Goal: Task Accomplishment & Management: Manage account settings

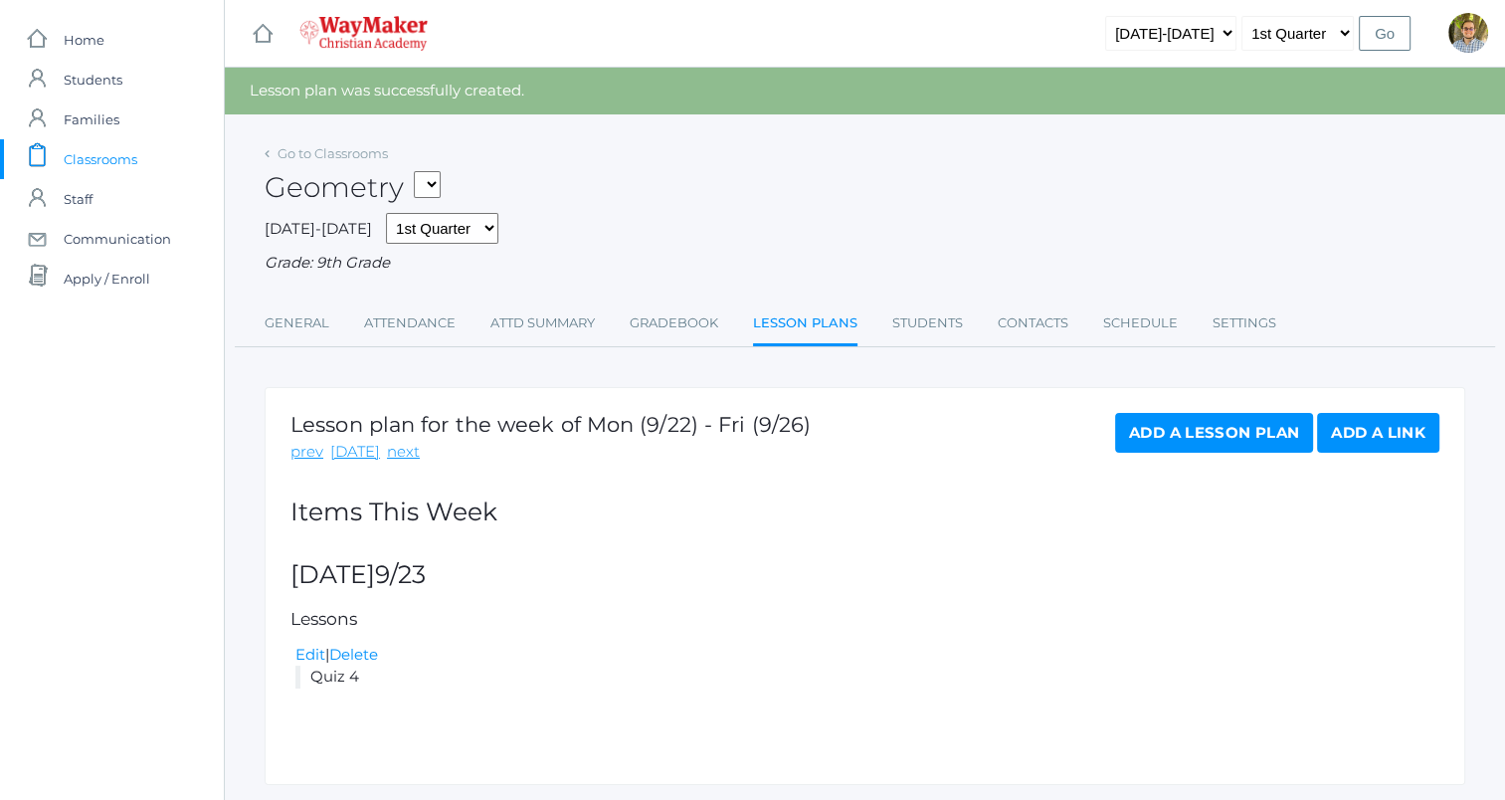
click at [122, 153] on span "Classrooms" at bounding box center [101, 159] width 74 height 40
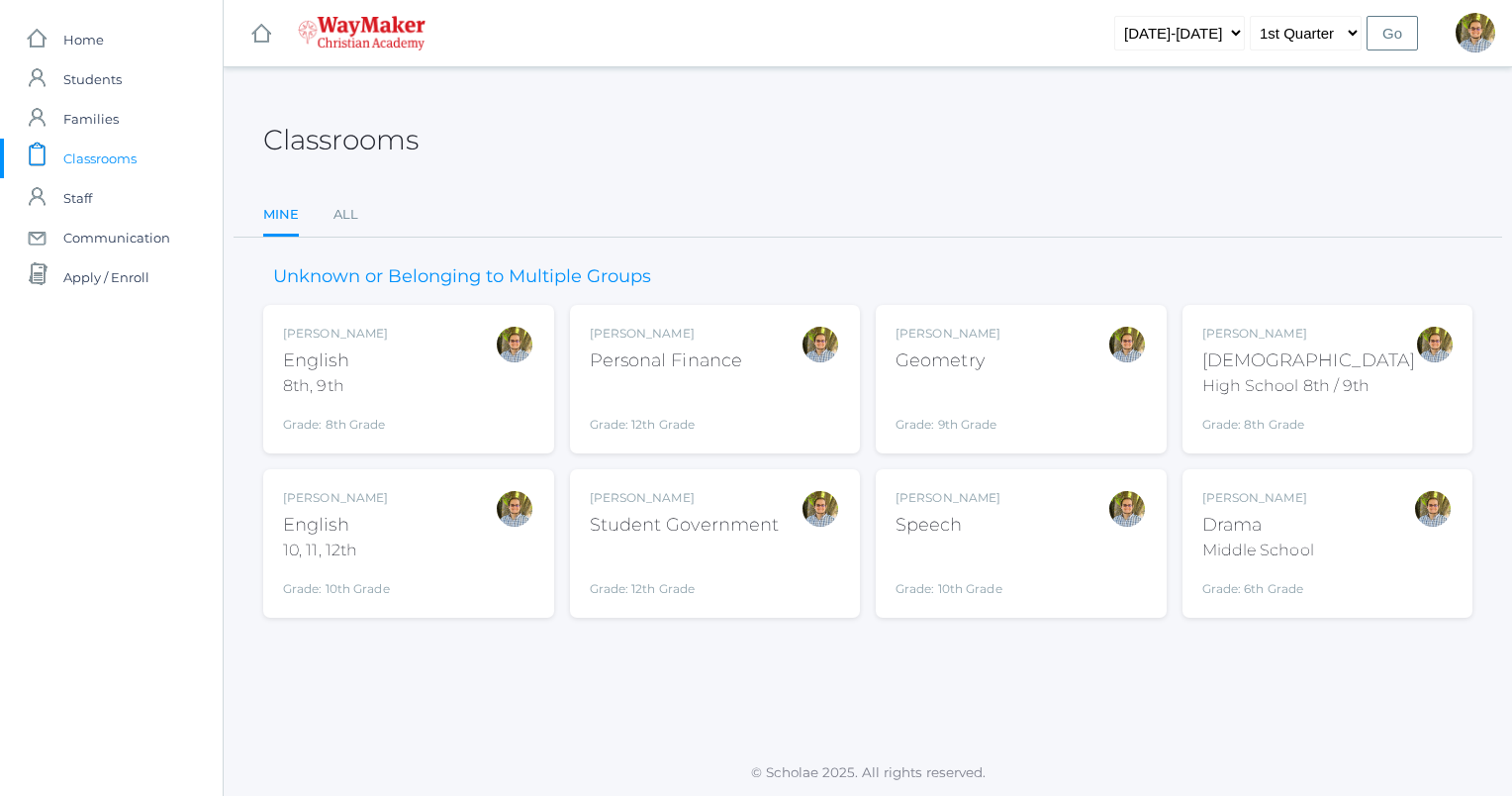
drag, startPoint x: 1087, startPoint y: 158, endPoint x: 1055, endPoint y: 133, distance: 40.6
click at [1071, 146] on div "Classrooms" at bounding box center [868, 129] width 1210 height 74
click at [123, 160] on span "Classrooms" at bounding box center [100, 158] width 74 height 40
click at [465, 373] on div "[PERSON_NAME] [DEMOGRAPHIC_DATA] 8th, 9th Grade: 8th Grade 08ENGLISH" at bounding box center [408, 378] width 252 height 108
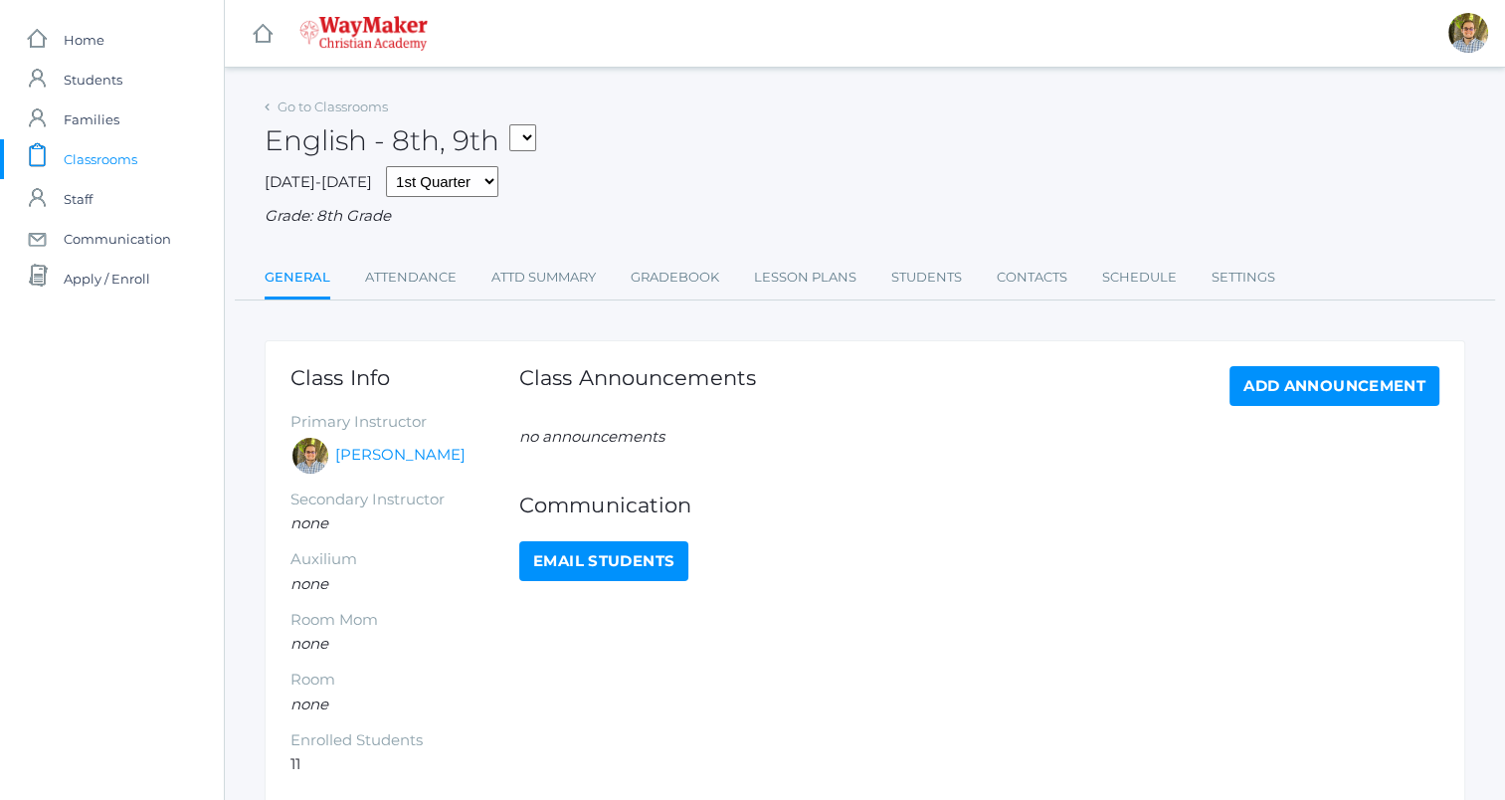
click at [123, 157] on span "Classrooms" at bounding box center [101, 159] width 74 height 40
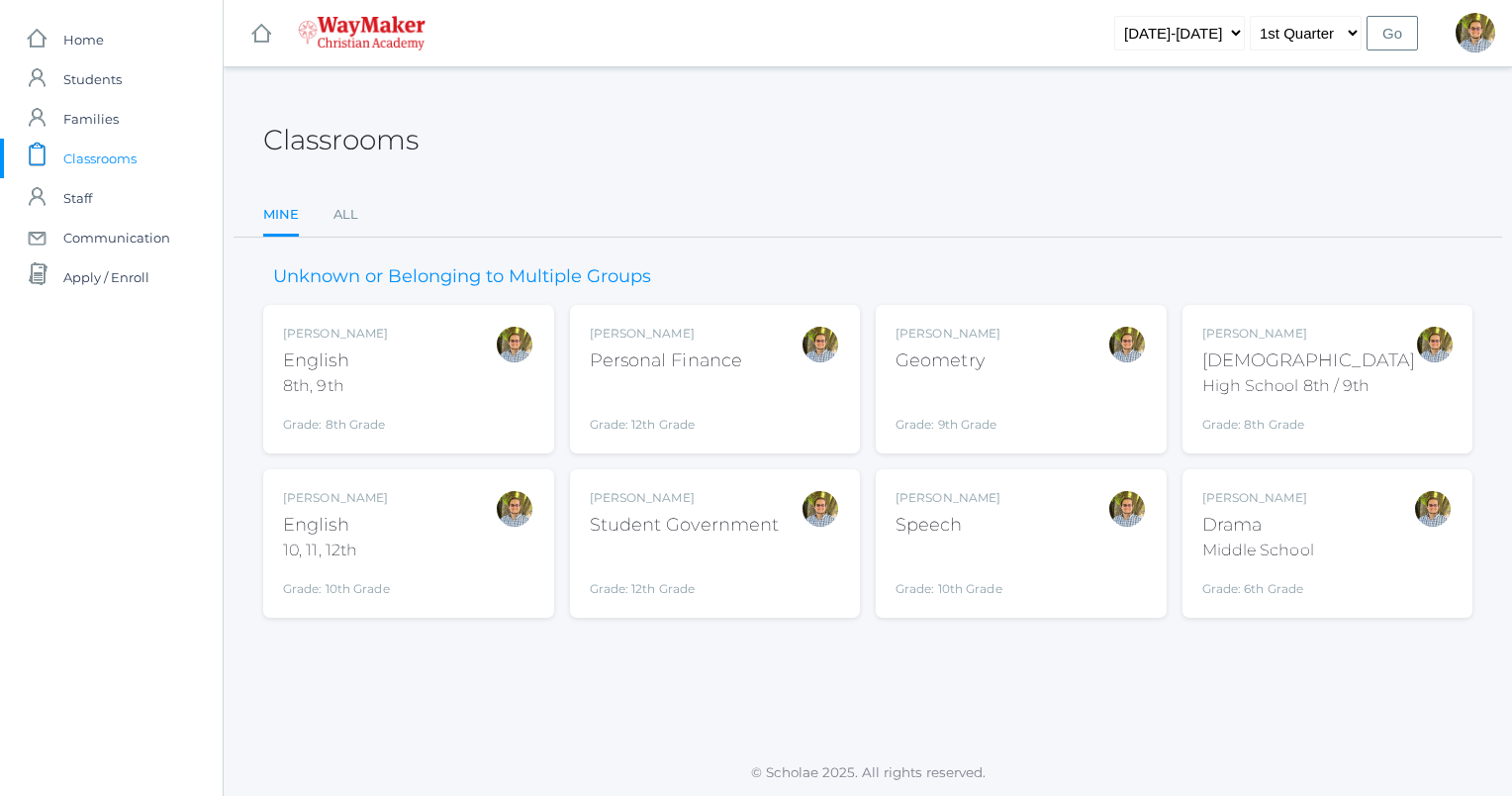
click at [452, 543] on div "Kylen Braileanu English 10, 11, 12th Grade: 10th Grade HSENGLISH" at bounding box center [408, 542] width 252 height 108
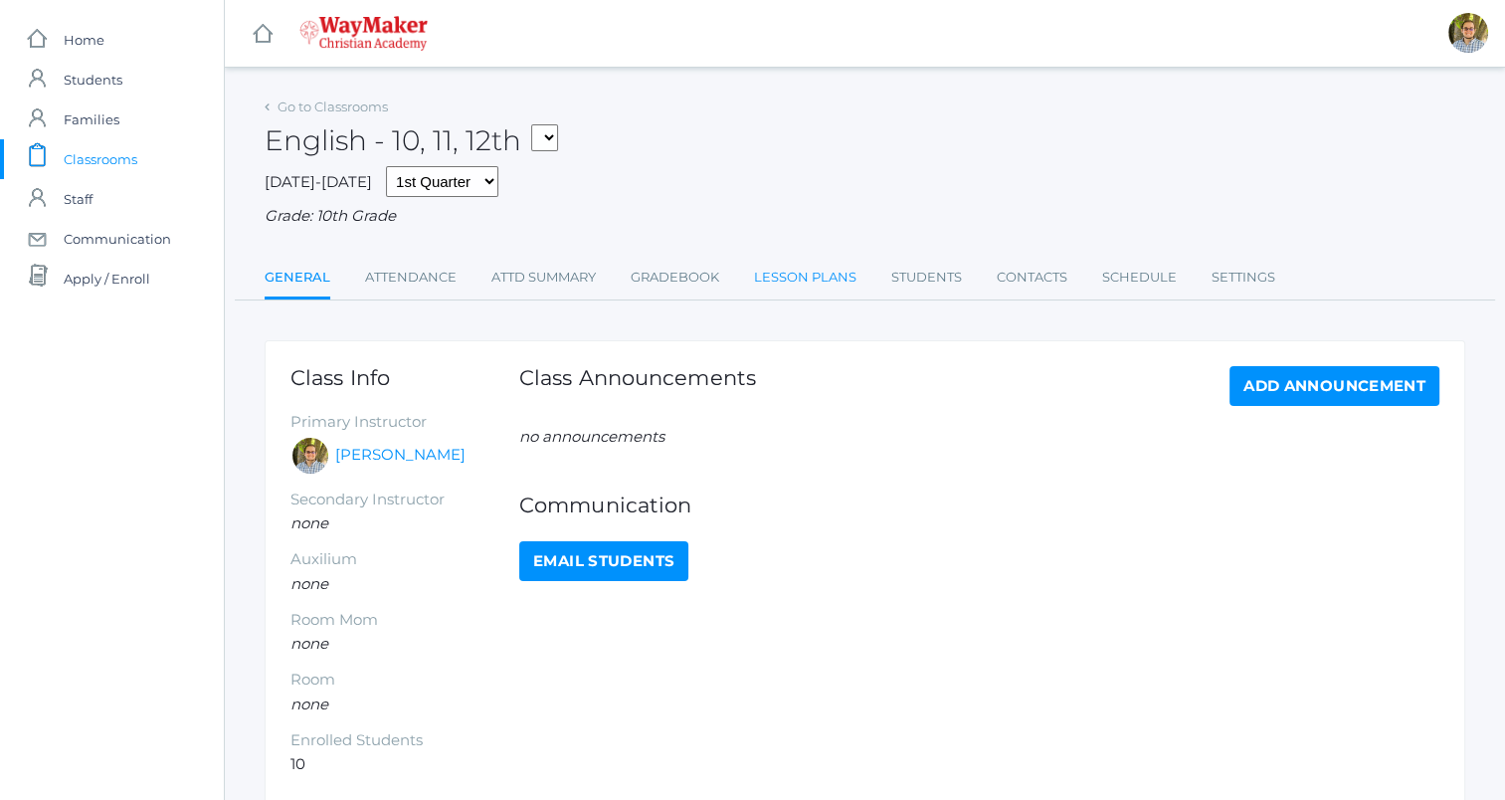
click at [807, 276] on link "Lesson Plans" at bounding box center [805, 278] width 102 height 40
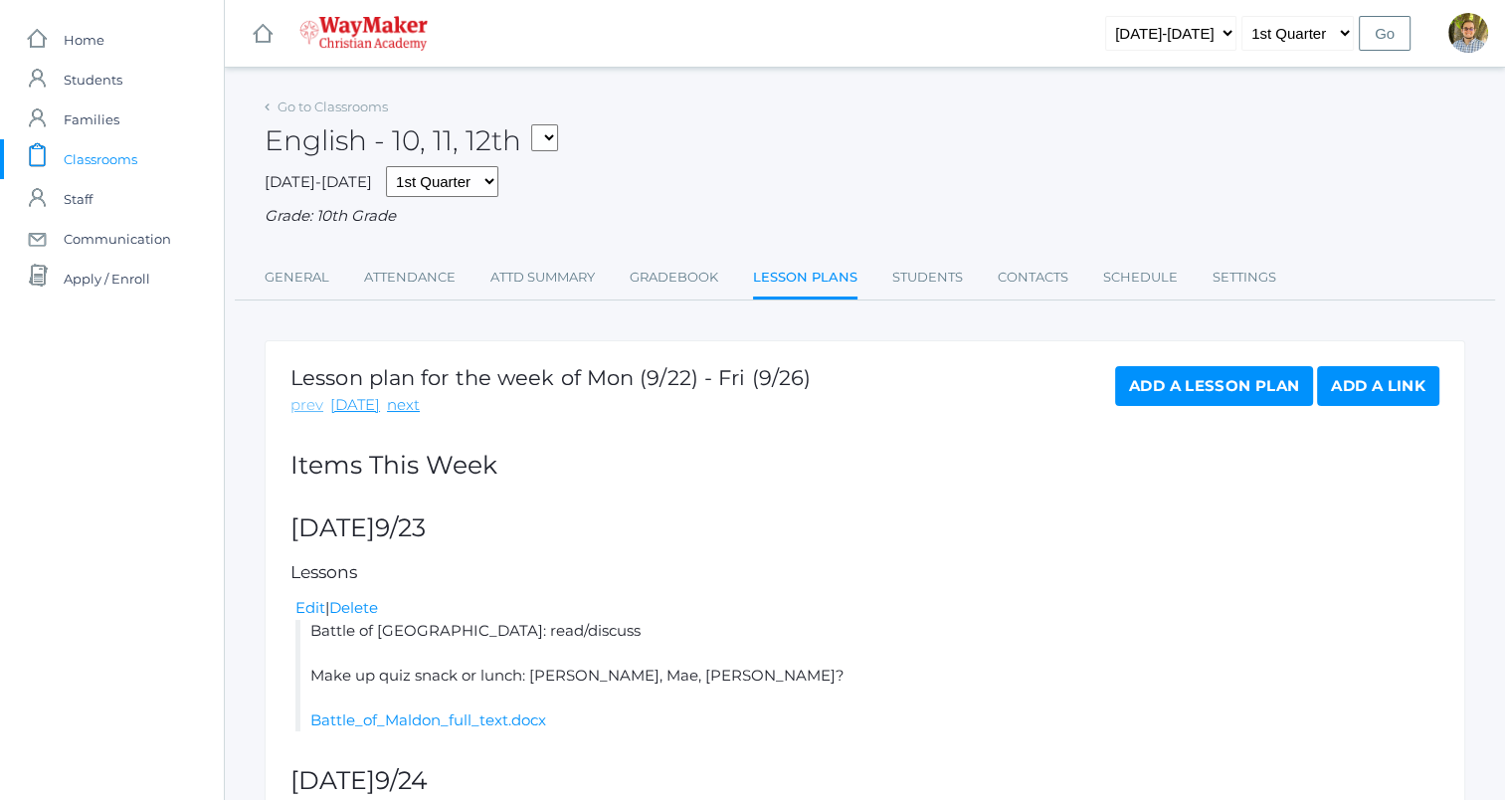
click at [298, 409] on link "prev" at bounding box center [306, 405] width 33 height 23
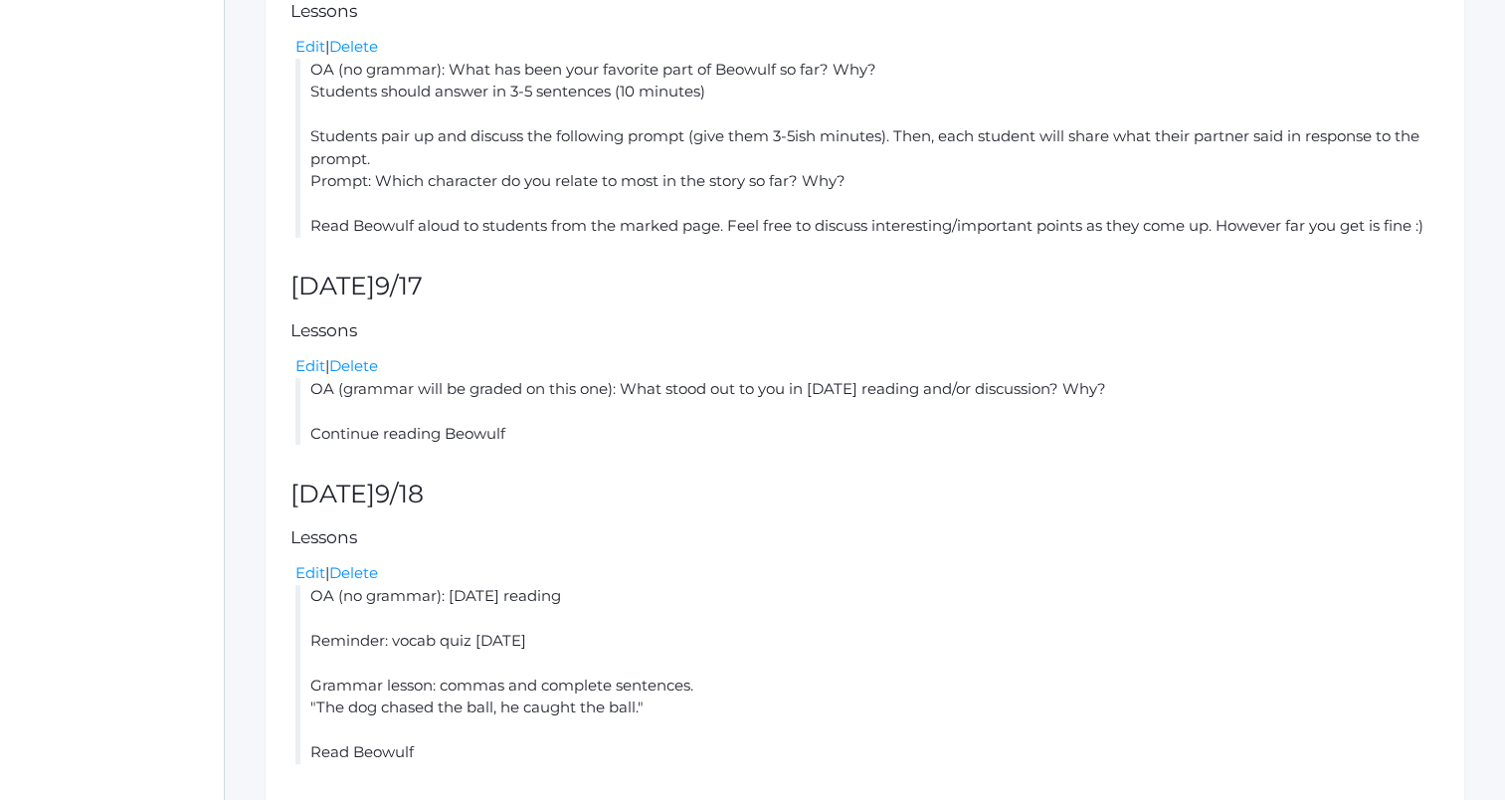
scroll to position [597, 0]
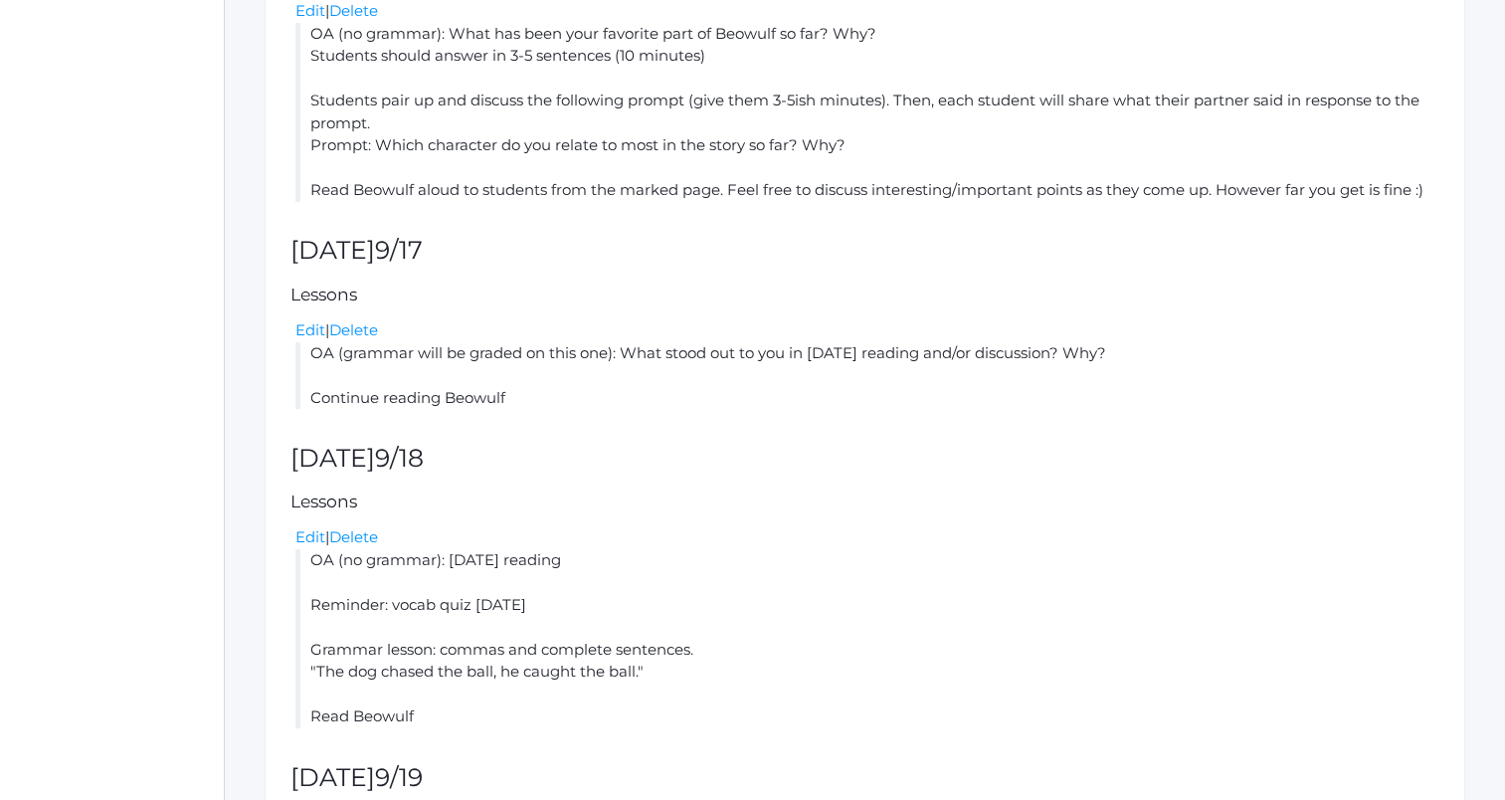
click at [1281, 538] on div "Edit | Delete" at bounding box center [867, 537] width 1144 height 23
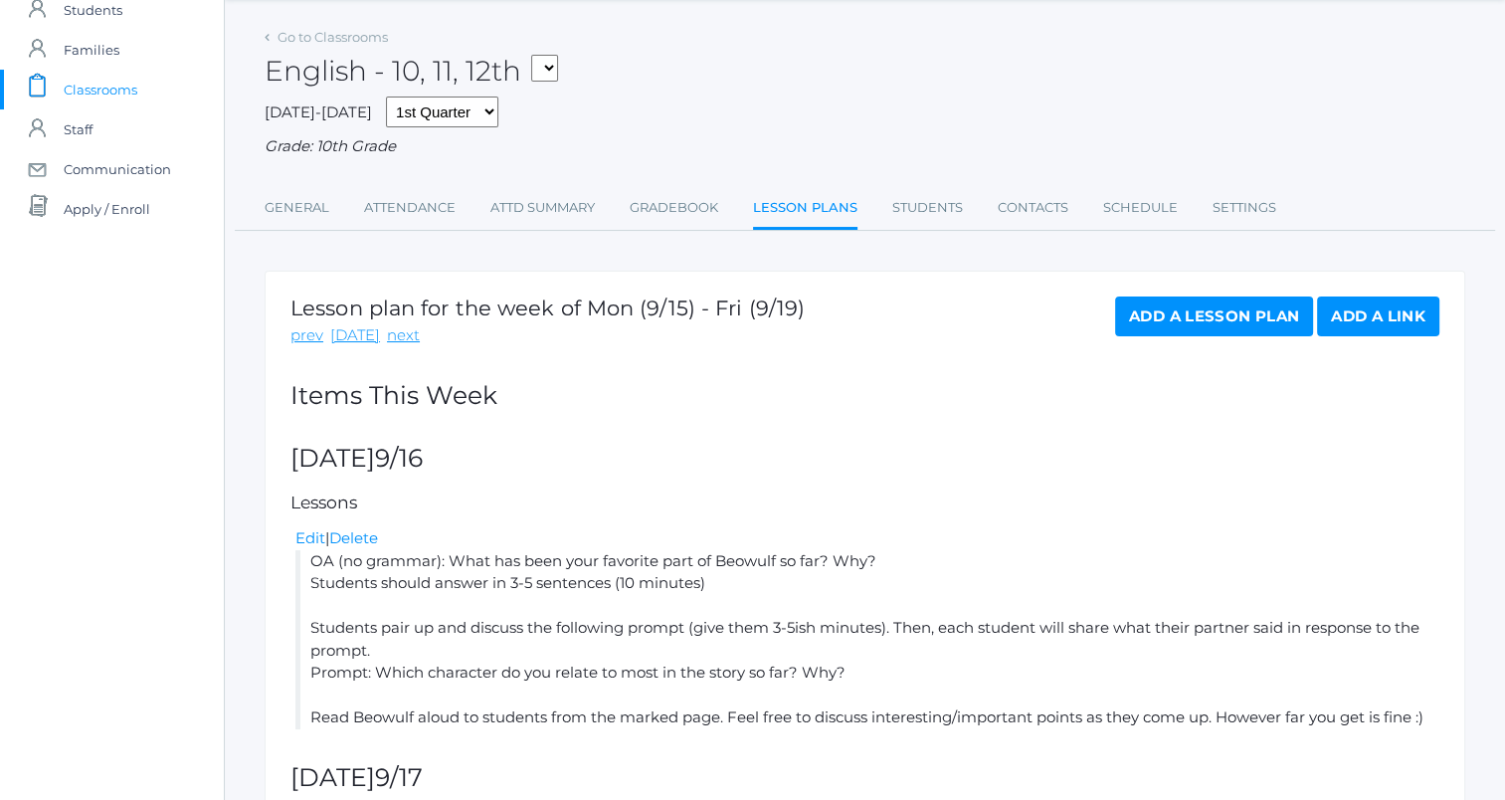
scroll to position [0, 0]
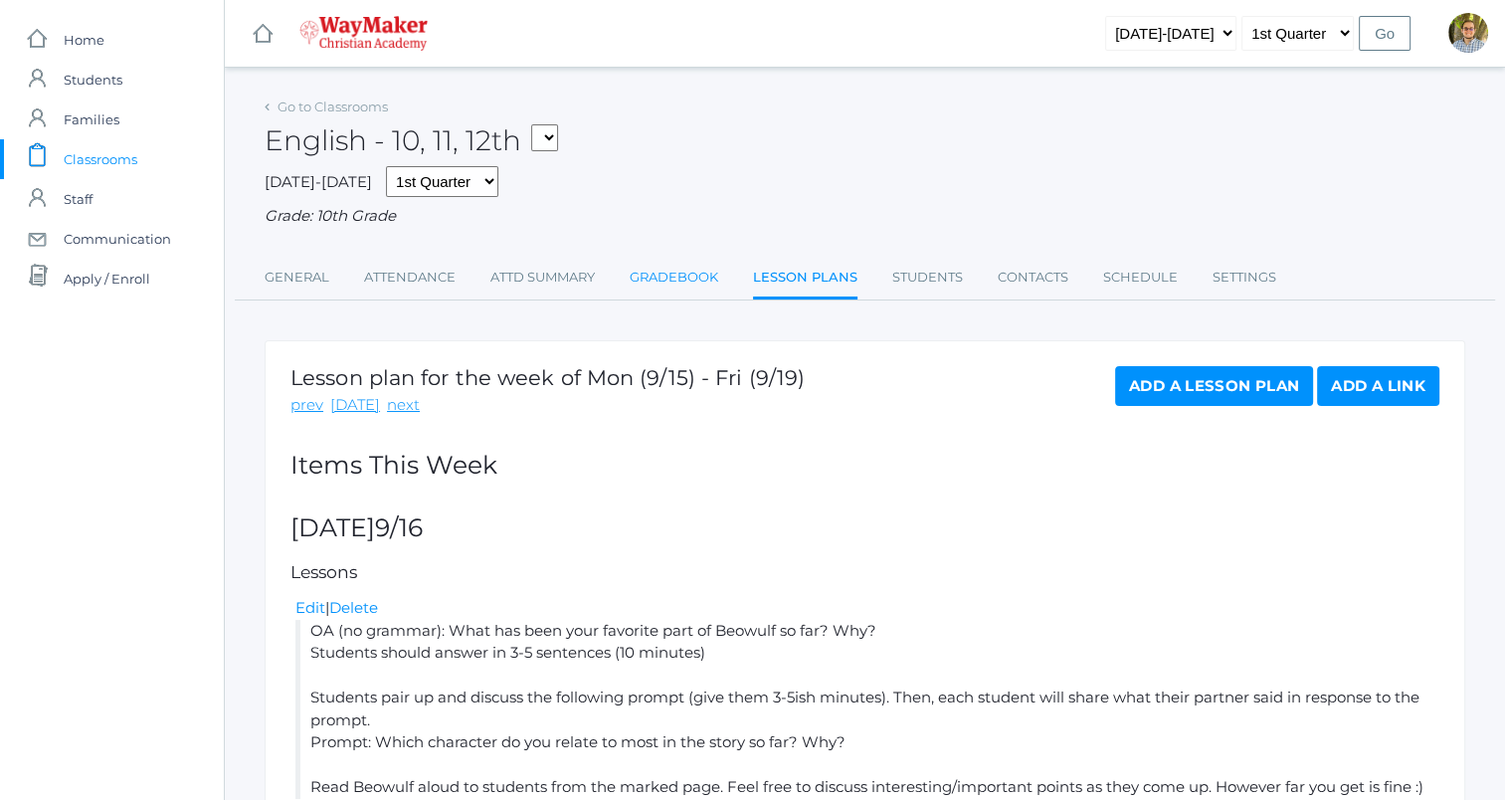
click at [696, 283] on link "Gradebook" at bounding box center [674, 278] width 89 height 40
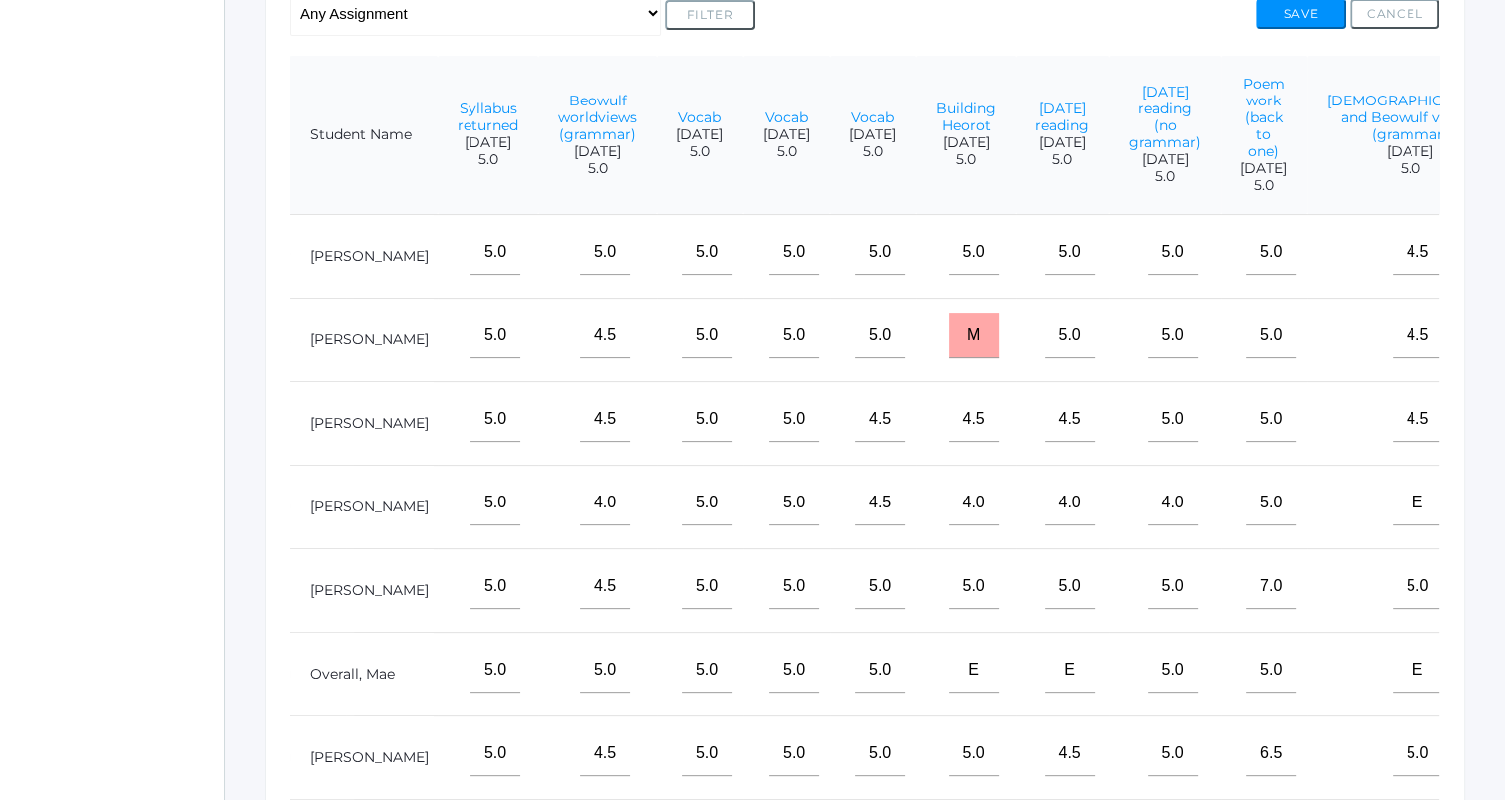
scroll to position [199, 0]
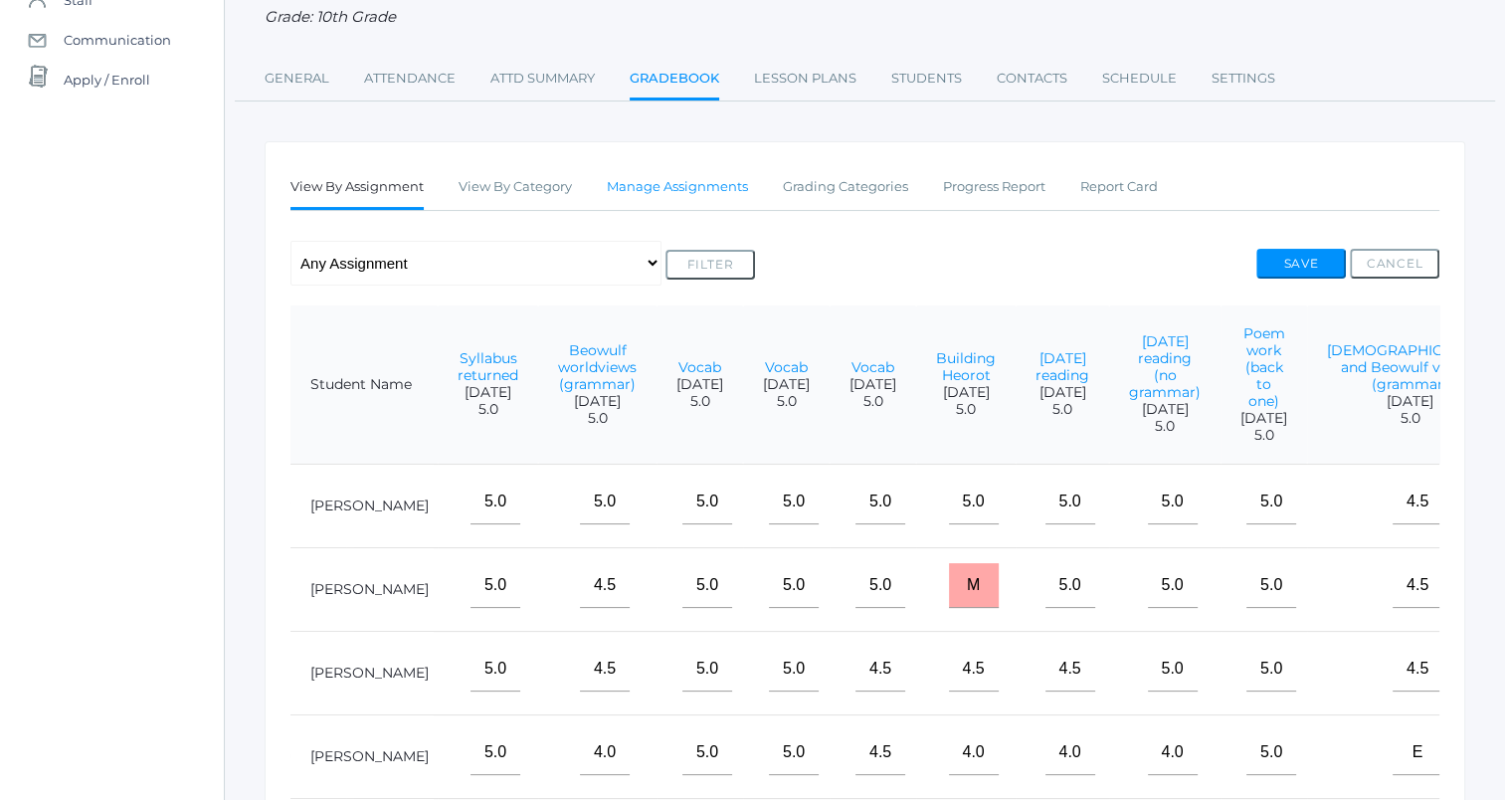
click at [701, 190] on link "Manage Assignments" at bounding box center [677, 187] width 141 height 40
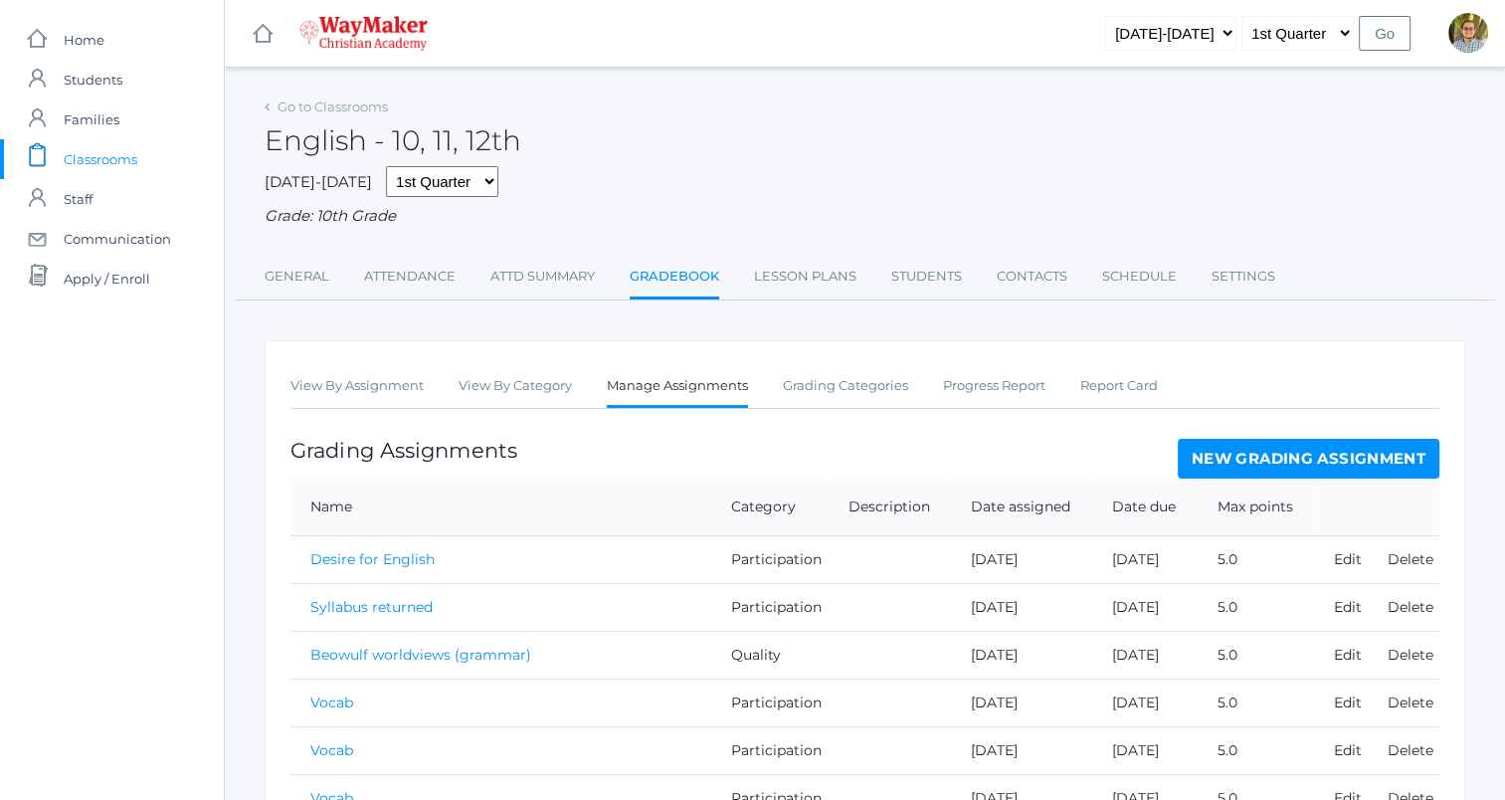
click at [1250, 462] on link "New Grading Assignment" at bounding box center [1309, 459] width 262 height 40
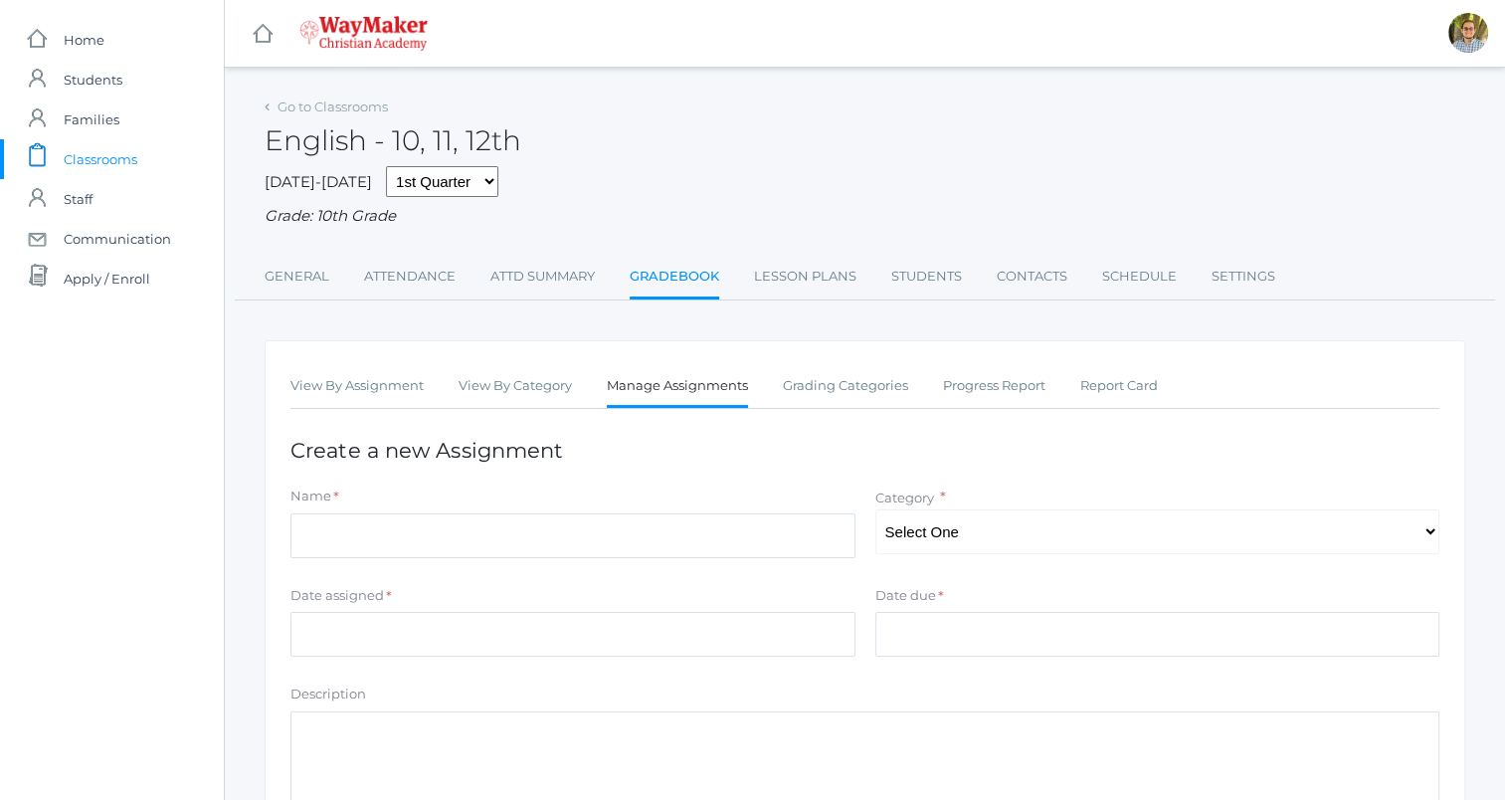
click at [605, 512] on div "Name *" at bounding box center [572, 499] width 565 height 27
click at [613, 531] on input "Name" at bounding box center [572, 535] width 565 height 45
type input "[DATE] reading (no grammar)"
click at [1062, 538] on select "Select One Participation Quality Accuracy" at bounding box center [1157, 531] width 565 height 45
select select "1113"
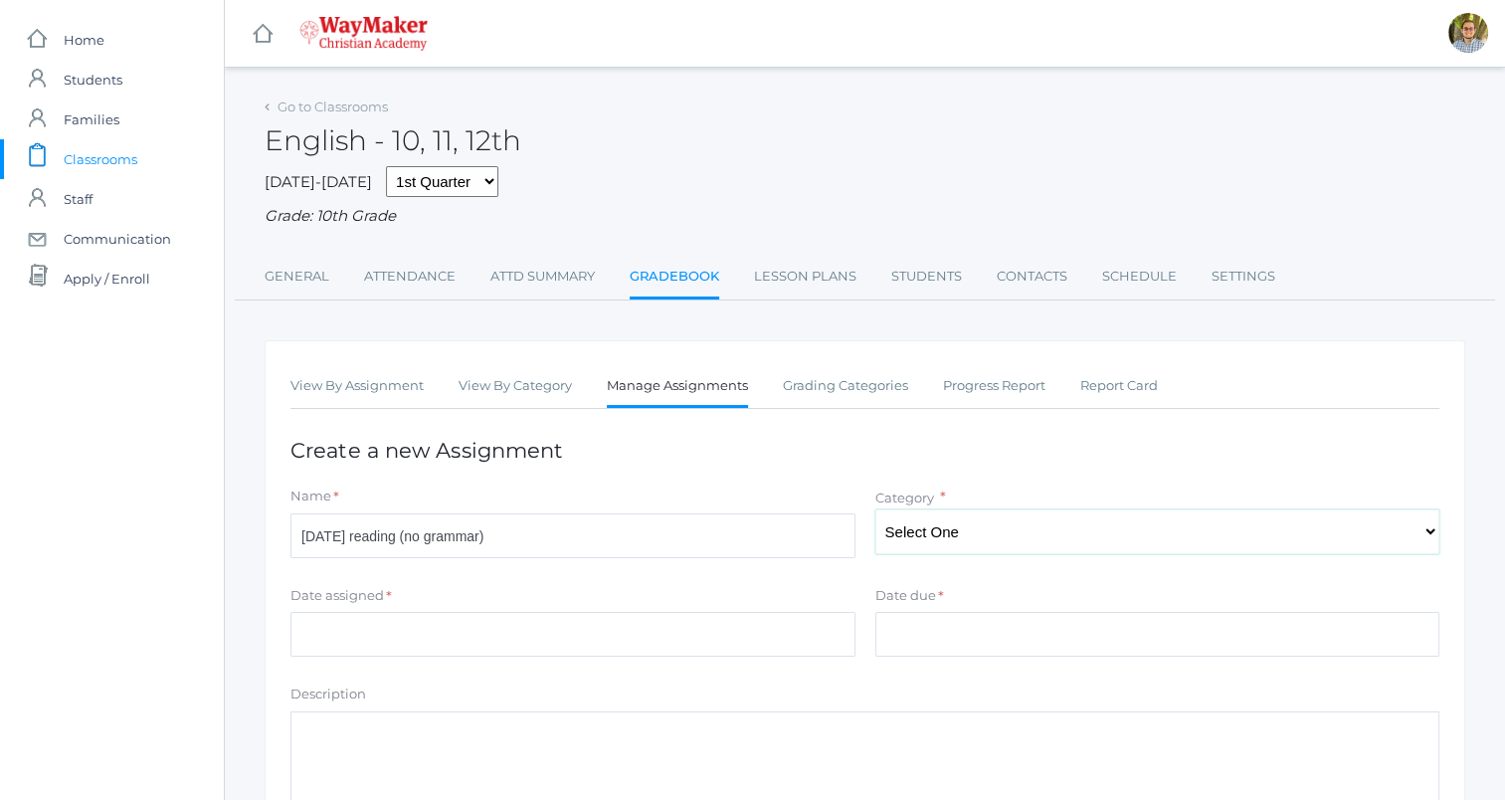
click at [875, 509] on select "Select One Participation Quality Accuracy" at bounding box center [1157, 531] width 565 height 45
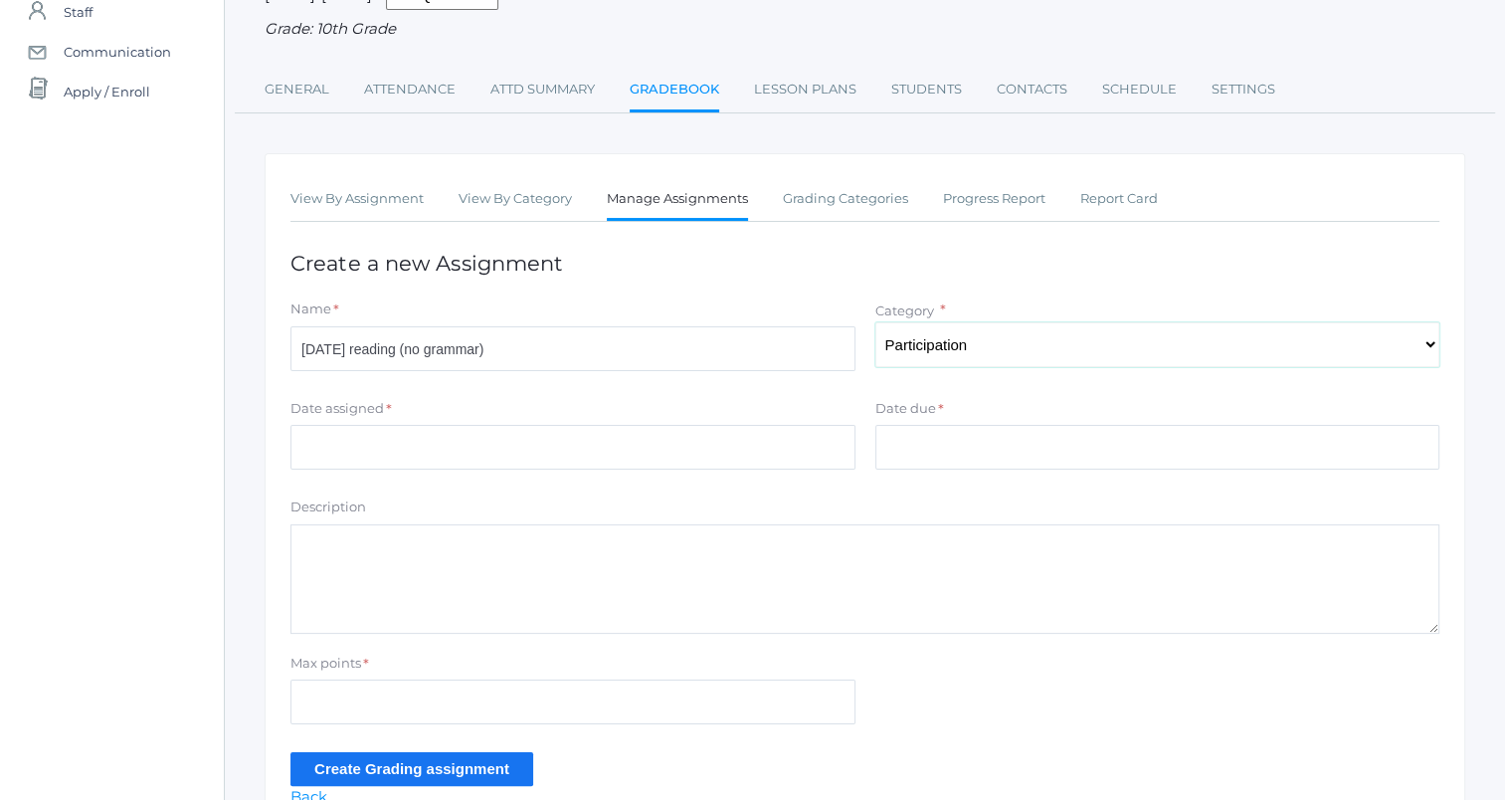
scroll to position [199, 0]
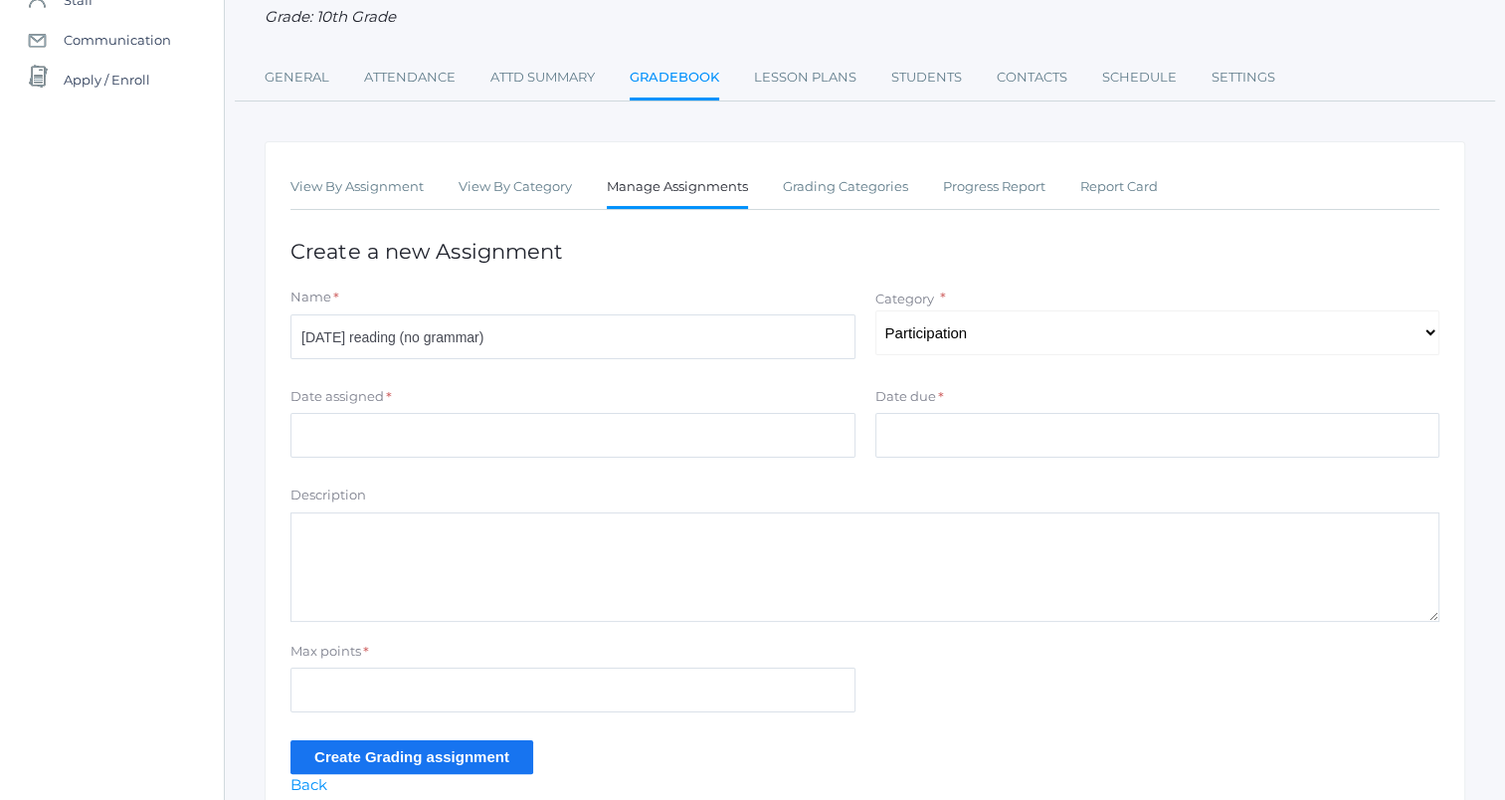
click at [525, 459] on div "Date assigned * Cancel Ok" at bounding box center [573, 427] width 585 height 80
click at [531, 445] on input "Date assigned" at bounding box center [572, 435] width 565 height 45
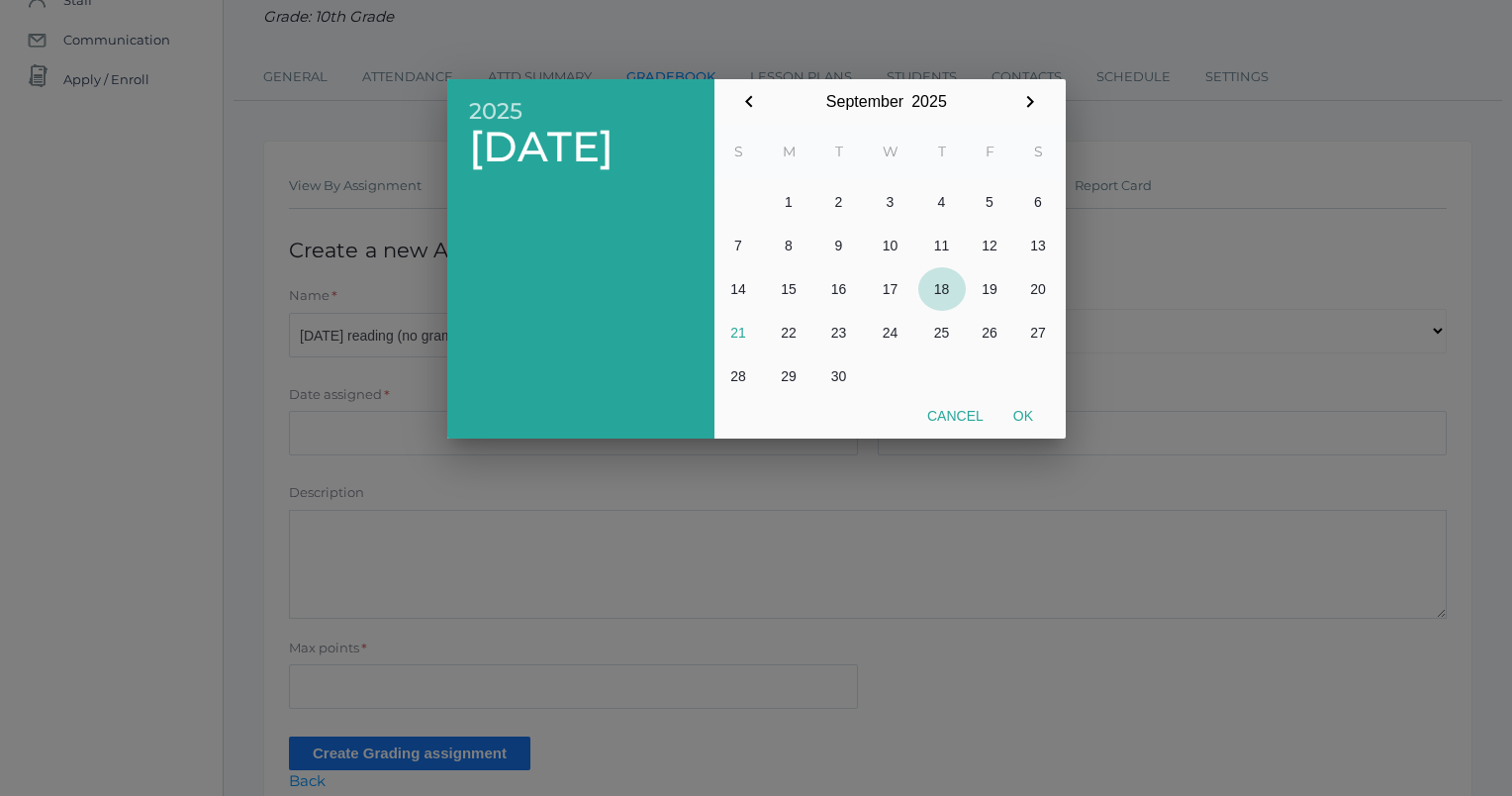
click at [938, 293] on button "18" at bounding box center [942, 290] width 48 height 44
click at [1028, 413] on button "Ok" at bounding box center [1024, 416] width 50 height 36
type input "2025-09-18"
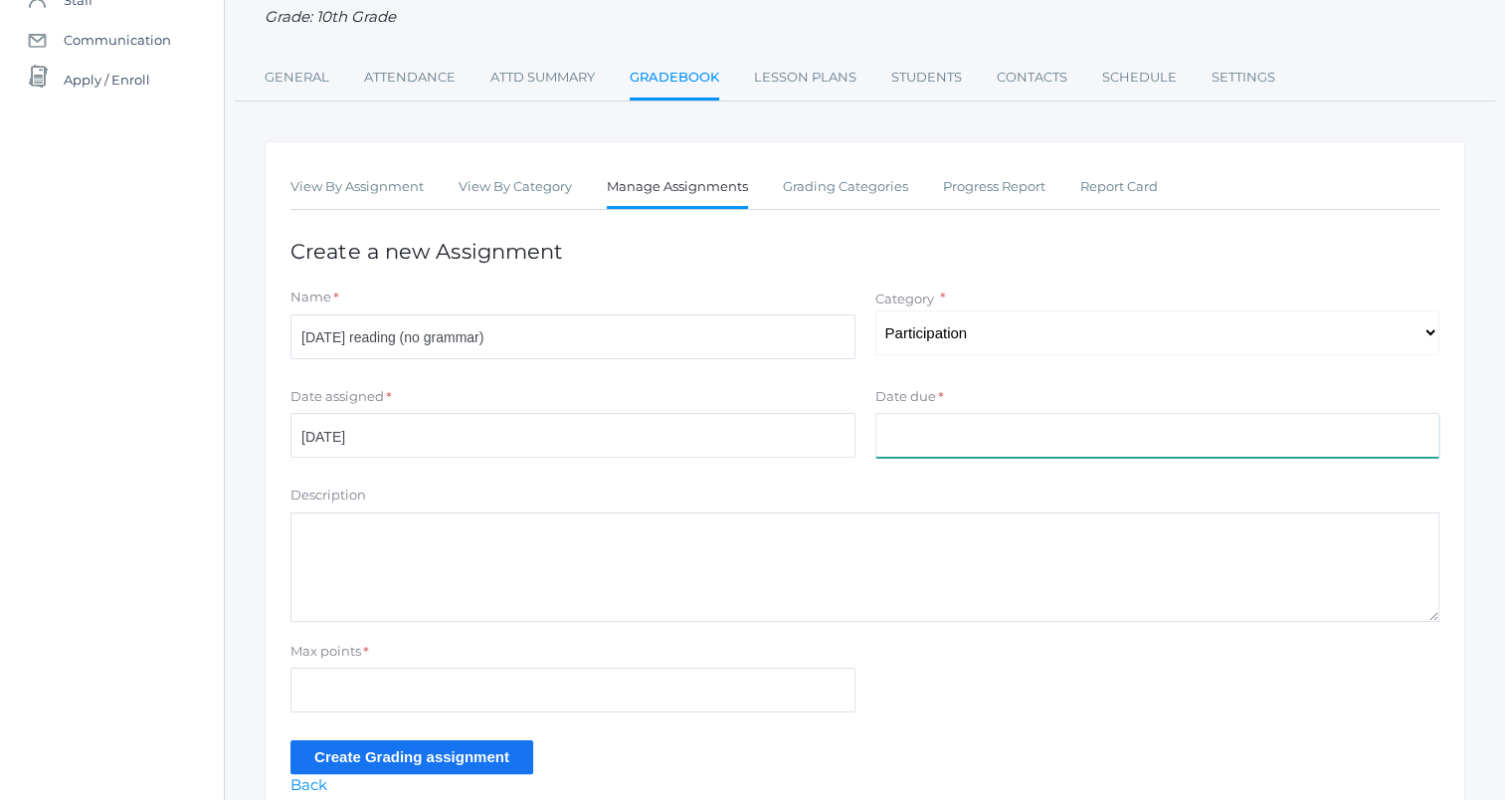
click at [962, 439] on input "Date due" at bounding box center [1157, 435] width 565 height 45
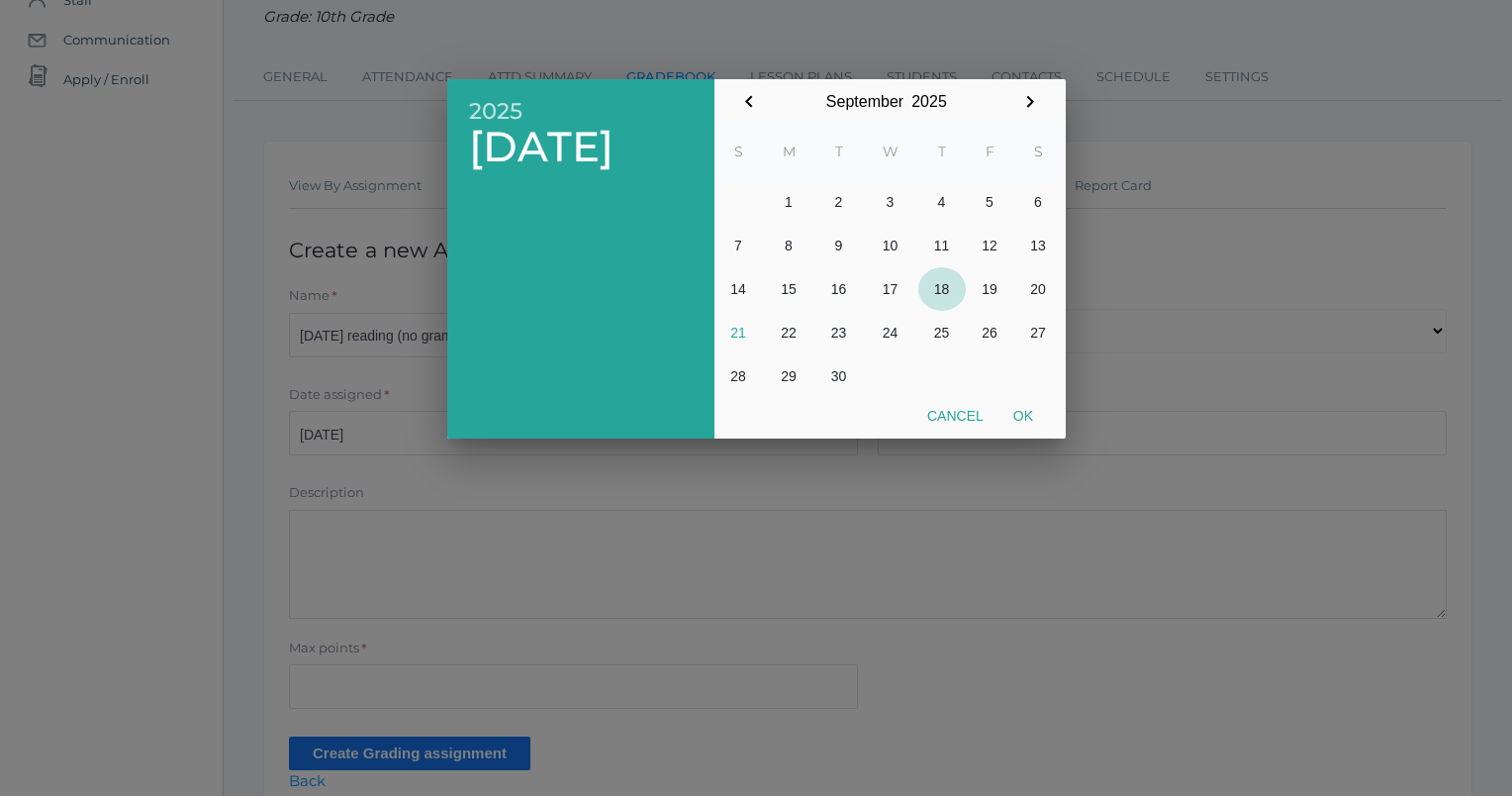
click at [940, 289] on button "18" at bounding box center [942, 290] width 48 height 44
click at [1030, 420] on button "Ok" at bounding box center [1024, 416] width 50 height 36
type input "2025-09-18"
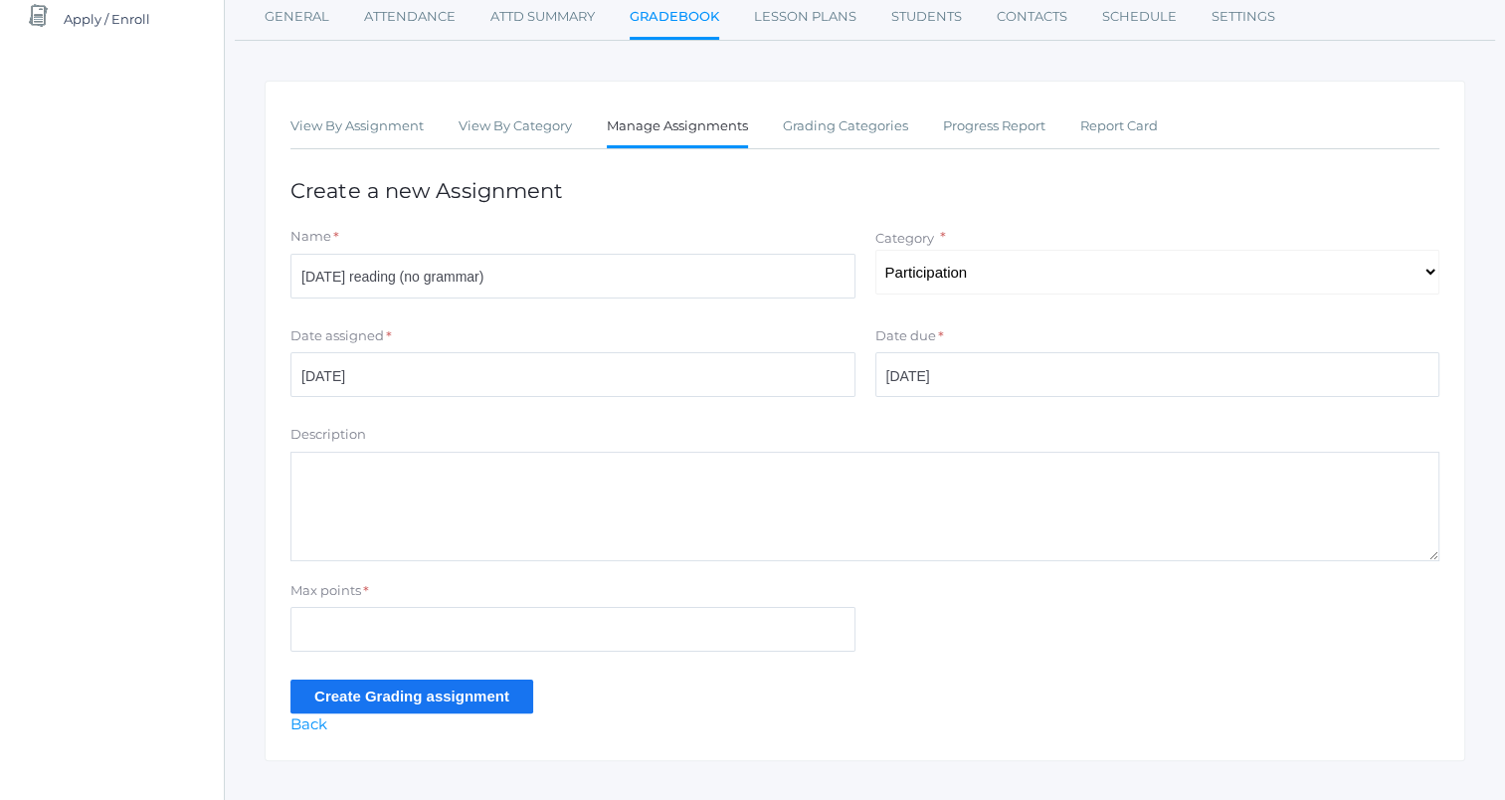
scroll to position [292, 0]
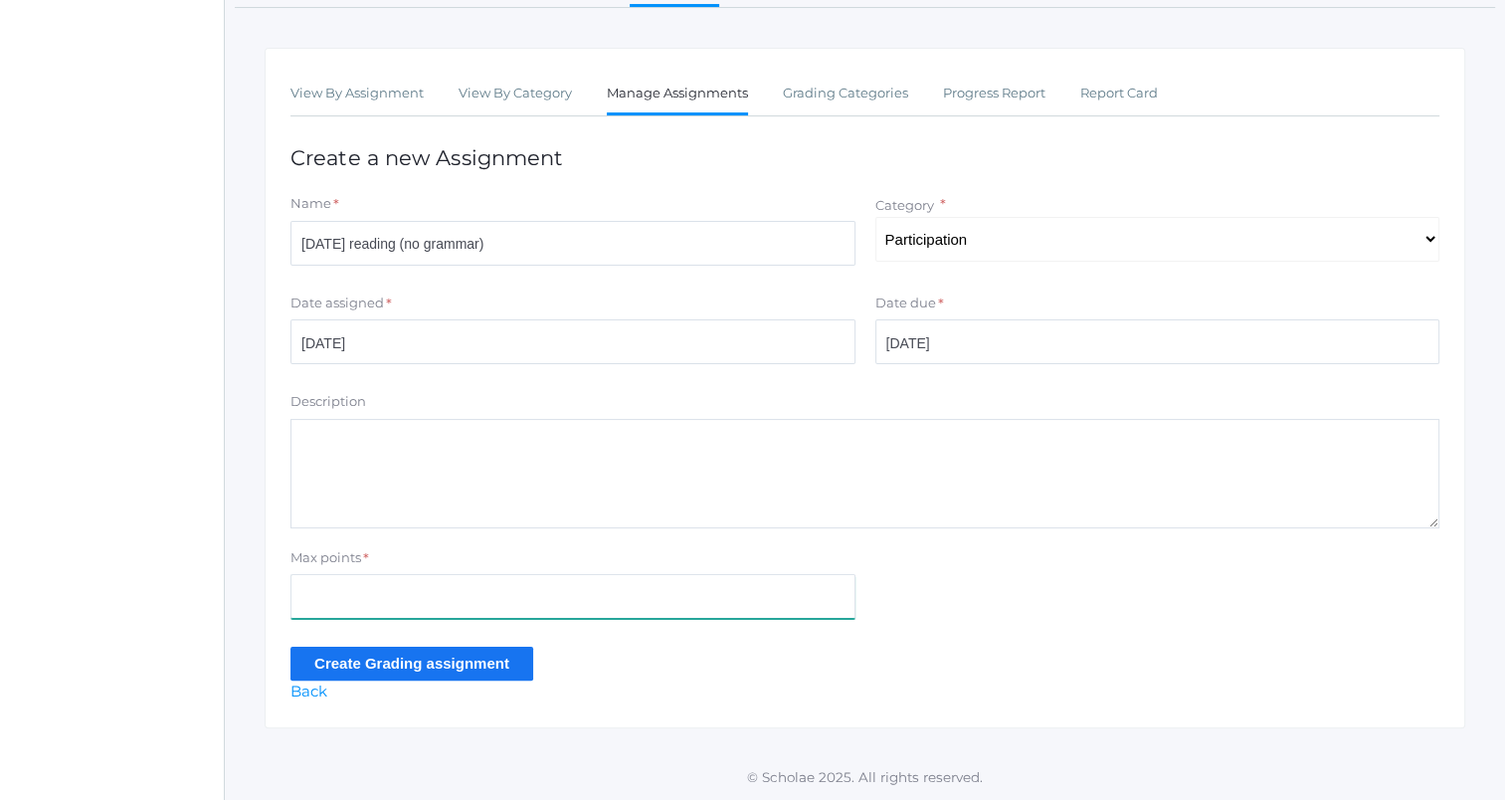
click at [653, 617] on input "Max points" at bounding box center [572, 596] width 565 height 45
type input "5"
click at [438, 668] on input "Create Grading assignment" at bounding box center [411, 663] width 243 height 33
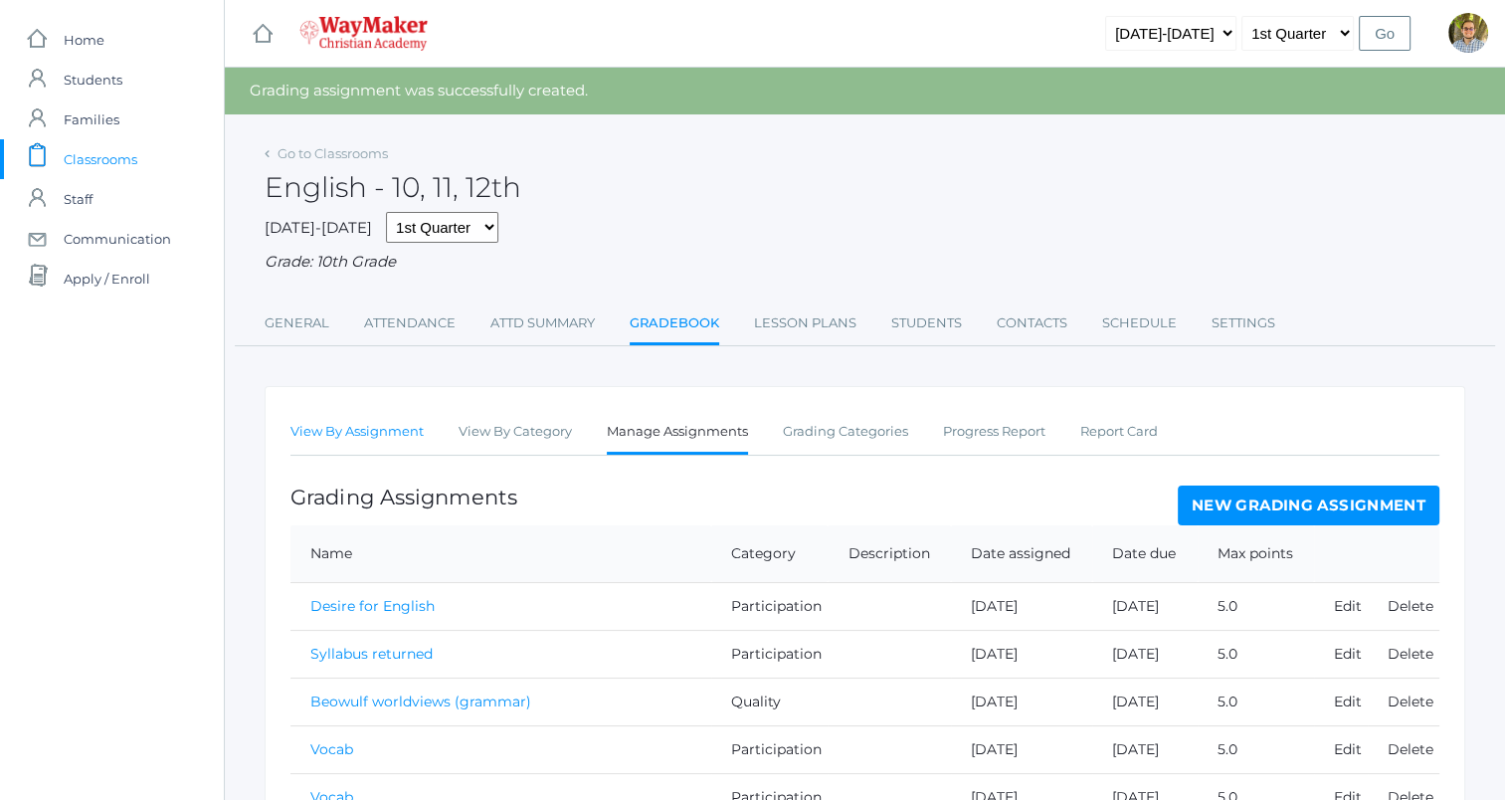
click at [297, 433] on link "View By Assignment" at bounding box center [356, 432] width 133 height 40
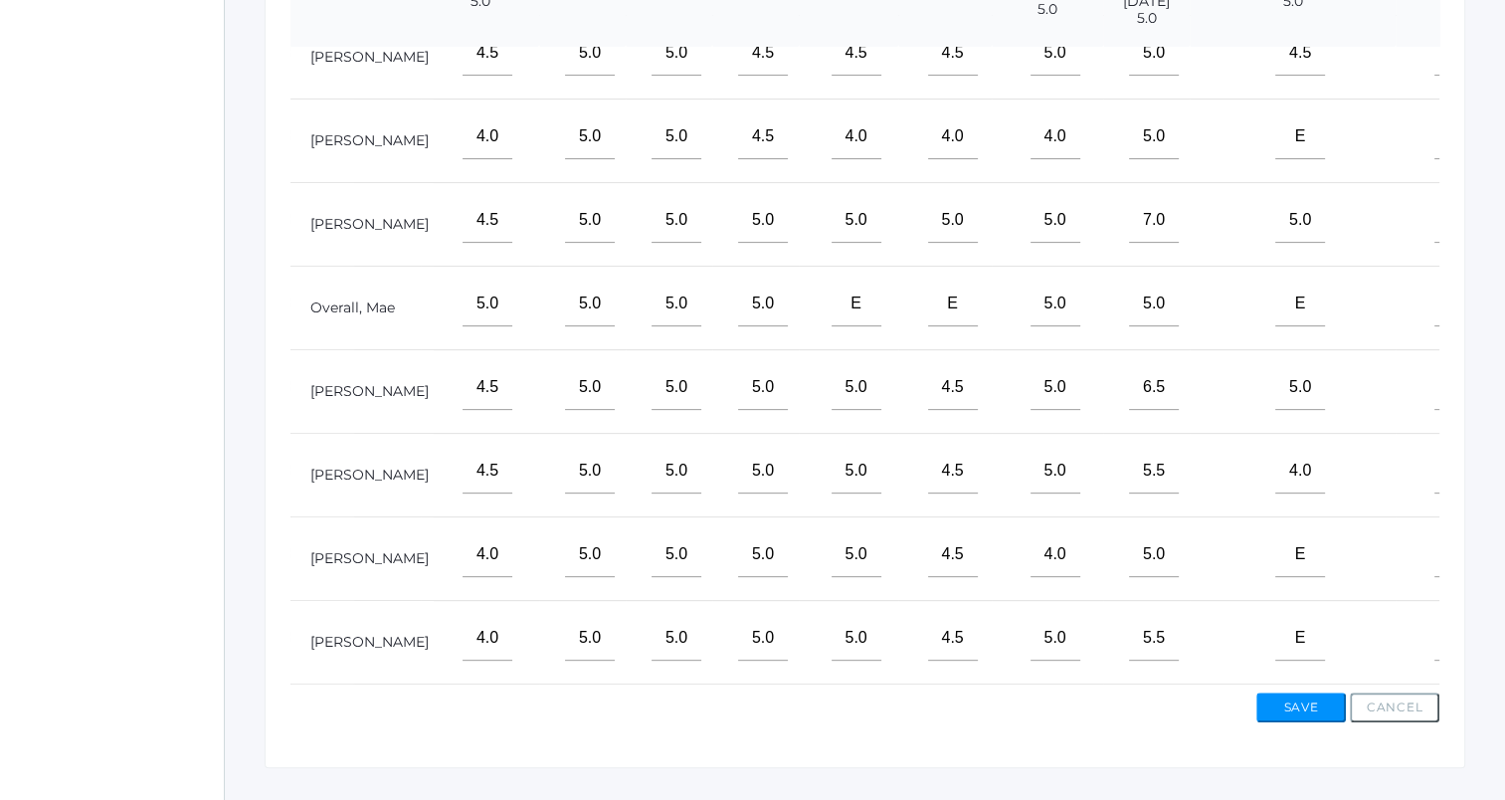
scroll to position [654, 0]
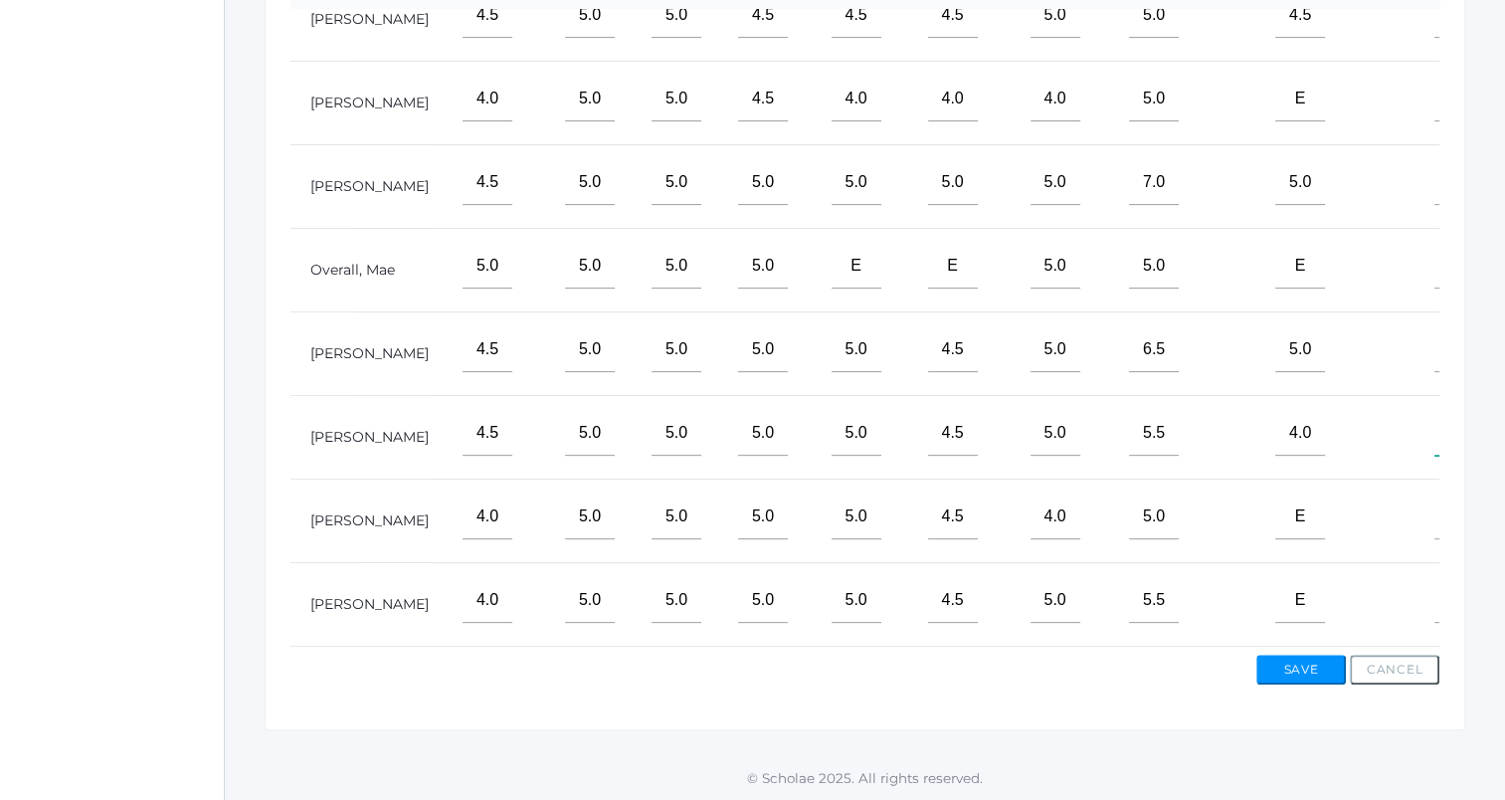
click at [1434, 418] on input"] "text" at bounding box center [1459, 433] width 50 height 45
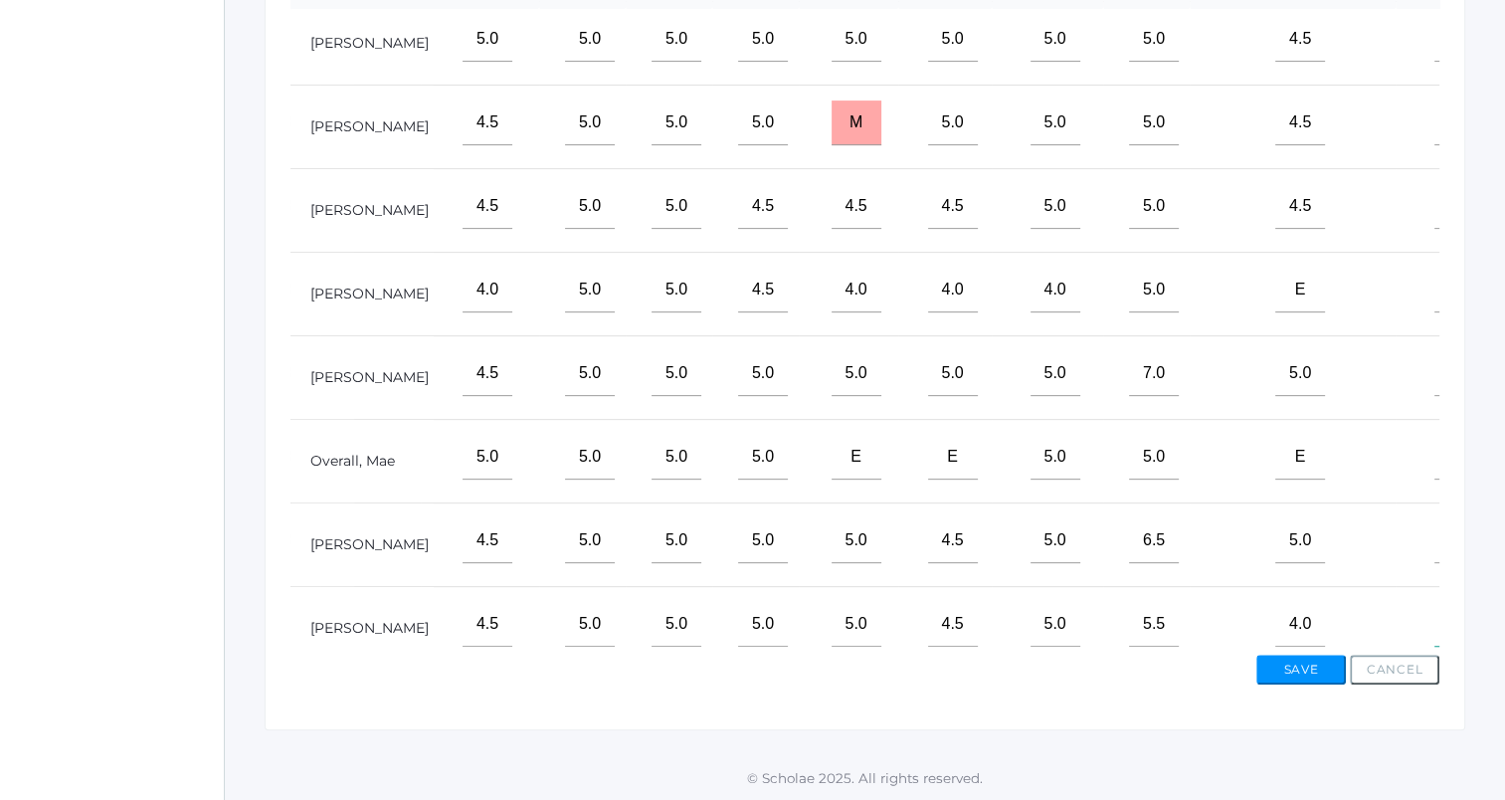
scroll to position [0, 385]
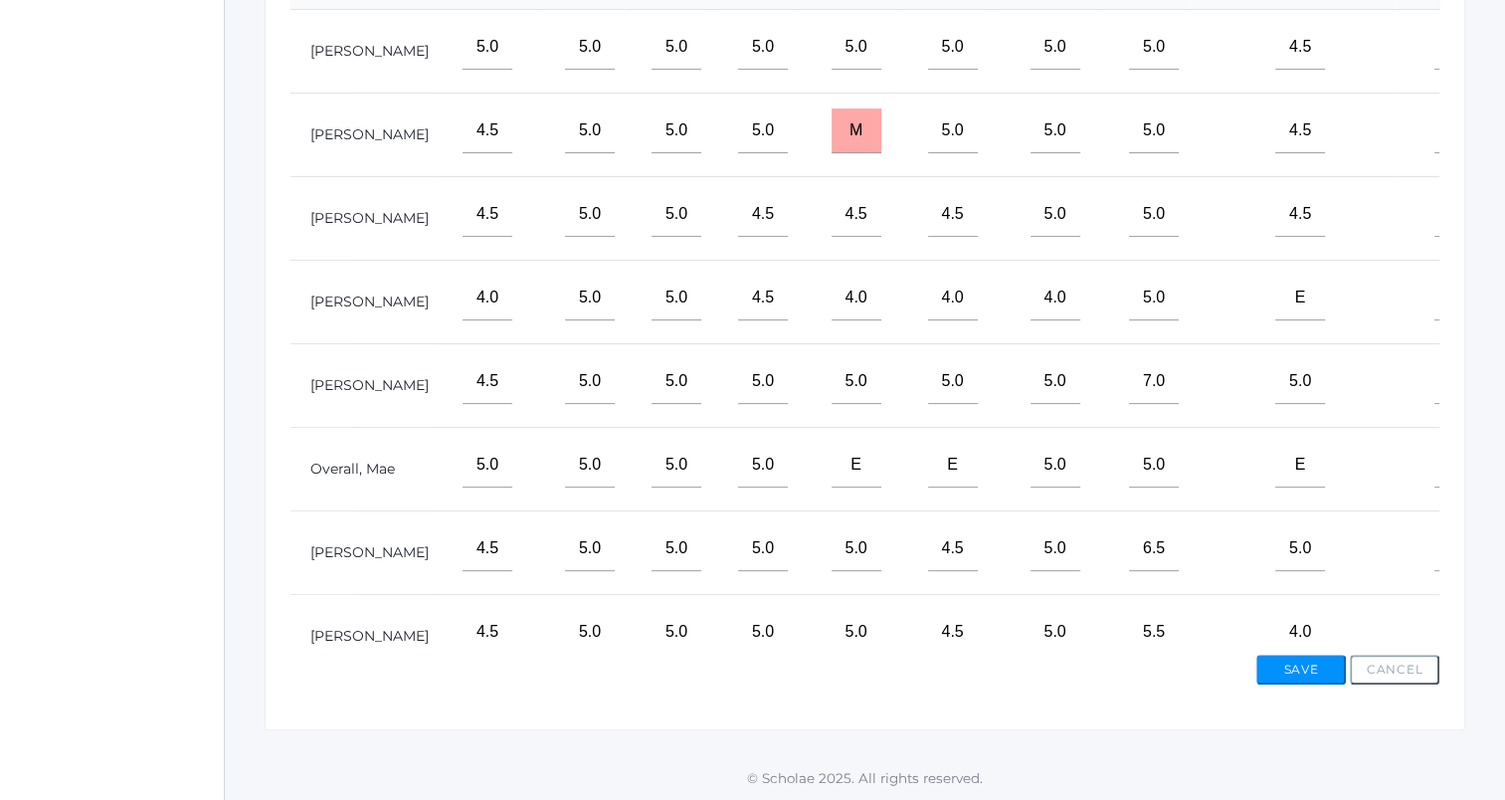
type input"] "5"
click at [1434, 320] on input"] "text" at bounding box center [1459, 298] width 50 height 45
type input"] "5"
click at [1434, 487] on input"] "text" at bounding box center [1459, 465] width 50 height 45
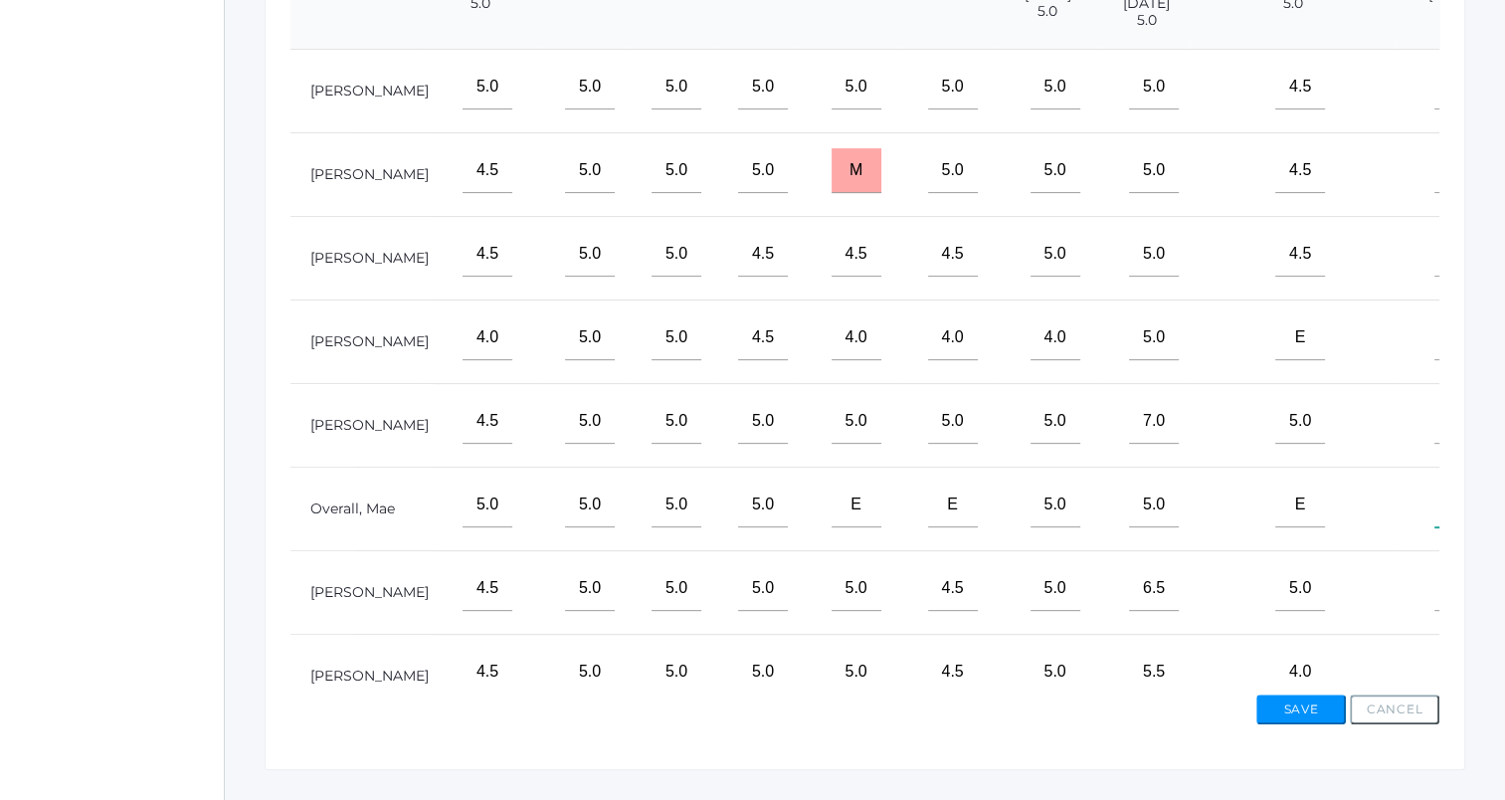
scroll to position [554, 0]
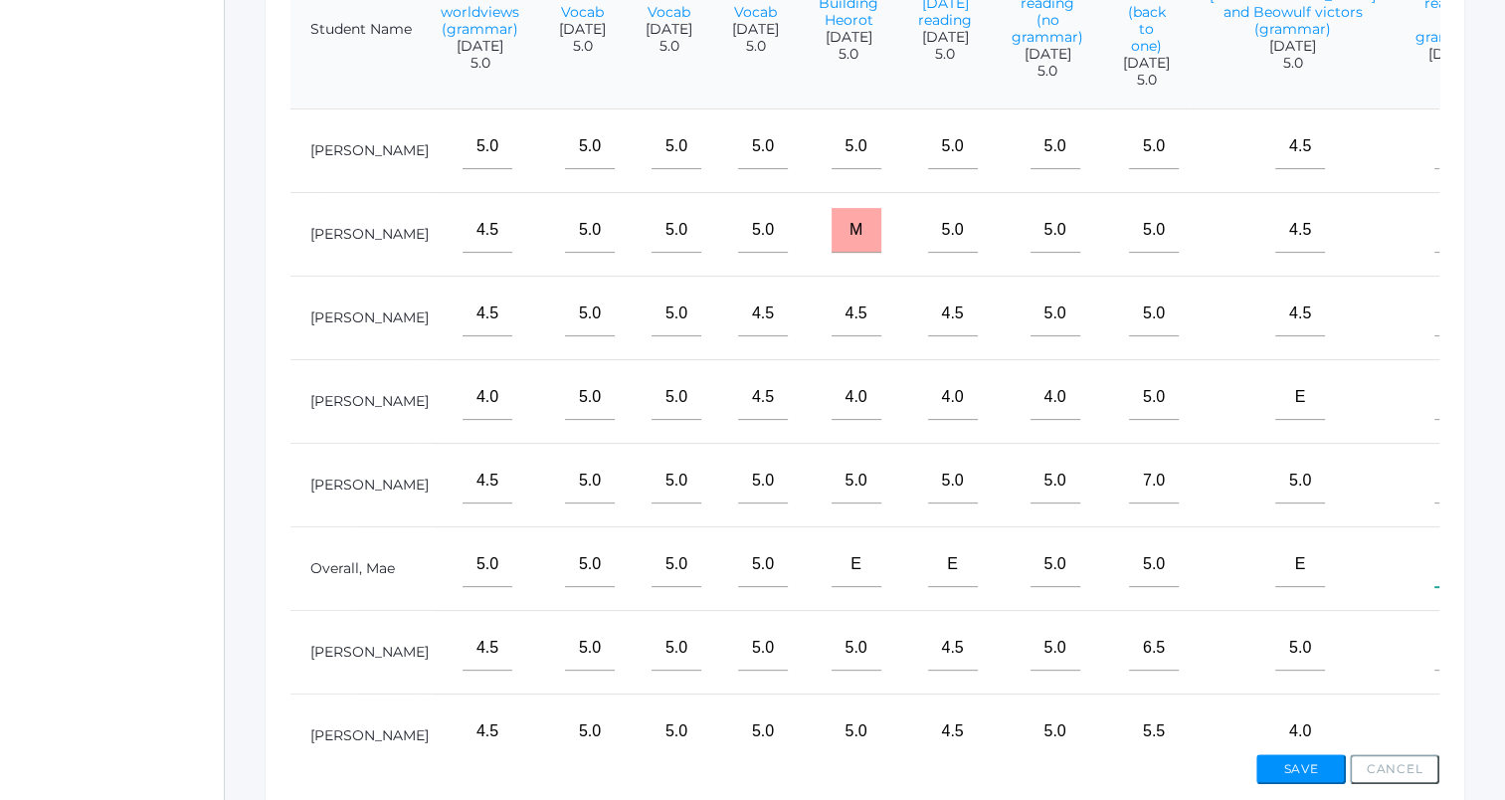
type input"] "5"
click at [1434, 251] on input"] "text" at bounding box center [1459, 230] width 50 height 45
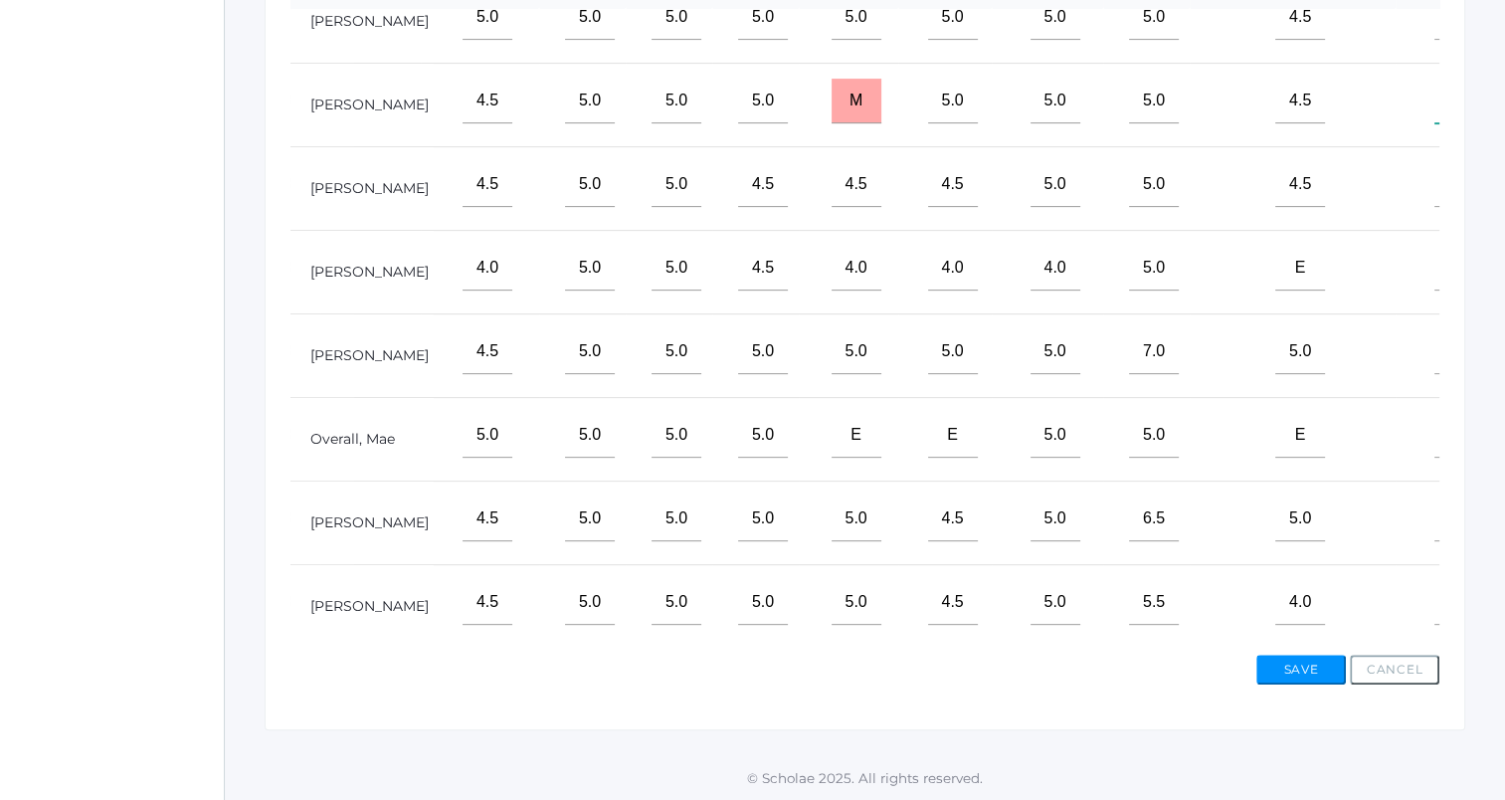
scroll to position [0, 385]
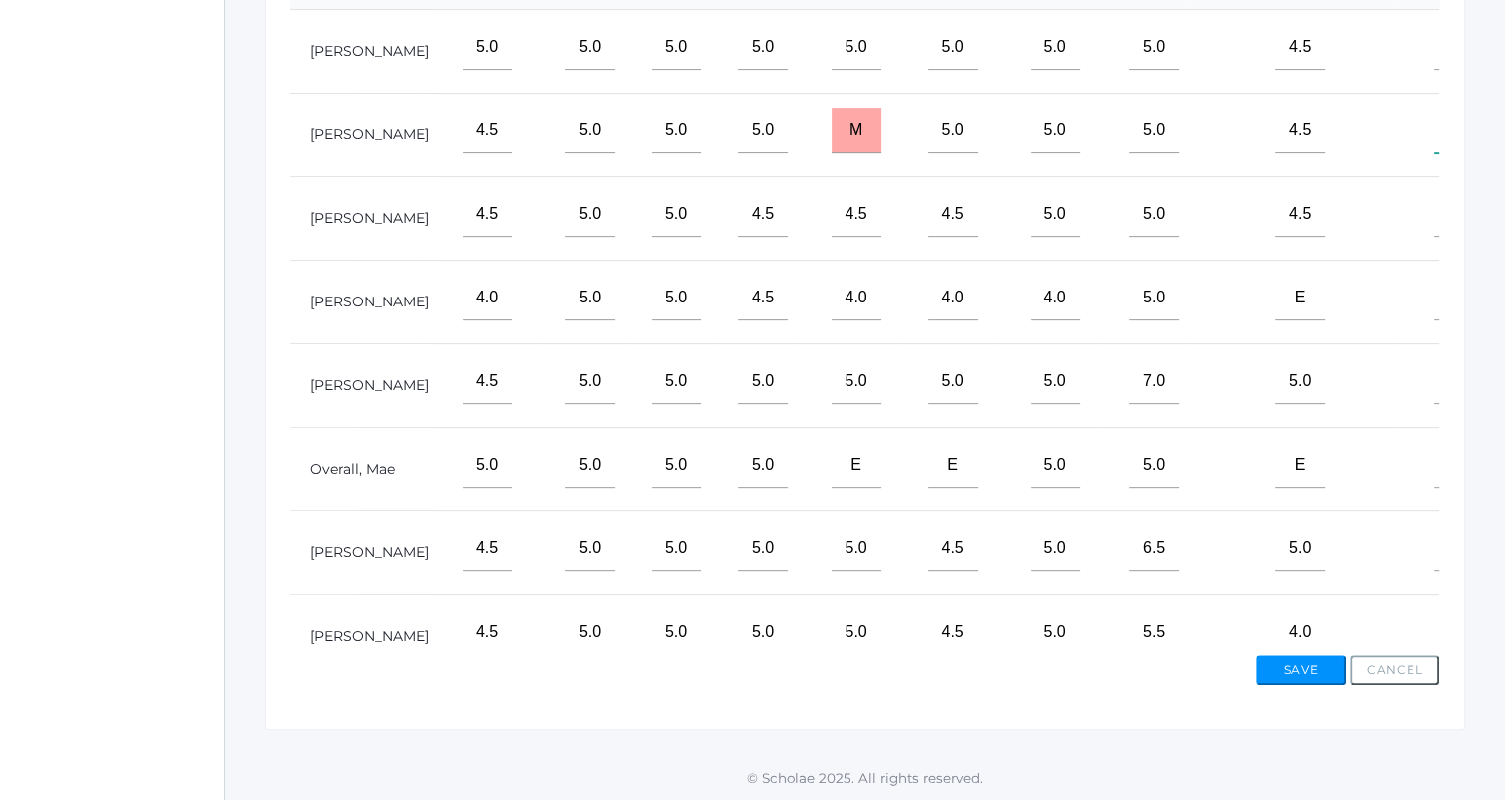
type input"] "5"
click at [1434, 237] on input"] "text" at bounding box center [1459, 214] width 50 height 45
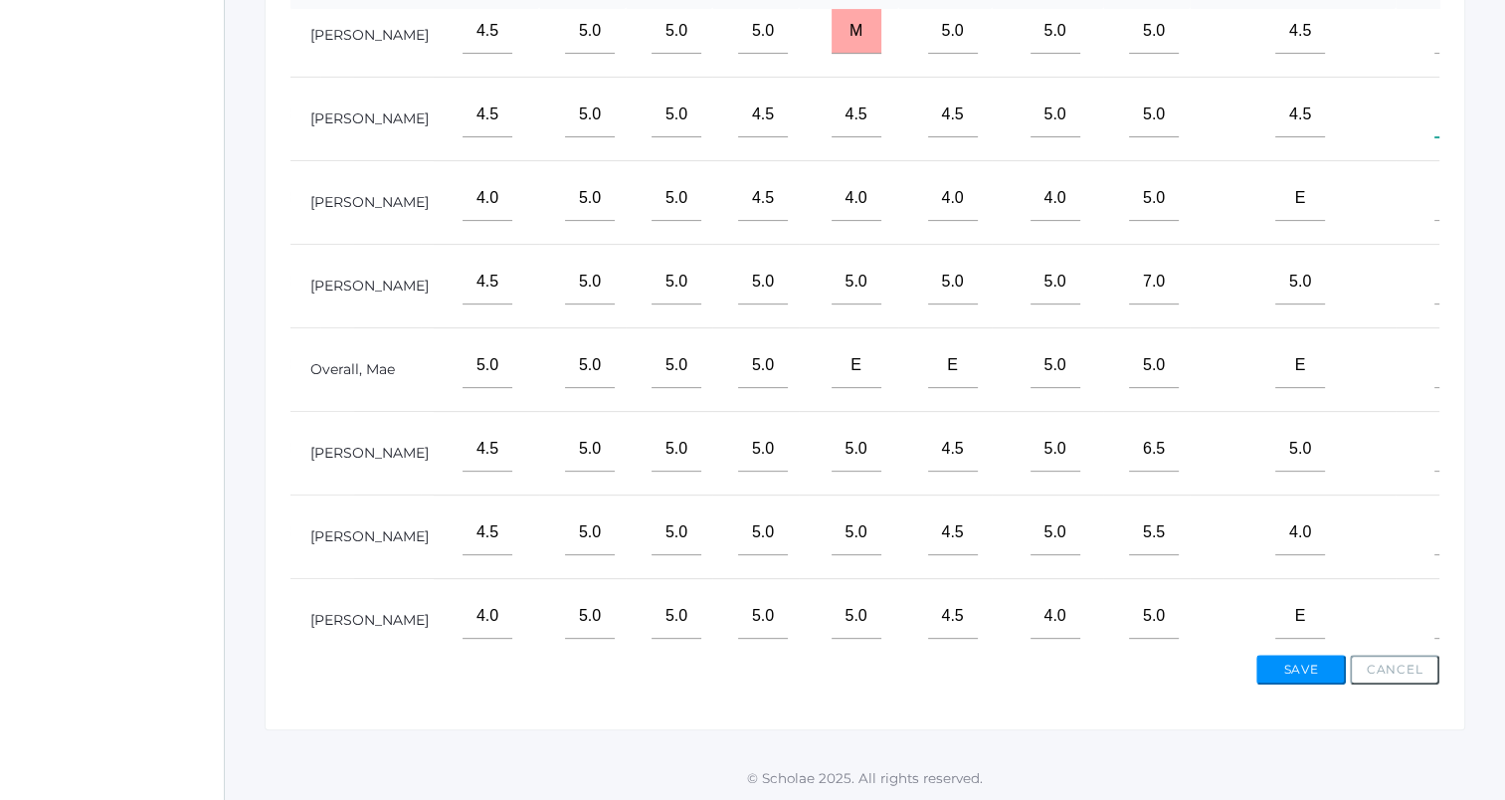
type input"] "5"
click at [1434, 472] on input"] "text" at bounding box center [1459, 449] width 50 height 45
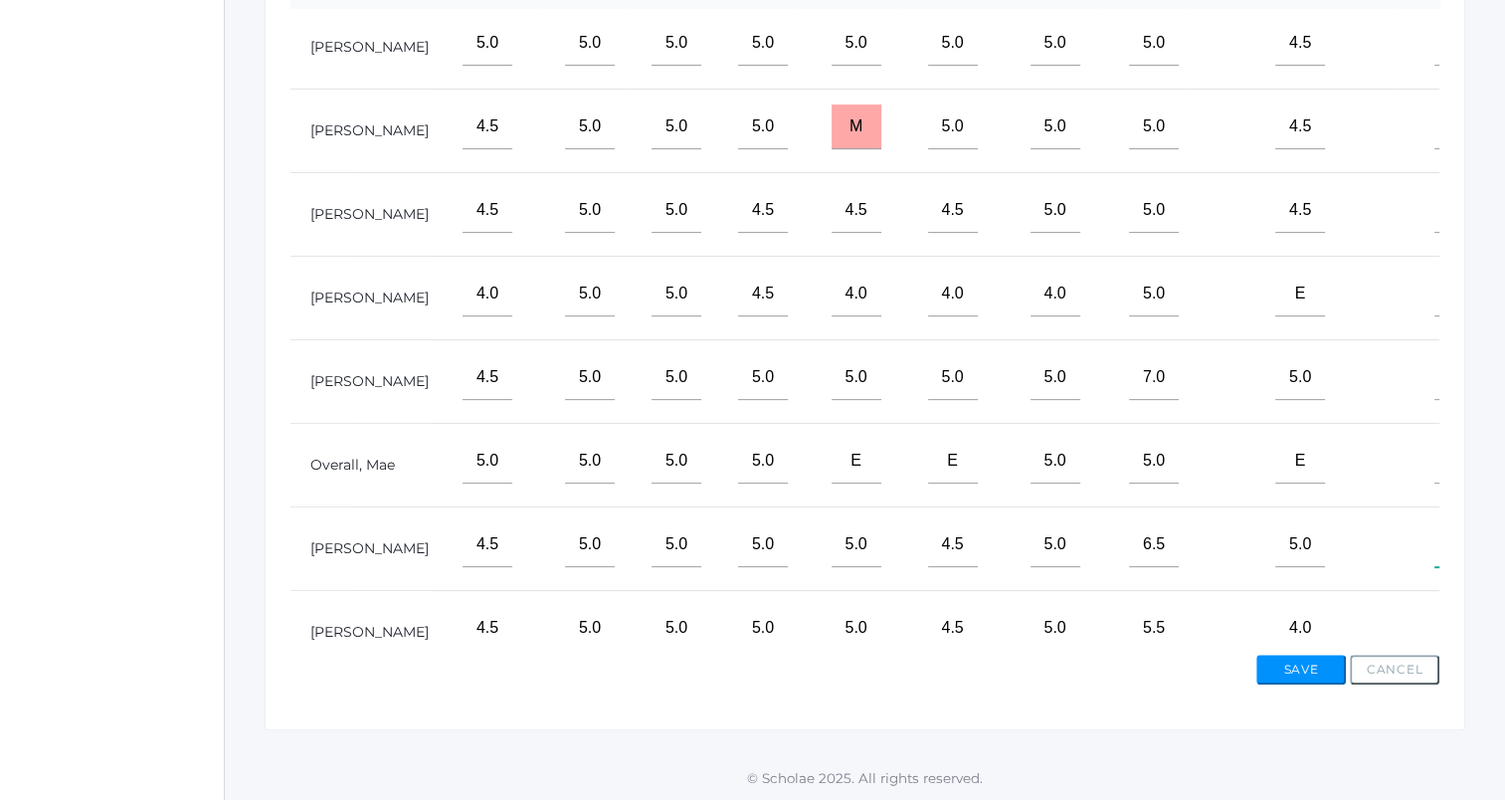
scroll to position [0, 385]
type input"] "5"
click at [1434, 70] on input"] "text" at bounding box center [1459, 47] width 50 height 45
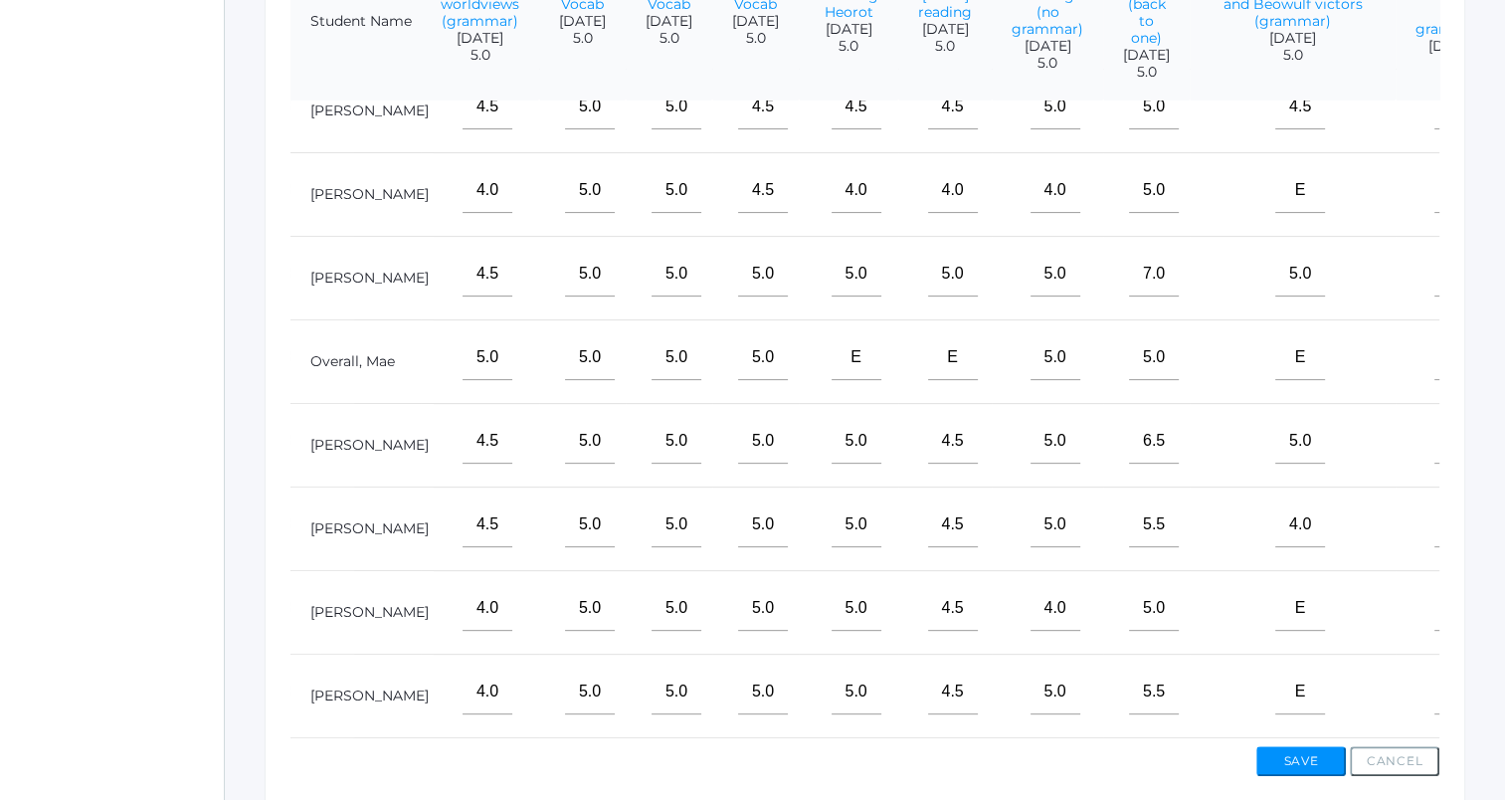
scroll to position [654, 0]
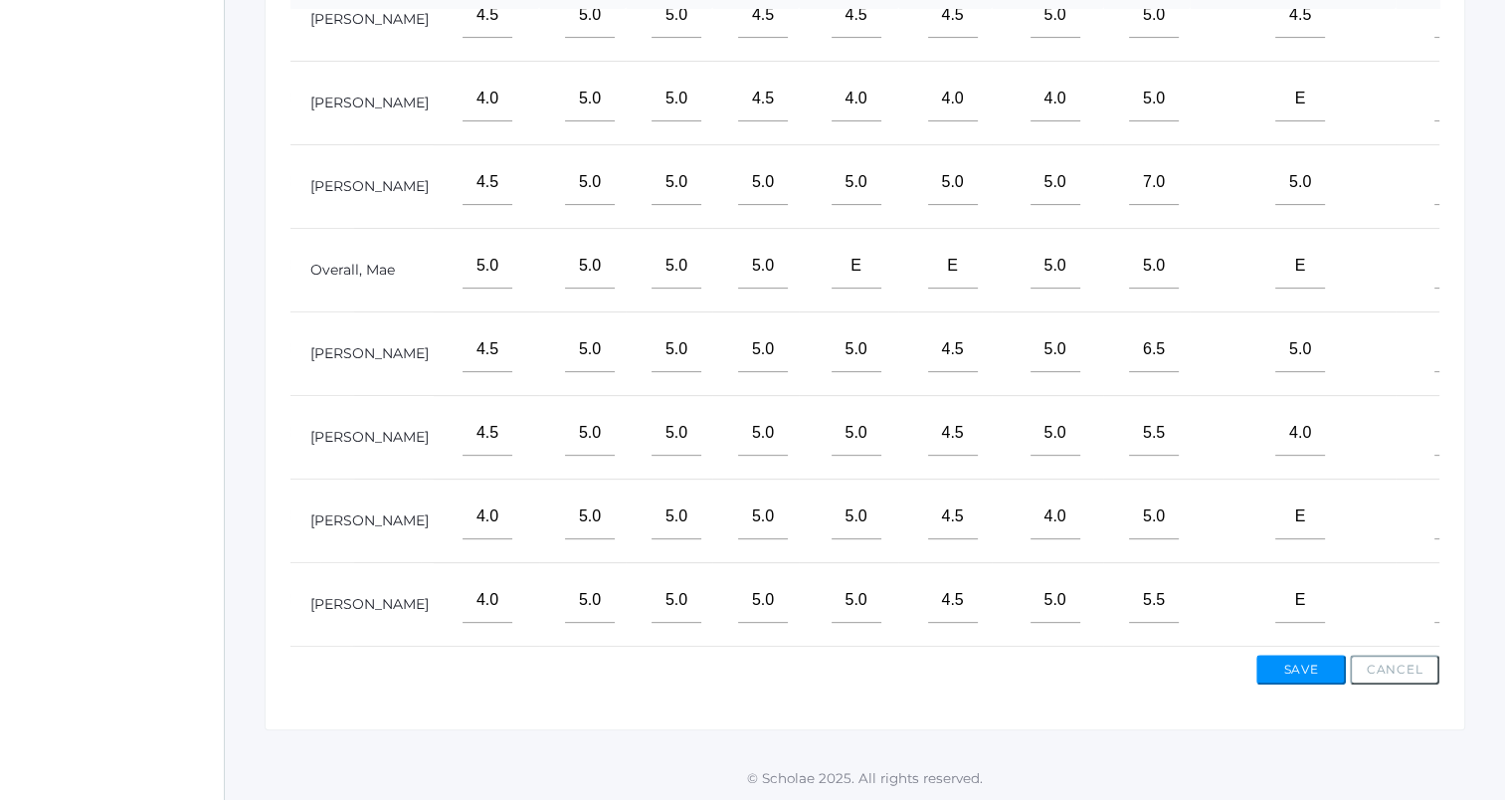
type input"] "5"
click at [1434, 508] on input"] "text" at bounding box center [1459, 516] width 50 height 45
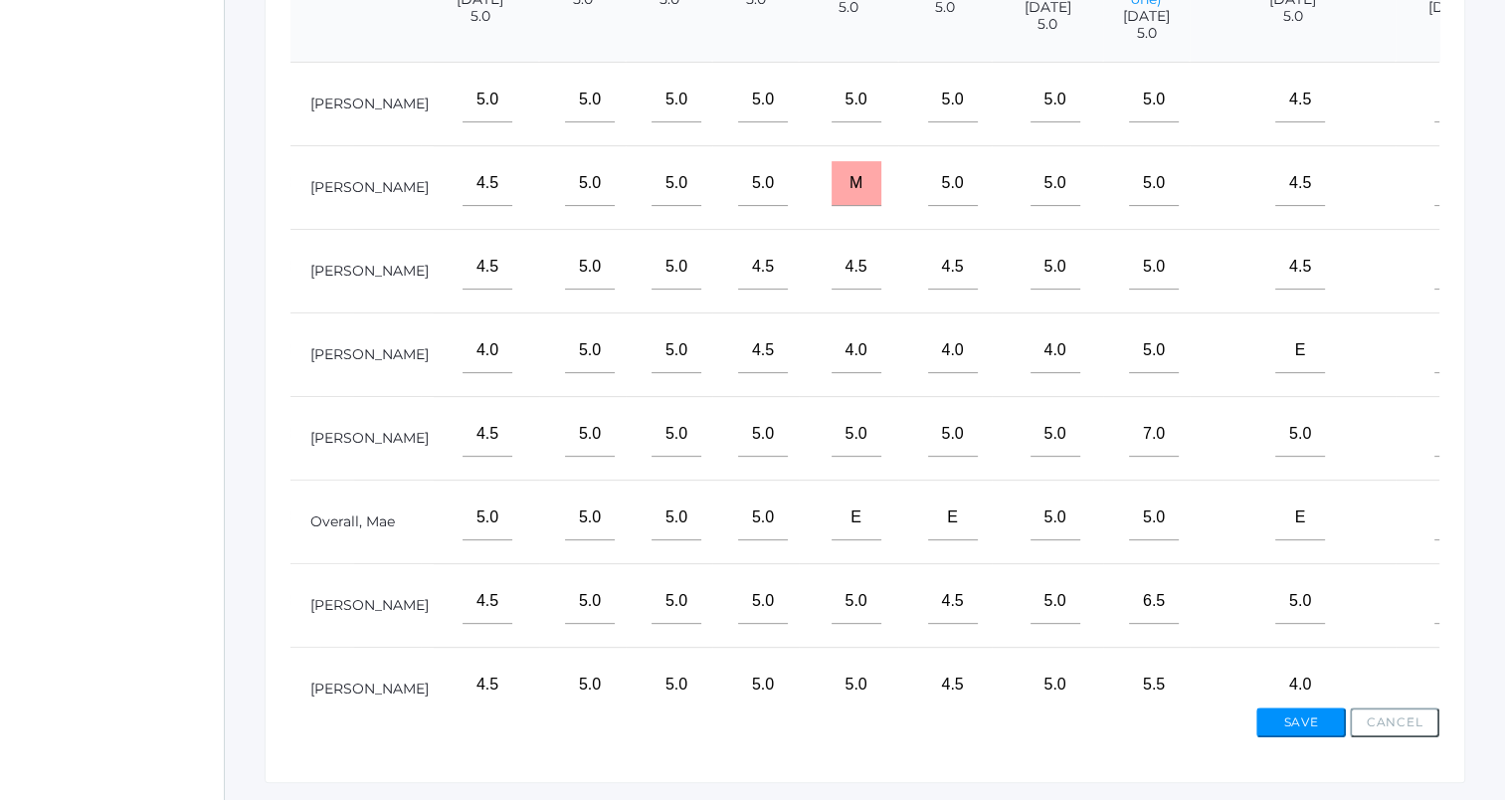
scroll to position [554, 0]
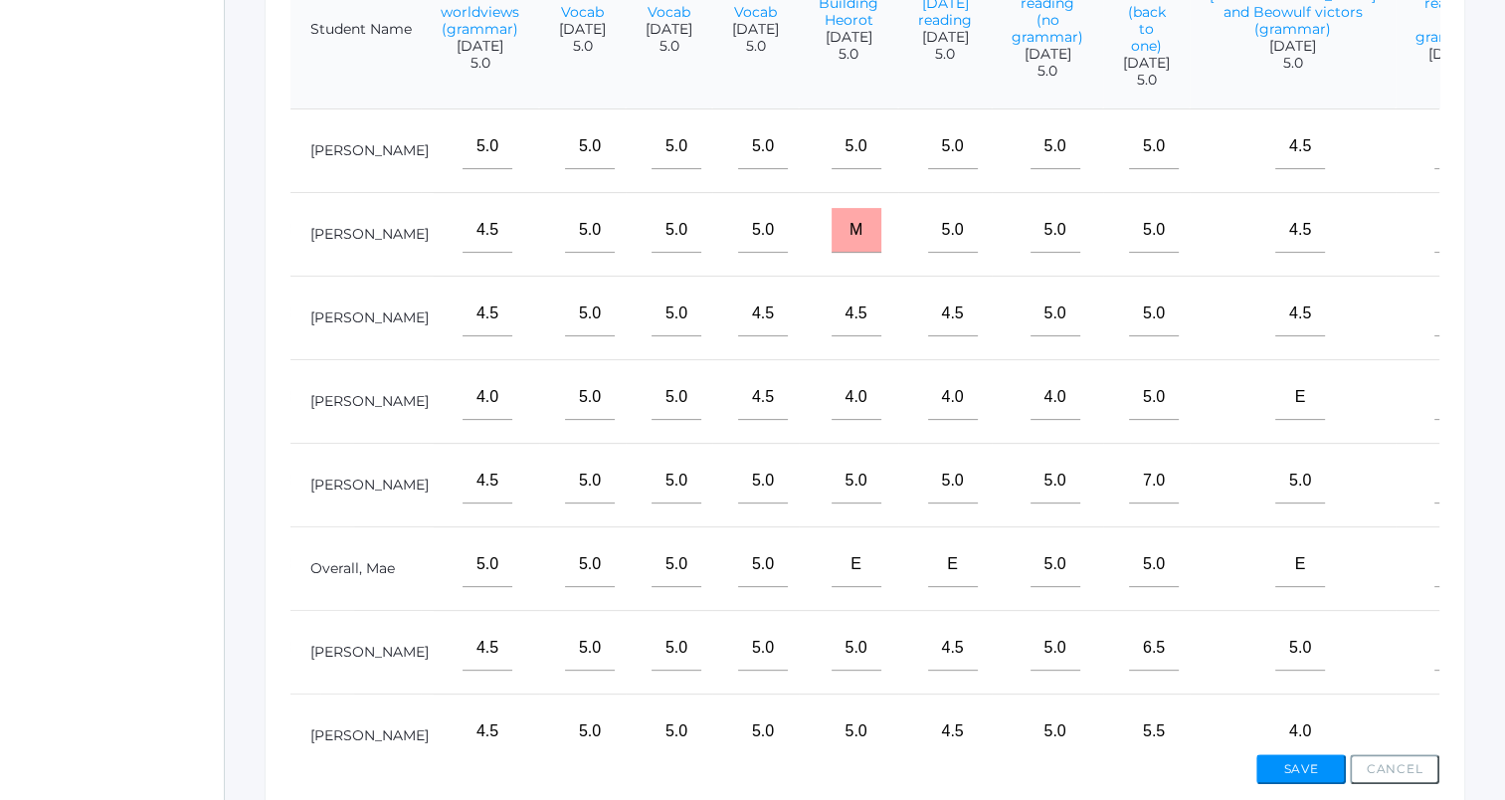
type input"] "5"
drag, startPoint x: 1371, startPoint y: 503, endPoint x: 1381, endPoint y: 505, distance: 10.1
click at [1434, 503] on input"] "text" at bounding box center [1459, 481] width 50 height 45
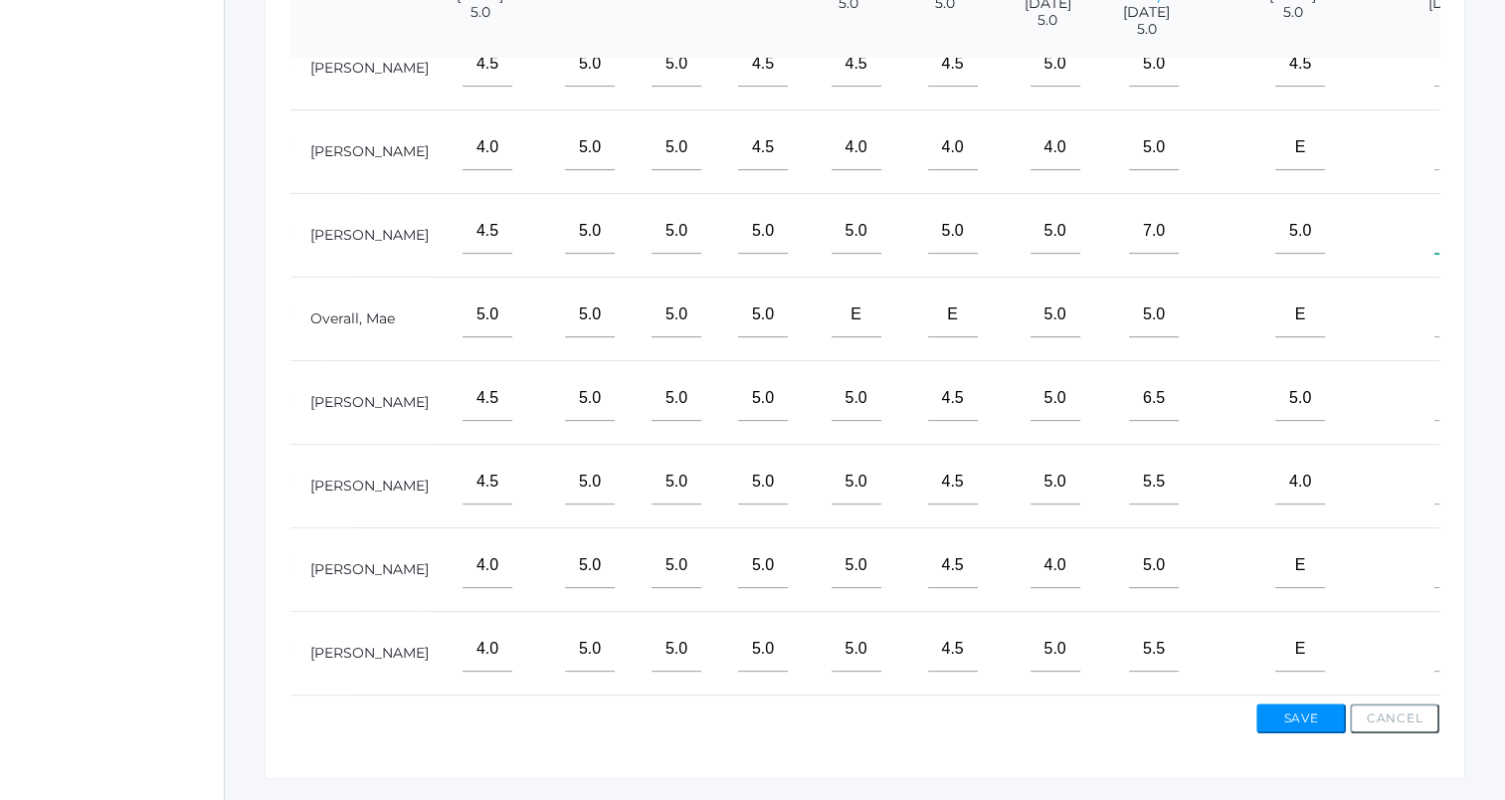
scroll to position [654, 0]
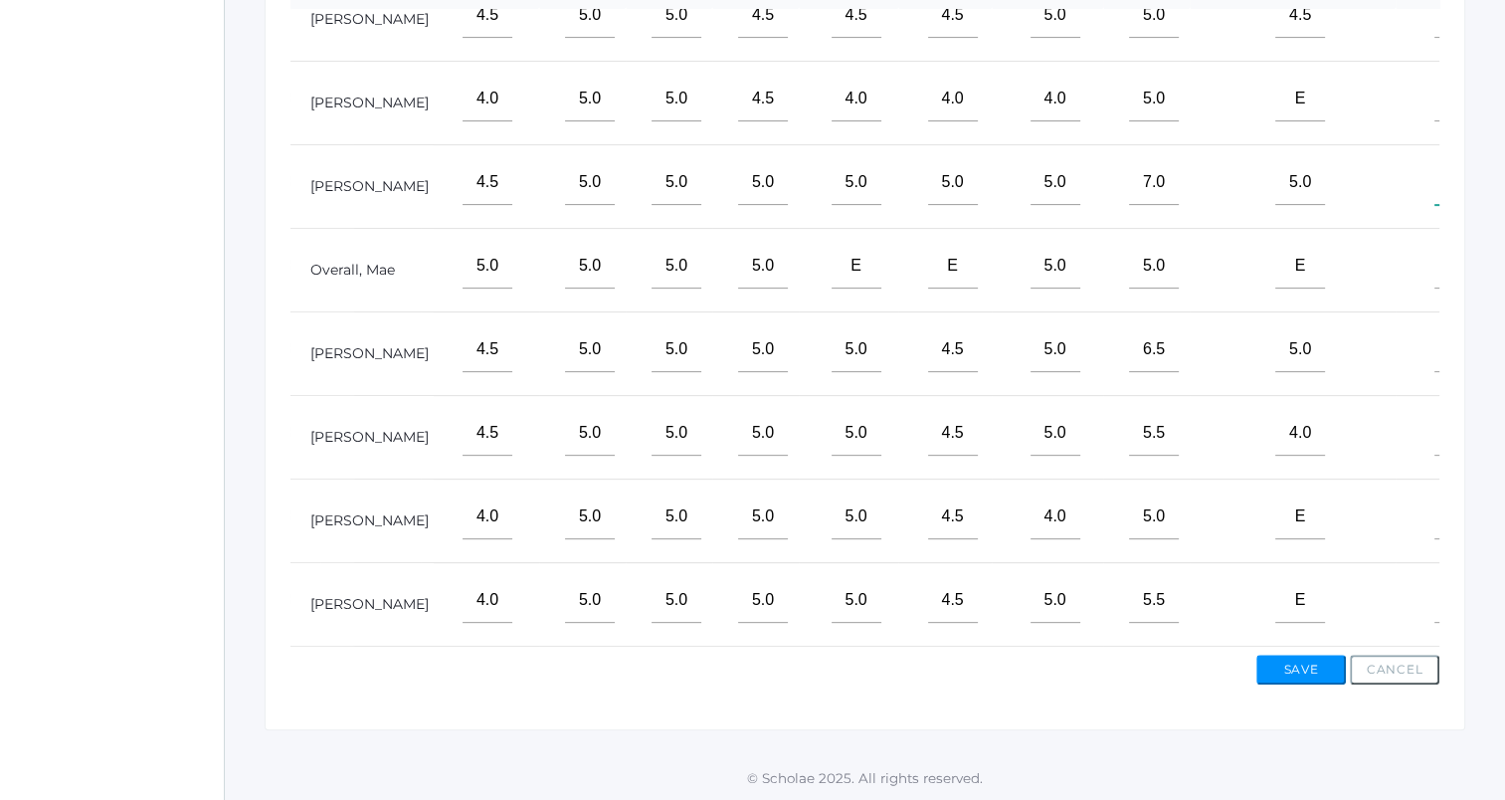
type input"] "e"
click at [1434, 578] on input"] "text" at bounding box center [1459, 600] width 50 height 45
type input"] "e"
click at [1301, 673] on button "Save" at bounding box center [1301, 670] width 90 height 30
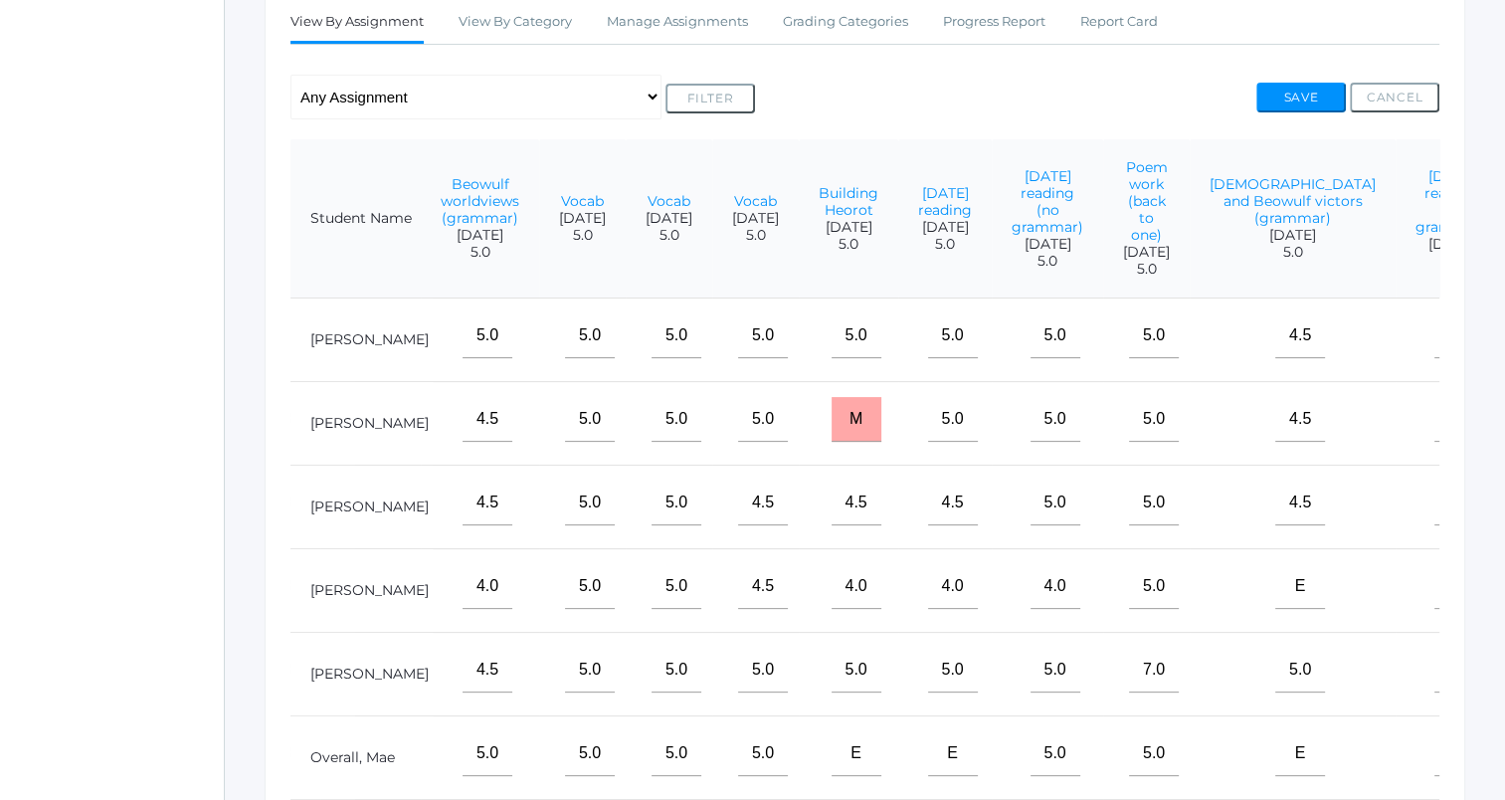
scroll to position [298, 0]
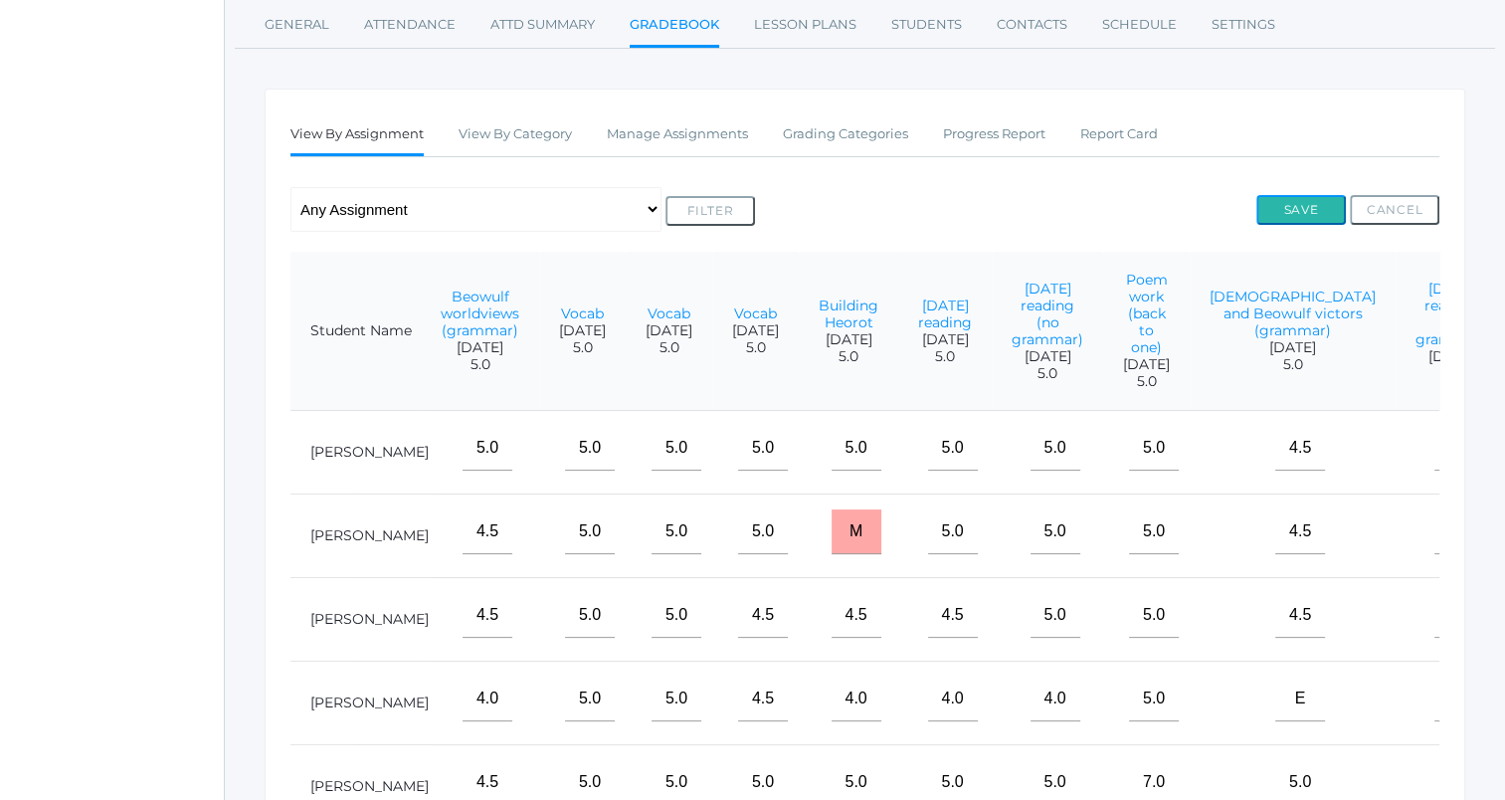
click at [1301, 199] on button "Save" at bounding box center [1301, 210] width 90 height 30
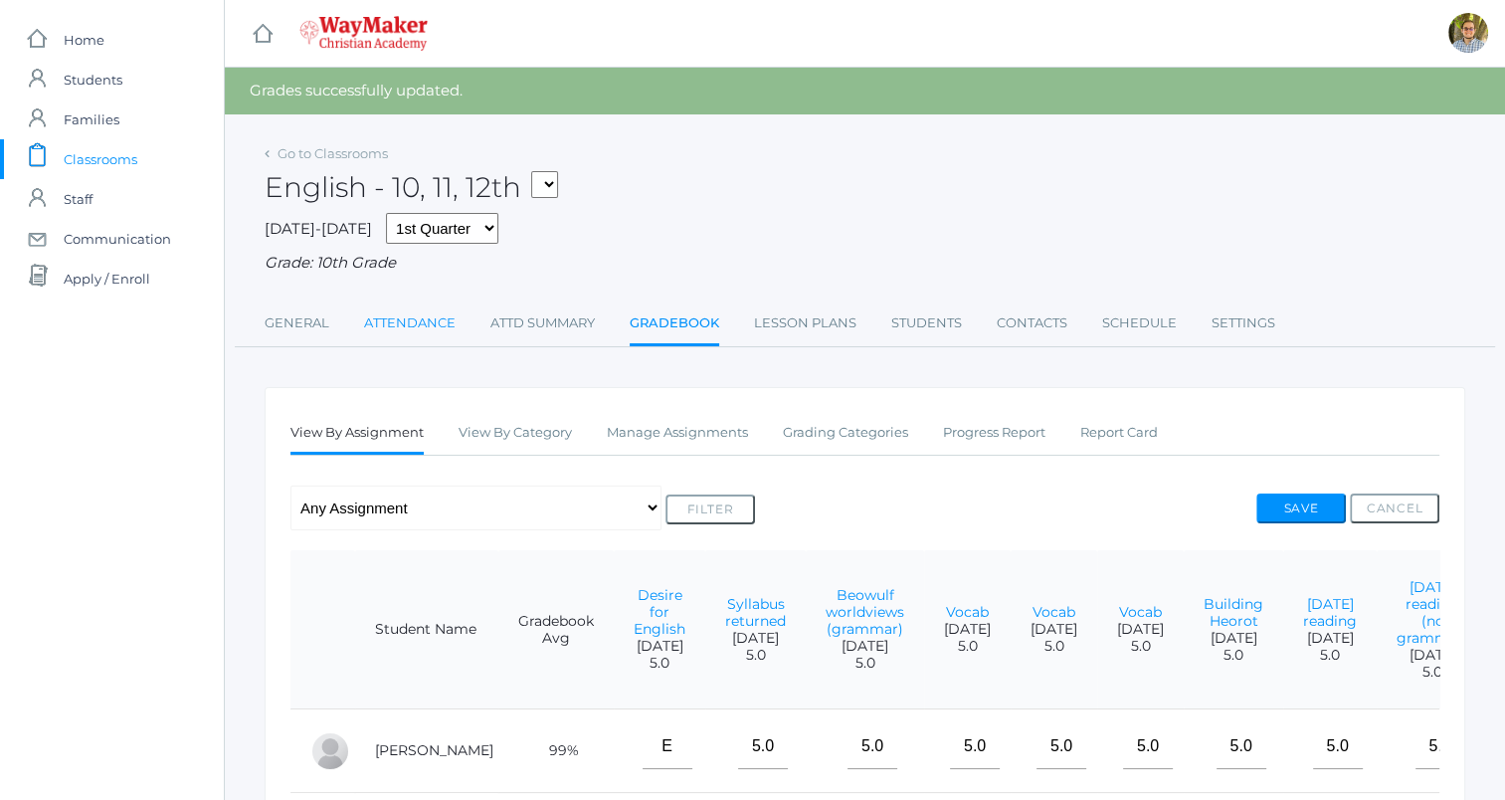
click at [437, 319] on link "Attendance" at bounding box center [410, 323] width 92 height 40
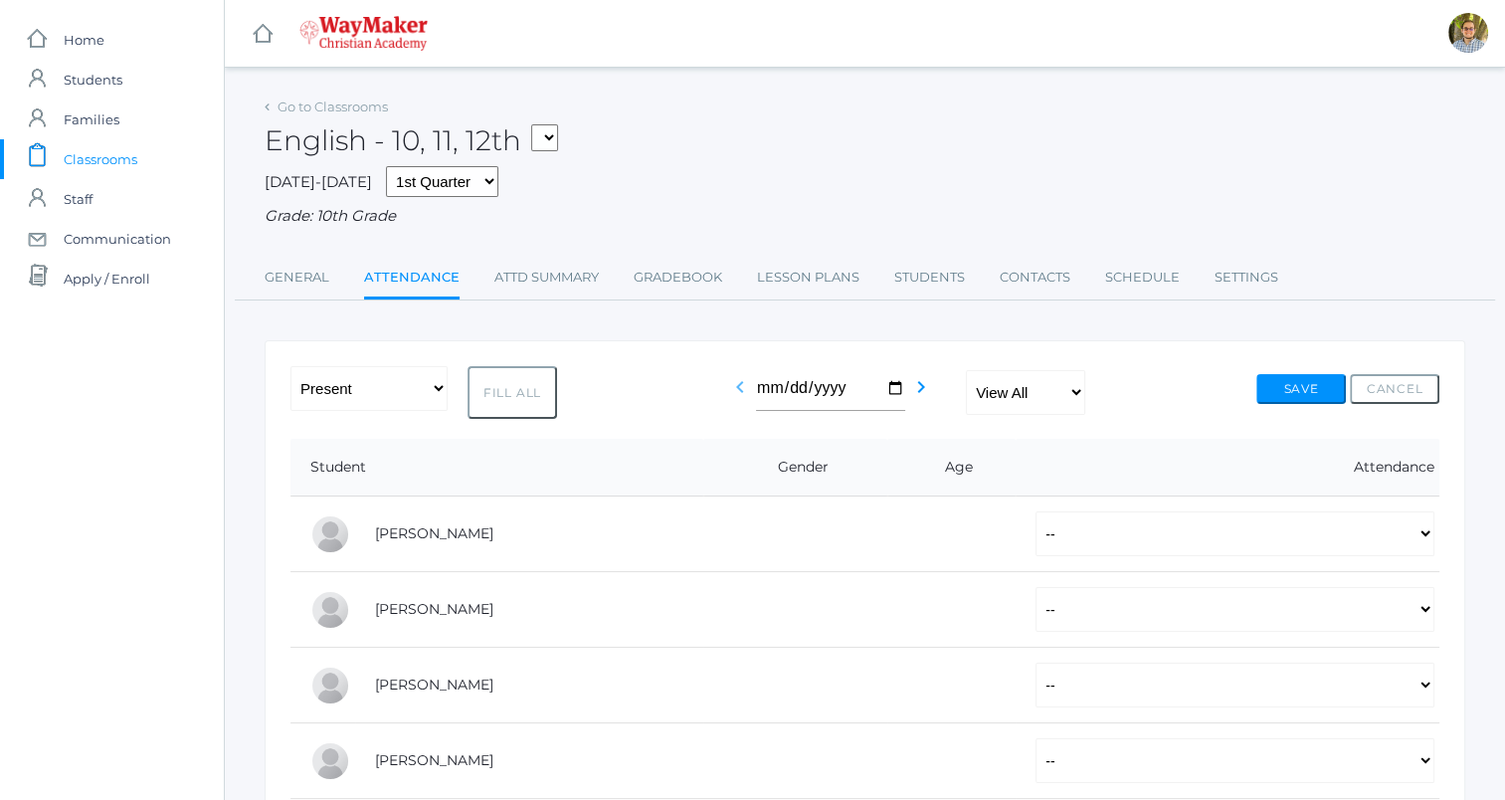
click at [737, 391] on icon "chevron_left" at bounding box center [740, 387] width 24 height 24
click at [115, 156] on span "Classrooms" at bounding box center [101, 159] width 74 height 40
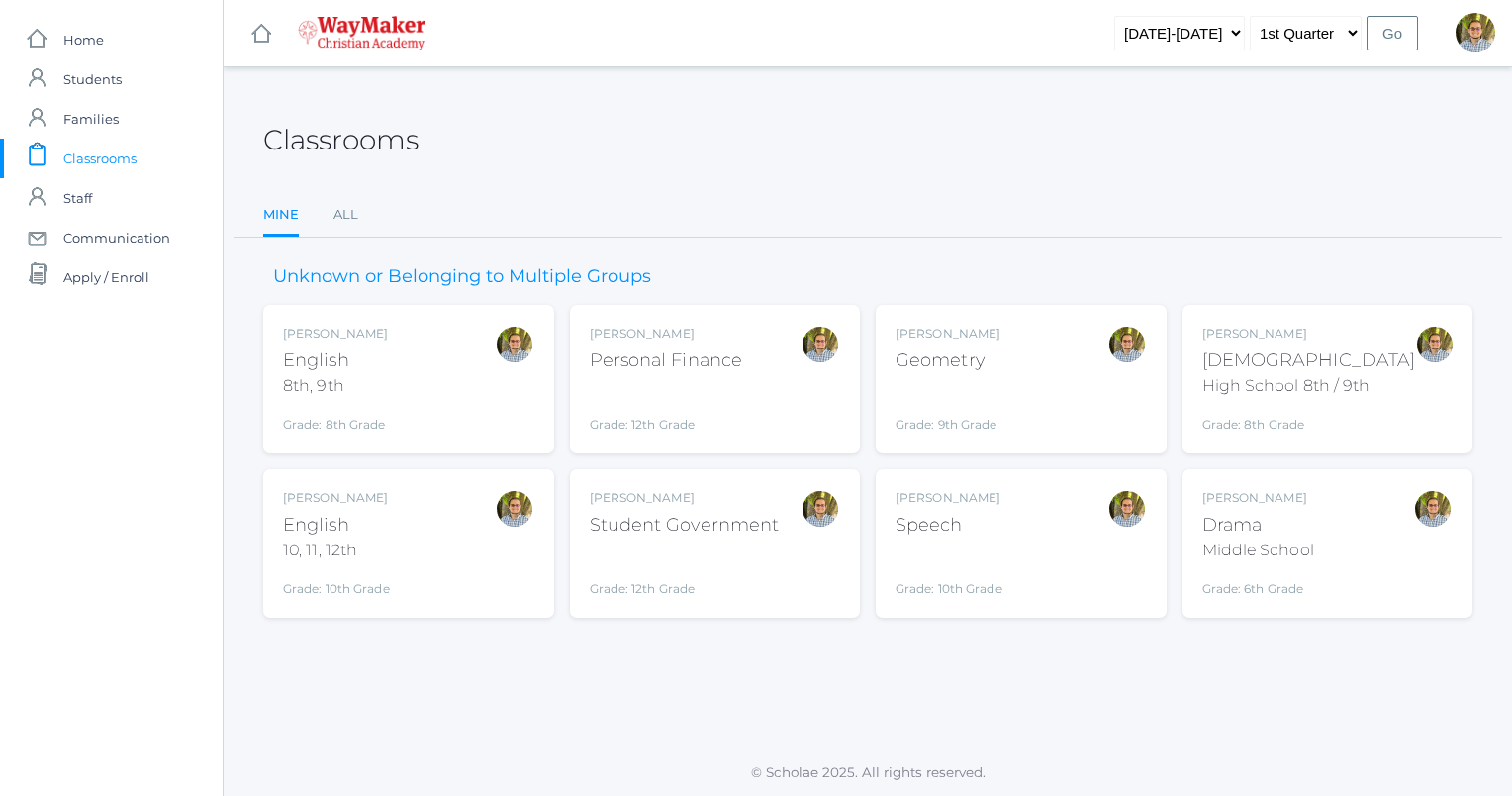
click at [426, 382] on div "[PERSON_NAME] [DEMOGRAPHIC_DATA] 8th, 9th Grade: 8th Grade 08ENGLISH" at bounding box center [408, 378] width 252 height 108
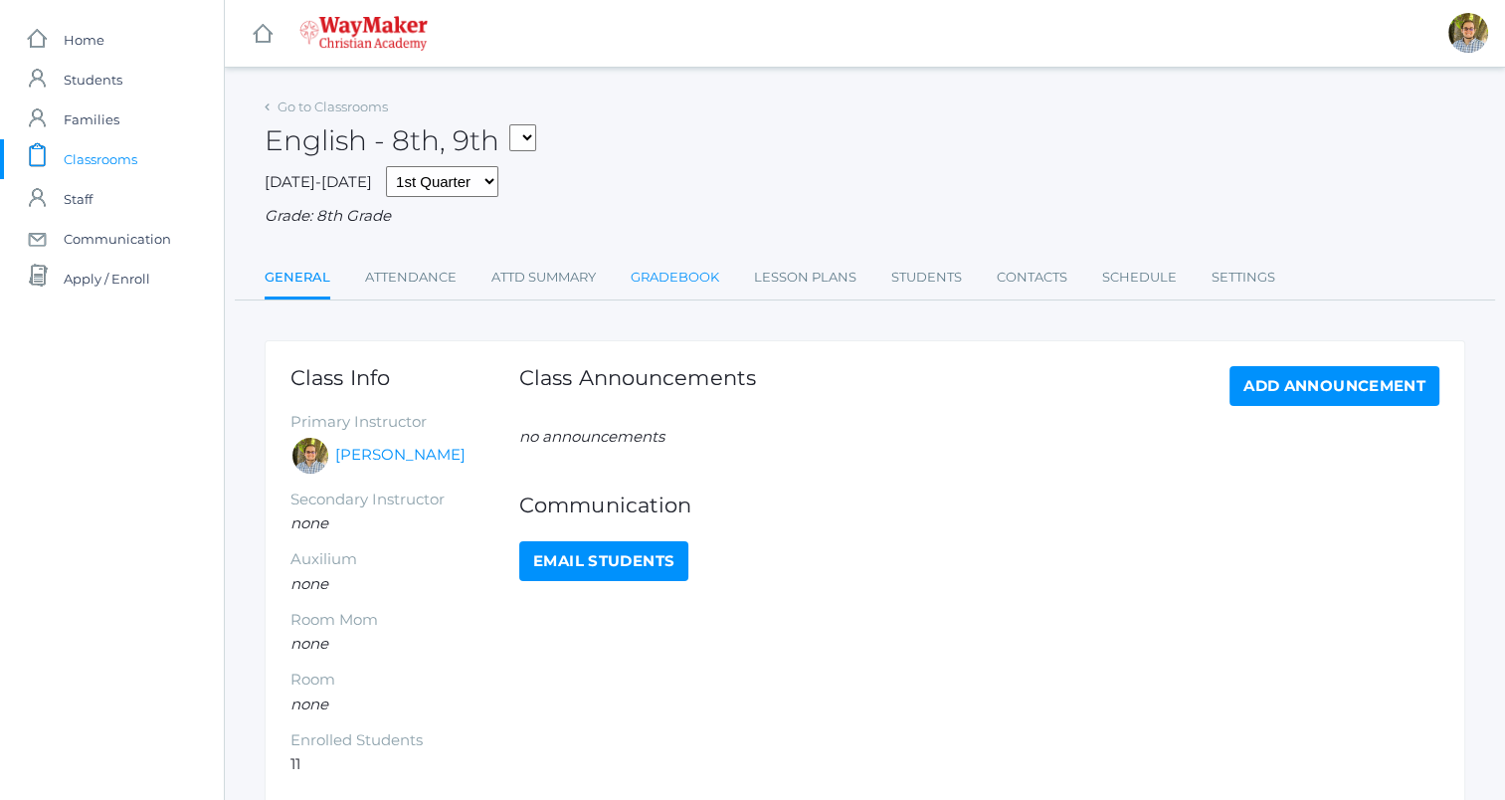
click at [661, 280] on link "Gradebook" at bounding box center [675, 278] width 89 height 40
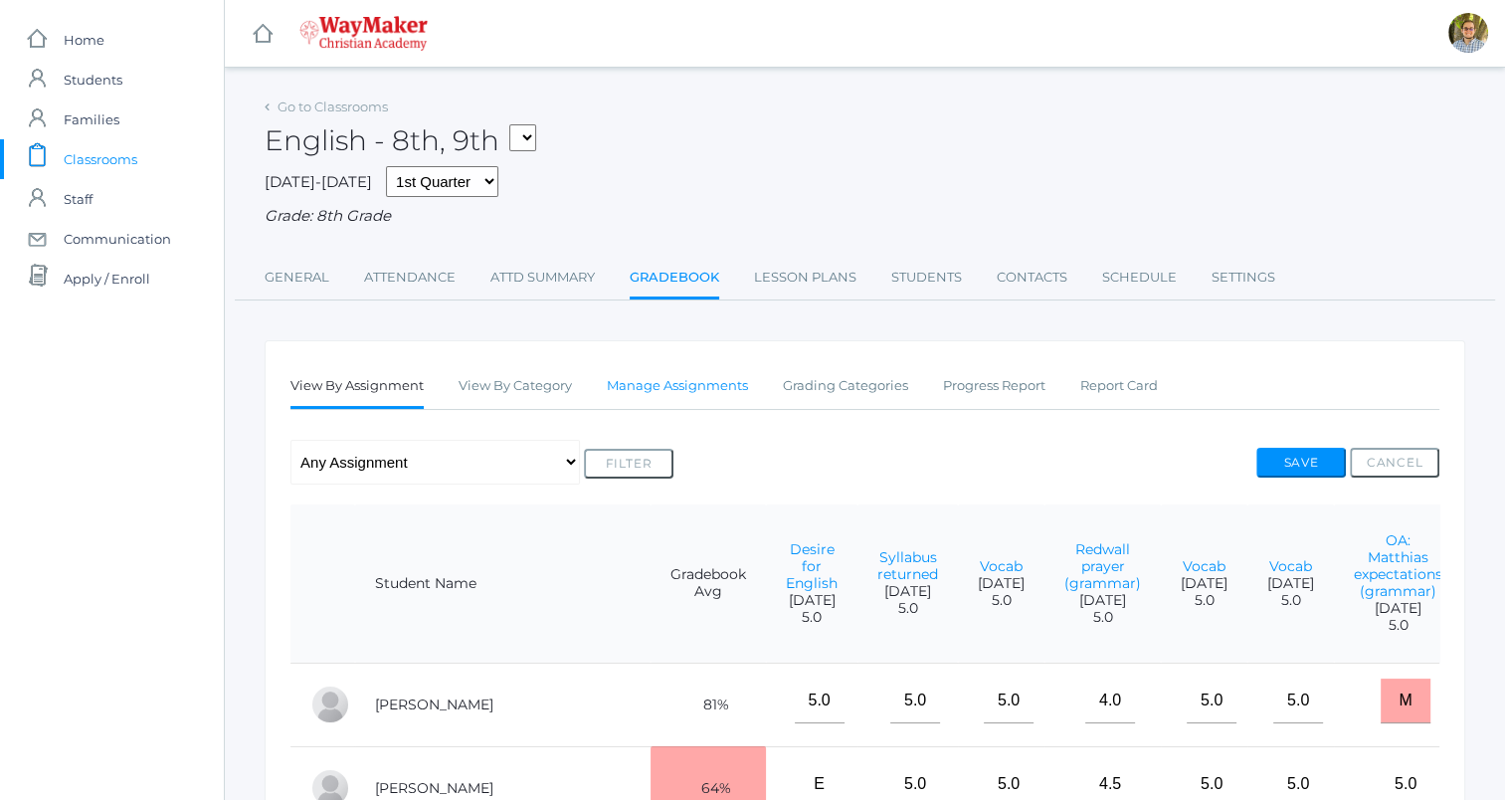
click at [701, 395] on link "Manage Assignments" at bounding box center [677, 386] width 141 height 40
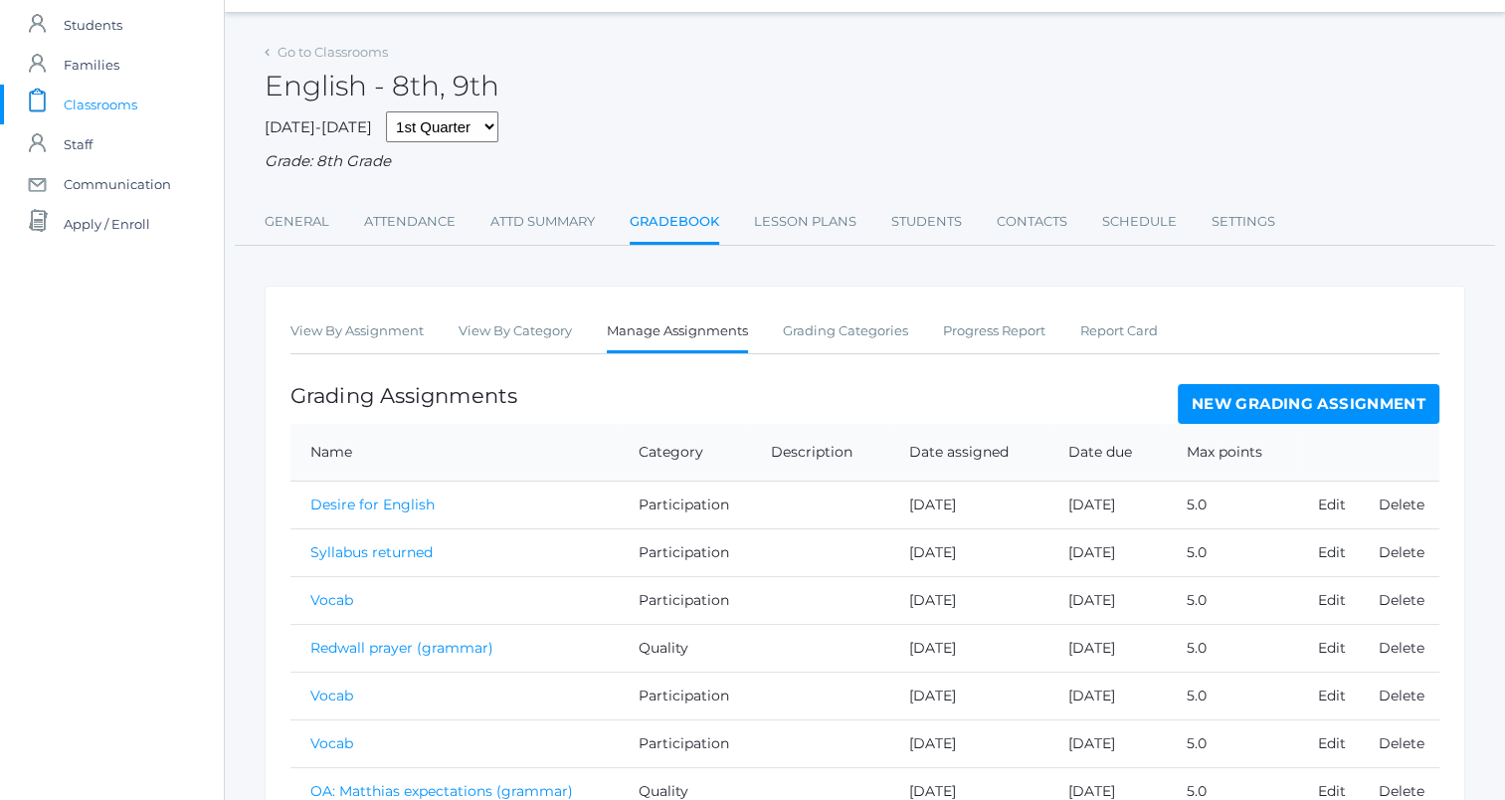
scroll to position [99, 0]
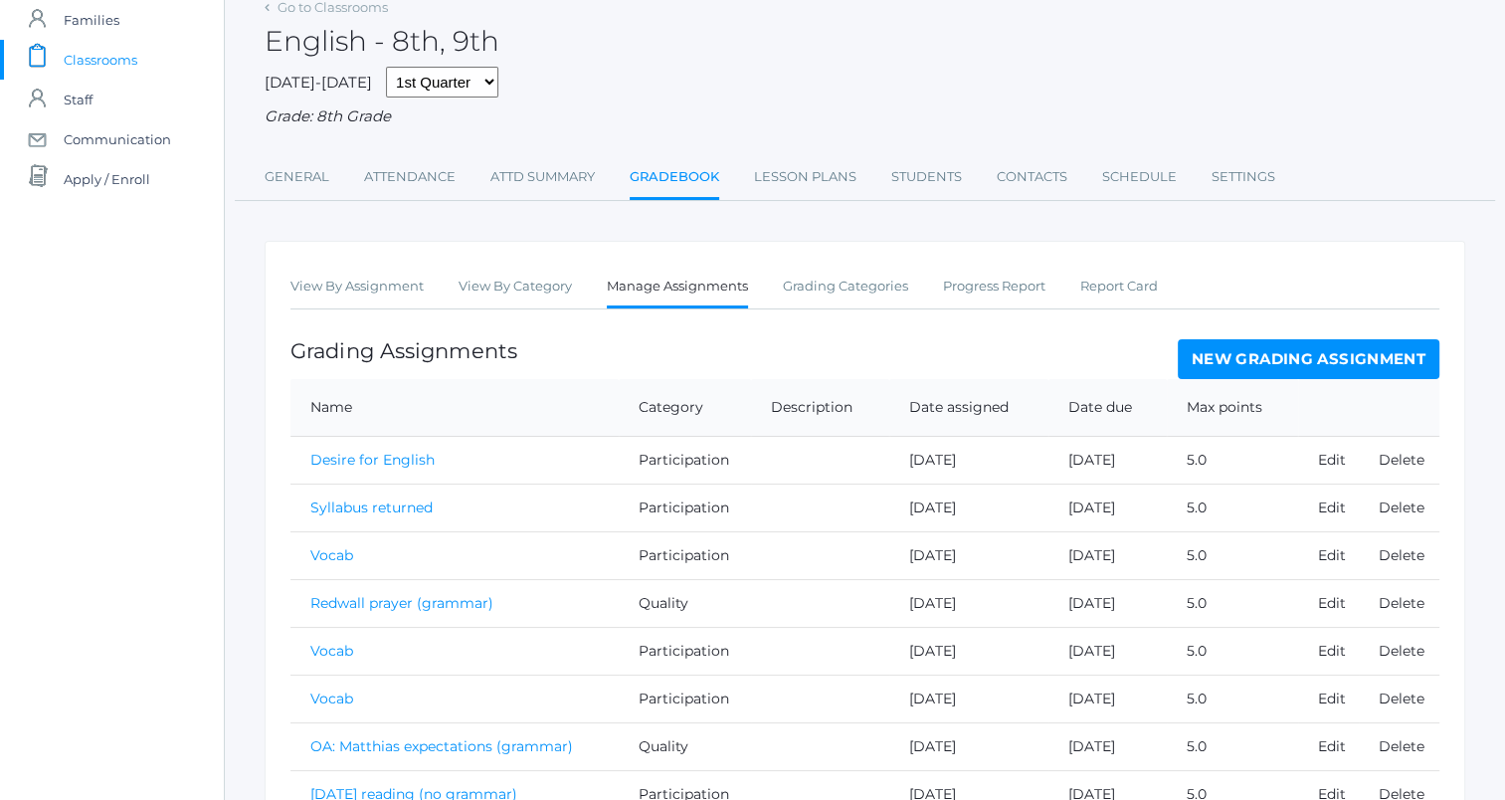
click at [1353, 361] on link "New Grading Assignment" at bounding box center [1309, 359] width 262 height 40
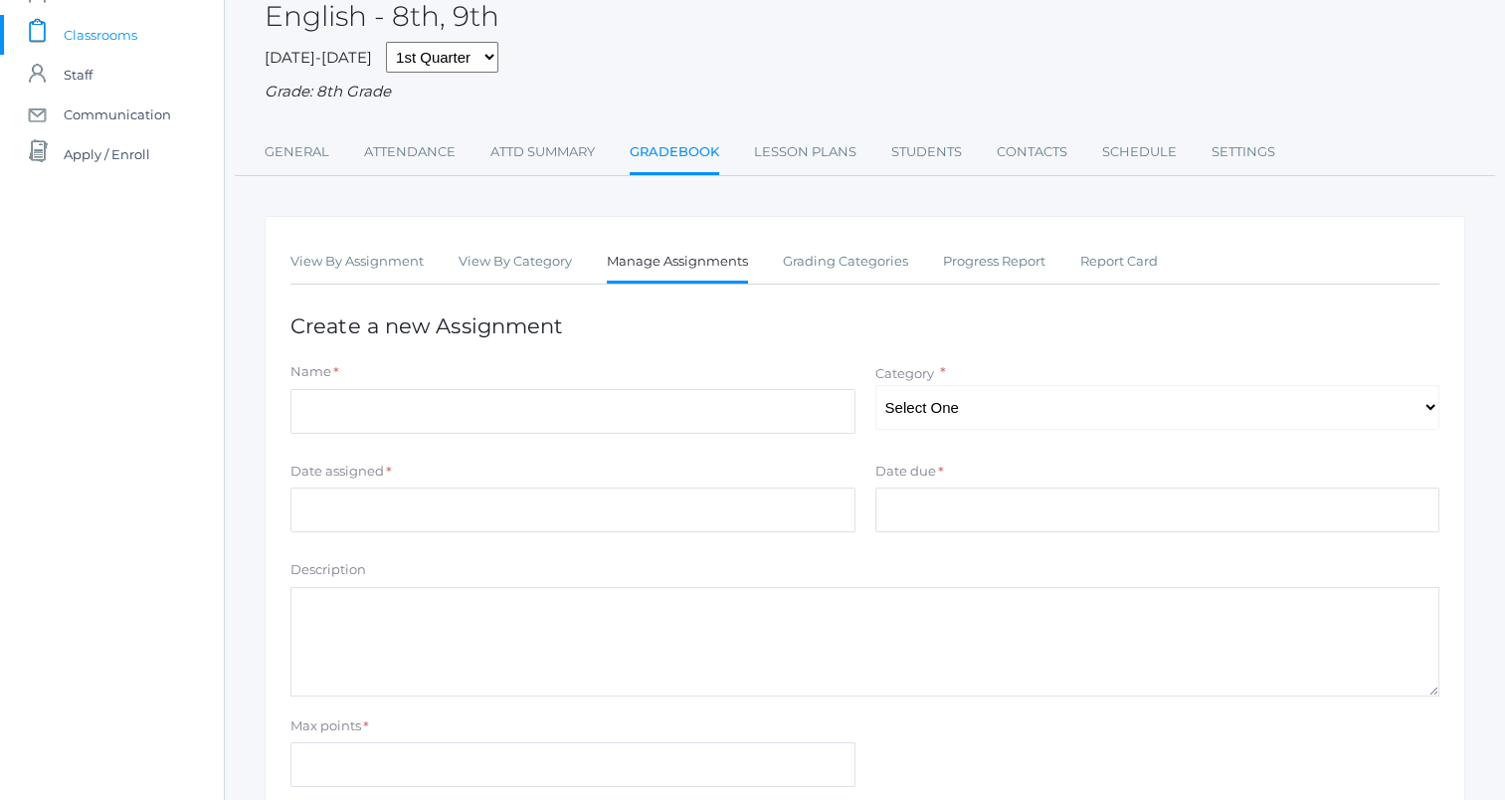
scroll to position [199, 0]
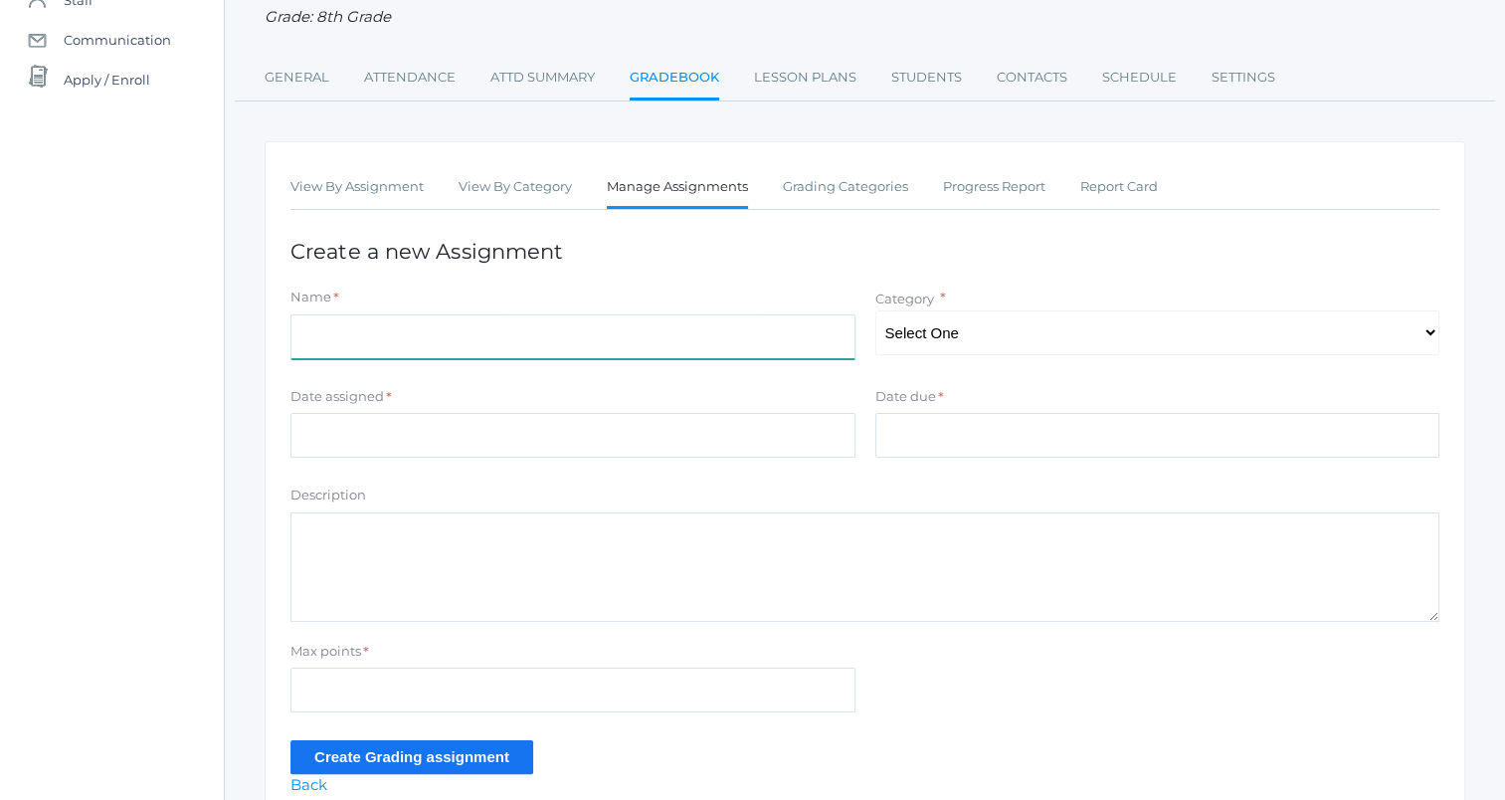
click at [676, 333] on input "Name" at bounding box center [572, 336] width 565 height 45
type input "[DATE] reading (no grammar)"
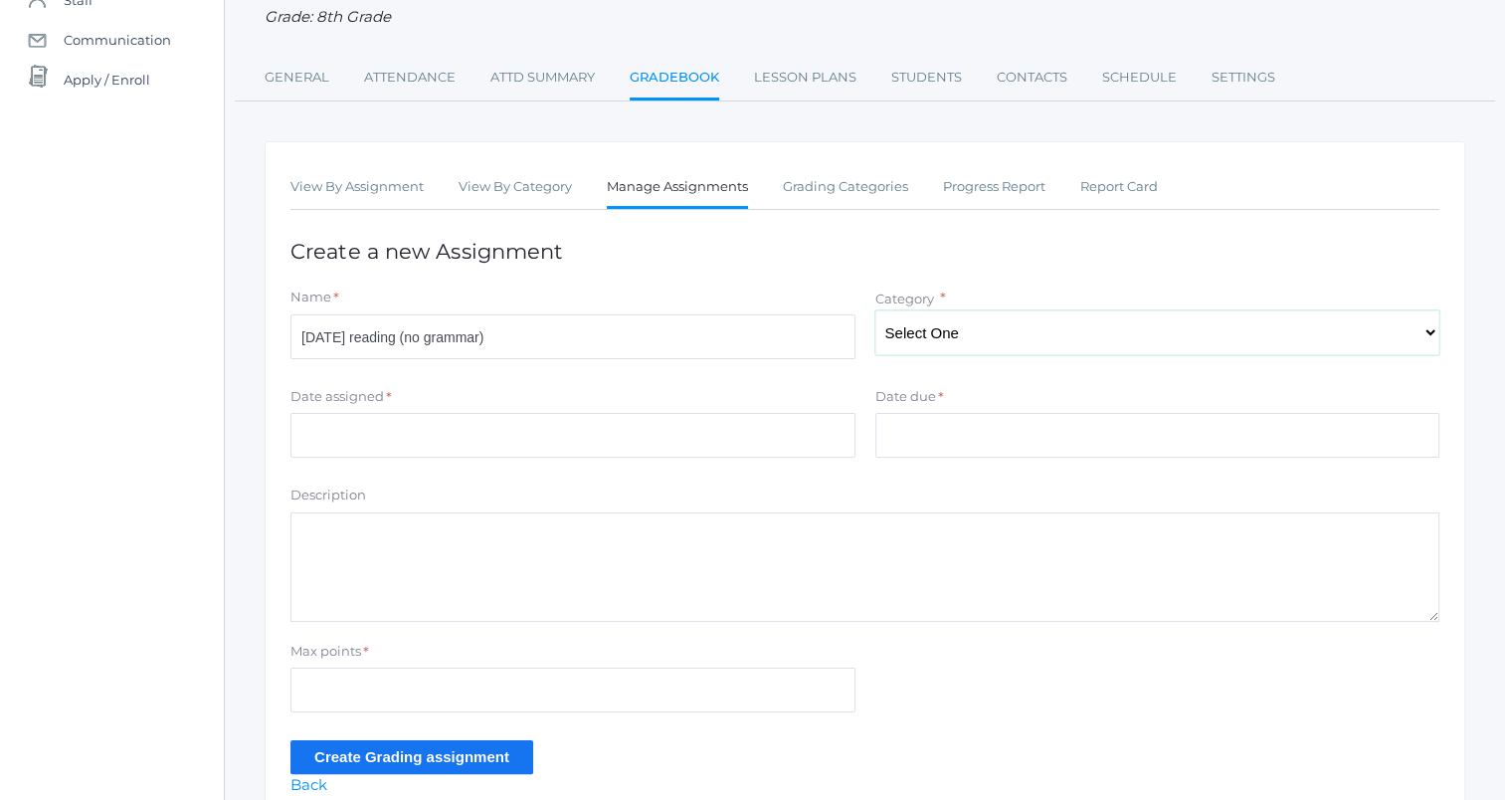
click at [1042, 335] on select "Select One Participation Accuracy Quality" at bounding box center [1157, 332] width 565 height 45
select select "1065"
click at [875, 310] on select "Select One Participation Accuracy Quality" at bounding box center [1157, 332] width 565 height 45
click at [760, 421] on input "Date assigned" at bounding box center [572, 435] width 565 height 45
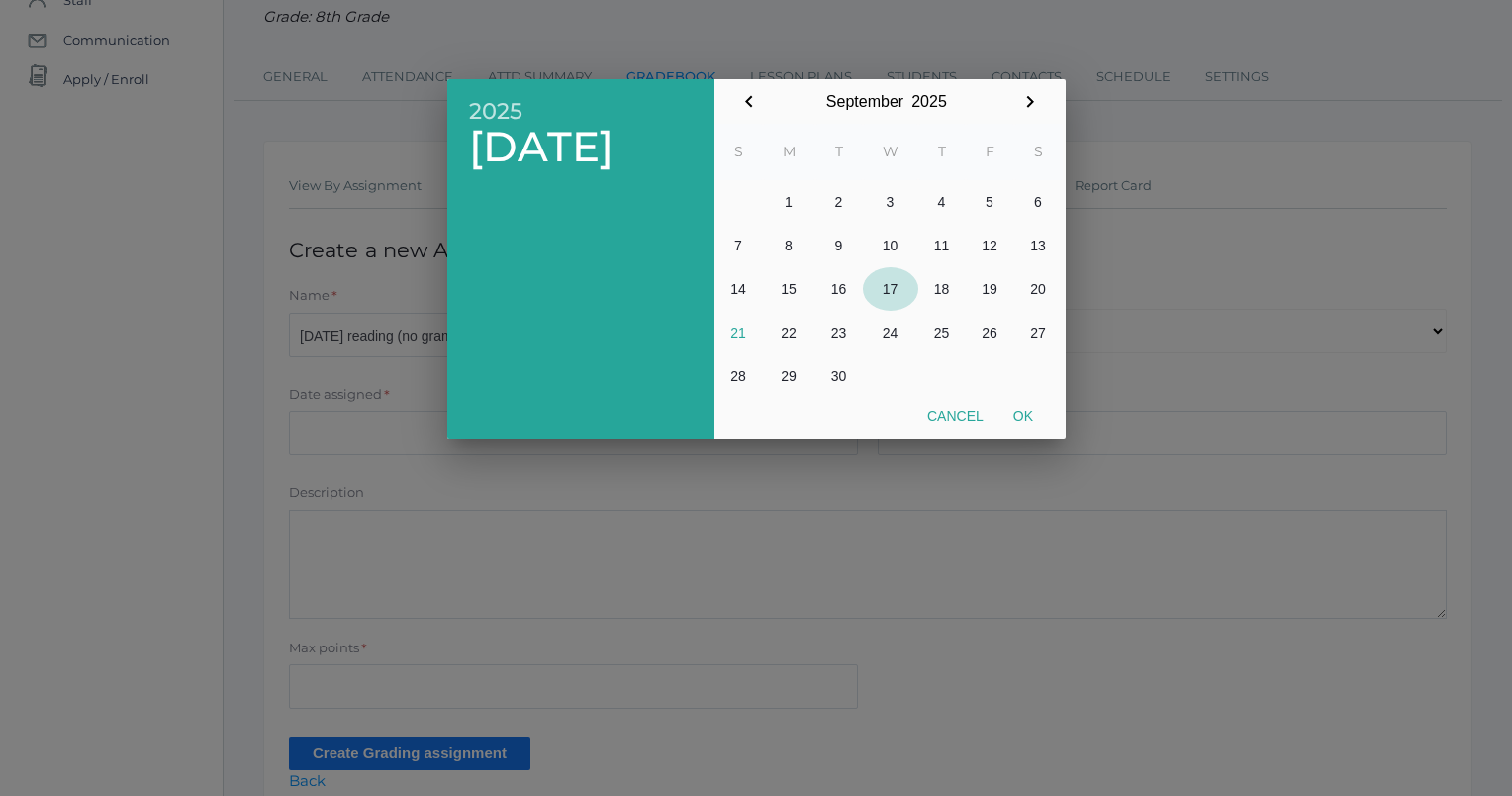
click at [894, 289] on button "17" at bounding box center [890, 290] width 56 height 44
click at [1022, 418] on button "Ok" at bounding box center [1024, 416] width 50 height 36
type input "[DATE]"
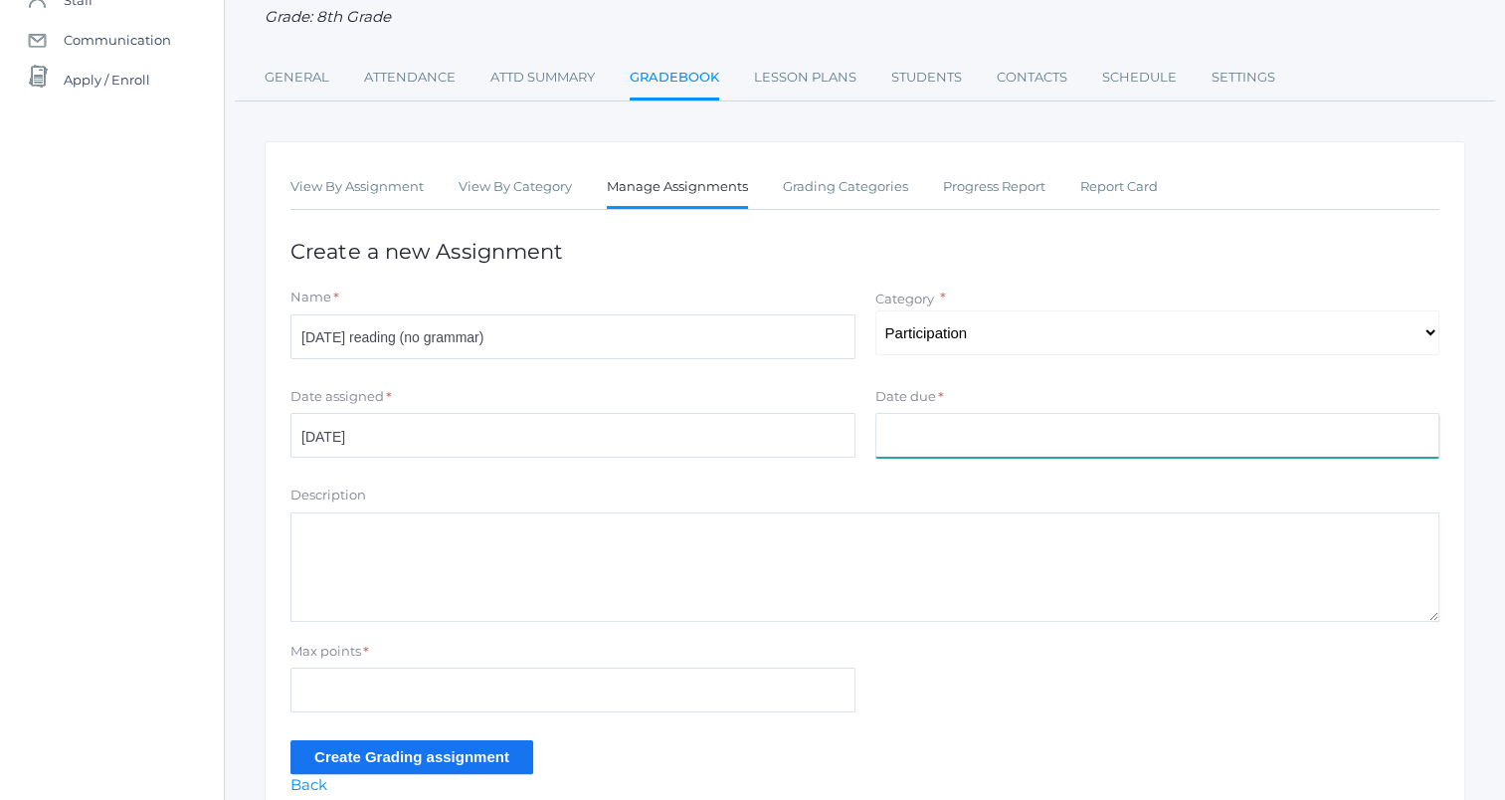
click at [1032, 438] on input "Date due" at bounding box center [1157, 435] width 565 height 45
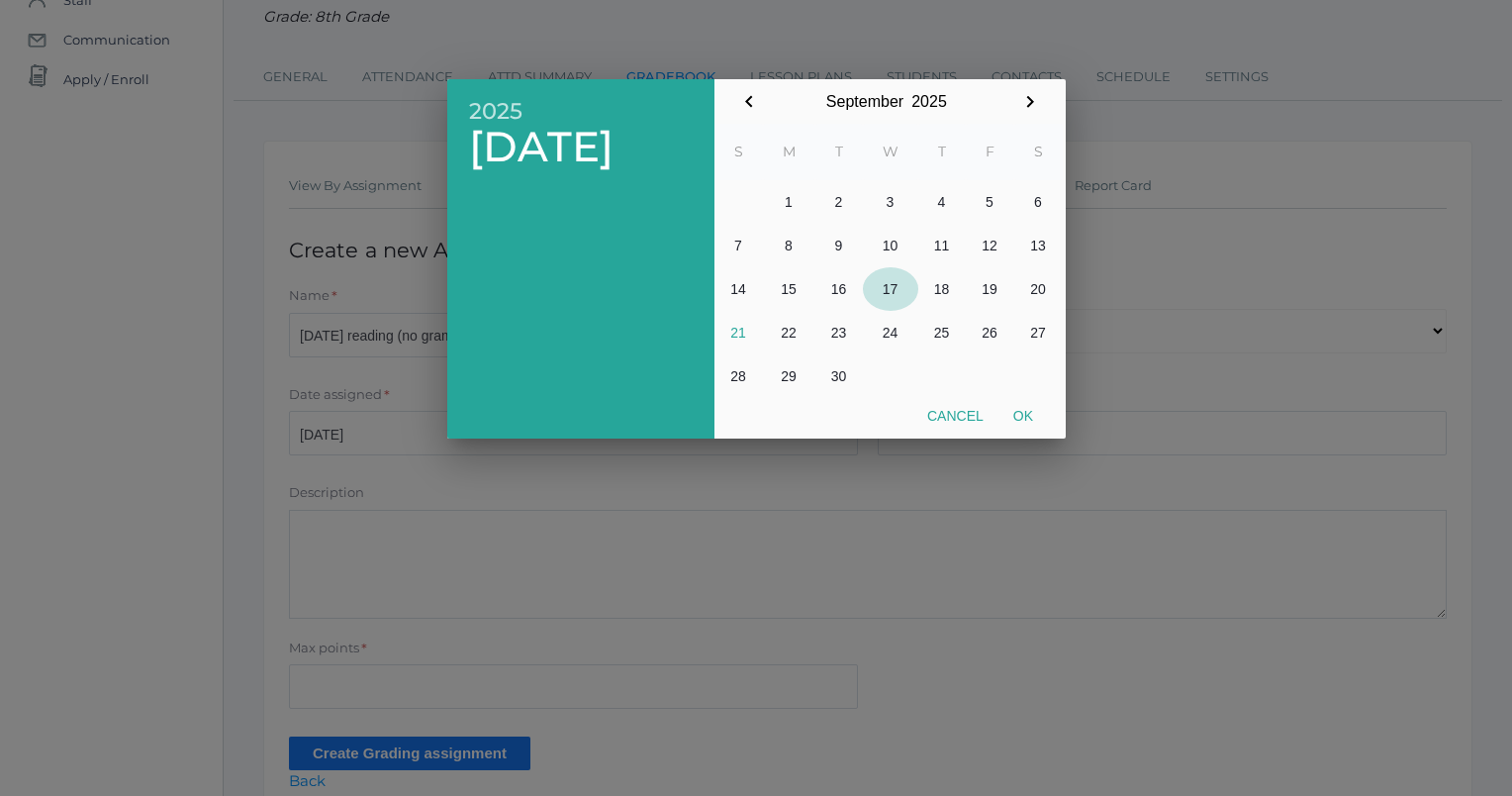
click at [889, 291] on button "17" at bounding box center [890, 290] width 56 height 44
click at [1029, 417] on button "Ok" at bounding box center [1024, 416] width 50 height 36
type input "[DATE]"
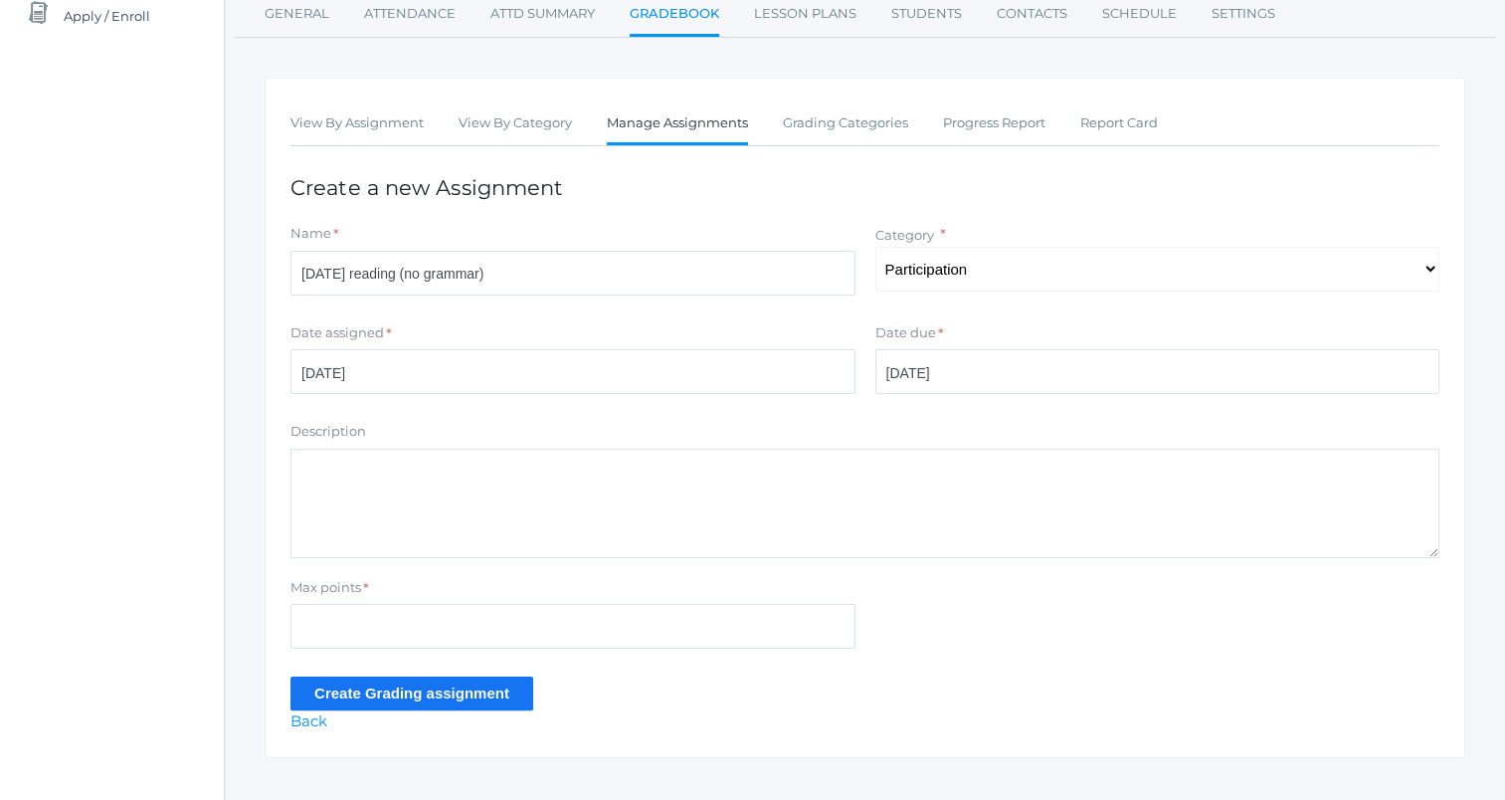
scroll to position [292, 0]
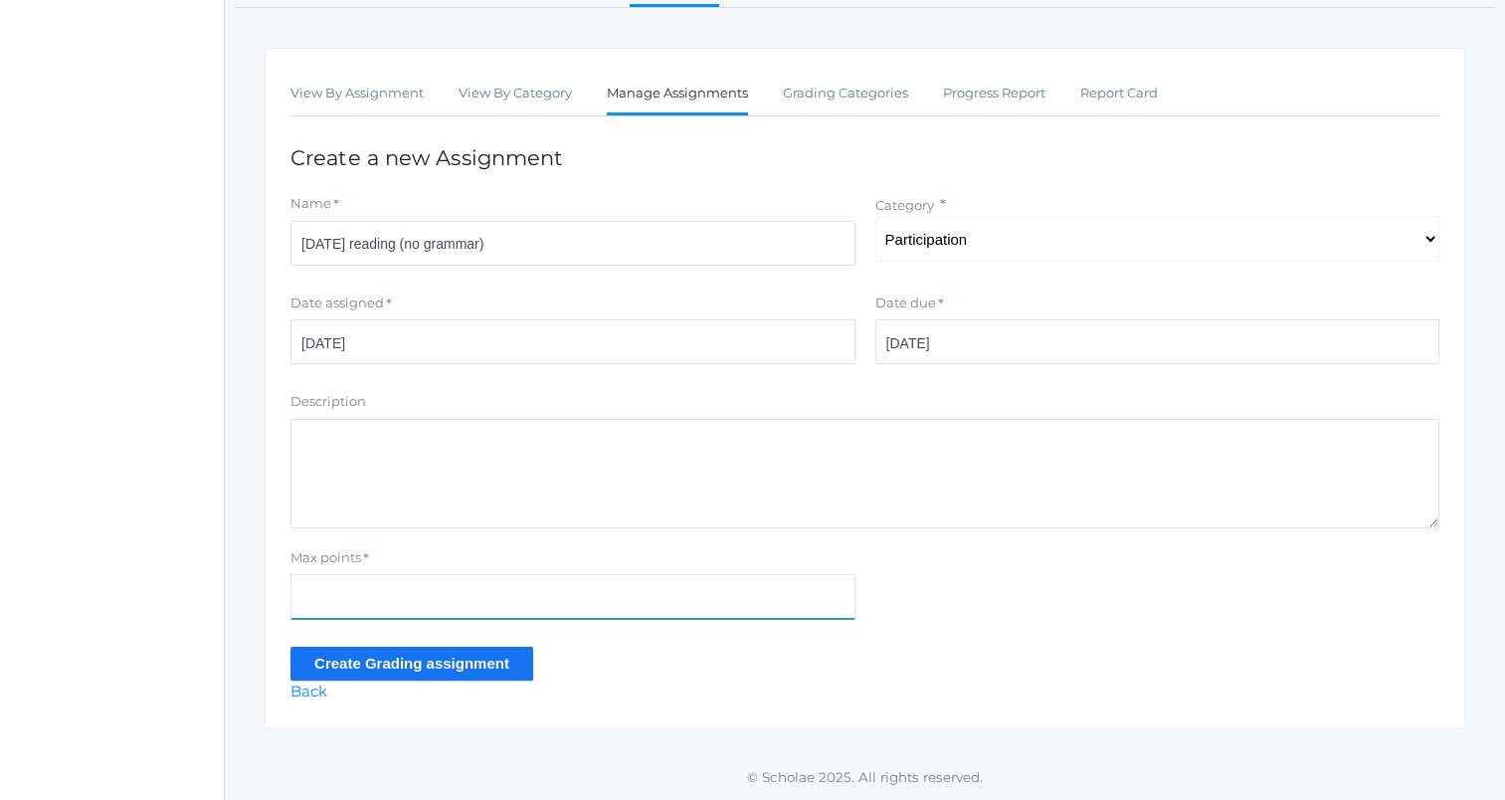
click at [711, 578] on input "Max points" at bounding box center [572, 596] width 565 height 45
type input "5"
click at [481, 672] on input "Create Grading assignment" at bounding box center [411, 663] width 243 height 33
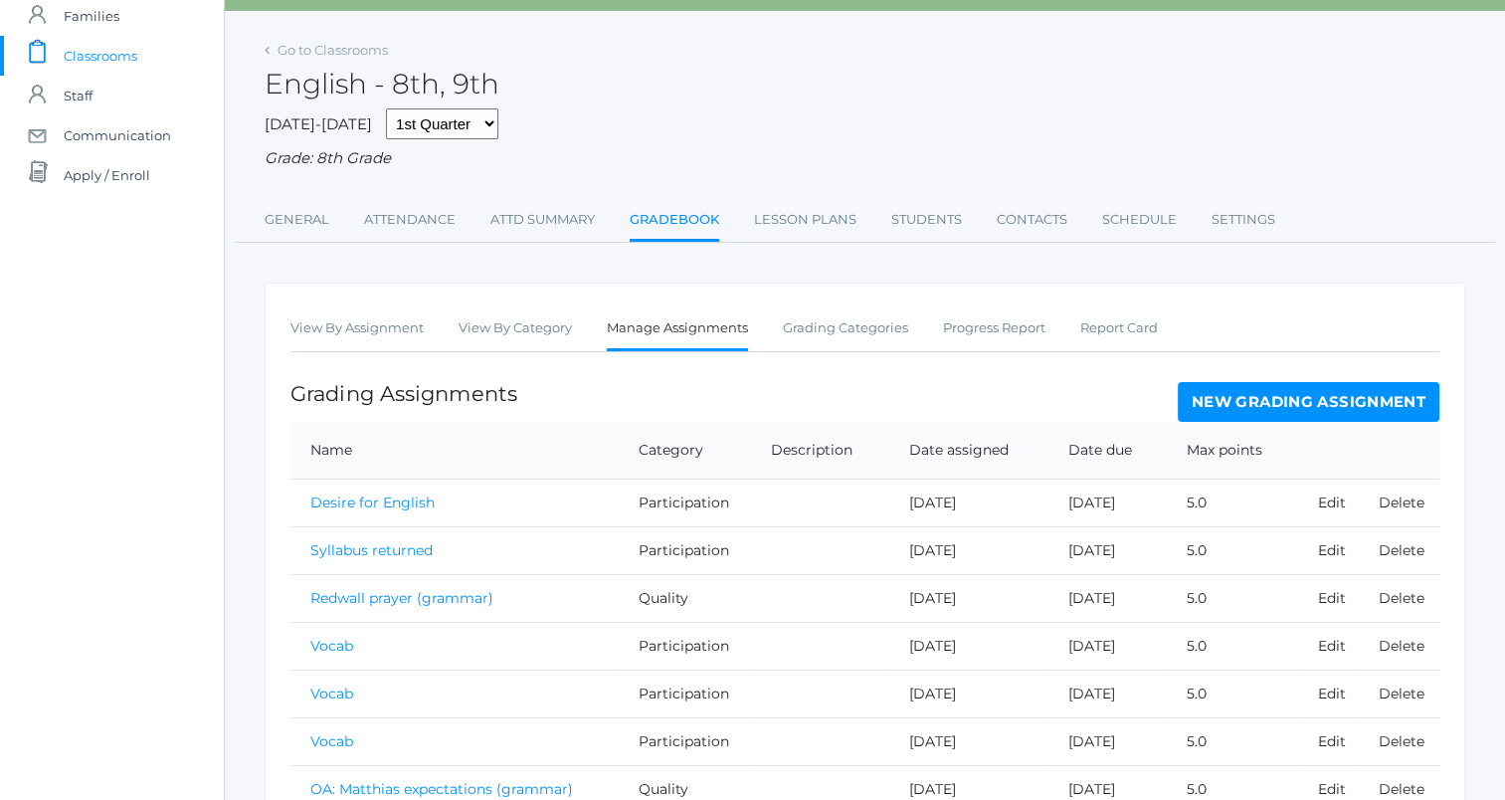
scroll to position [99, 0]
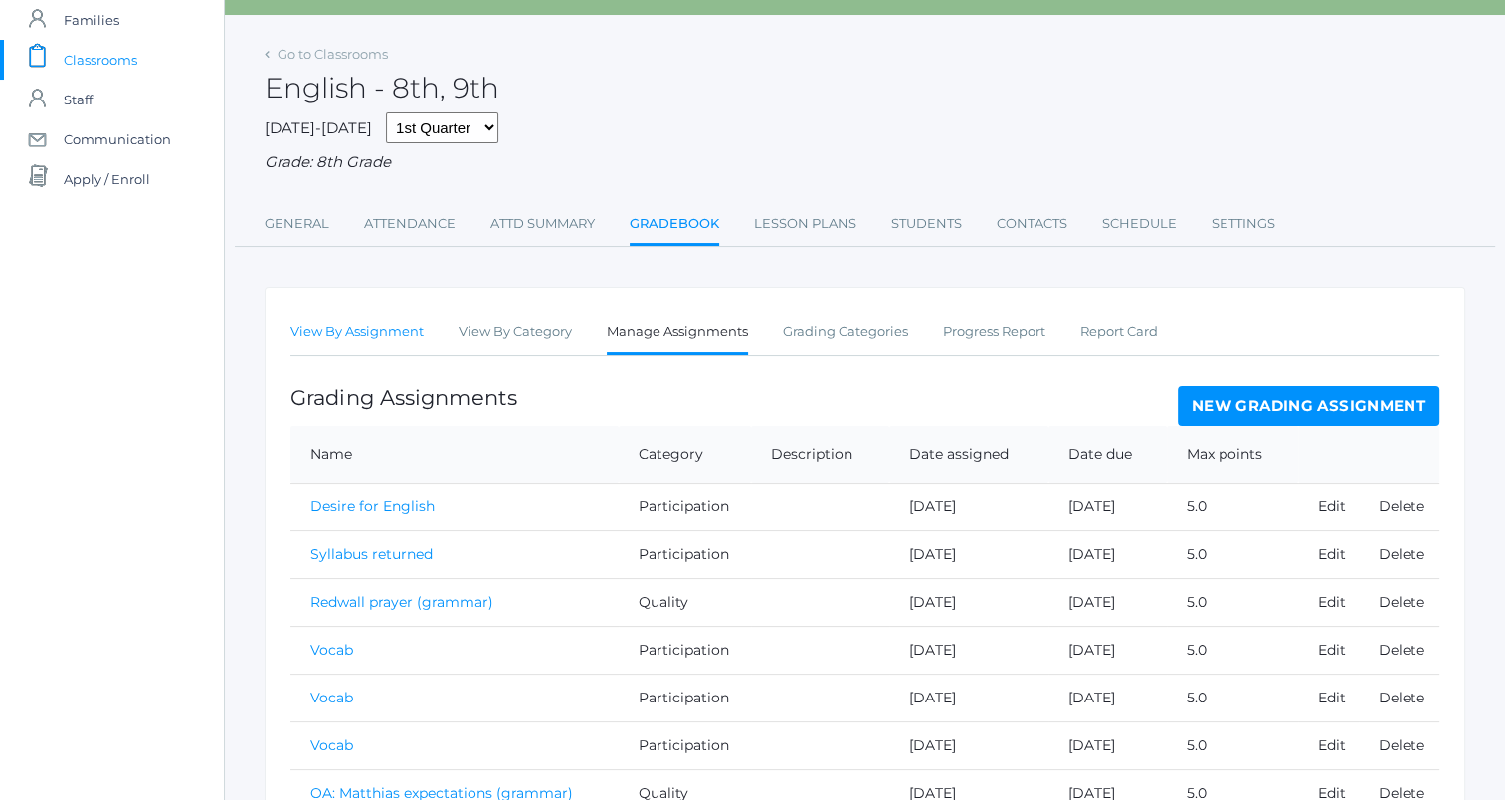
click at [336, 345] on link "View By Assignment" at bounding box center [356, 332] width 133 height 40
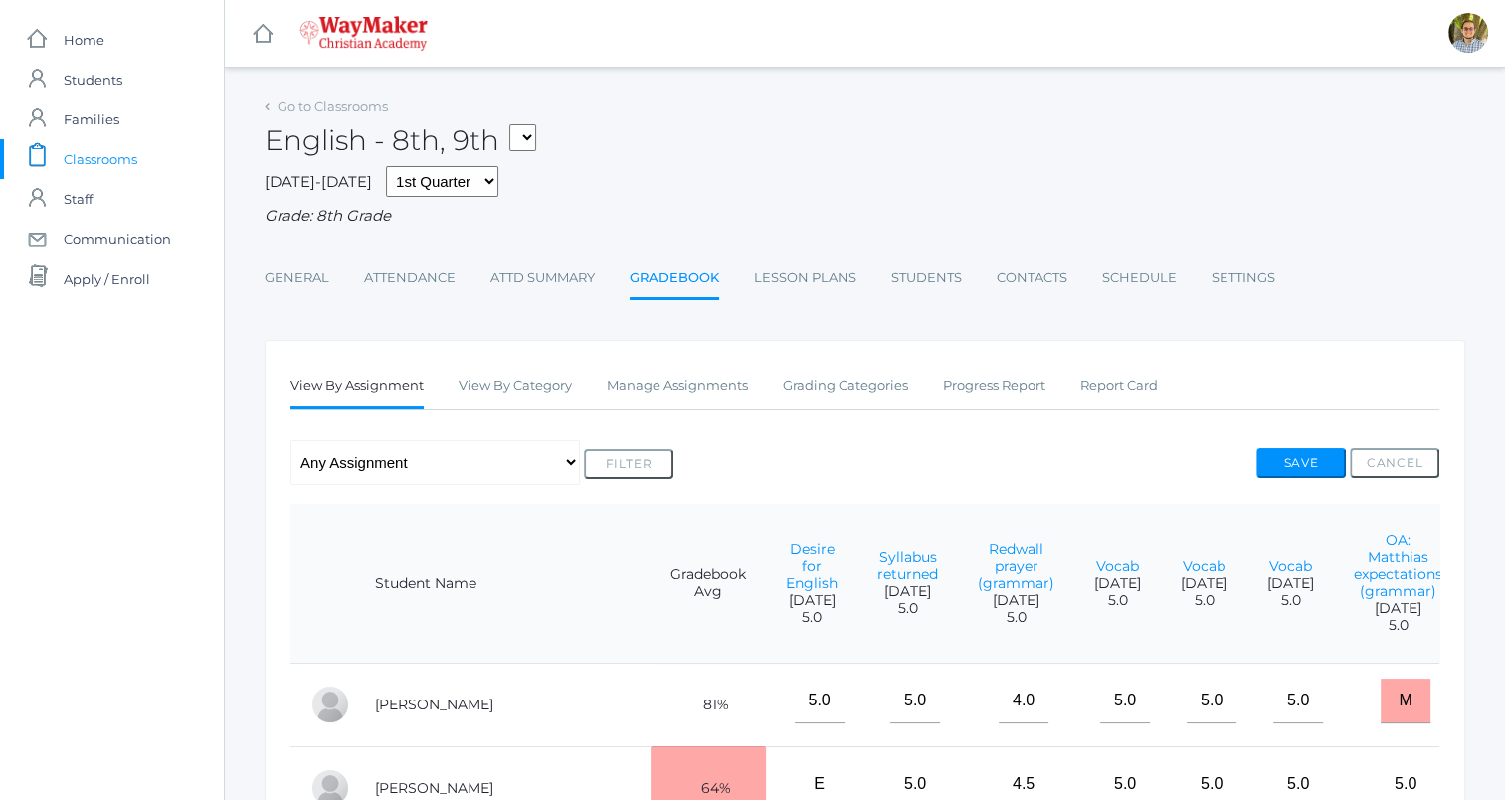
scroll to position [0, 438]
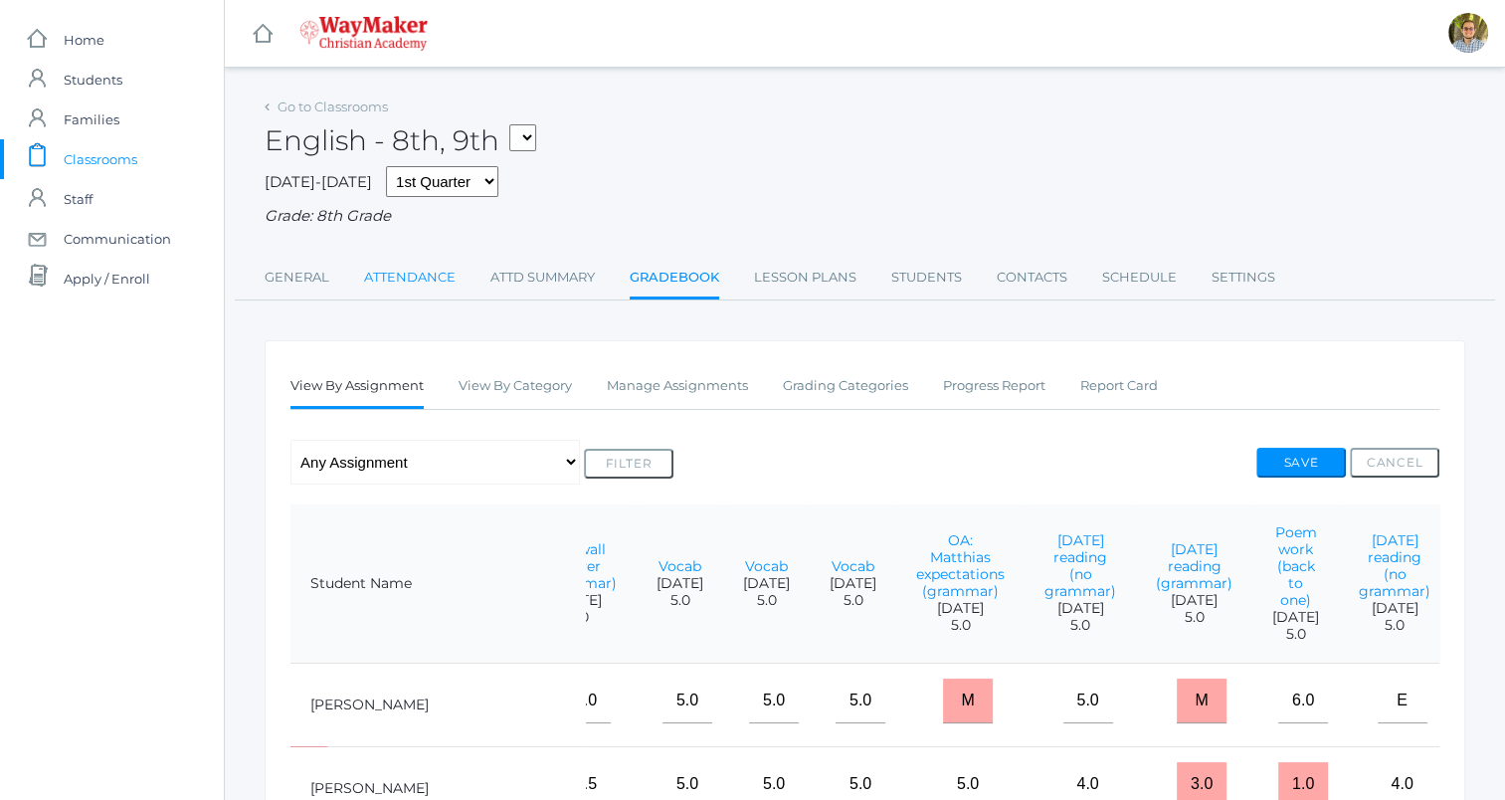
click at [427, 276] on link "Attendance" at bounding box center [410, 278] width 92 height 40
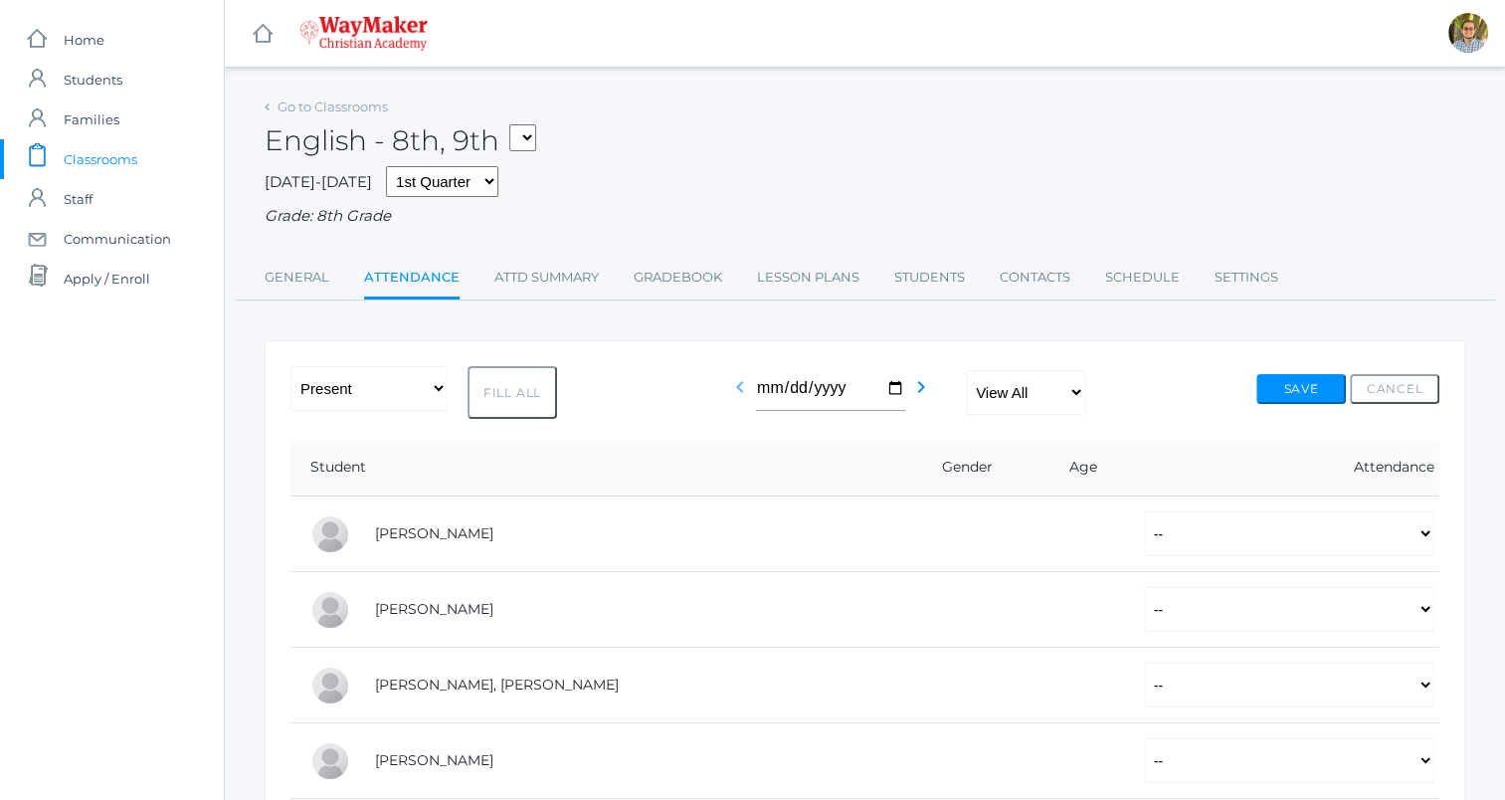
click at [733, 387] on icon "chevron_left" at bounding box center [740, 387] width 24 height 24
click at [743, 390] on icon "chevron_left" at bounding box center [740, 387] width 24 height 24
click at [641, 279] on link "Gradebook" at bounding box center [678, 278] width 89 height 40
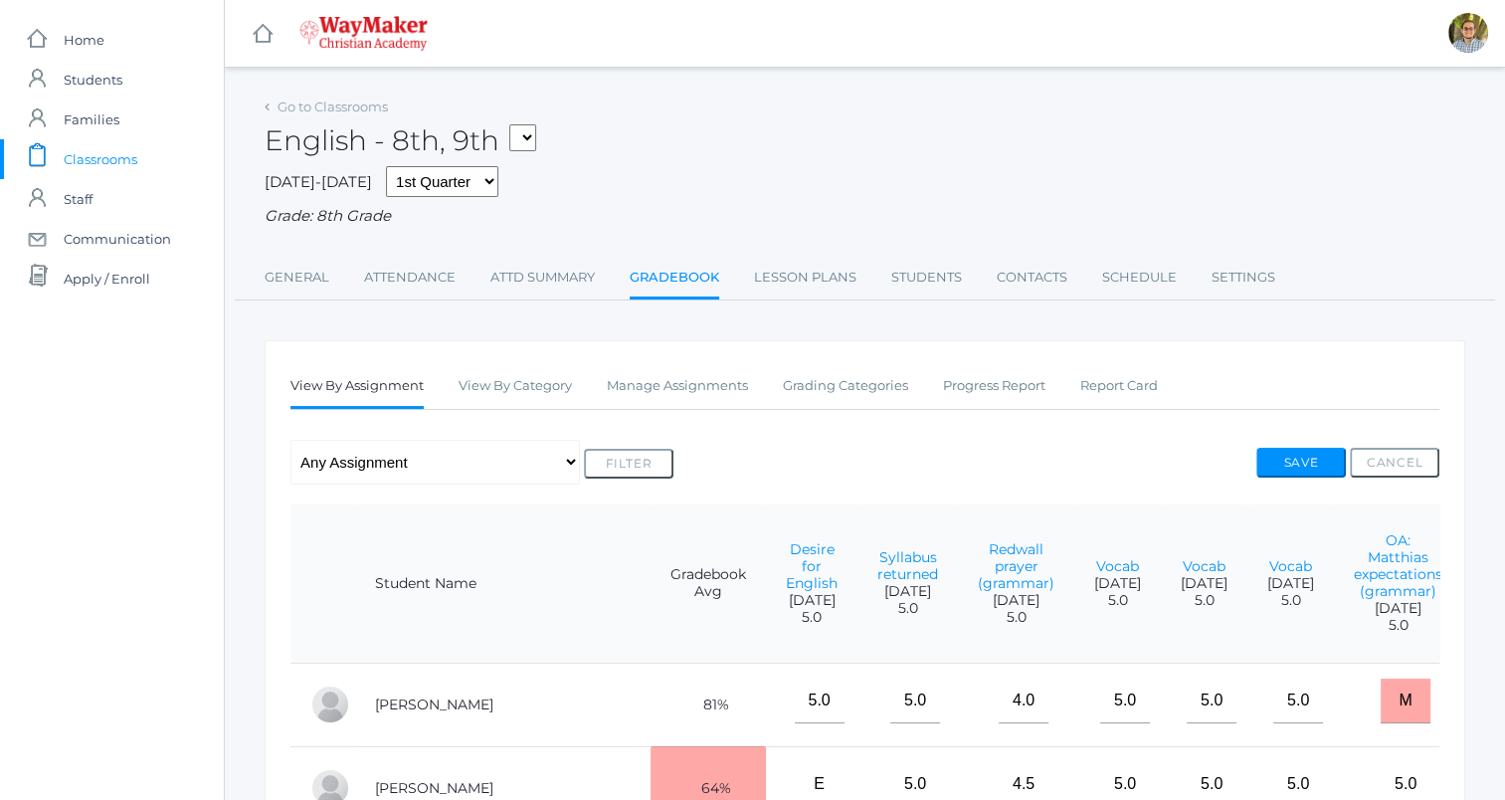
click at [130, 159] on span "Classrooms" at bounding box center [101, 159] width 74 height 40
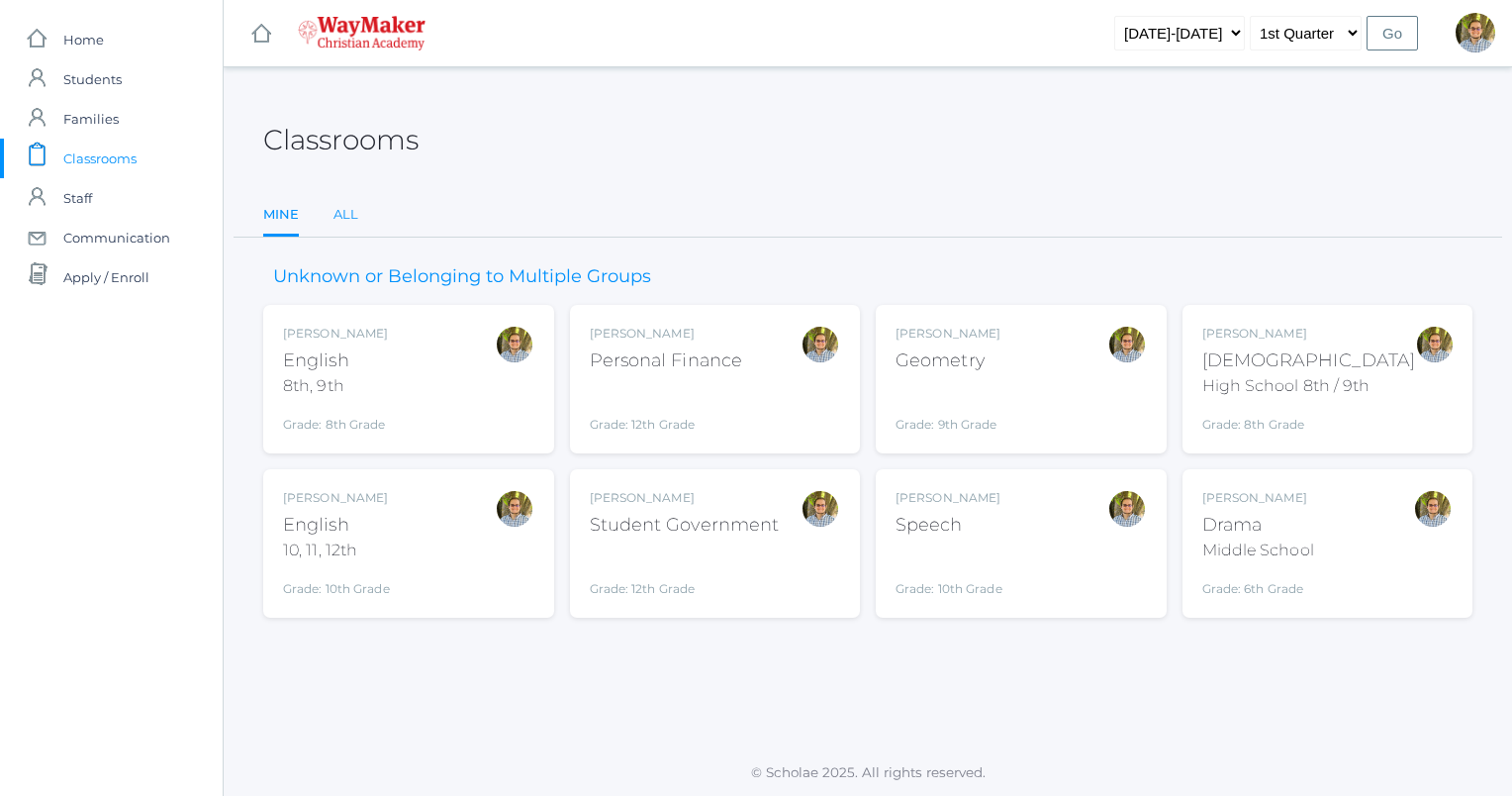
click at [345, 223] on link "All" at bounding box center [345, 215] width 25 height 40
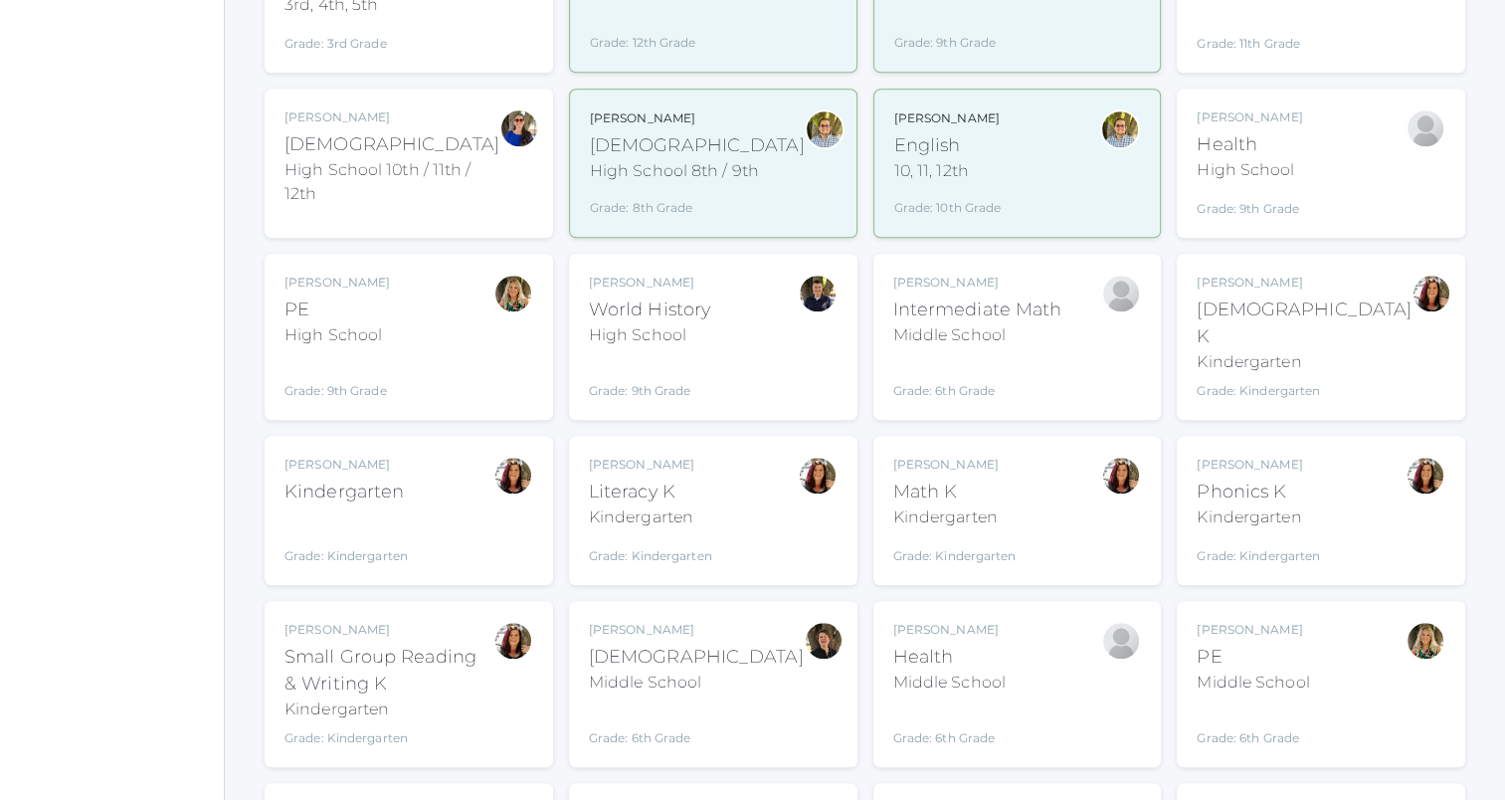
scroll to position [1989, 0]
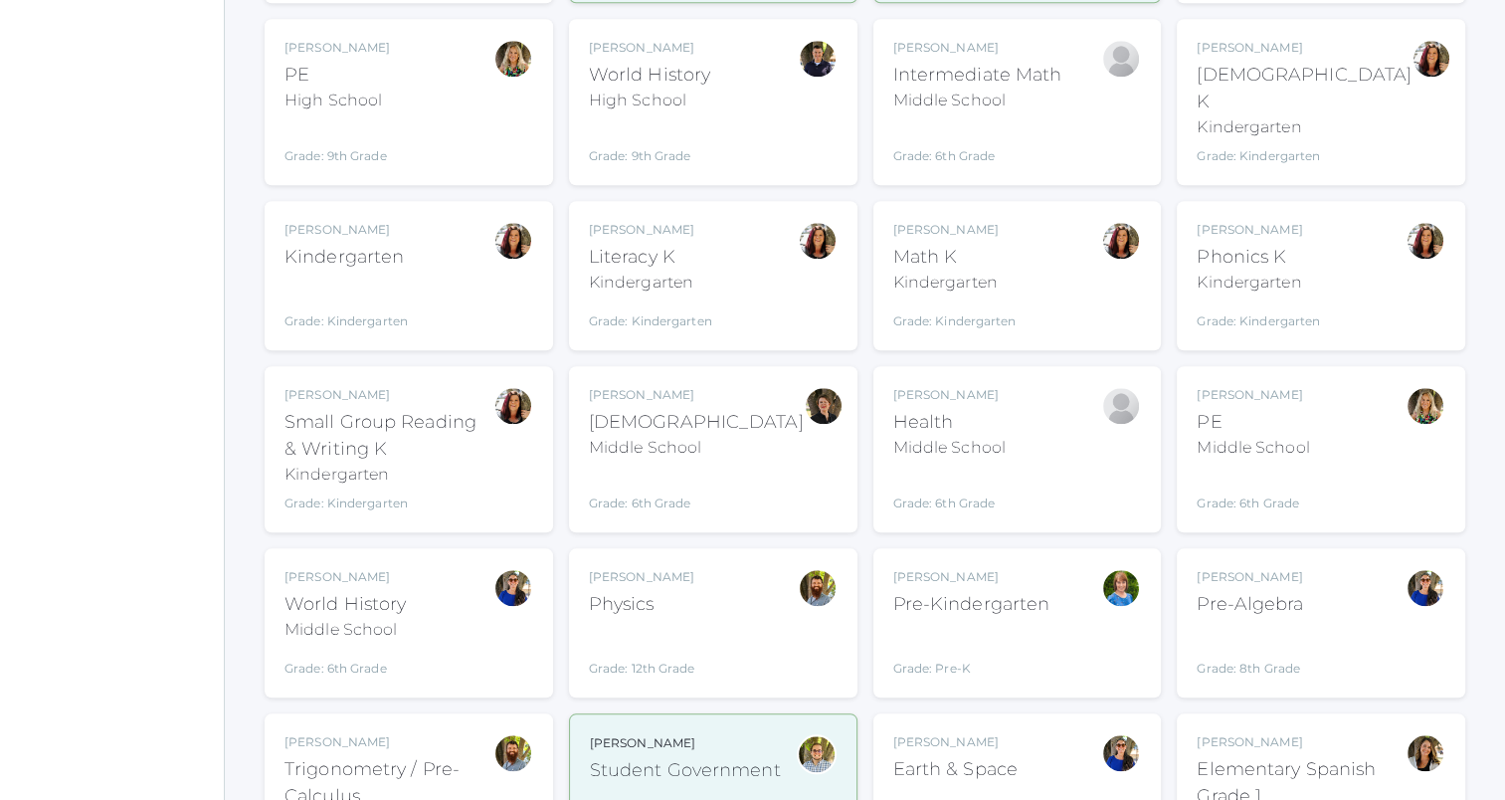
click at [1336, 386] on div "Claudia Marosz PE Middle School Grade: 6th Grade MSPE" at bounding box center [1321, 449] width 249 height 126
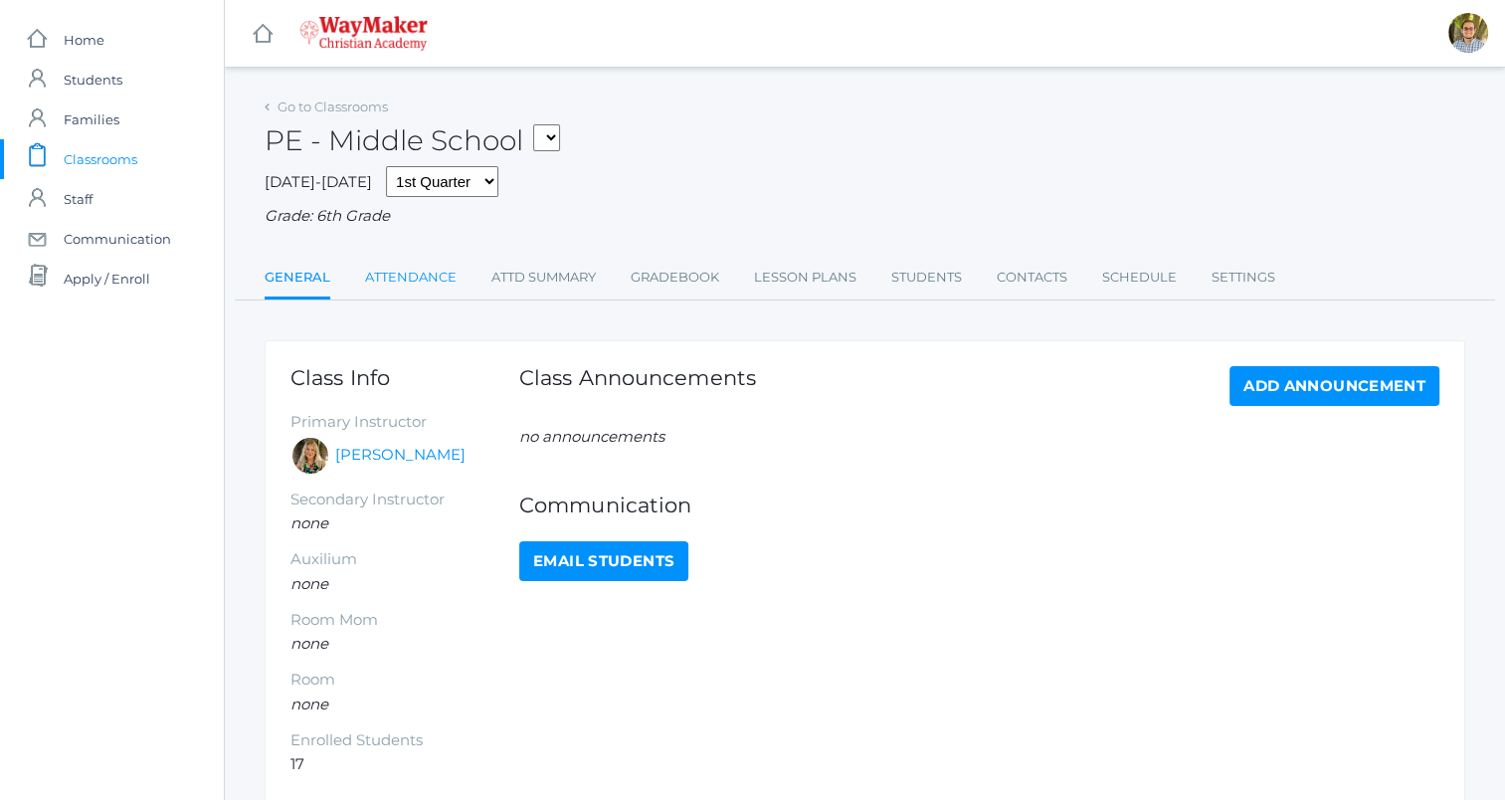
click at [402, 270] on link "Attendance" at bounding box center [411, 278] width 92 height 40
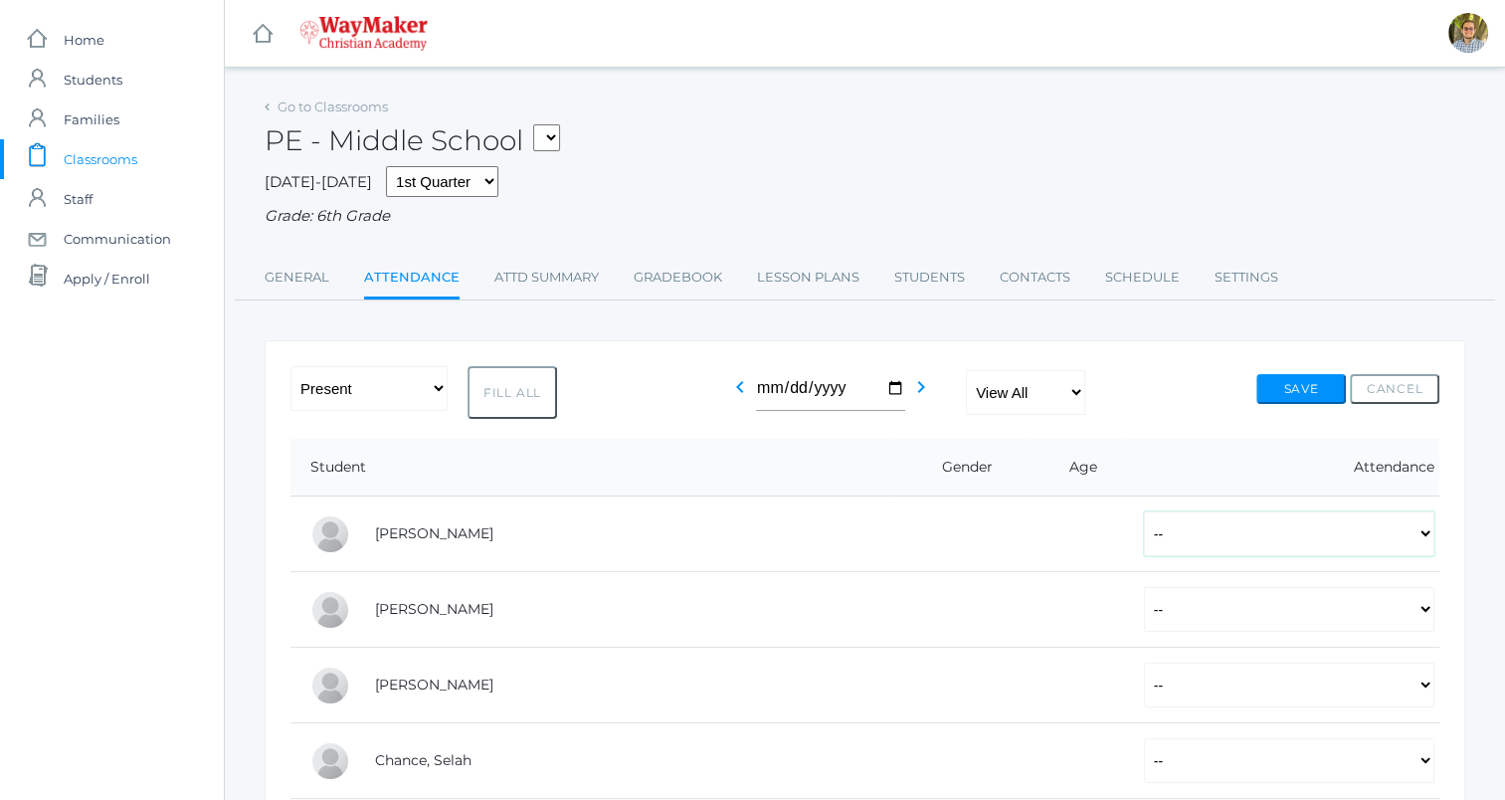
click at [1144, 531] on select "-- Present Tardy Excused Tardy Unexcused Absent Excused Absent Unexcused" at bounding box center [1289, 533] width 290 height 45
select select "P"
click at [1144, 511] on select "-- Present Tardy Excused Tardy Unexcused Absent Excused Absent Unexcused" at bounding box center [1289, 533] width 290 height 45
click at [1144, 608] on select "-- Present Tardy Excused Tardy Unexcused Absent Excused Absent Unexcused" at bounding box center [1289, 609] width 290 height 45
select select "P"
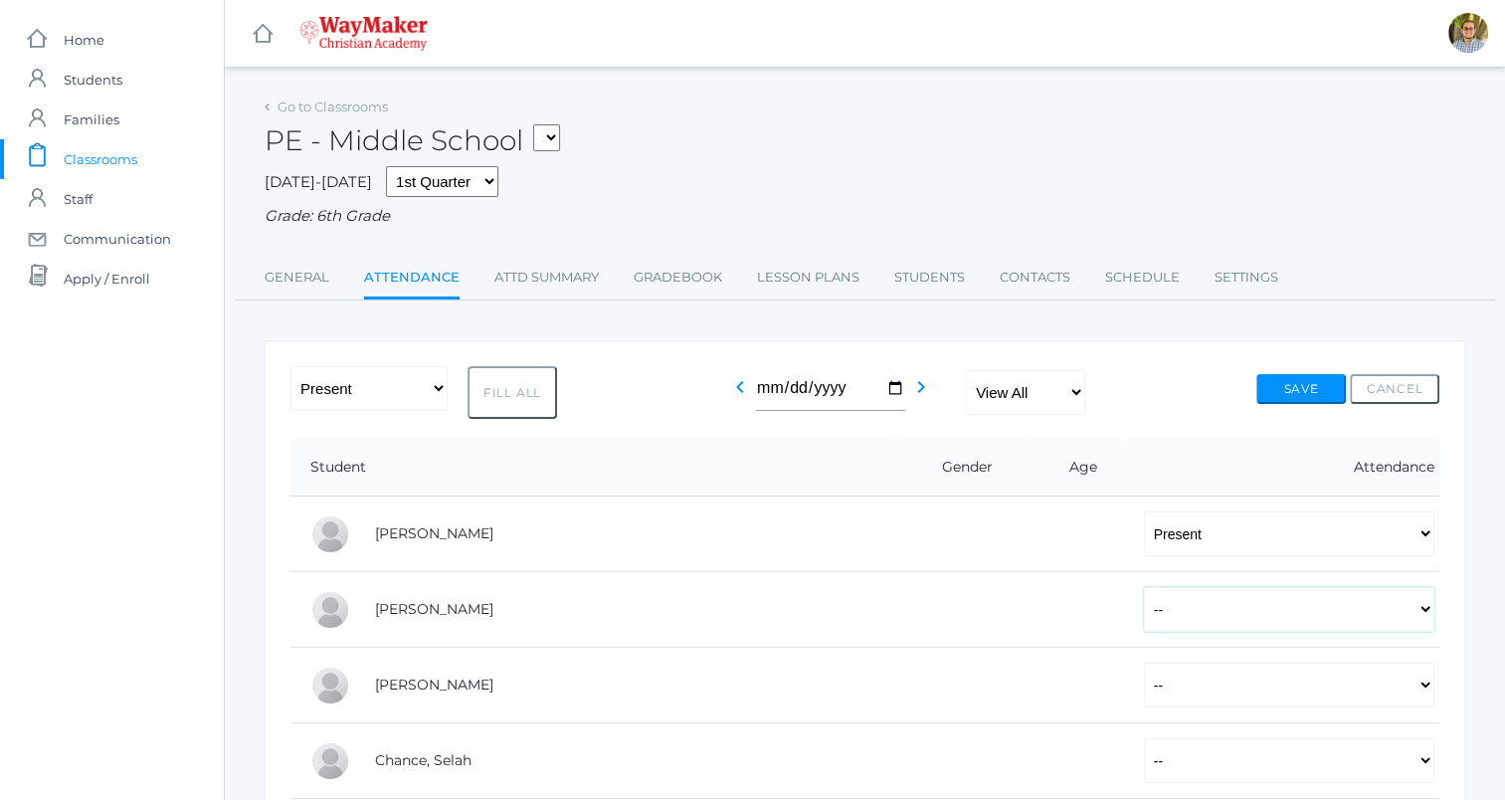
click at [1144, 587] on select "-- Present Tardy Excused Tardy Unexcused Absent Excused Absent Unexcused" at bounding box center [1289, 609] width 290 height 45
click at [1300, 391] on button "Save" at bounding box center [1301, 389] width 90 height 30
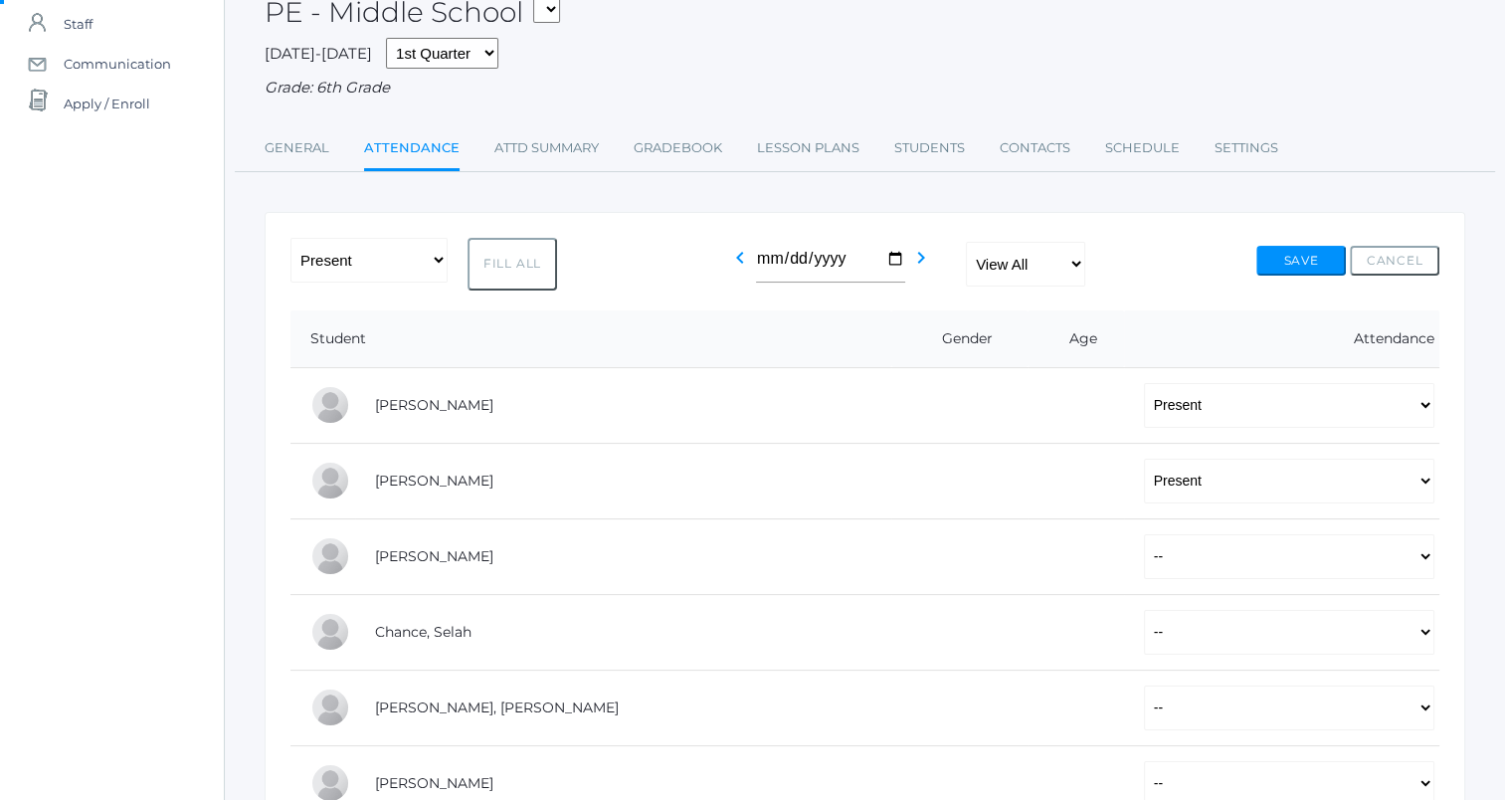
scroll to position [199, 0]
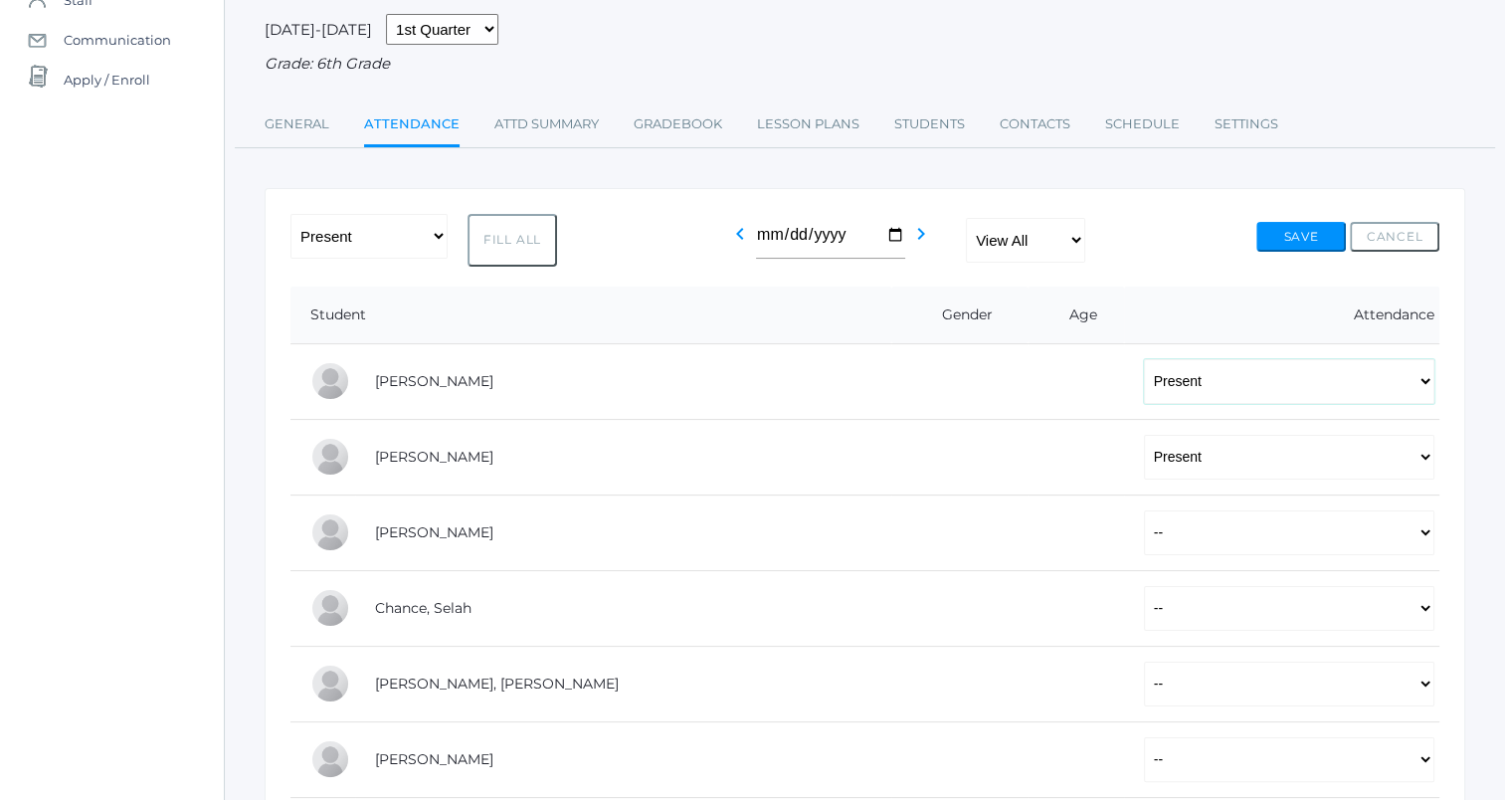
click at [1242, 381] on select "-- Present Tardy Excused Tardy Unexcused Absent Excused Absent Unexcused" at bounding box center [1289, 381] width 290 height 45
select select
click at [1144, 359] on select "-- Present Tardy Excused Tardy Unexcused Absent Excused Absent Unexcused" at bounding box center [1289, 381] width 290 height 45
click at [1144, 467] on select "-- Present Tardy Excused Tardy Unexcused Absent Excused Absent Unexcused" at bounding box center [1289, 457] width 290 height 45
select select
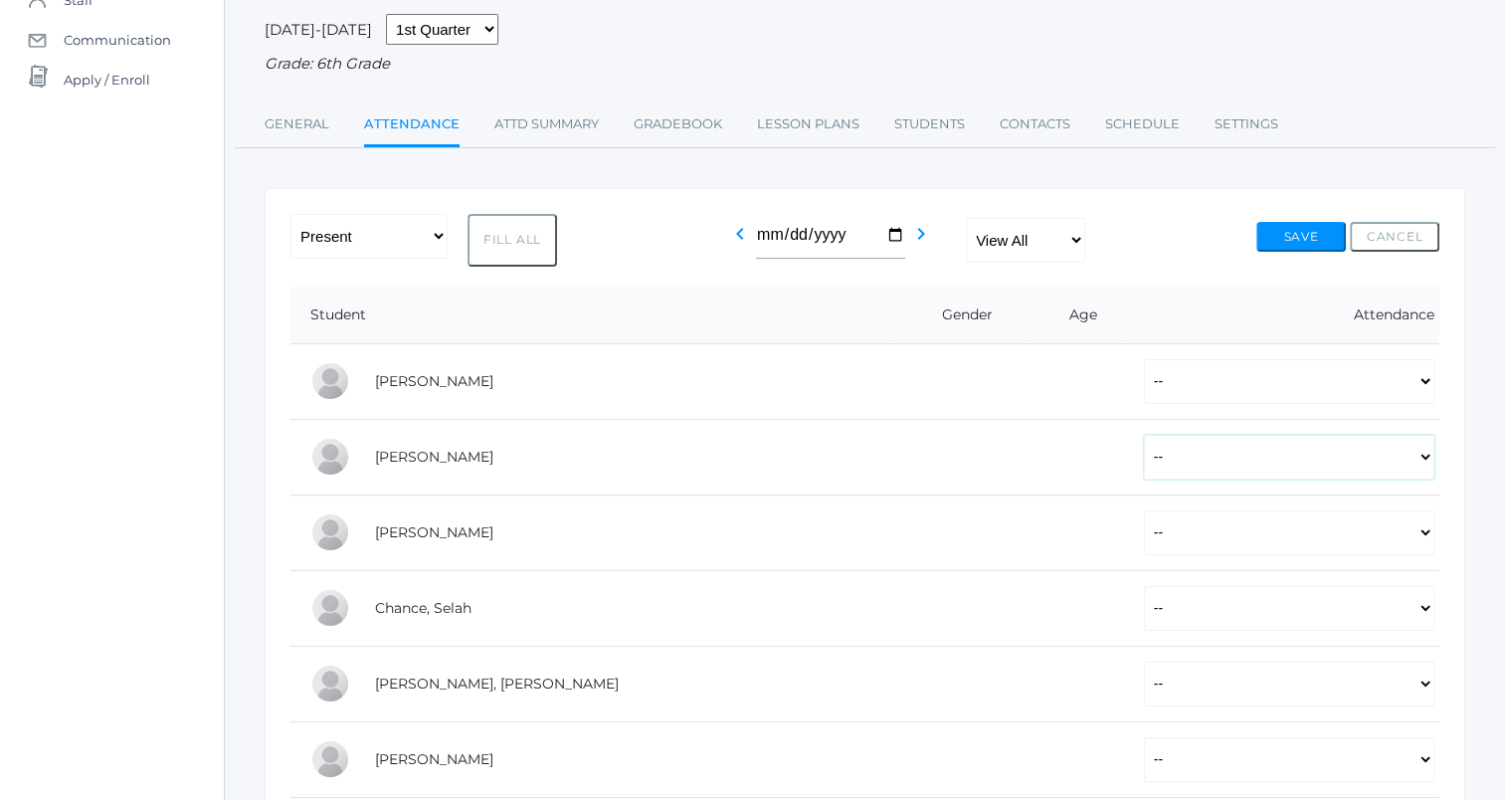
click at [1144, 435] on select "-- Present Tardy Excused Tardy Unexcused Absent Excused Absent Unexcused" at bounding box center [1289, 457] width 290 height 45
click at [1281, 237] on button "Save" at bounding box center [1301, 237] width 90 height 30
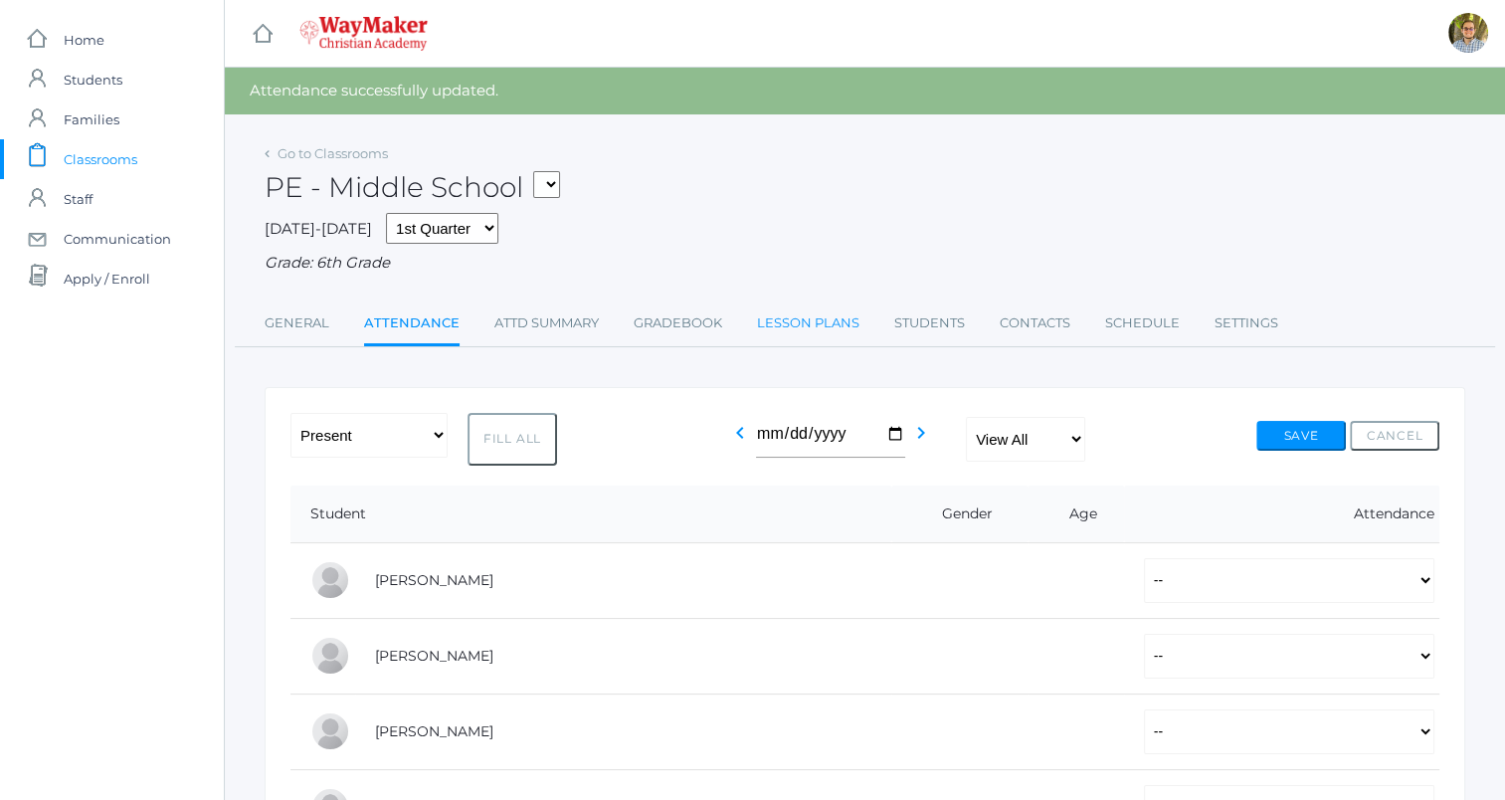
click at [776, 333] on link "Lesson Plans" at bounding box center [808, 323] width 102 height 40
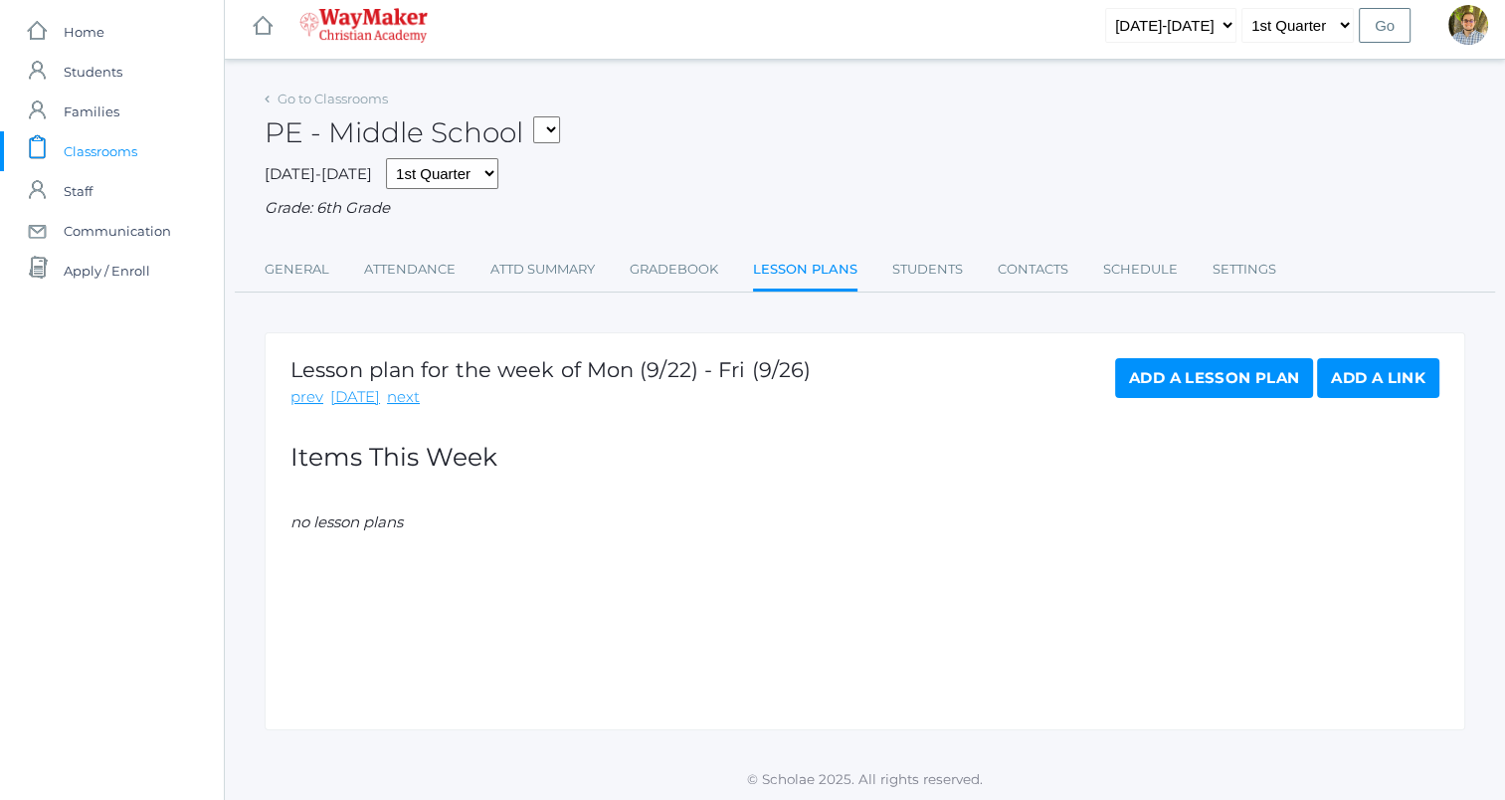
scroll to position [11, 0]
click at [306, 396] on link "prev" at bounding box center [306, 395] width 33 height 23
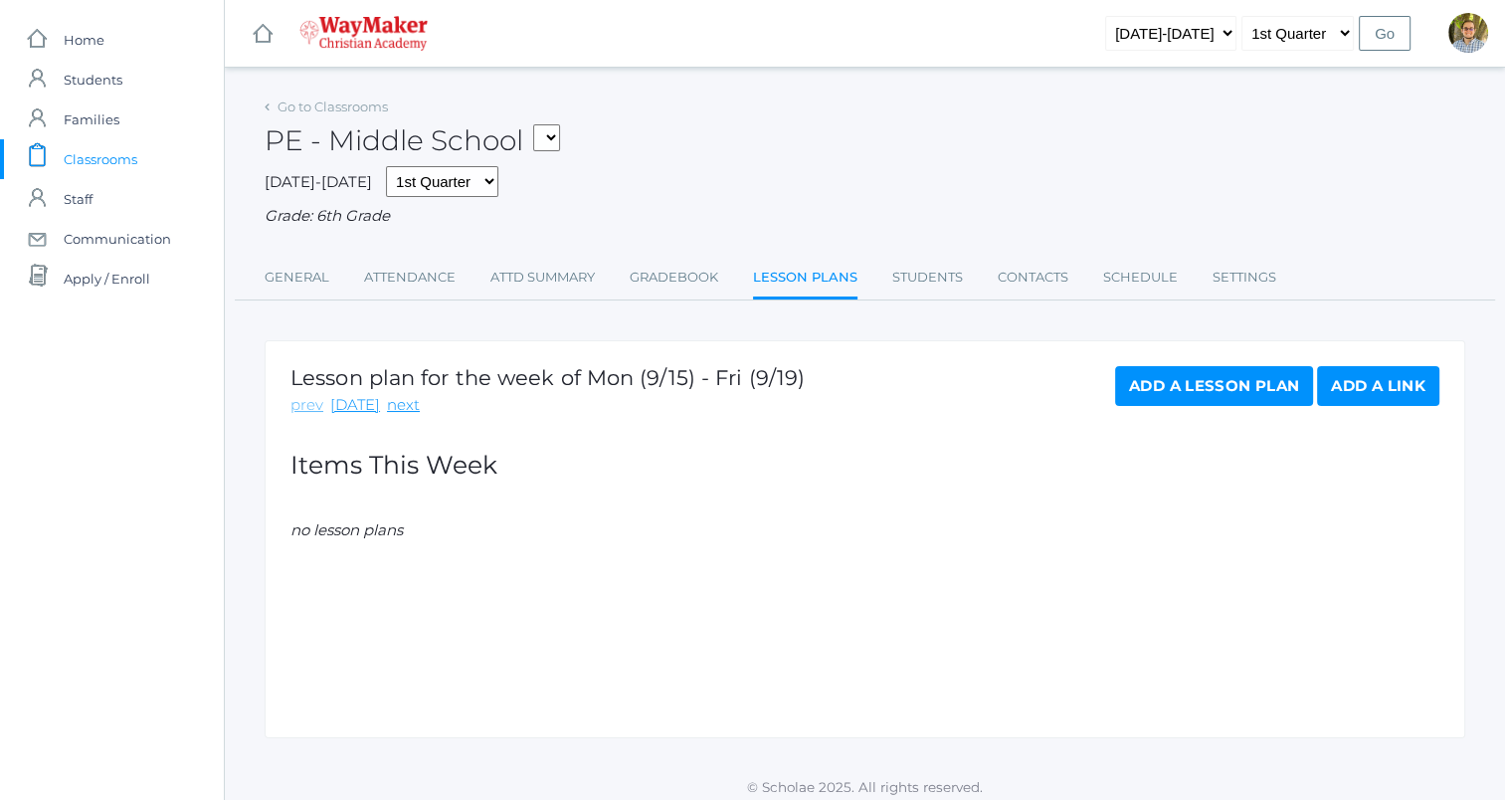
click at [310, 407] on link "prev" at bounding box center [306, 405] width 33 height 23
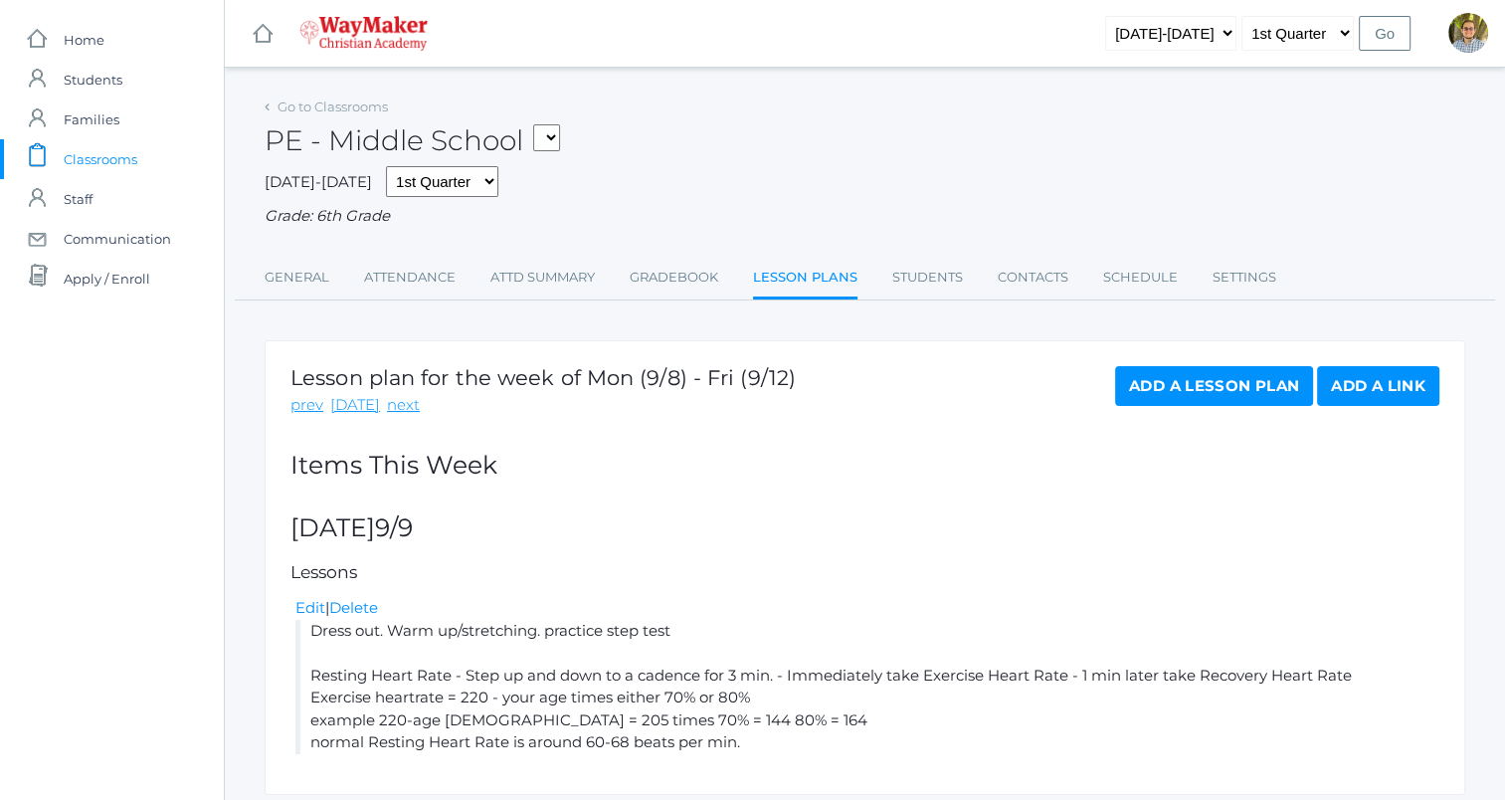
click at [96, 161] on span "Classrooms" at bounding box center [101, 159] width 74 height 40
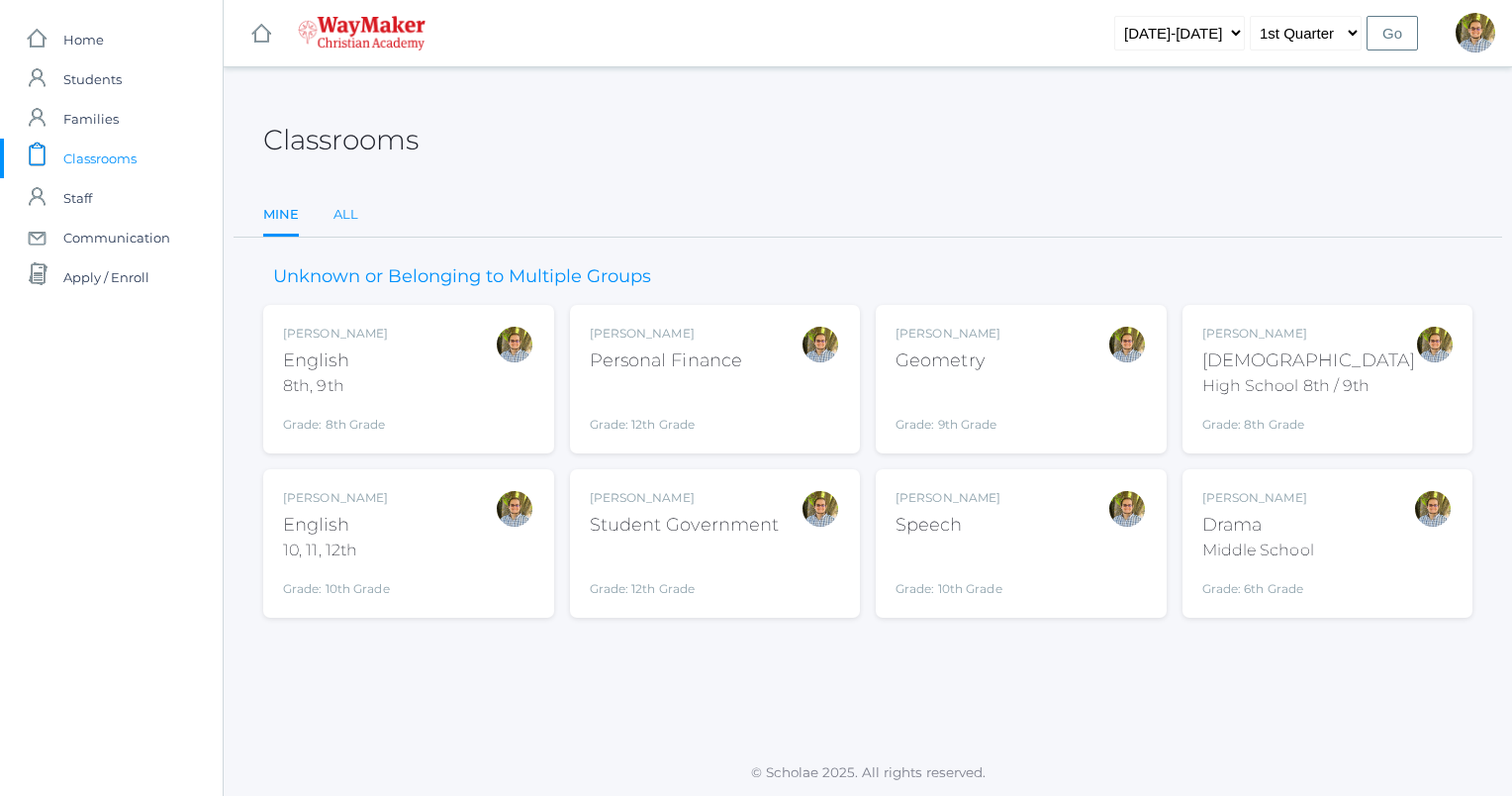
click at [340, 224] on link "All" at bounding box center [345, 215] width 25 height 40
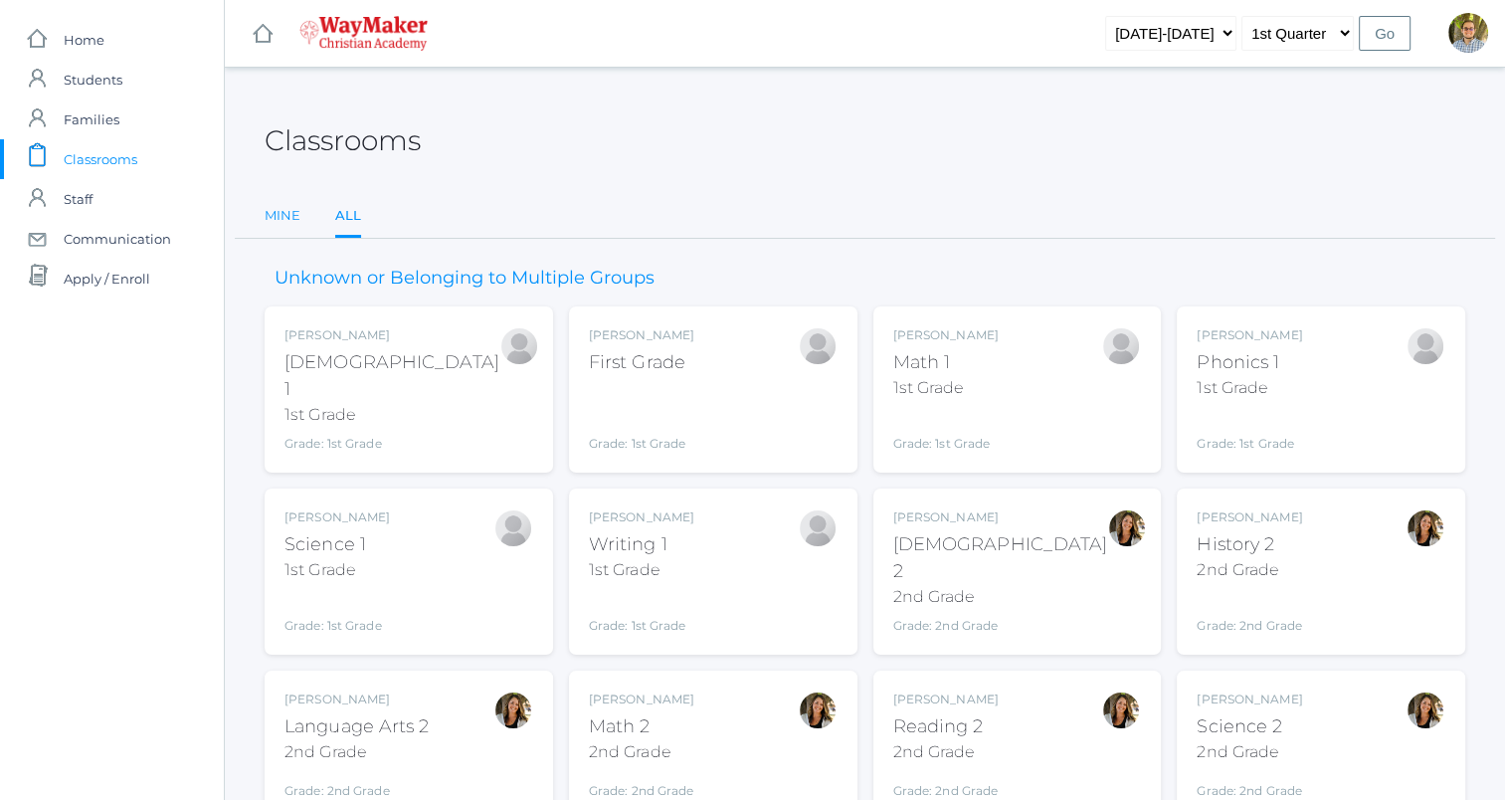
click at [283, 223] on link "Mine" at bounding box center [283, 216] width 36 height 40
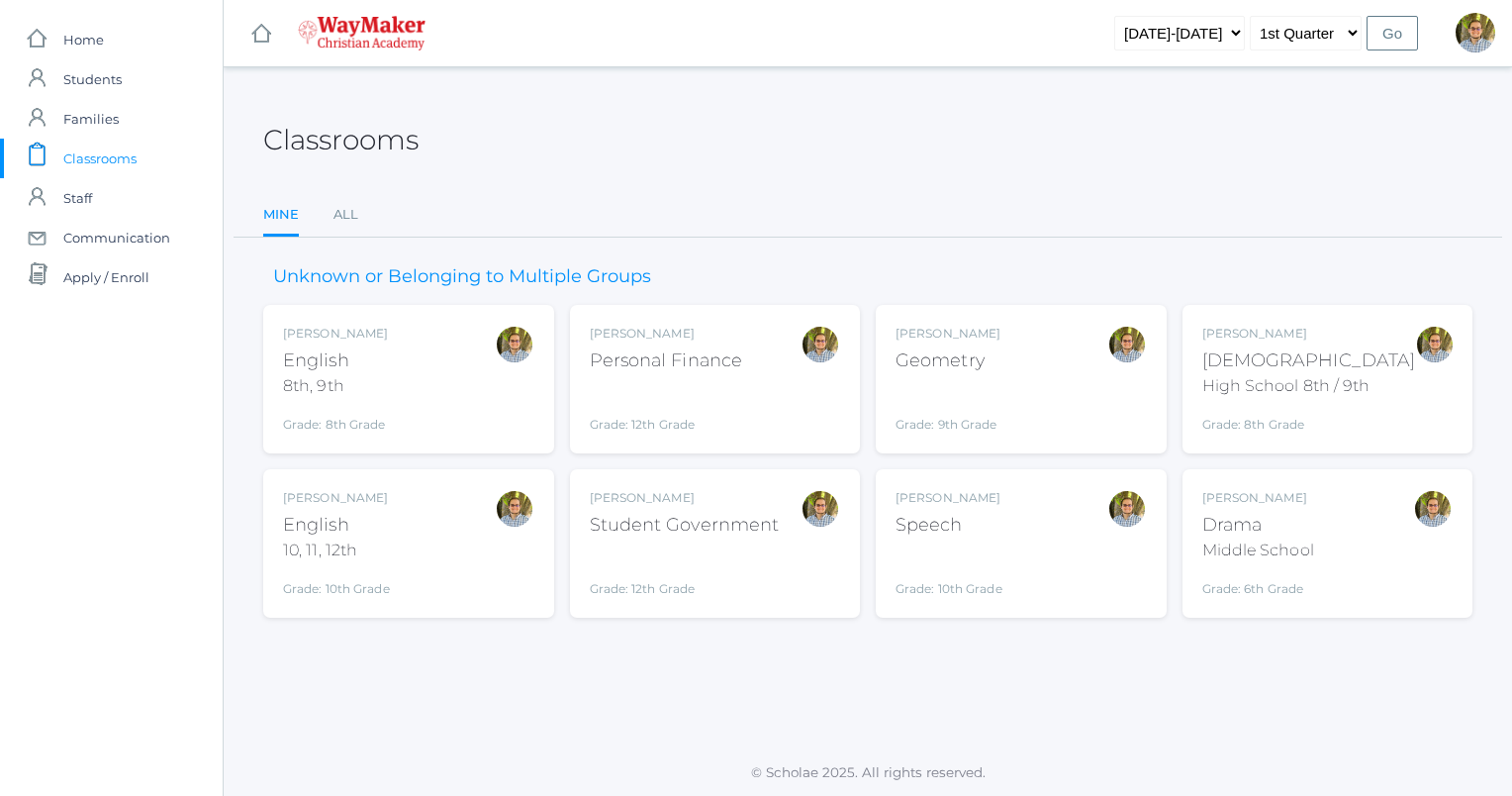
click at [434, 388] on div "Kylen Braileanu English 8th, 9th Grade: 8th Grade 08ENGLISH" at bounding box center [408, 378] width 252 height 108
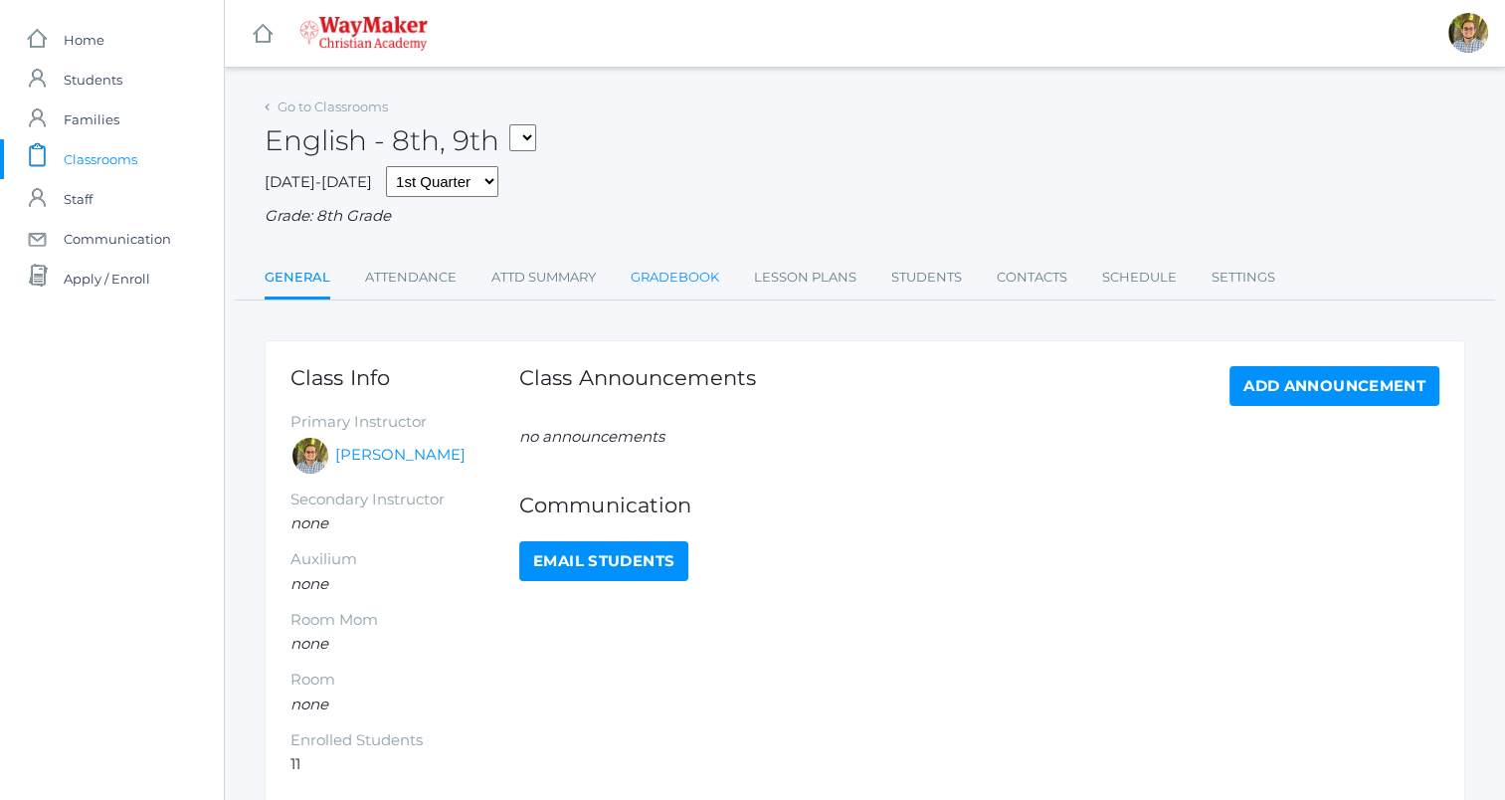
click at [702, 292] on link "Gradebook" at bounding box center [675, 278] width 89 height 40
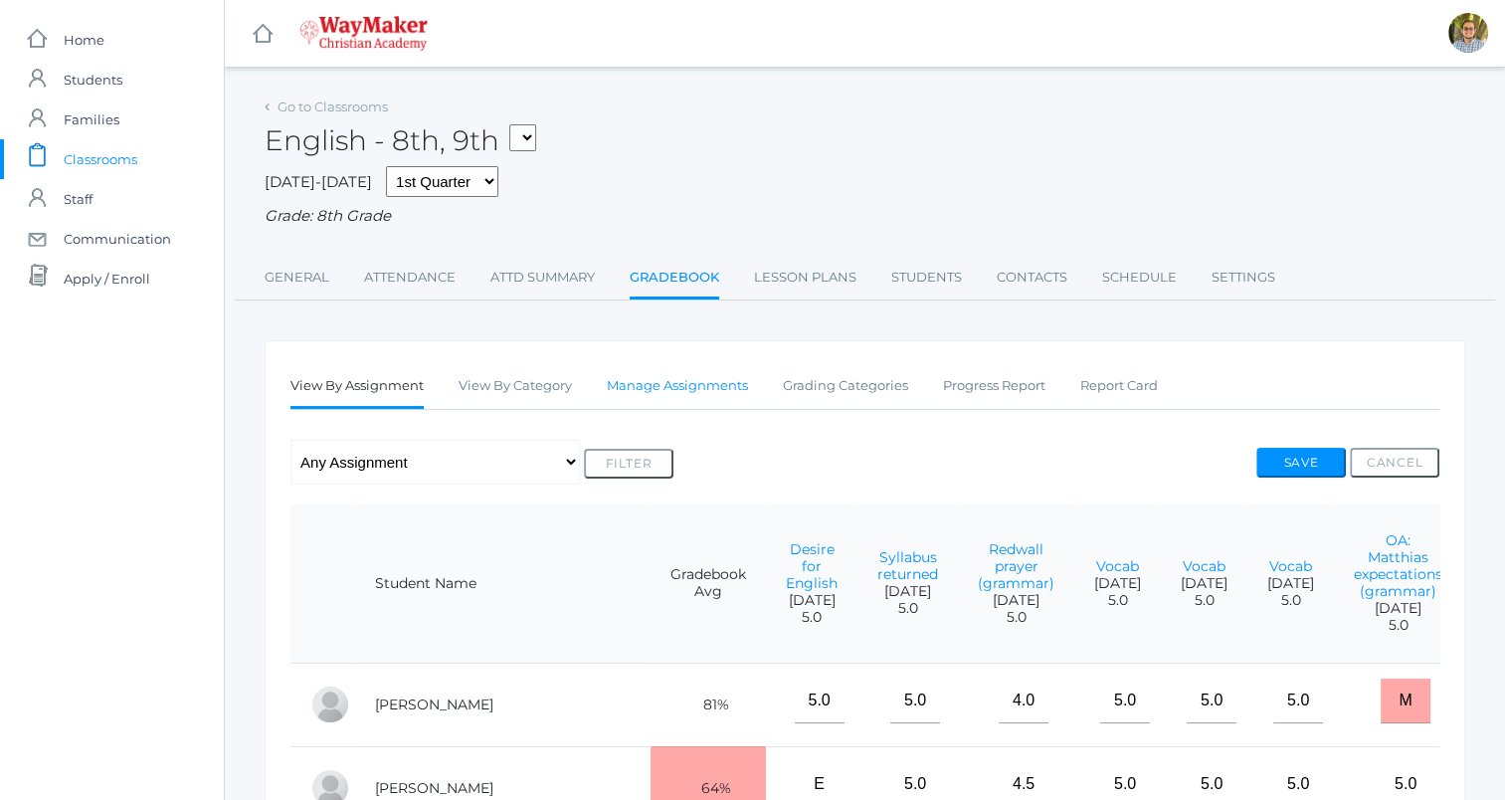
click at [719, 392] on link "Manage Assignments" at bounding box center [677, 386] width 141 height 40
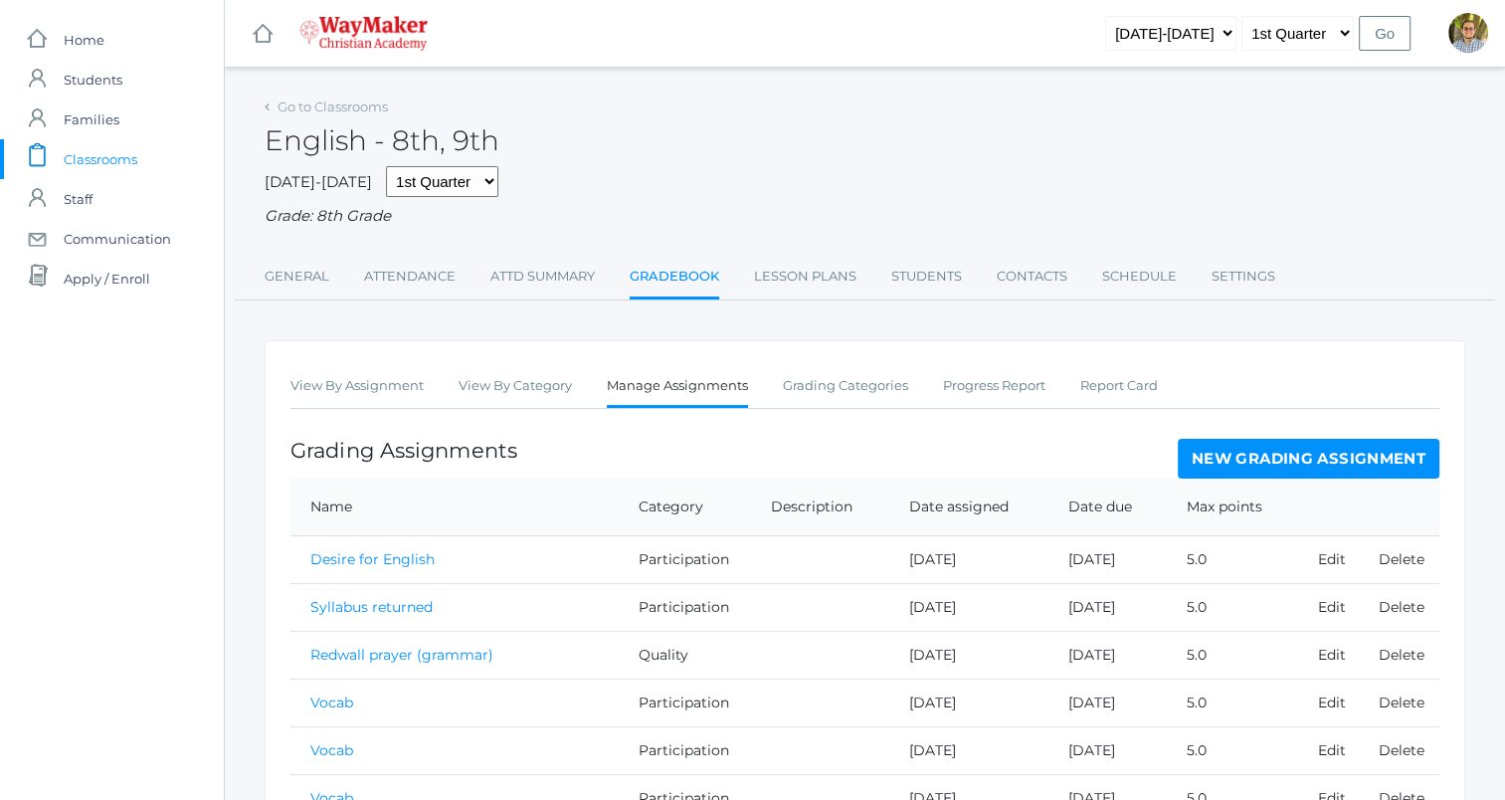
click at [1321, 446] on link "New Grading Assignment" at bounding box center [1309, 459] width 262 height 40
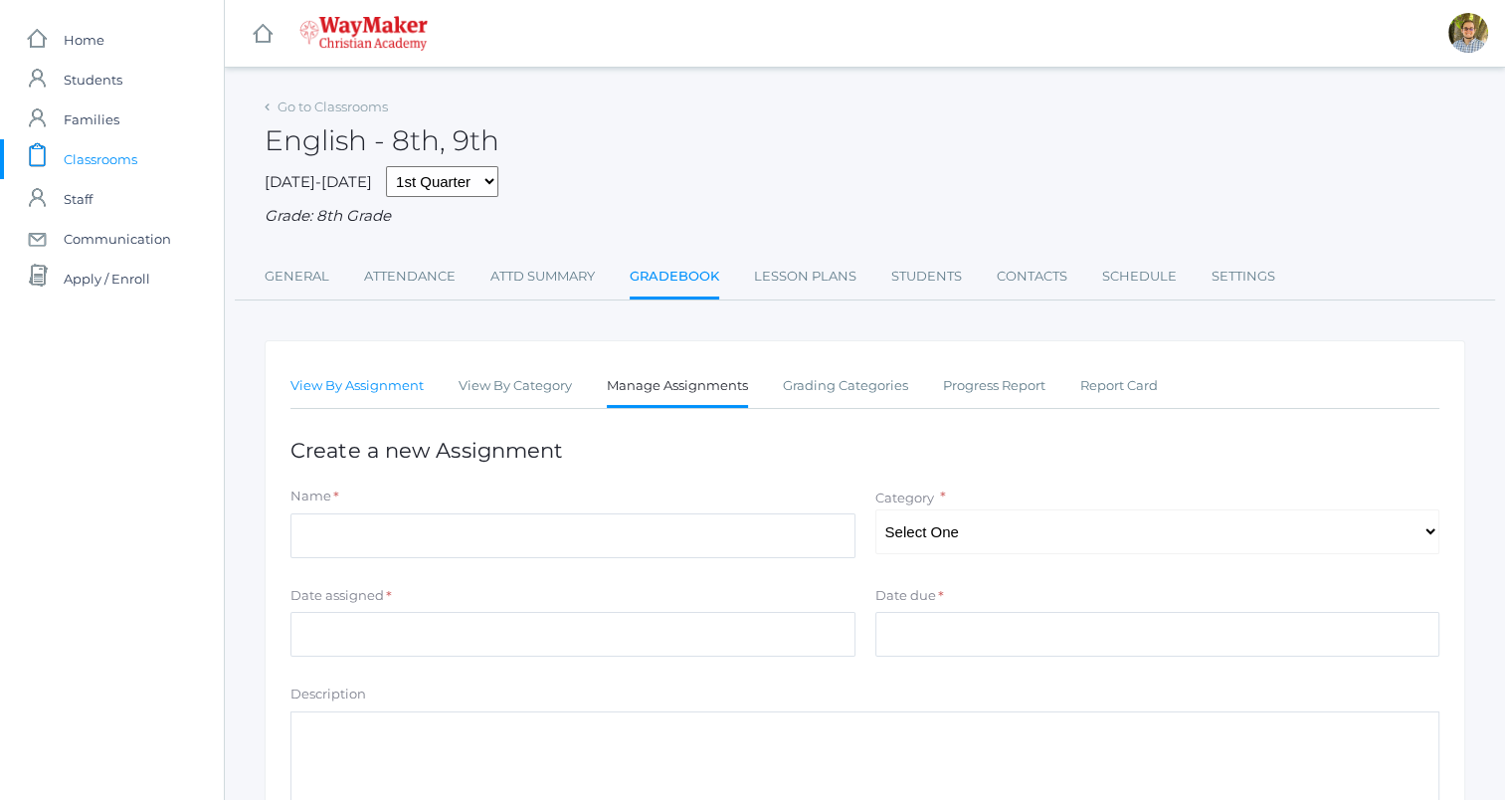
click at [362, 383] on link "View By Assignment" at bounding box center [356, 386] width 133 height 40
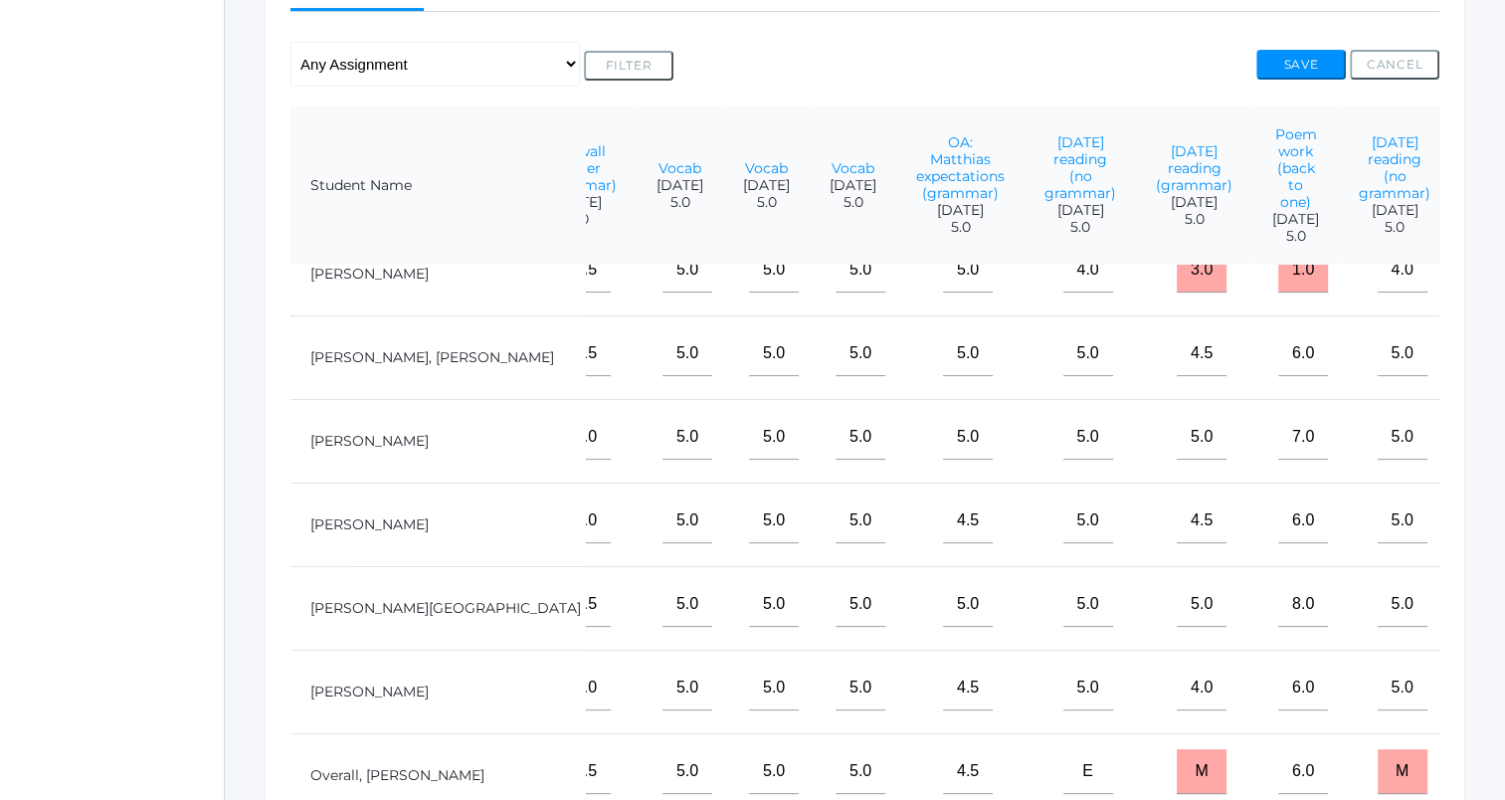
scroll to position [199, 438]
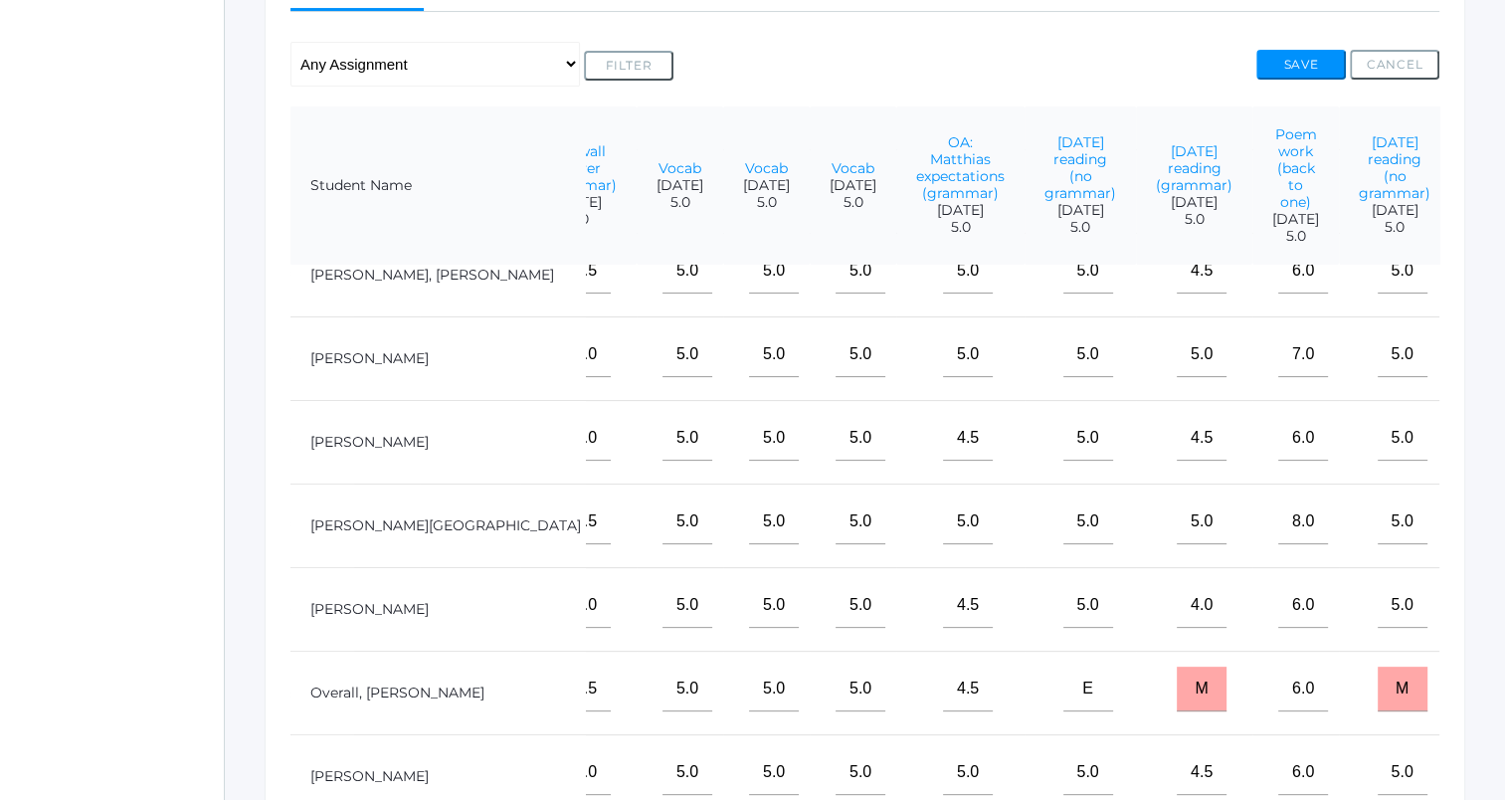
click at [1489, 458] on input"] "text" at bounding box center [1514, 438] width 50 height 45
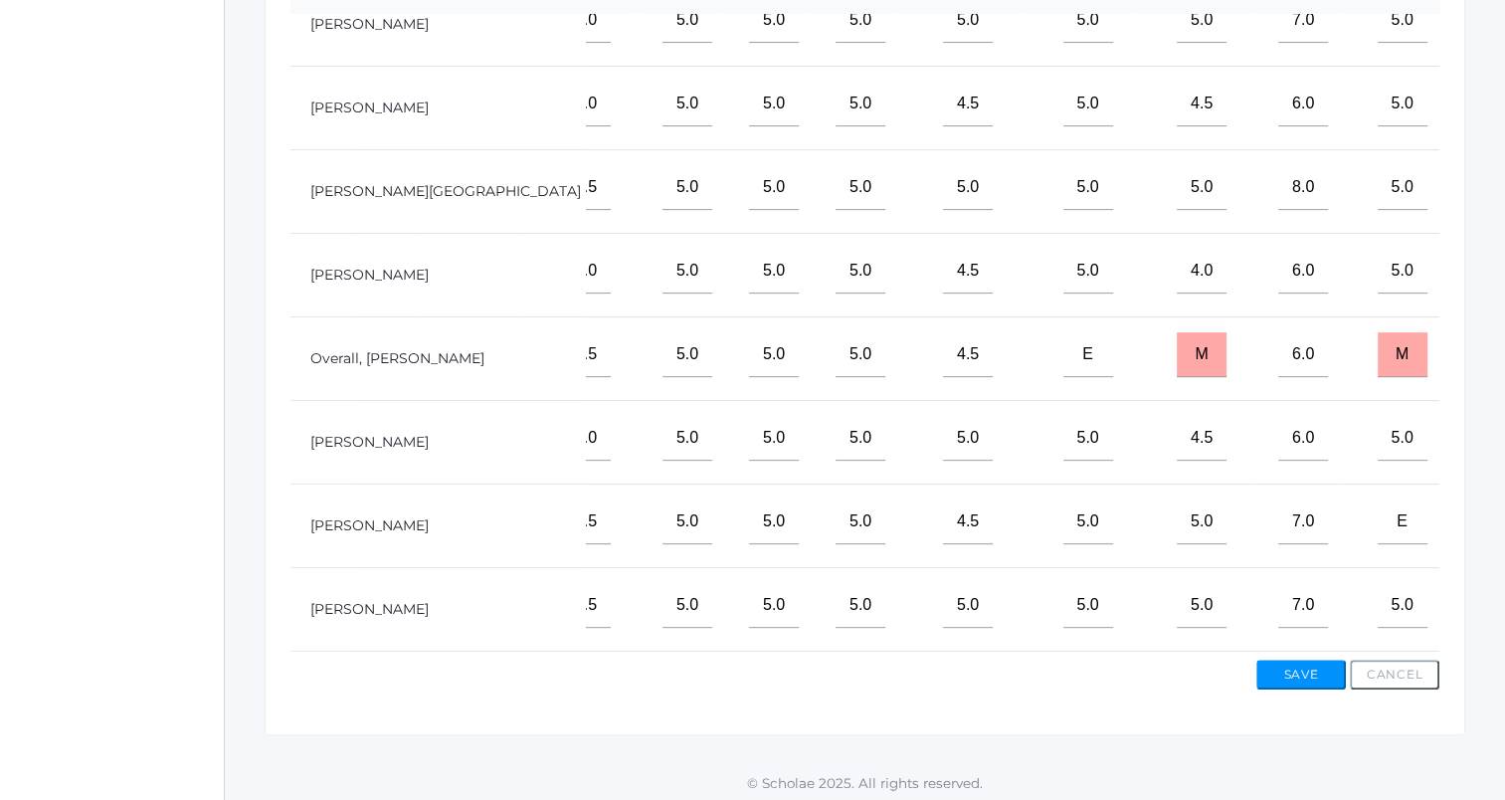
scroll to position [654, 0]
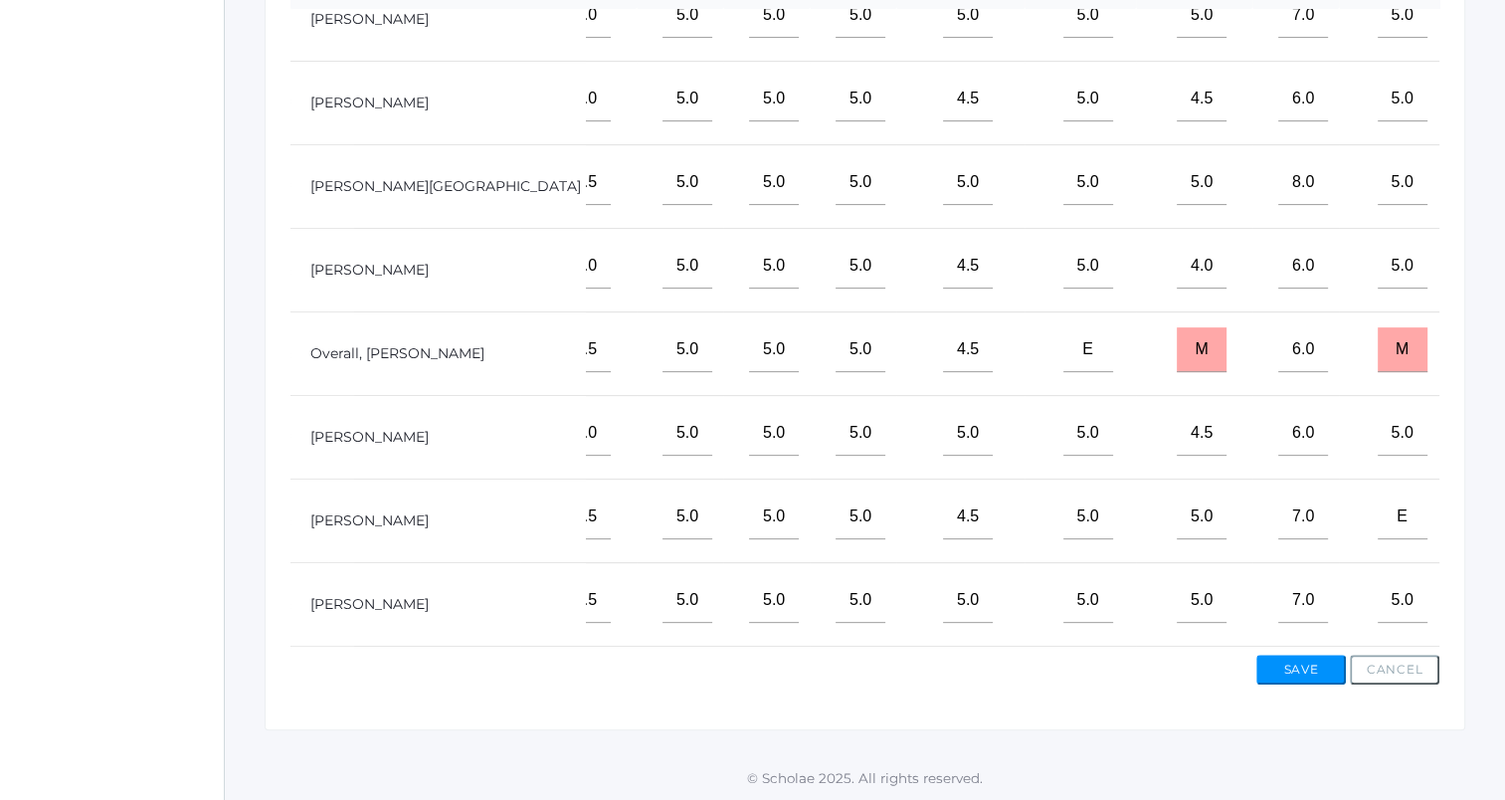
type input"] "5"
click at [1489, 585] on input"] "text" at bounding box center [1514, 600] width 50 height 45
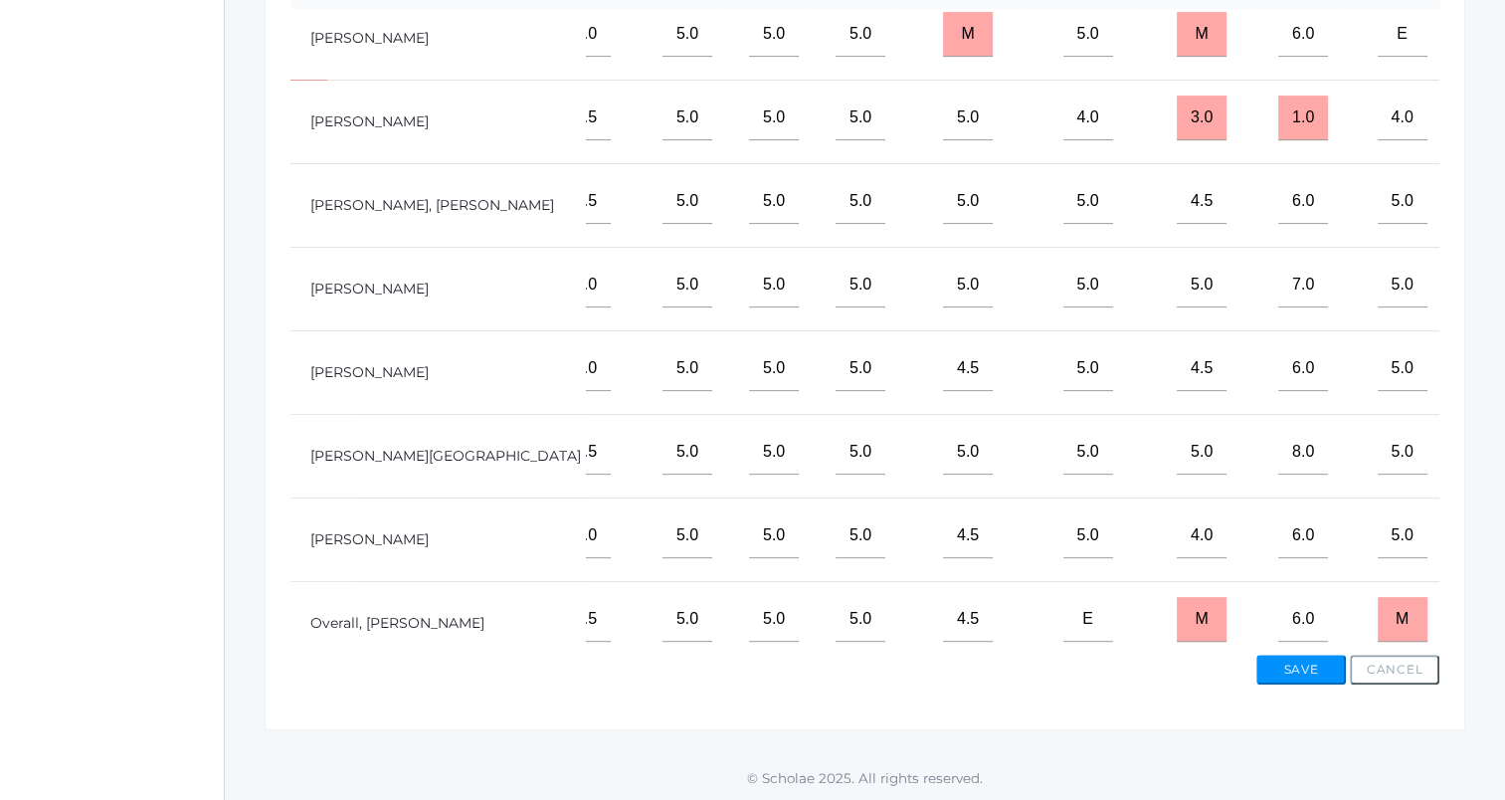
scroll to position [0, 438]
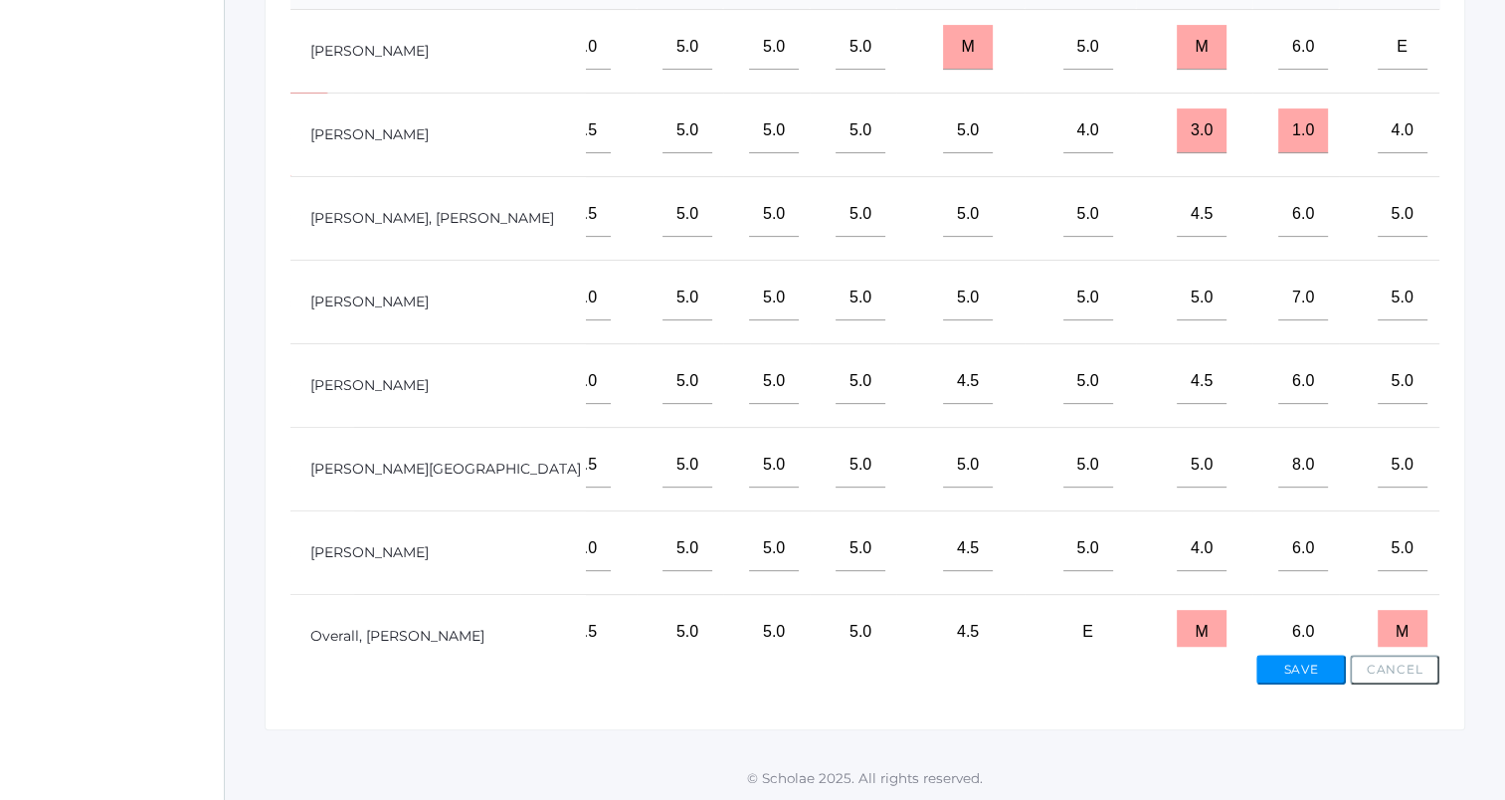
type input"] "5"
click at [1489, 237] on input"] "text" at bounding box center [1514, 214] width 50 height 45
type input"] "5"
click at [1289, 674] on button "Save" at bounding box center [1301, 670] width 90 height 30
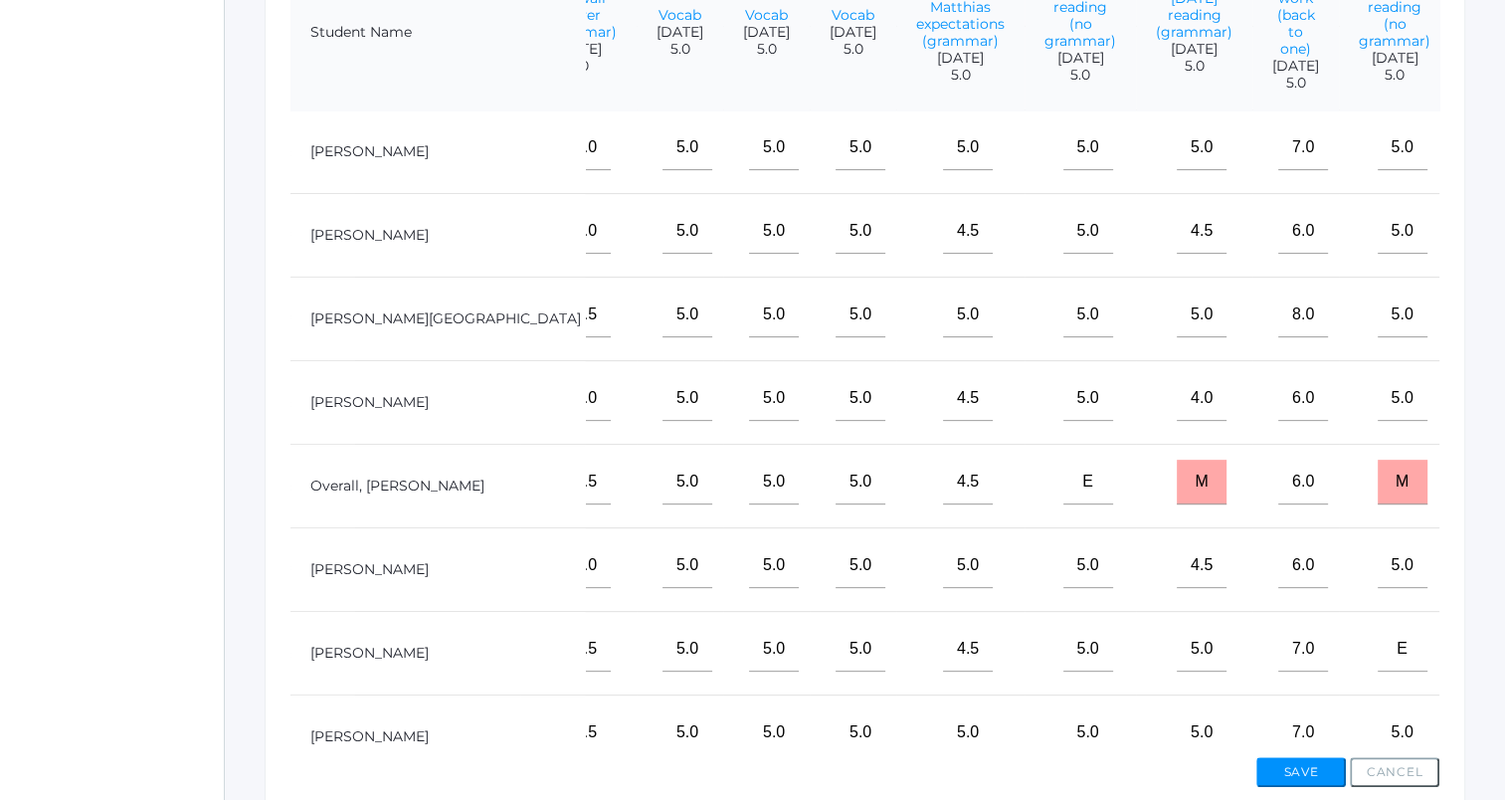
scroll to position [298, 438]
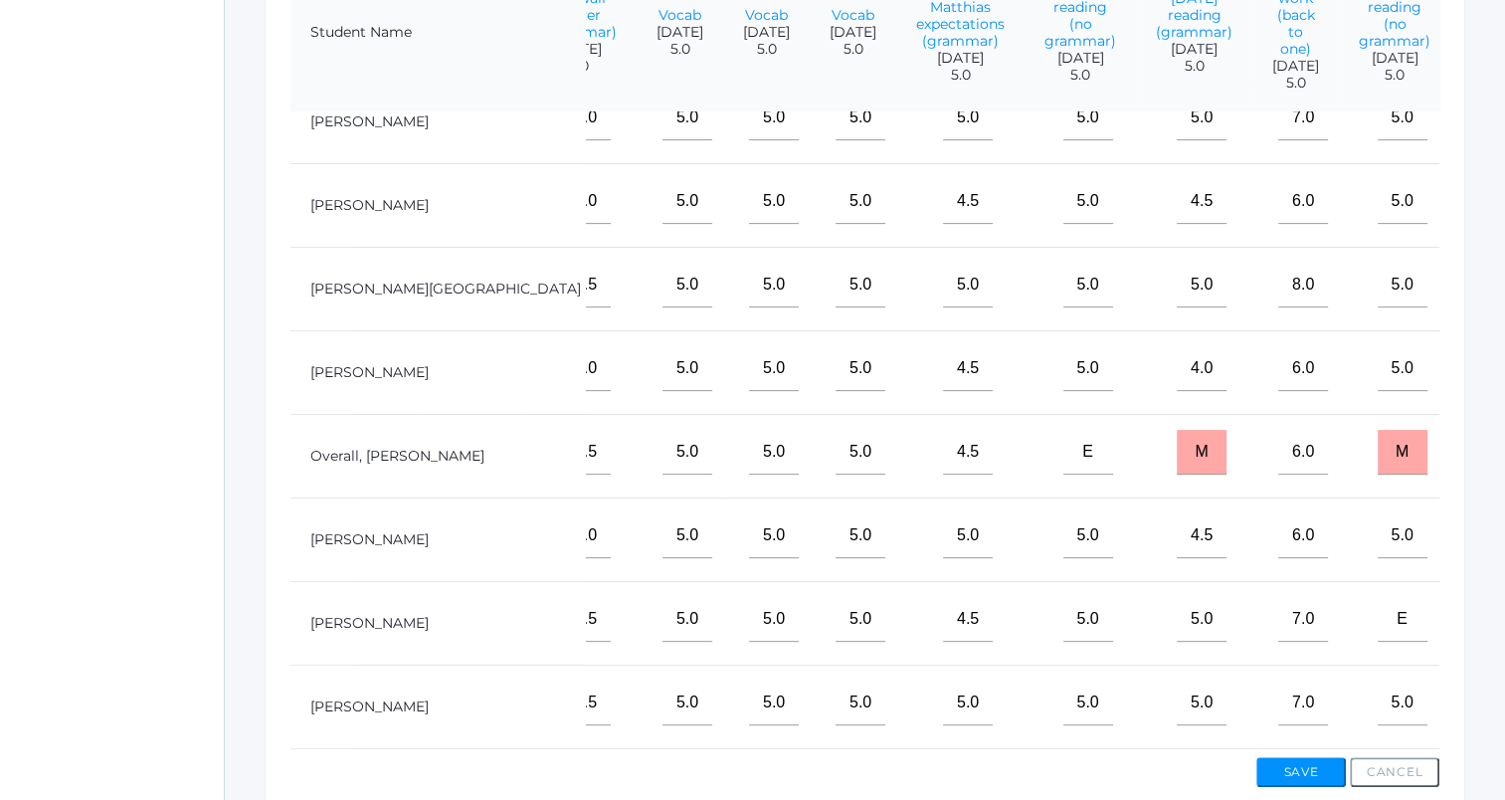
click at [1489, 285] on input"] "text" at bounding box center [1514, 285] width 50 height 45
type input"] "5"
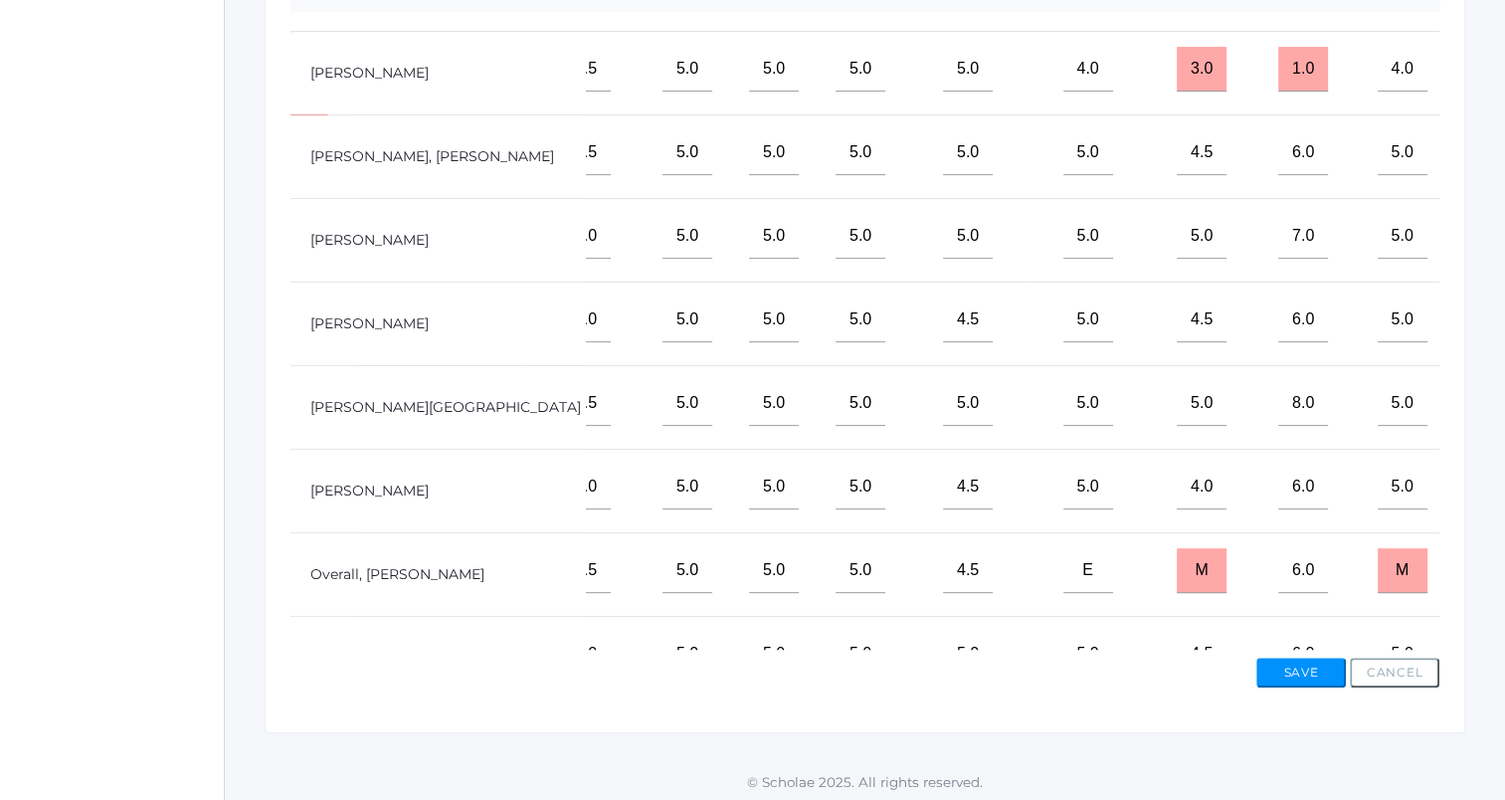
scroll to position [0, 438]
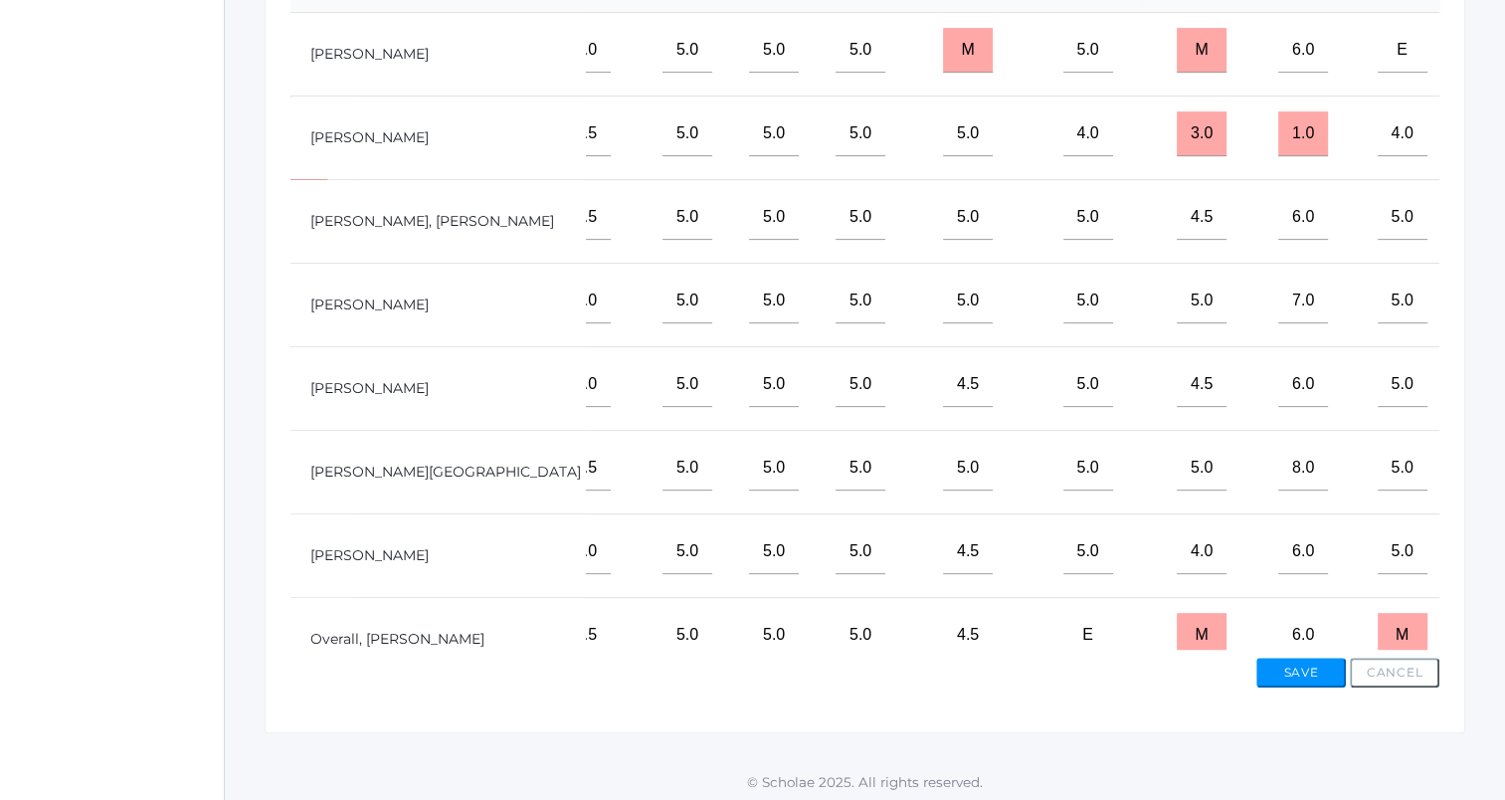
click at [1489, 156] on input"] "text" at bounding box center [1514, 133] width 50 height 45
type input"] "5"
click at [561, 240] on input"] "4.5" at bounding box center [586, 217] width 50 height 45
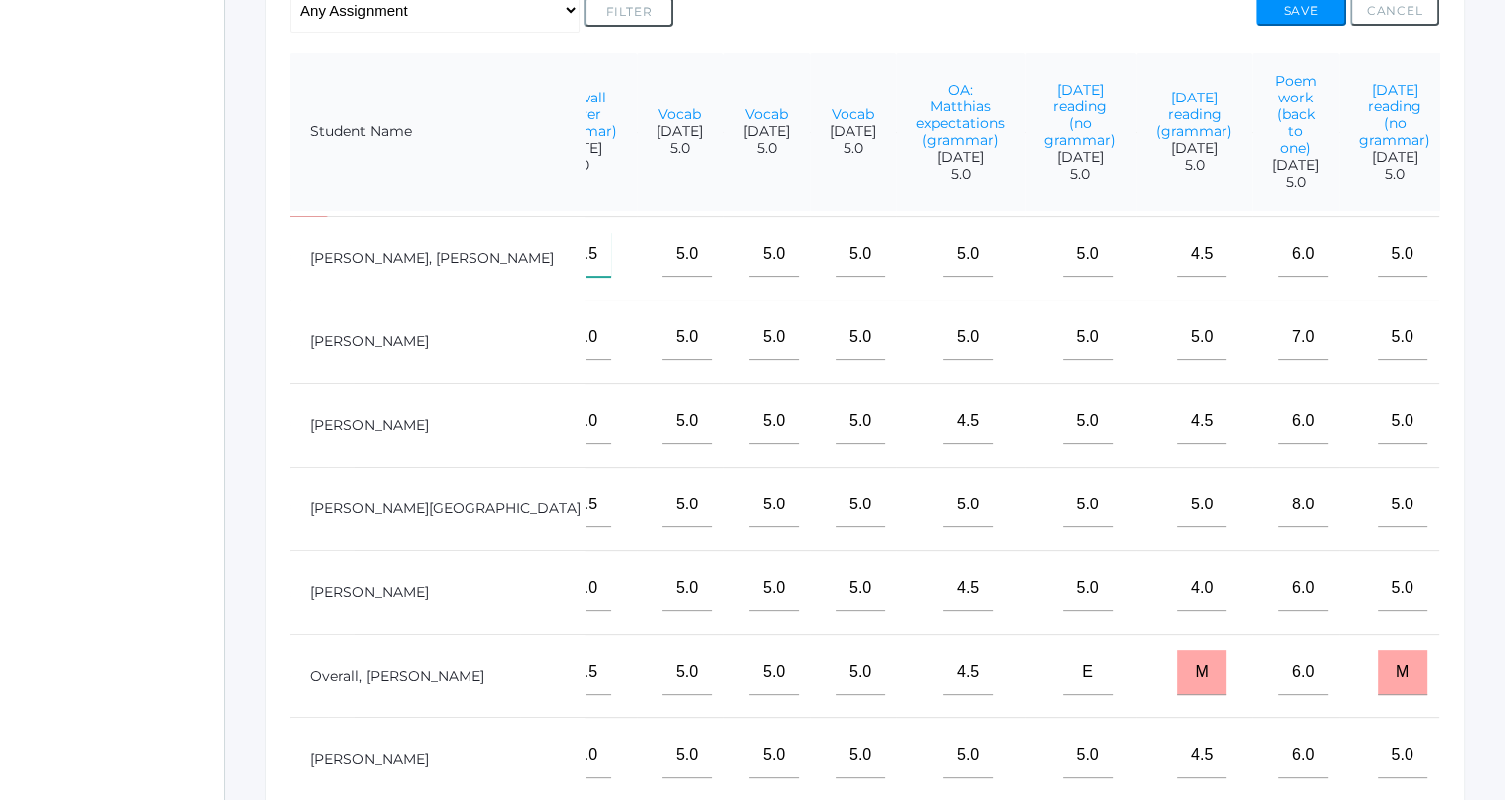
scroll to position [199, 438]
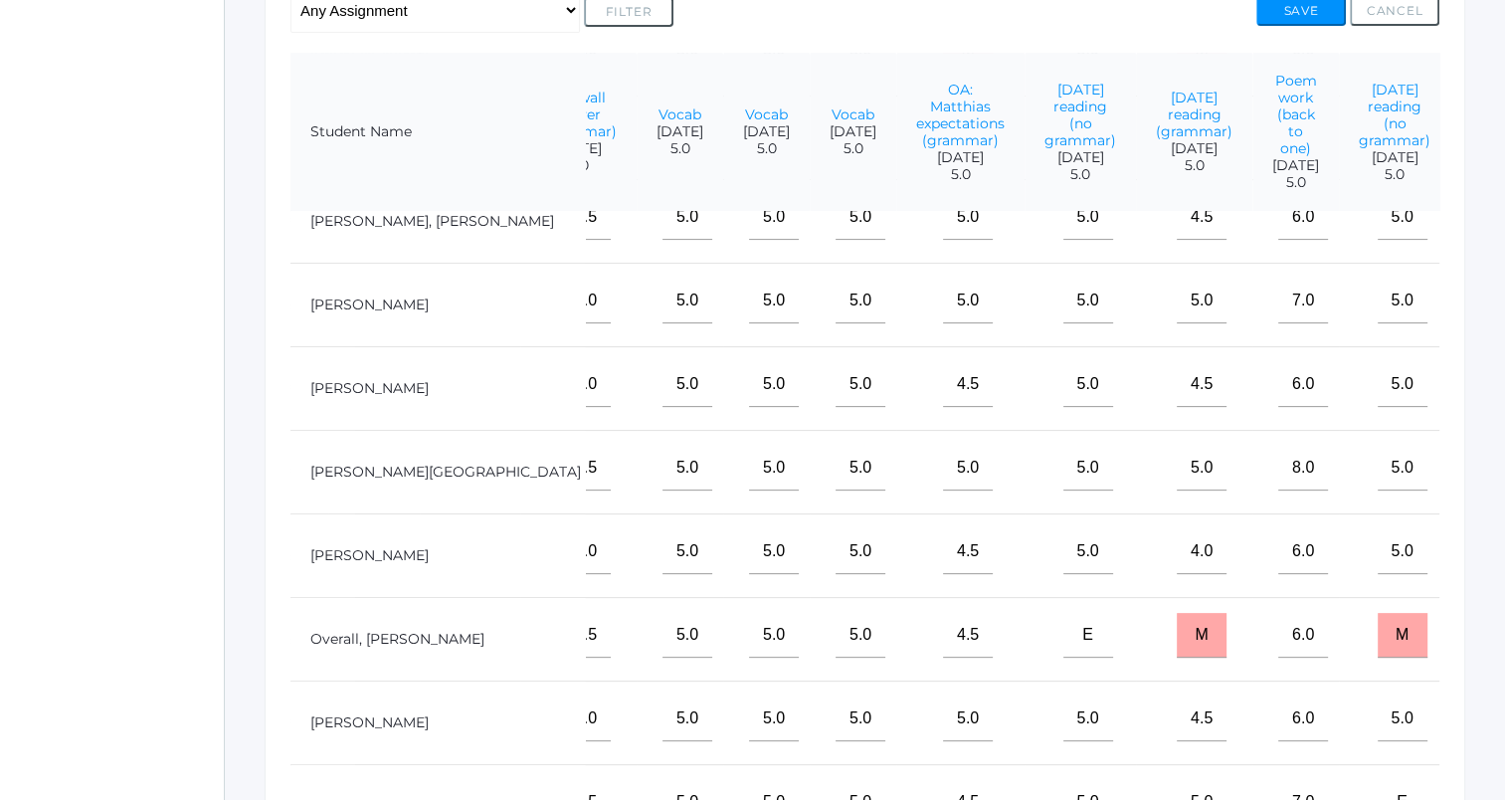
click at [1489, 574] on input"] "text" at bounding box center [1514, 551] width 50 height 45
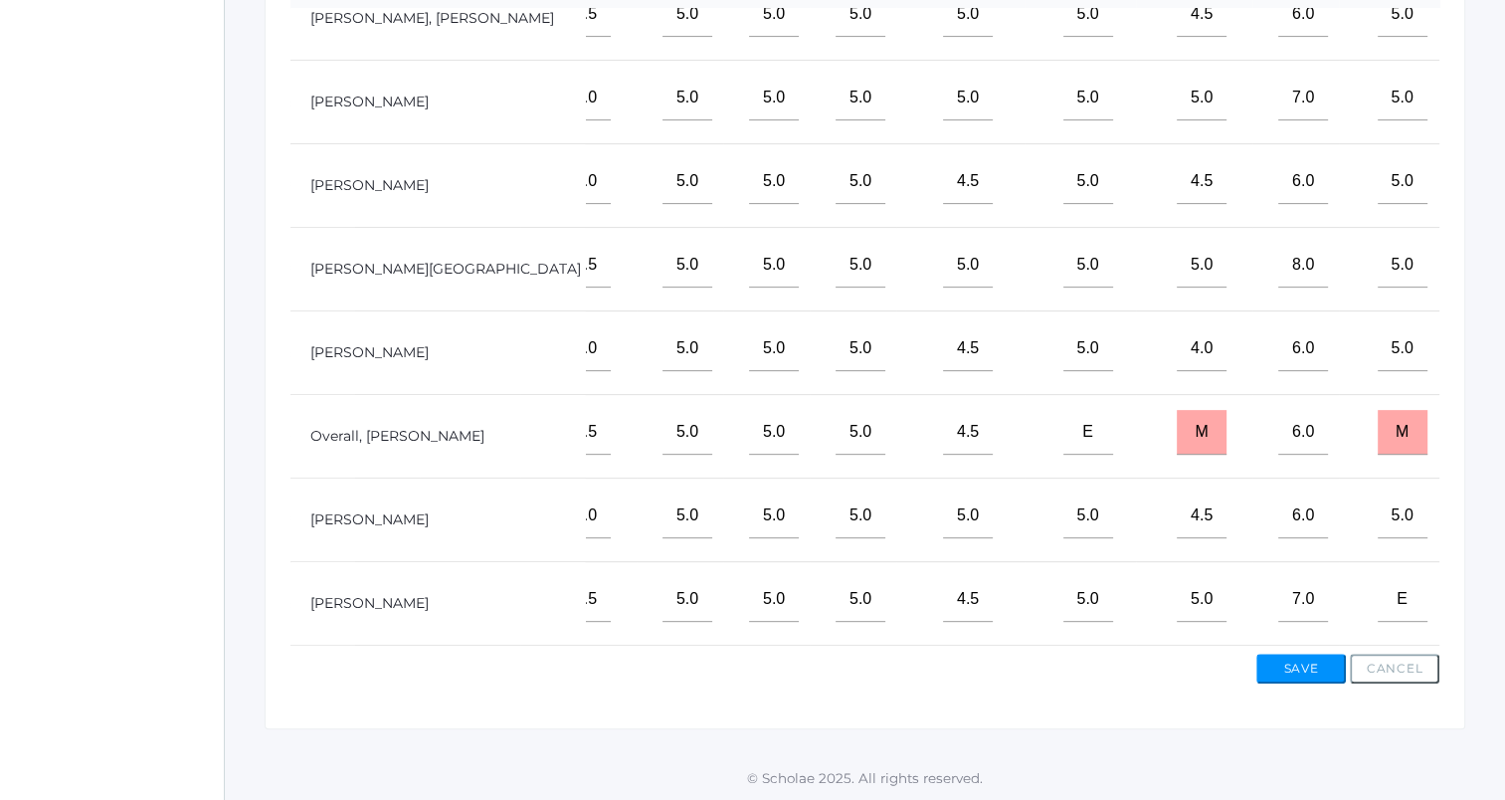
scroll to position [0, 438]
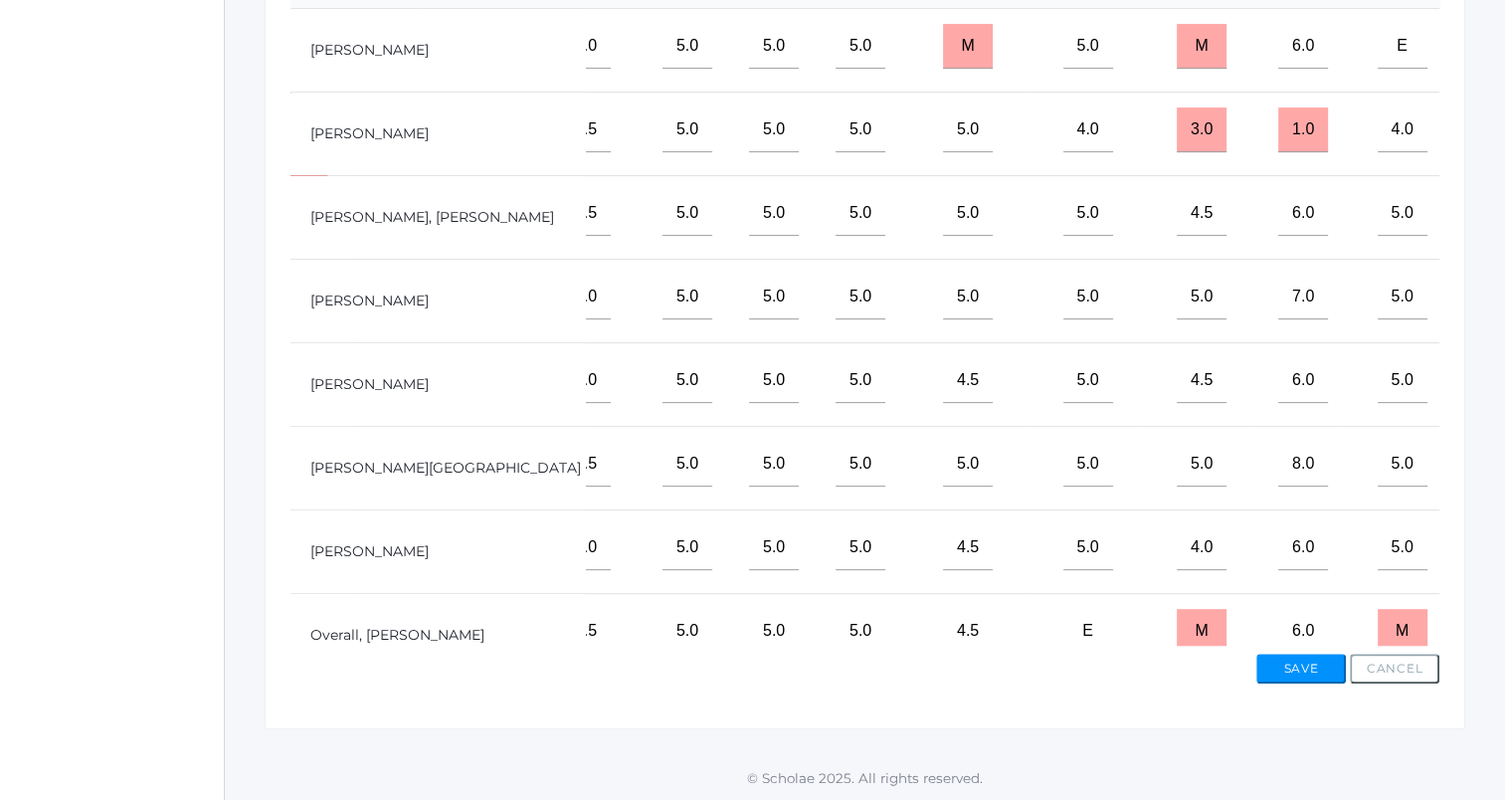
type input"] "5"
click at [1489, 319] on input"] "text" at bounding box center [1514, 297] width 50 height 45
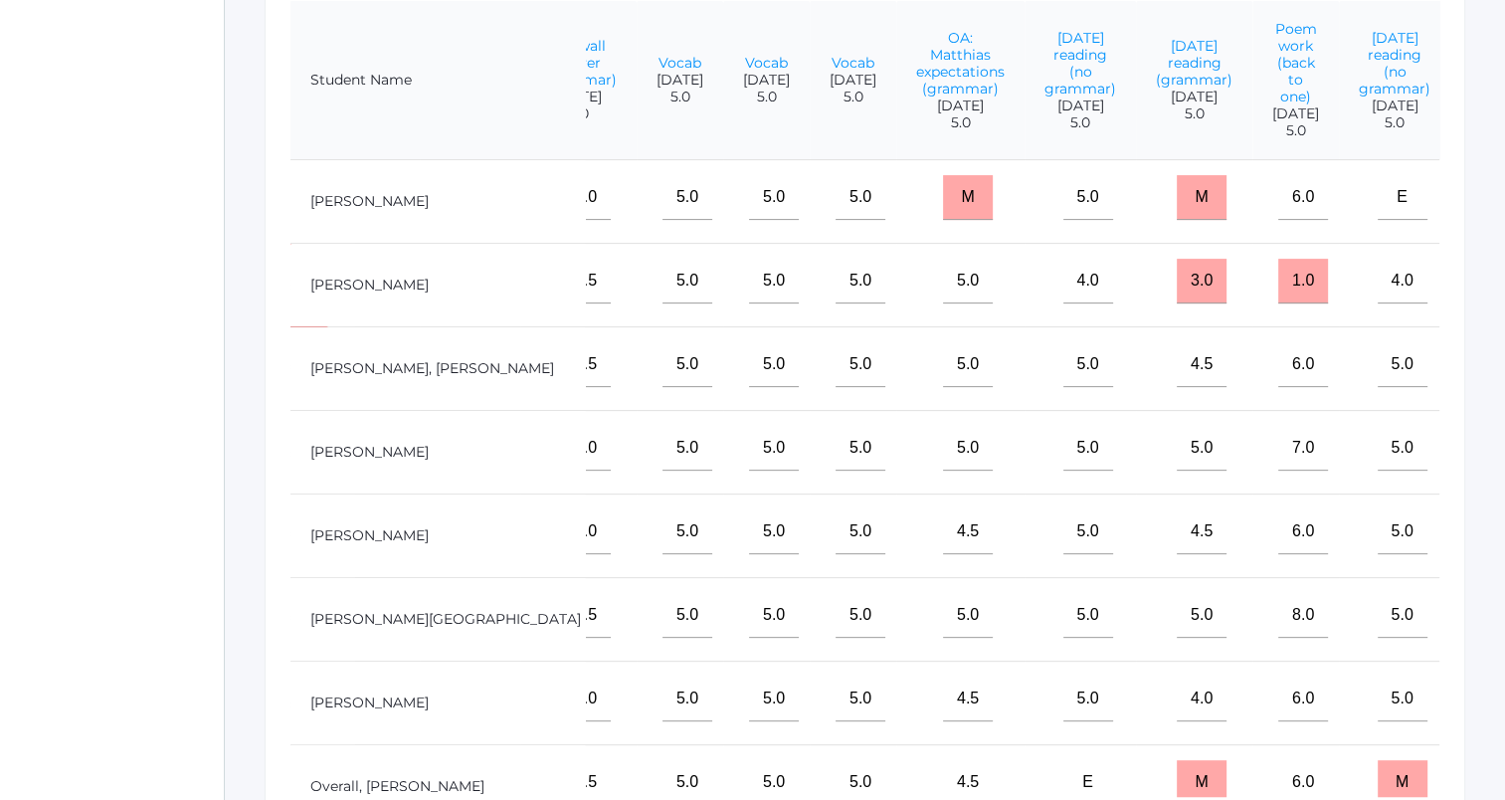
scroll to position [501, 0]
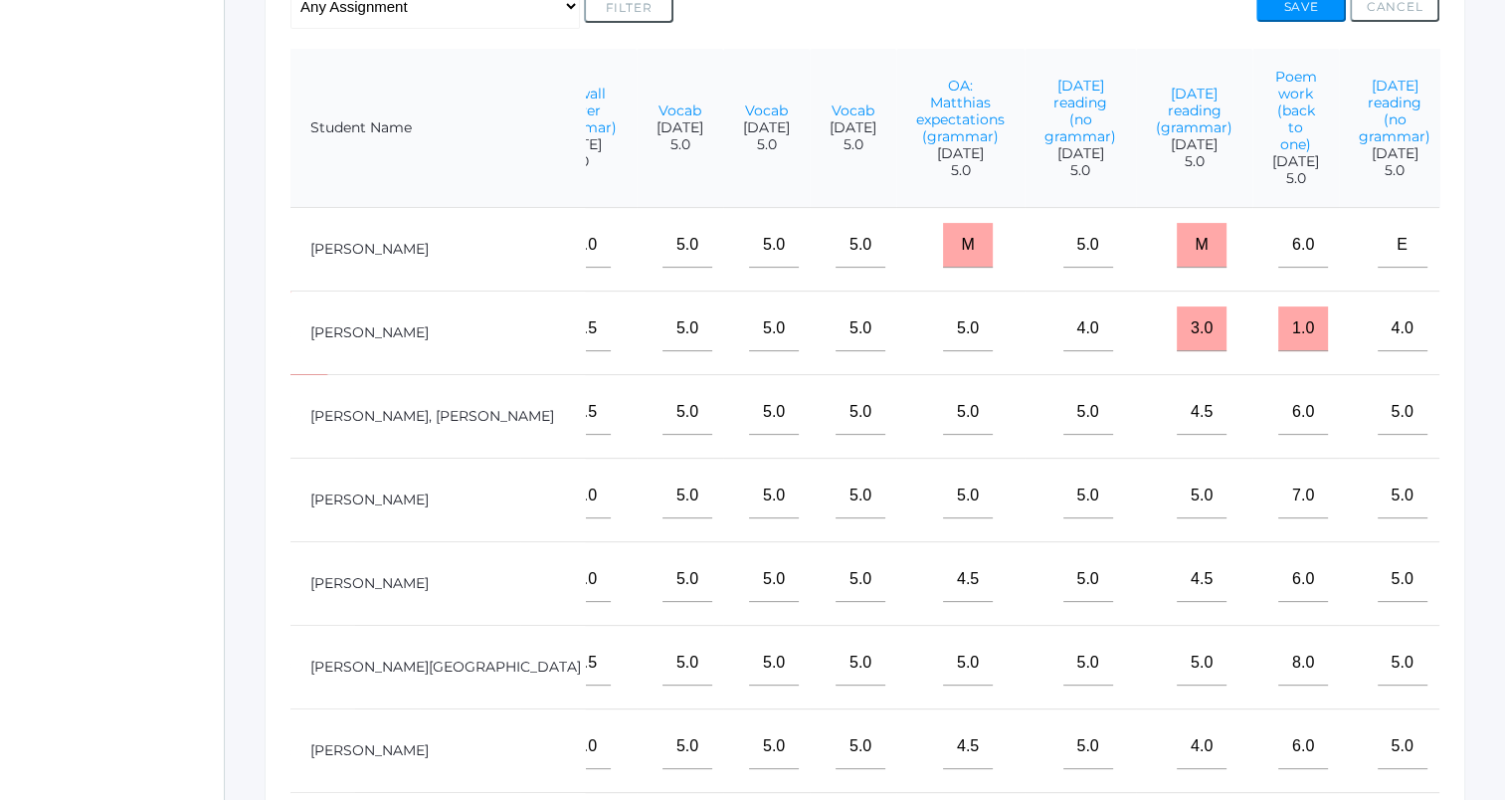
type input"] "5"
click at [1489, 267] on input"] "text" at bounding box center [1514, 245] width 50 height 45
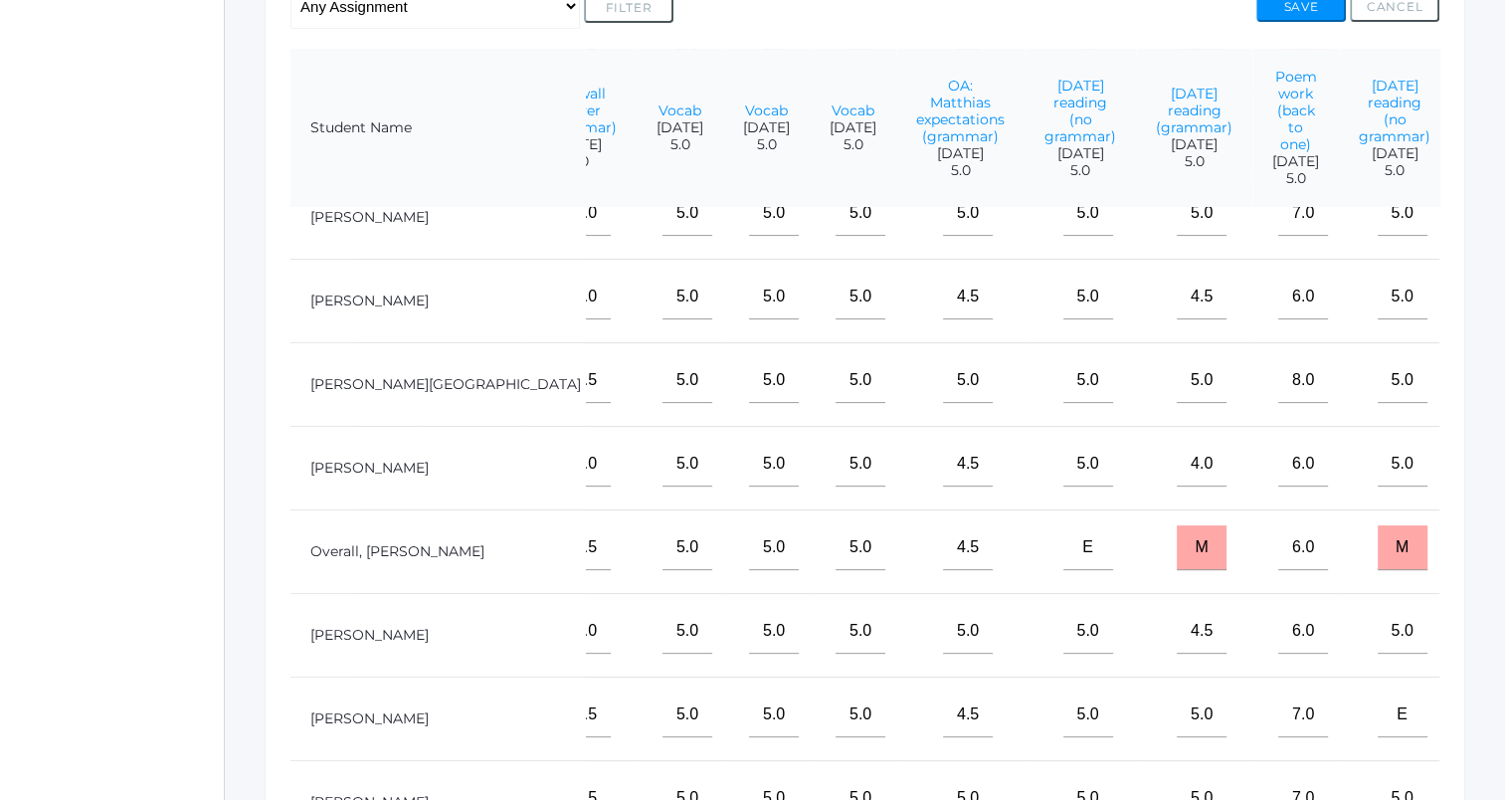
scroll to position [311, 438]
type input"] "5"
click at [1489, 540] on input"] "text" at bounding box center [1514, 547] width 50 height 45
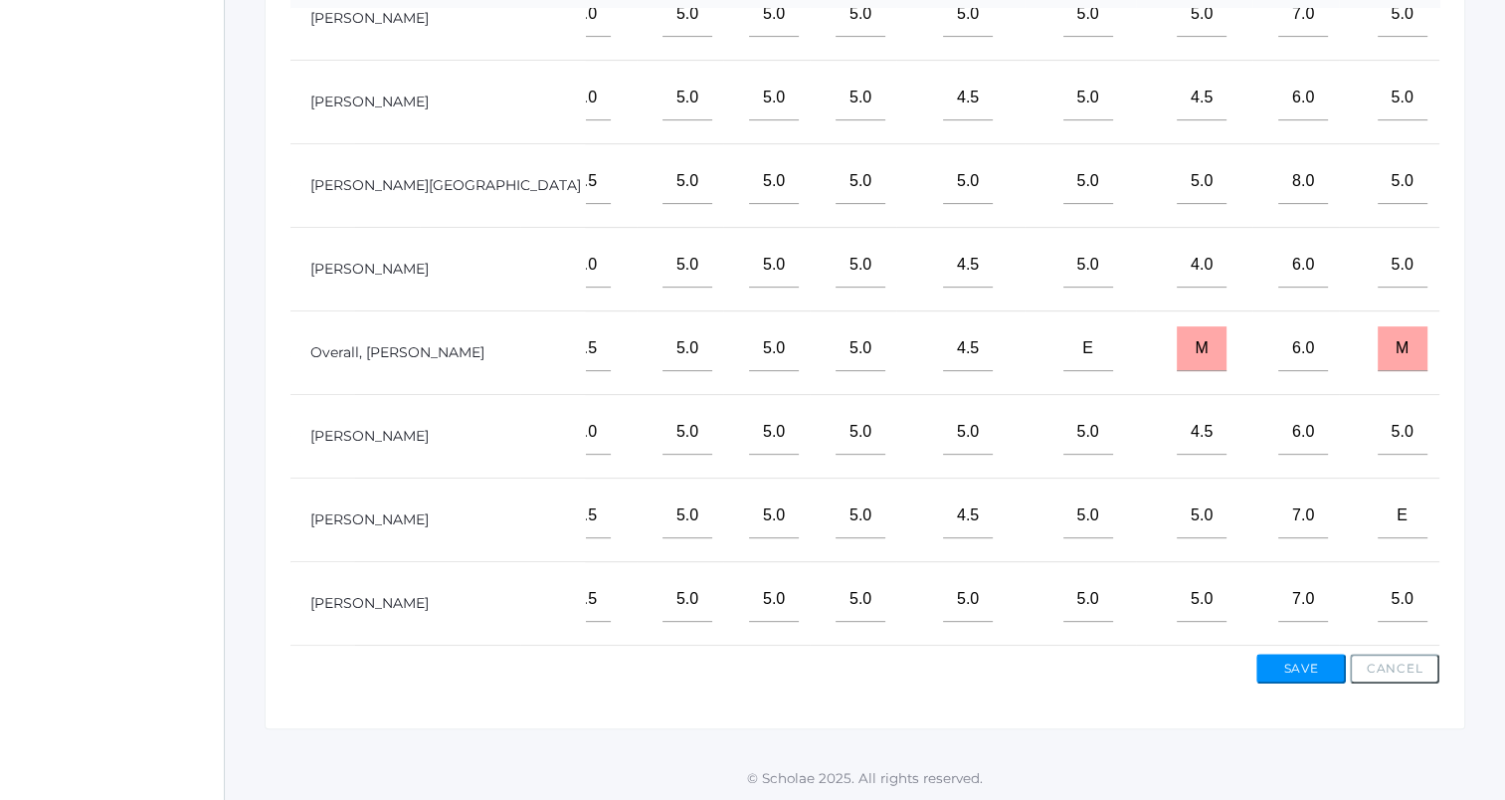
type input"] "5"
click at [1489, 430] on input"] "text" at bounding box center [1514, 432] width 50 height 45
type input"] "e"
click at [1489, 503] on input"] "text" at bounding box center [1514, 515] width 50 height 45
type input"] "5"
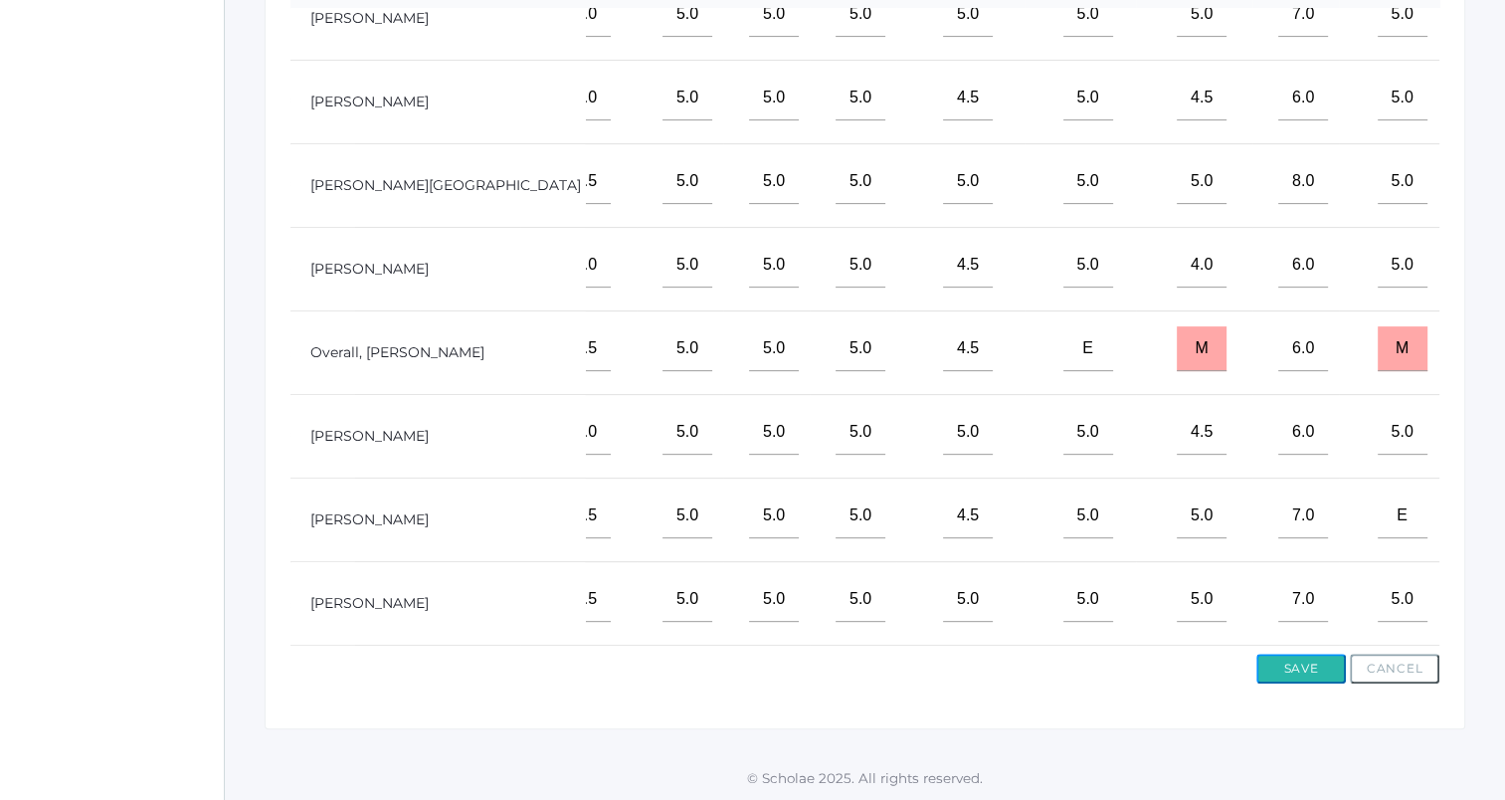
click at [1313, 670] on button "Save" at bounding box center [1301, 669] width 90 height 30
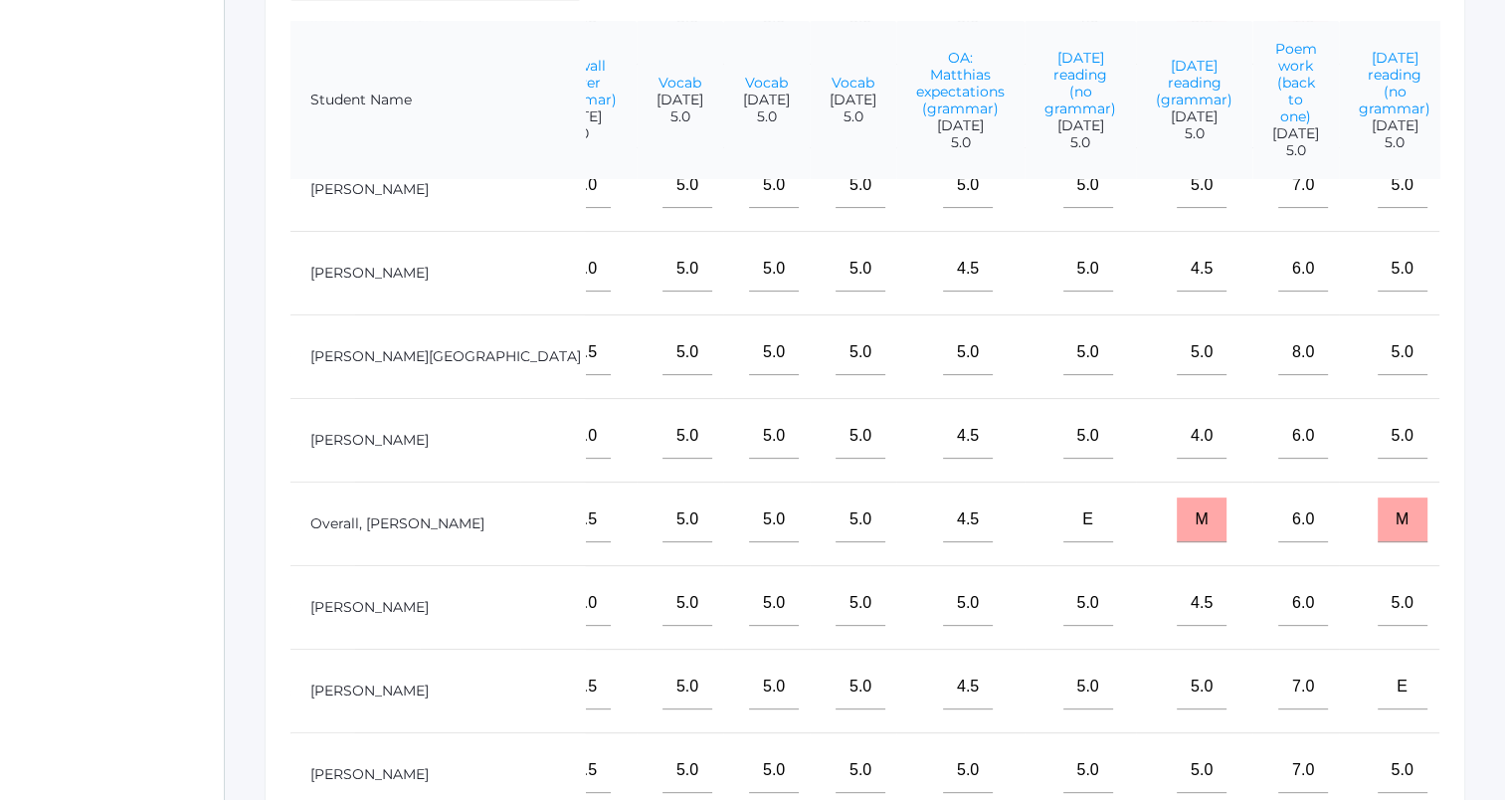
scroll to position [700, 0]
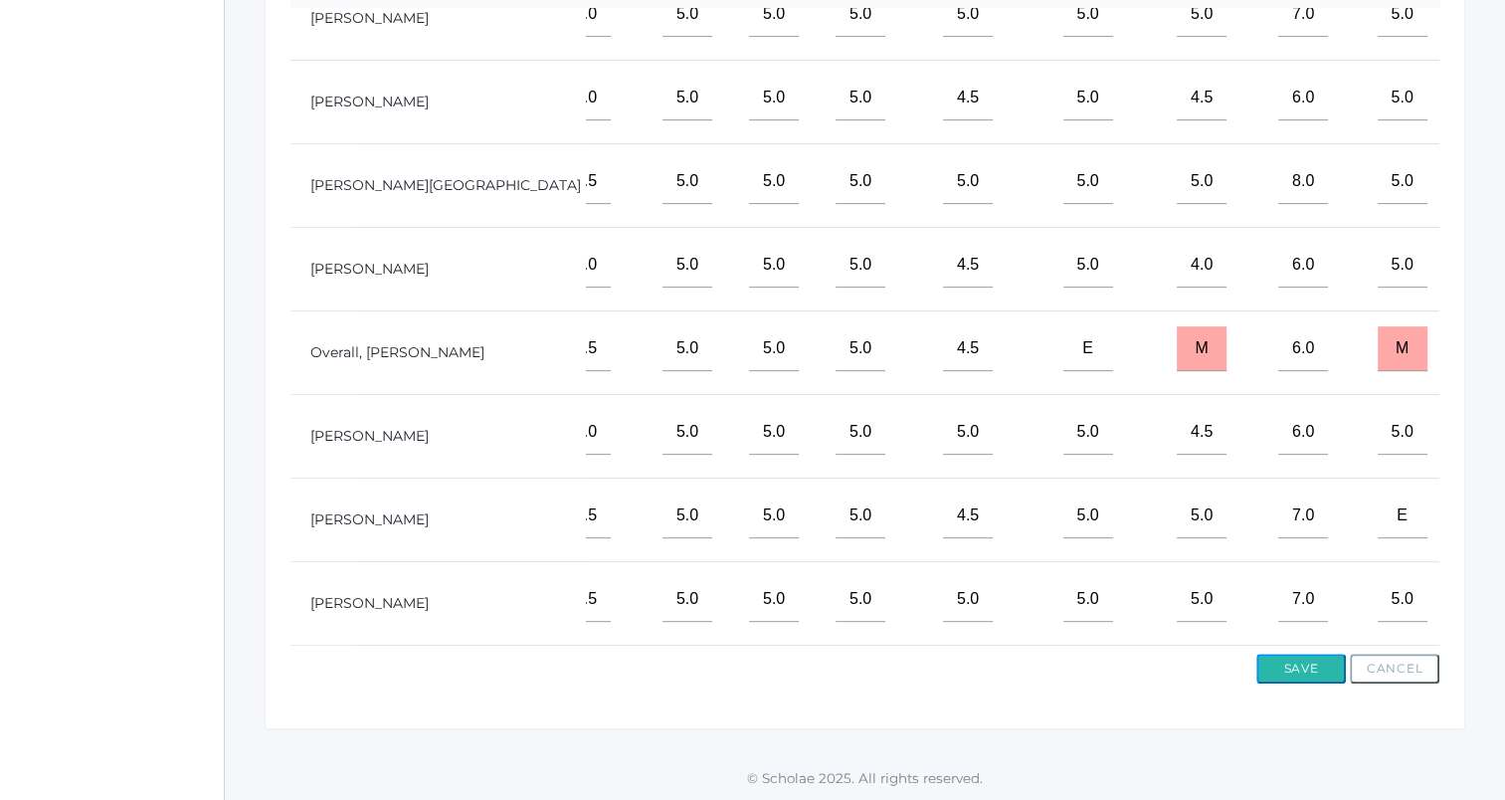
click at [1324, 672] on button "Save" at bounding box center [1301, 669] width 90 height 30
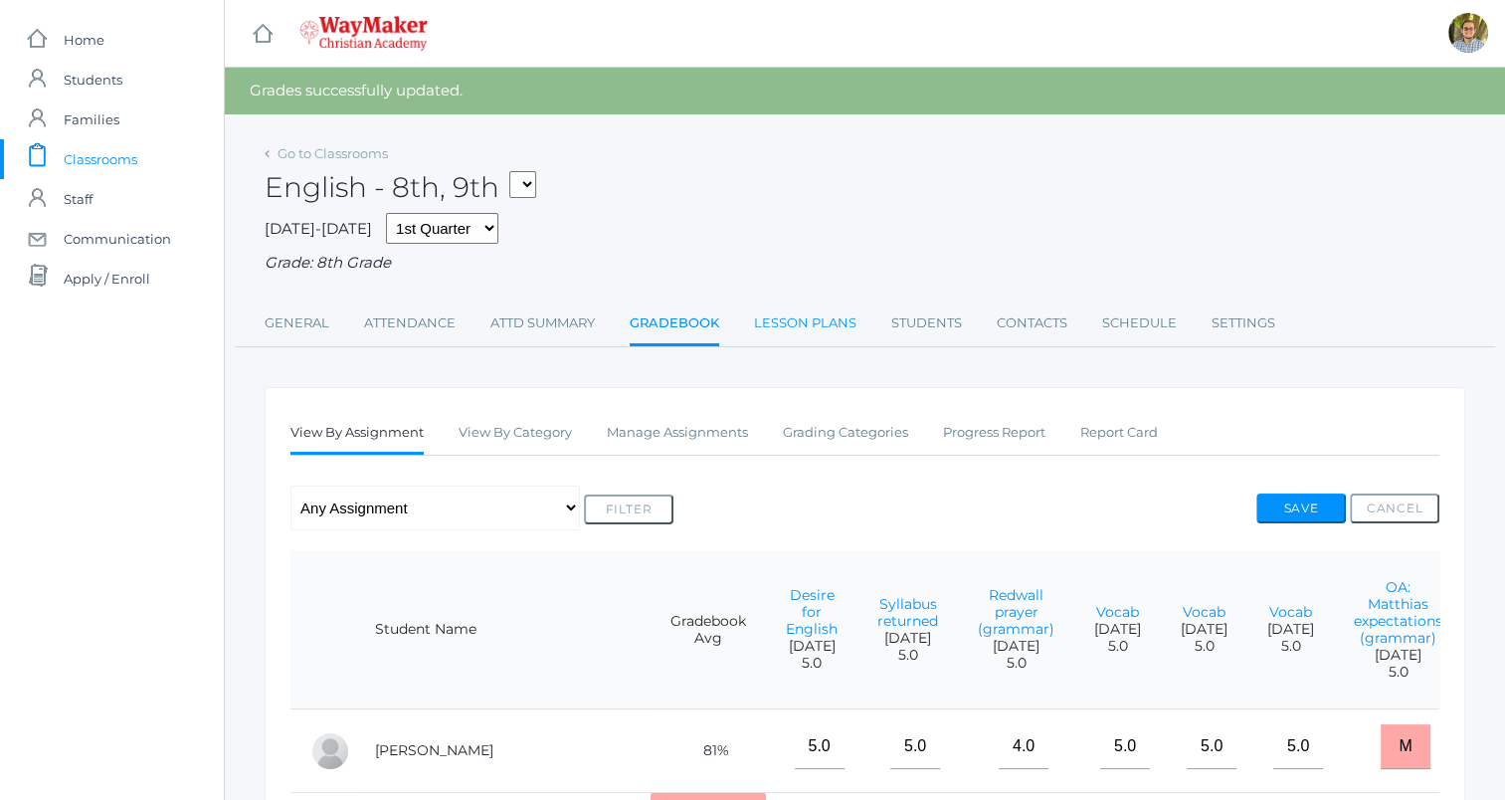
click at [796, 316] on link "Lesson Plans" at bounding box center [805, 323] width 102 height 40
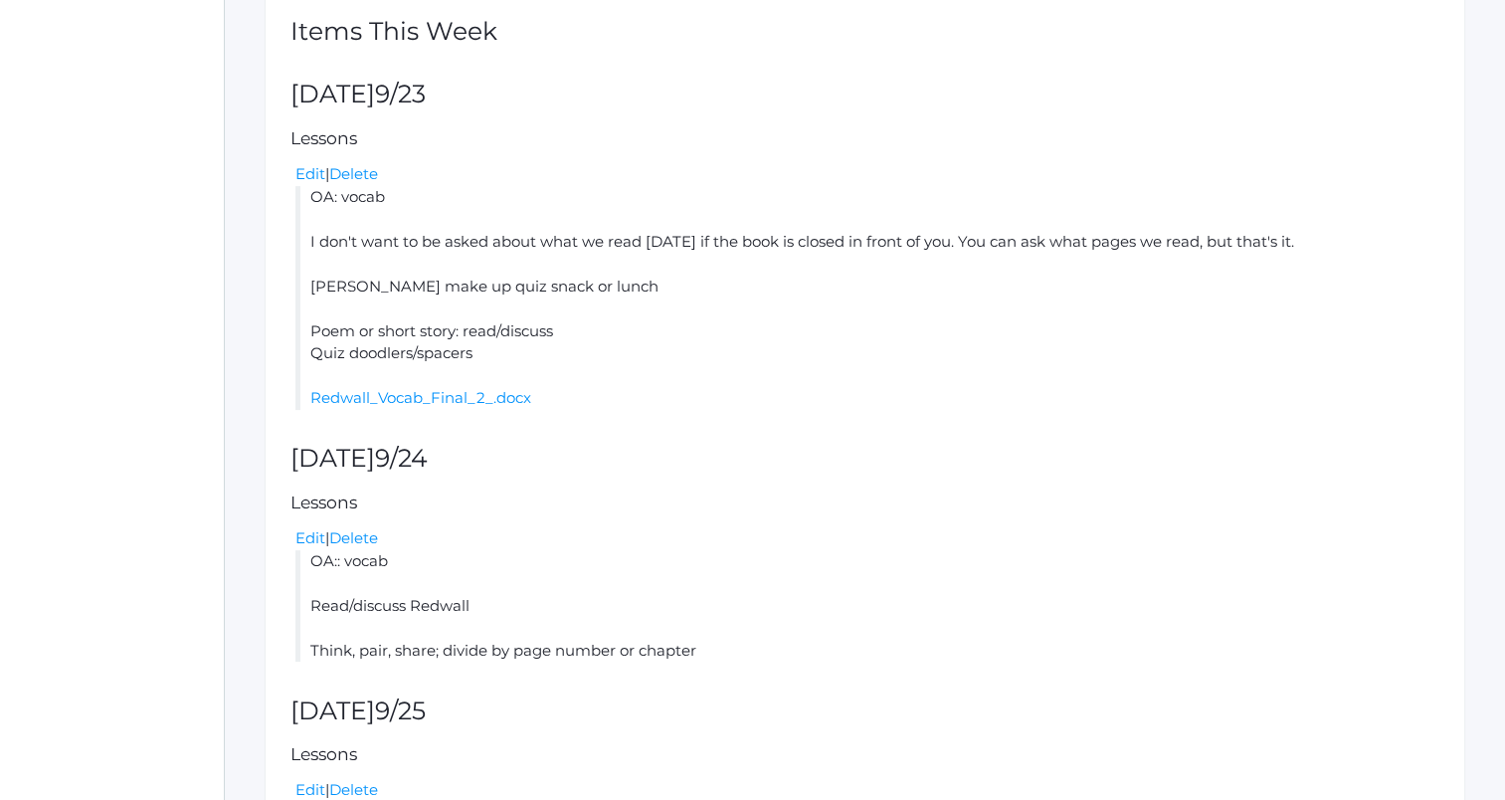
scroll to position [199, 0]
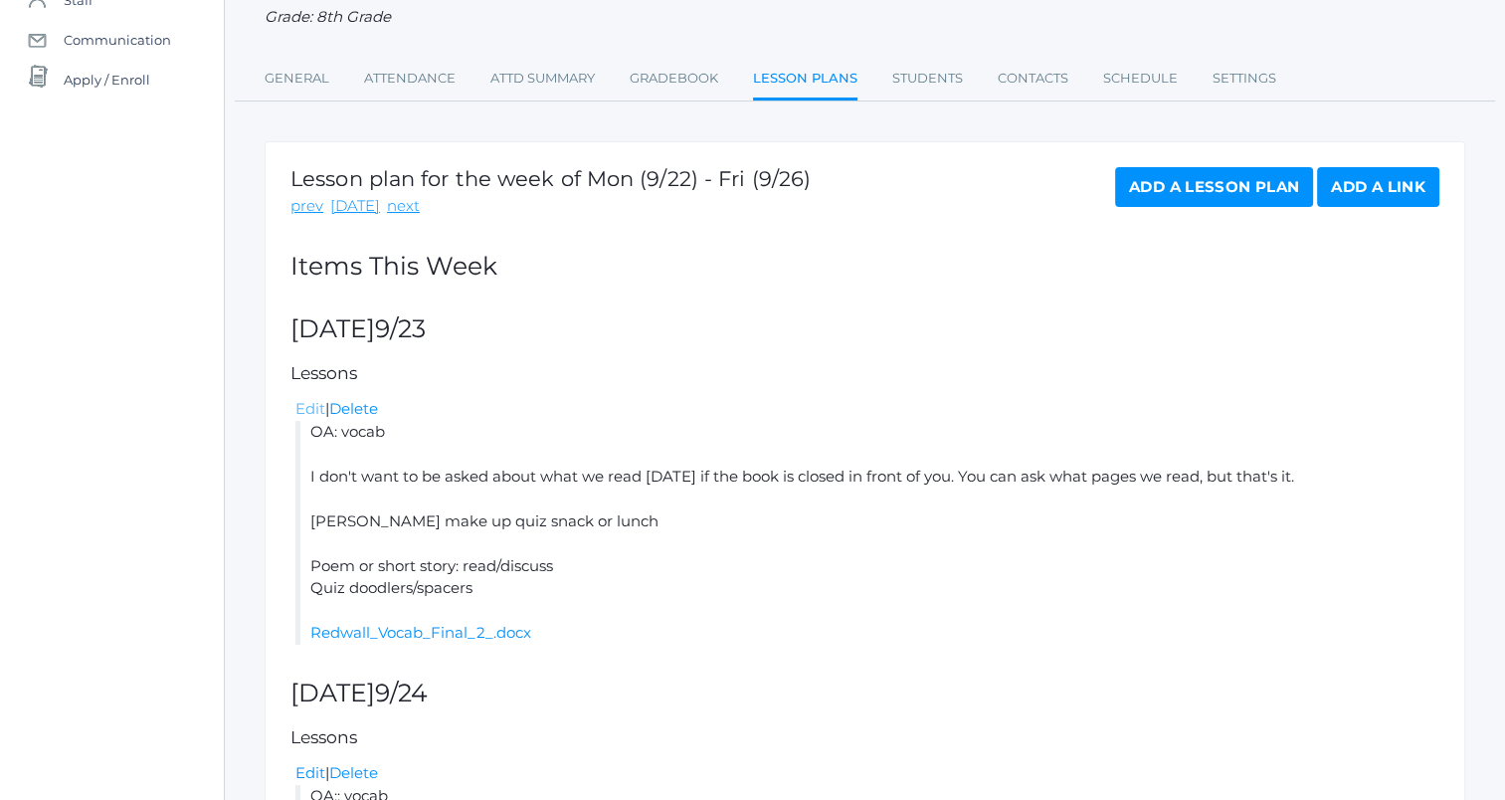
click at [303, 404] on link "Edit" at bounding box center [310, 408] width 30 height 19
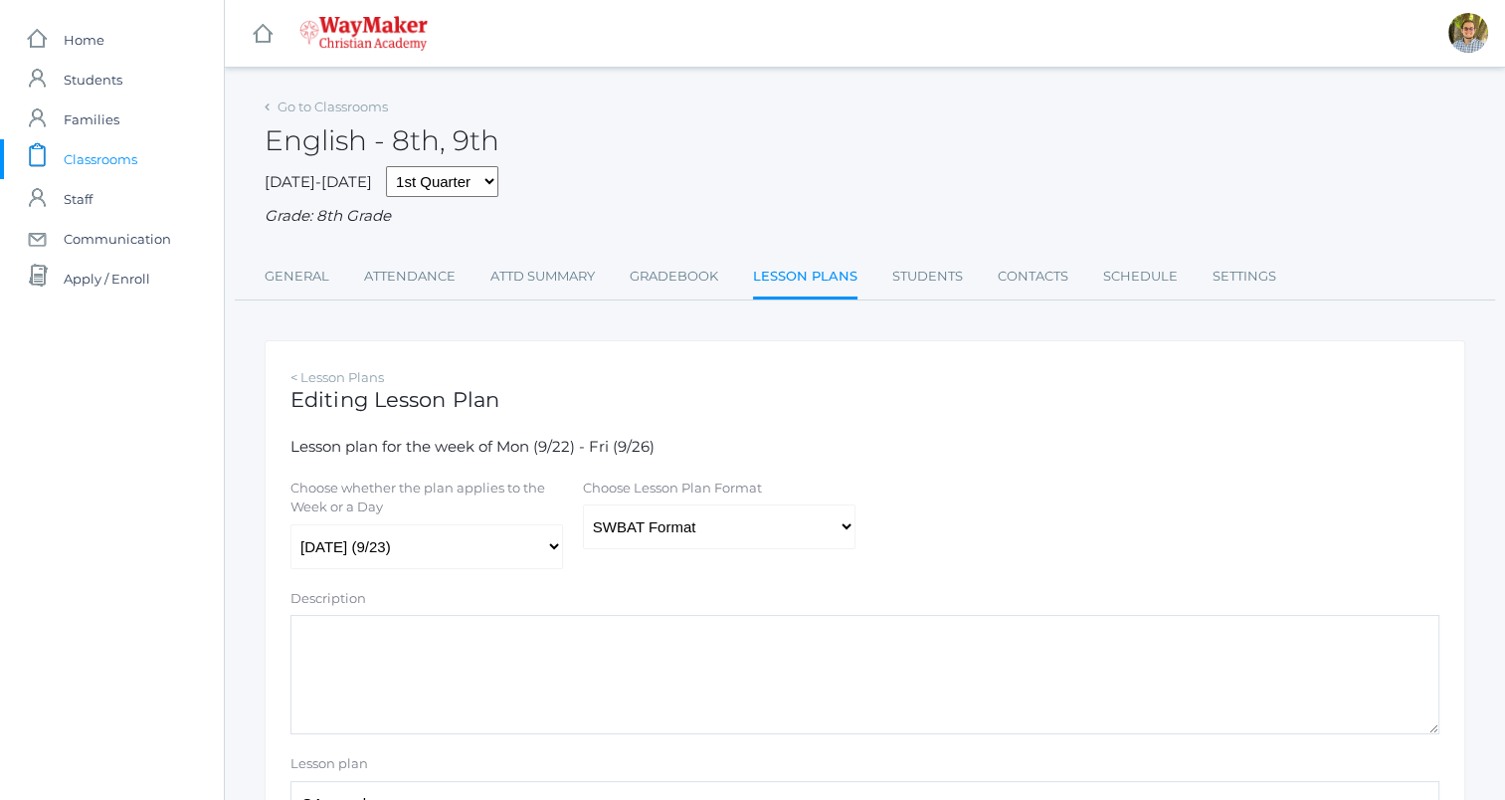
click at [796, 283] on link "Lesson Plans" at bounding box center [805, 278] width 104 height 43
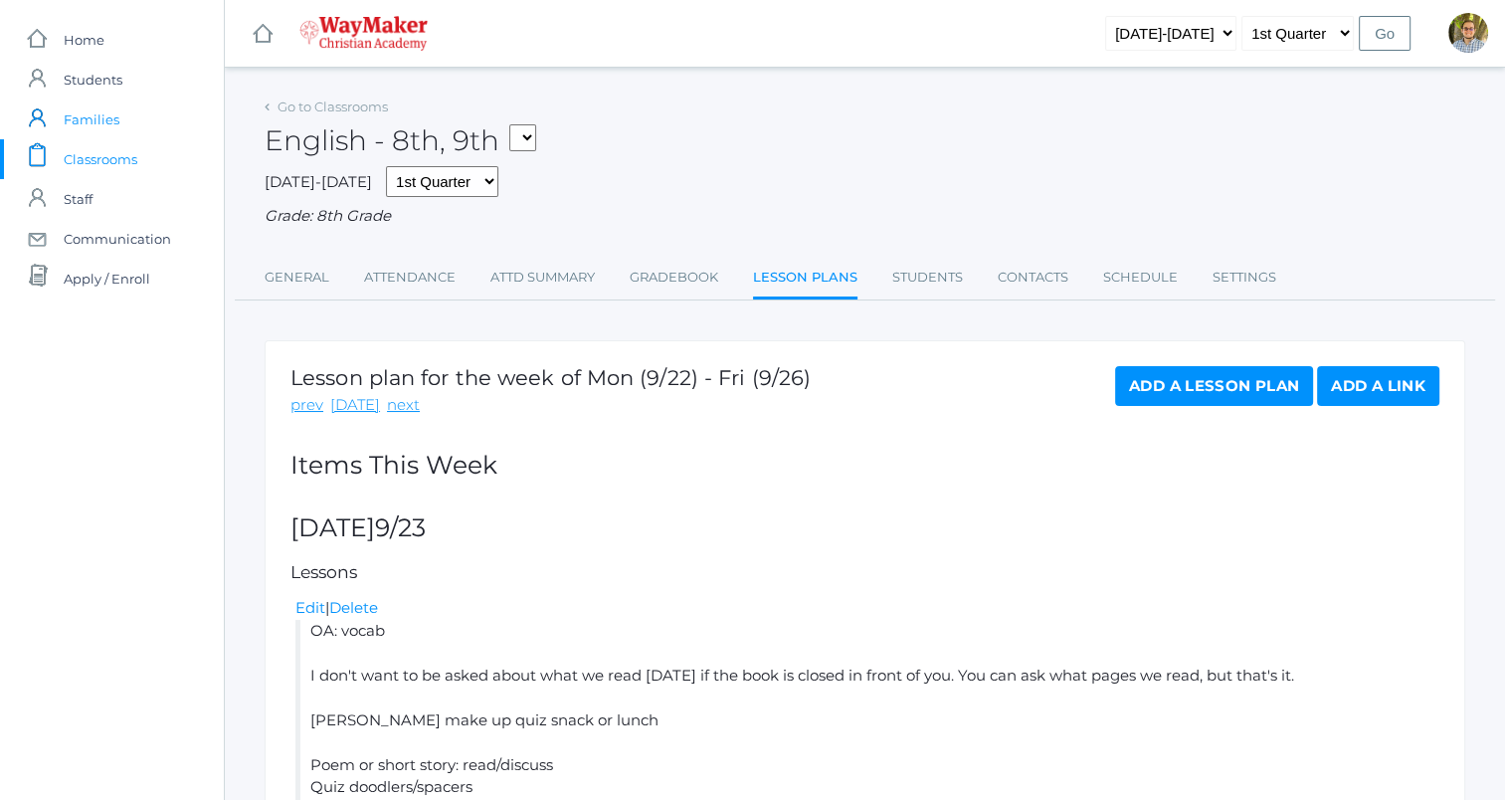
click at [113, 104] on span "Families" at bounding box center [92, 119] width 56 height 40
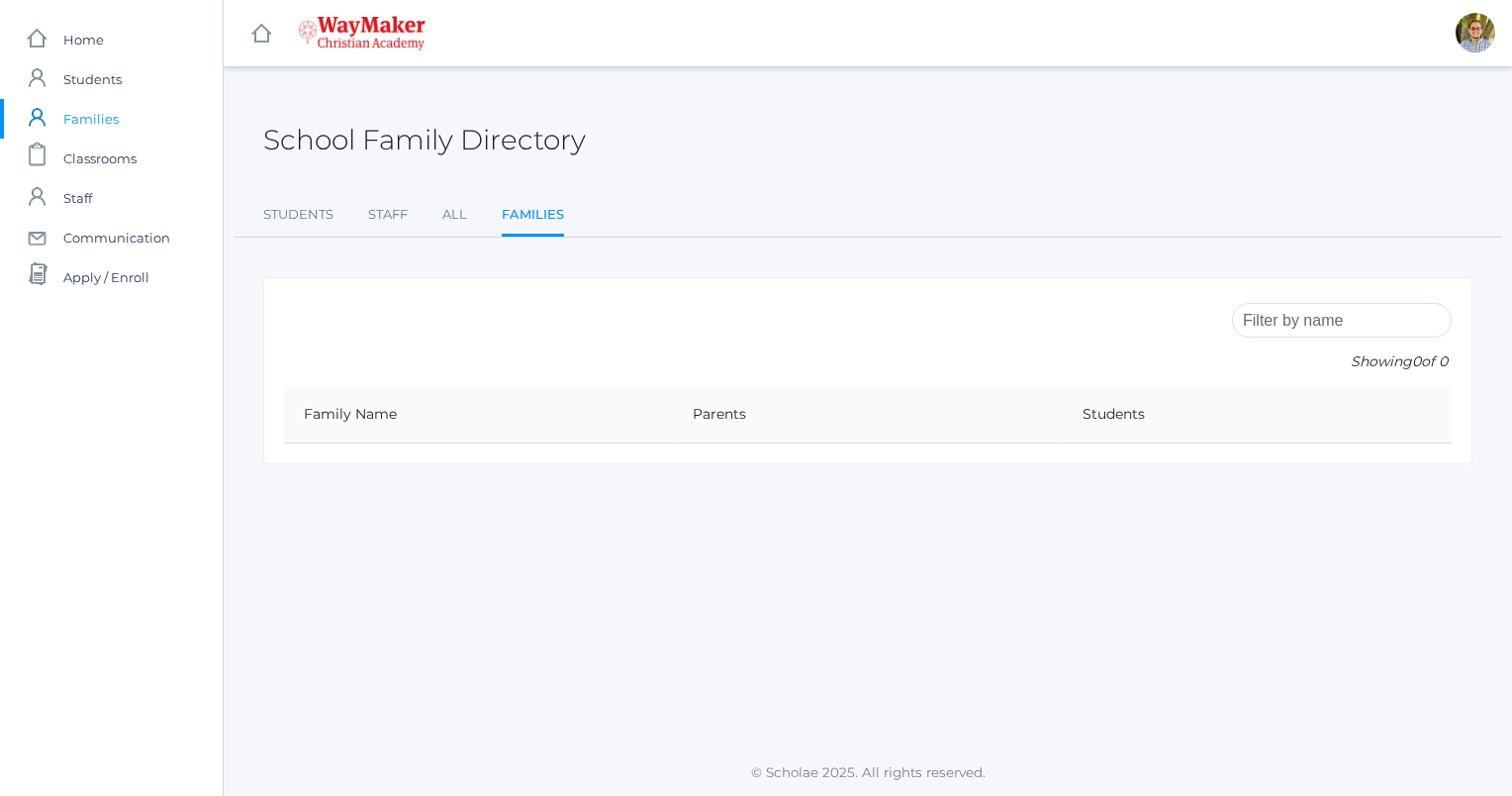
click at [434, 225] on ul "Students Staff All Families" at bounding box center [868, 216] width 1210 height 43
click at [447, 217] on link "All" at bounding box center [455, 215] width 25 height 40
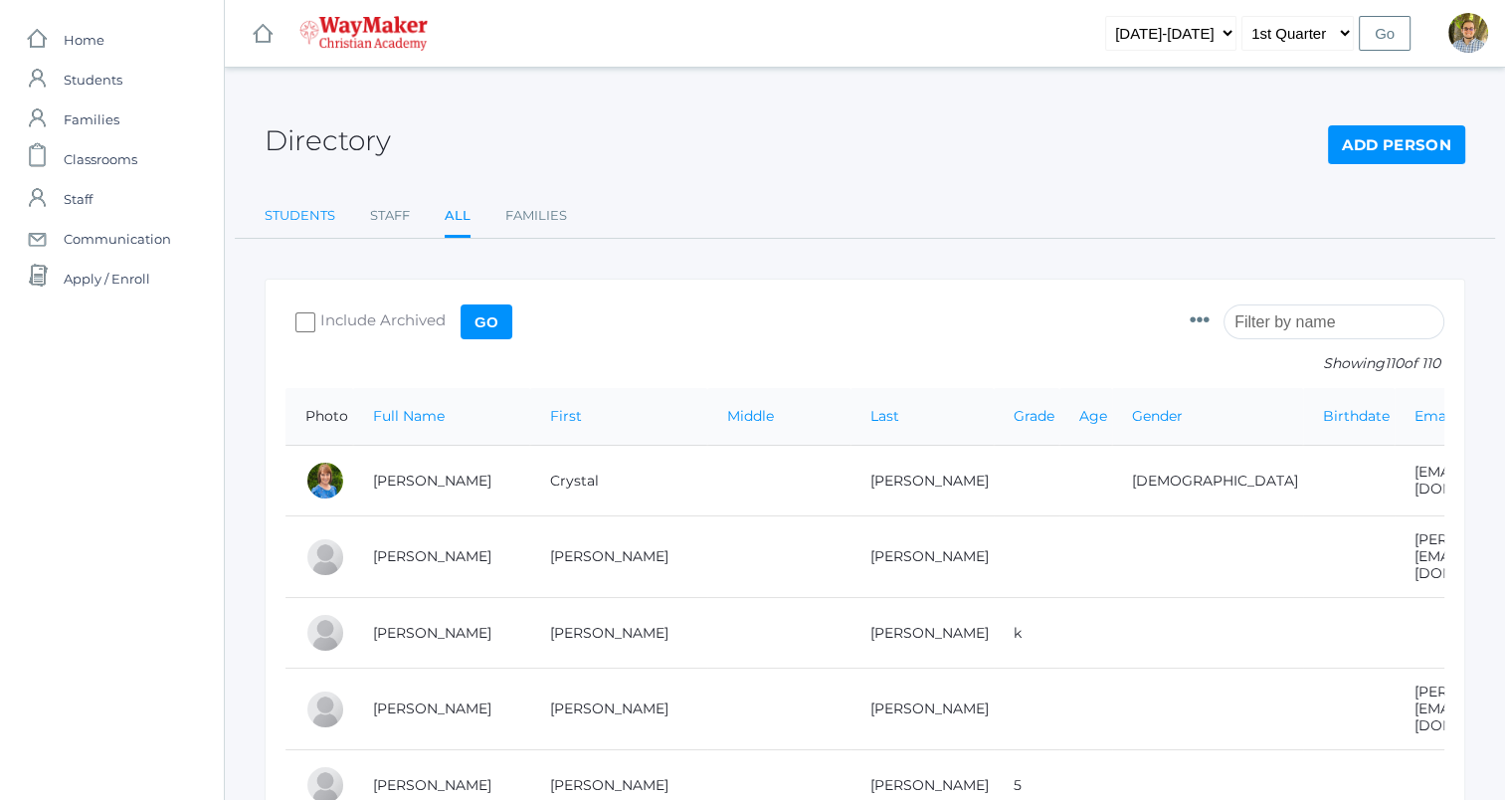
click at [292, 203] on link "Students" at bounding box center [300, 216] width 71 height 40
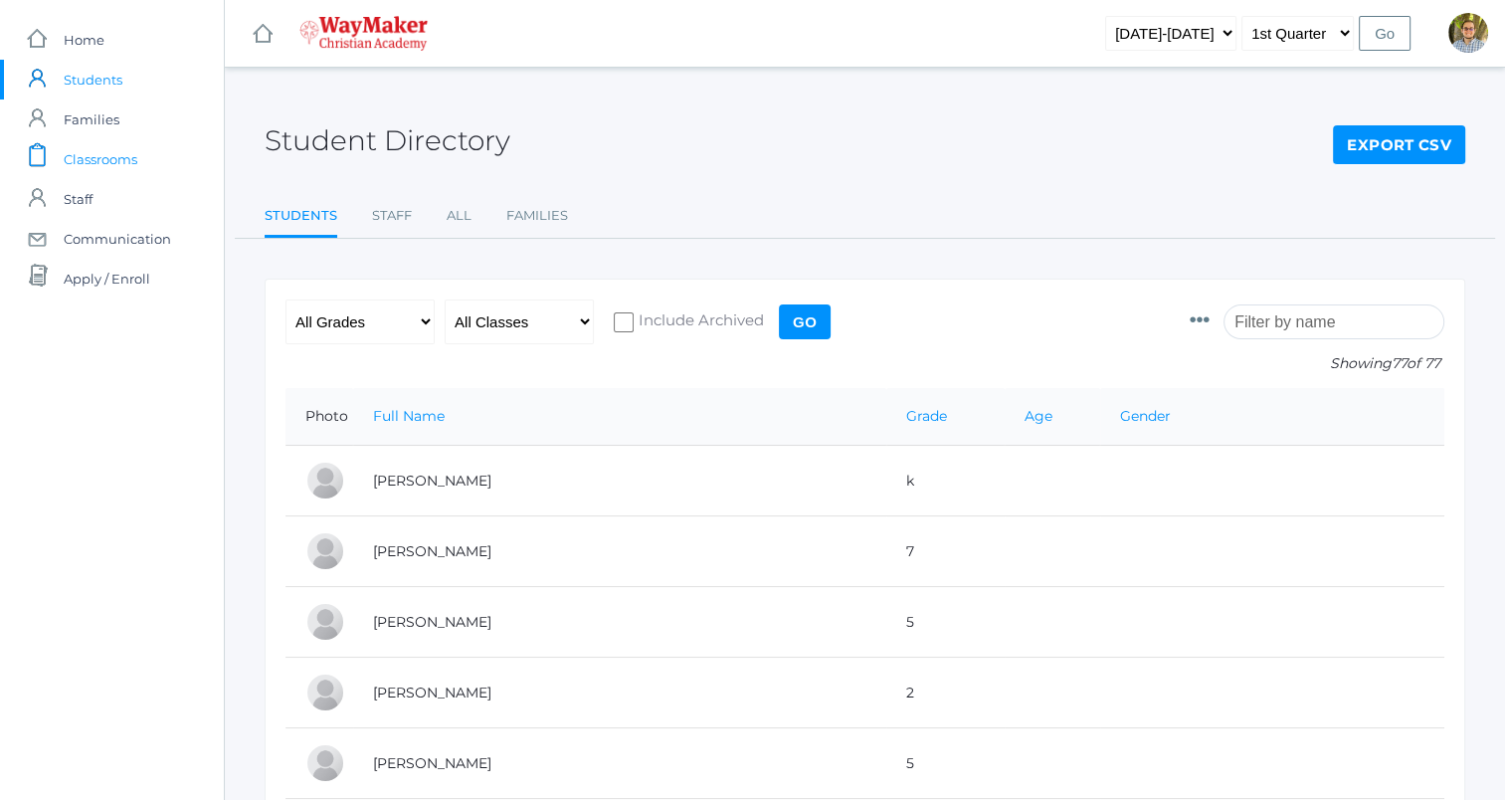
click at [99, 165] on span "Classrooms" at bounding box center [101, 159] width 74 height 40
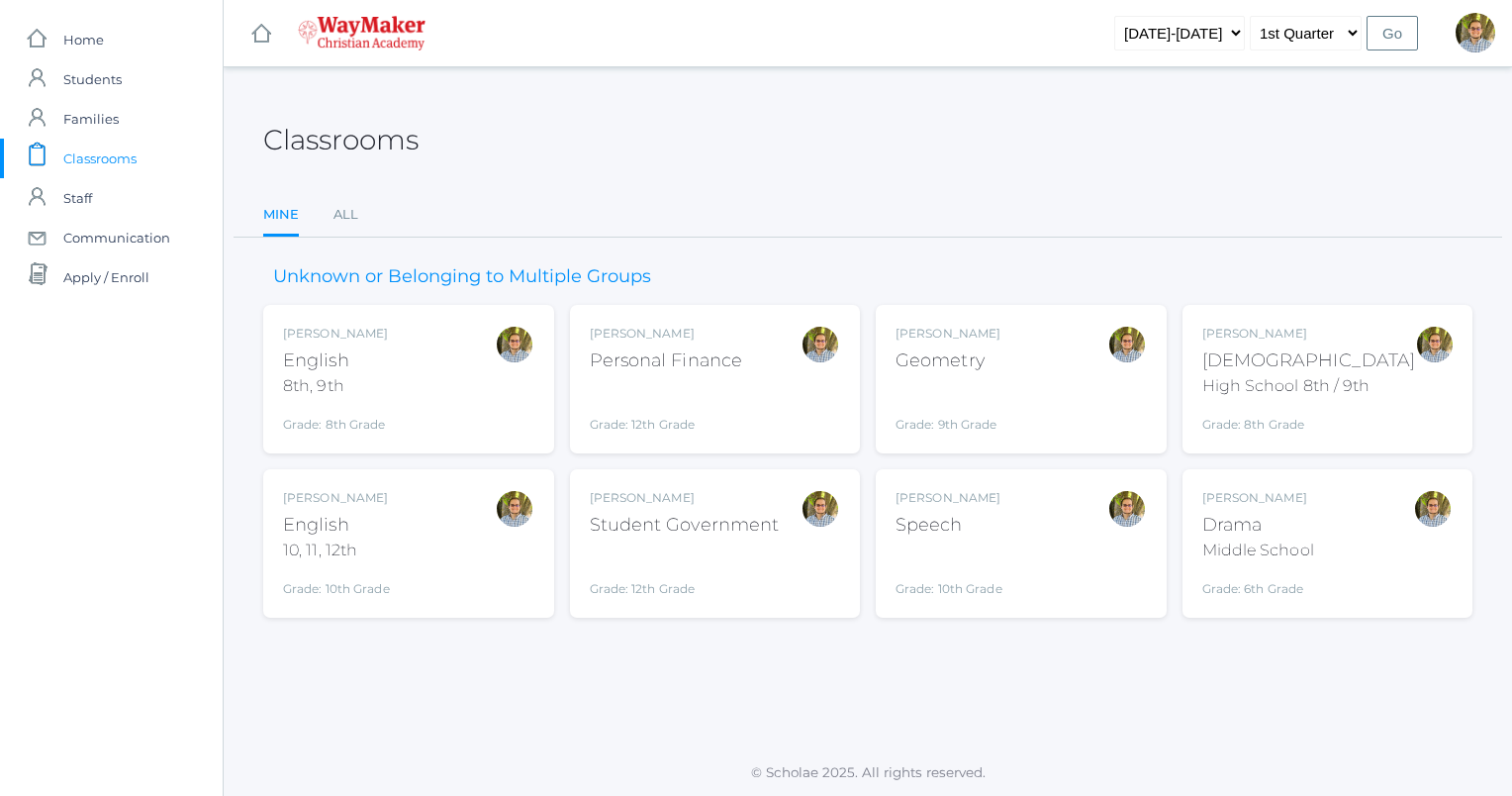
click at [471, 376] on div "Kylen Braileanu English 8th, 9th Grade: 8th Grade 08ENGLISH" at bounding box center [408, 378] width 252 height 108
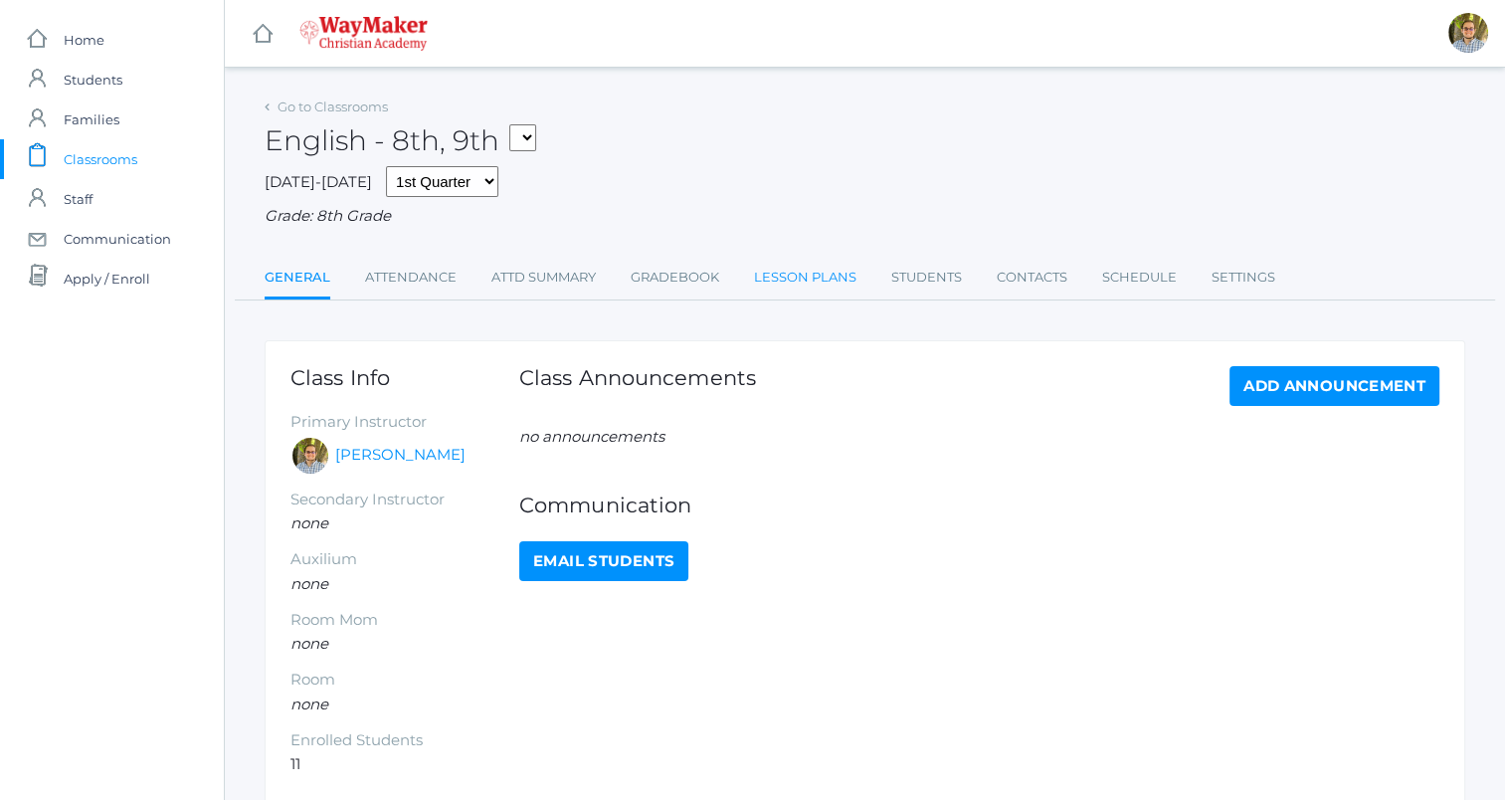
click at [802, 268] on link "Lesson Plans" at bounding box center [805, 278] width 102 height 40
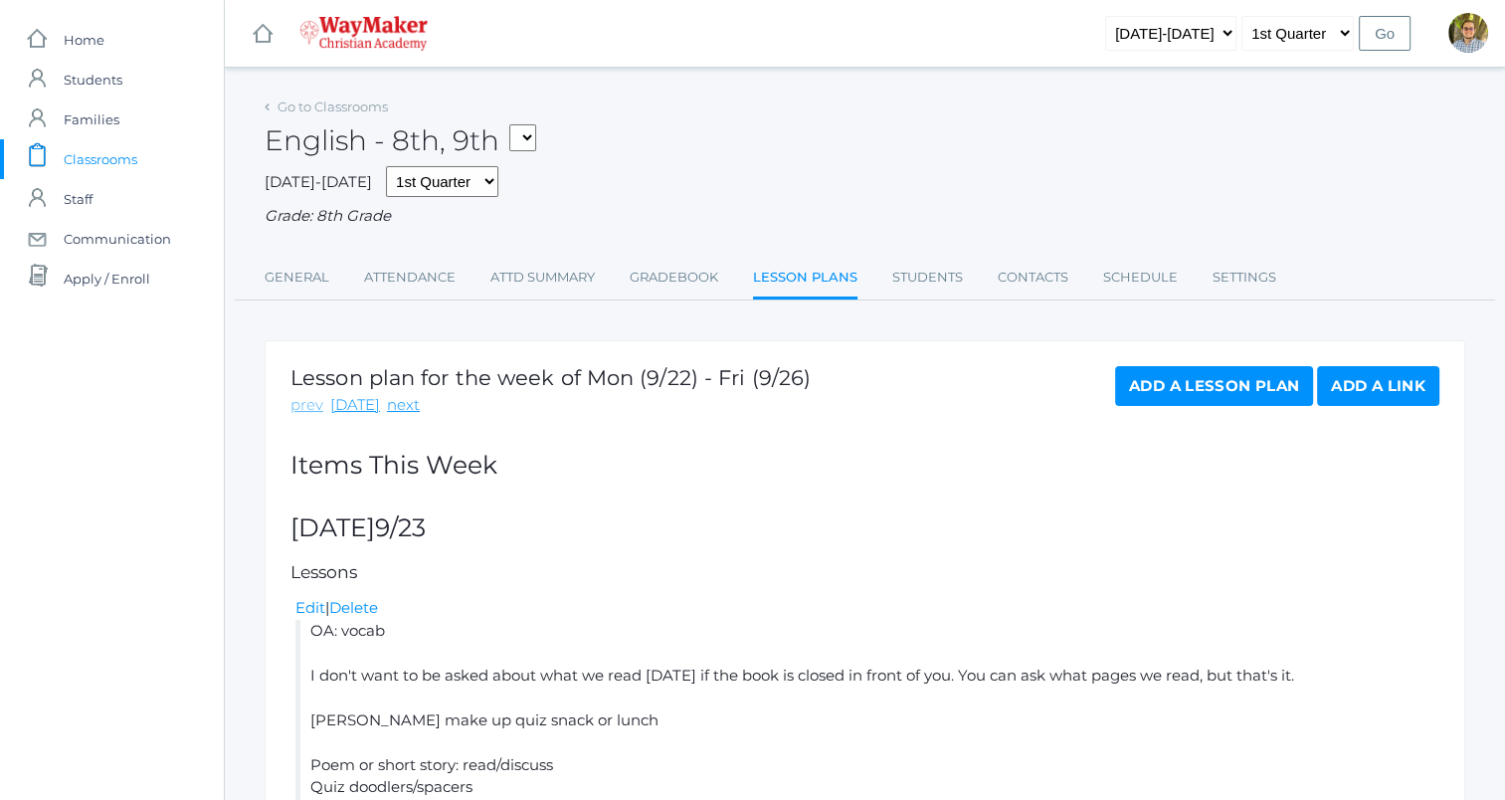
click at [299, 402] on link "prev" at bounding box center [306, 405] width 33 height 23
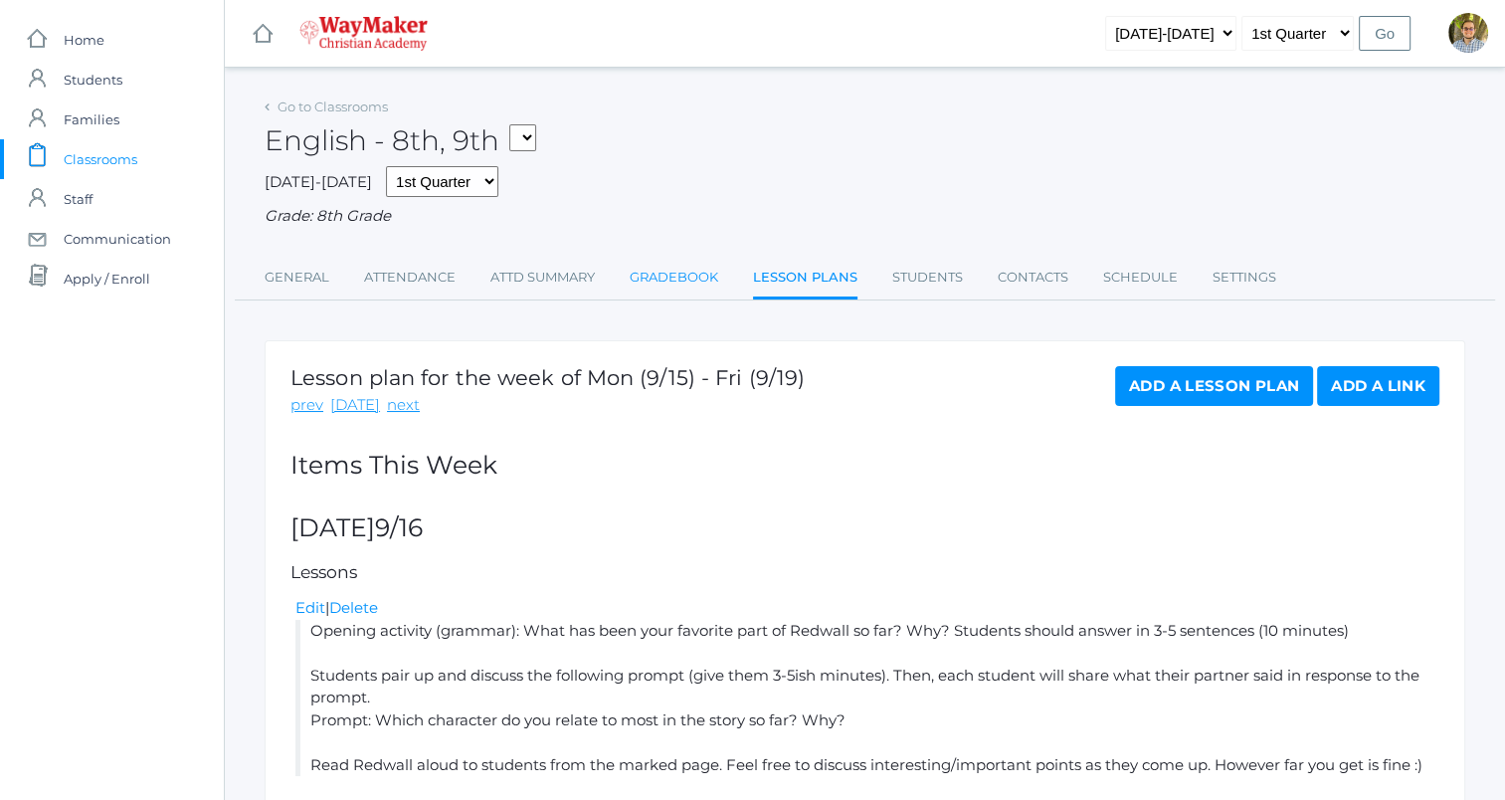
click at [678, 287] on link "Gradebook" at bounding box center [674, 278] width 89 height 40
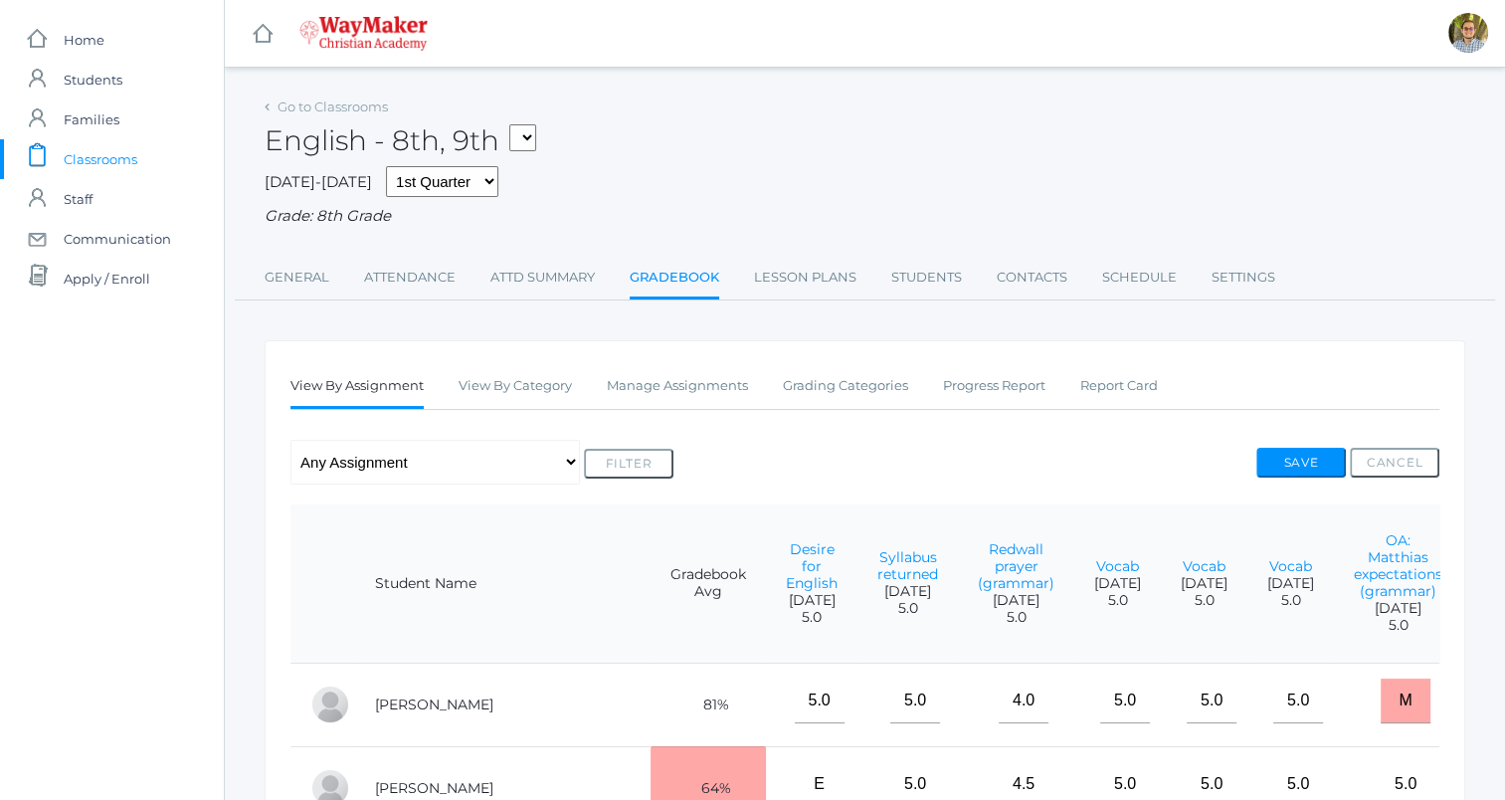
drag, startPoint x: 1136, startPoint y: 599, endPoint x: 1083, endPoint y: 142, distance: 459.6
click at [1084, 142] on div "English - 8th, 9th FINANCE - Personal Finance SG - Student Government THEATER -…" at bounding box center [865, 130] width 1201 height 74
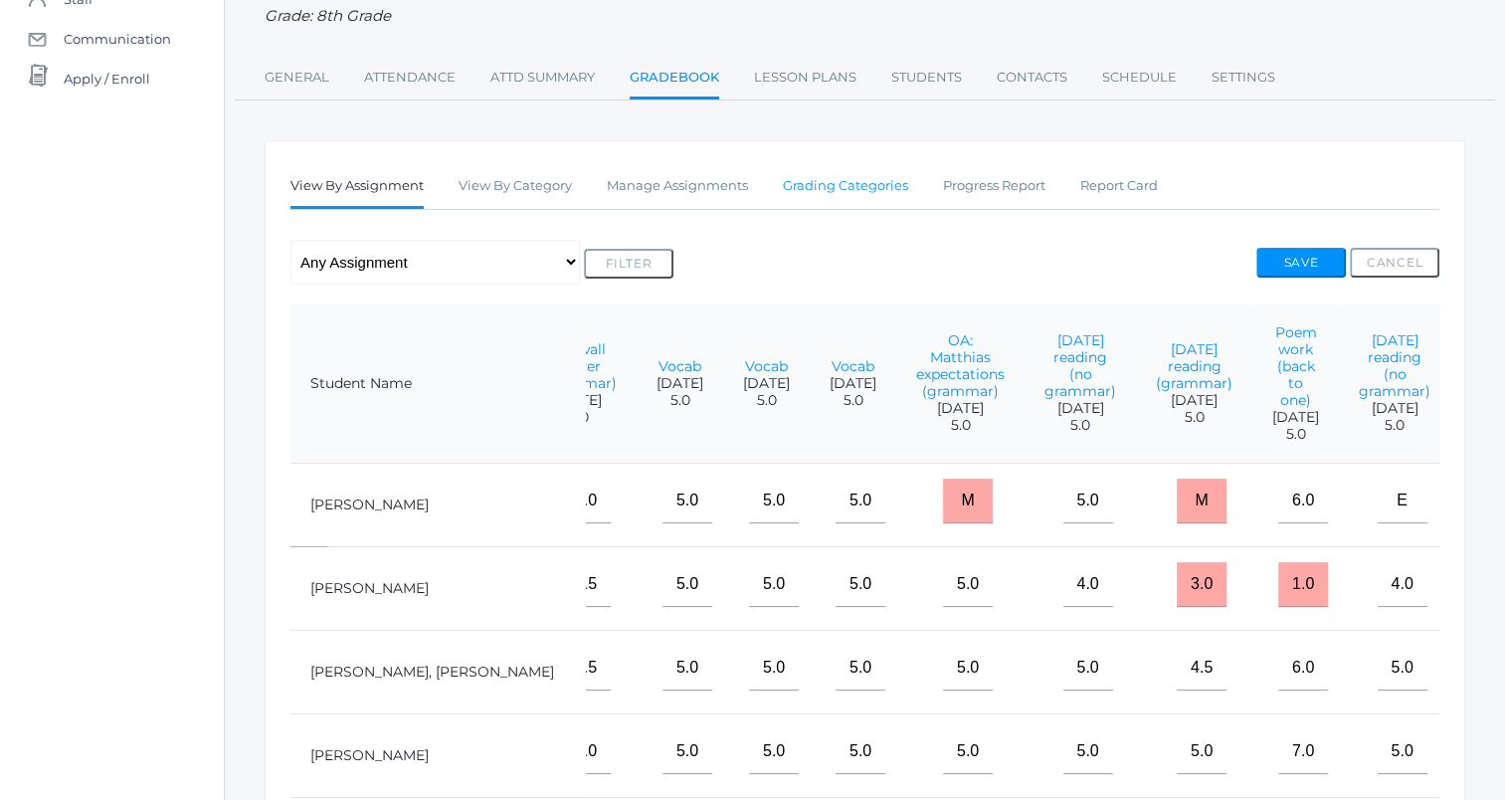
scroll to position [199, 0]
click at [692, 189] on link "Manage Assignments" at bounding box center [677, 187] width 141 height 40
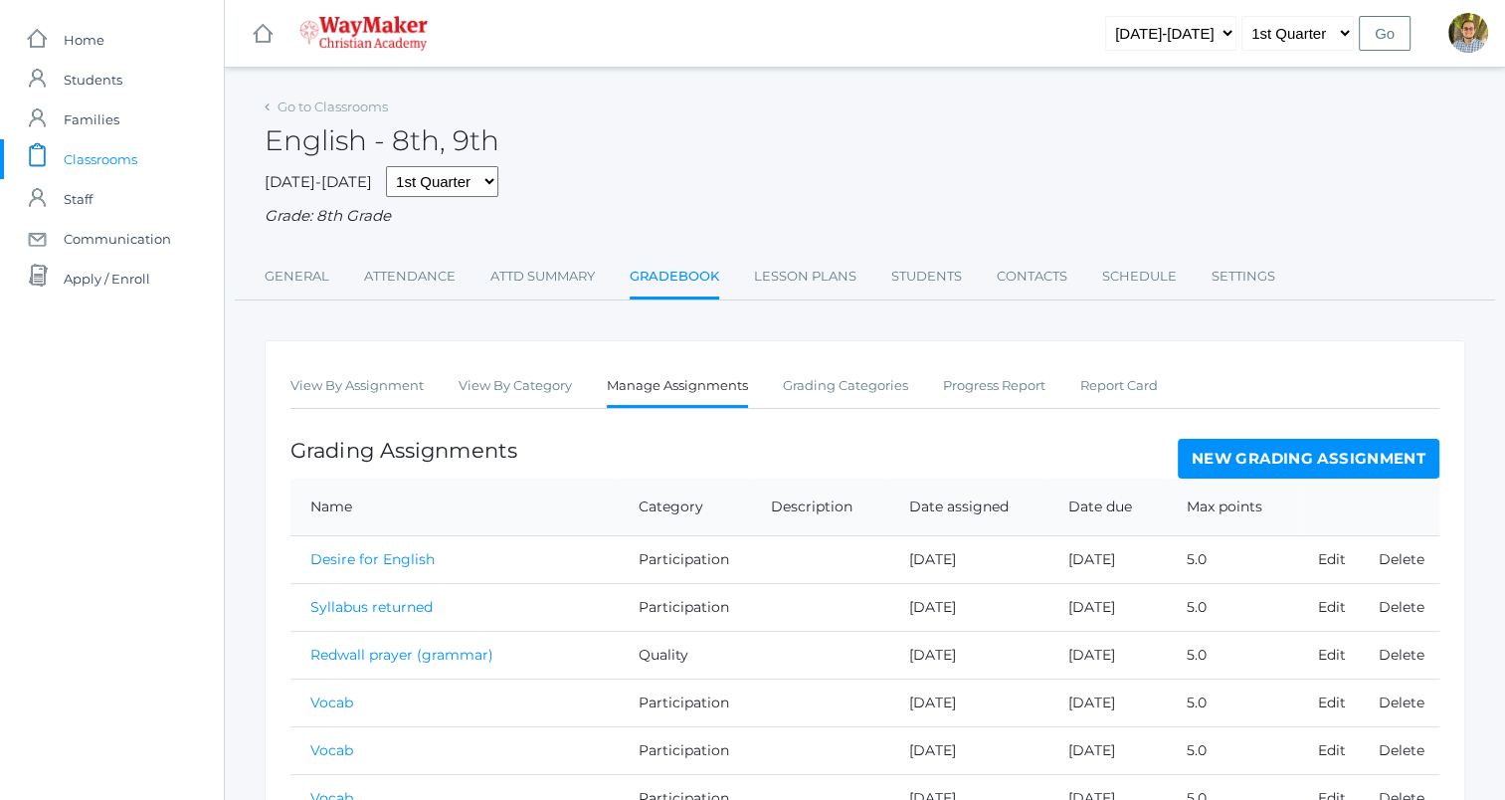
click at [1281, 462] on link "New Grading Assignment" at bounding box center [1309, 459] width 262 height 40
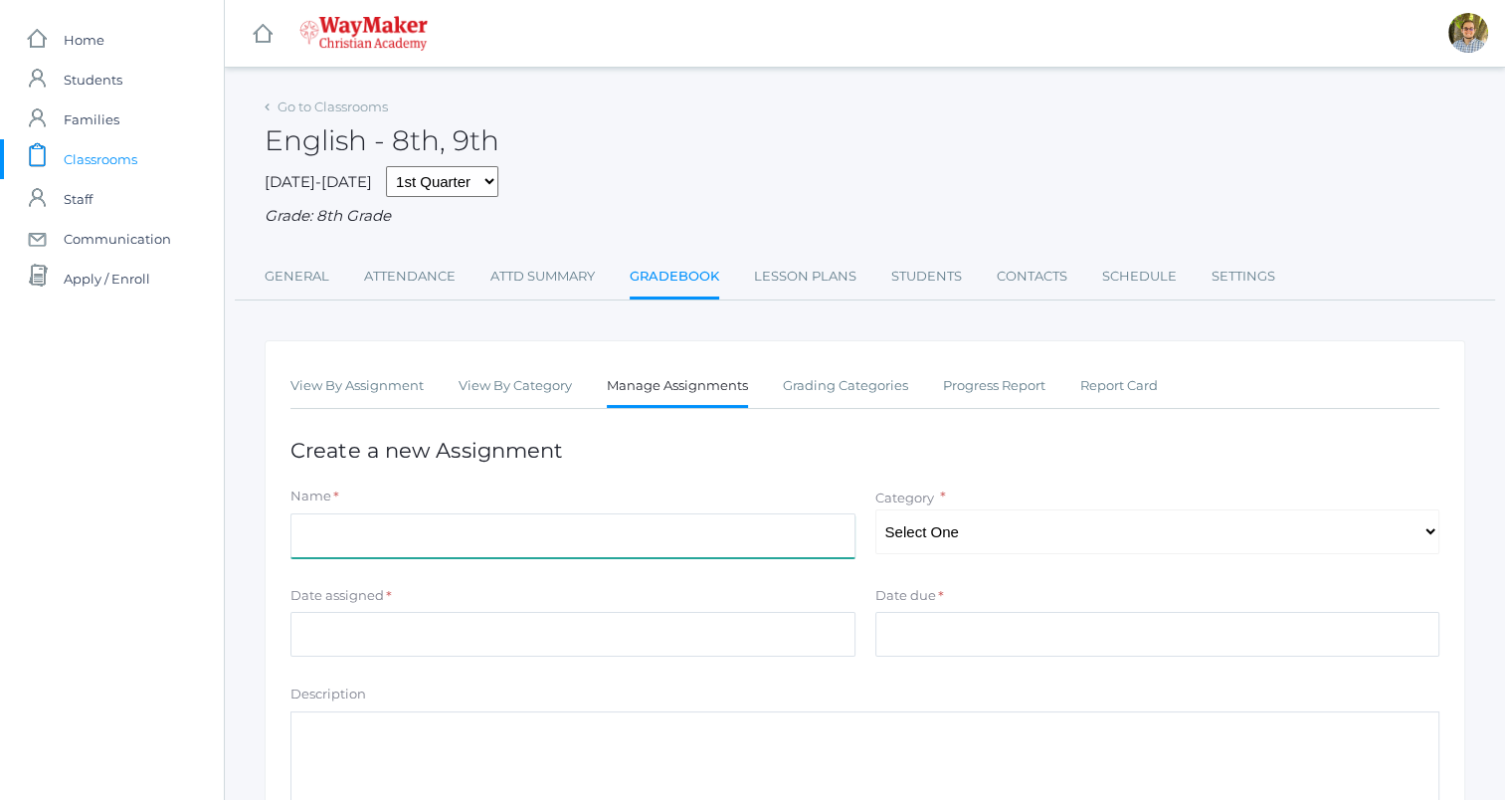
click at [629, 537] on input "Name" at bounding box center [572, 535] width 565 height 45
type input "[DATE] reading (no grammar)"
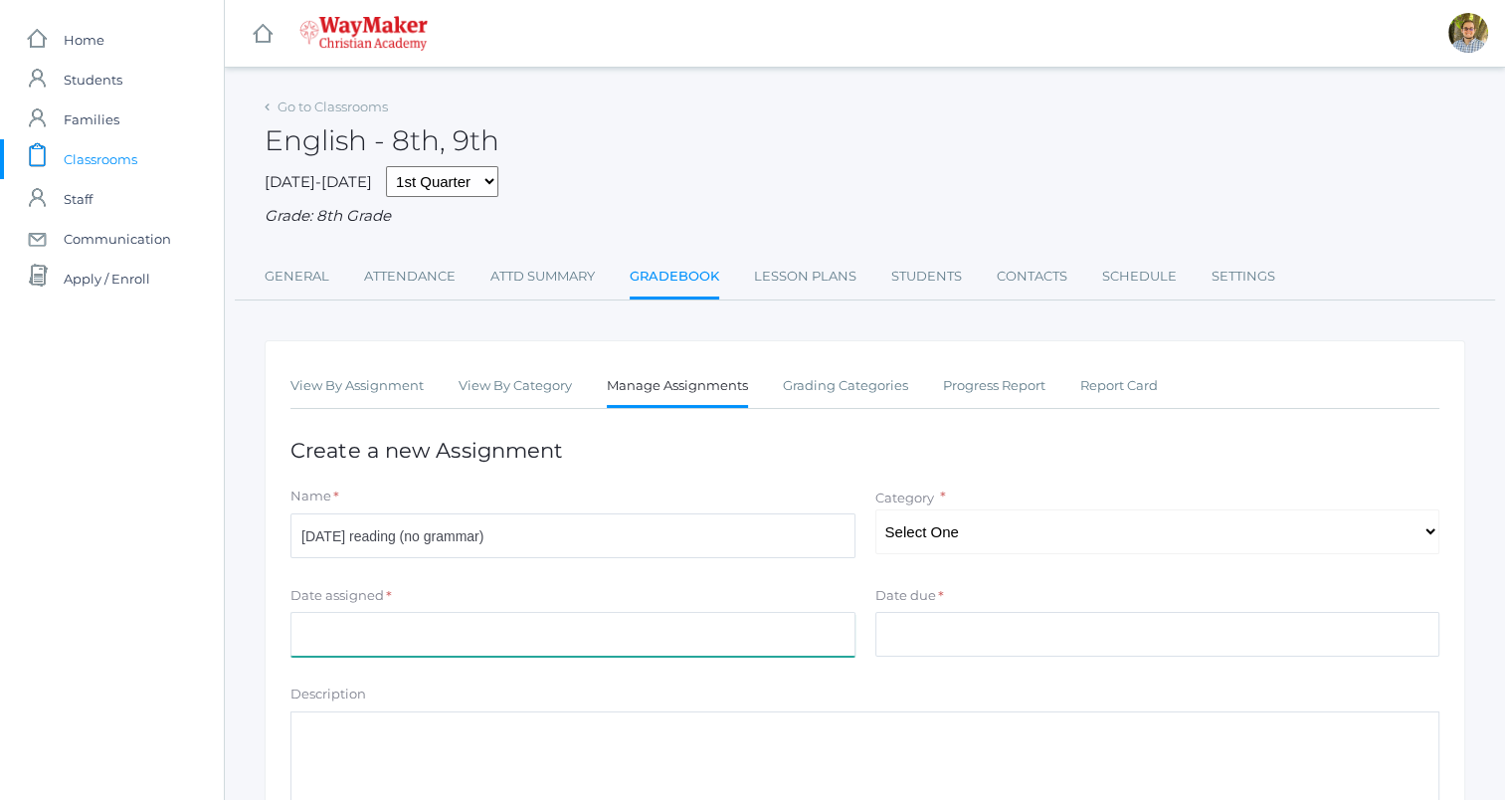
type input "[DATE]"
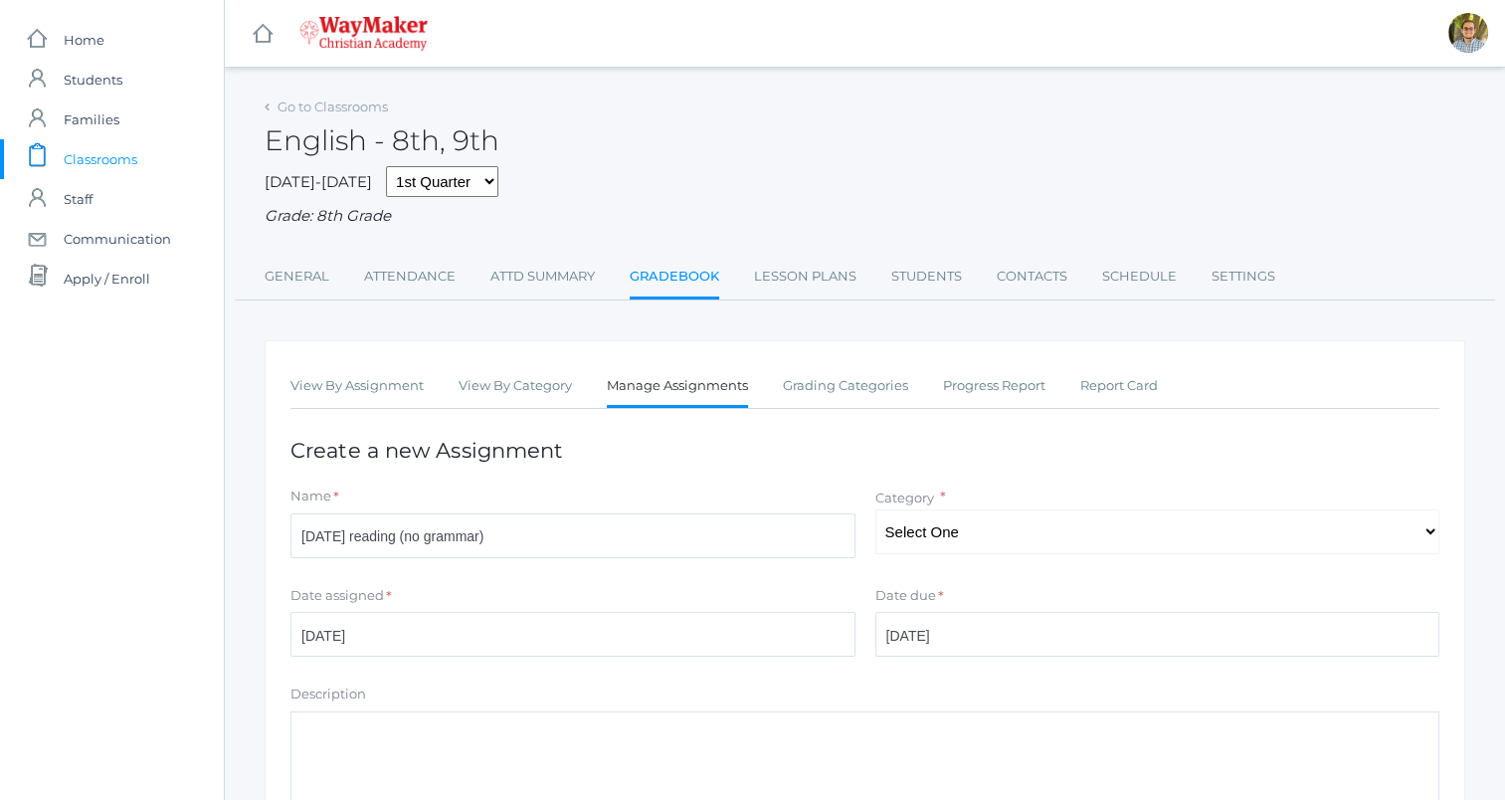
type input "5"
click at [1042, 539] on select "Select One Participation Accuracy Quality" at bounding box center [1157, 531] width 565 height 45
select select "1065"
click at [875, 509] on select "Select One Participation Accuracy Quality" at bounding box center [1157, 531] width 565 height 45
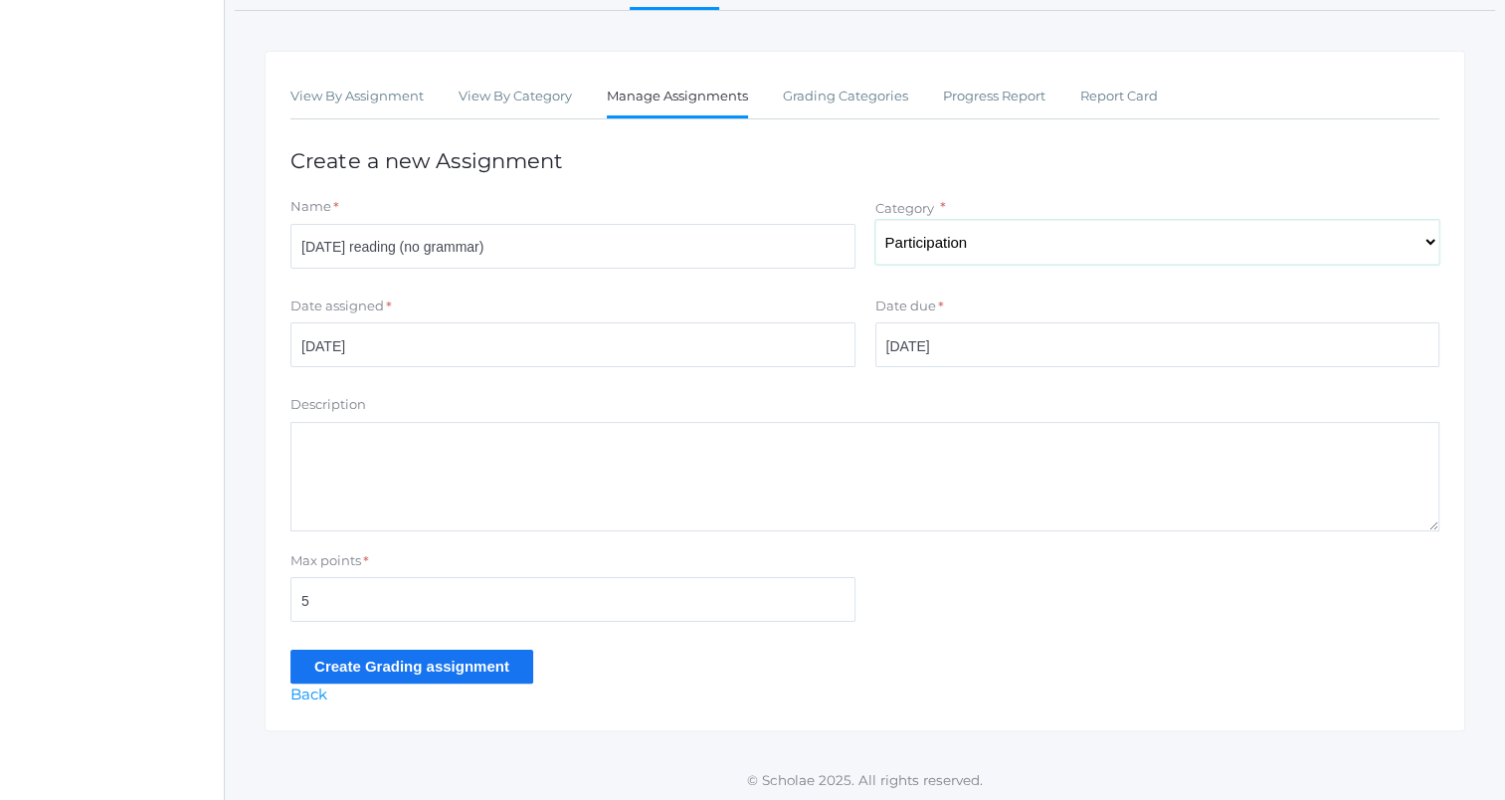
scroll to position [292, 0]
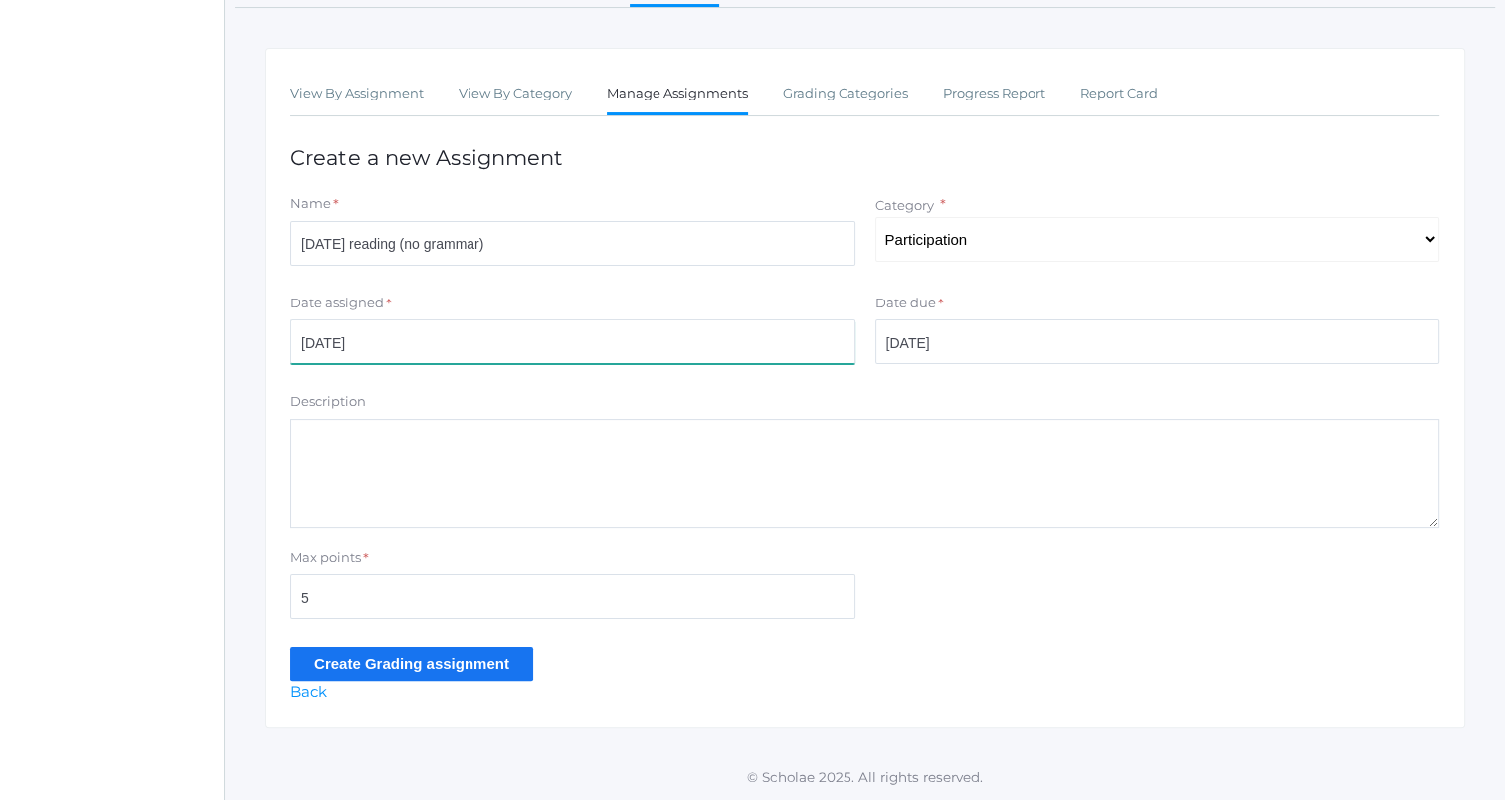
click at [750, 350] on input "[DATE]" at bounding box center [572, 341] width 565 height 45
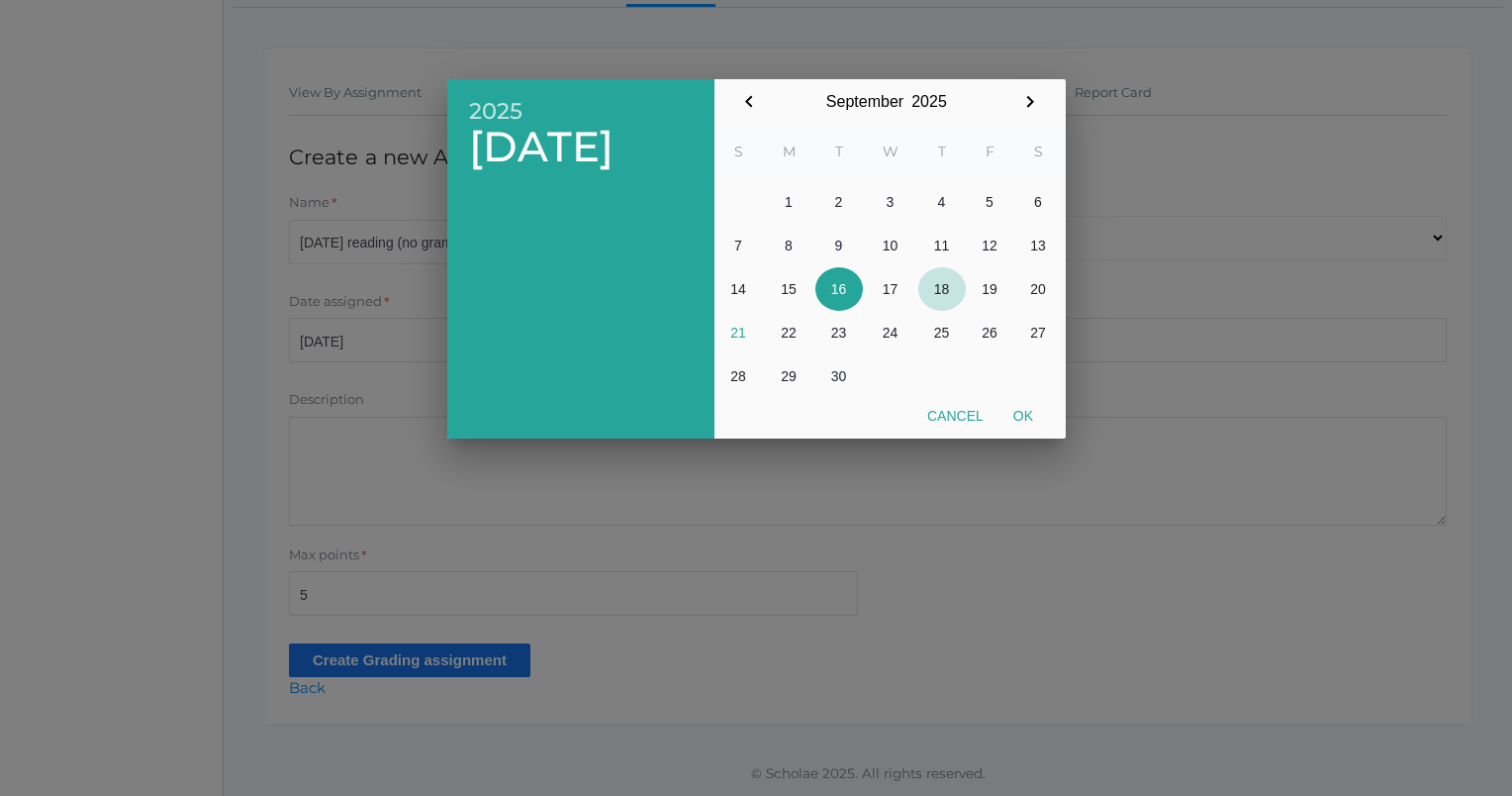
click at [946, 297] on button "18" at bounding box center [942, 290] width 48 height 44
click at [1022, 423] on button "Ok" at bounding box center [1024, 416] width 50 height 36
type input "[DATE]"
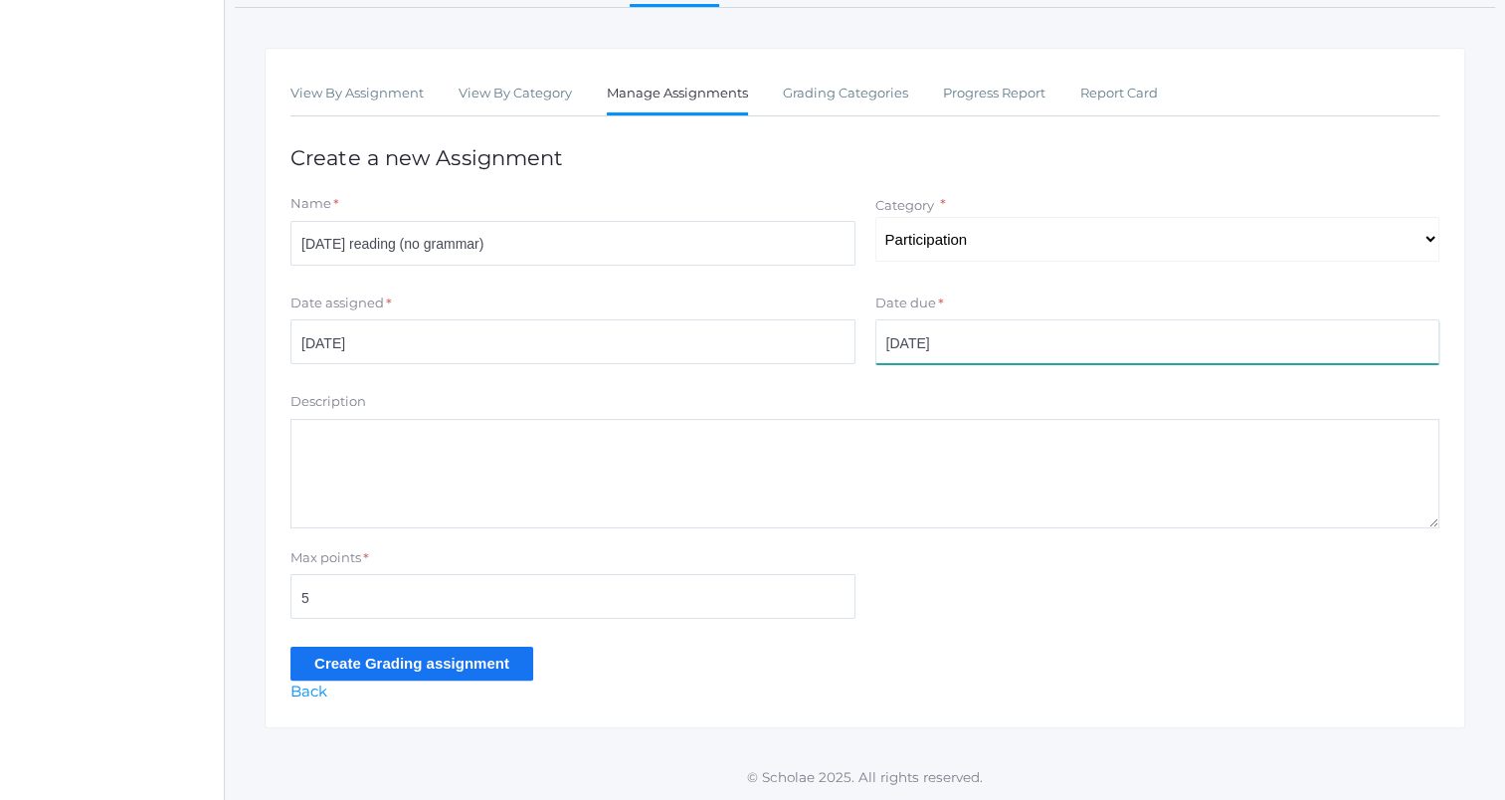
click at [1062, 357] on input "[DATE]" at bounding box center [1157, 341] width 565 height 45
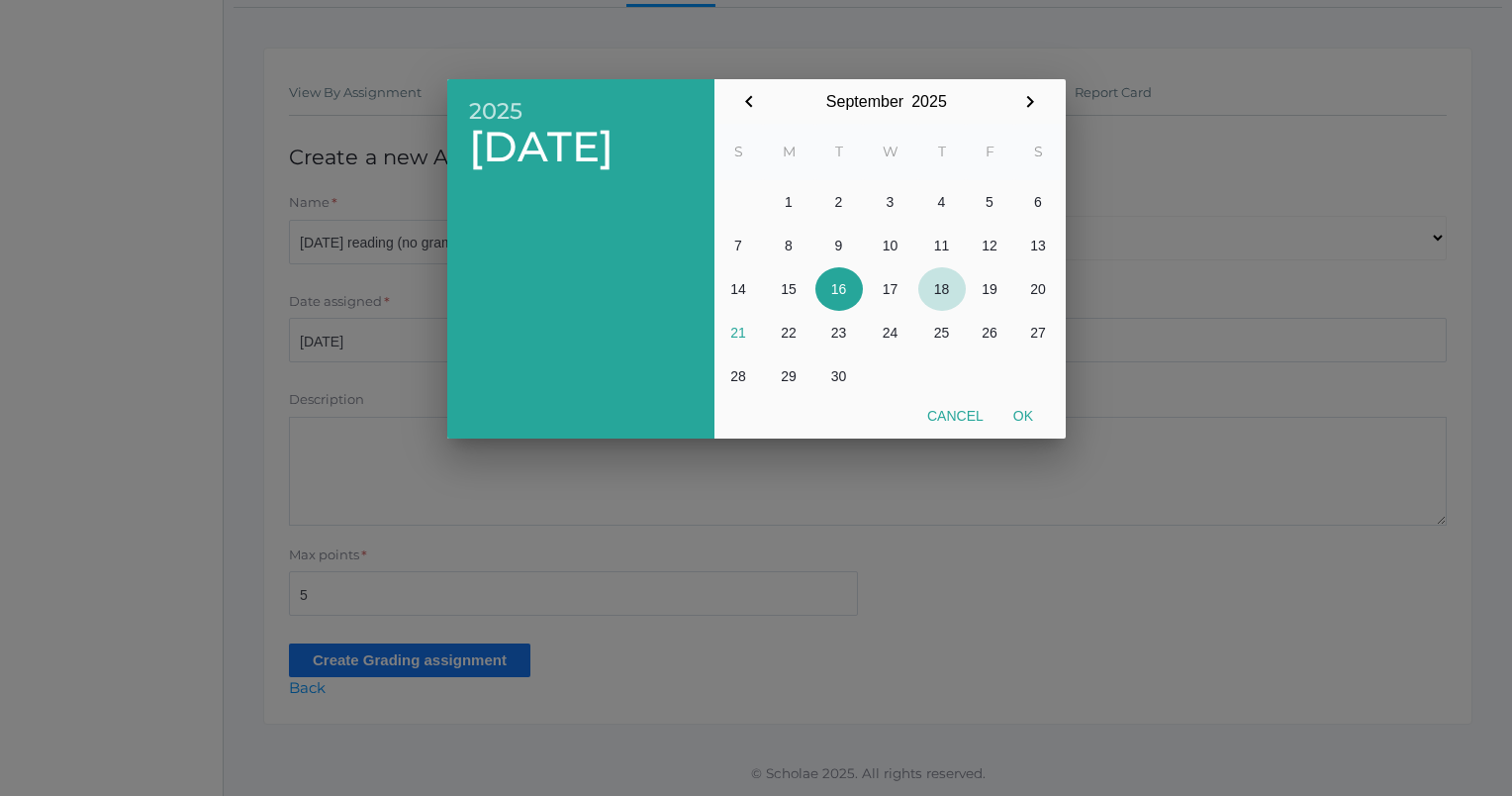
click at [952, 293] on button "18" at bounding box center [942, 290] width 48 height 44
click at [1030, 412] on button "Ok" at bounding box center [1024, 416] width 50 height 36
type input "[DATE]"
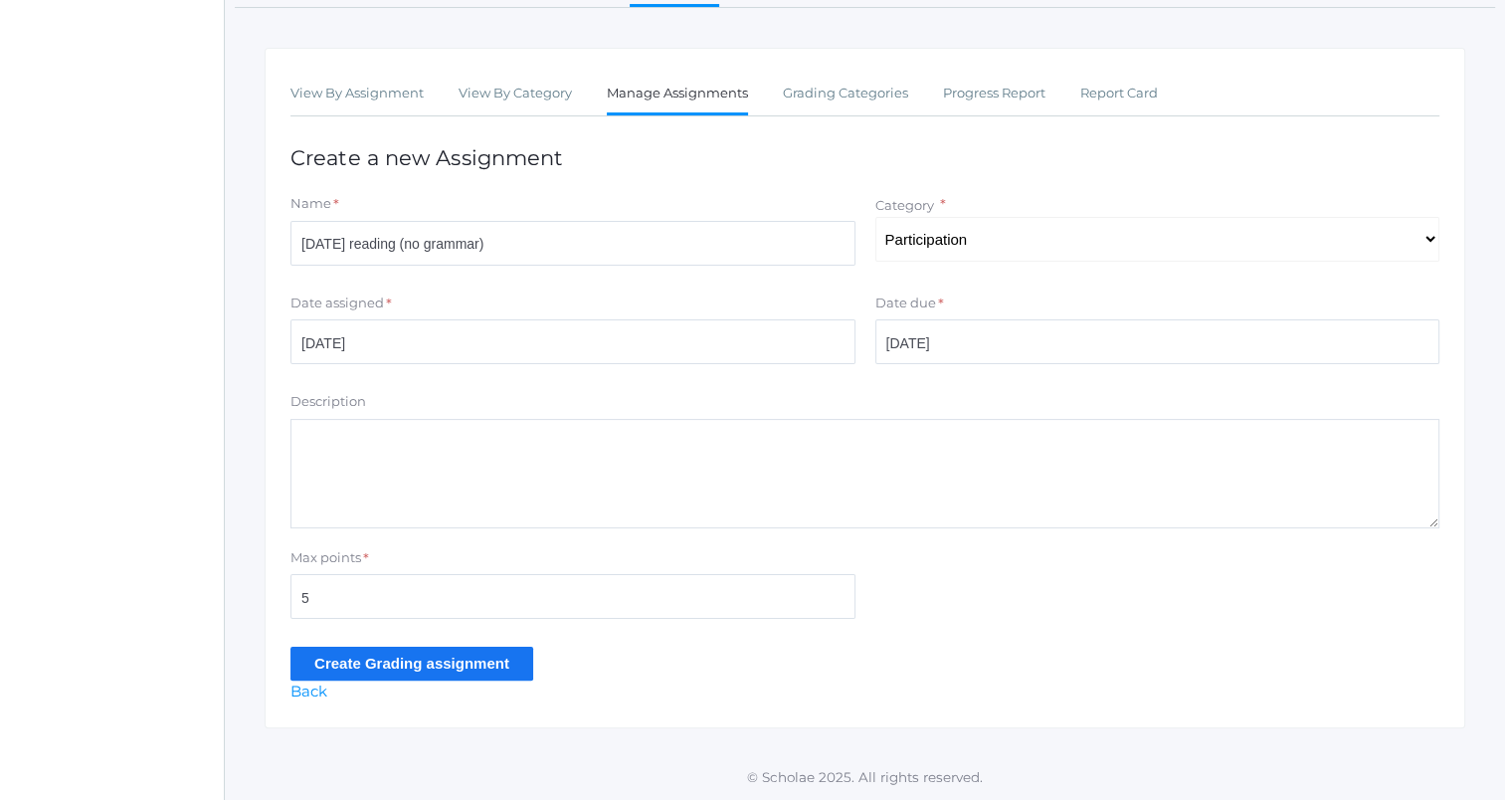
click at [422, 666] on input "Create Grading assignment" at bounding box center [411, 663] width 243 height 33
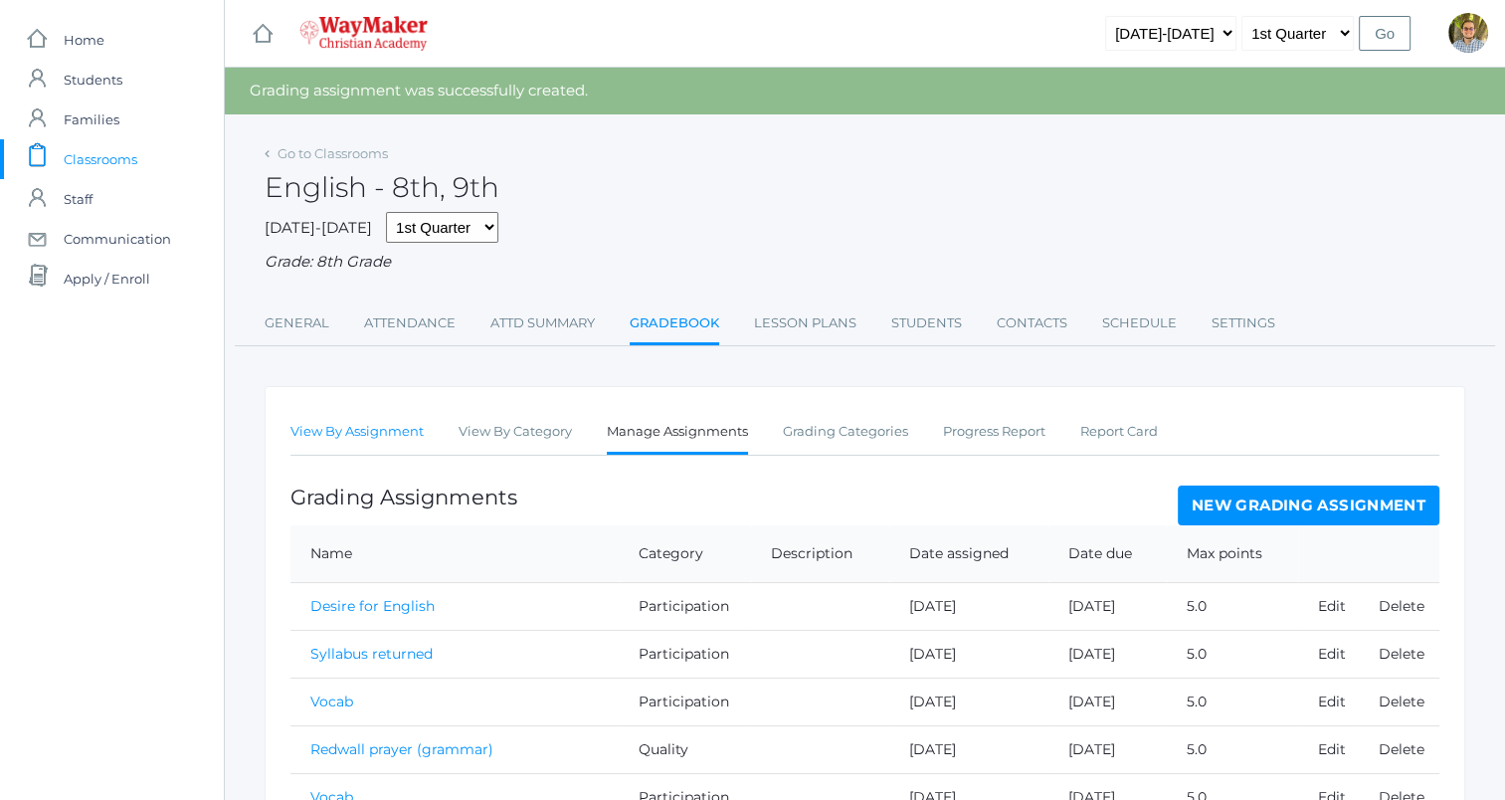
click at [349, 434] on link "View By Assignment" at bounding box center [356, 432] width 133 height 40
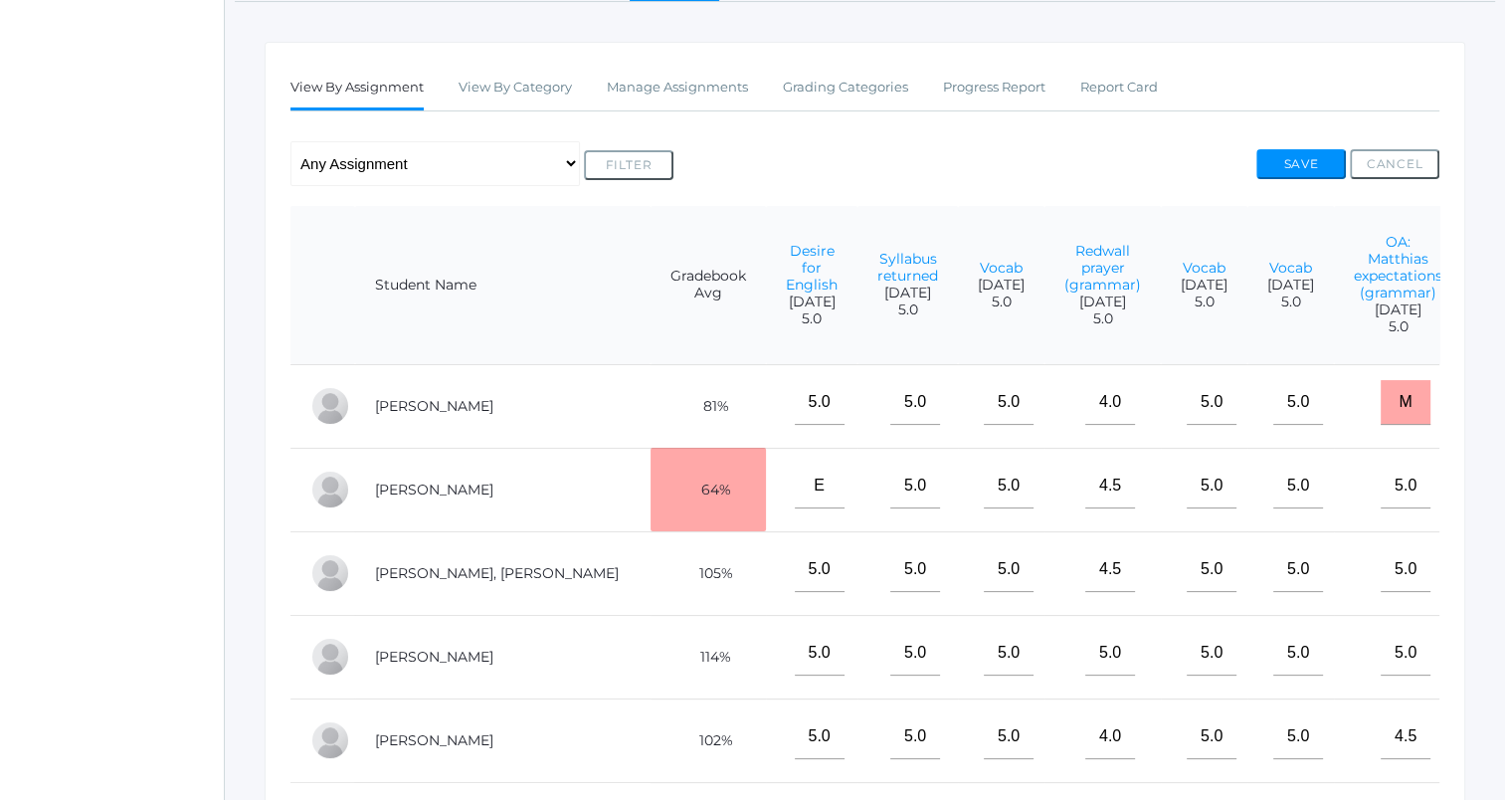
scroll to position [0, 554]
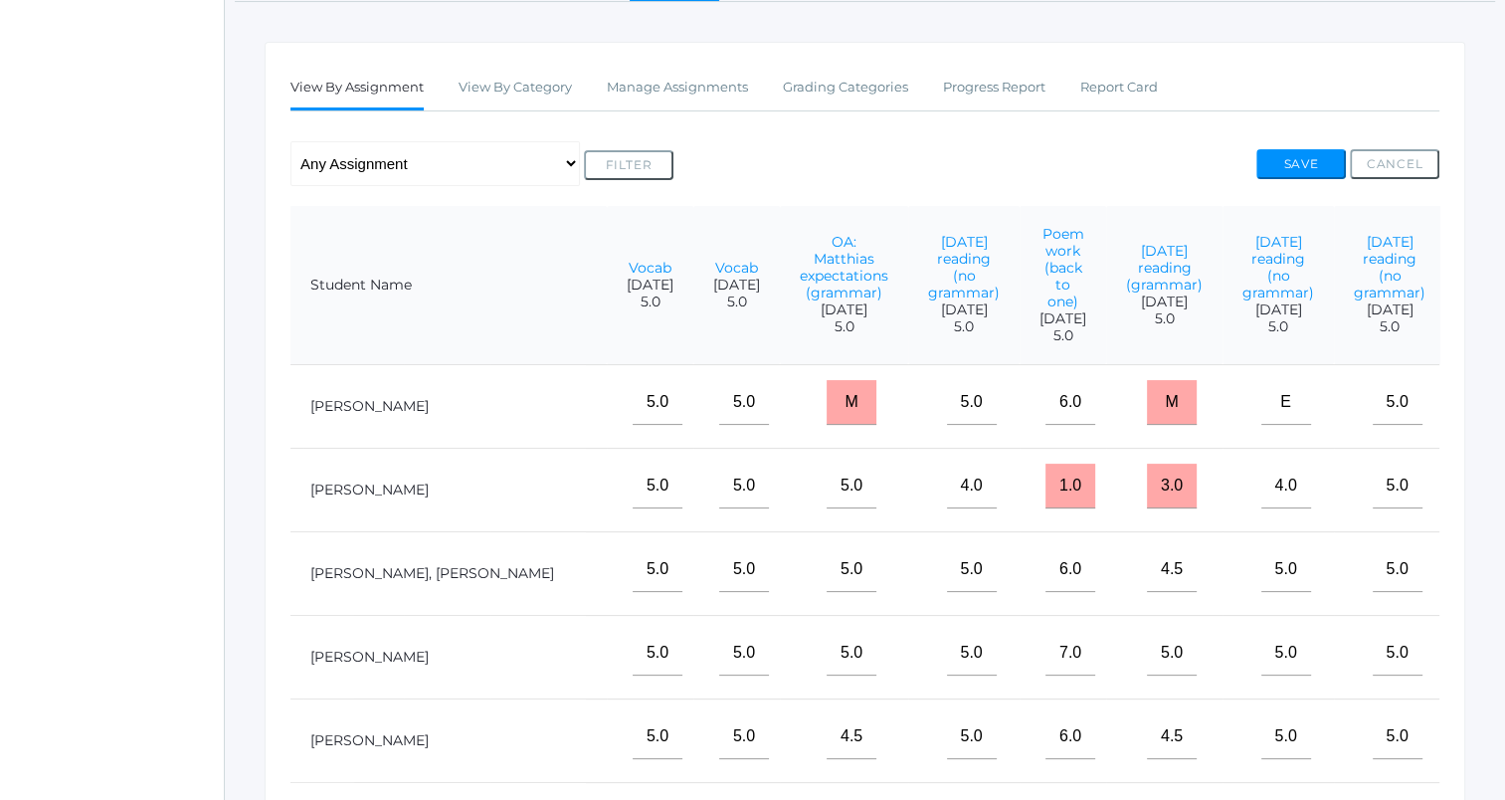
click at [1484, 425] on input"] "text" at bounding box center [1509, 402] width 50 height 45
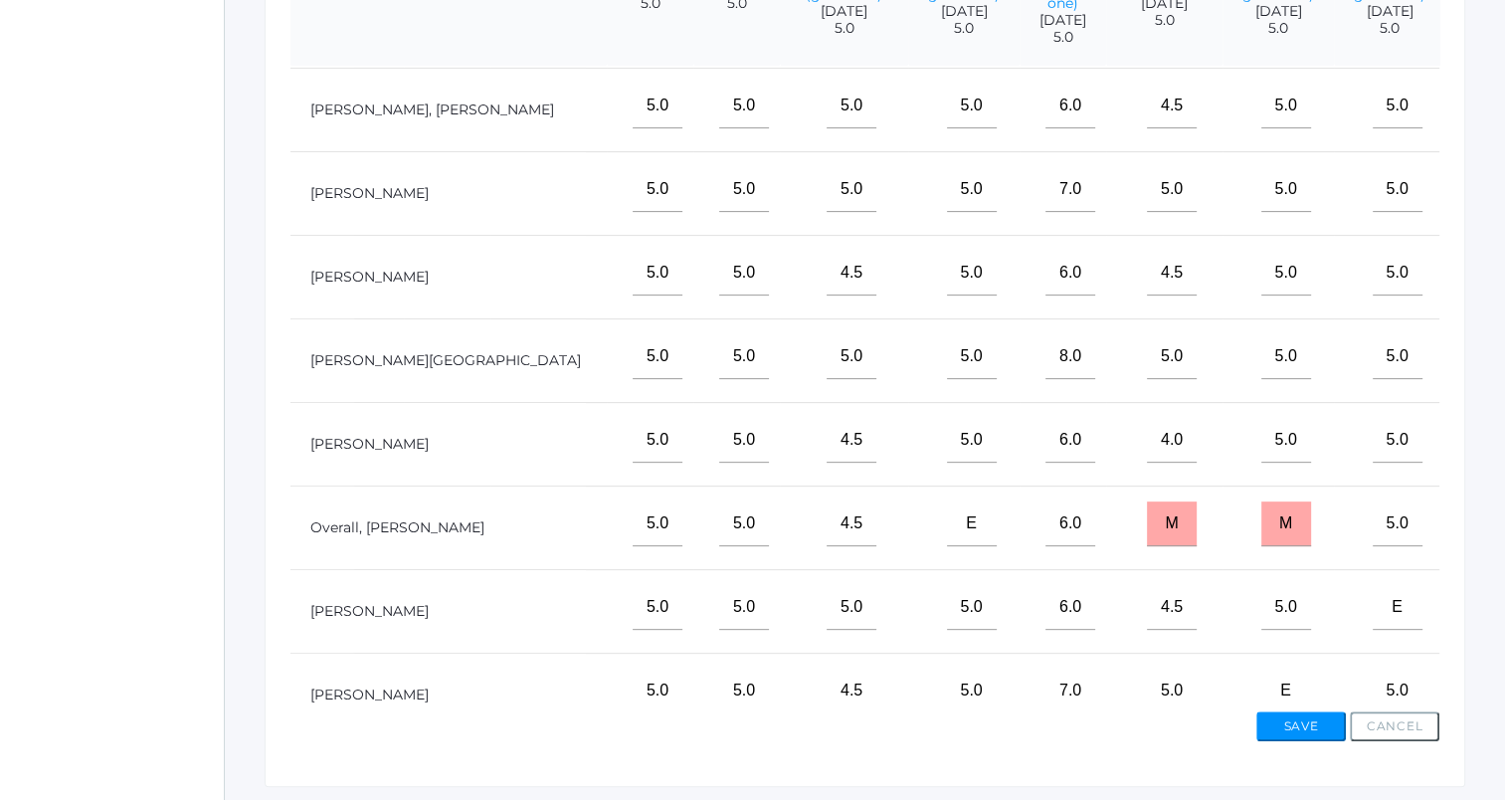
scroll to position [199, 554]
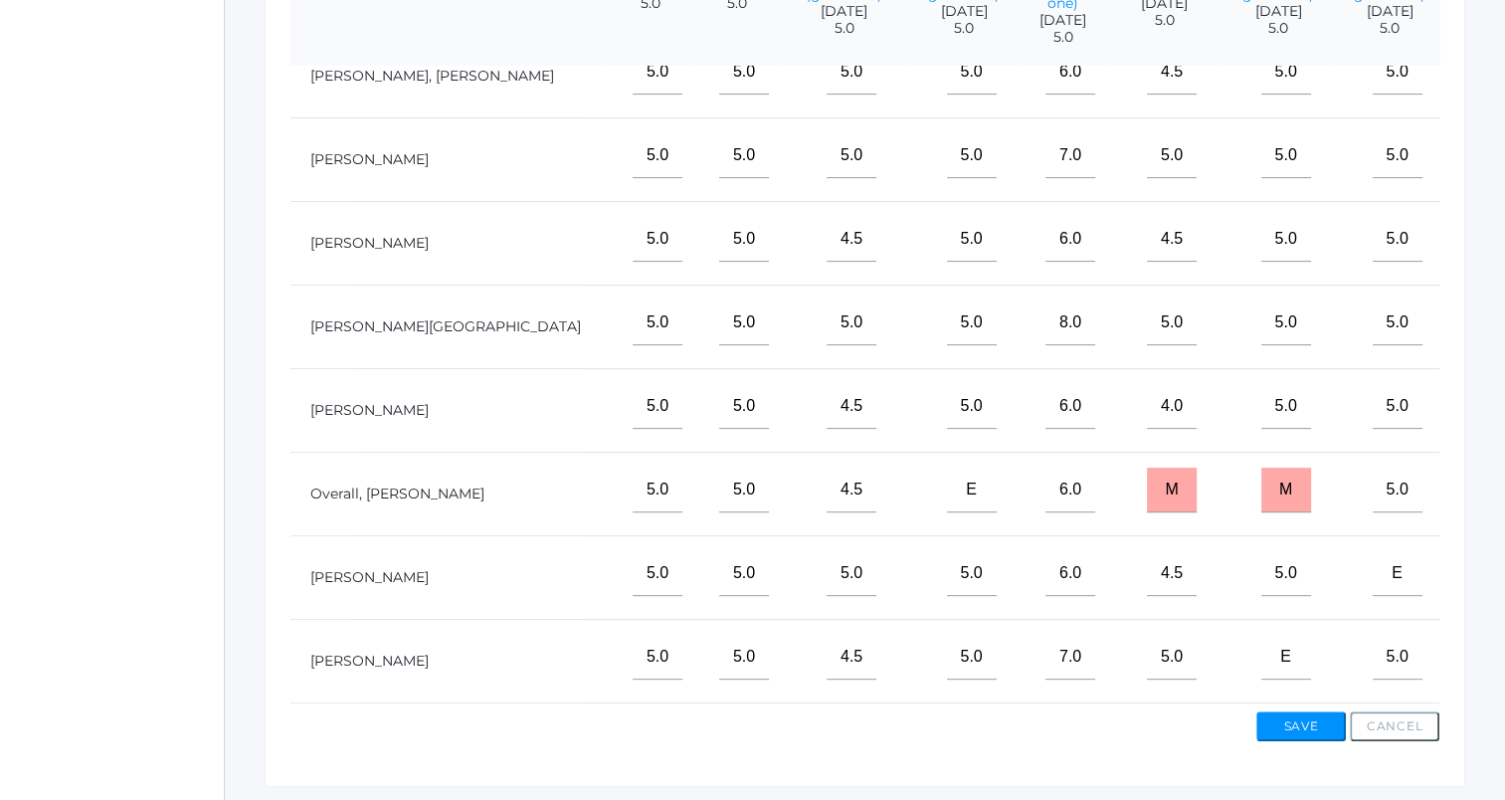
type input"] "5"
click at [1484, 417] on input"] "text" at bounding box center [1509, 406] width 50 height 45
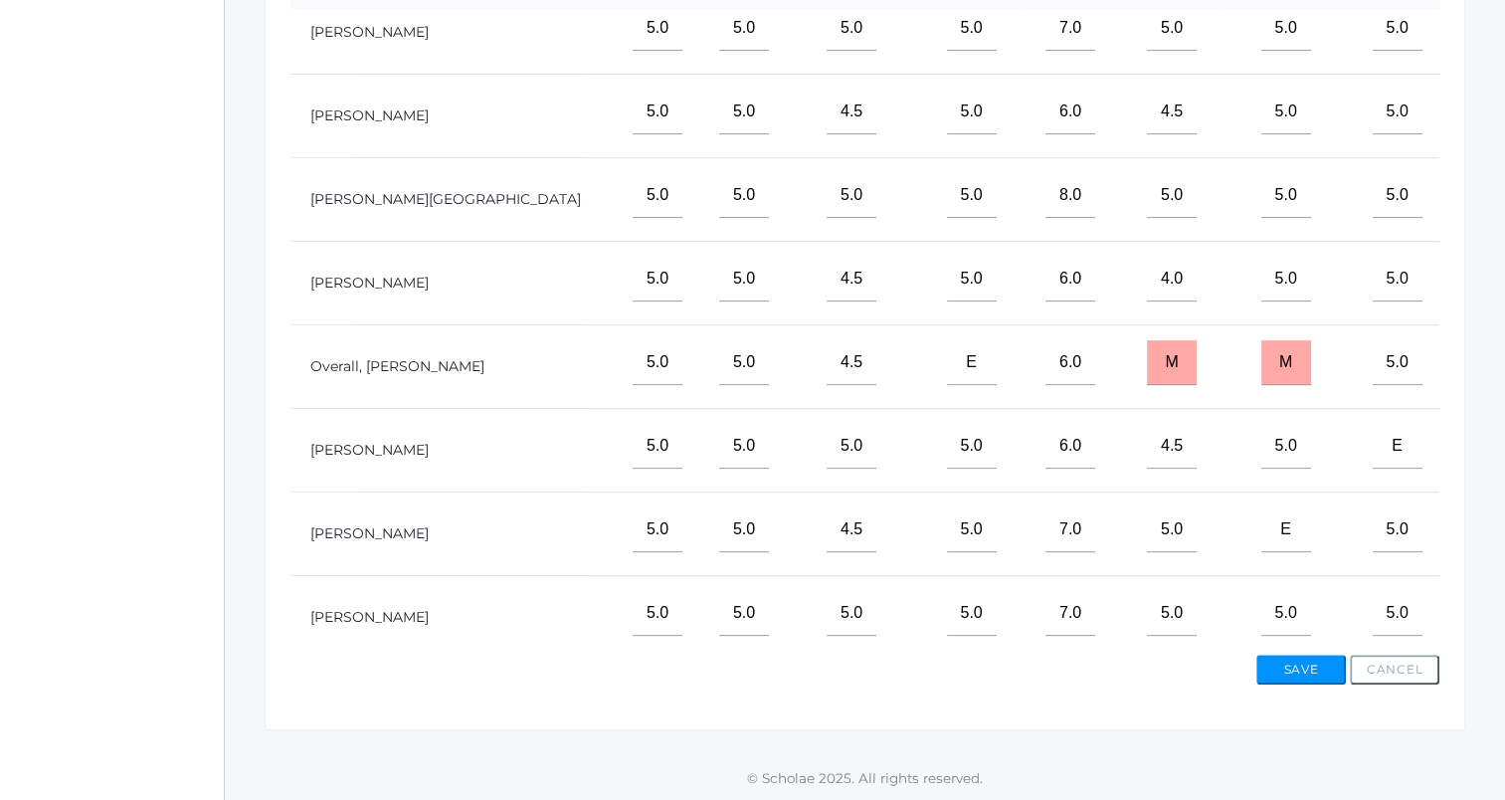
scroll to position [311, 554]
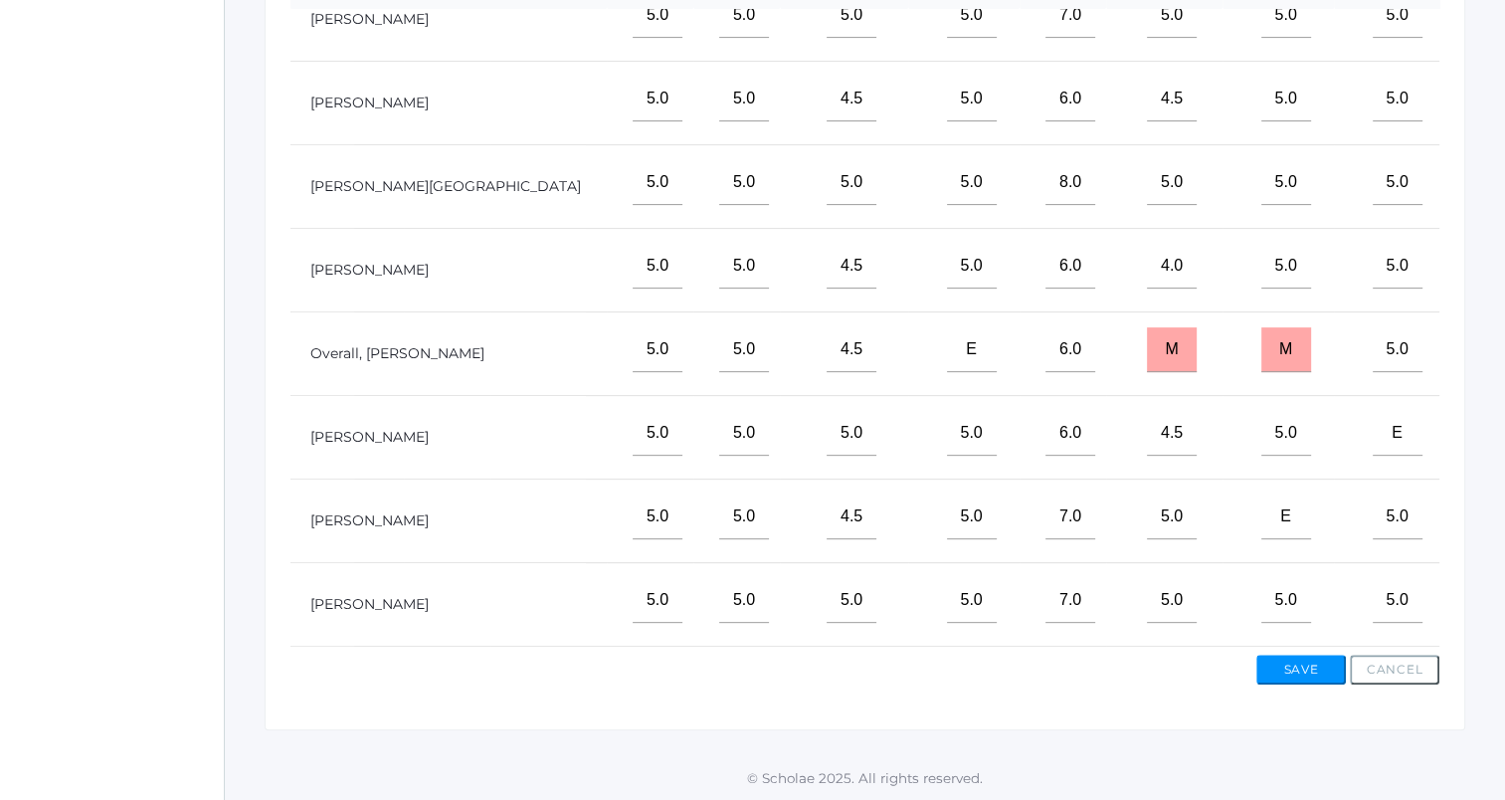
type input"] "5"
click at [1484, 580] on input"] "text" at bounding box center [1509, 600] width 50 height 45
type input"] "5"
click at [1484, 338] on input"] "text" at bounding box center [1509, 349] width 50 height 45
type input"] "4"
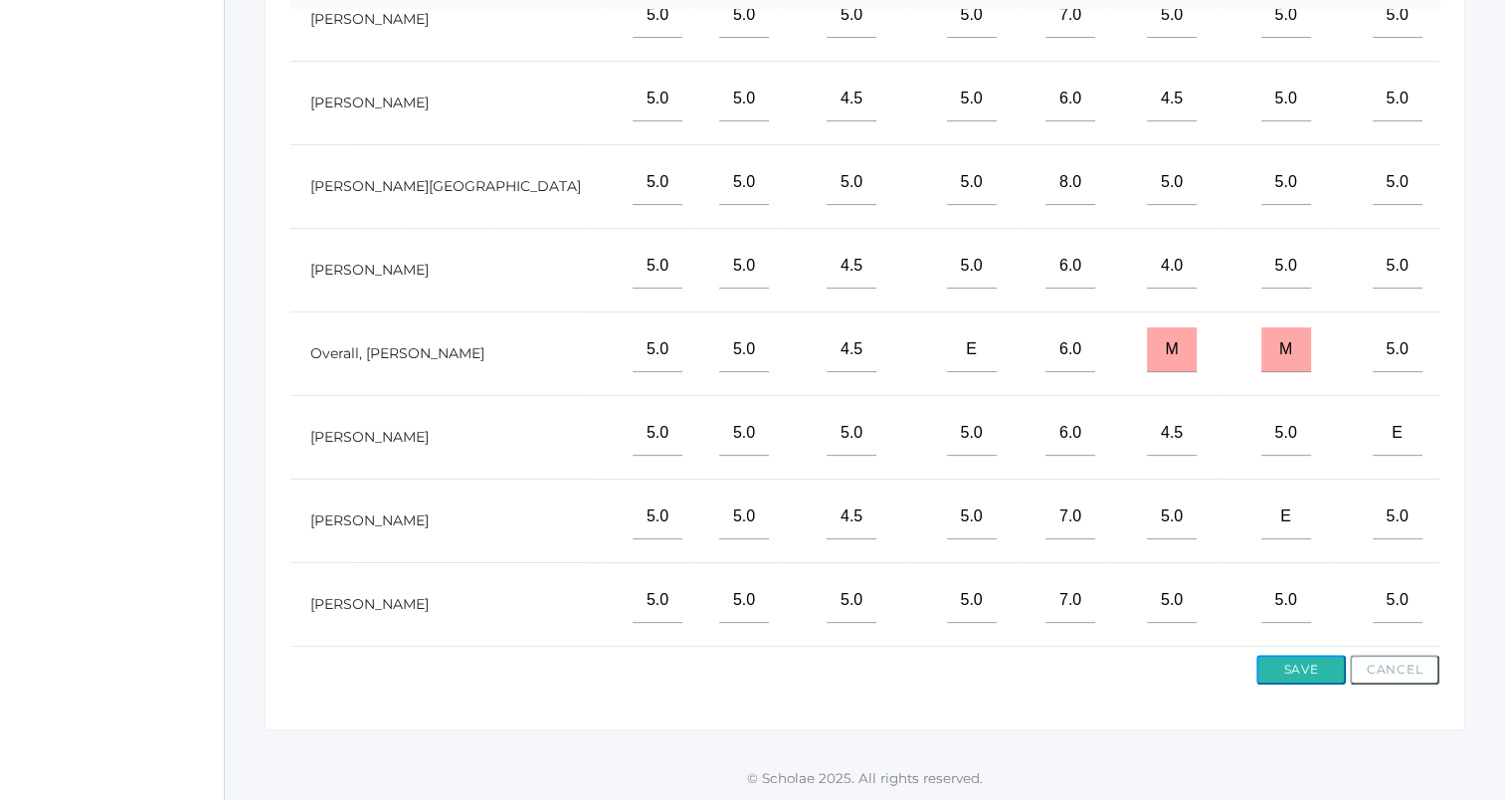
click at [1286, 672] on button "Save" at bounding box center [1301, 670] width 90 height 30
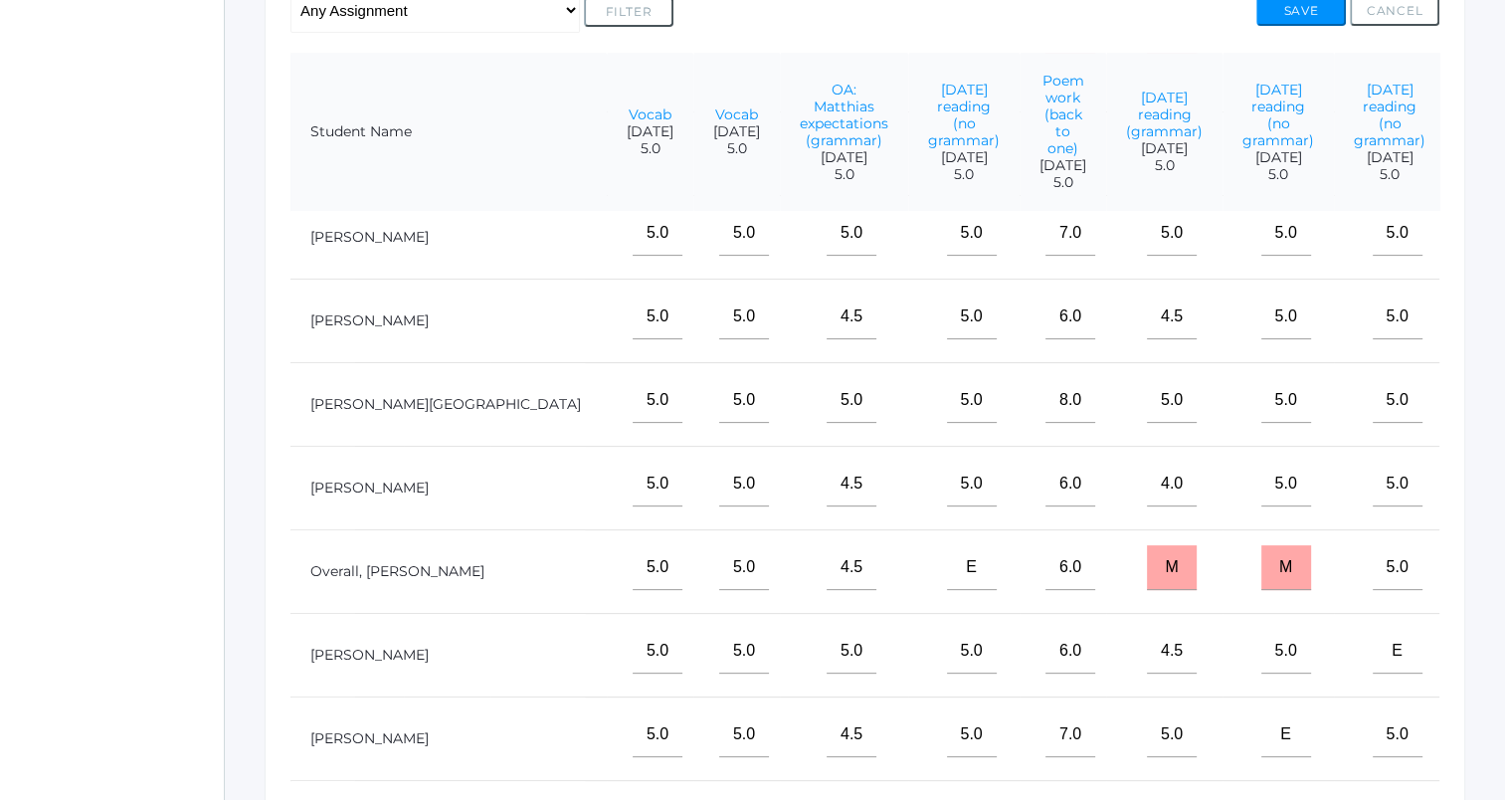
scroll to position [298, 554]
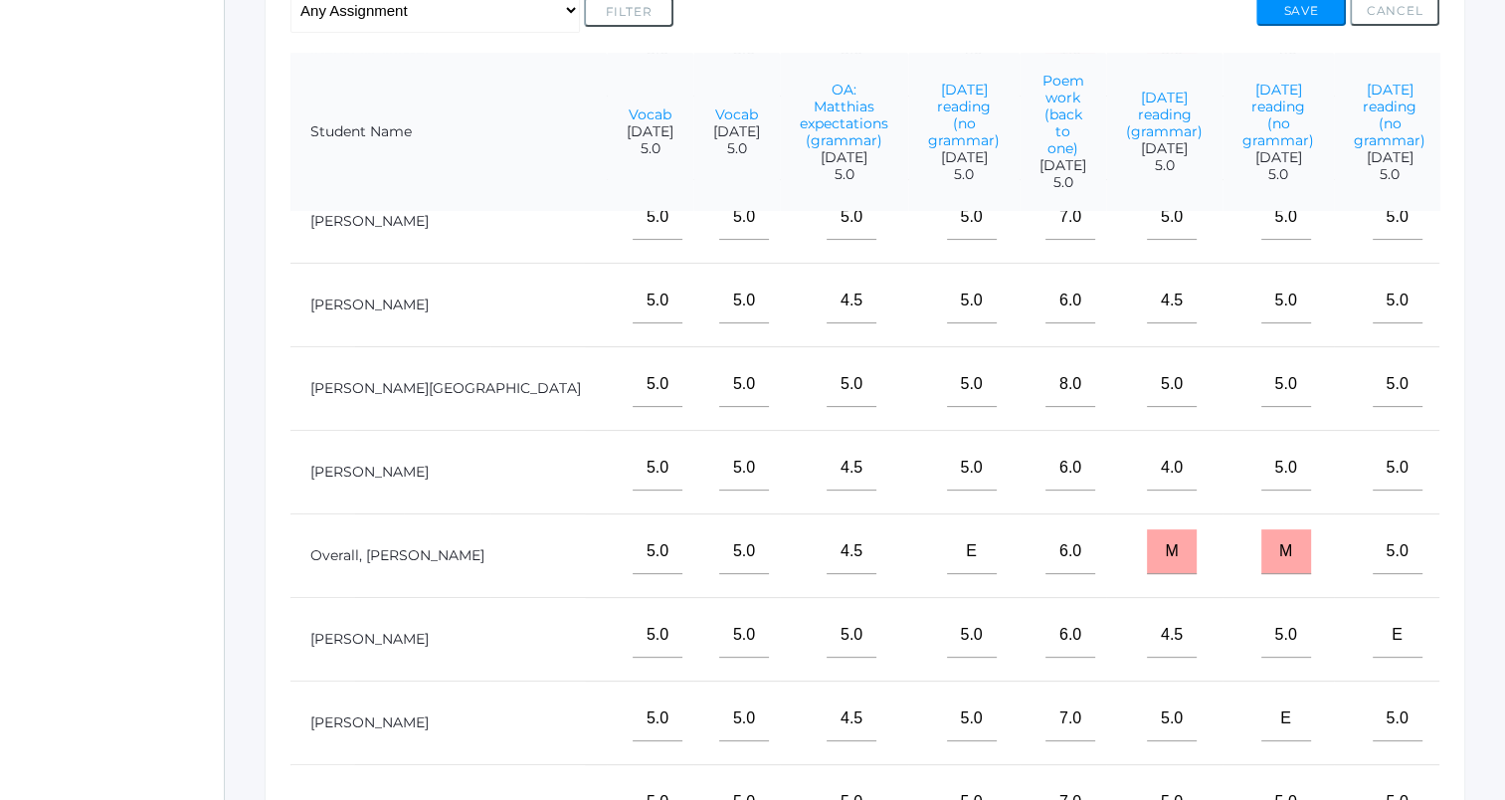
click at [1484, 721] on input"] "text" at bounding box center [1509, 718] width 50 height 45
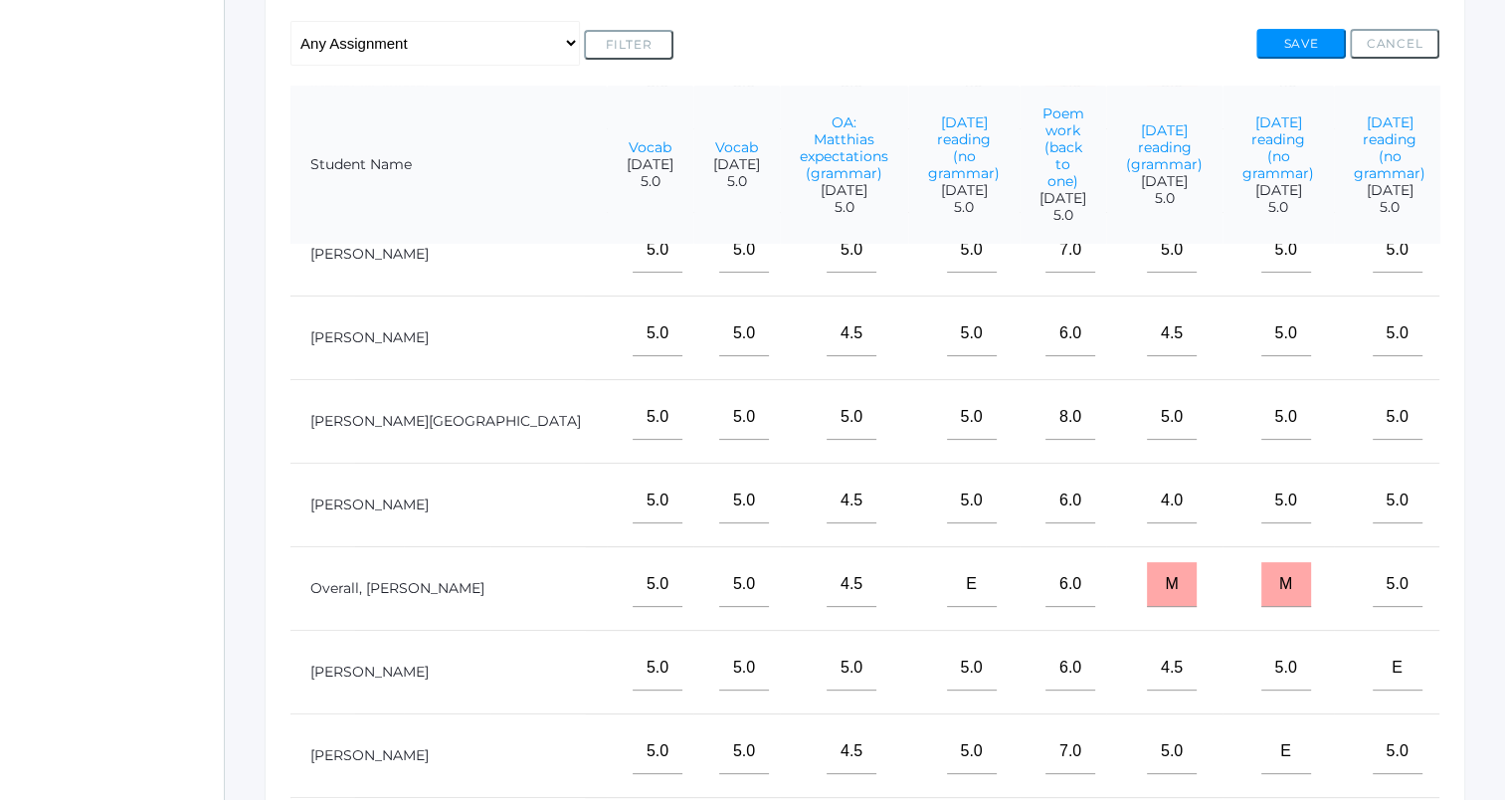
scroll to position [466, 0]
type input"] "5"
click at [1484, 346] on input"] "text" at bounding box center [1509, 332] width 50 height 45
type input"] "5"
click at [1484, 422] on input"] "text" at bounding box center [1509, 416] width 50 height 45
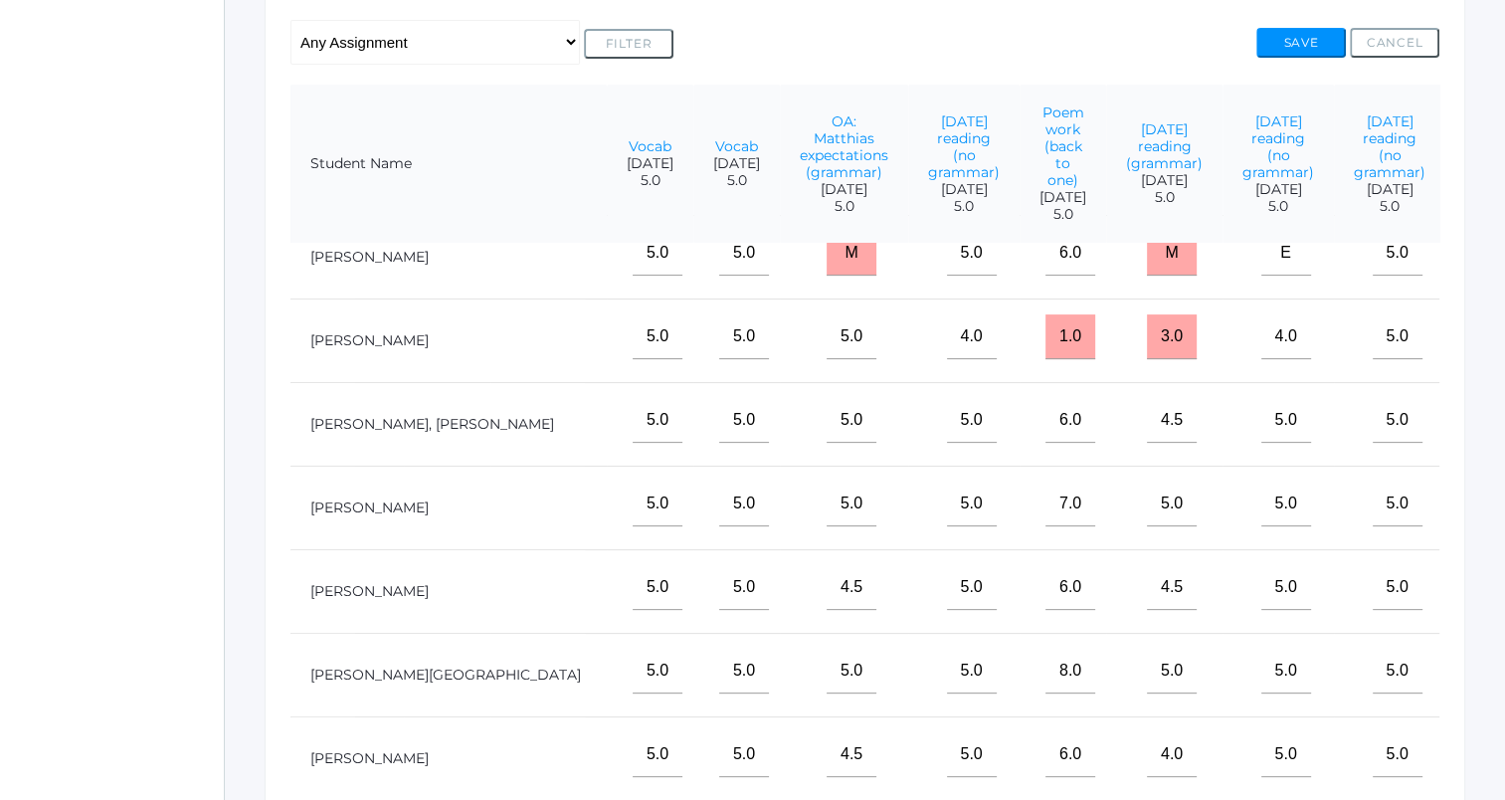
scroll to position [0, 554]
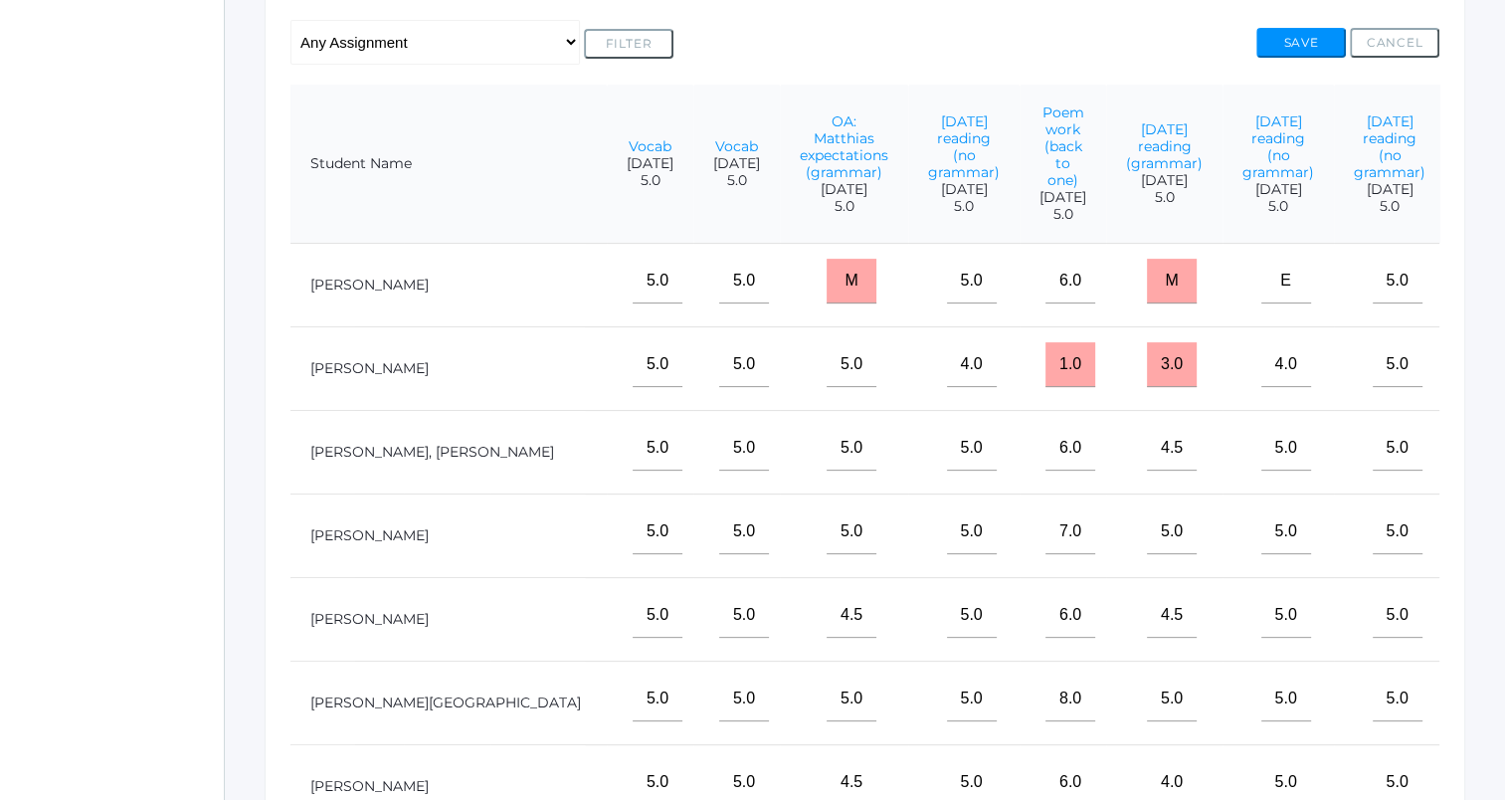
type input"] "4"
click at [1484, 387] on input"] "text" at bounding box center [1509, 364] width 50 height 45
type input"] "4"
click at [1313, 46] on button "Save" at bounding box center [1301, 43] width 90 height 30
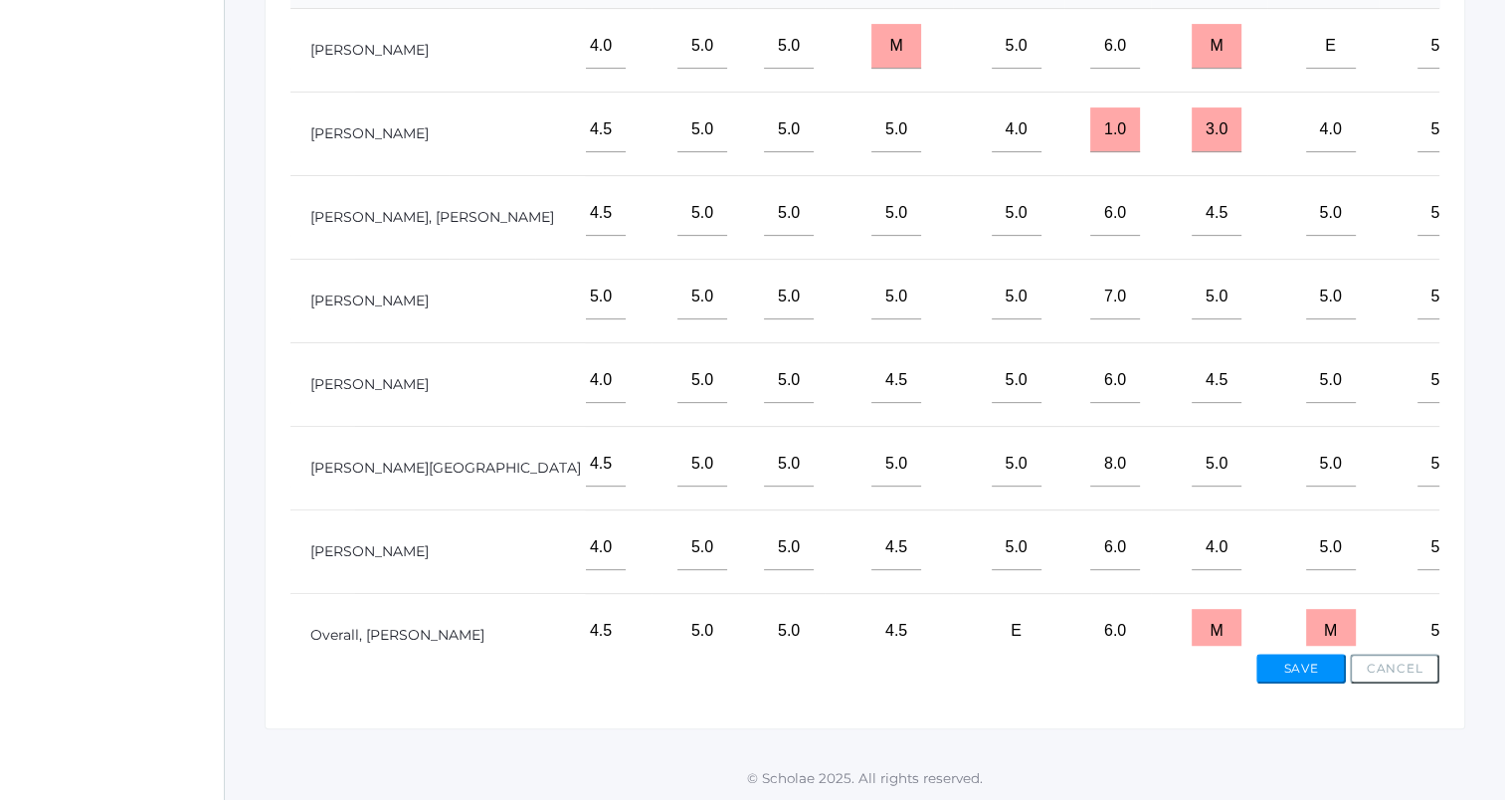
scroll to position [0, 554]
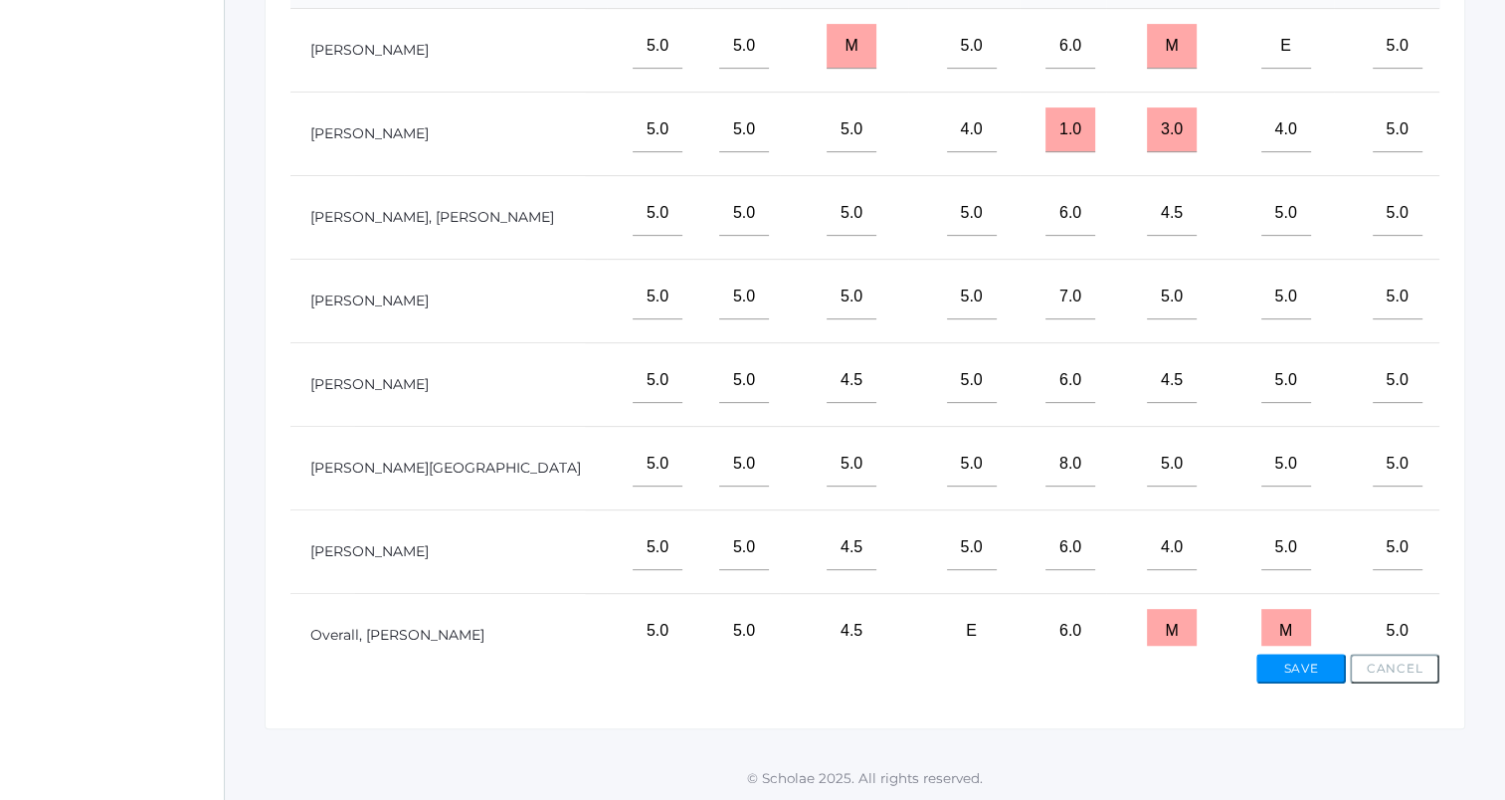
click at [1484, 318] on input"] "text" at bounding box center [1509, 297] width 50 height 45
type input"] "5"
click at [1296, 670] on button "Save" at bounding box center [1301, 669] width 90 height 30
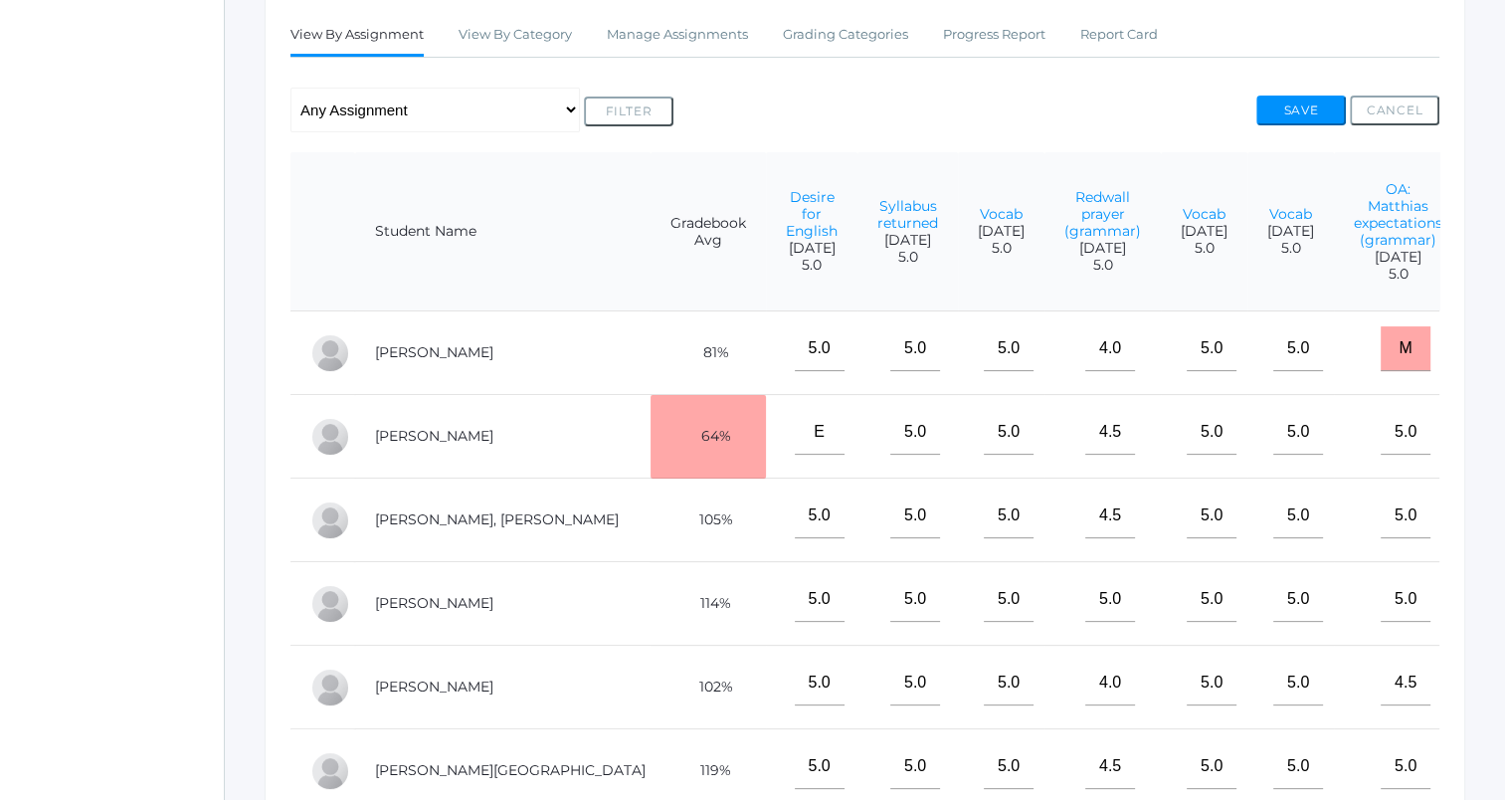
scroll to position [0, 554]
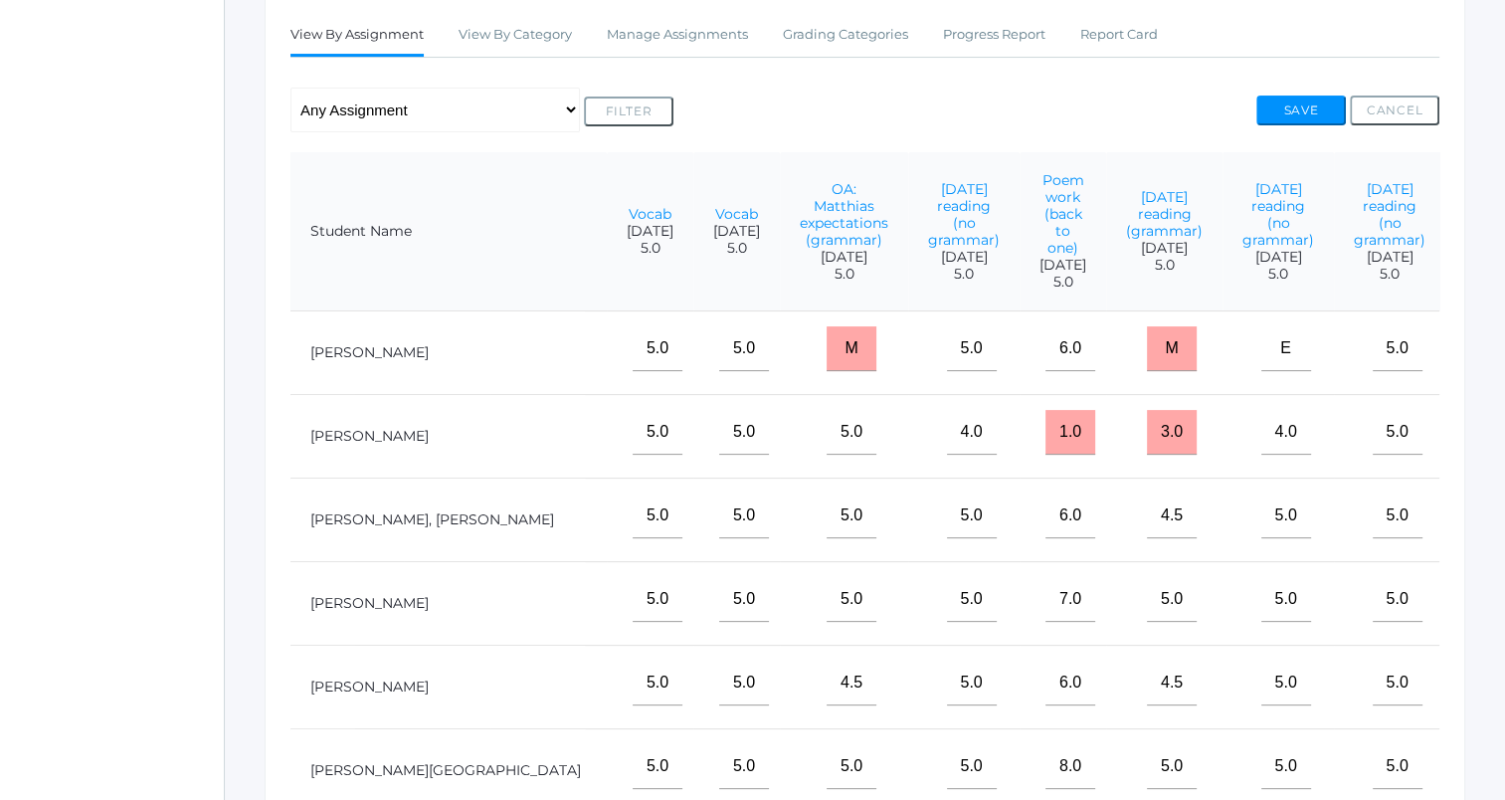
click at [1484, 529] on input"] "text" at bounding box center [1509, 515] width 50 height 45
type input"] "4"
click at [1301, 111] on button "Save" at bounding box center [1301, 110] width 90 height 30
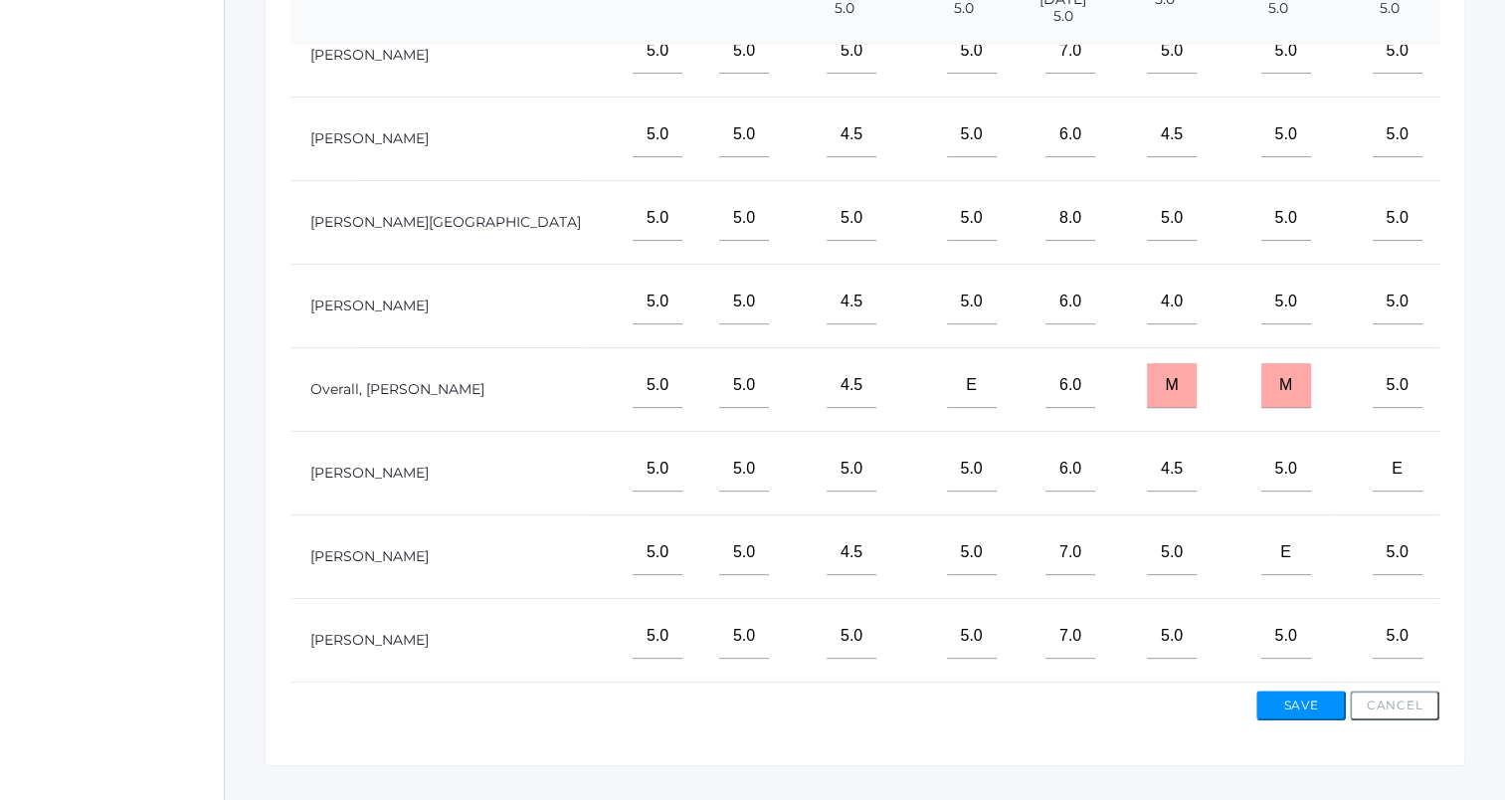
scroll to position [696, 0]
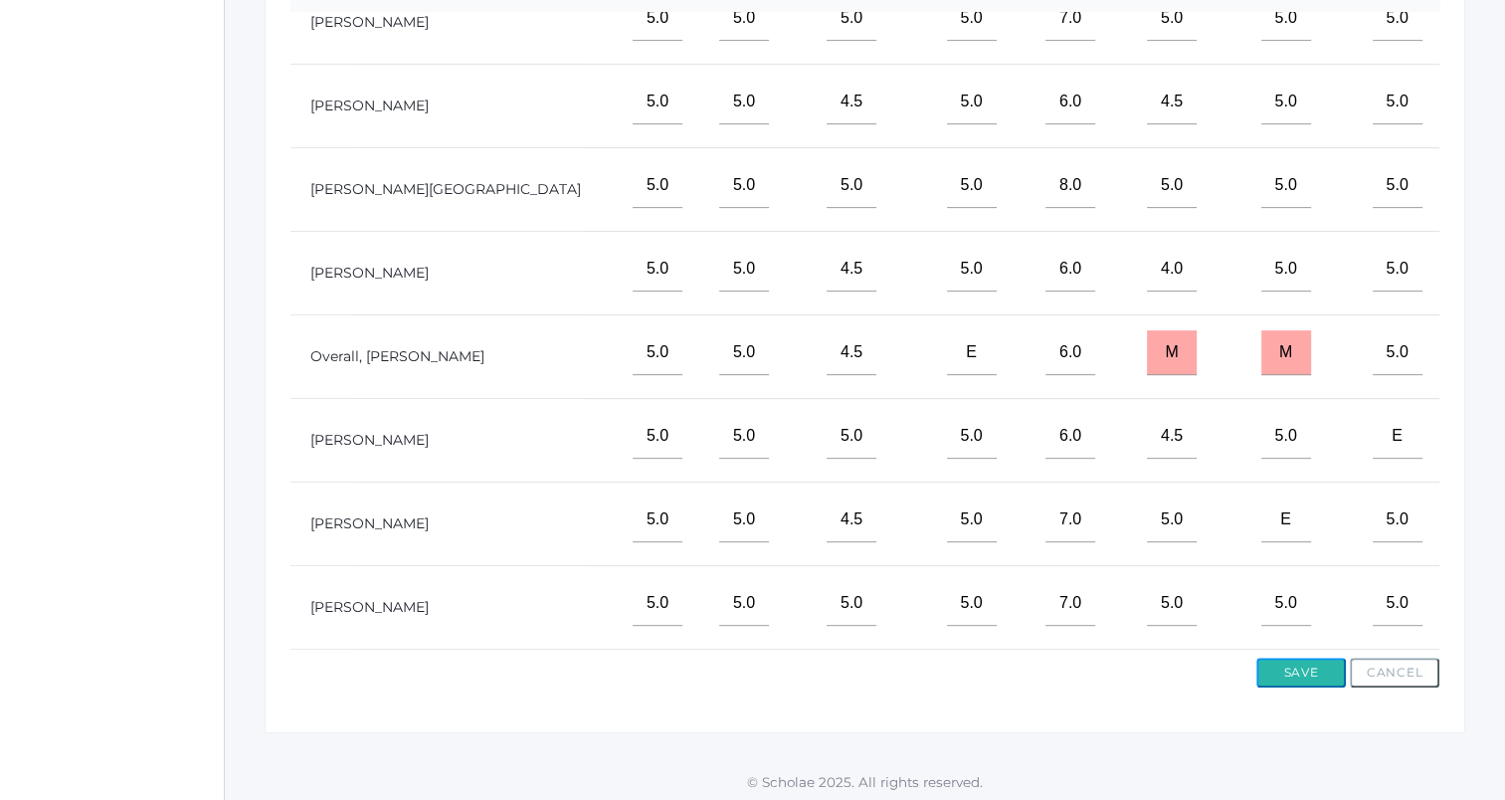
click at [1290, 661] on button "Save" at bounding box center [1301, 673] width 90 height 30
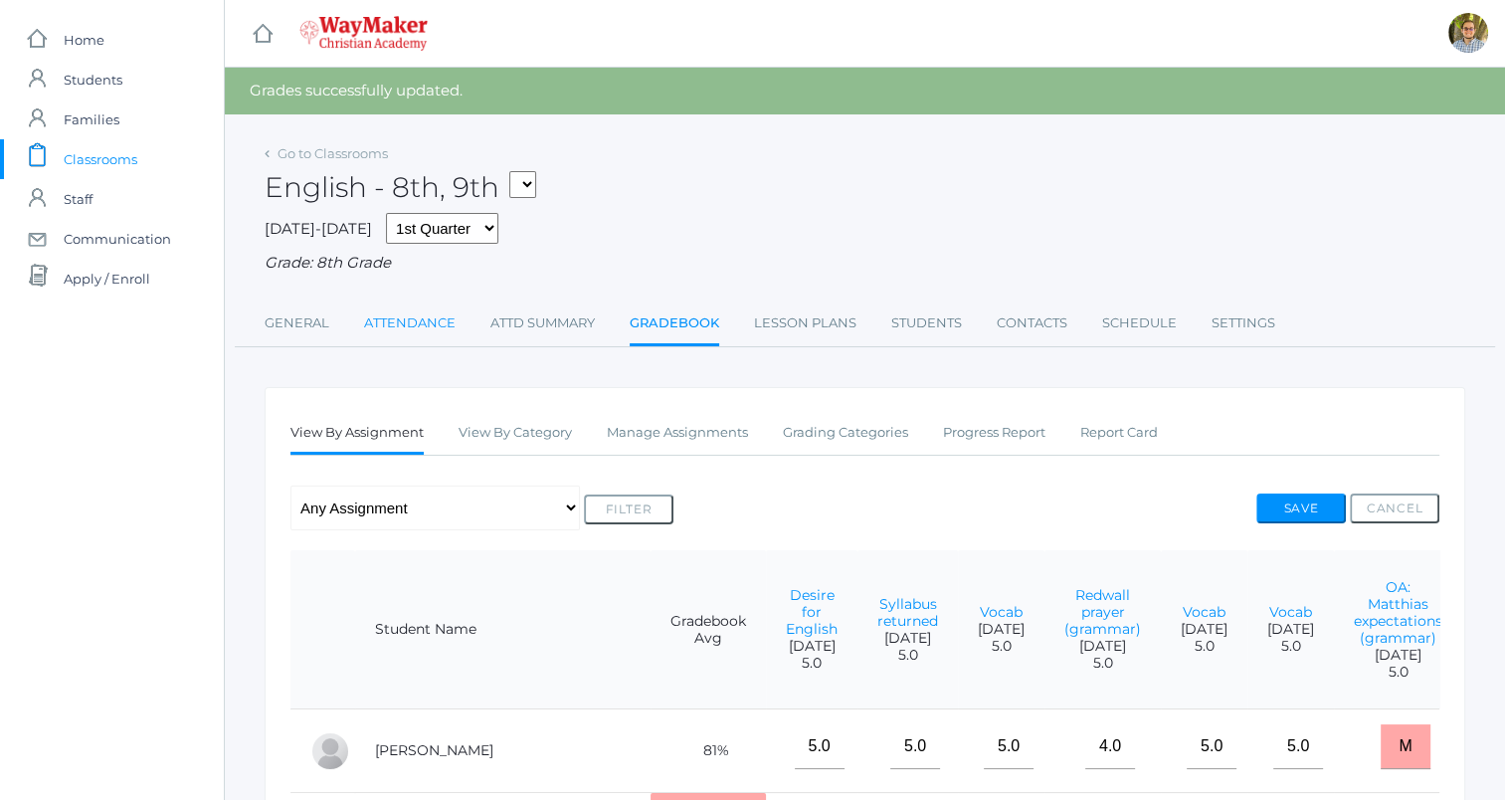
click at [417, 313] on link "Attendance" at bounding box center [410, 323] width 92 height 40
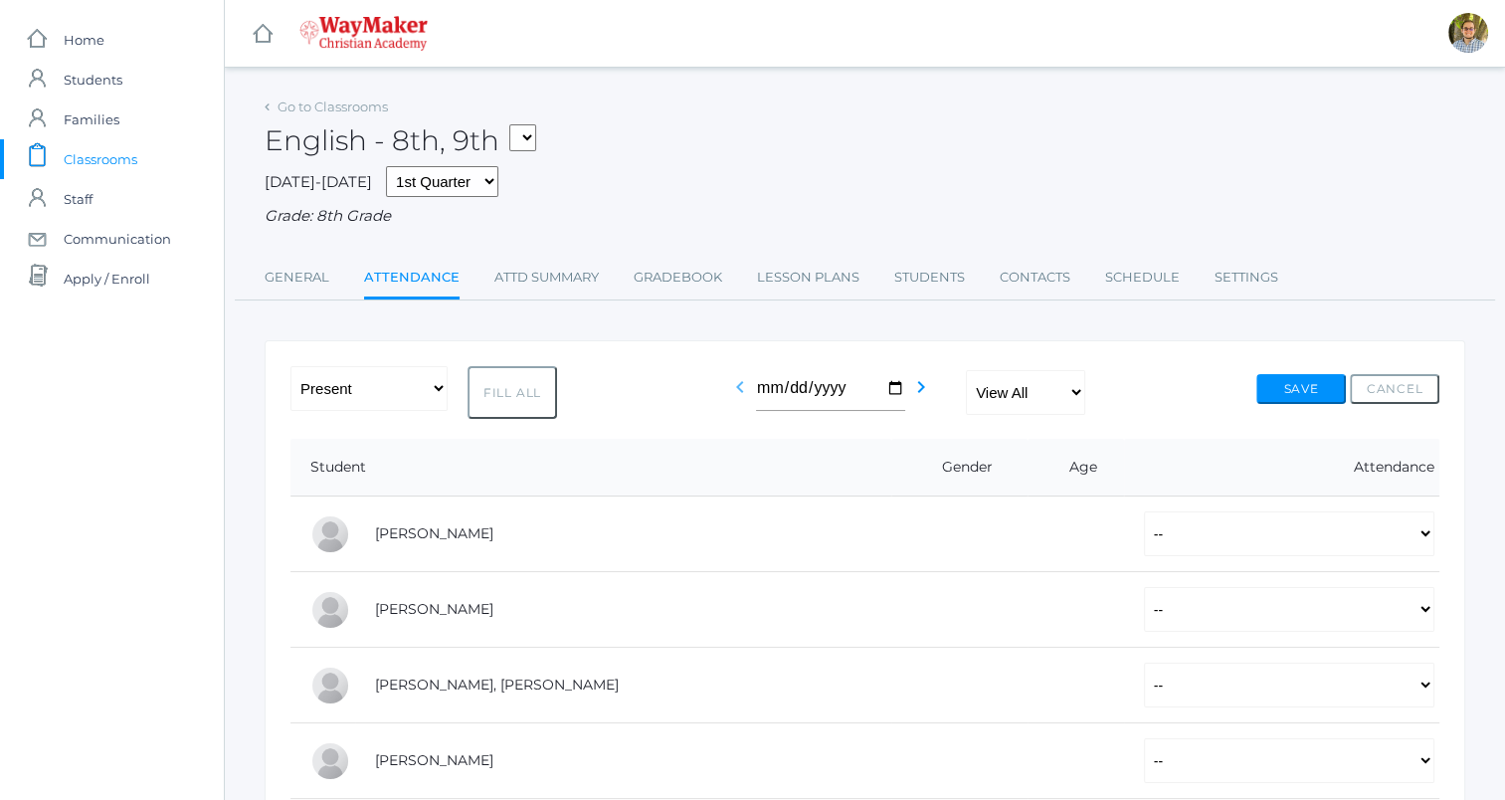
click at [729, 390] on icon "chevron_left" at bounding box center [740, 387] width 24 height 24
click at [736, 394] on icon "chevron_left" at bounding box center [740, 387] width 24 height 24
click at [736, 396] on icon "chevron_left" at bounding box center [740, 387] width 24 height 24
click at [674, 285] on link "Gradebook" at bounding box center [678, 278] width 89 height 40
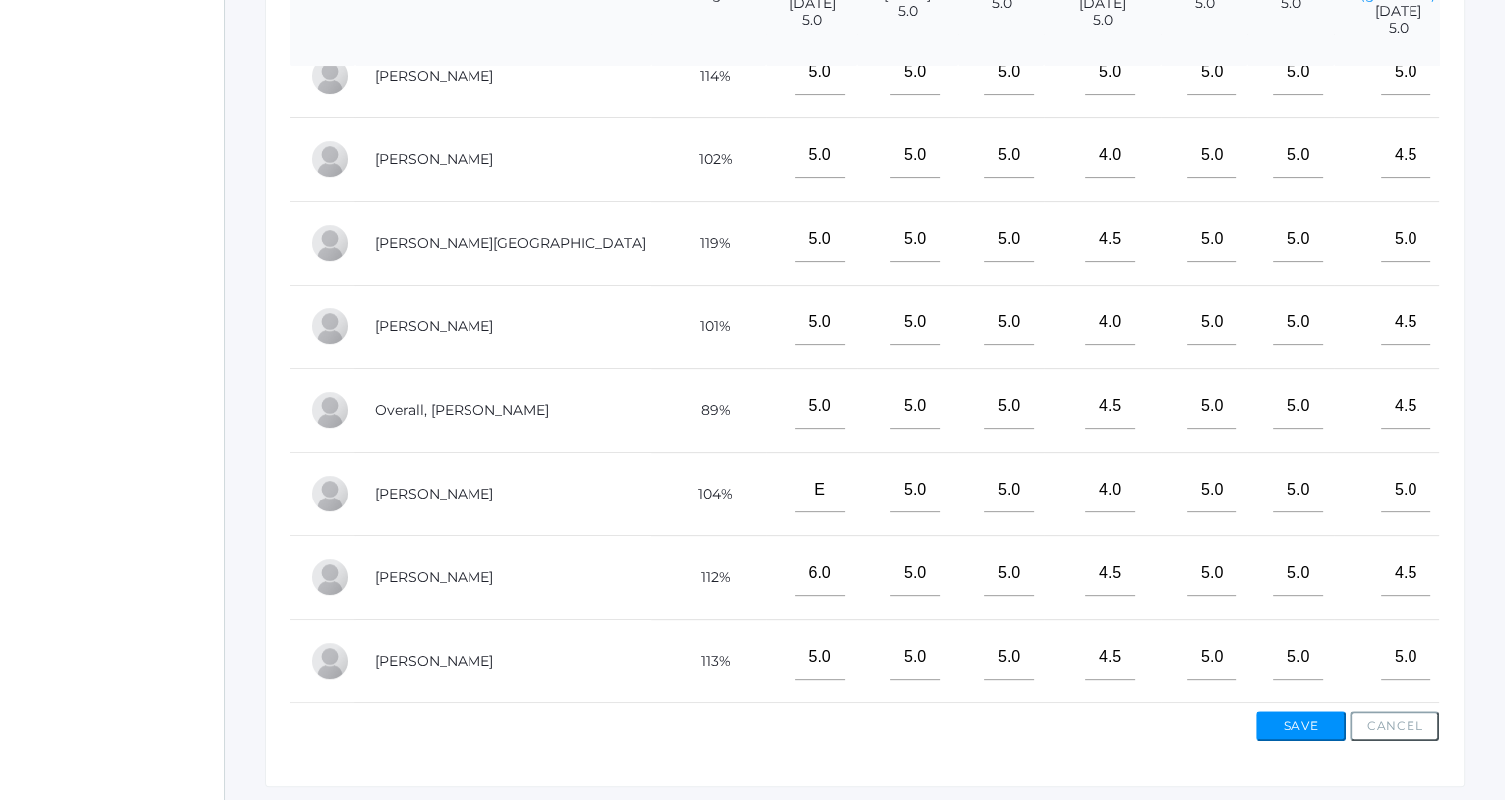
scroll to position [298, 554]
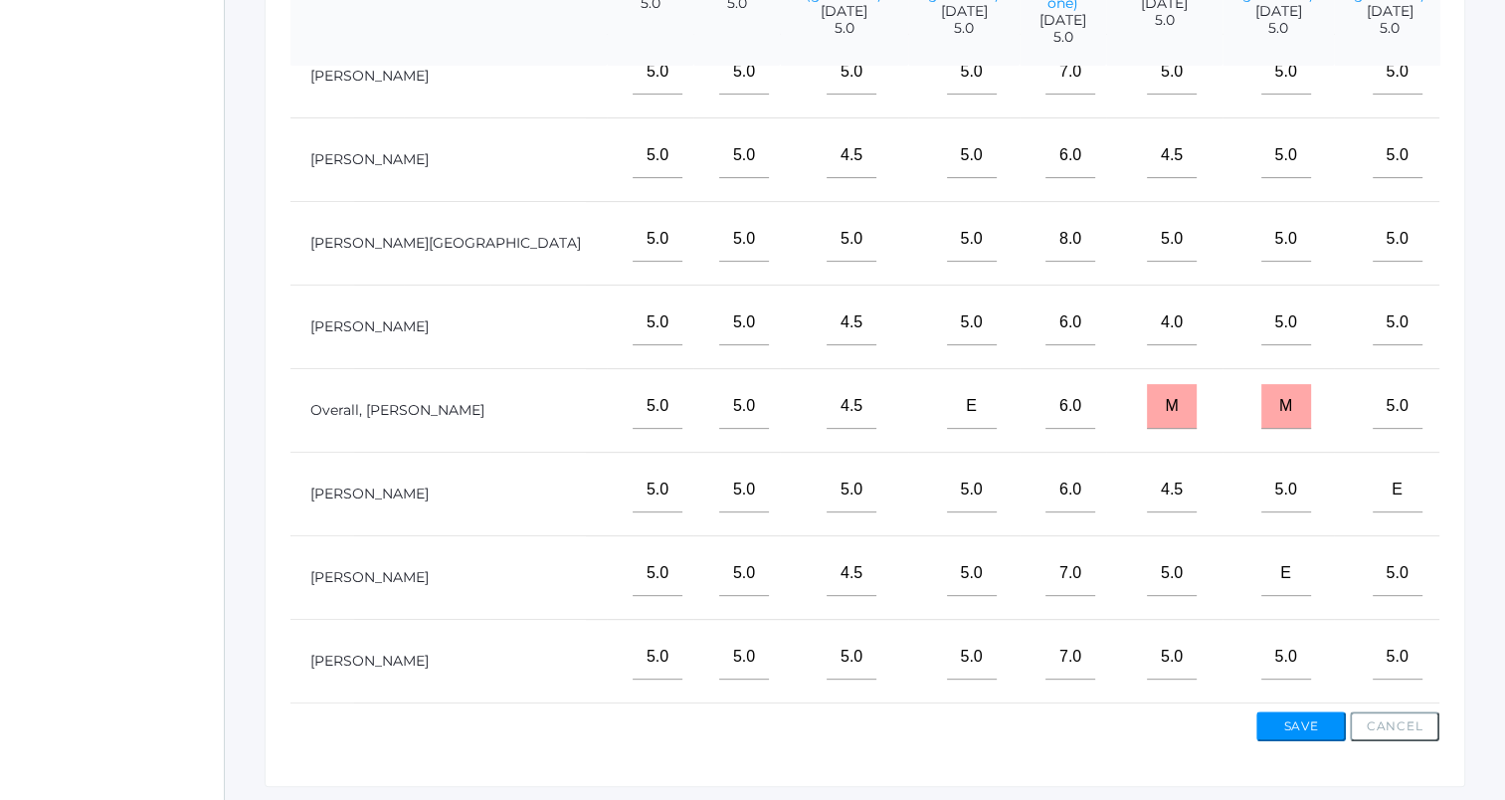
click at [1484, 497] on input"] "text" at bounding box center [1509, 490] width 50 height 45
type input"] "m"
click at [1313, 725] on button "Save" at bounding box center [1301, 726] width 90 height 30
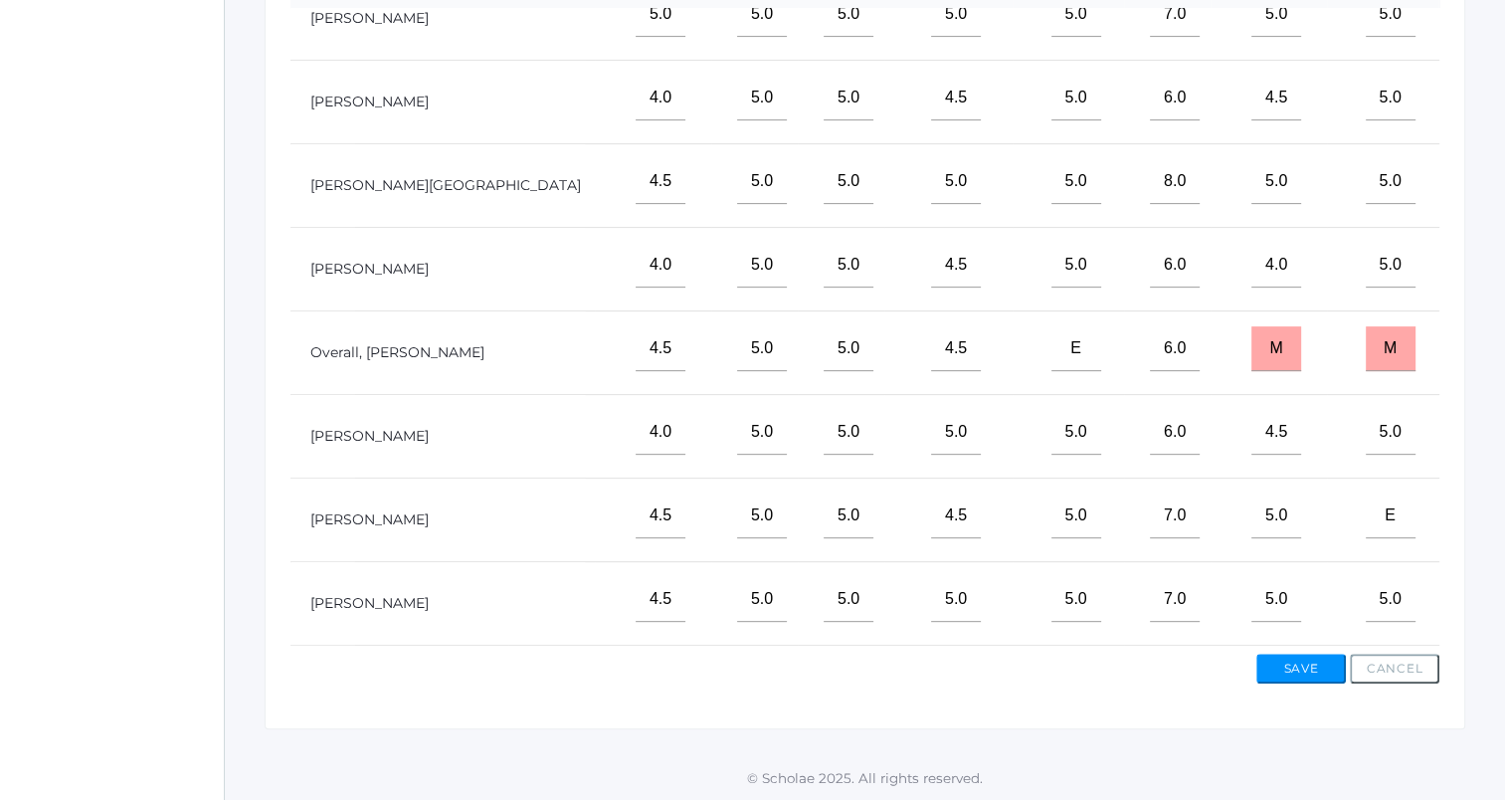
scroll to position [311, 554]
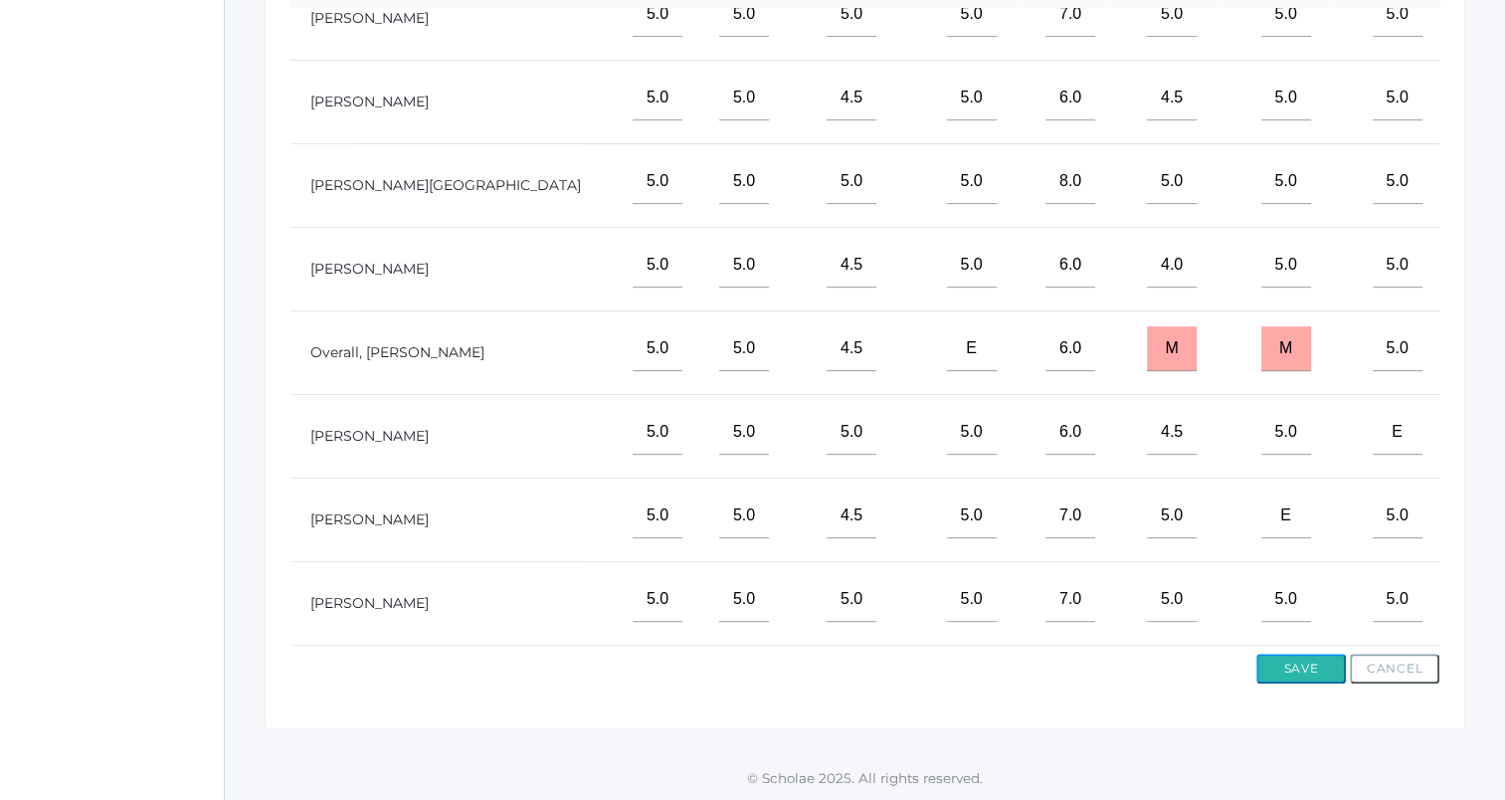
click at [1313, 668] on button "Save" at bounding box center [1301, 669] width 90 height 30
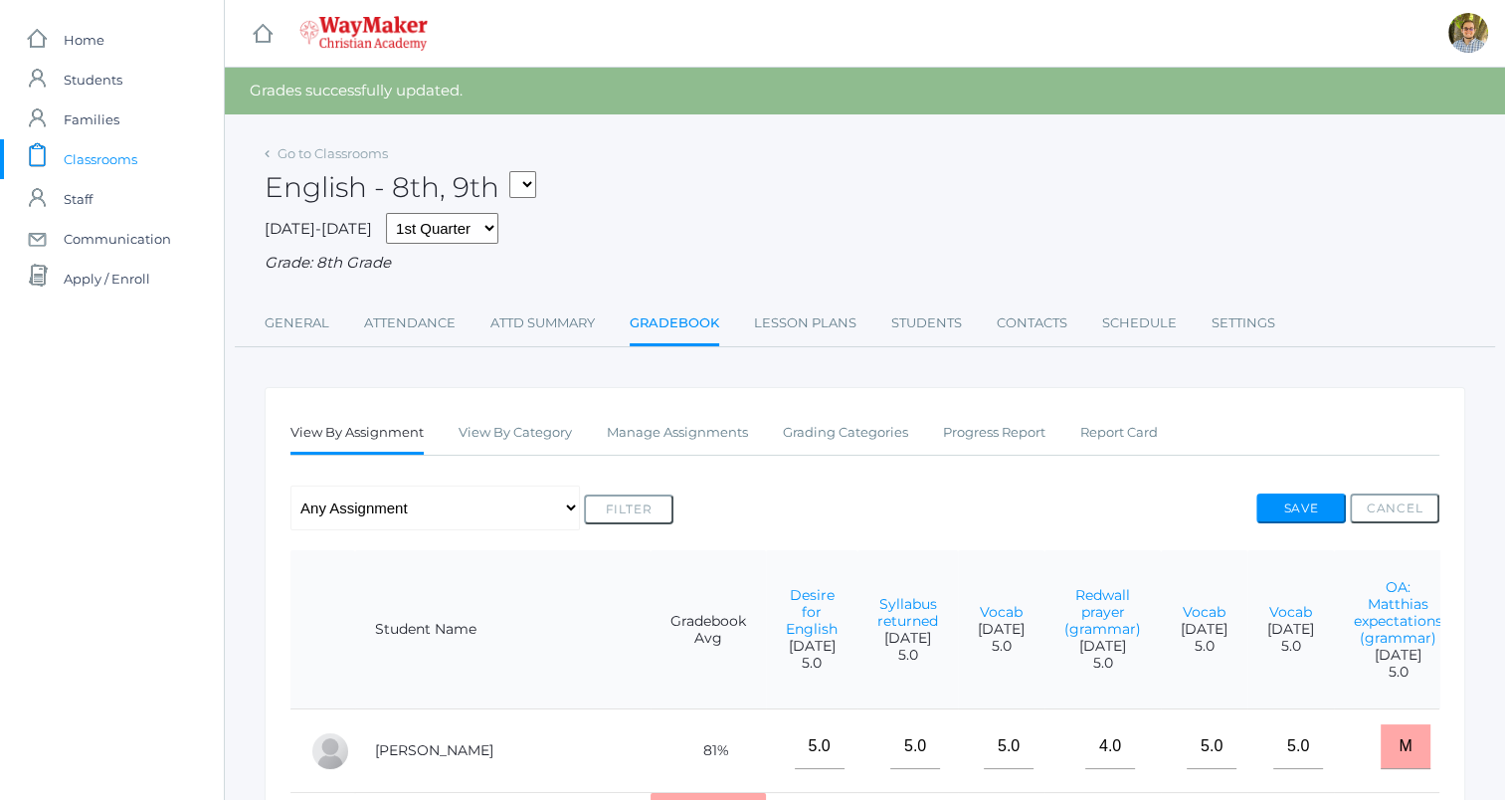
click at [106, 155] on span "Classrooms" at bounding box center [101, 159] width 74 height 40
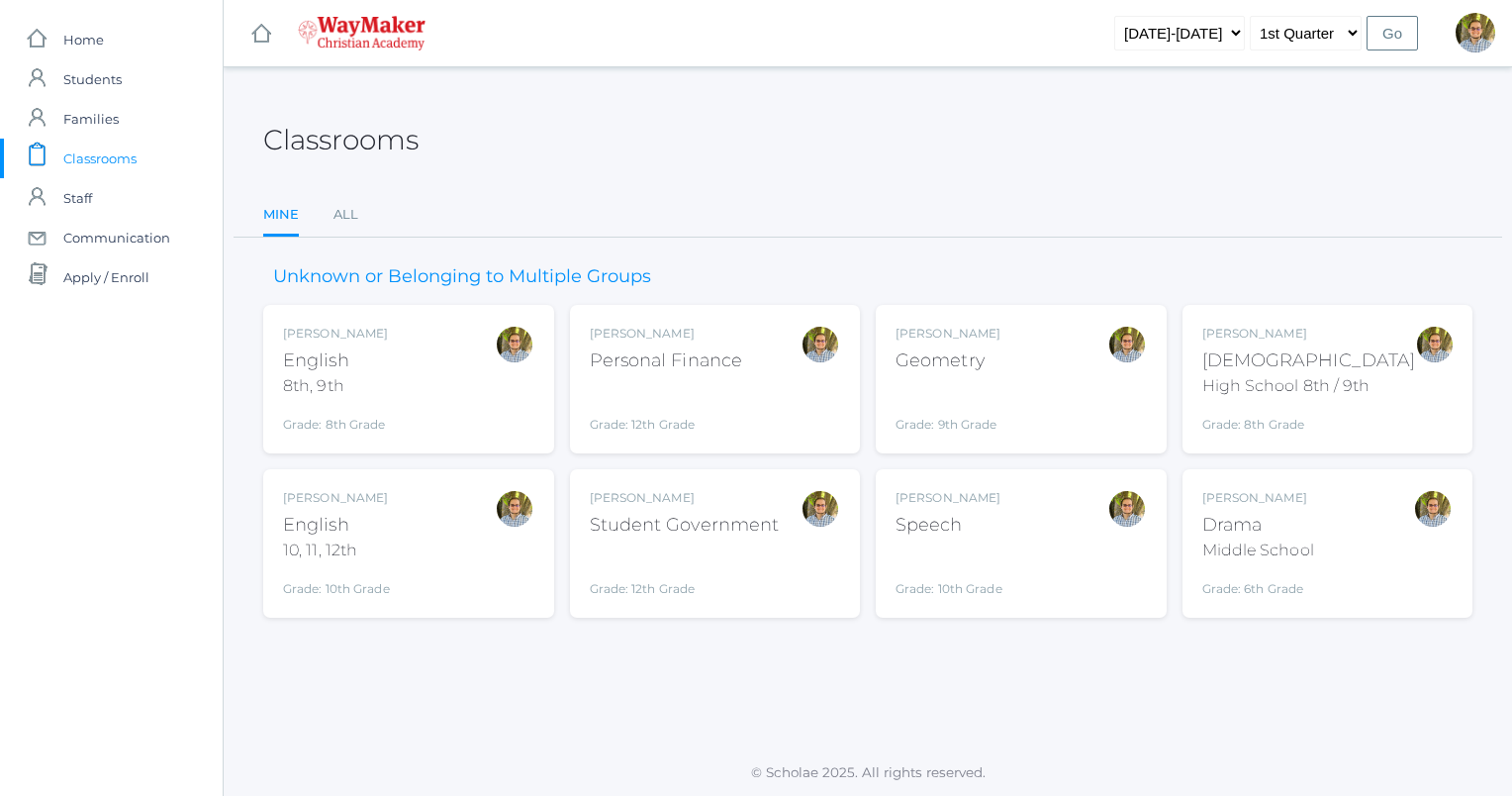
click at [434, 388] on div "Kylen Braileanu English 8th, 9th Grade: 8th Grade 08ENGLISH" at bounding box center [408, 378] width 252 height 108
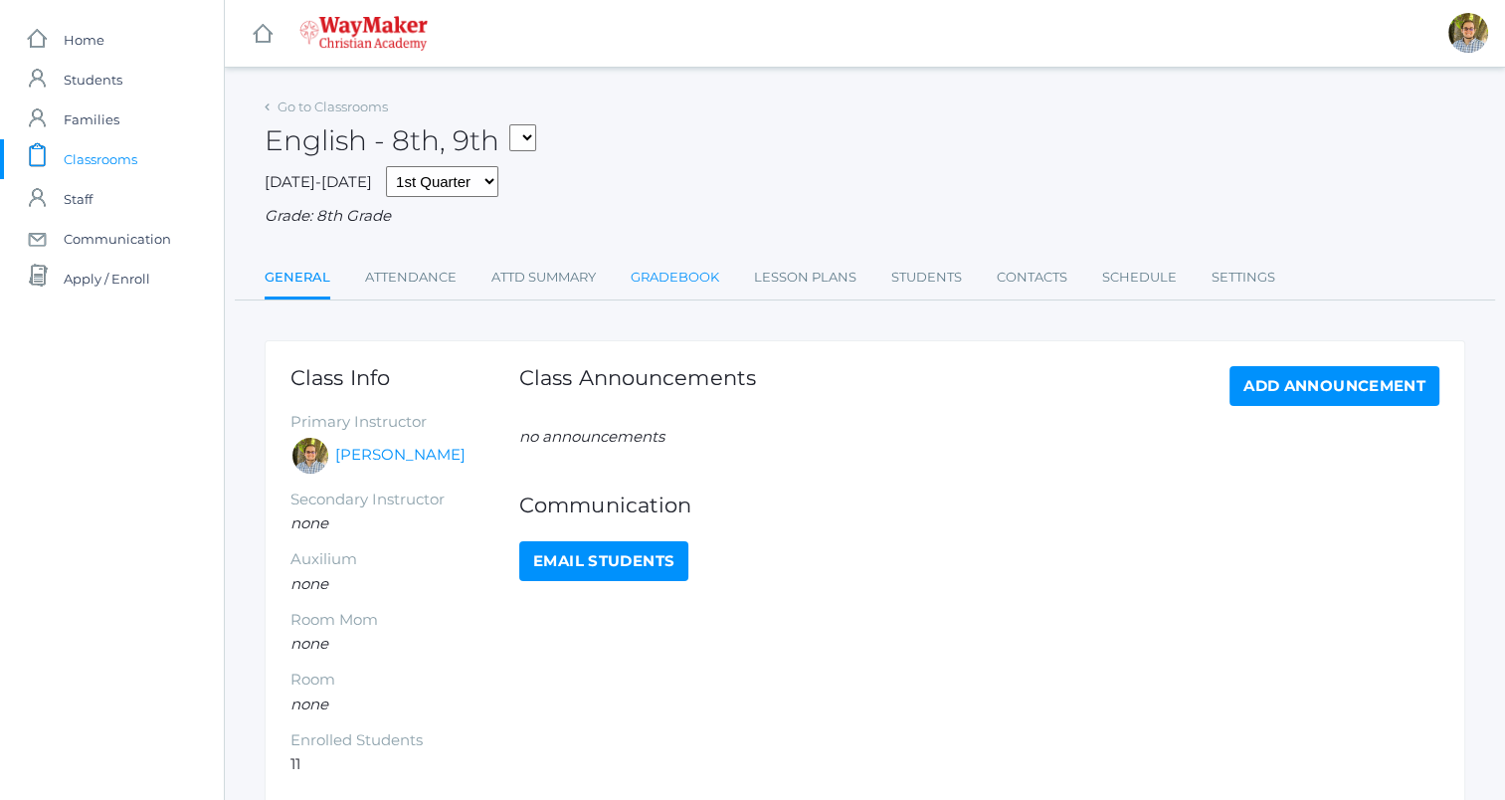
click at [676, 272] on link "Gradebook" at bounding box center [675, 278] width 89 height 40
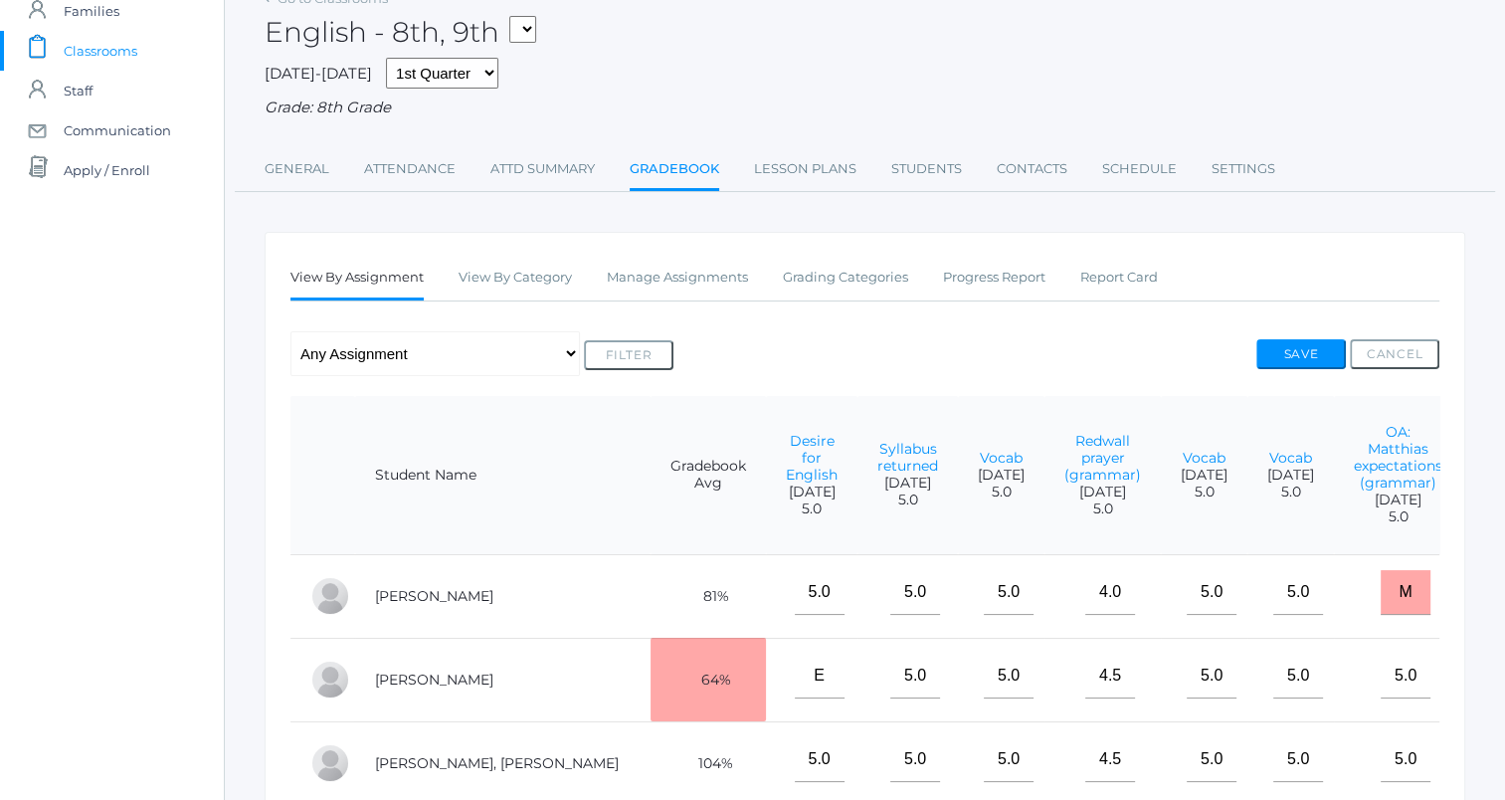
scroll to position [99, 0]
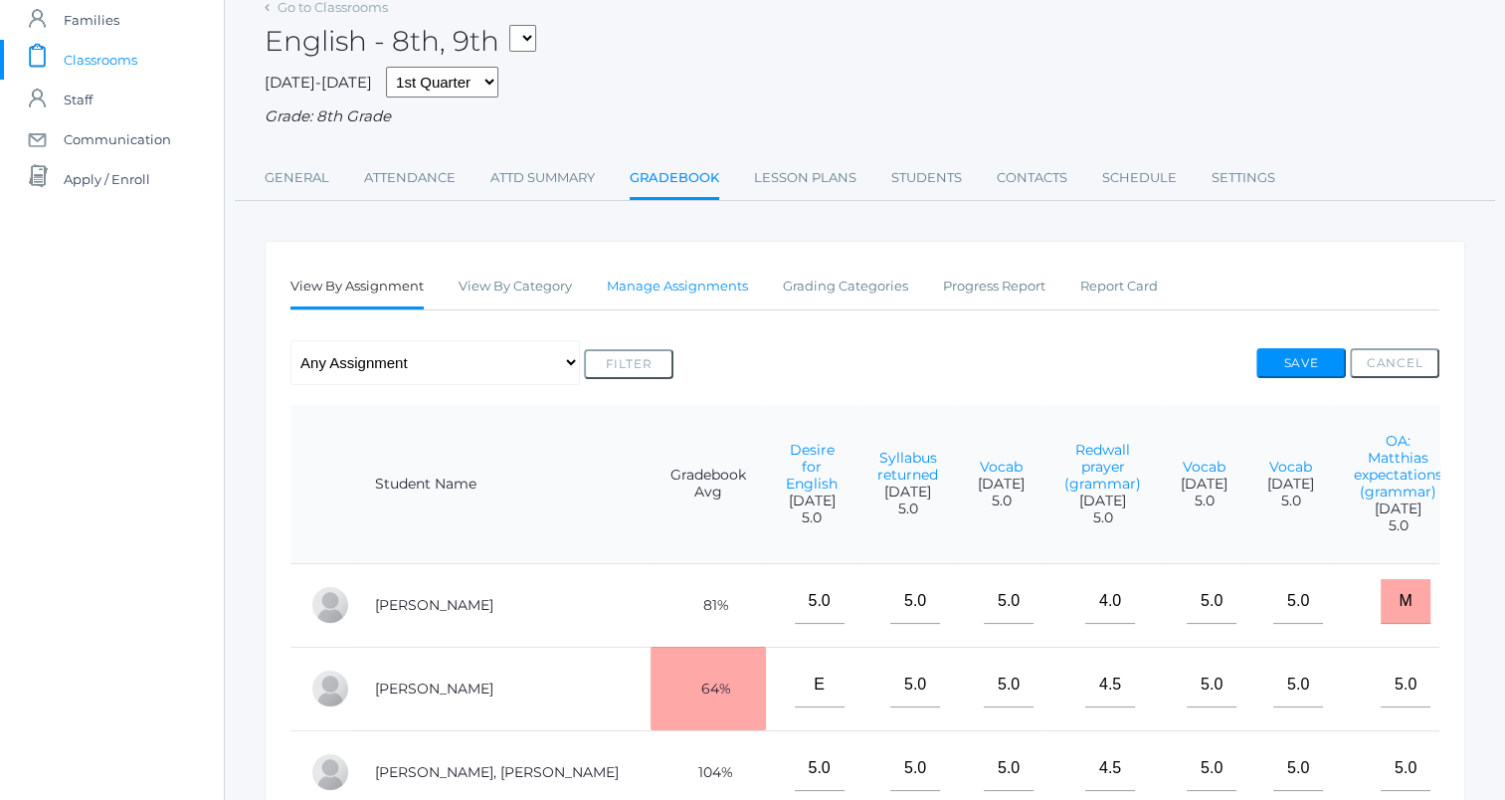
click at [680, 290] on link "Manage Assignments" at bounding box center [677, 287] width 141 height 40
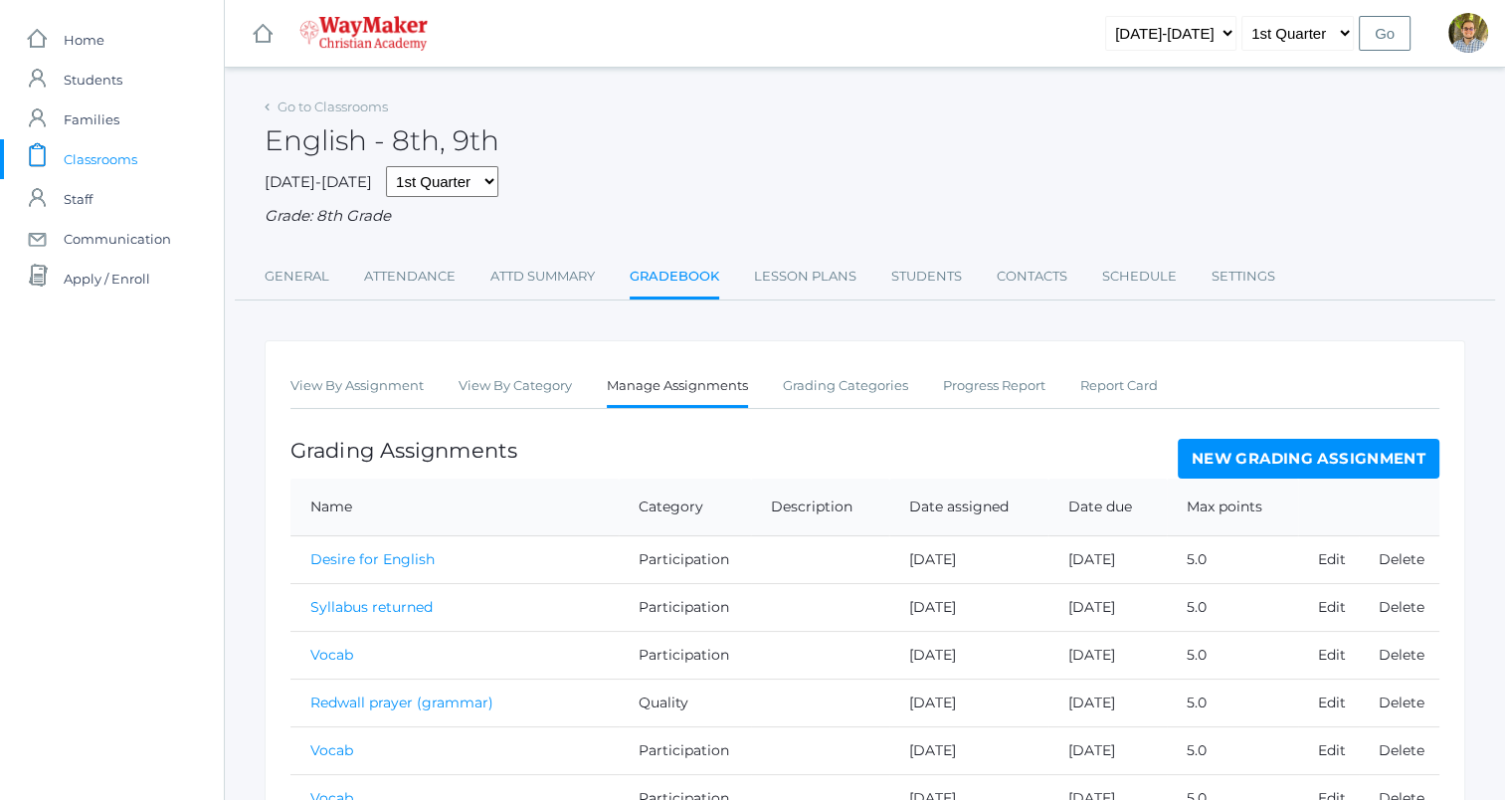
click at [1333, 463] on link "New Grading Assignment" at bounding box center [1309, 459] width 262 height 40
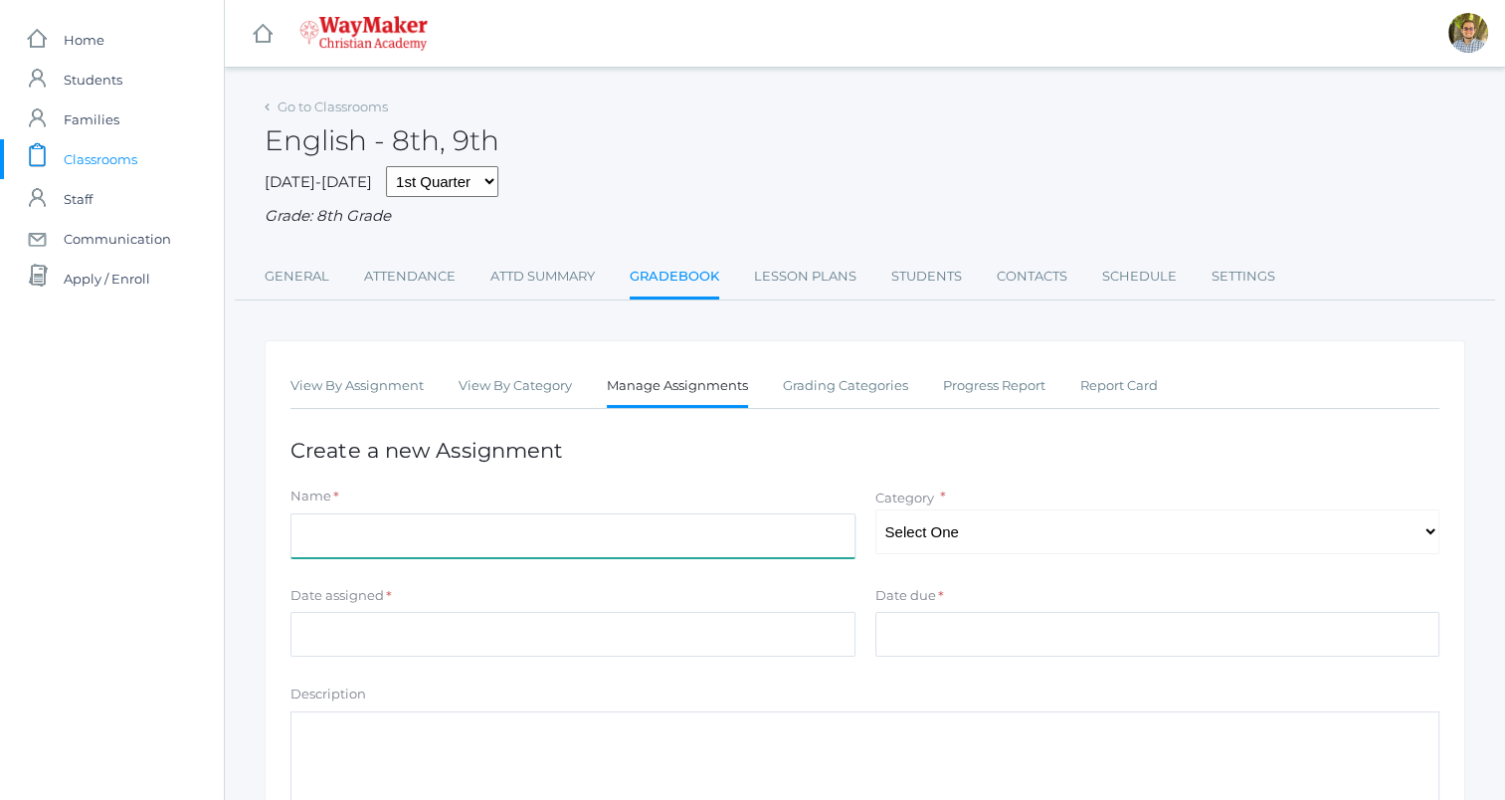
drag, startPoint x: 489, startPoint y: 521, endPoint x: 509, endPoint y: 521, distance: 19.9
click at [489, 521] on input "Name" at bounding box center [572, 535] width 565 height 45
type input "Vocab quiz 1"
click at [1101, 530] on select "Select One Participation Accuracy Quality" at bounding box center [1157, 531] width 565 height 45
select select "1066"
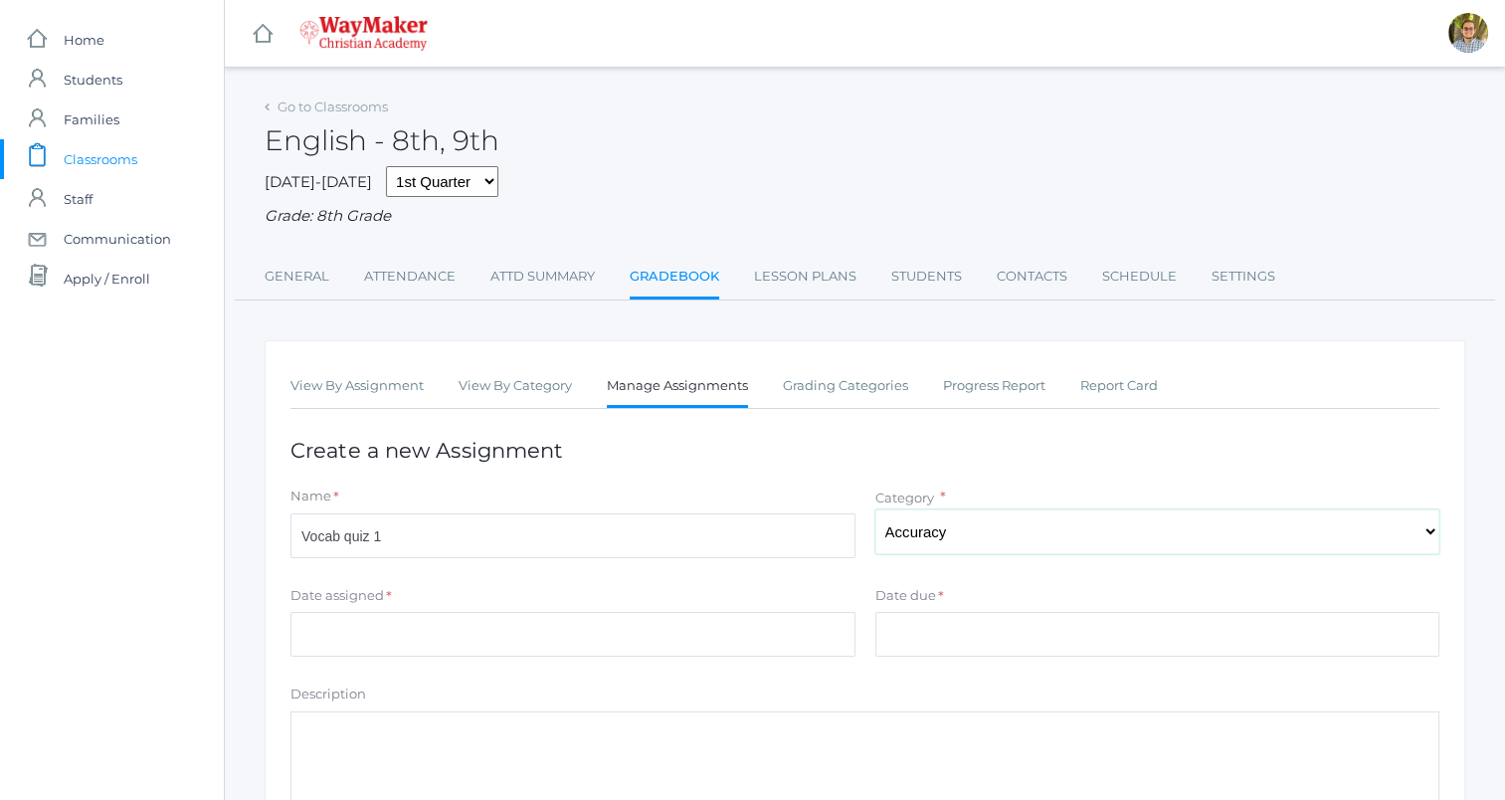
click at [875, 509] on select "Select One Participation Accuracy Quality" at bounding box center [1157, 531] width 565 height 45
click at [676, 644] on input "Date assigned" at bounding box center [572, 634] width 565 height 45
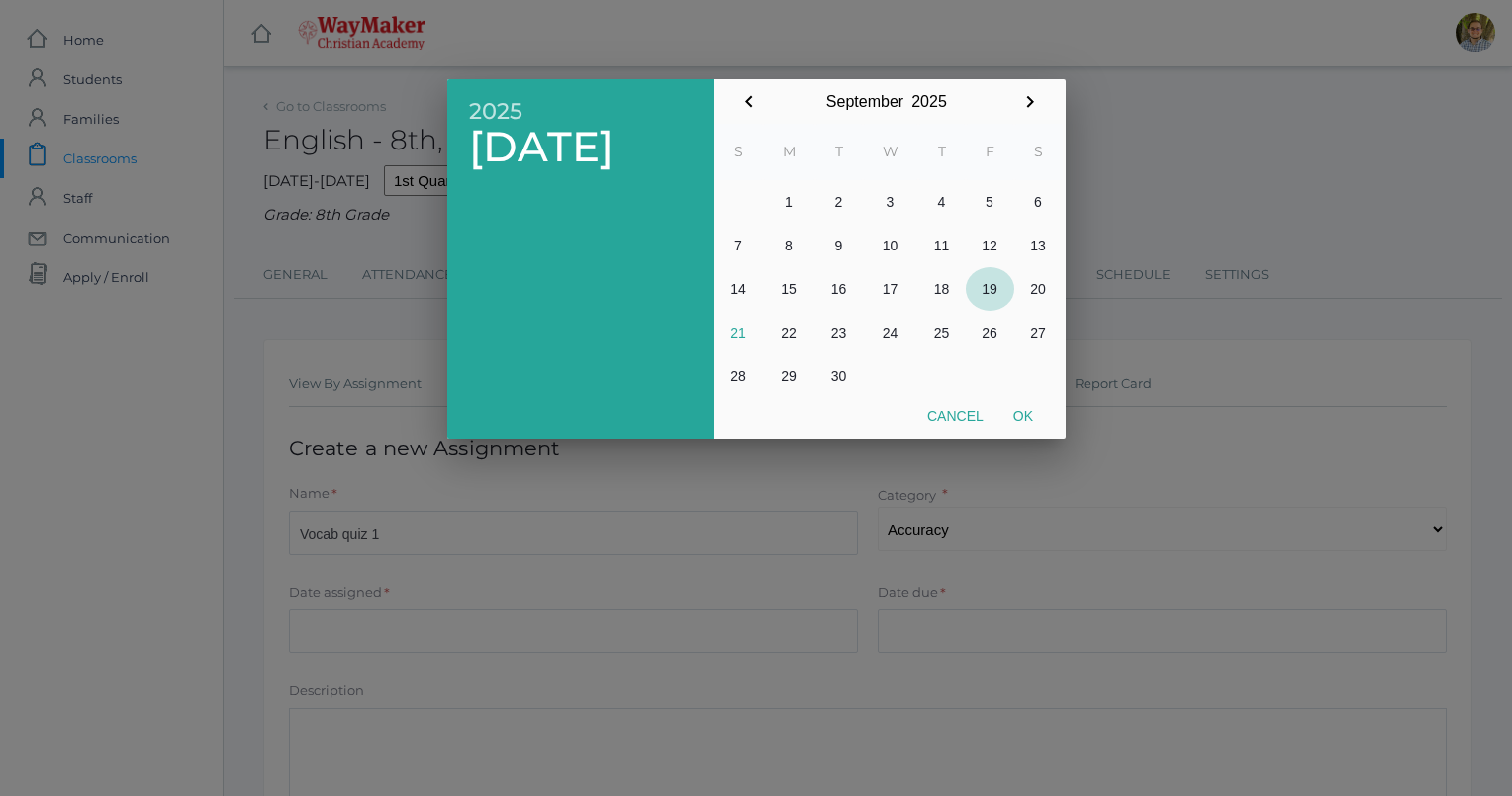
click at [991, 292] on button "19" at bounding box center [990, 290] width 49 height 44
click at [1026, 411] on button "Ok" at bounding box center [1024, 416] width 50 height 36
type input "[DATE]"
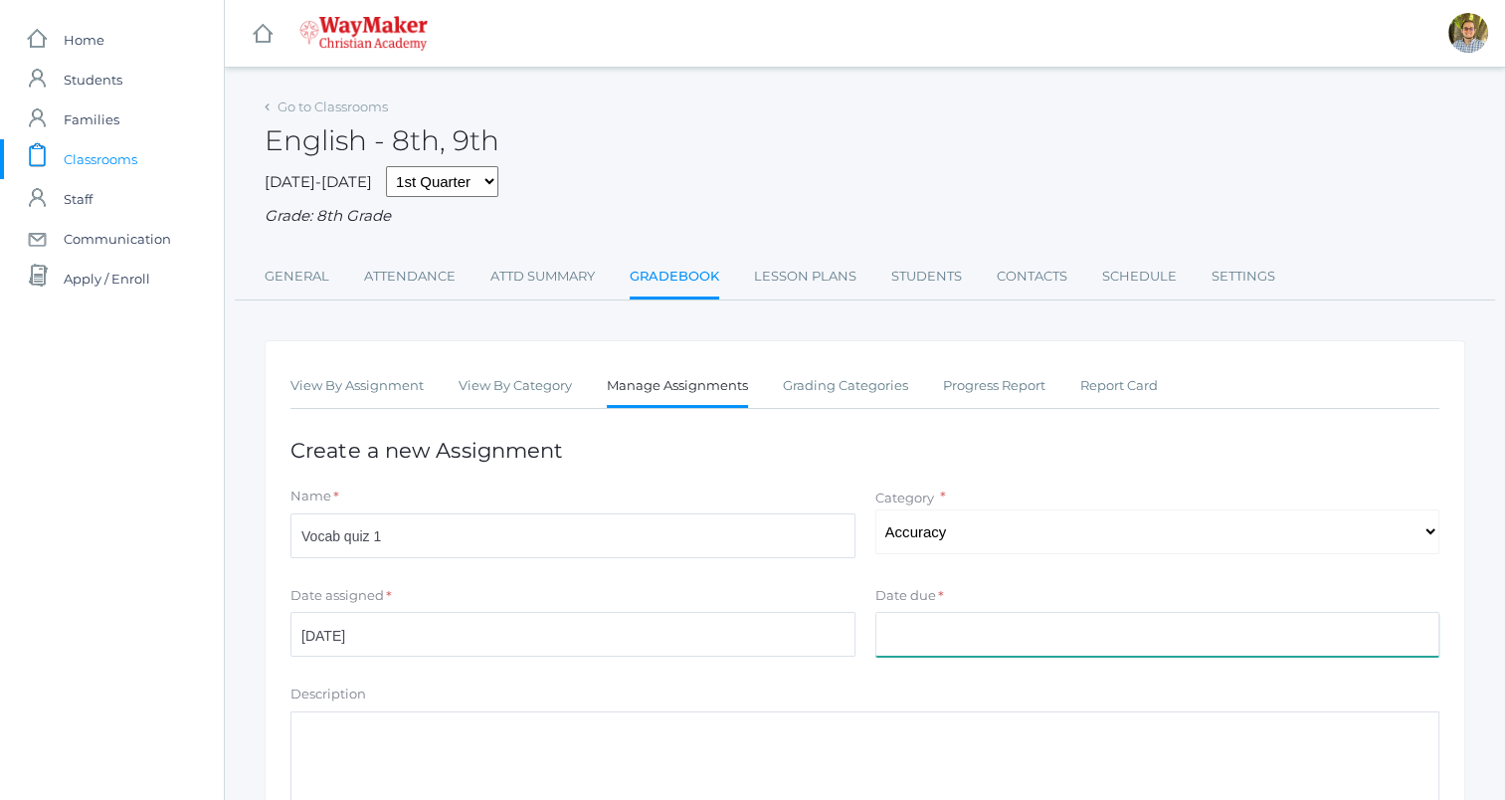
click at [1015, 633] on input "Date due" at bounding box center [1157, 634] width 565 height 45
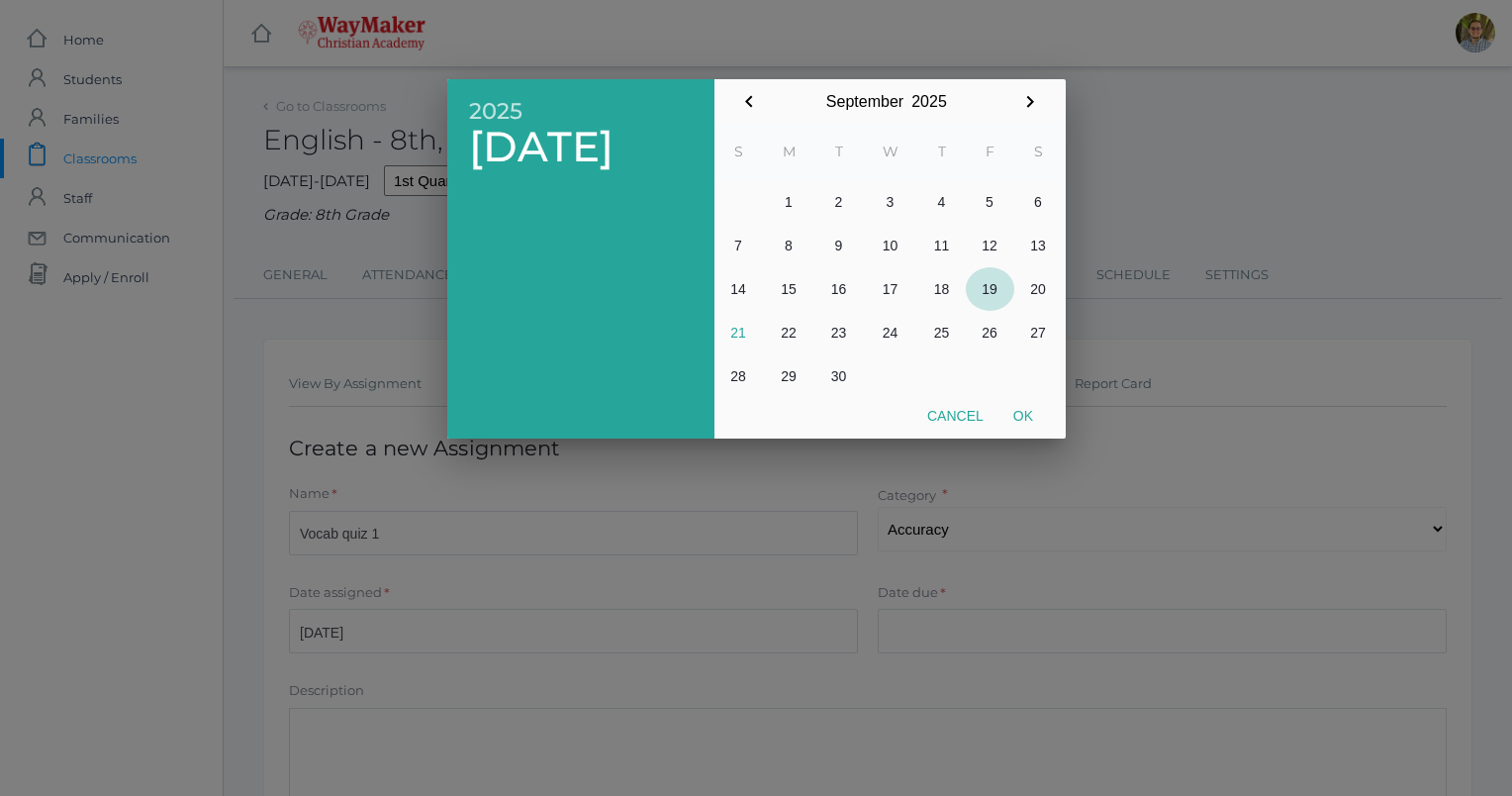
click at [991, 287] on button "19" at bounding box center [990, 290] width 49 height 44
click at [1023, 411] on button "Ok" at bounding box center [1024, 416] width 50 height 36
type input "[DATE]"
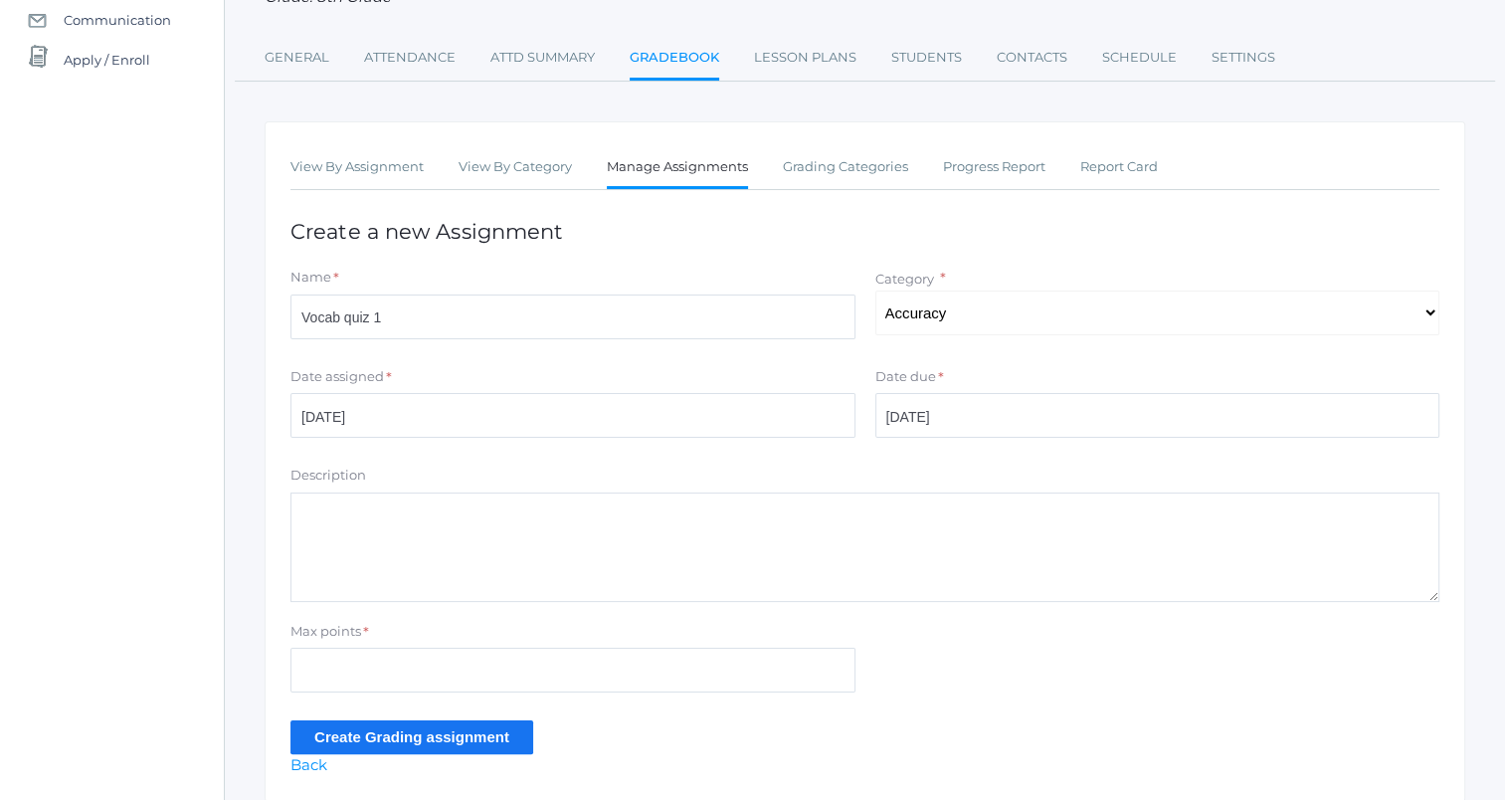
scroll to position [292, 0]
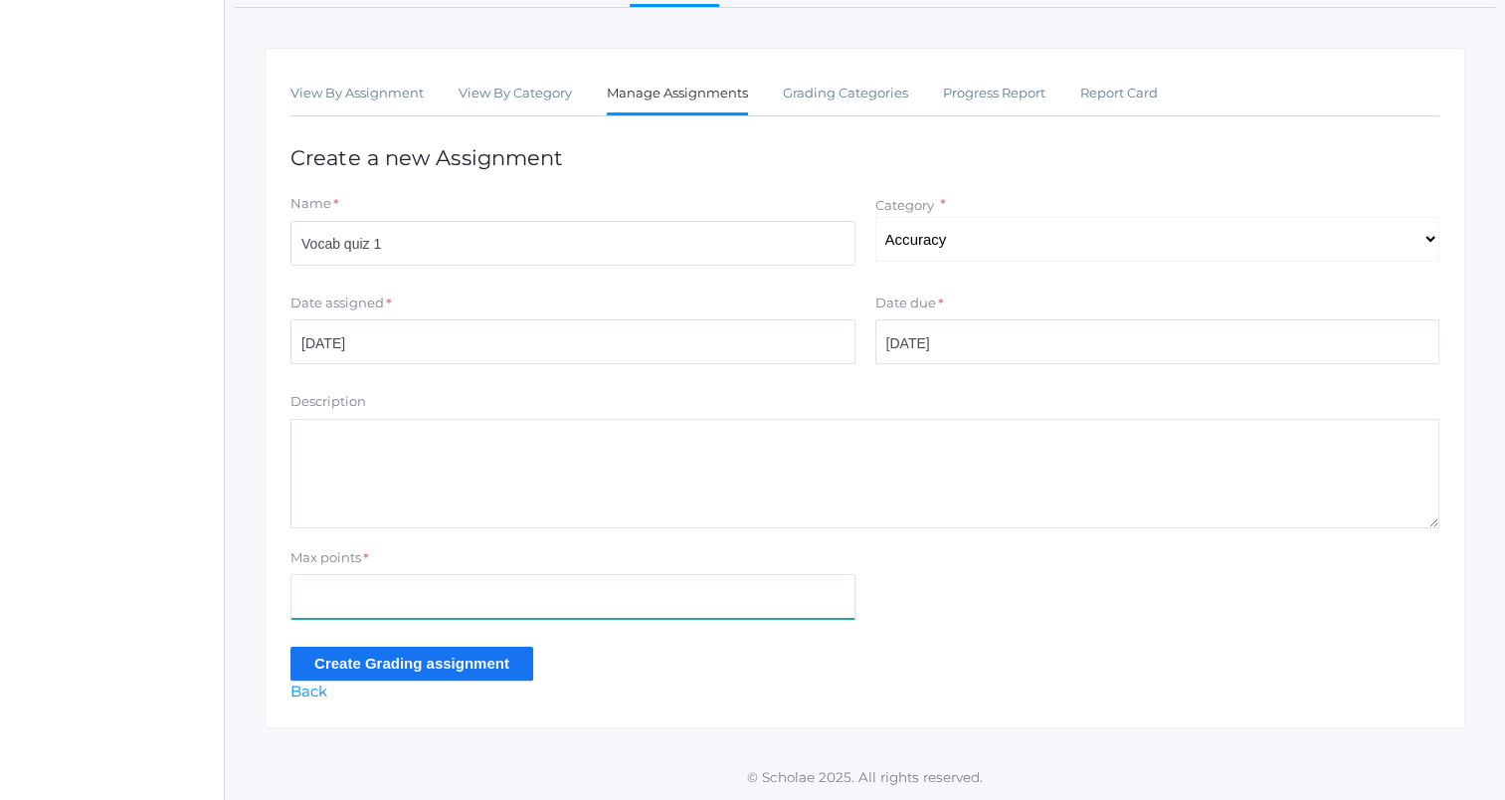
click at [525, 594] on input "Max points" at bounding box center [572, 596] width 565 height 45
type input "15"
click at [446, 665] on input "Create Grading assignment" at bounding box center [411, 663] width 243 height 33
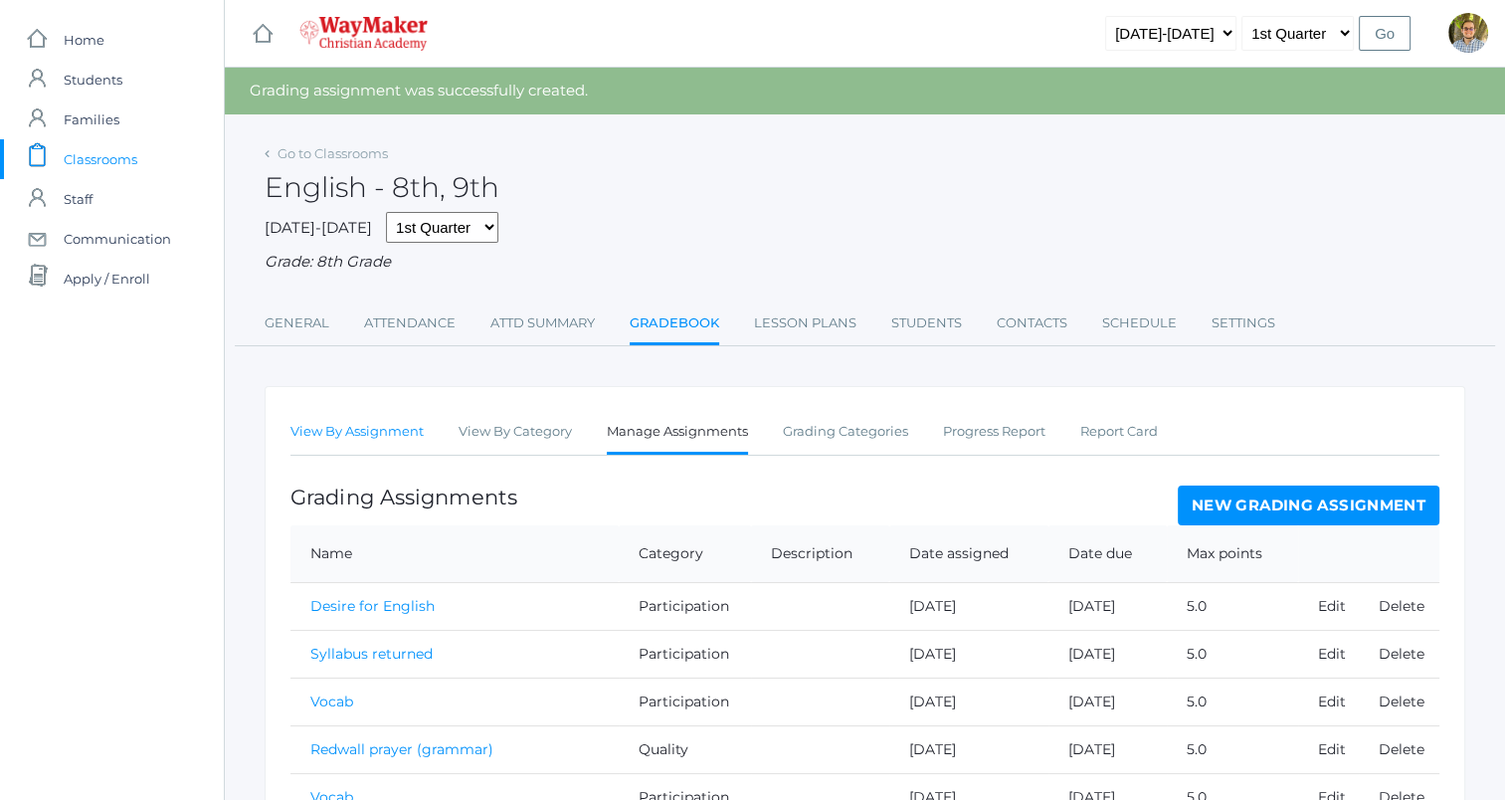
click at [373, 431] on link "View By Assignment" at bounding box center [356, 432] width 133 height 40
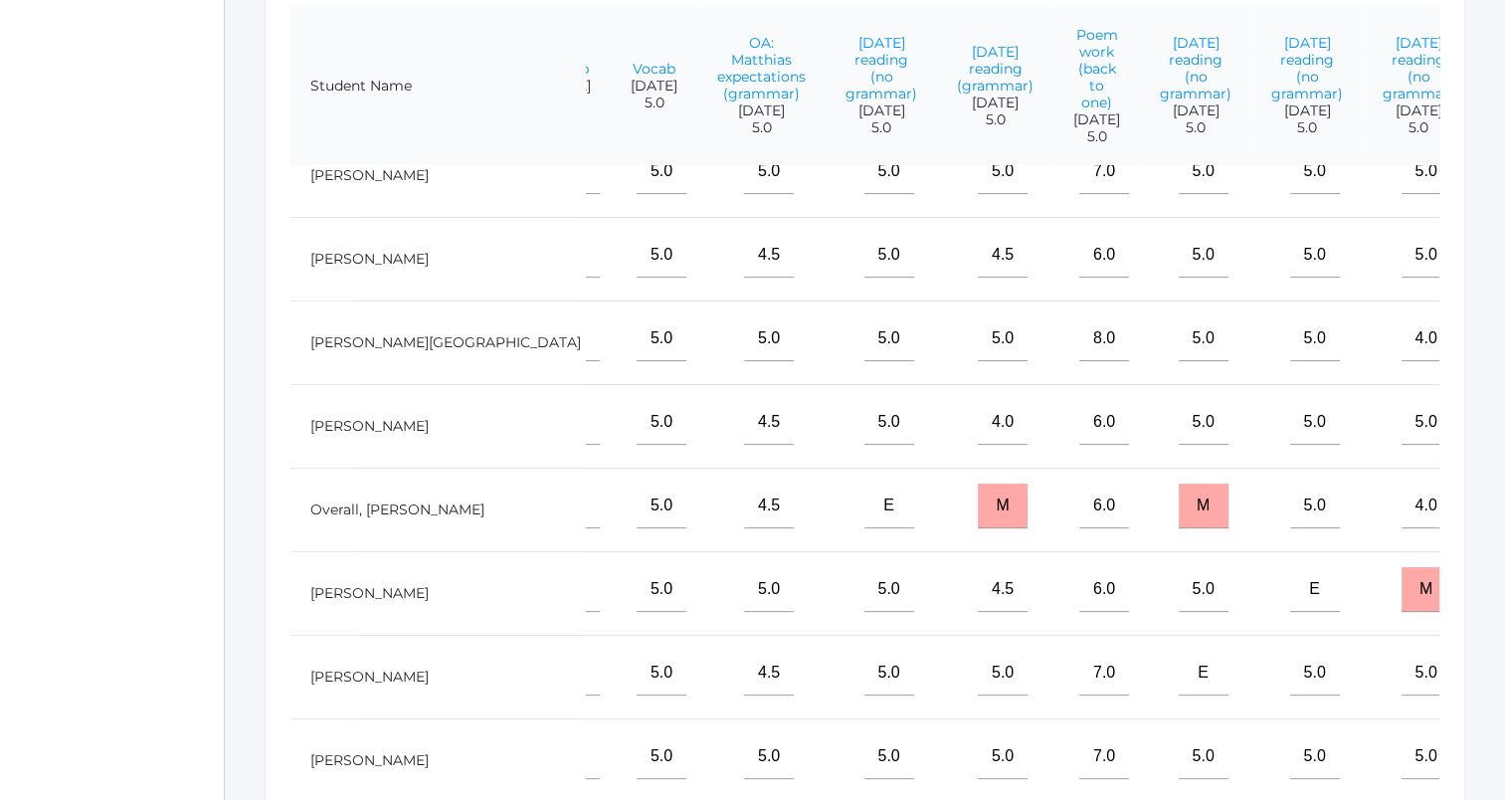
scroll to position [311, 637]
click at [1500, 411] on input"] "text" at bounding box center [1525, 422] width 50 height 45
type input"] "14.5"
click at [1500, 494] on input"] "text" at bounding box center [1525, 505] width 50 height 45
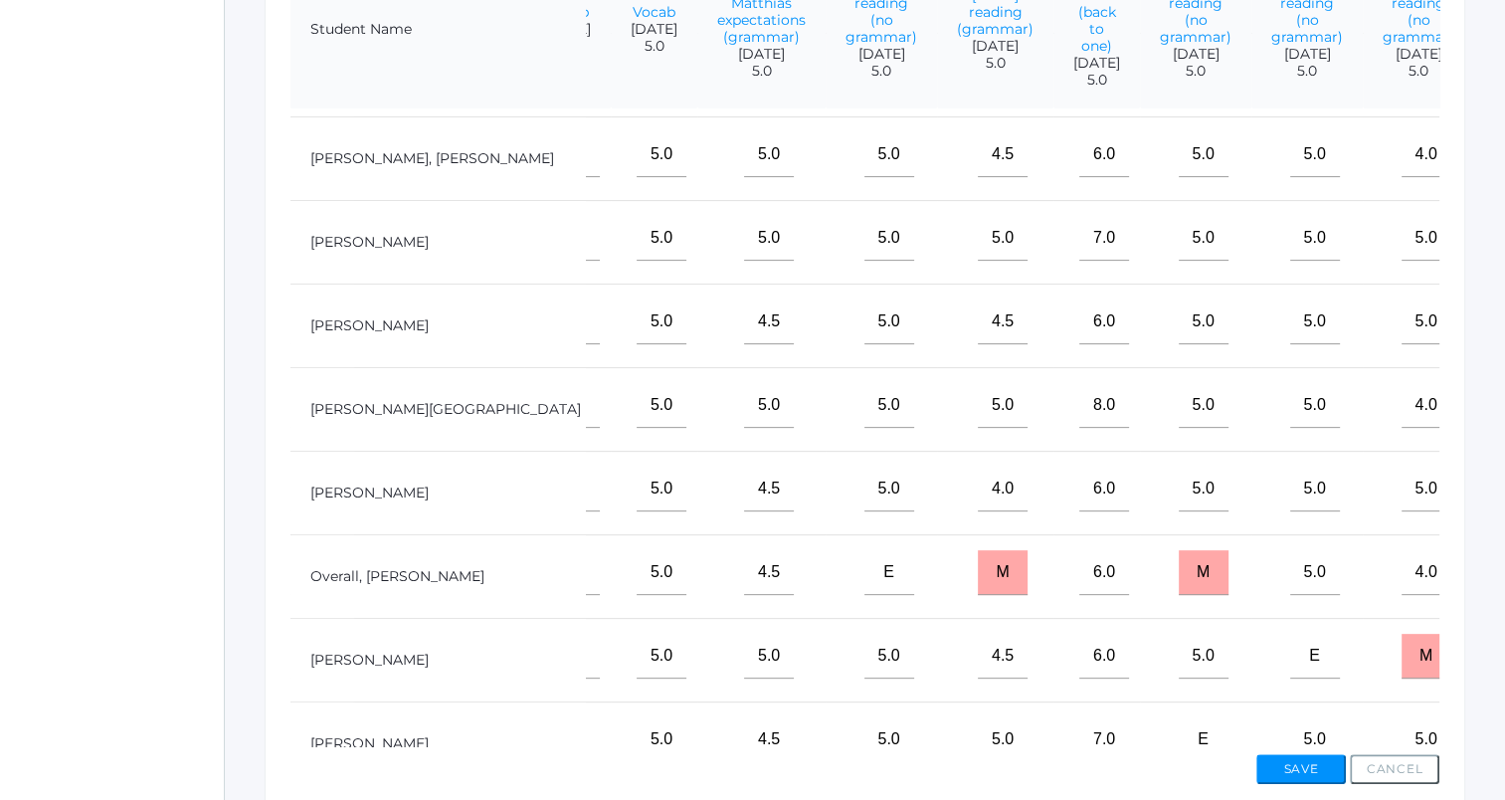
scroll to position [0, 637]
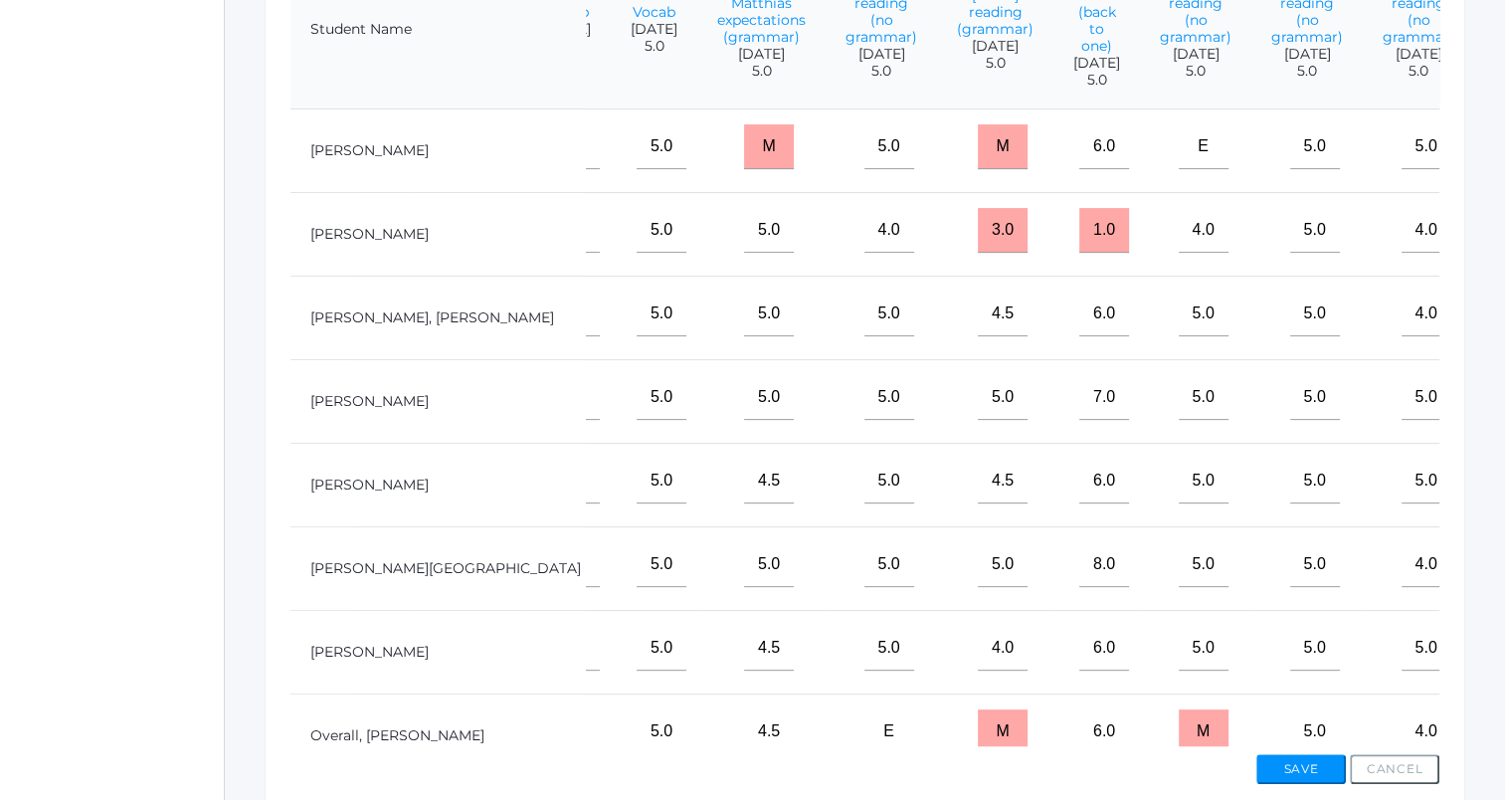
type input"] "12"
click at [1500, 323] on input"] "text" at bounding box center [1525, 313] width 50 height 45
type input"] "15"
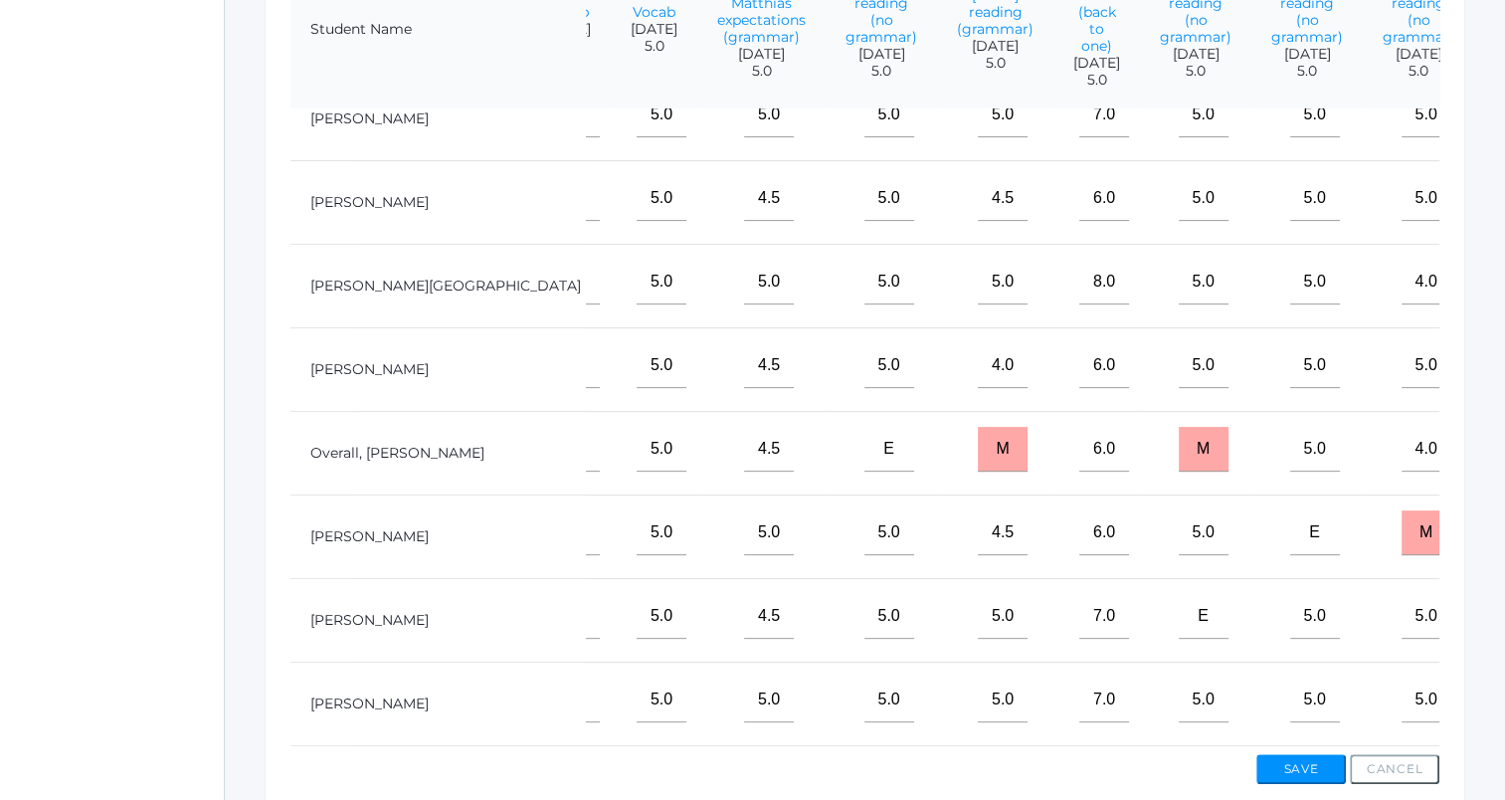
scroll to position [654, 0]
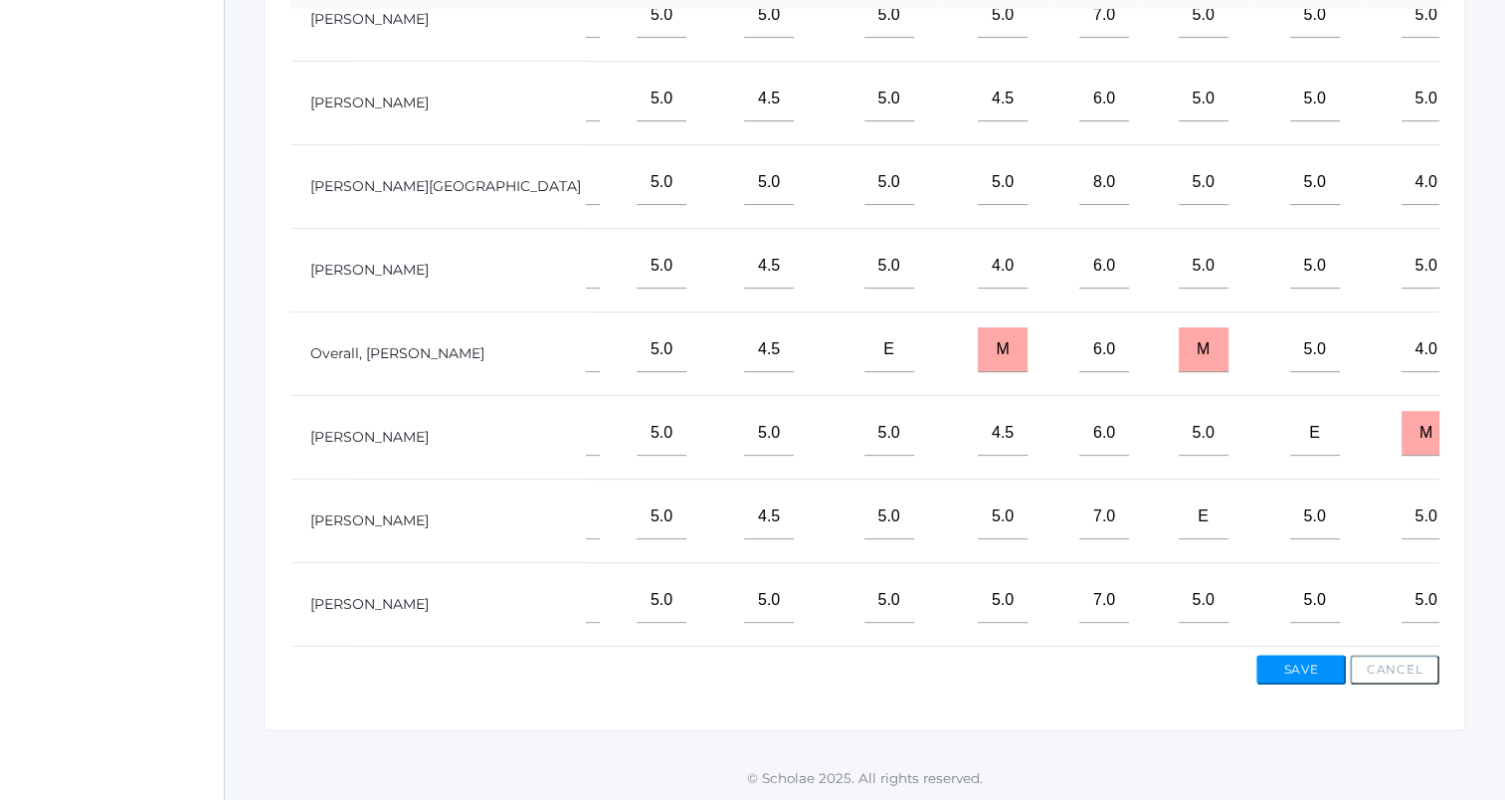
click at [1500, 418] on input"] "text" at bounding box center [1525, 433] width 50 height 45
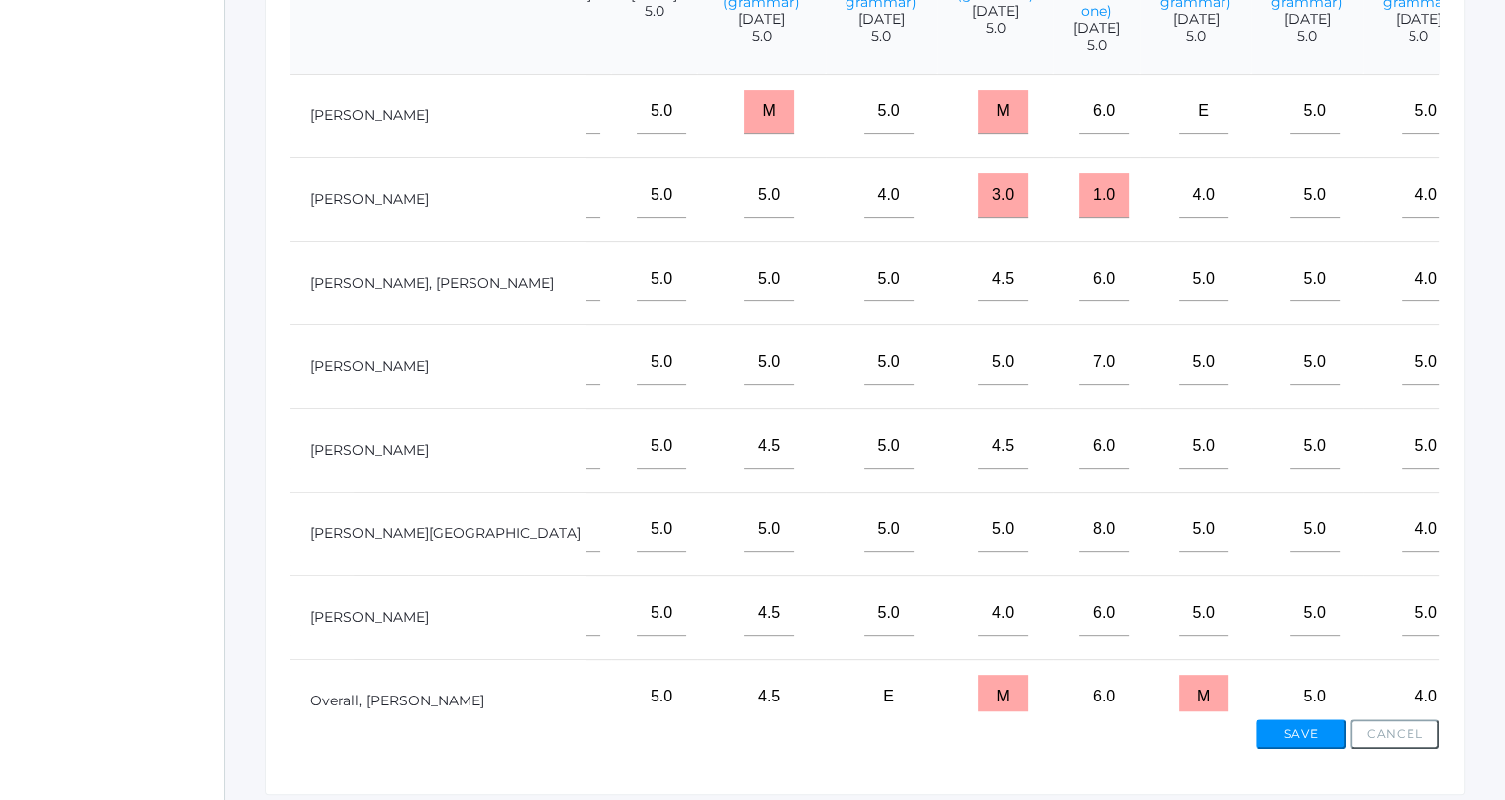
scroll to position [554, 0]
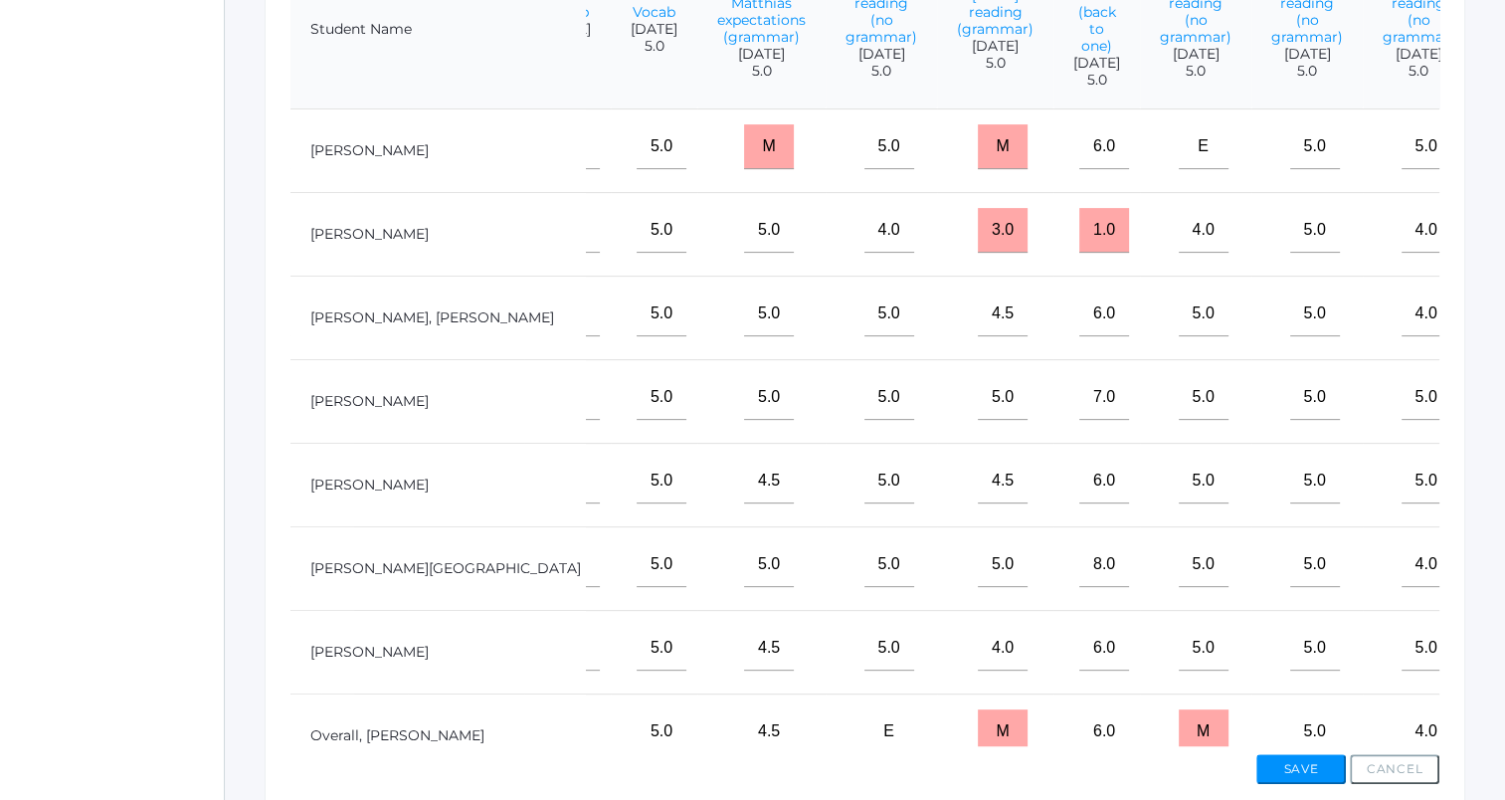
type input"] "11"
click at [1500, 252] on input"] "text" at bounding box center [1525, 230] width 50 height 45
type input"] "2"
click at [1295, 757] on button "Save" at bounding box center [1301, 769] width 90 height 30
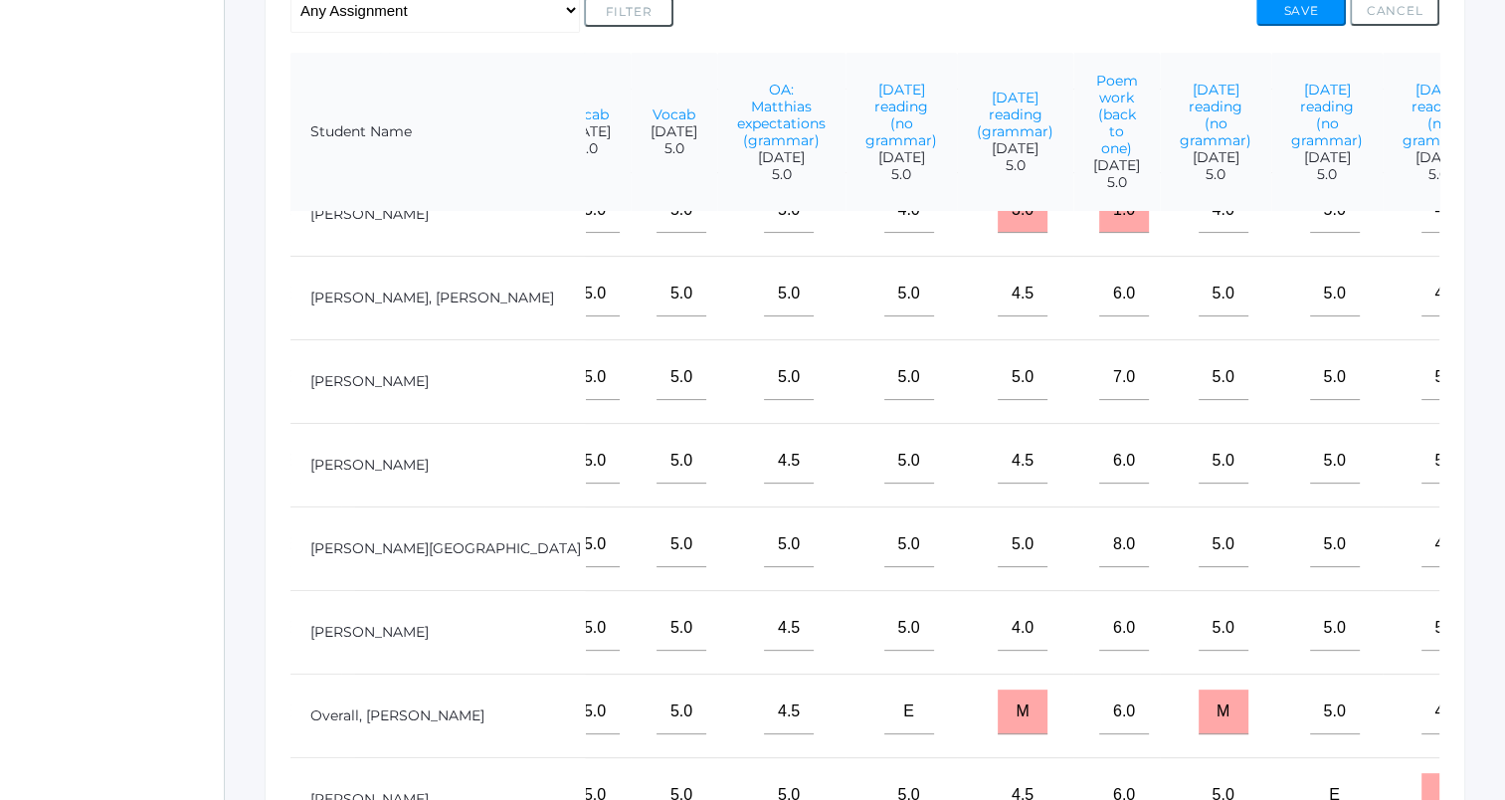
scroll to position [117, 637]
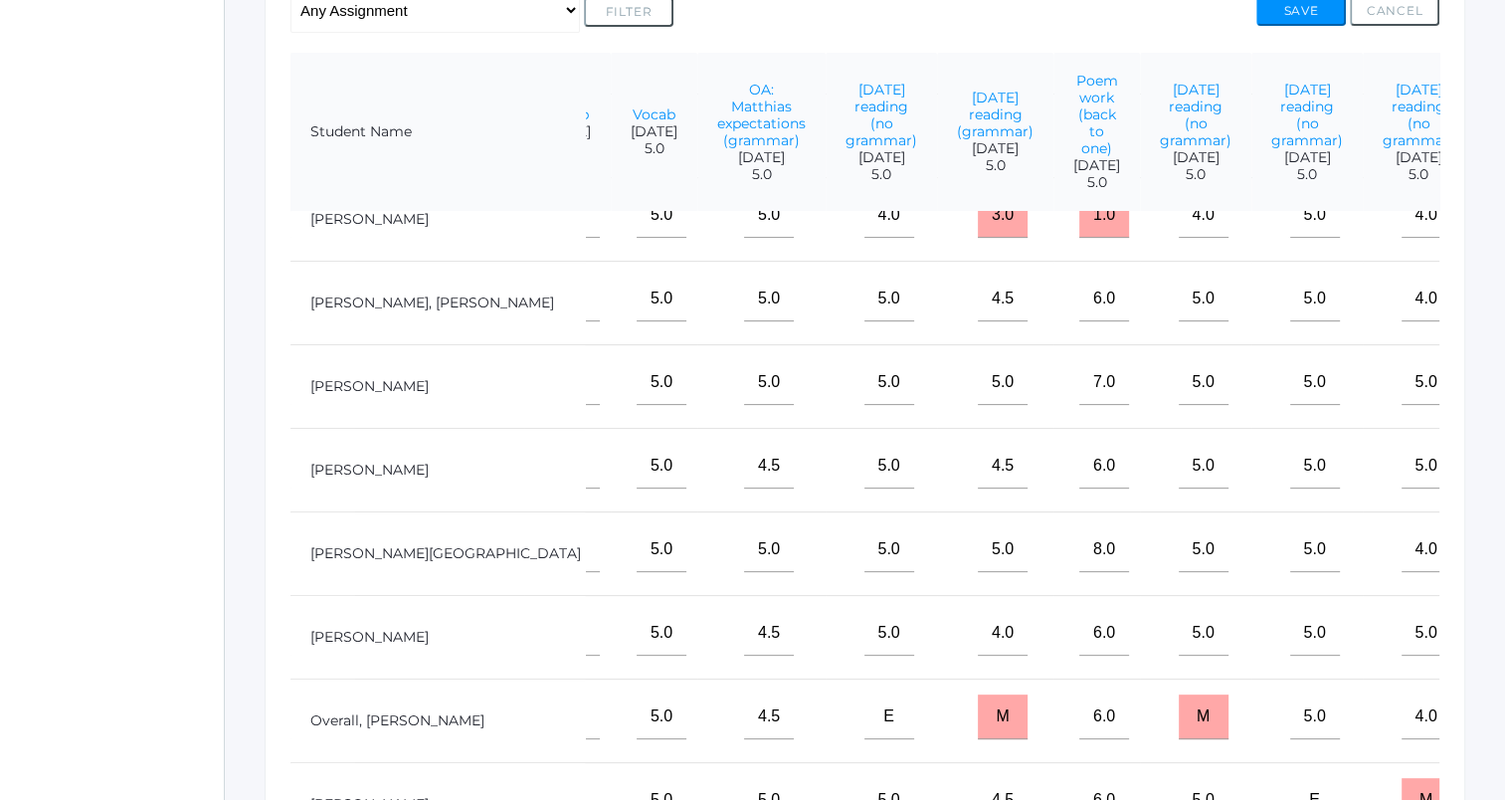
click at [1500, 572] on input"] "text" at bounding box center [1525, 549] width 50 height 45
type input"] "15"
click at [1301, 17] on button "Save" at bounding box center [1301, 11] width 90 height 30
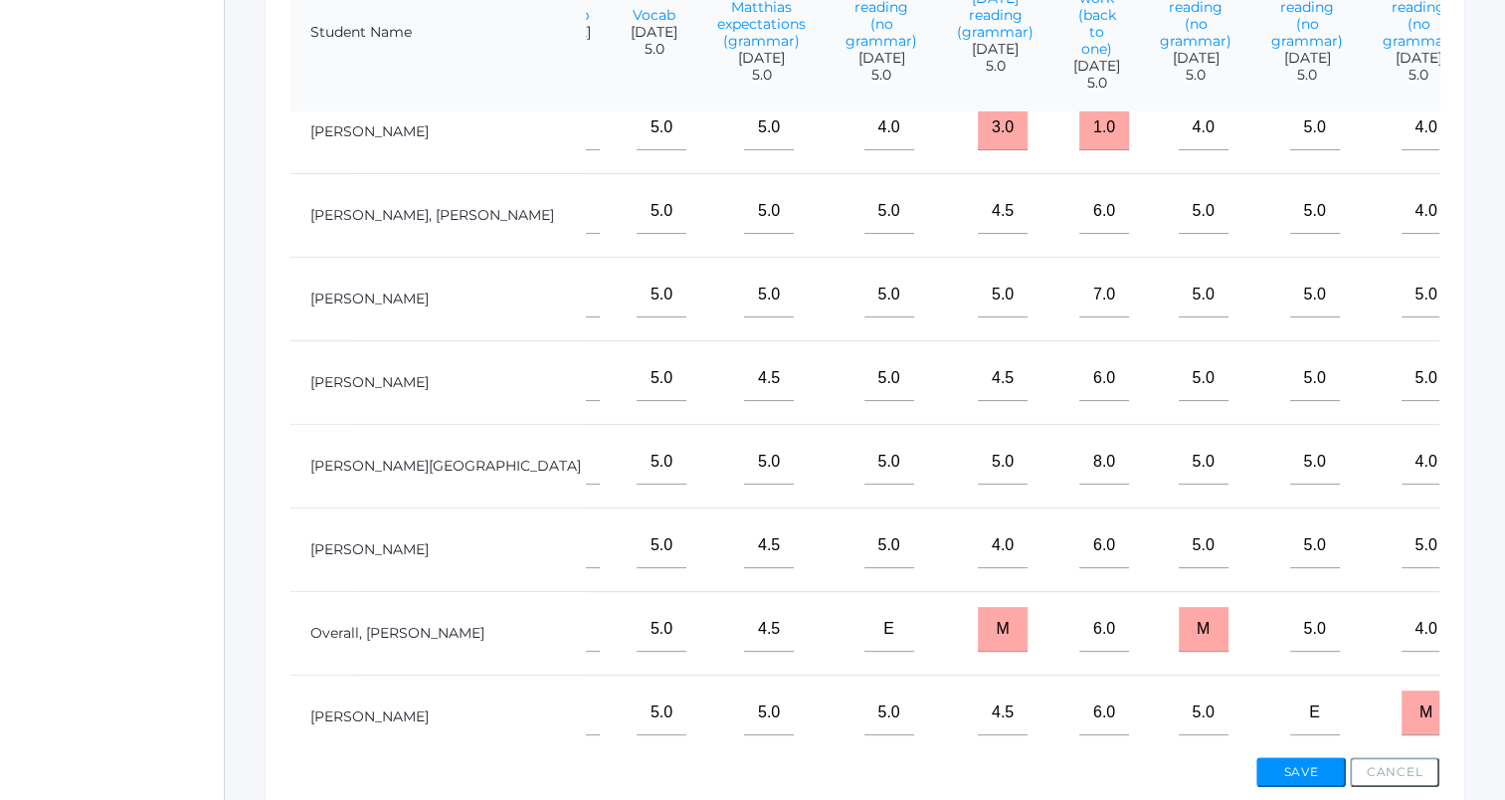
scroll to position [311, 637]
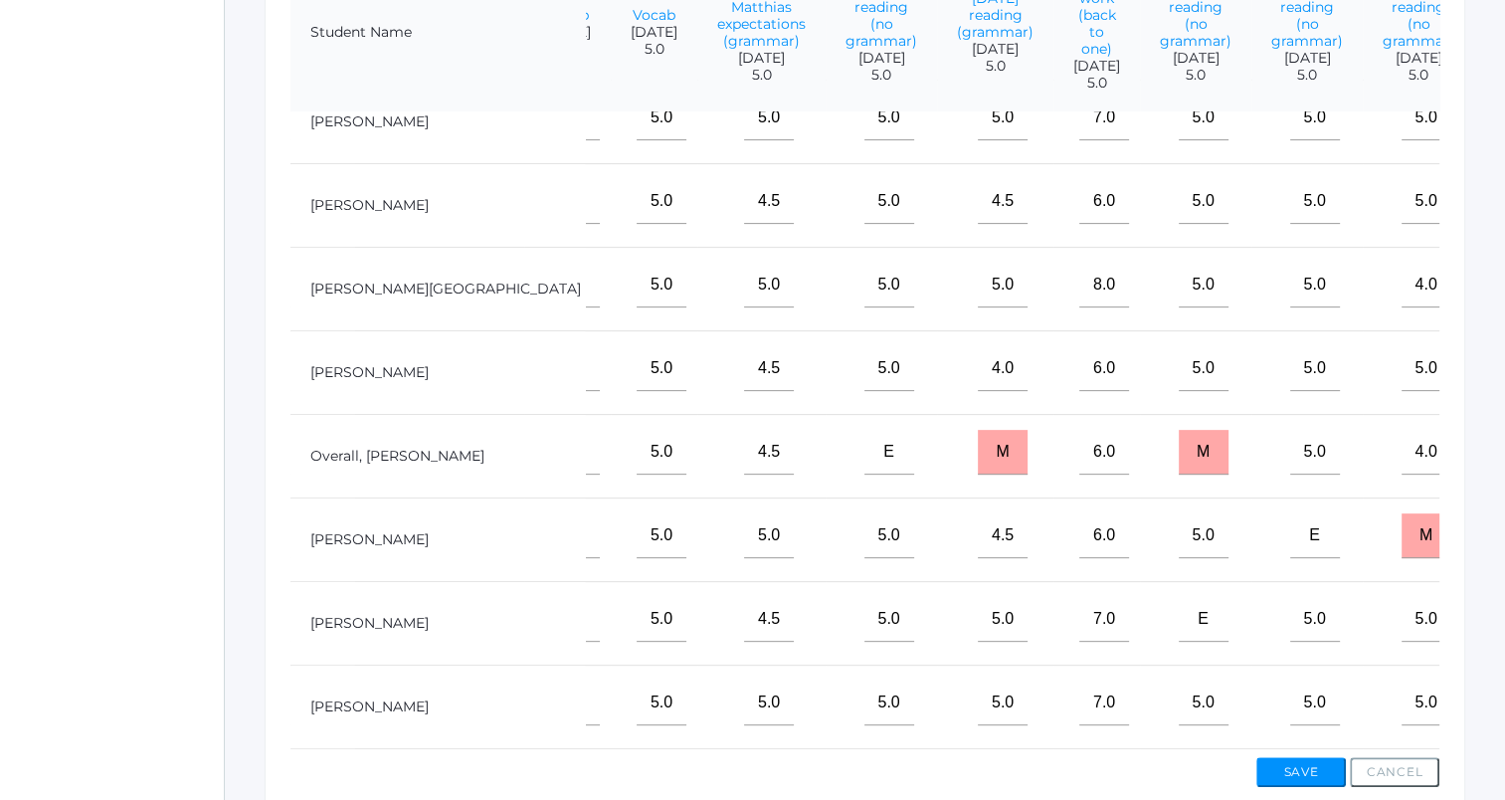
click at [1500, 691] on input"] "text" at bounding box center [1525, 702] width 50 height 45
type input"] "13"
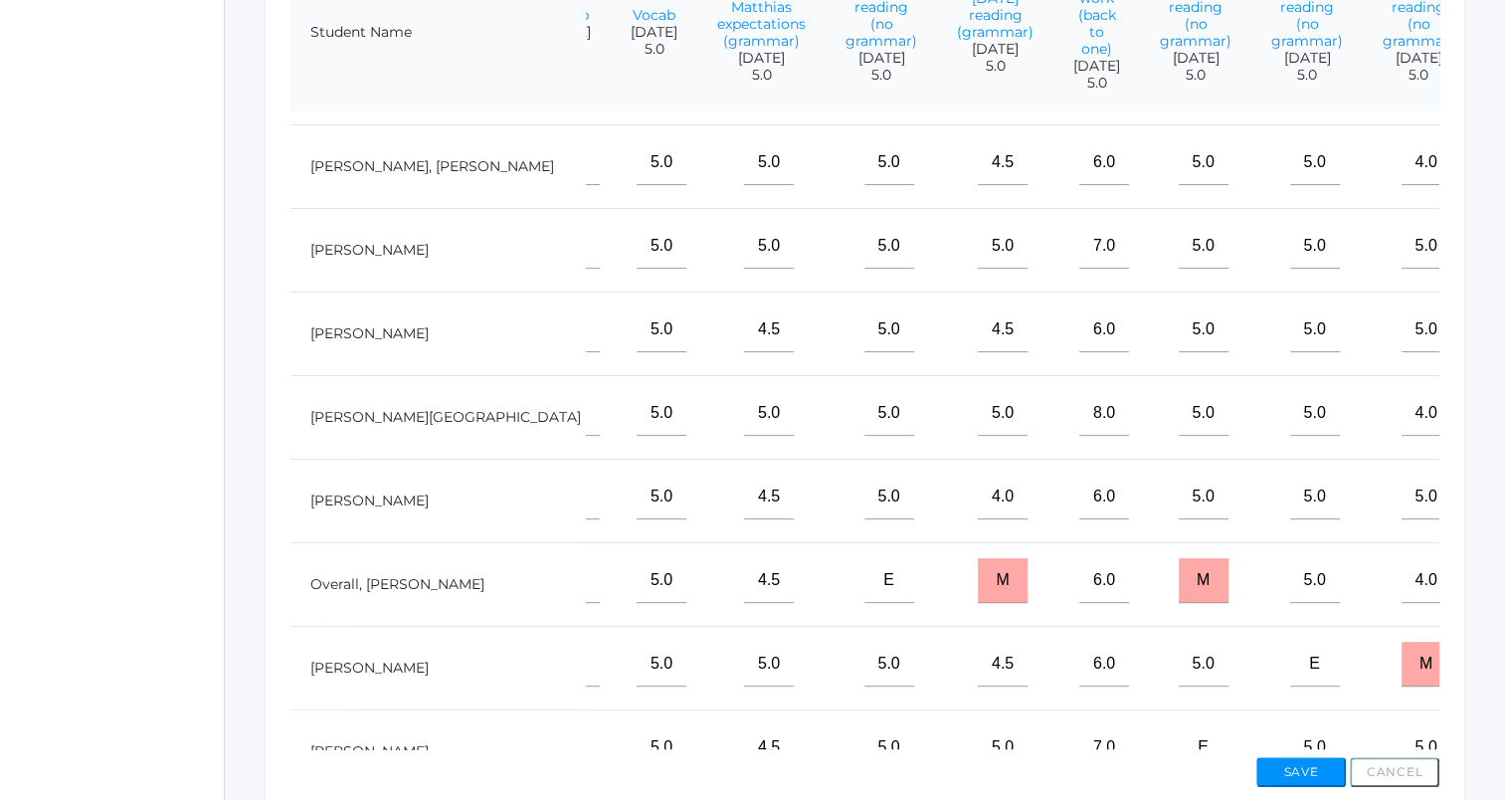
scroll to position [112, 637]
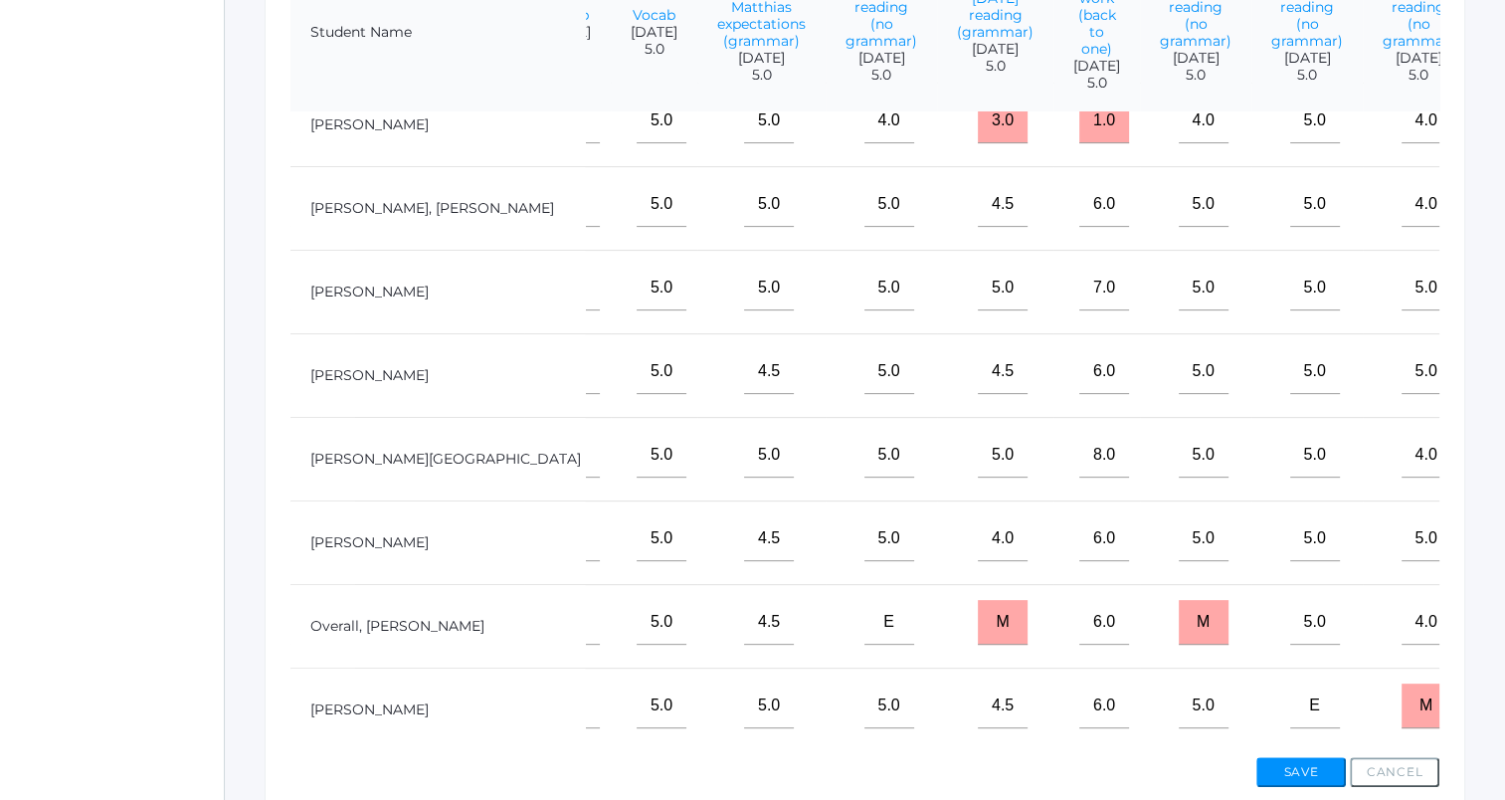
click at [1500, 386] on input"] "text" at bounding box center [1525, 371] width 50 height 45
type input"] "3.5"
click at [1305, 772] on button "Save" at bounding box center [1301, 772] width 90 height 30
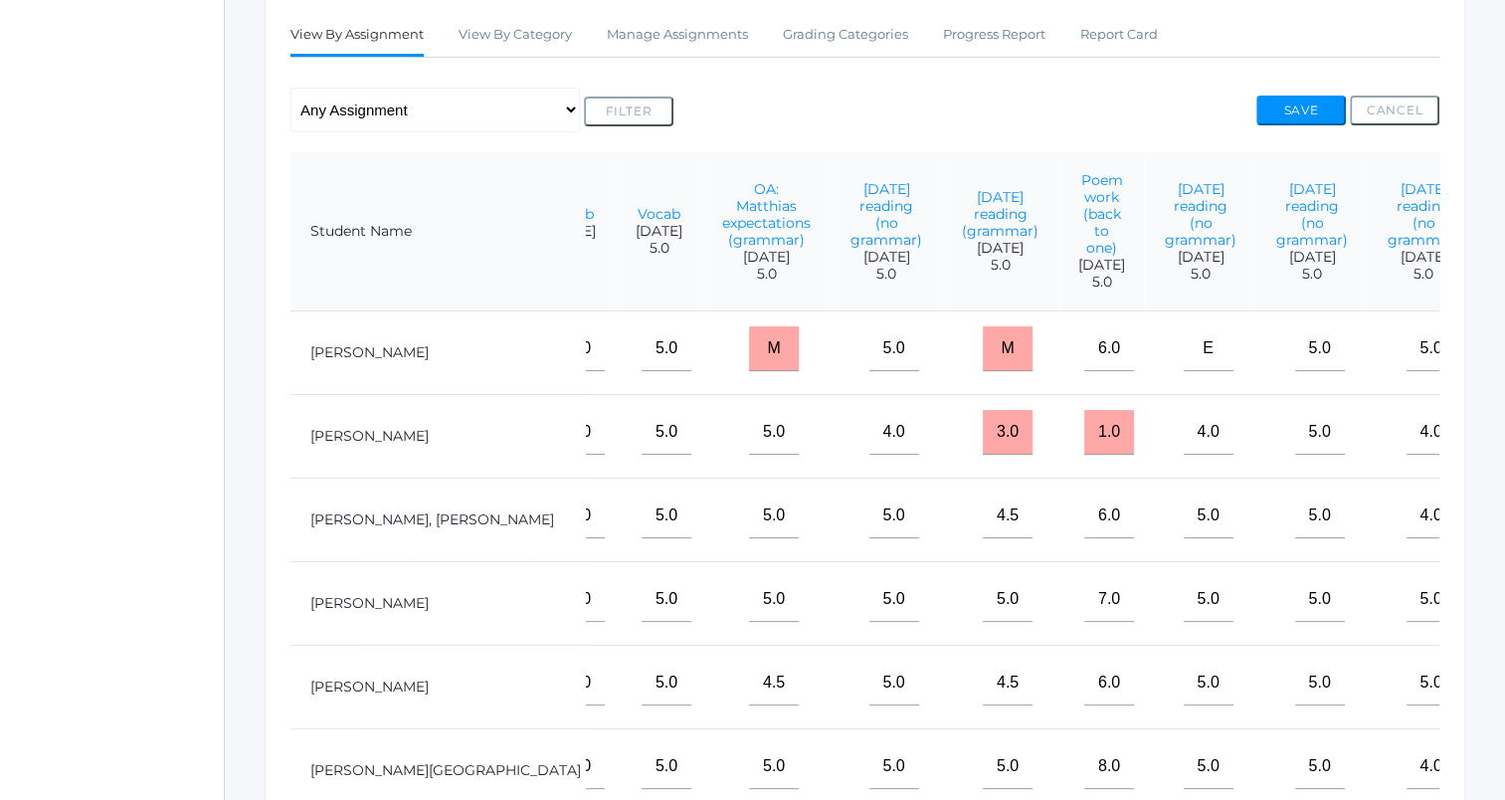
scroll to position [0, 637]
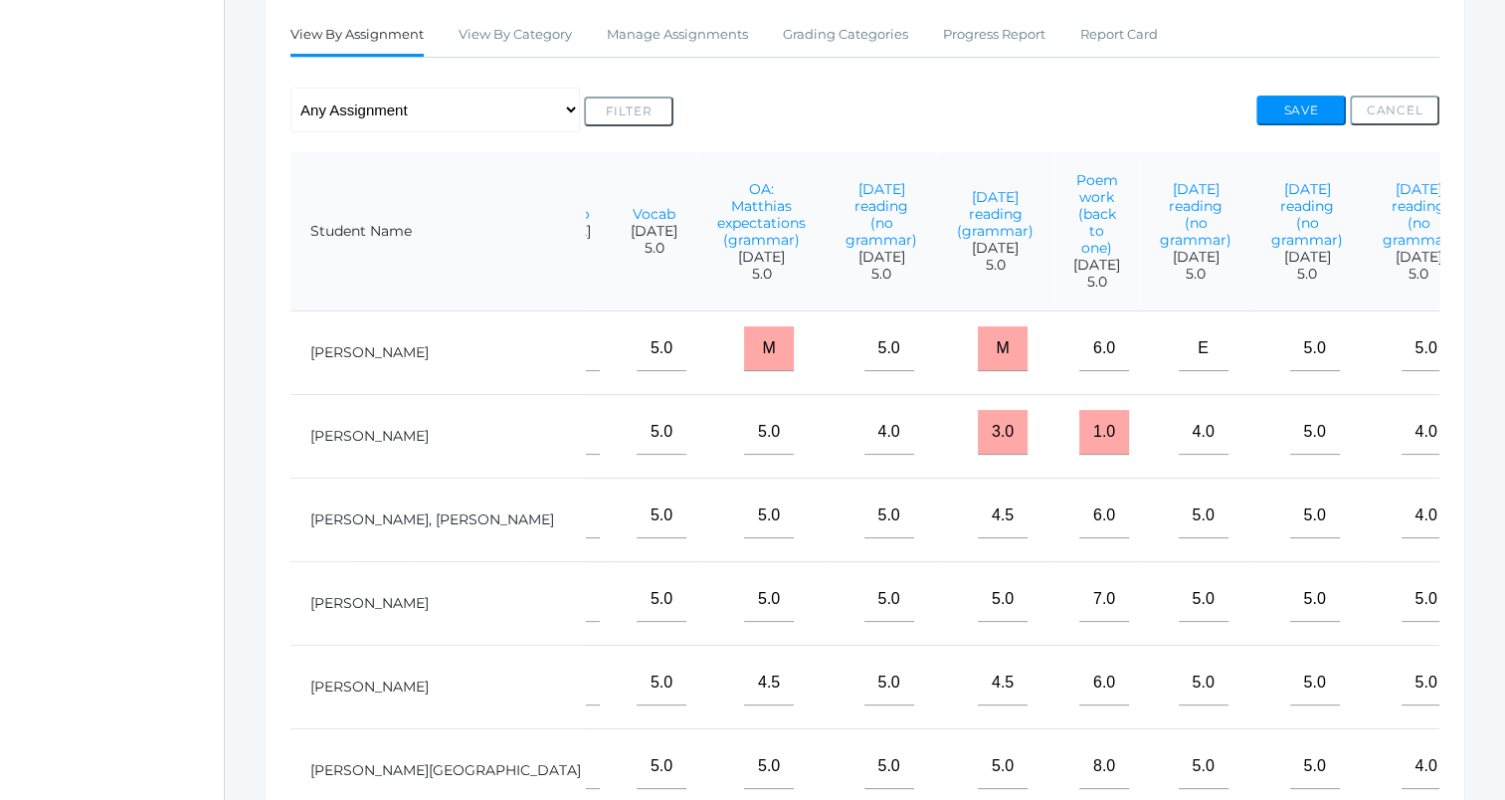
click at [1500, 367] on input"] "text" at bounding box center [1525, 348] width 50 height 45
type input"] "12.5"
click at [1265, 104] on button "Save" at bounding box center [1301, 110] width 90 height 30
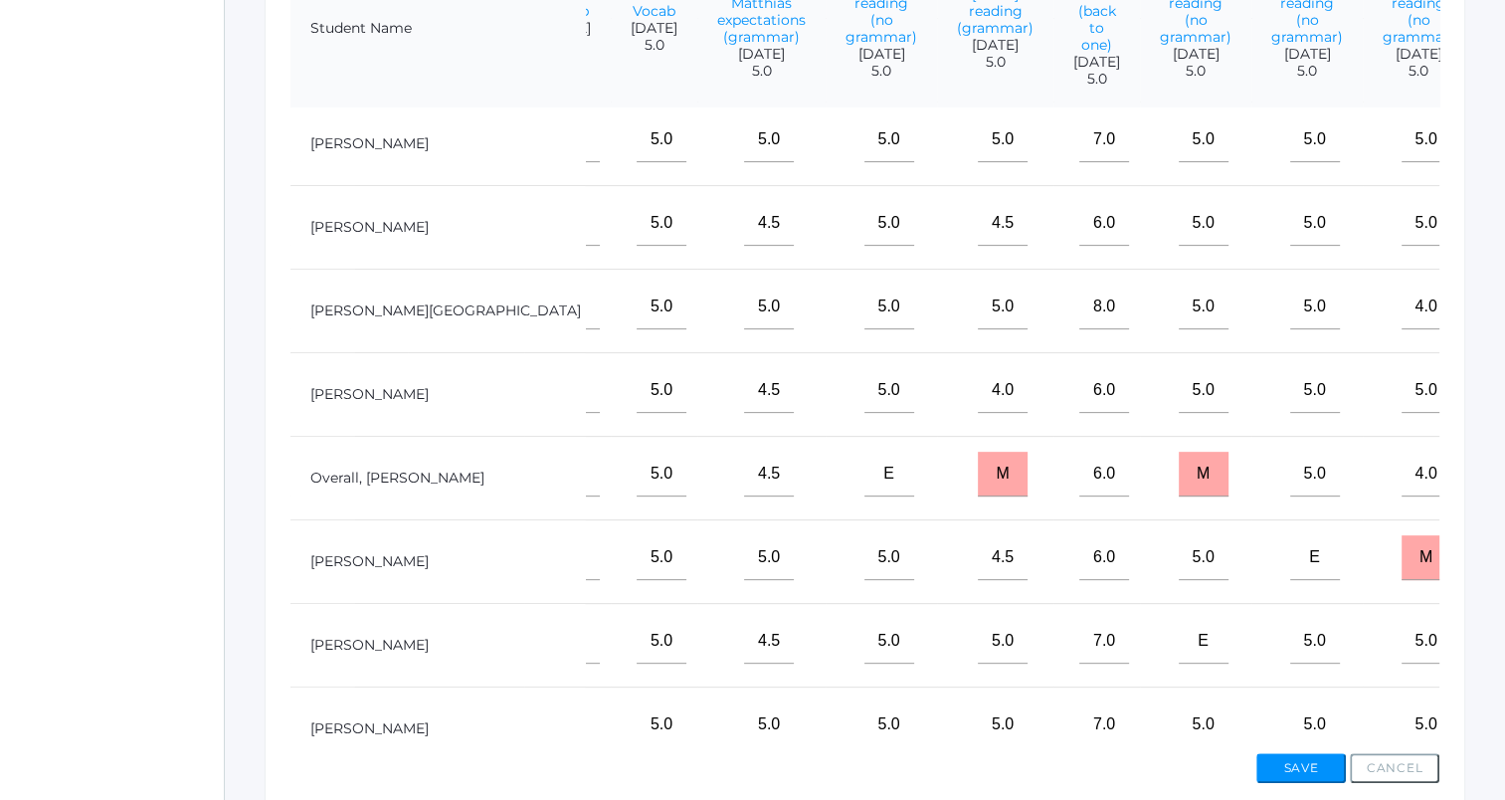
scroll to position [298, 637]
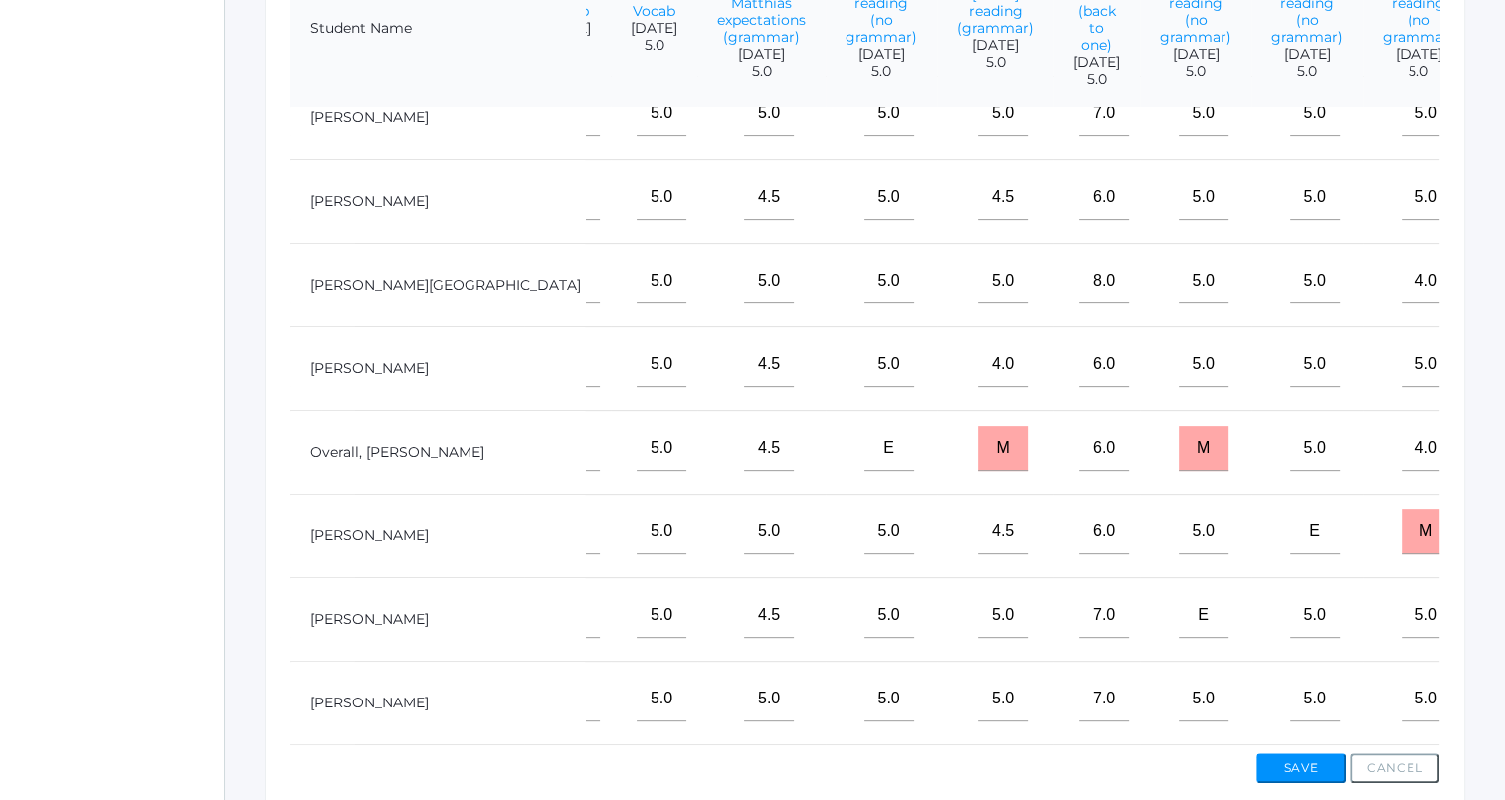
click at [1500, 613] on input"] "text" at bounding box center [1525, 615] width 50 height 45
type input"] "12"
click at [1309, 753] on button "Save" at bounding box center [1301, 768] width 90 height 30
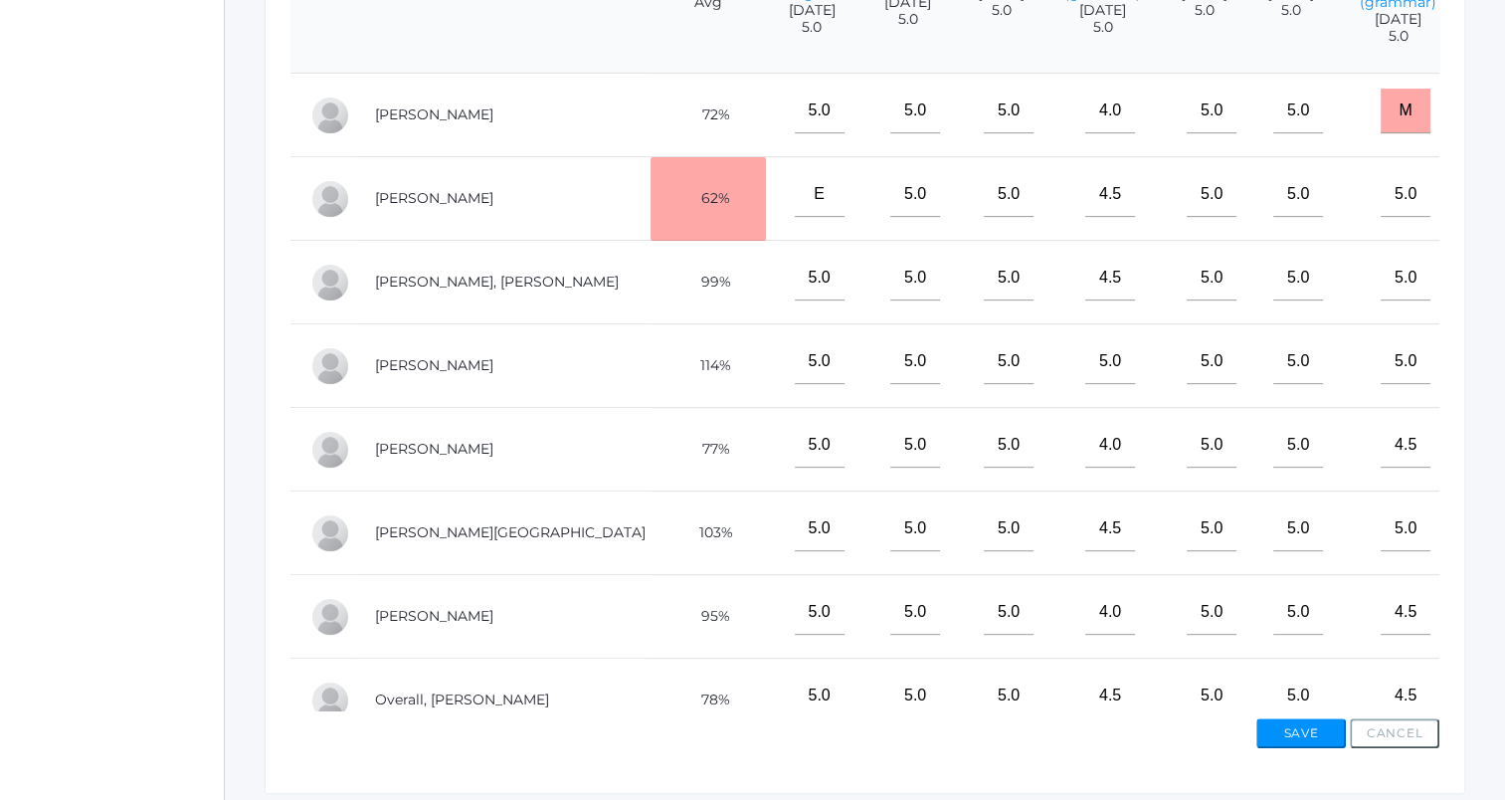
scroll to position [601, 0]
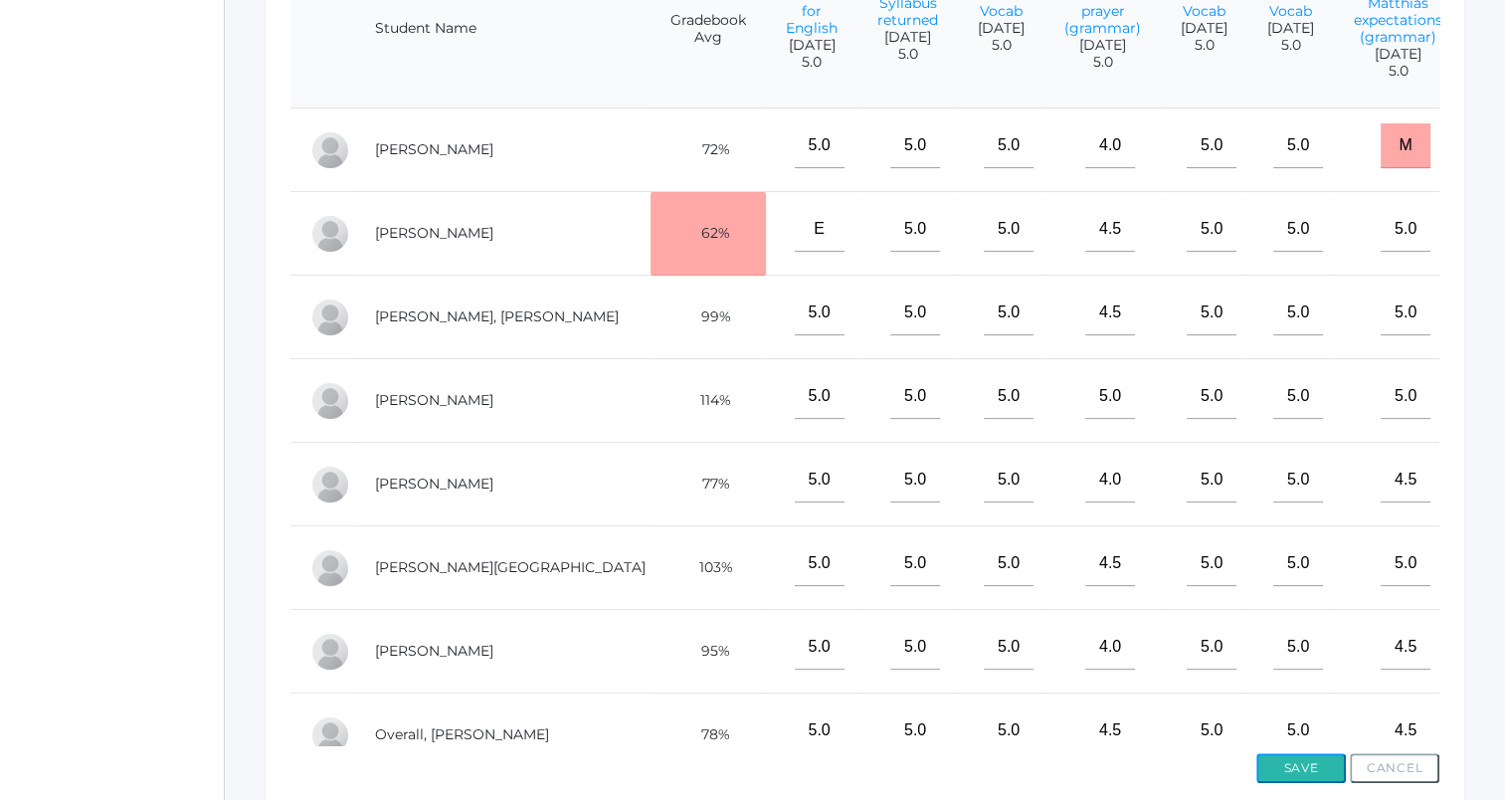
click at [1315, 758] on button "Save" at bounding box center [1301, 768] width 90 height 30
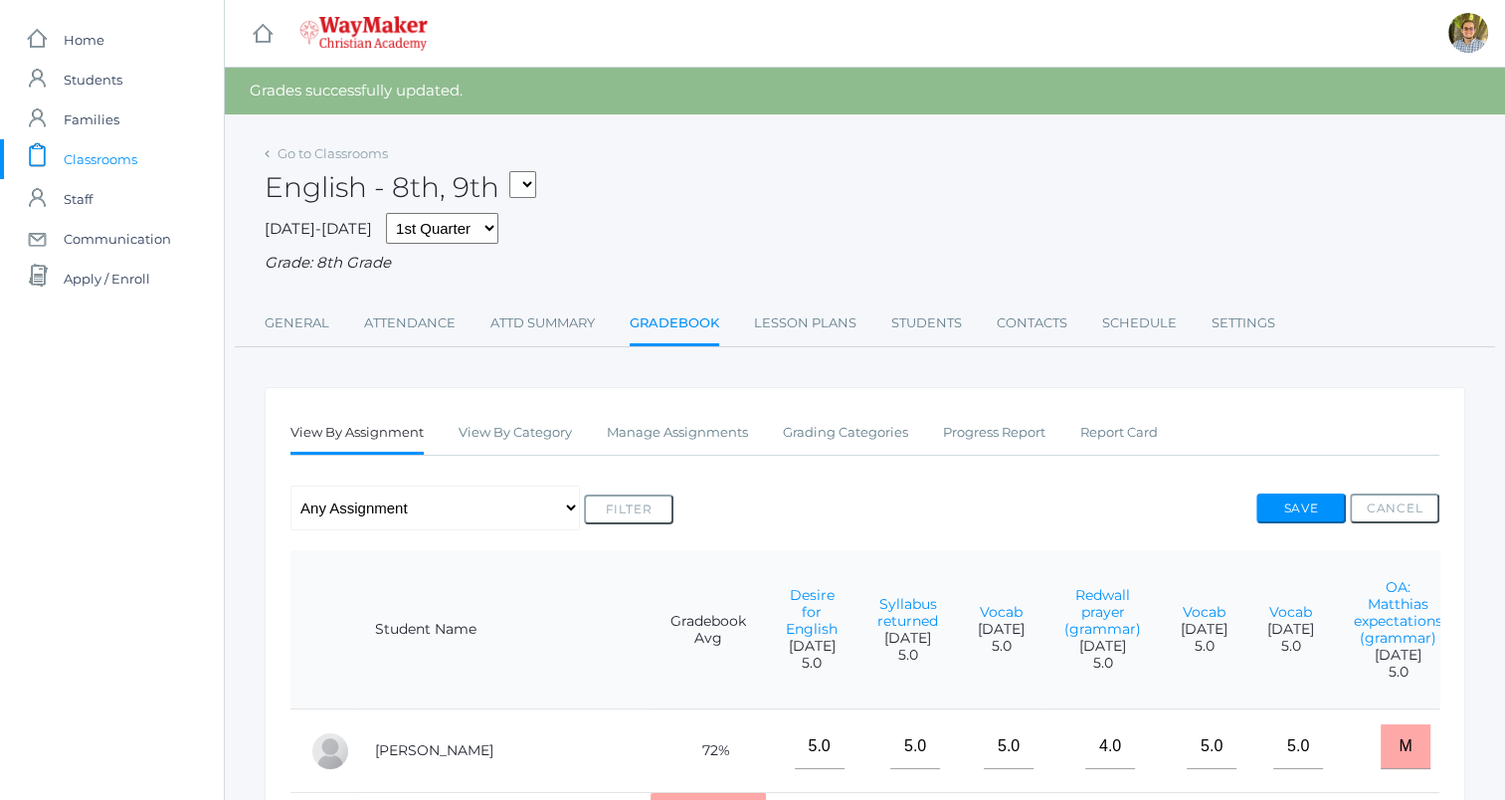
click at [122, 157] on span "Classrooms" at bounding box center [101, 159] width 74 height 40
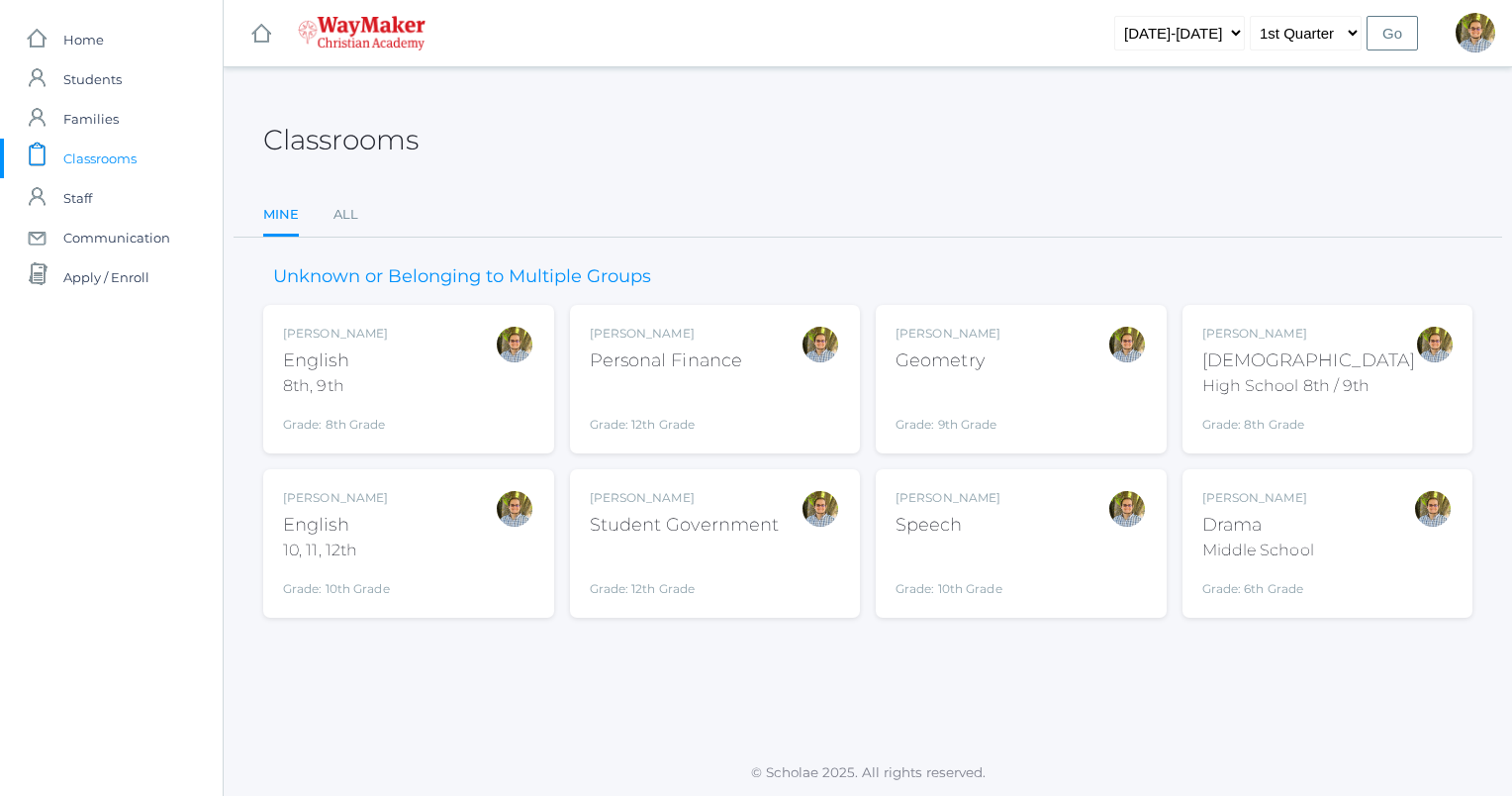
click at [460, 550] on div "[PERSON_NAME] English 10, 11, 12th Grade: 10th Grade HSENGLISH" at bounding box center [408, 542] width 252 height 108
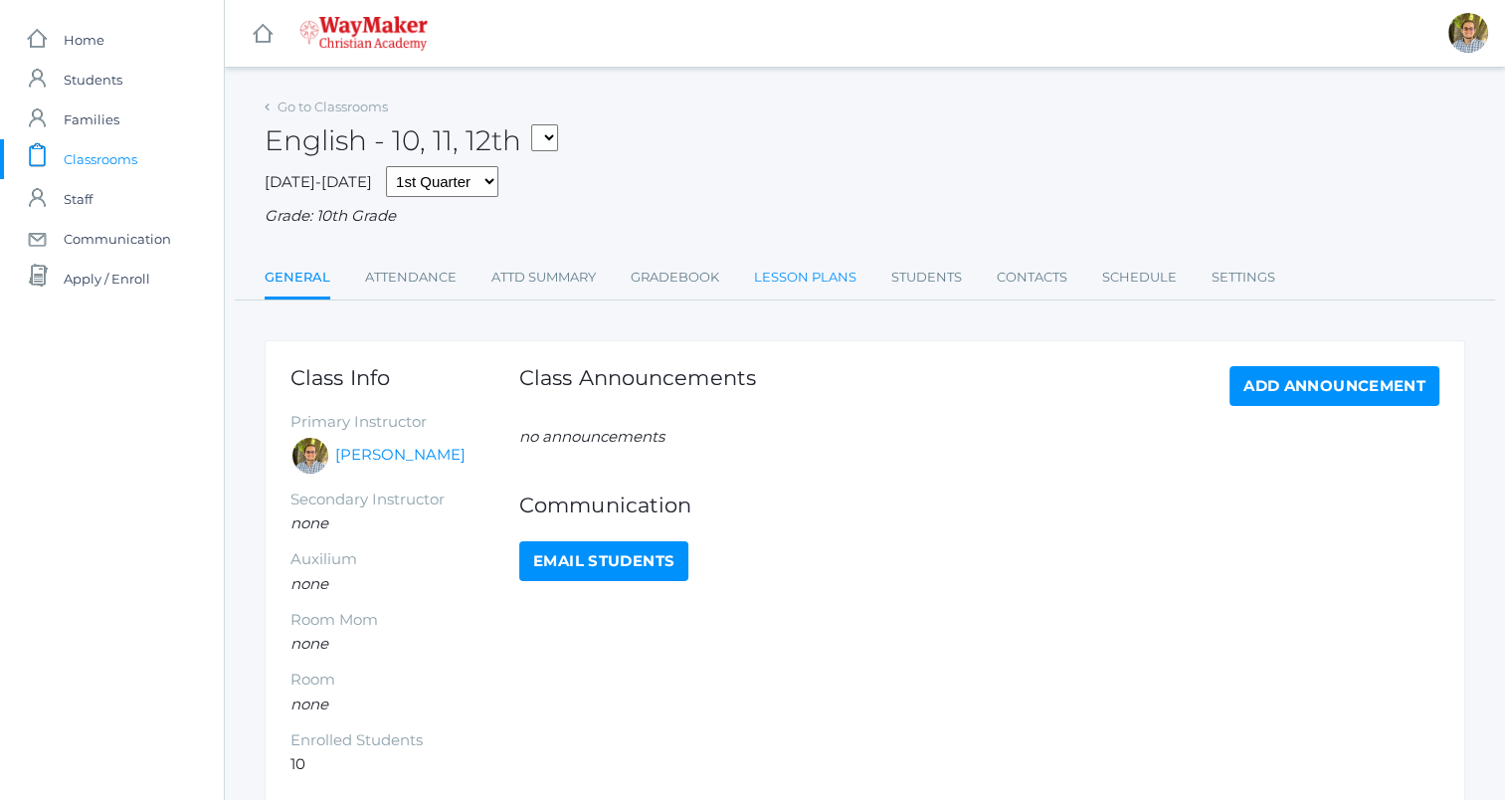
click at [803, 276] on link "Lesson Plans" at bounding box center [805, 278] width 102 height 40
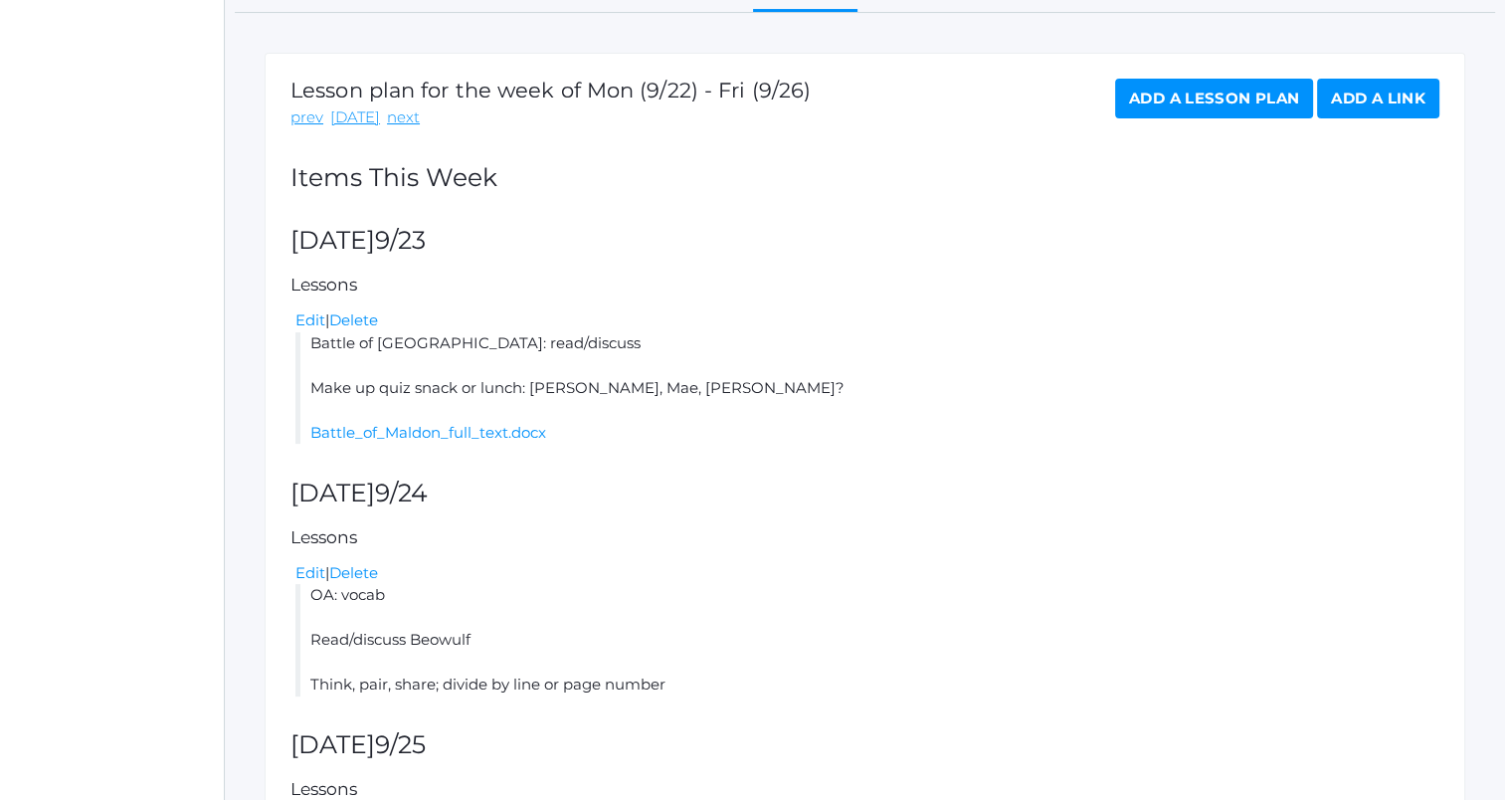
scroll to position [298, 0]
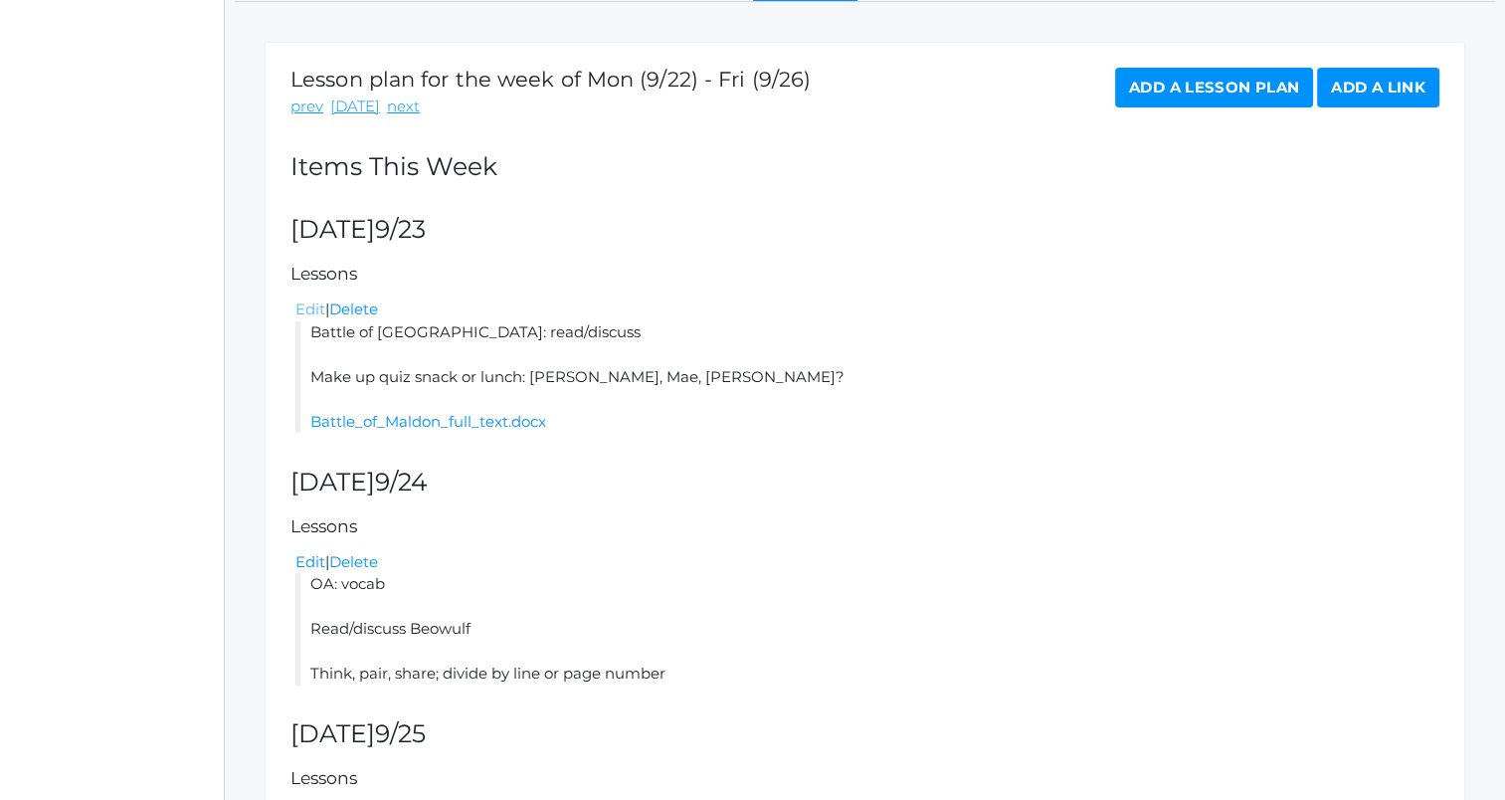
click at [306, 312] on link "Edit" at bounding box center [310, 308] width 30 height 19
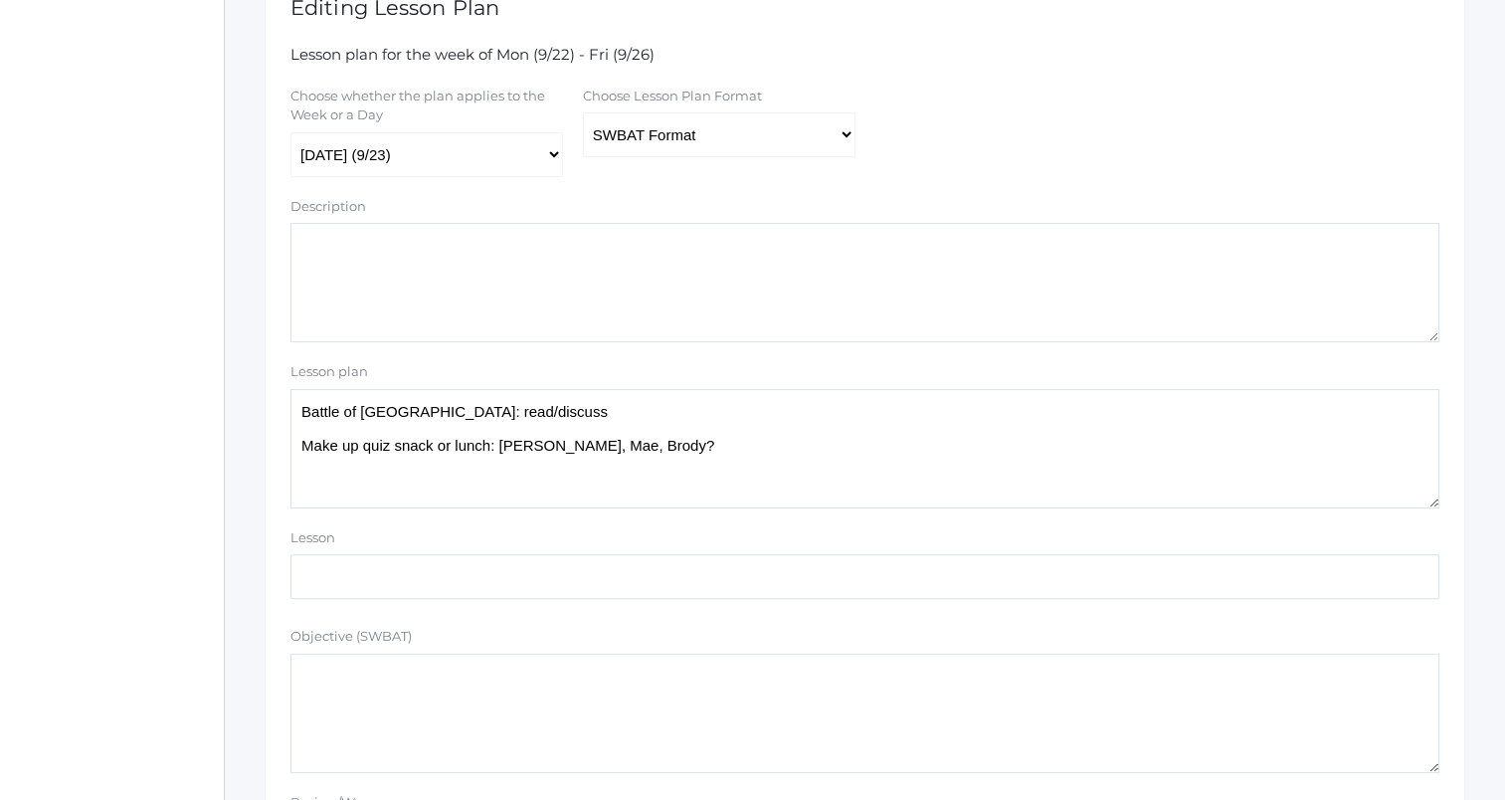
scroll to position [398, 0]
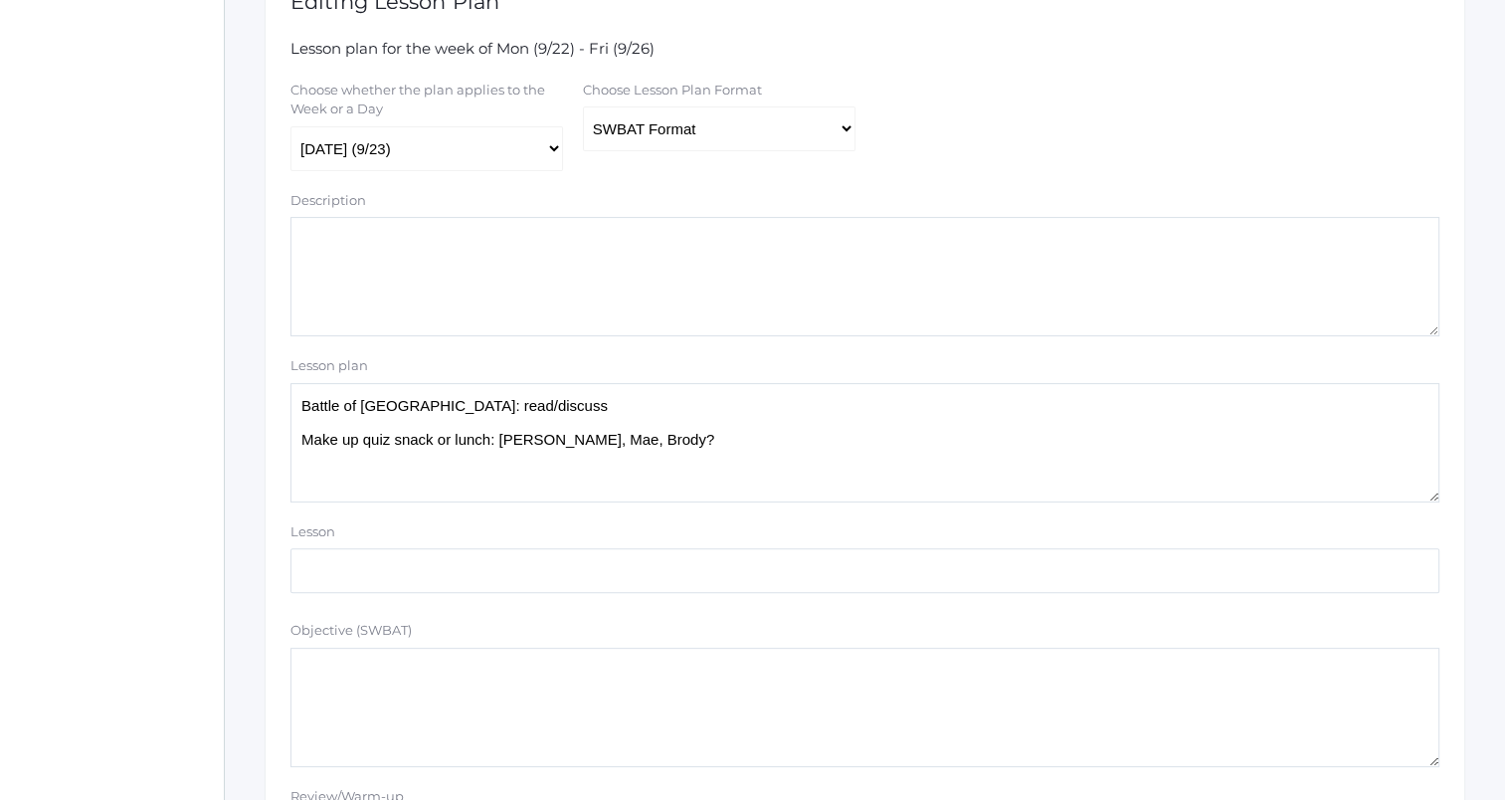
click at [566, 408] on textarea "Battle of Maldon: read/discuss Make up quiz snack or lunch: Haylie, Mae, Brody?" at bounding box center [864, 442] width 1149 height 119
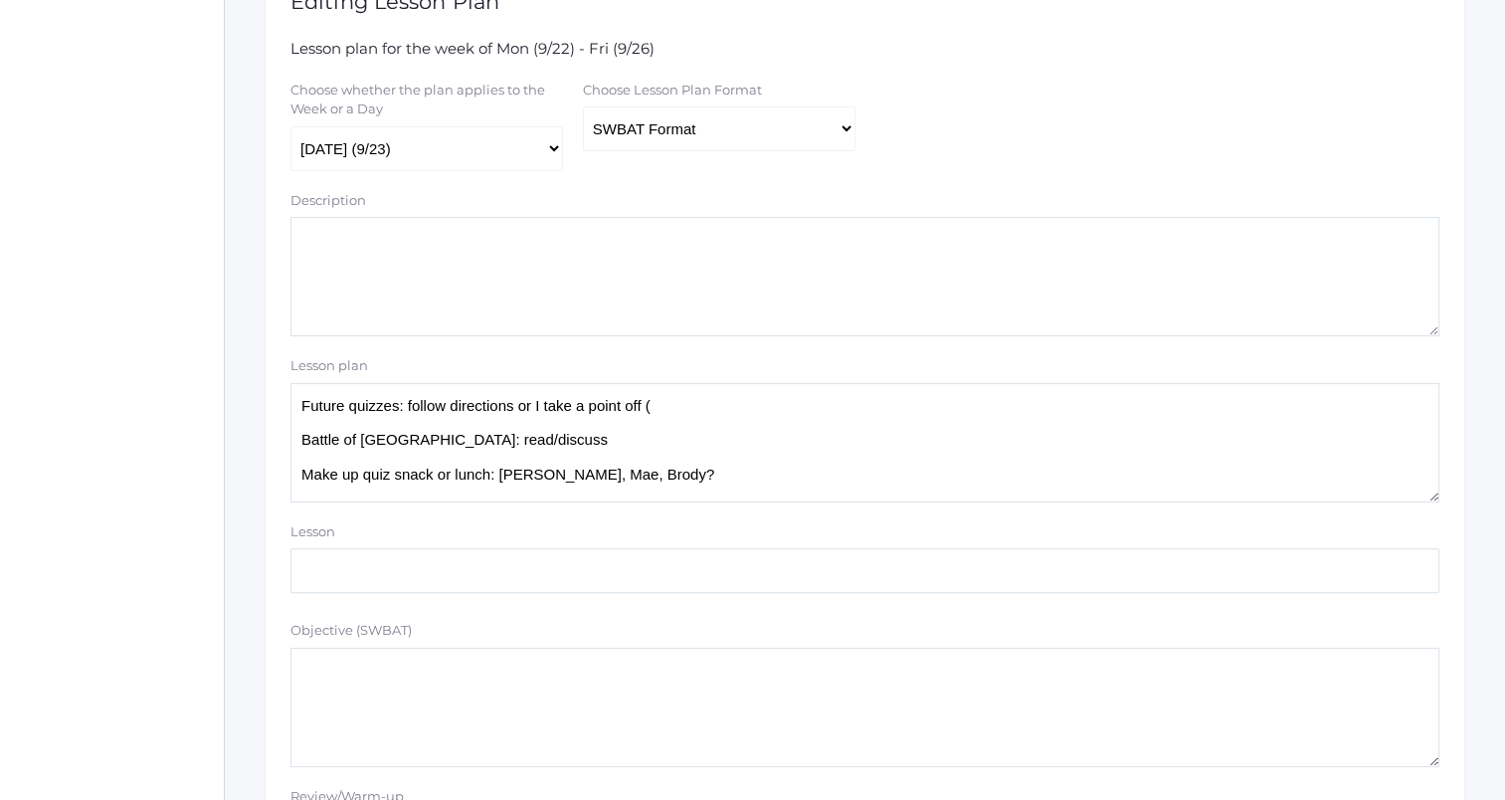
click at [716, 406] on textarea "Battle of Maldon: read/discuss Make up quiz snack or lunch: Haylie, Mae, Brody?" at bounding box center [864, 442] width 1149 height 119
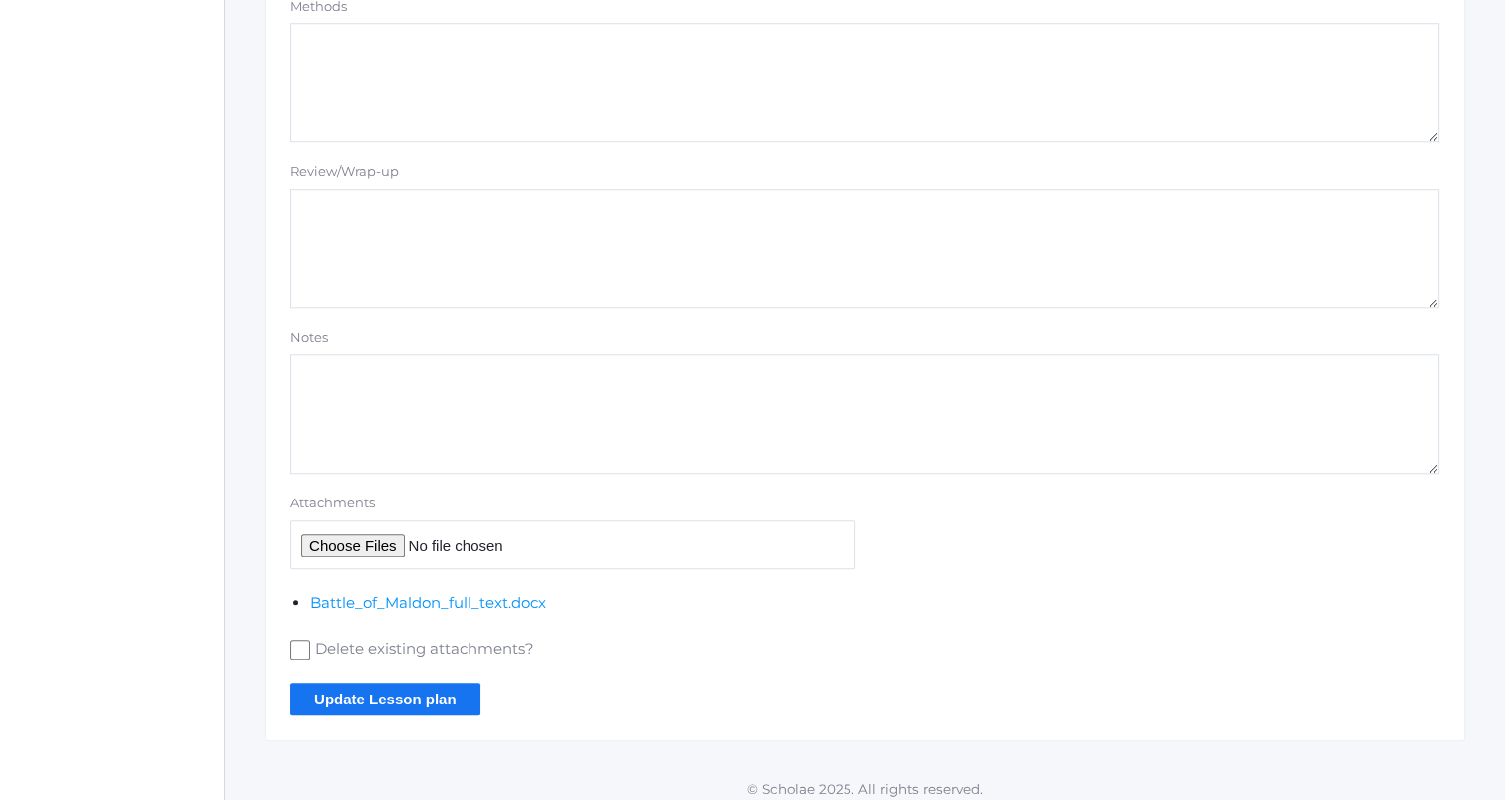
scroll to position [1775, 0]
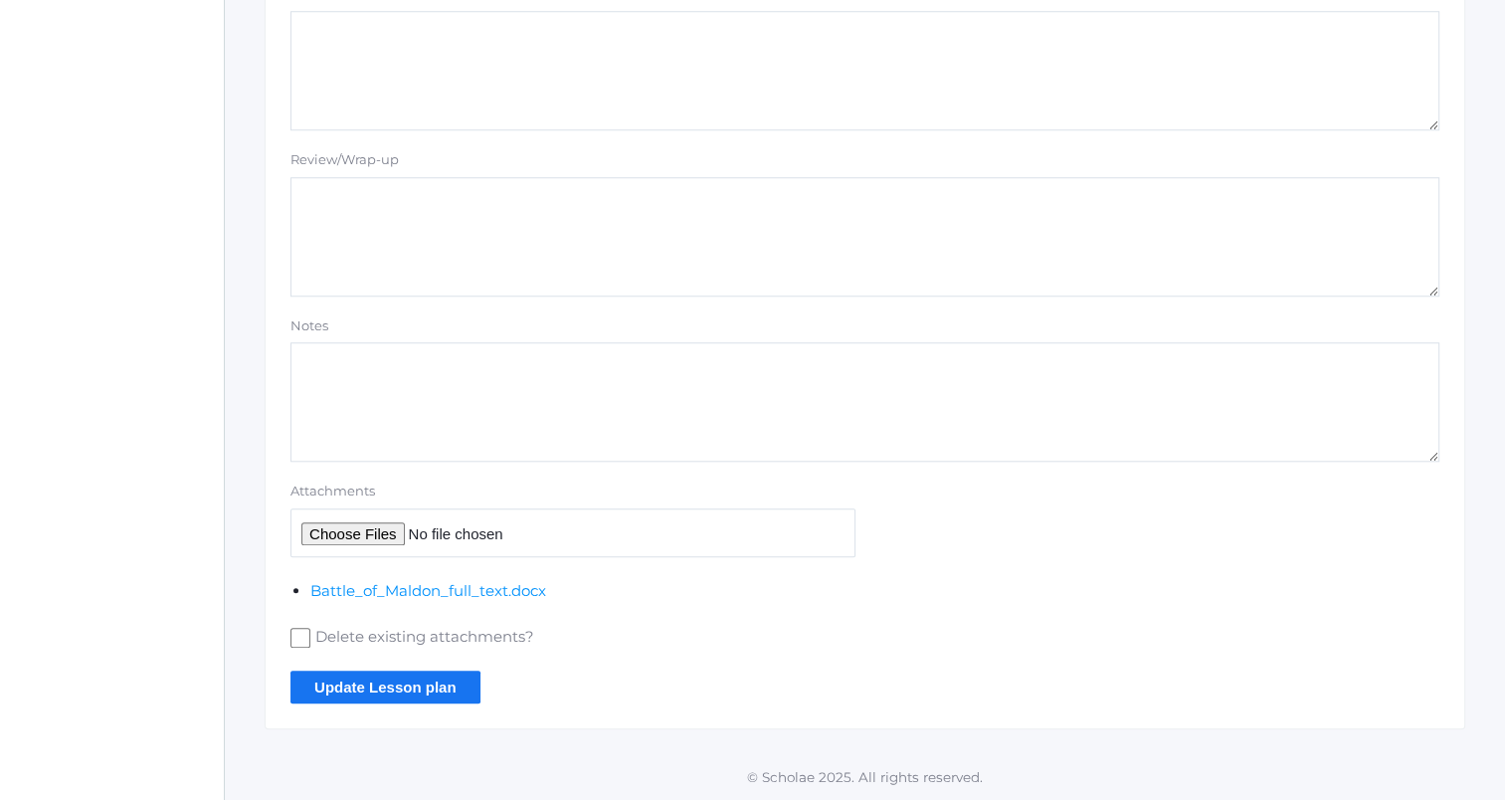
type textarea "Future quizzes: follow directions or I take a point off (matching) Battle of Ma…"
click at [440, 682] on input "Update Lesson plan" at bounding box center [385, 686] width 190 height 33
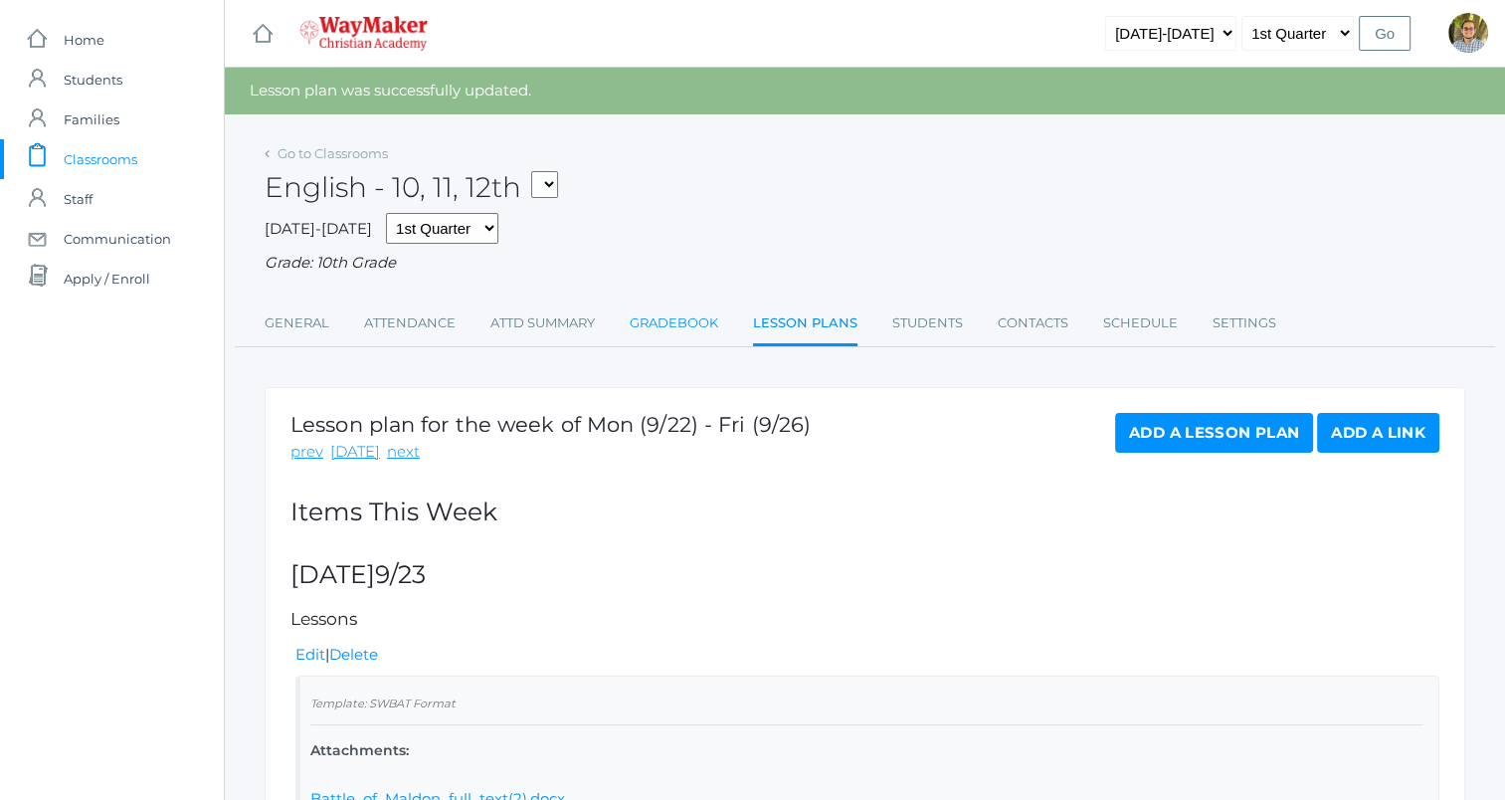
click at [667, 326] on link "Gradebook" at bounding box center [674, 323] width 89 height 40
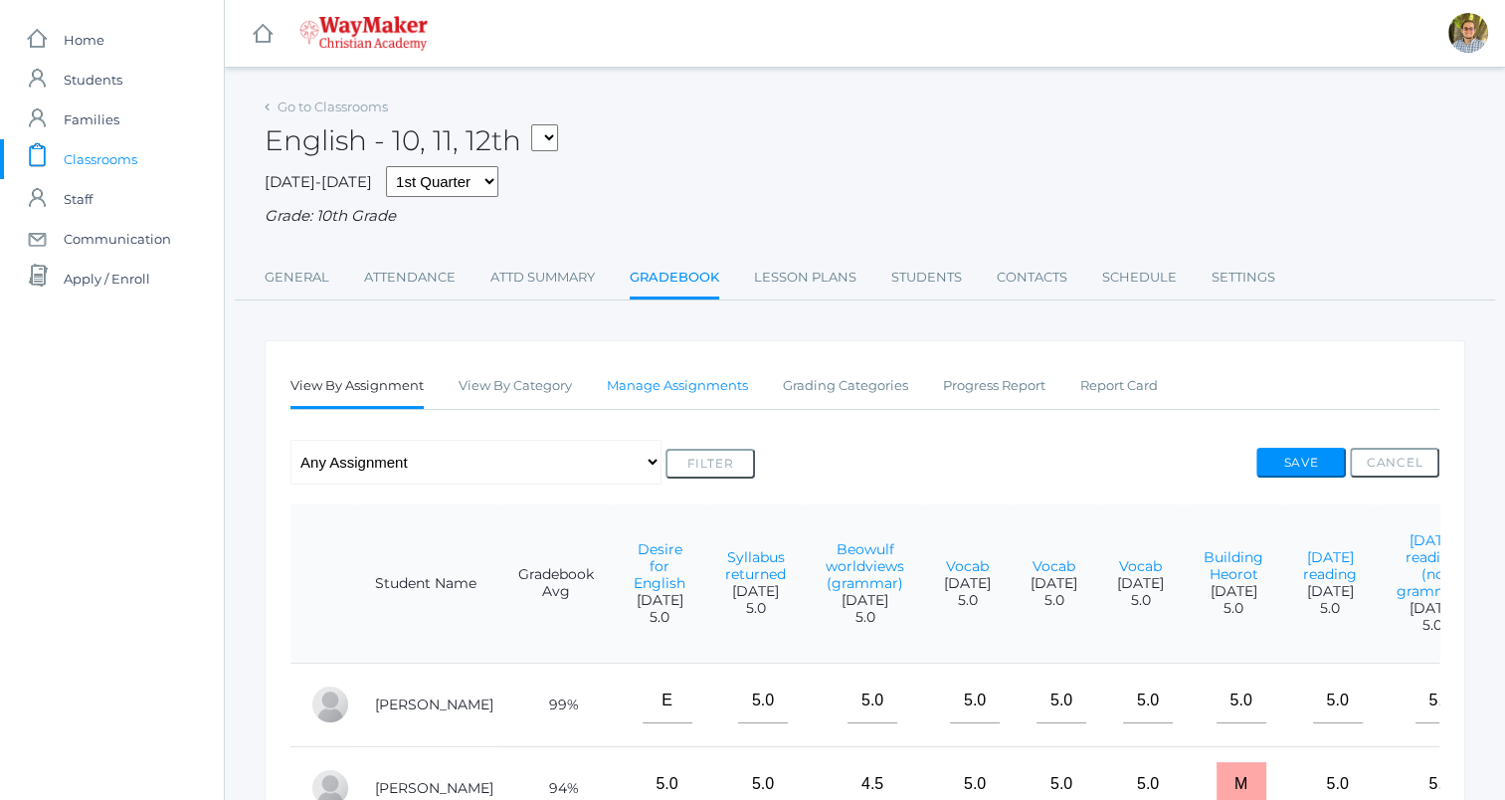
click at [722, 378] on link "Manage Assignments" at bounding box center [677, 386] width 141 height 40
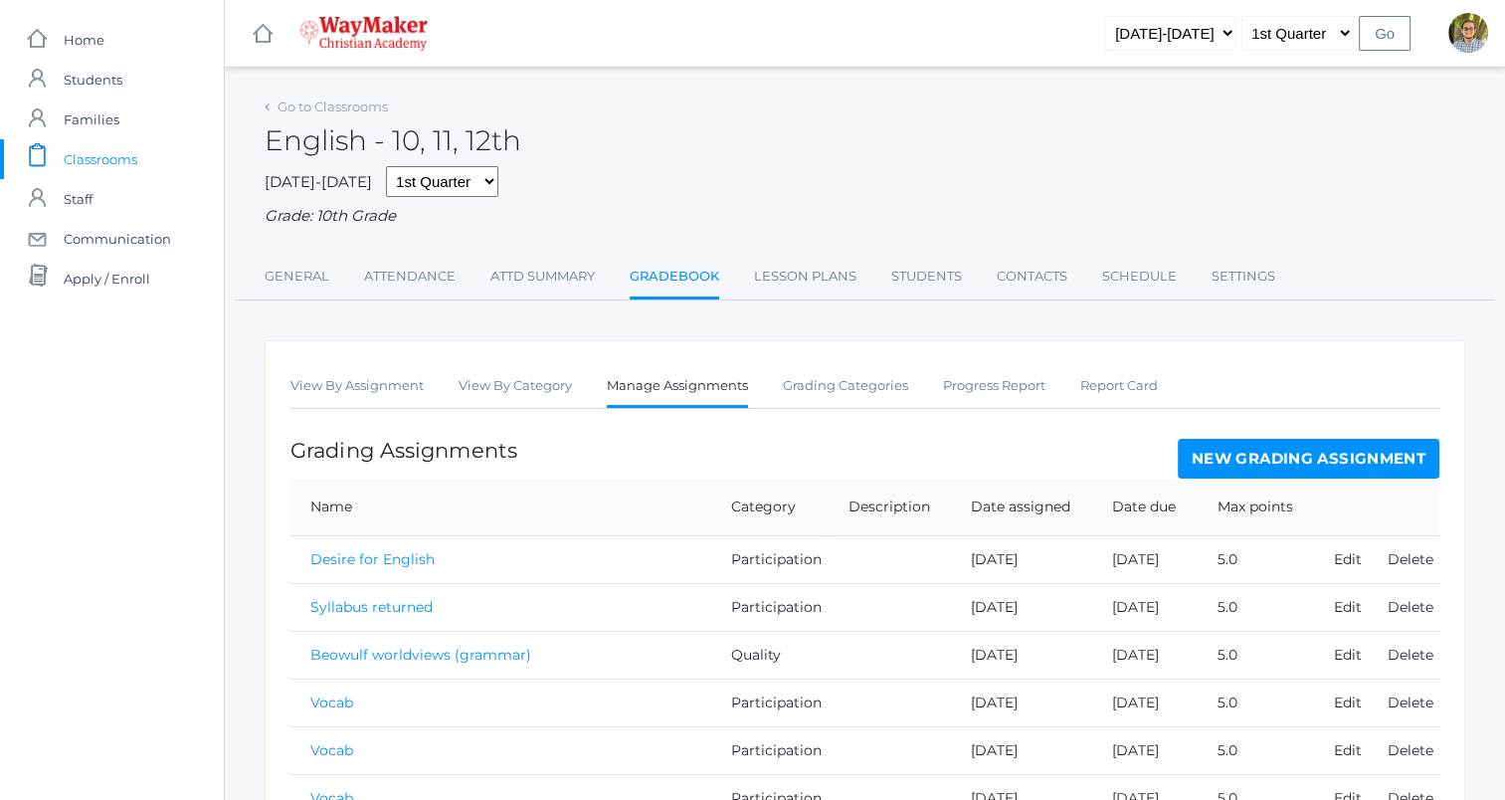
click at [1222, 458] on link "New Grading Assignment" at bounding box center [1309, 459] width 262 height 40
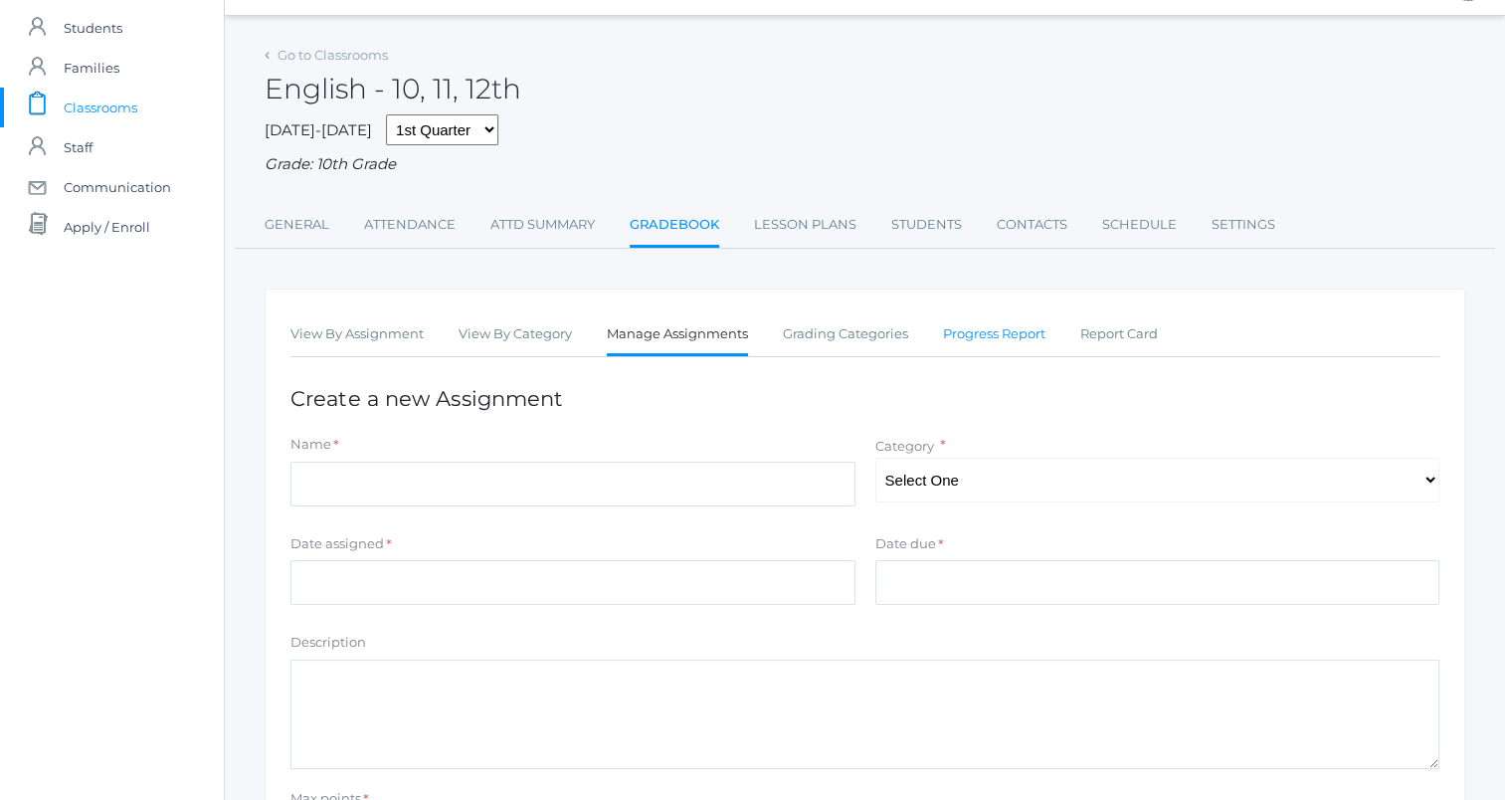
scroll to position [99, 0]
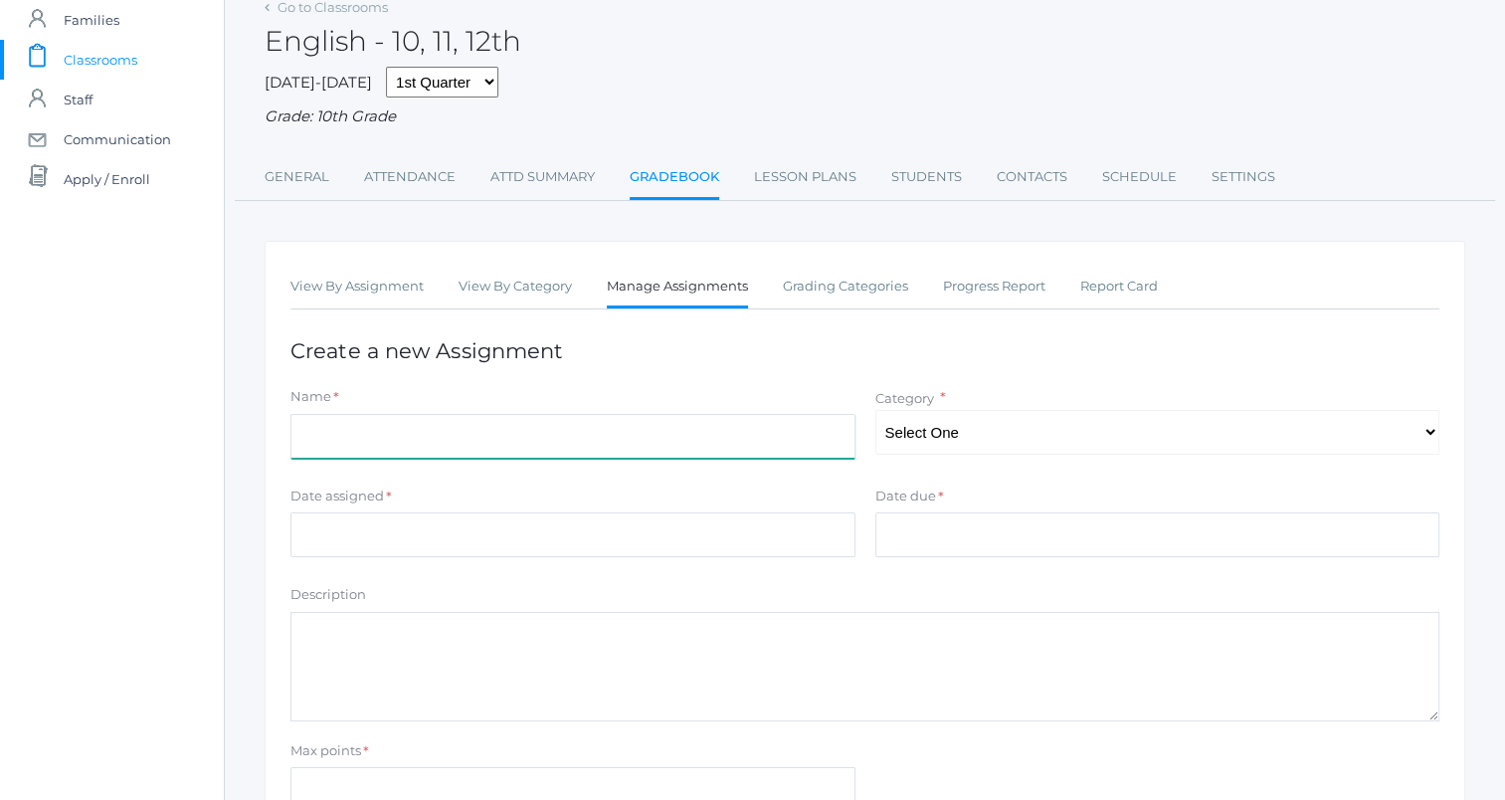
click at [822, 430] on input "Name" at bounding box center [572, 436] width 565 height 45
type input "Vocab quiz 1"
type input "[DATE]"
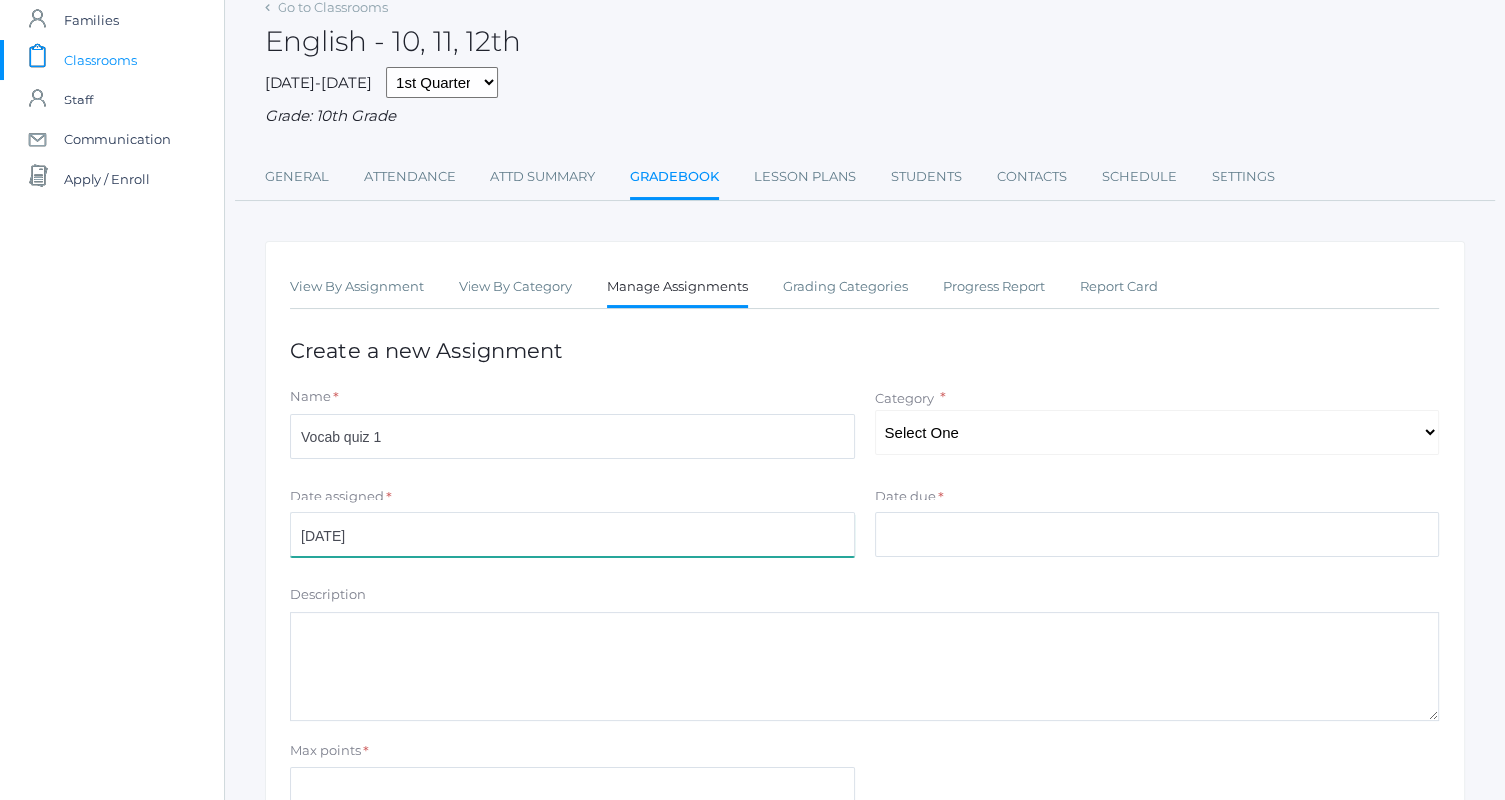
type input "[DATE]"
type input "15"
click at [954, 431] on select "Select One Participation Quality Accuracy" at bounding box center [1157, 432] width 565 height 45
select select "1115"
click at [875, 410] on select "Select One Participation Quality Accuracy" at bounding box center [1157, 432] width 565 height 45
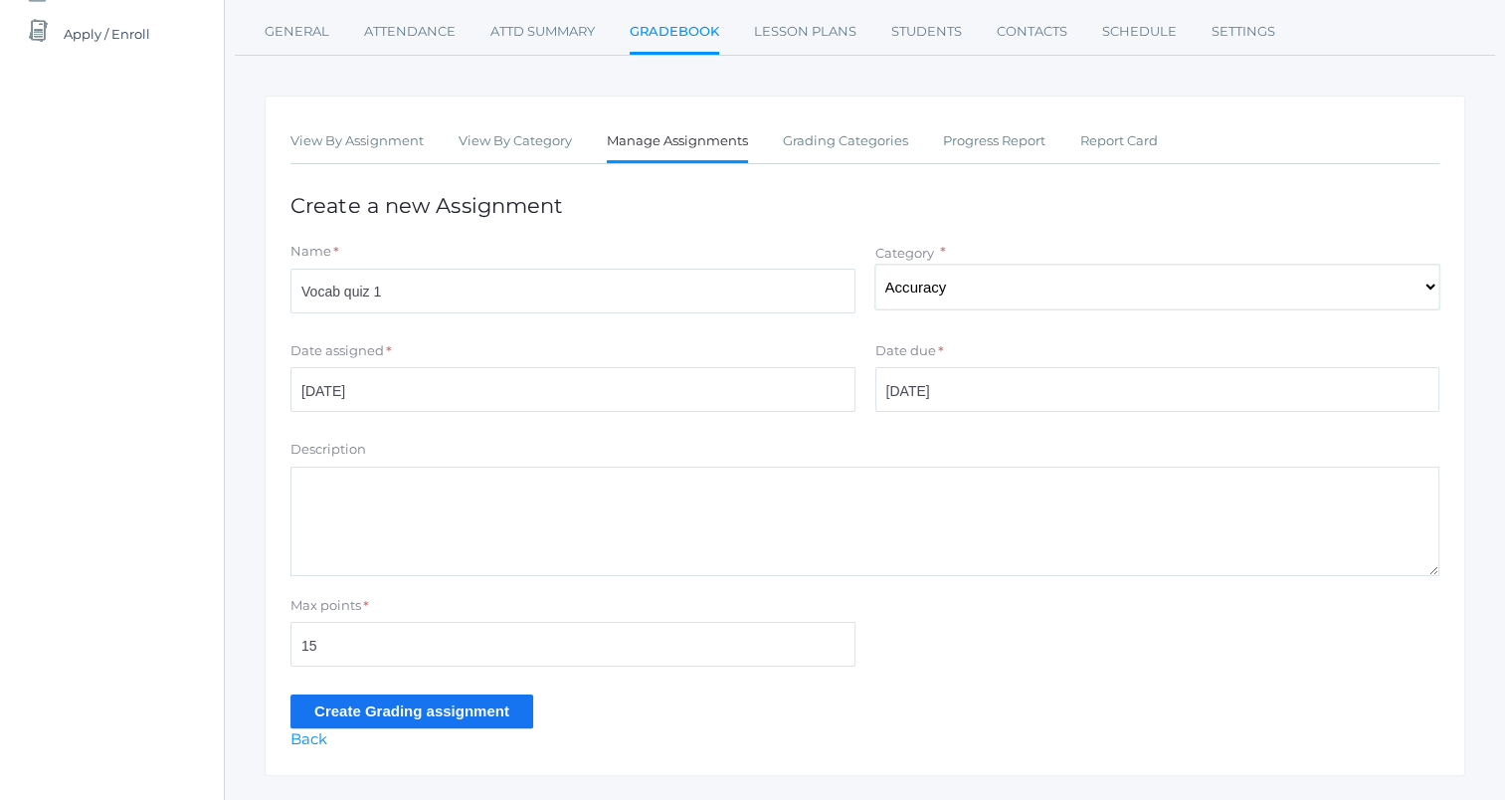
scroll to position [292, 0]
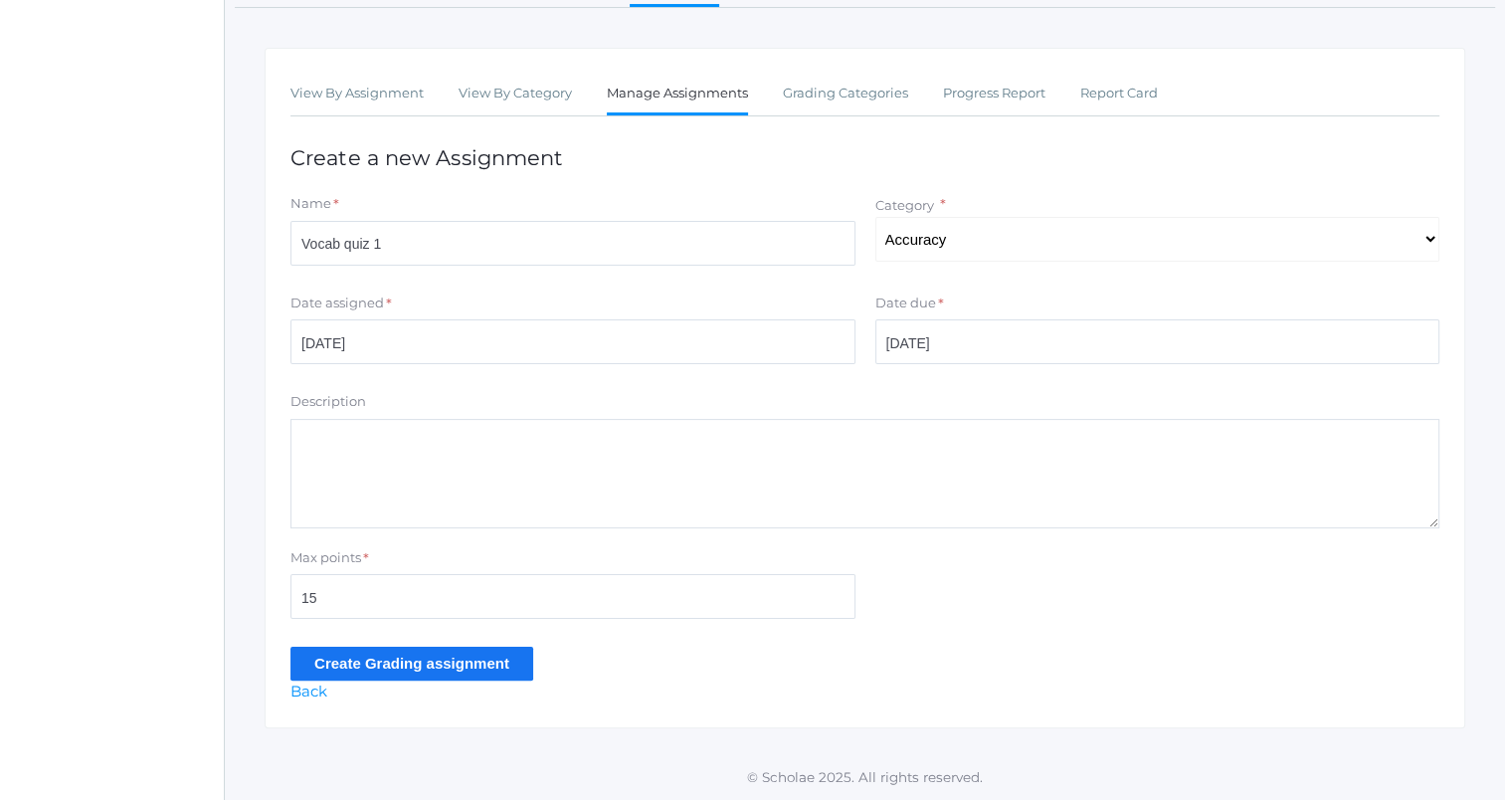
click at [470, 658] on input "Create Grading assignment" at bounding box center [411, 663] width 243 height 33
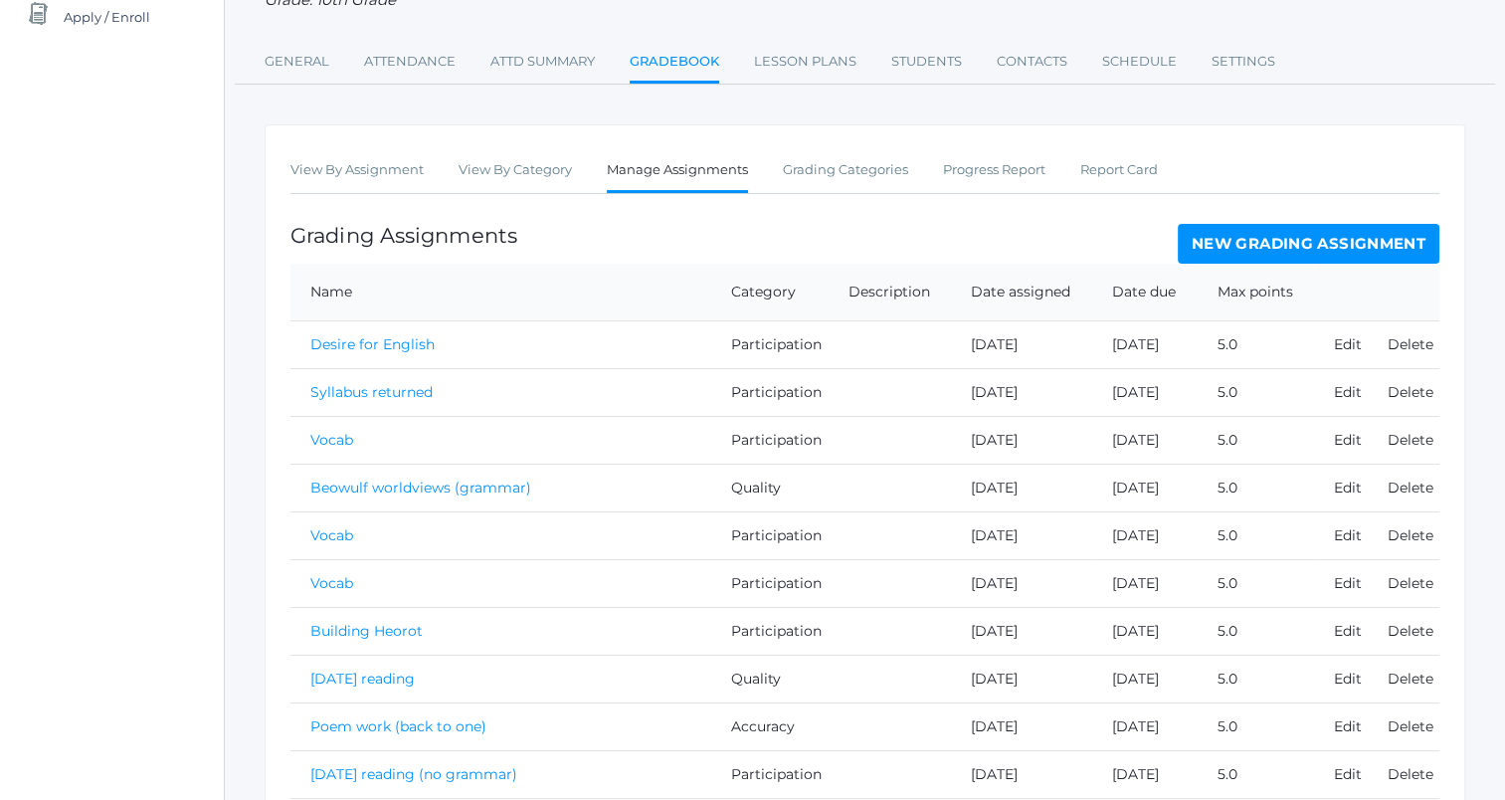
scroll to position [99, 0]
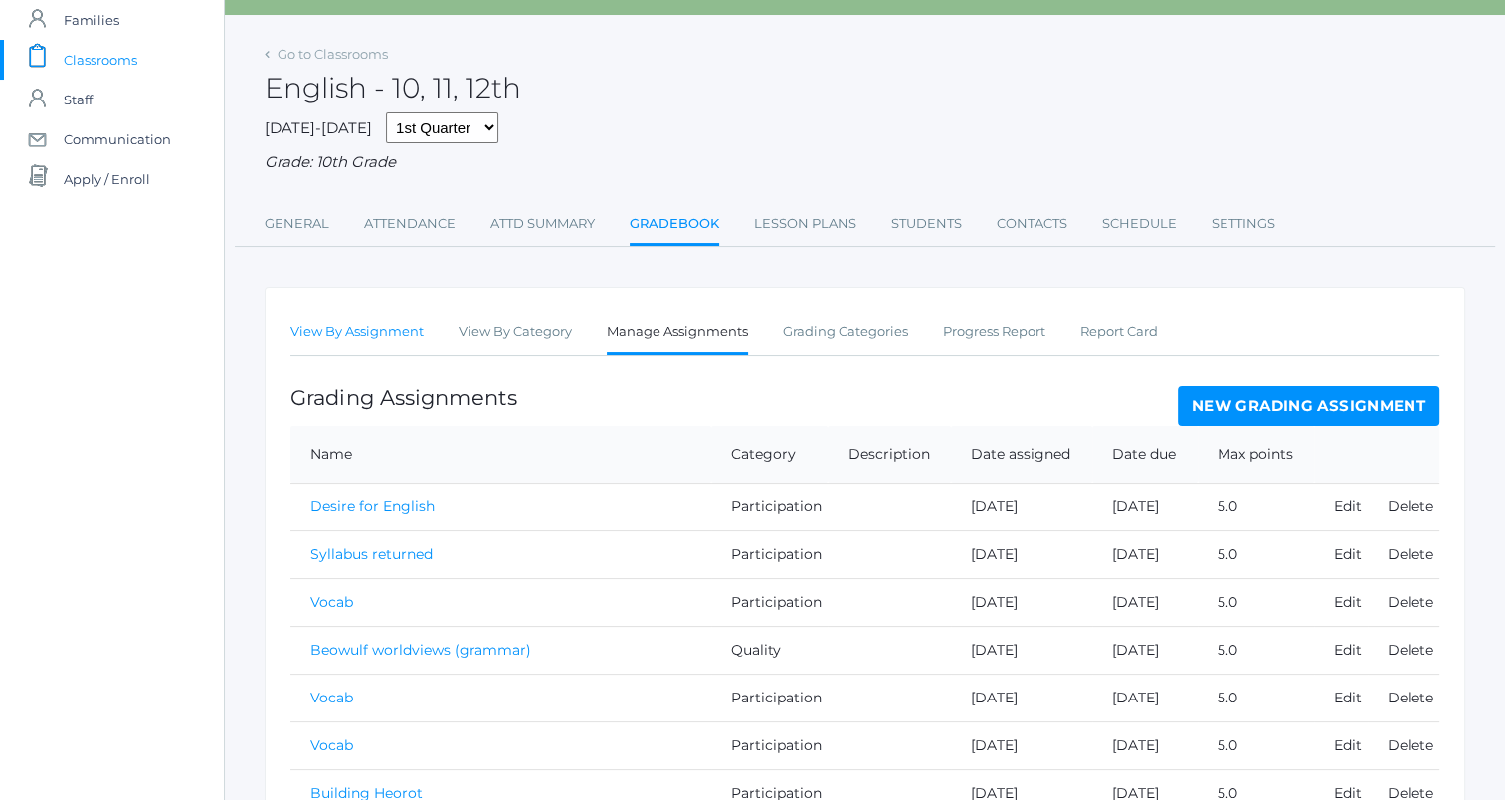
click at [331, 340] on link "View By Assignment" at bounding box center [356, 332] width 133 height 40
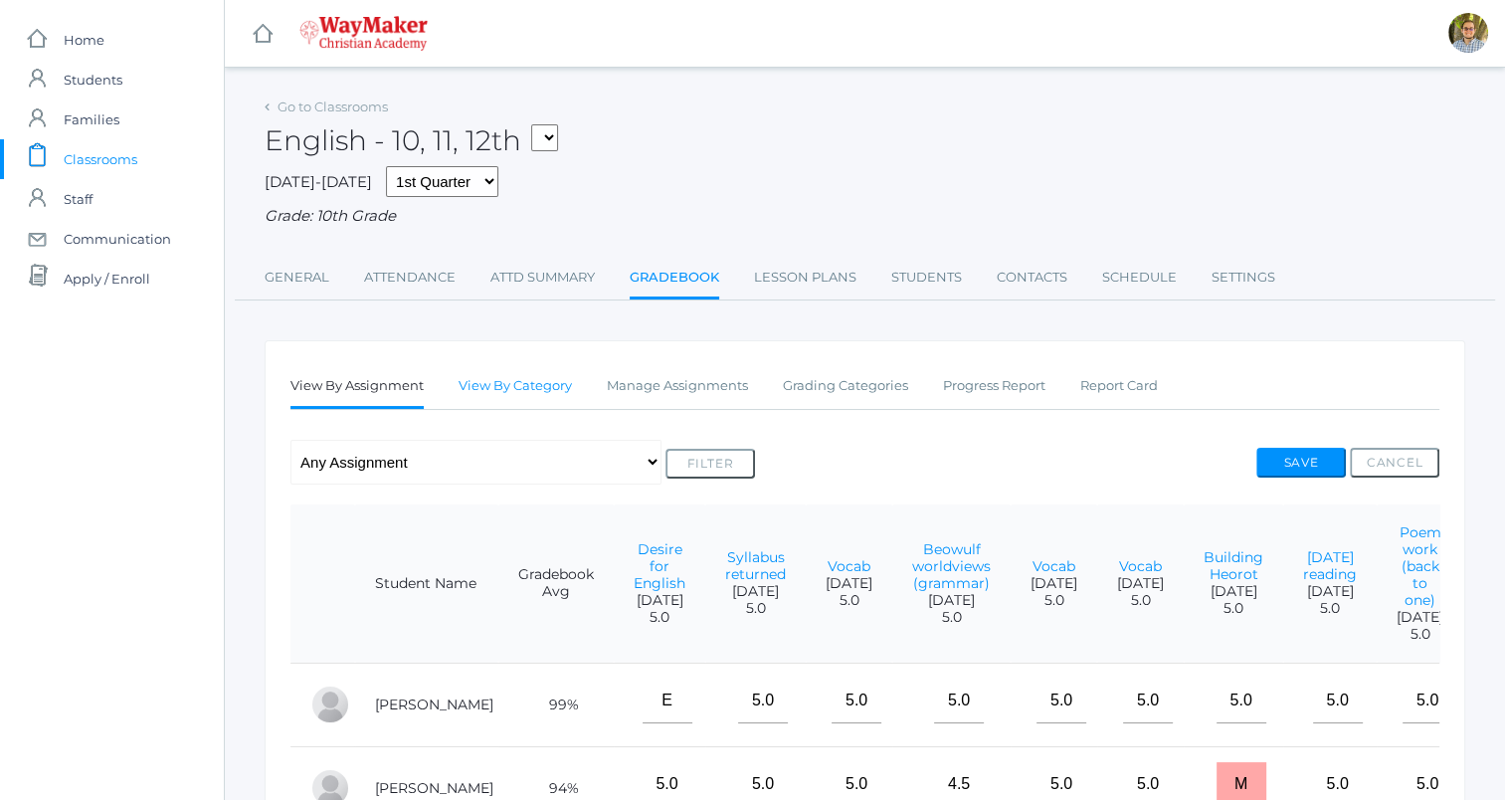
click at [517, 397] on link "View By Category" at bounding box center [515, 386] width 113 height 40
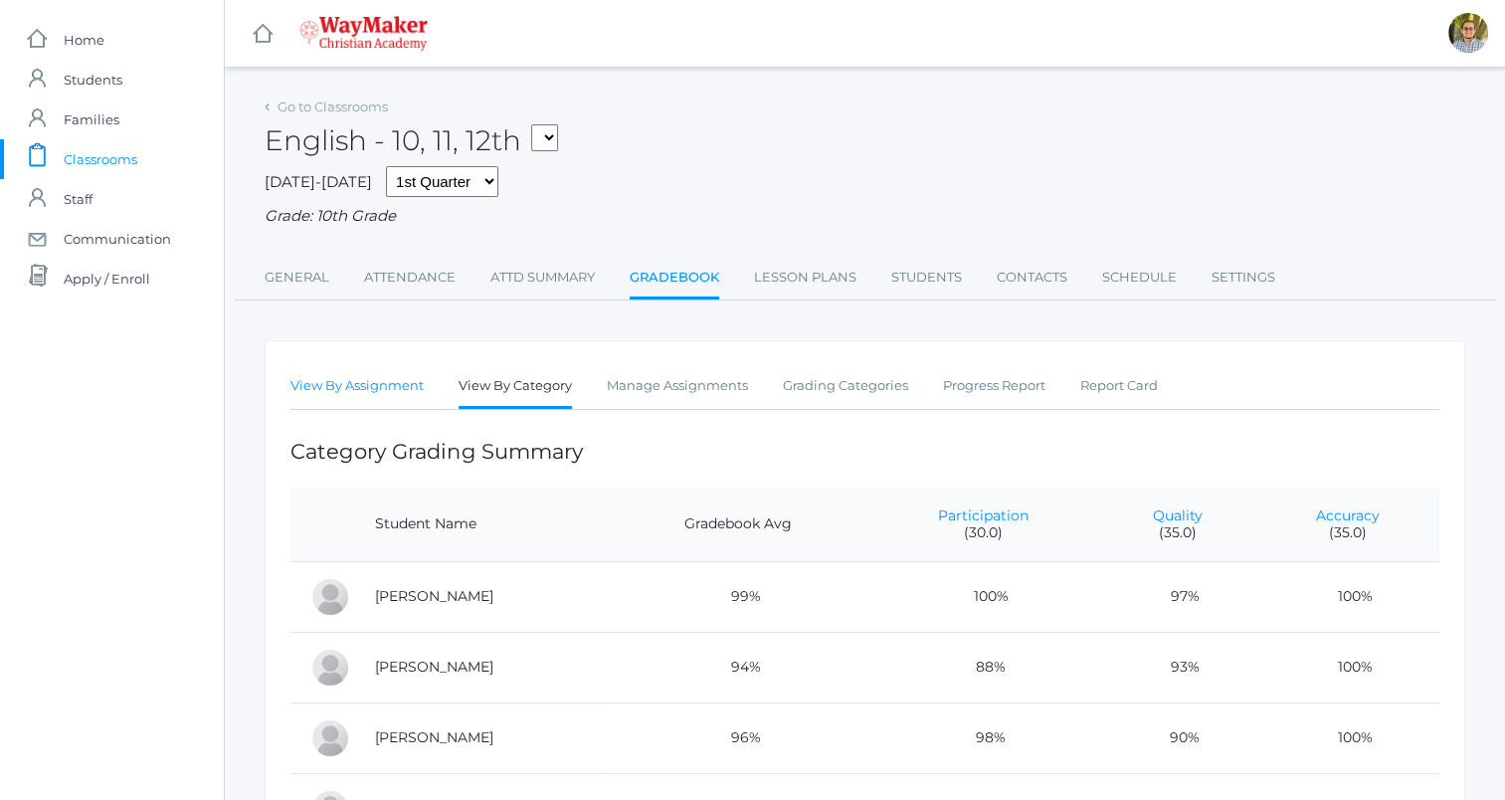
click at [350, 394] on link "View By Assignment" at bounding box center [356, 386] width 133 height 40
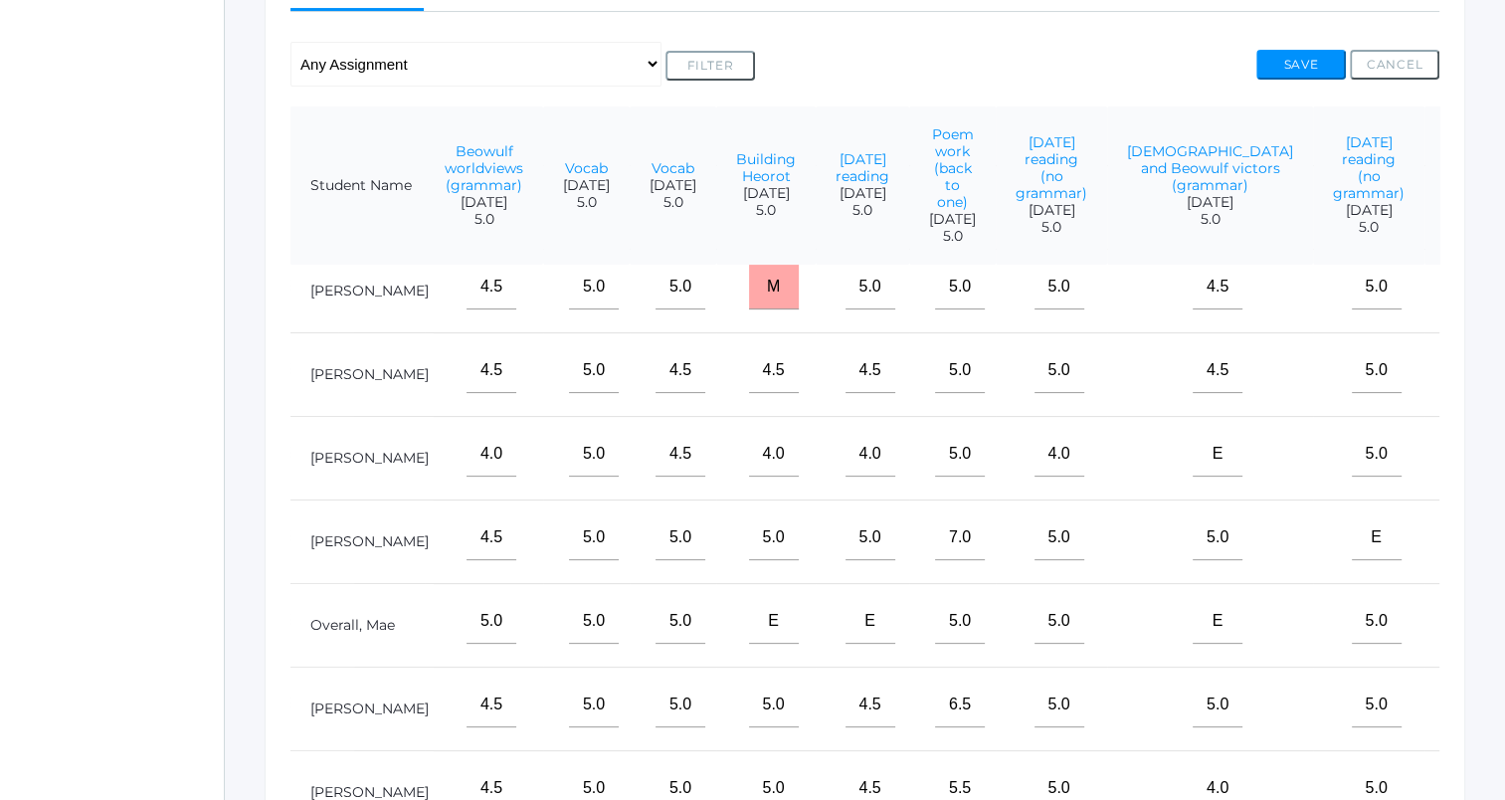
scroll to position [0, 468]
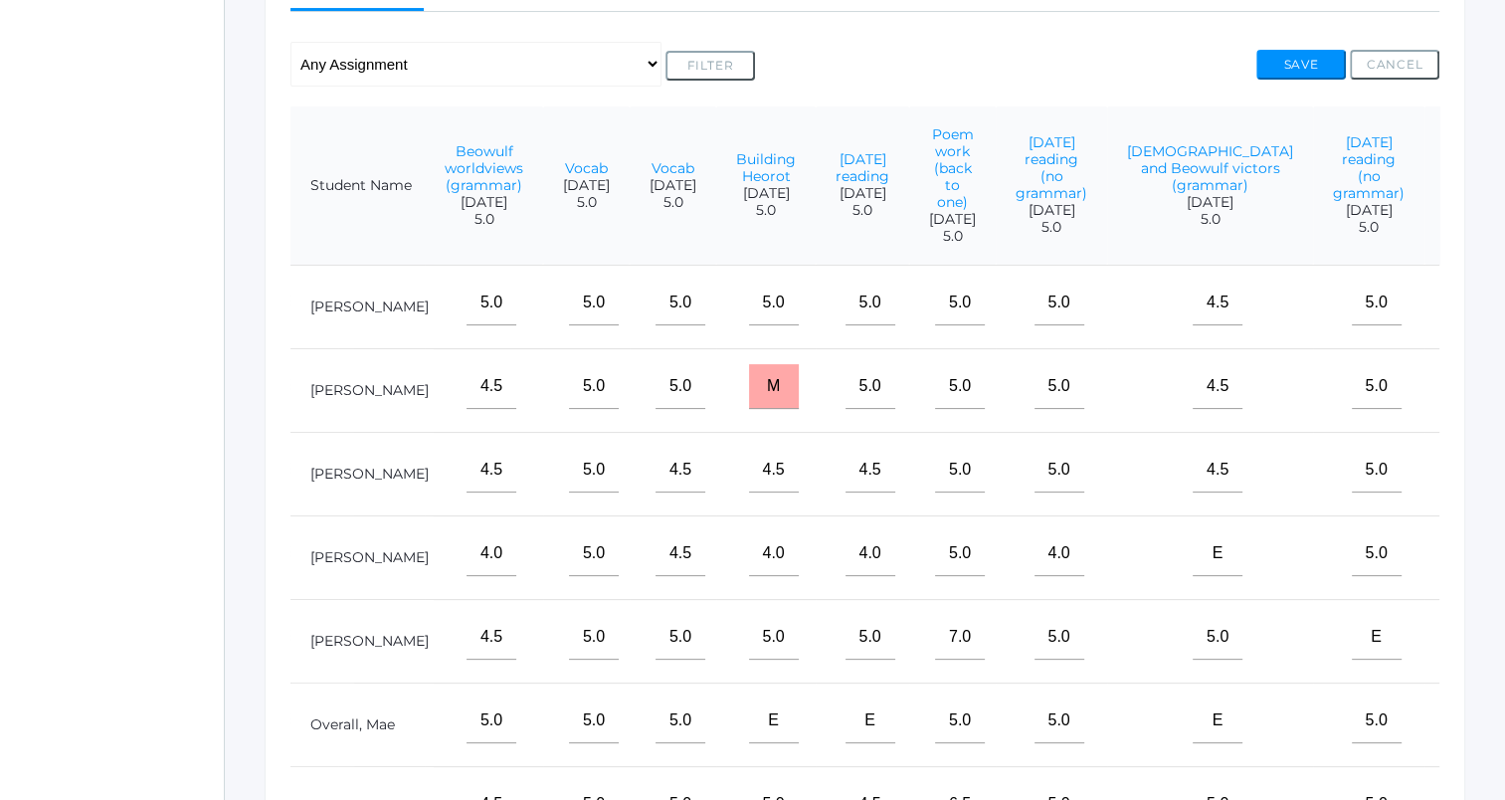
click at [1450, 481] on input"] "text" at bounding box center [1475, 470] width 50 height 45
type input"] "6"
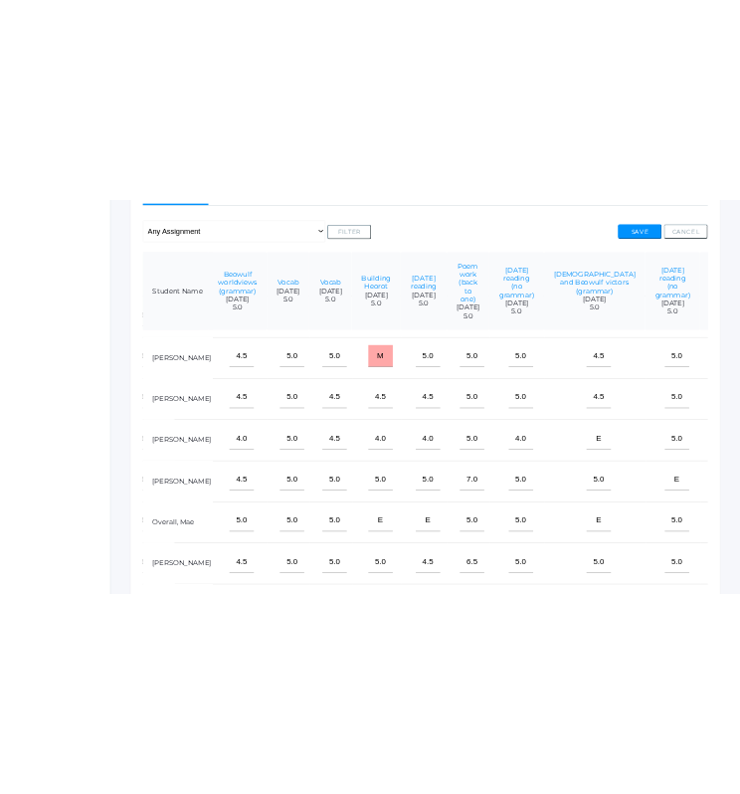
scroll to position [99, 468]
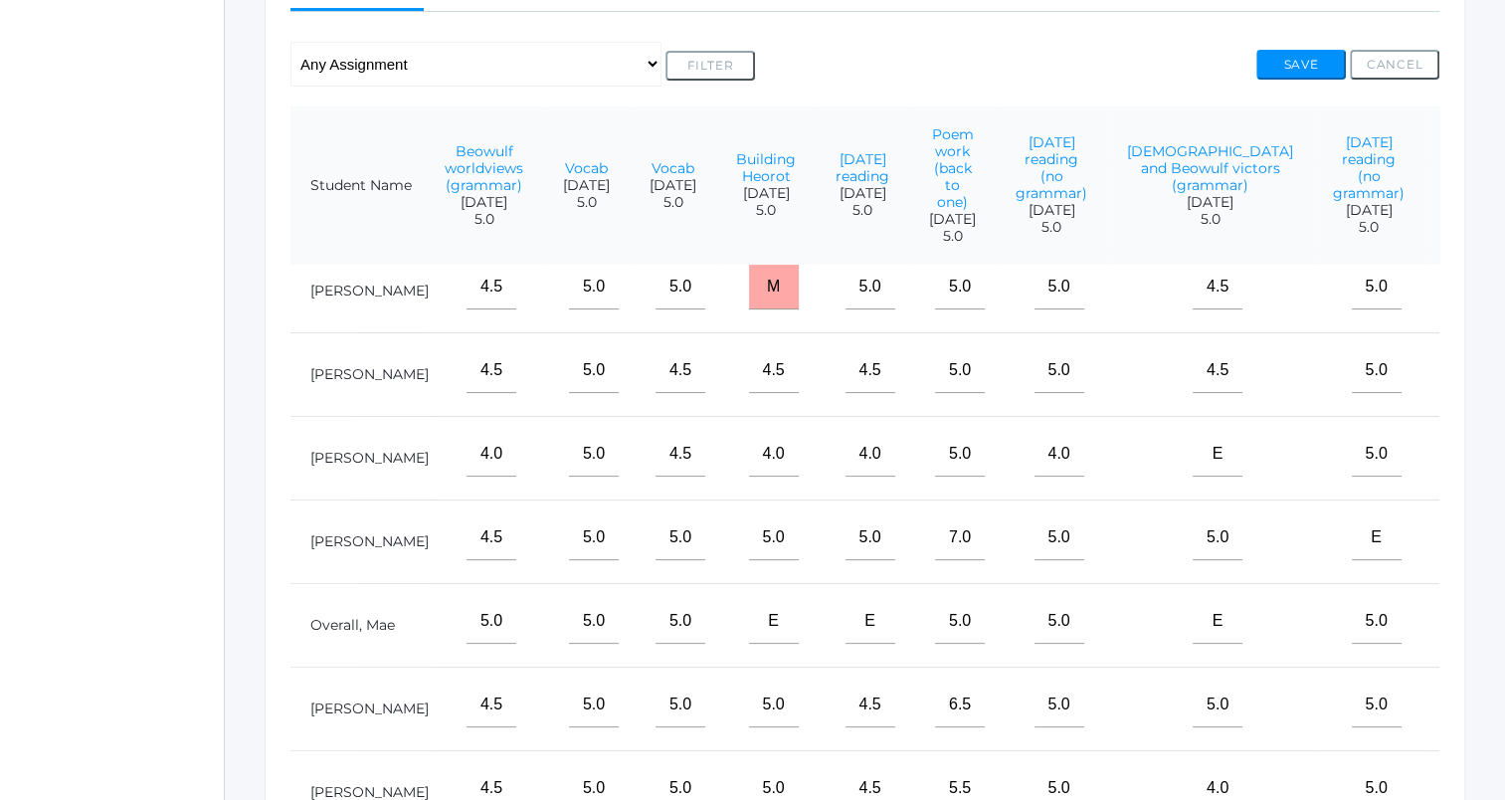
click at [1450, 473] on input"] "text" at bounding box center [1475, 454] width 50 height 45
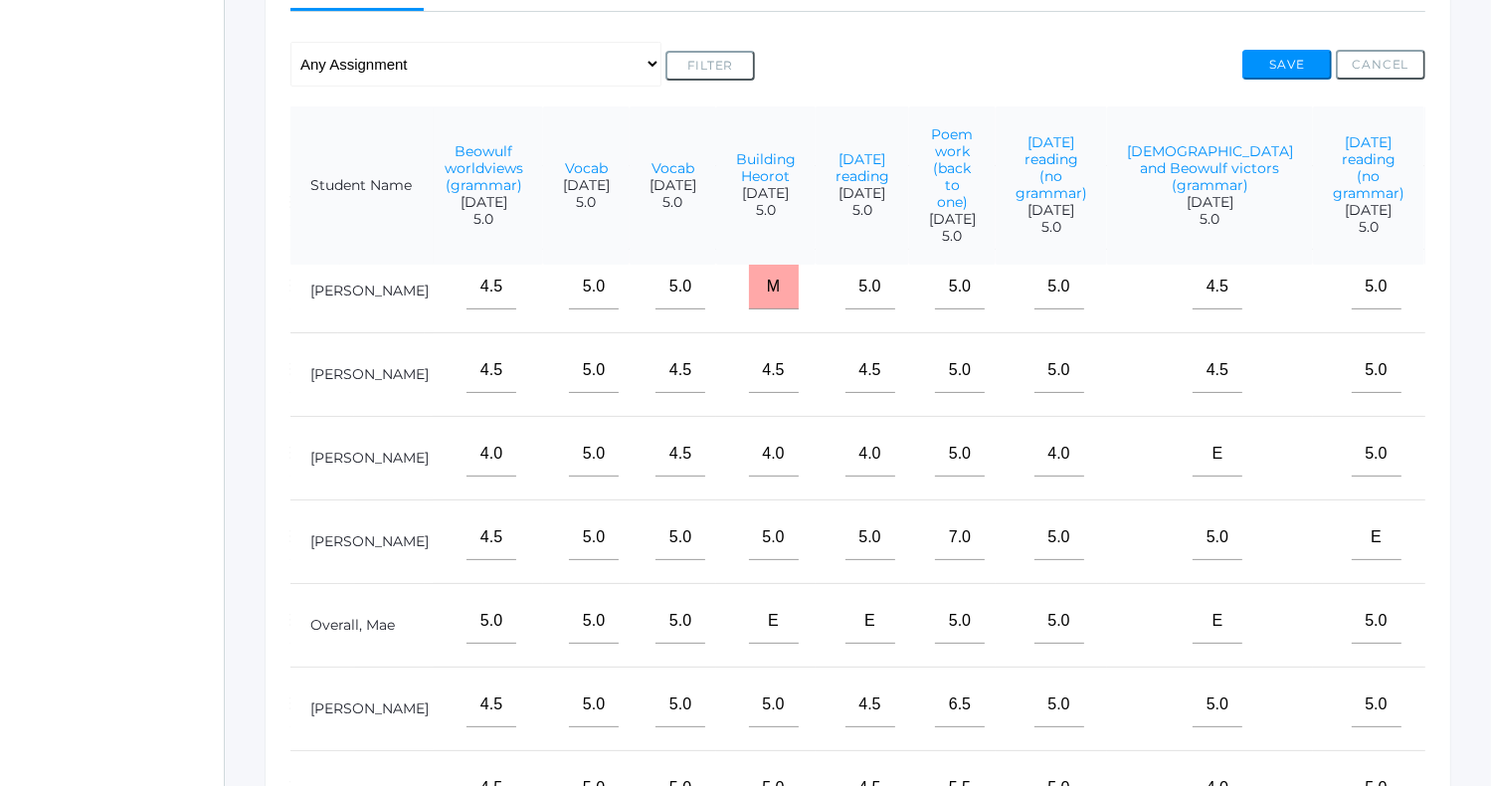
type input"] "8"
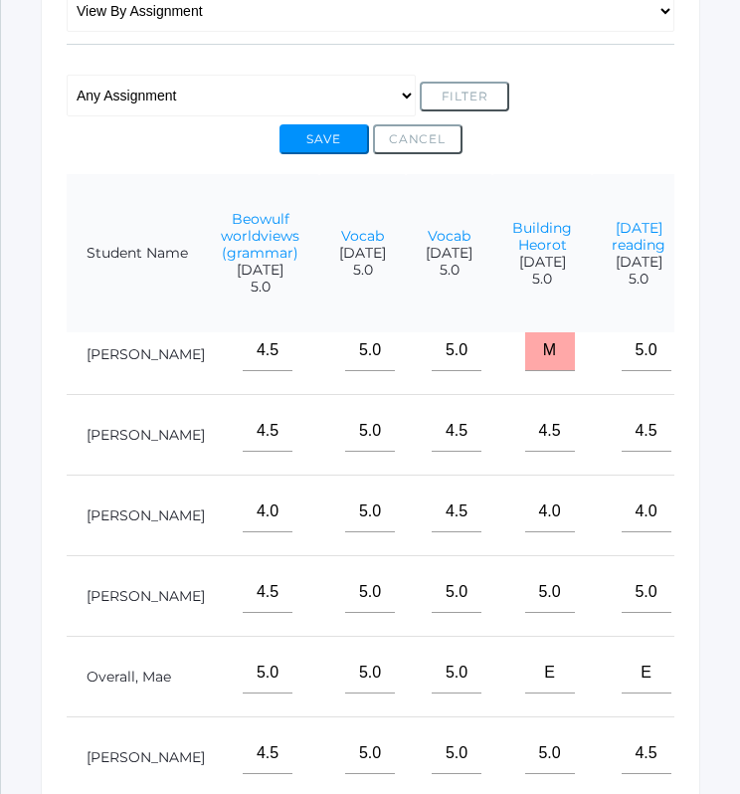
click at [592, 429] on td "4.5" at bounding box center [639, 435] width 94 height 81
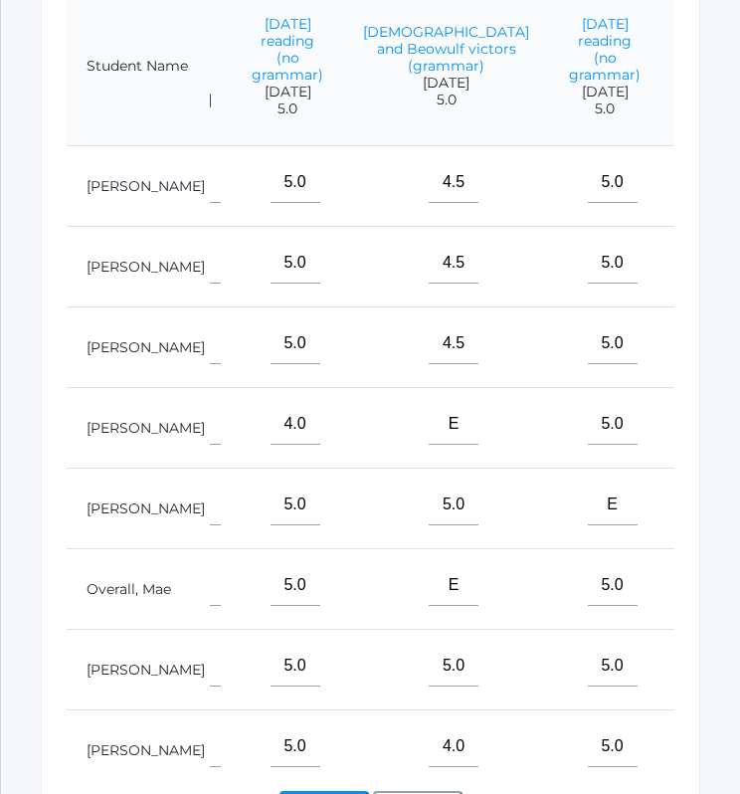
scroll to position [550, 0]
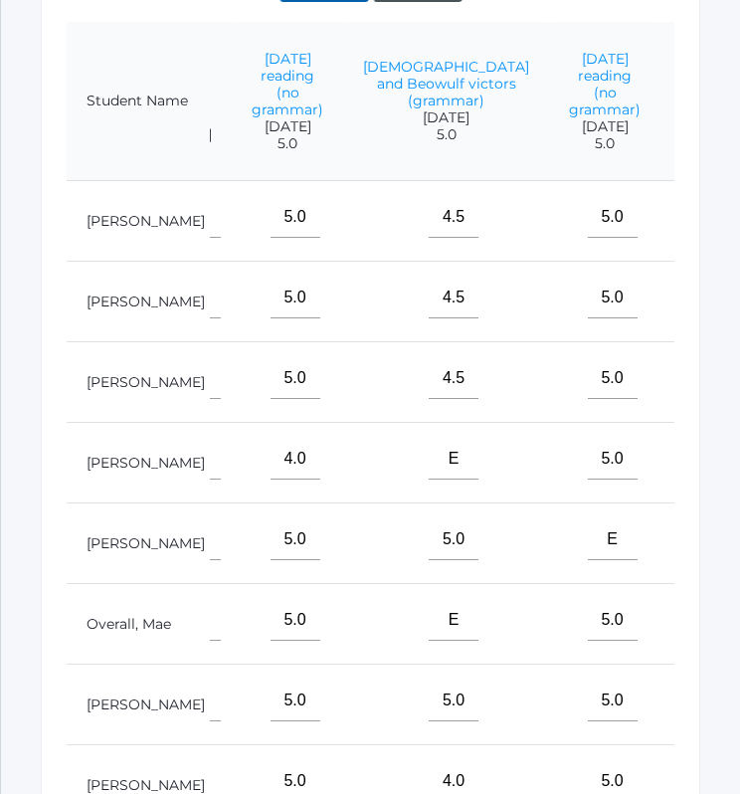
click at [686, 232] on input"] "text" at bounding box center [711, 217] width 50 height 42
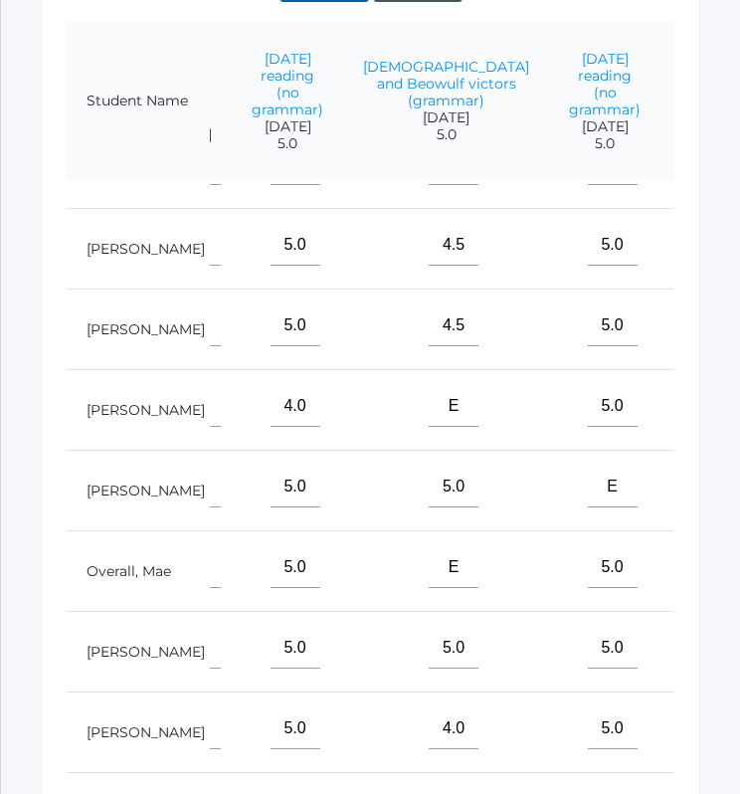
scroll to position [199, 1008]
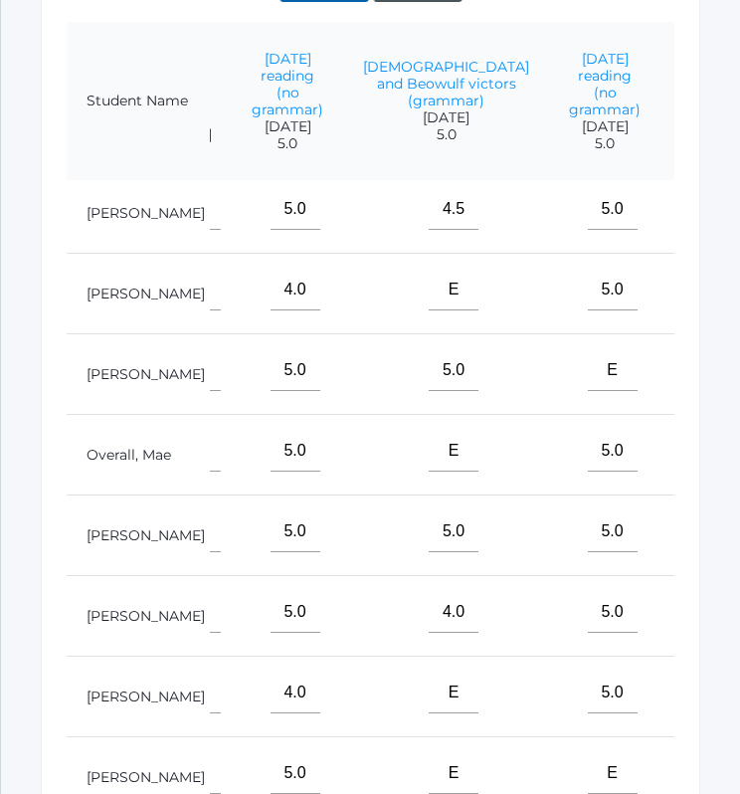
type input"] "12"
click at [686, 602] on input"] "text" at bounding box center [711, 612] width 50 height 42
type input"] "15"
click at [686, 372] on input"] "text" at bounding box center [711, 370] width 50 height 42
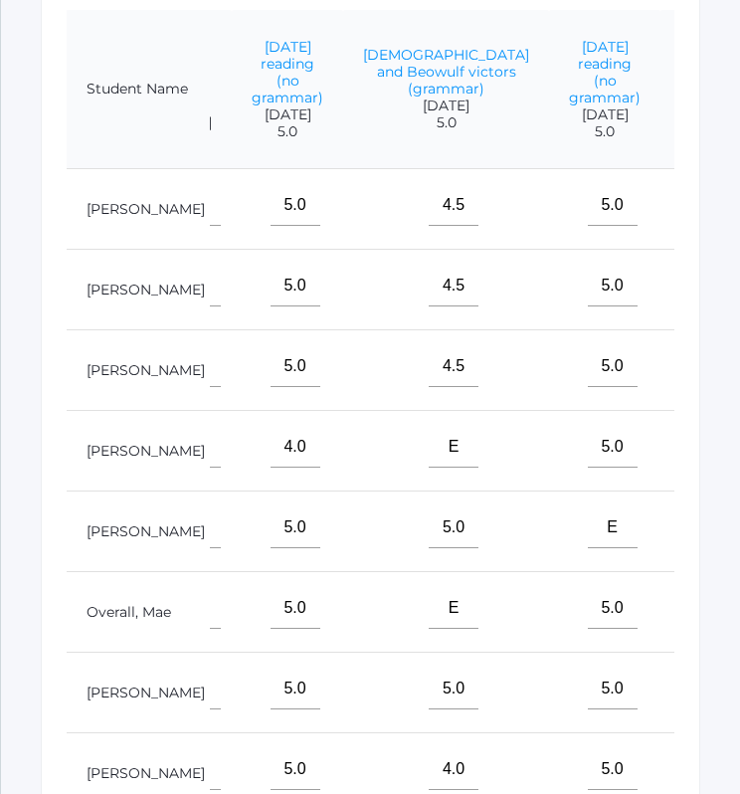
scroll to position [550, 0]
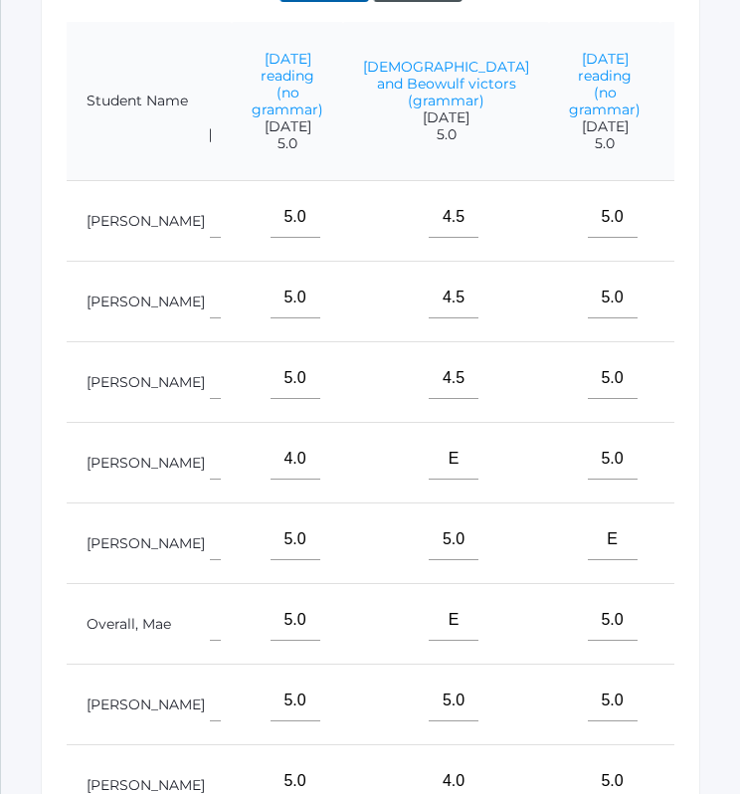
type input"] "15"
click at [686, 301] on input"] "text" at bounding box center [711, 298] width 50 height 42
type input"] "11.5"
click at [714, 432] on div "Go to Classrooms English - 10, 11, 12th FINANCE - Personal Finance SG - Student…" at bounding box center [370, 221] width 739 height 1359
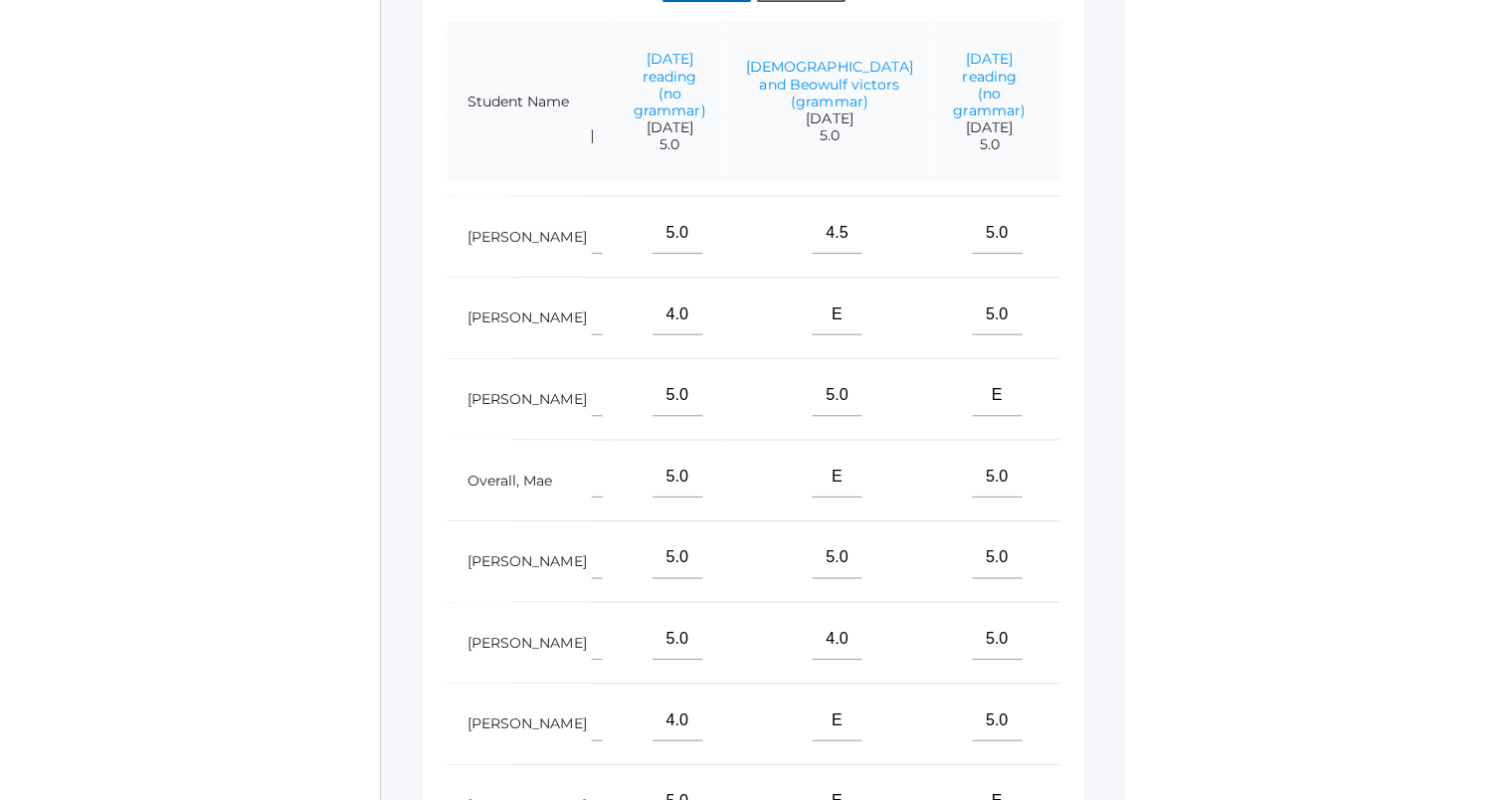
scroll to position [199, 1008]
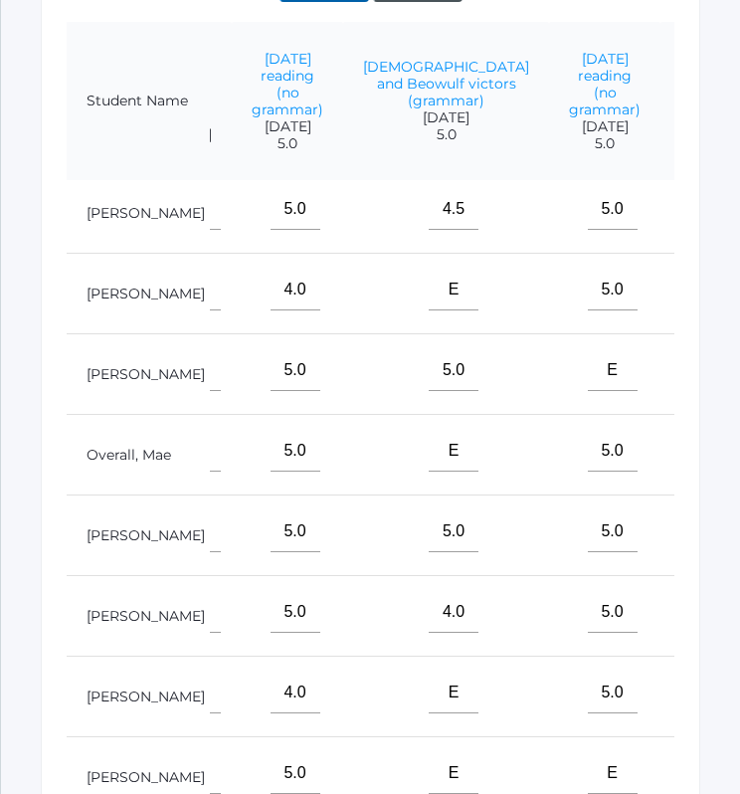
click at [686, 514] on input"] "text" at bounding box center [711, 531] width 50 height 42
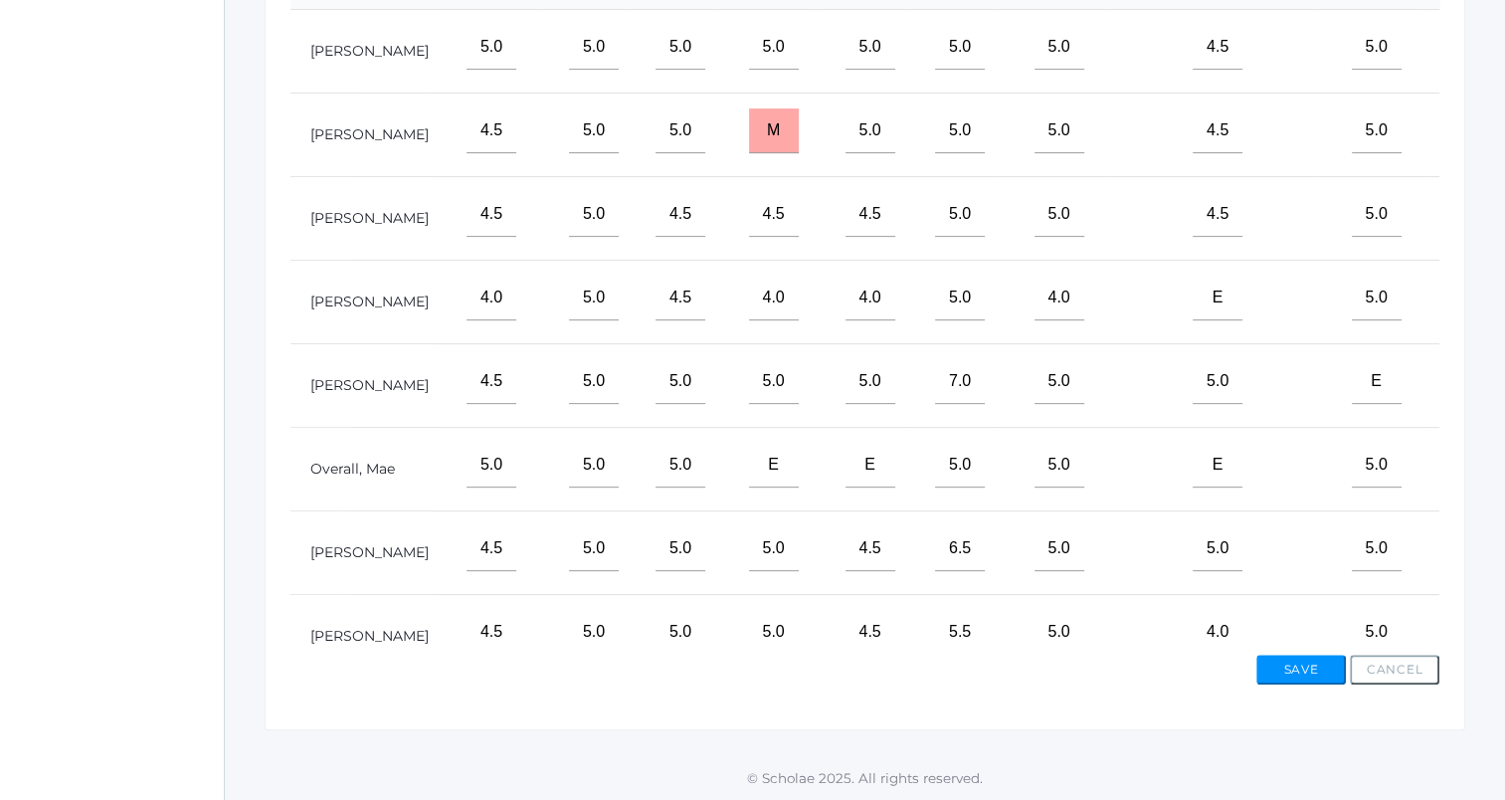
scroll to position [0, 468]
type input"] "13"
click at [1313, 666] on button "Save" at bounding box center [1301, 670] width 90 height 30
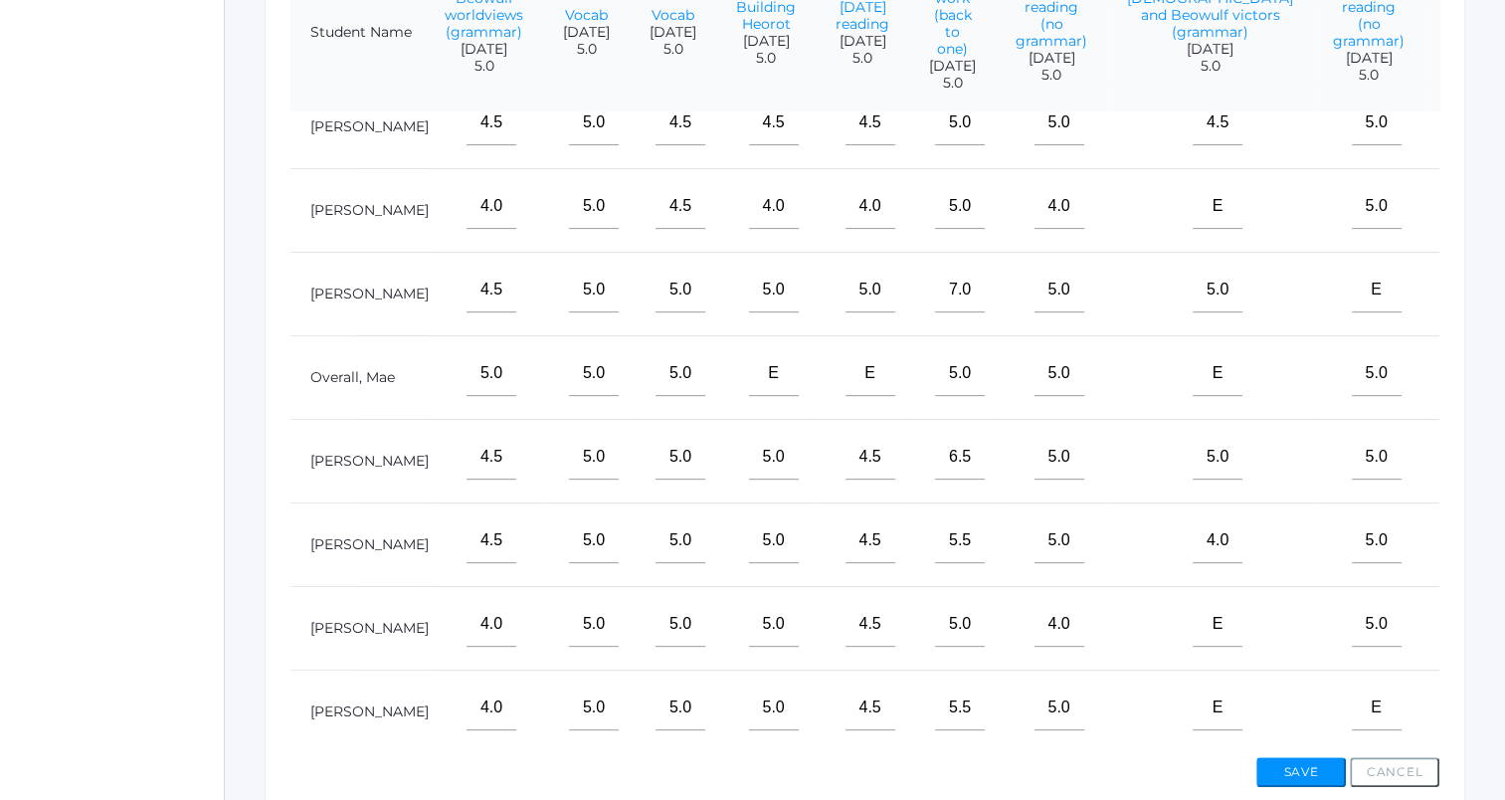
scroll to position [199, 468]
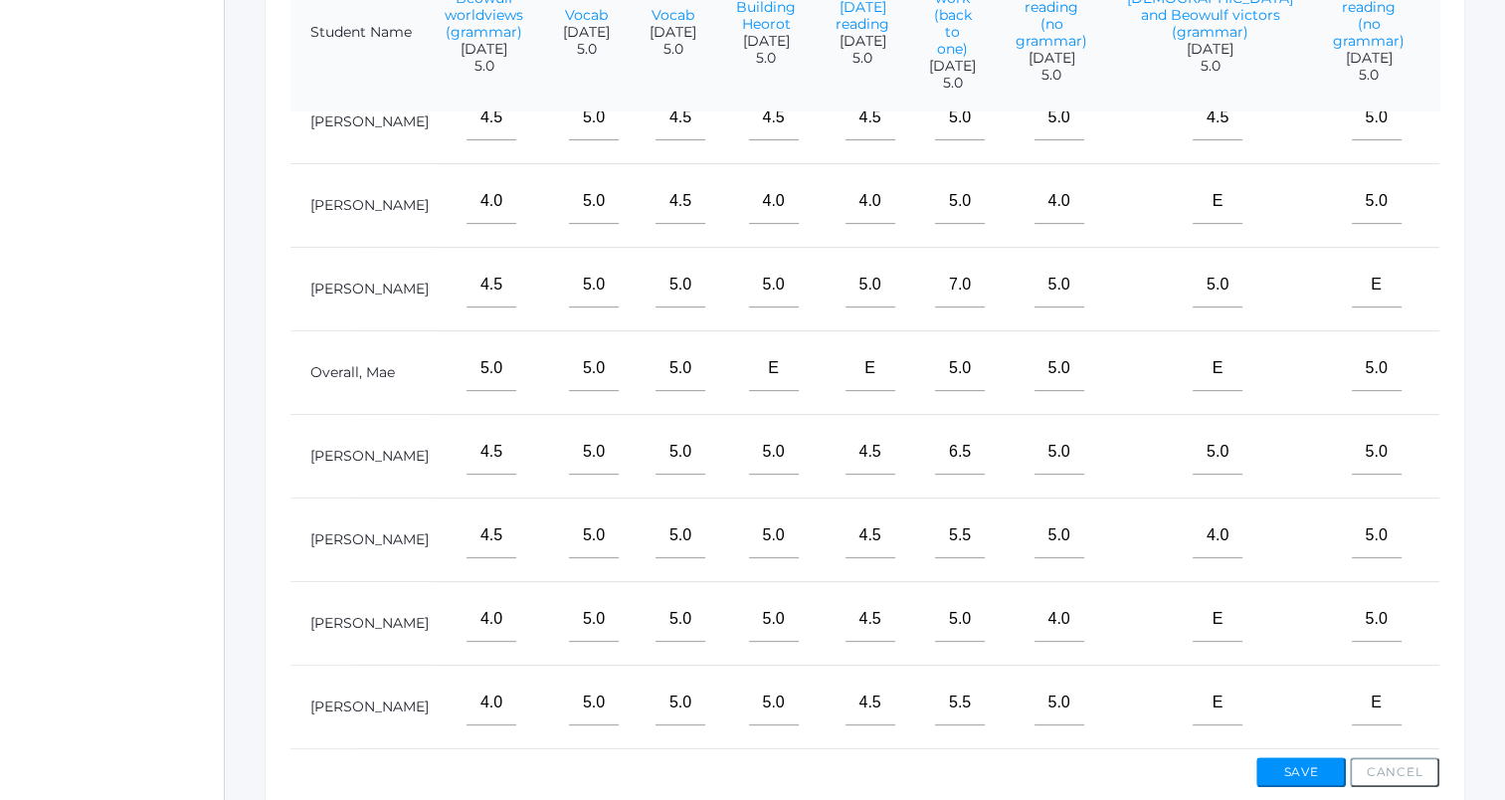
click at [1450, 391] on input"] "text" at bounding box center [1475, 368] width 50 height 45
type input"] "m"
click at [1450, 637] on input"] "text" at bounding box center [1475, 619] width 50 height 45
type input"] "m"
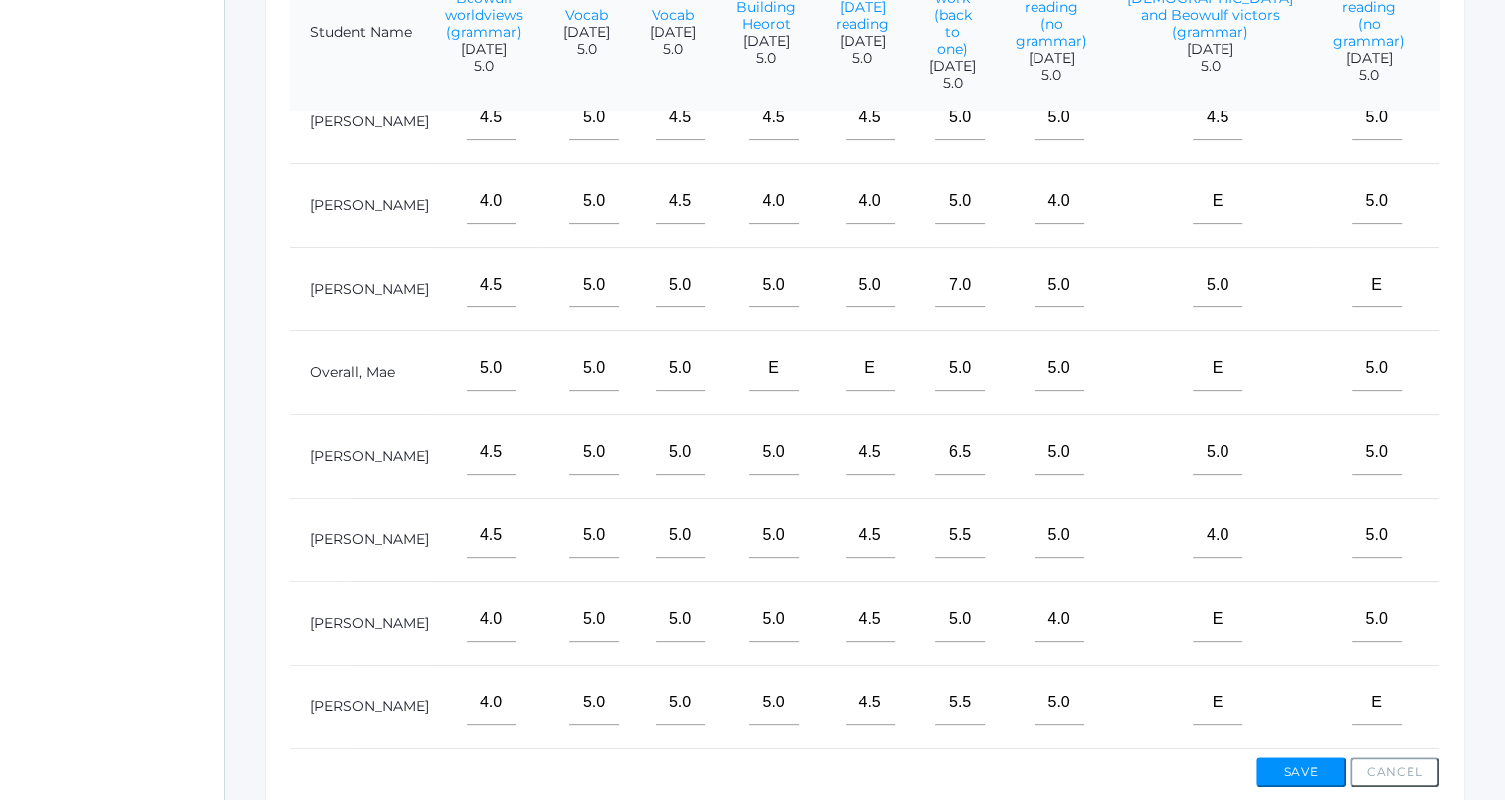
click at [1450, 688] on input"] "text" at bounding box center [1475, 702] width 50 height 45
type input"] "m"
click at [1333, 770] on button "Save" at bounding box center [1301, 772] width 90 height 30
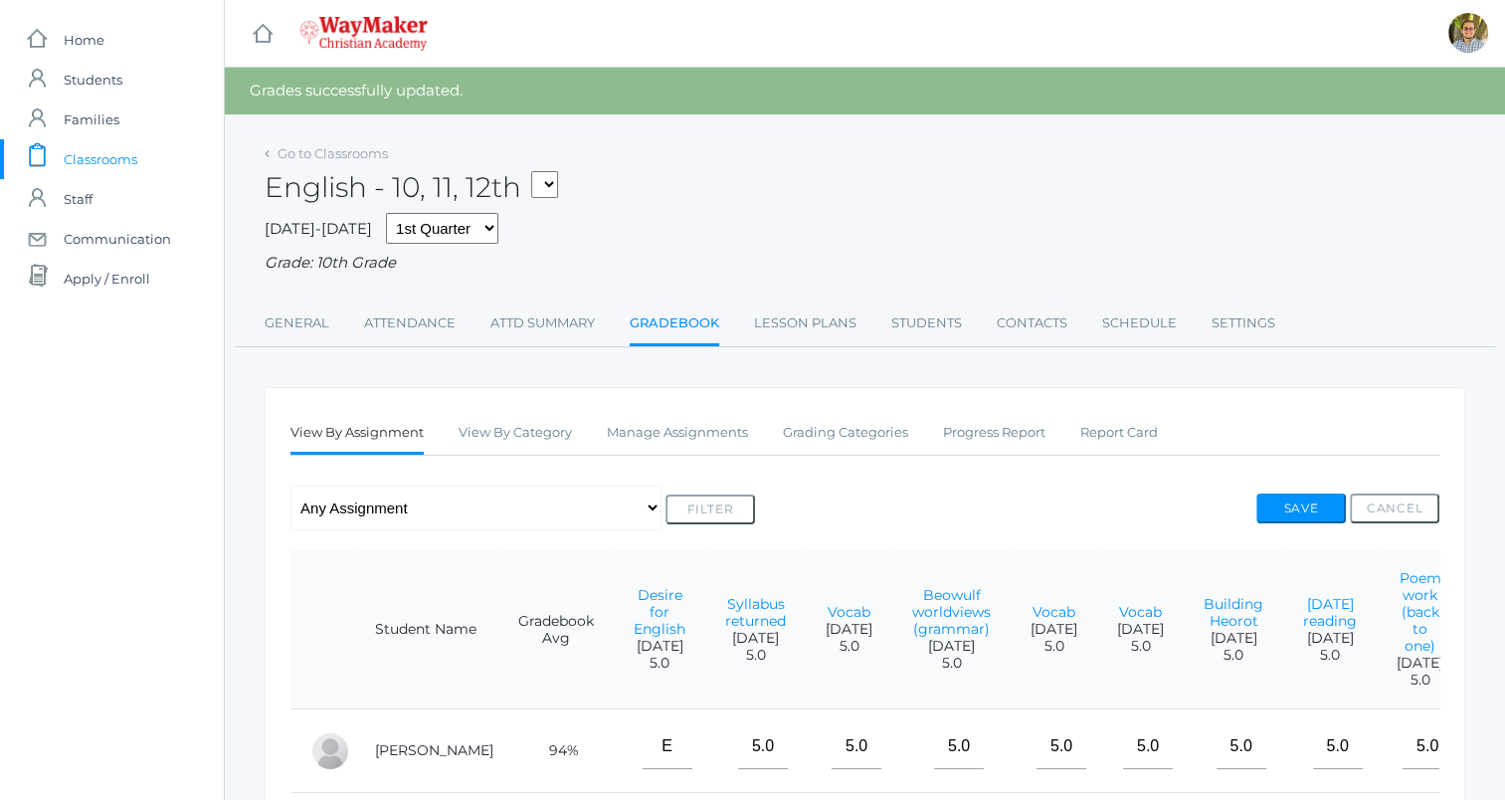
click at [147, 158] on link "icons/clipboard/plain Created with Sketch. Classrooms" at bounding box center [112, 159] width 224 height 40
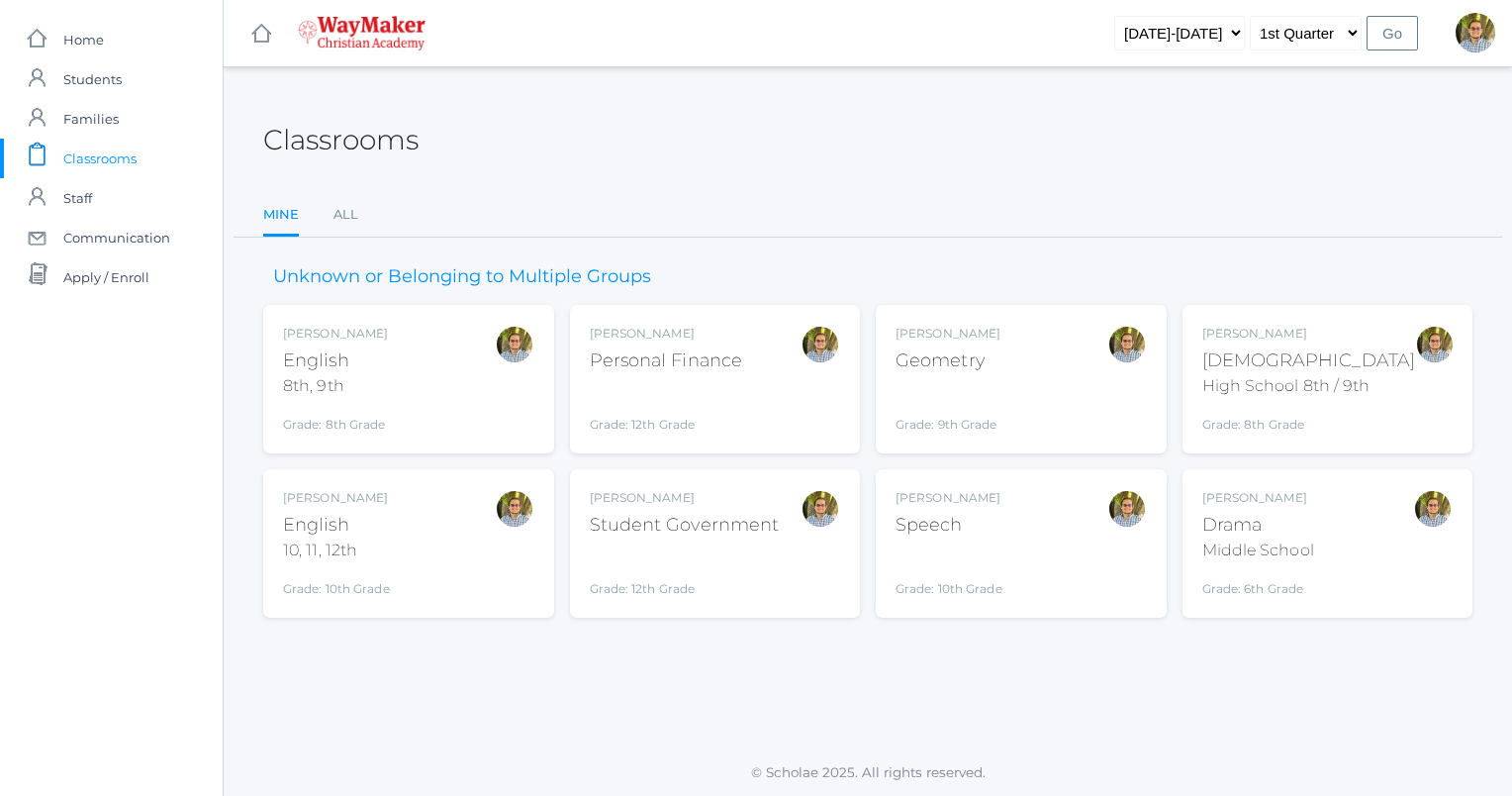
click at [441, 399] on div "Kylen Braileanu English 8th, 9th Grade: 8th Grade 08ENGLISH" at bounding box center [408, 378] width 252 height 108
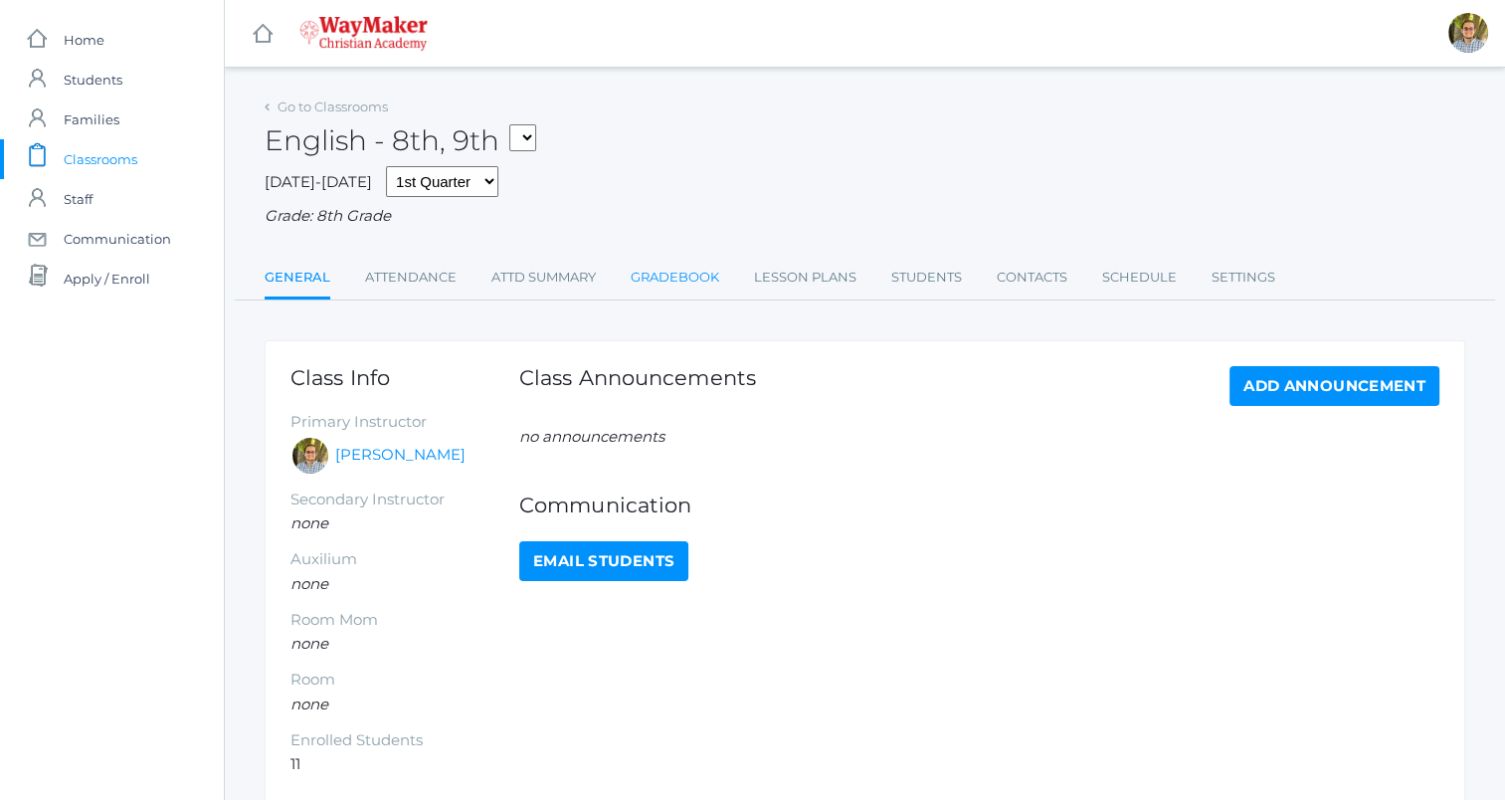
click at [672, 283] on link "Gradebook" at bounding box center [675, 278] width 89 height 40
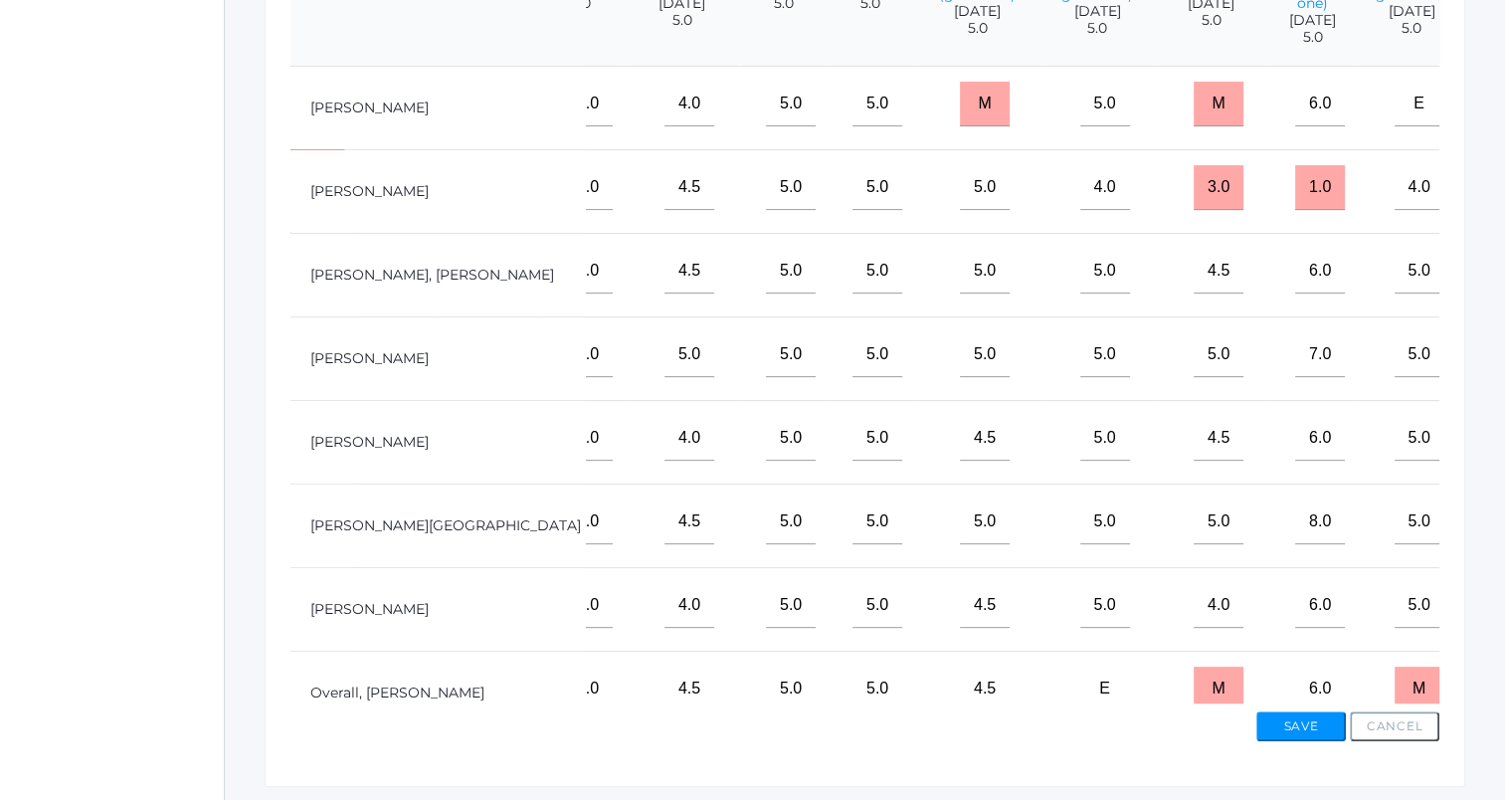
scroll to position [0, 637]
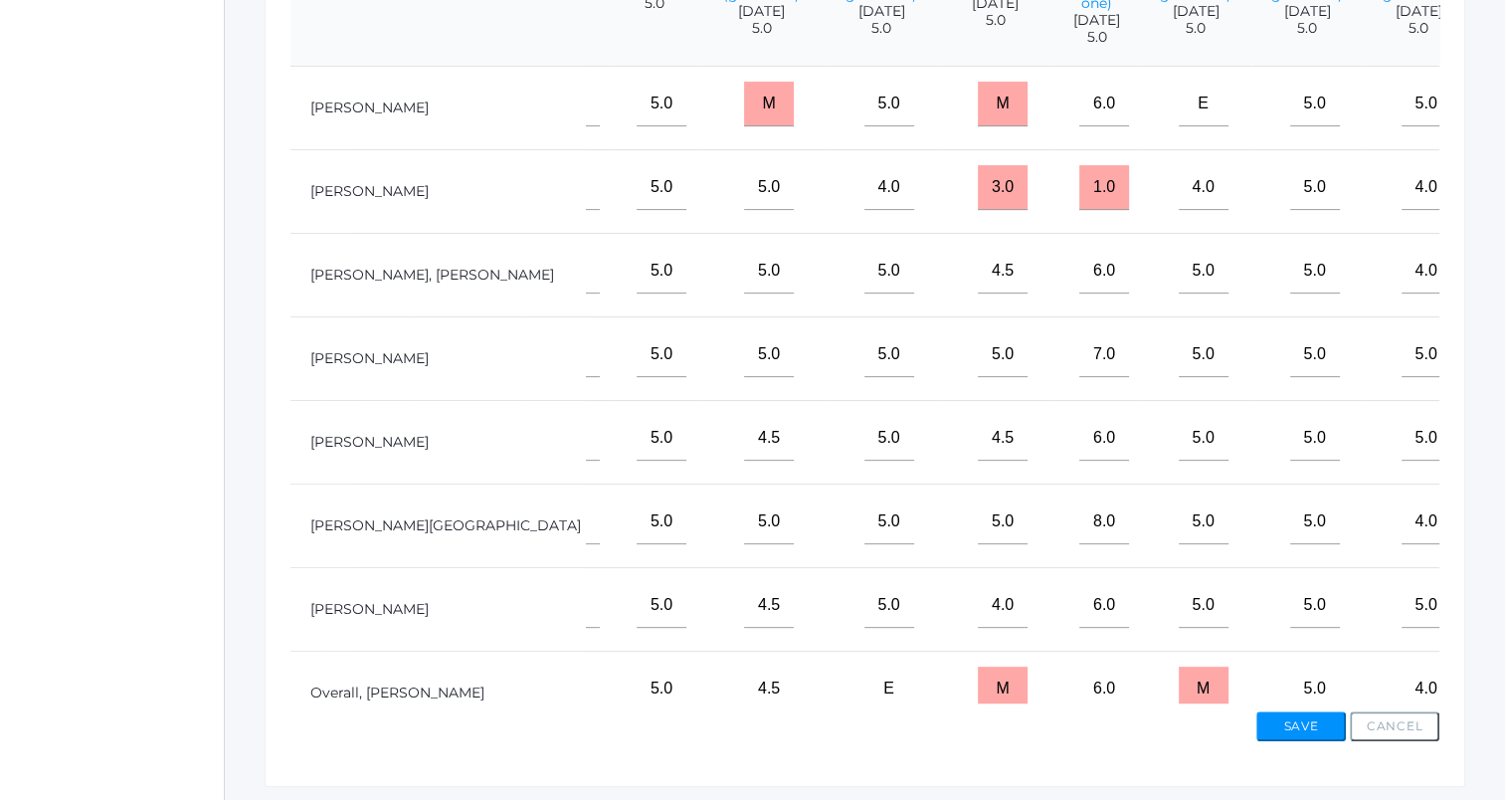
click at [1500, 371] on input"] "text" at bounding box center [1525, 354] width 50 height 45
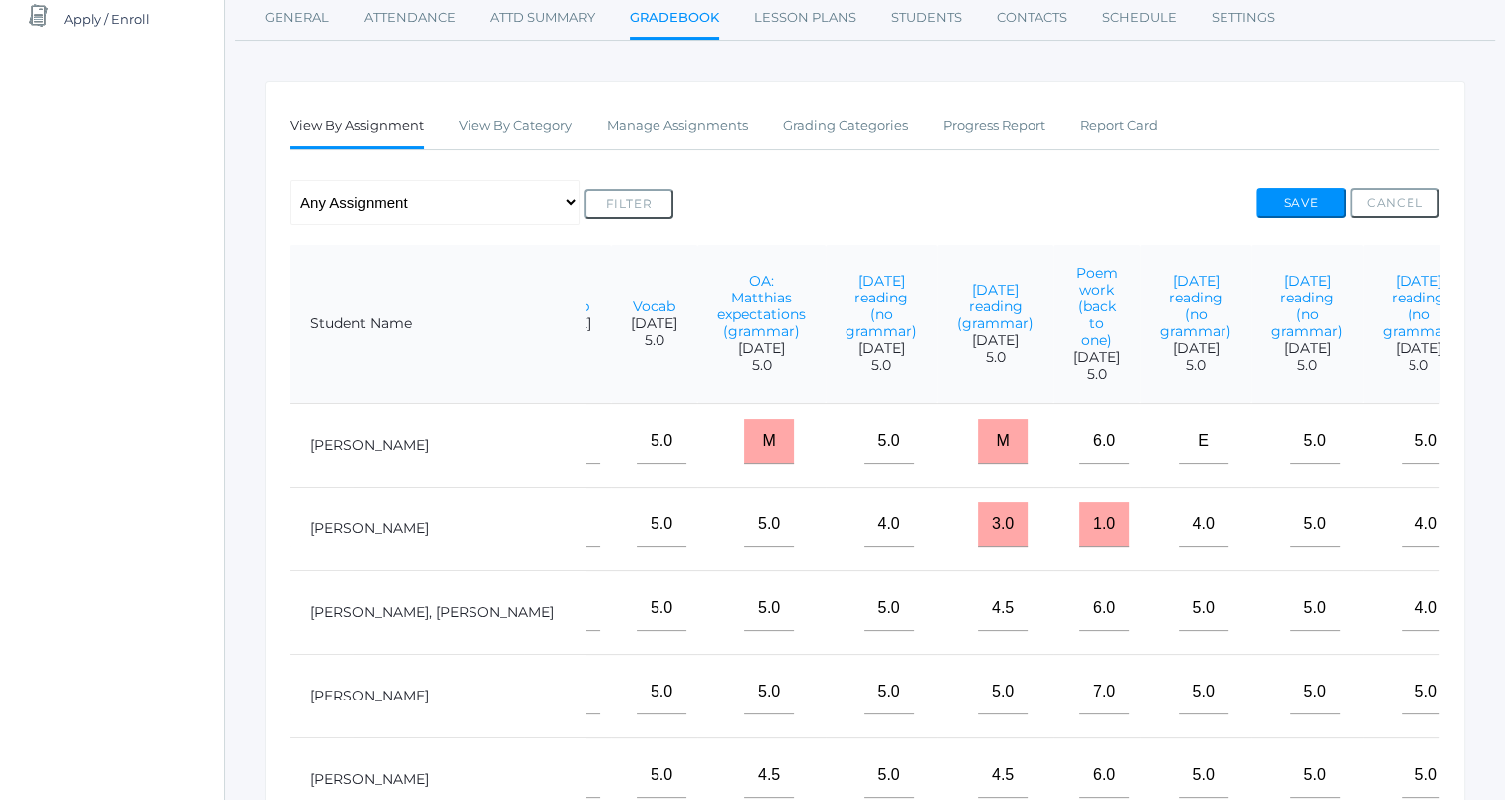
scroll to position [0, 0]
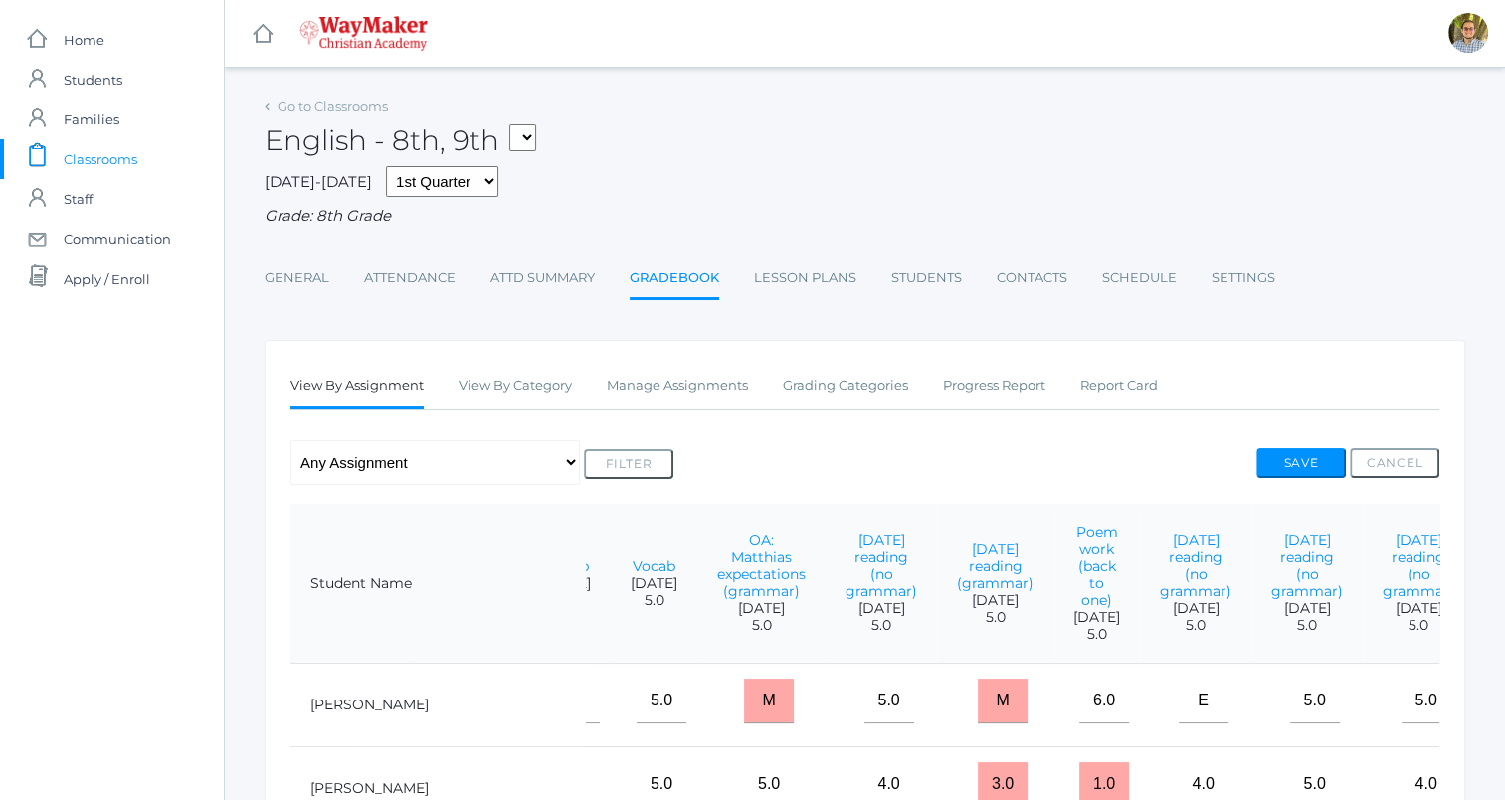
type input"] "m"
click at [1311, 463] on button "Save" at bounding box center [1301, 463] width 90 height 30
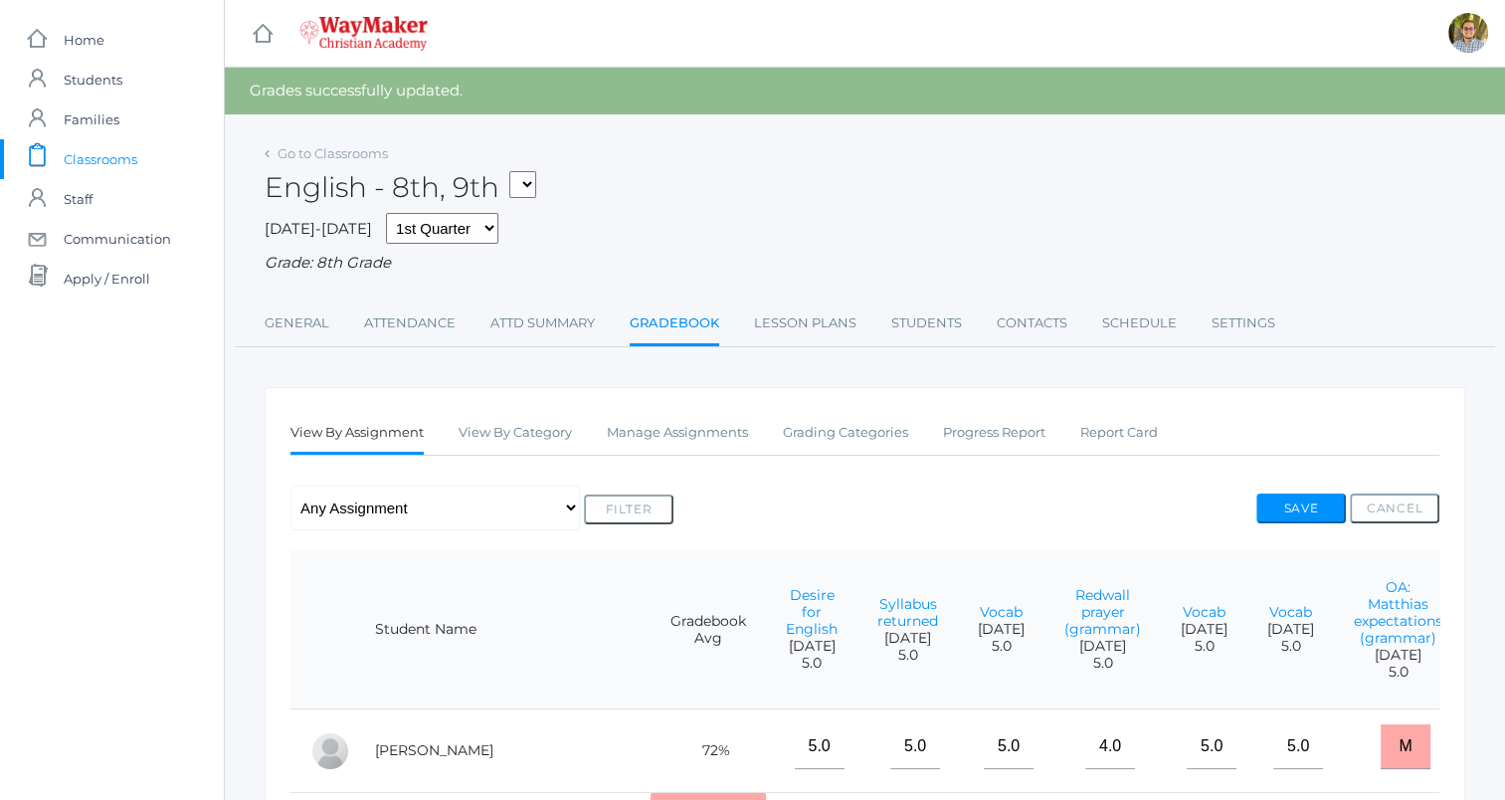
click at [102, 148] on span "Classrooms" at bounding box center [101, 159] width 74 height 40
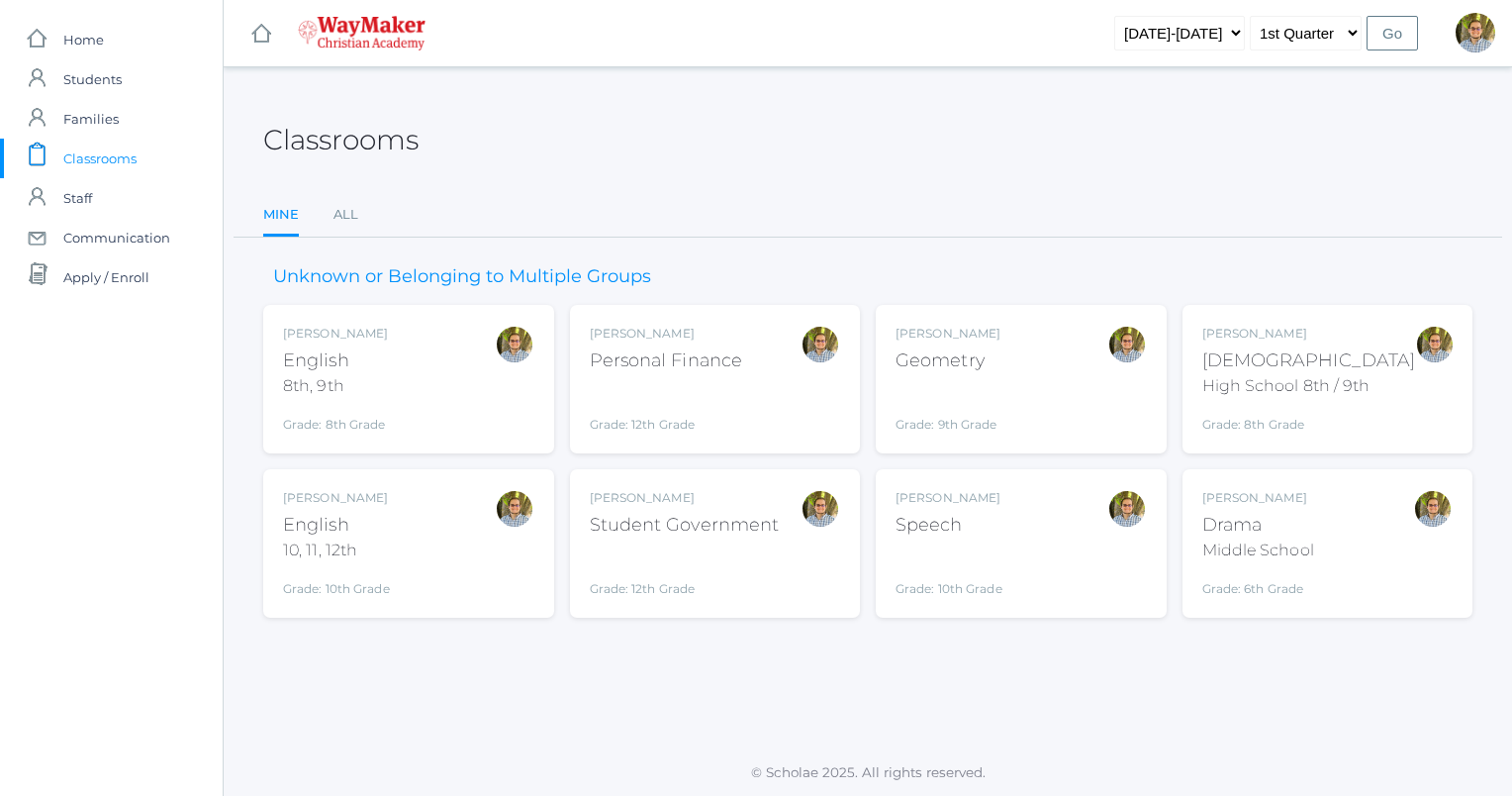
click at [484, 558] on div "[PERSON_NAME] English 10, 11, 12th Grade: 10th Grade HSENGLISH" at bounding box center [408, 542] width 252 height 108
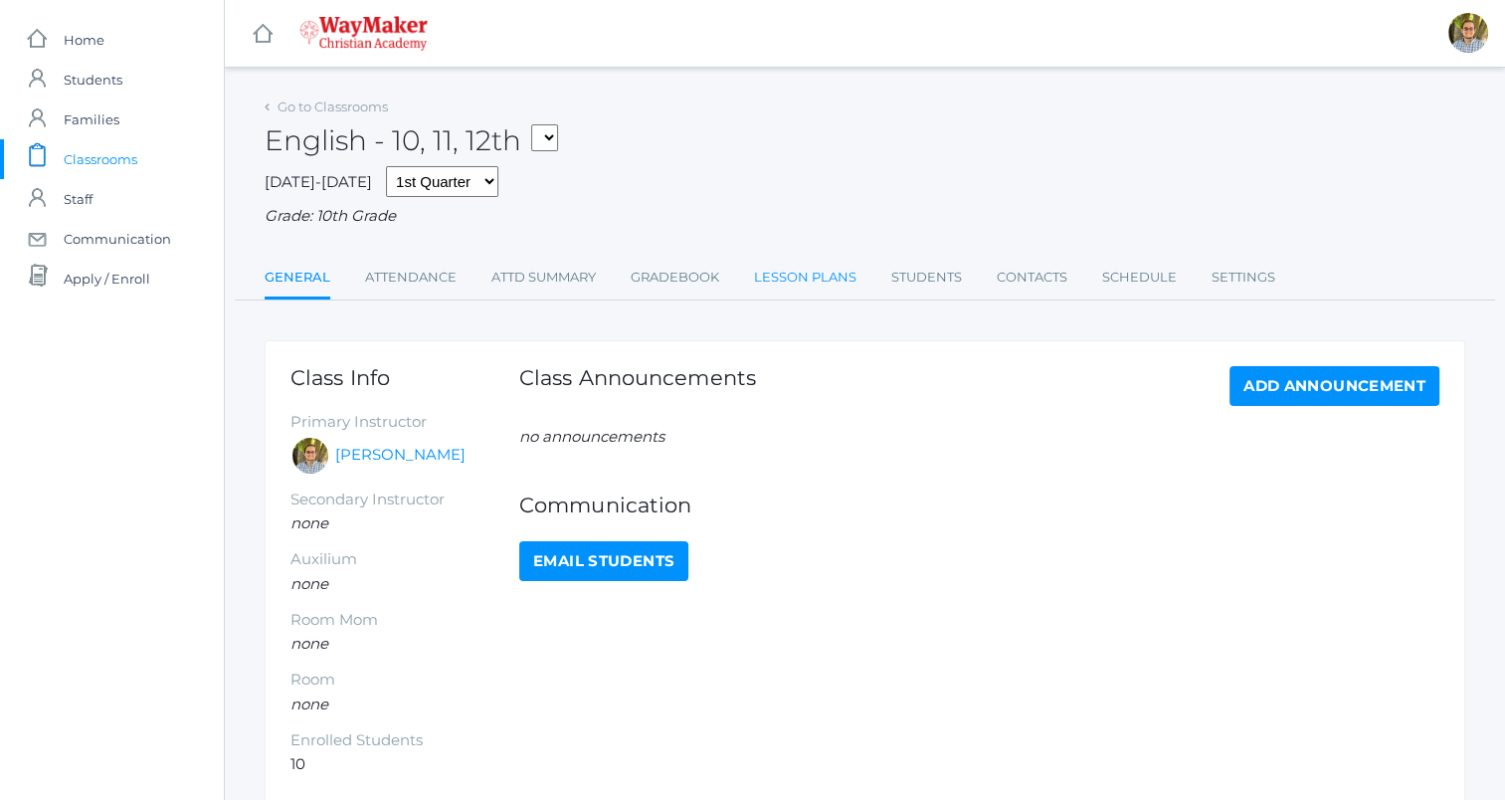
click at [776, 285] on link "Lesson Plans" at bounding box center [805, 278] width 102 height 40
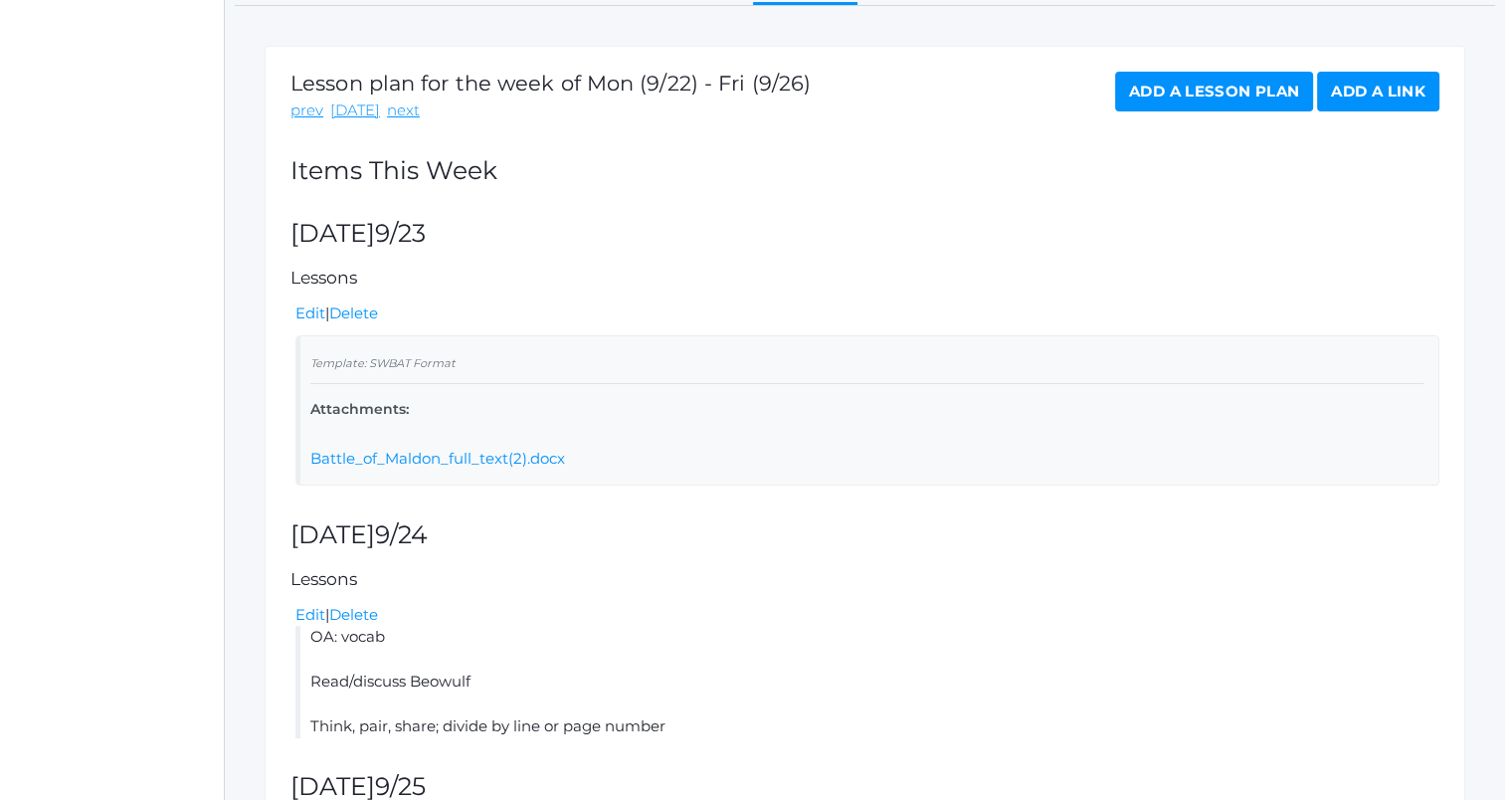
scroll to position [298, 0]
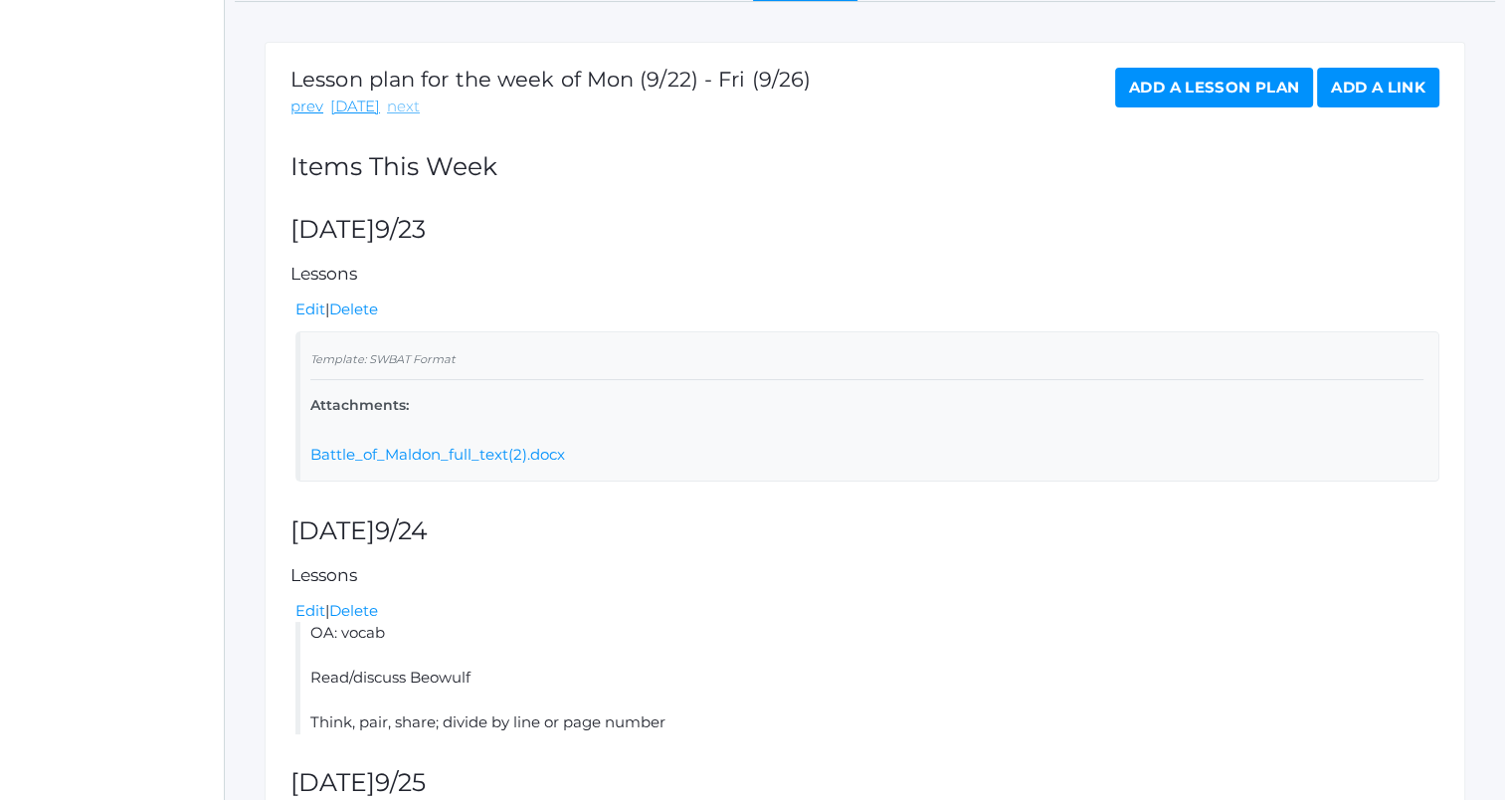
click at [404, 111] on link "next" at bounding box center [403, 106] width 33 height 23
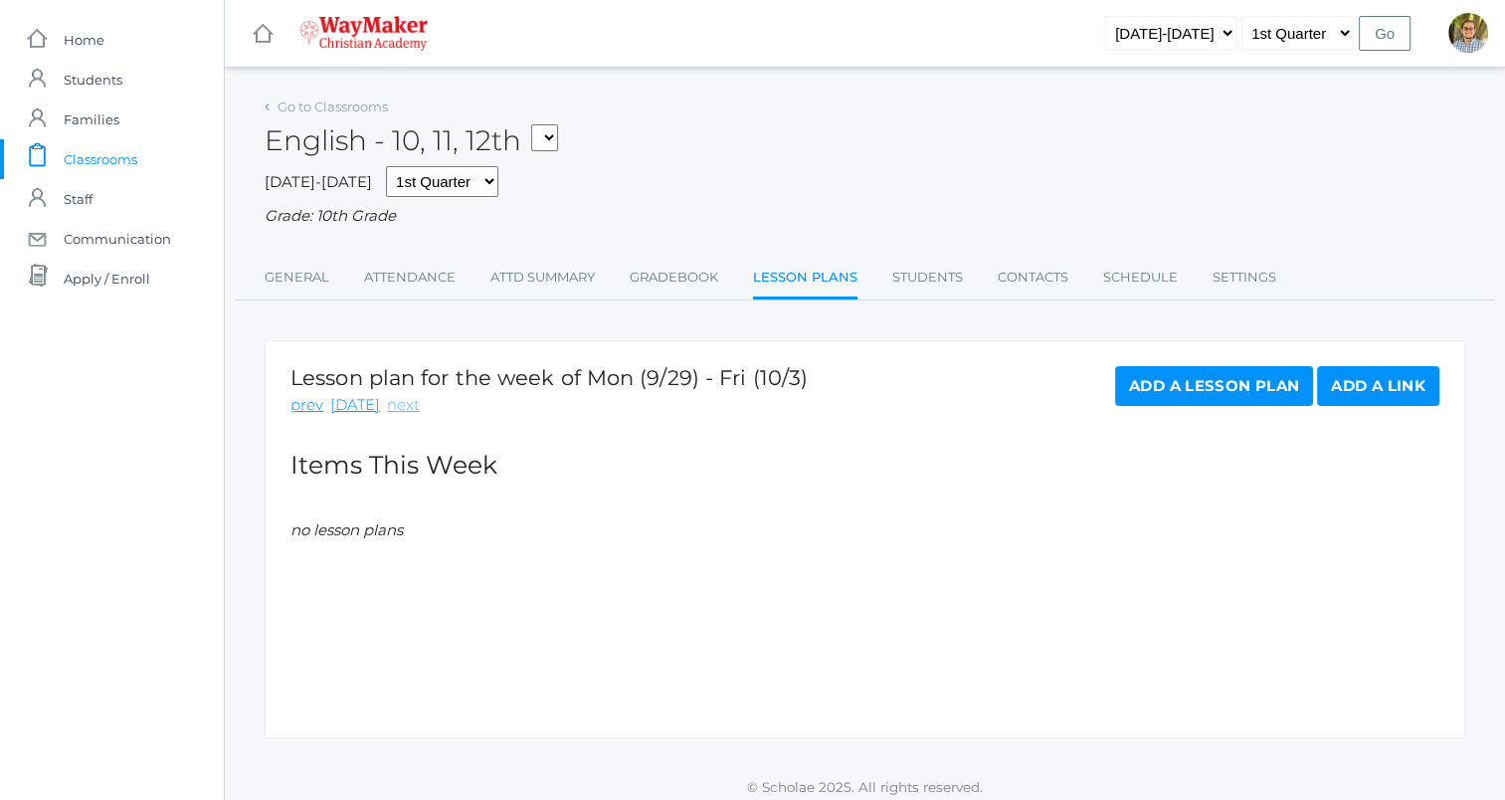
click at [390, 404] on link "next" at bounding box center [403, 405] width 33 height 23
click at [1141, 373] on link "Add a Lesson Plan" at bounding box center [1214, 386] width 198 height 40
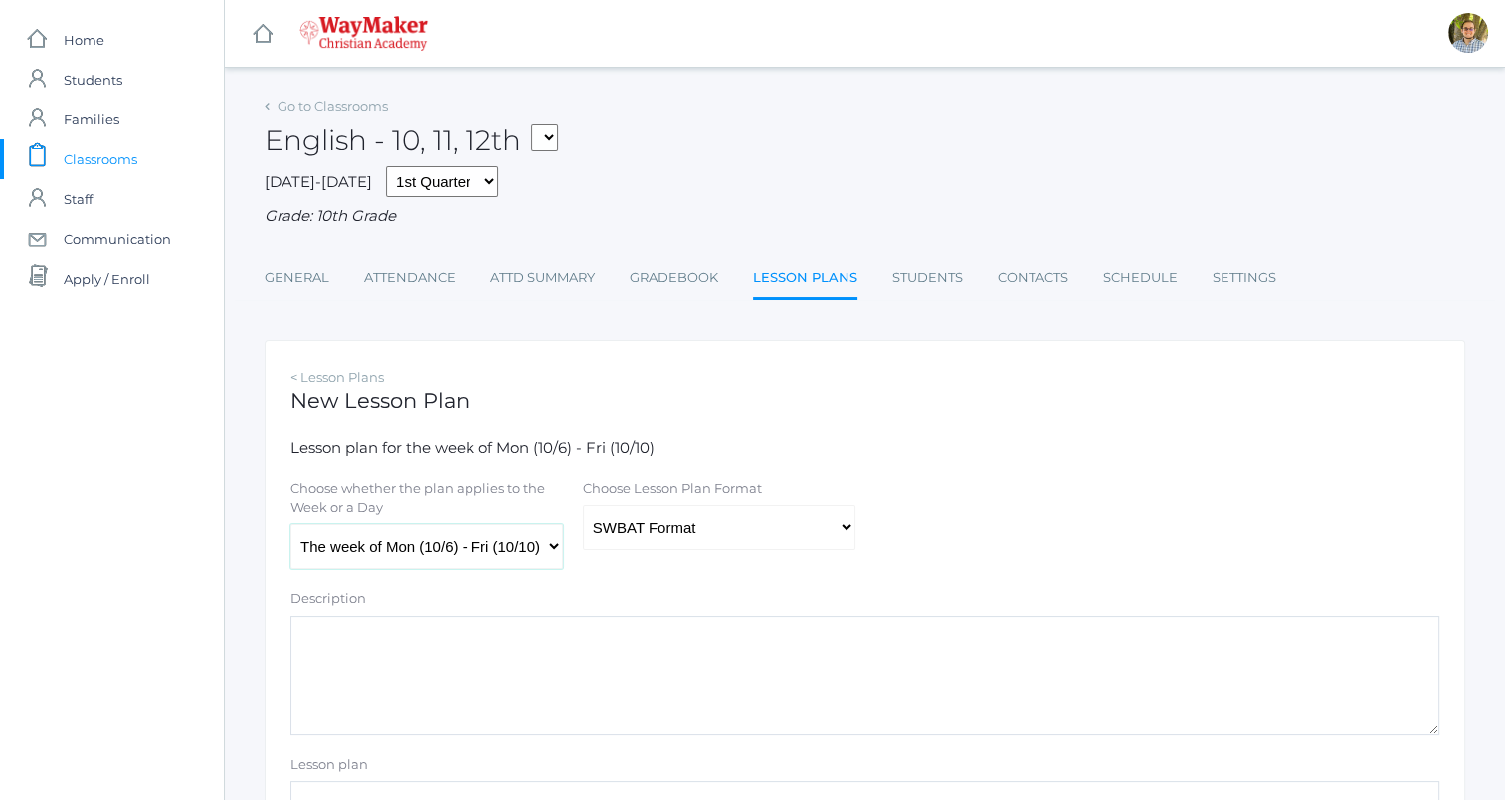
click at [541, 543] on select "The week of Mon (10/6) - Fri (10/10) Monday (10/6) Tuesday (10/7) Wednesday (10…" at bounding box center [426, 546] width 273 height 45
select select "2025-10-10"
click at [290, 525] on select "The week of Mon (10/6) - Fri (10/10) Monday (10/6) Tuesday (10/7) Wednesday (10…" at bounding box center [426, 546] width 273 height 45
click at [784, 538] on select "Traditional Format SWBAT Format" at bounding box center [719, 527] width 273 height 45
select select "legacy"
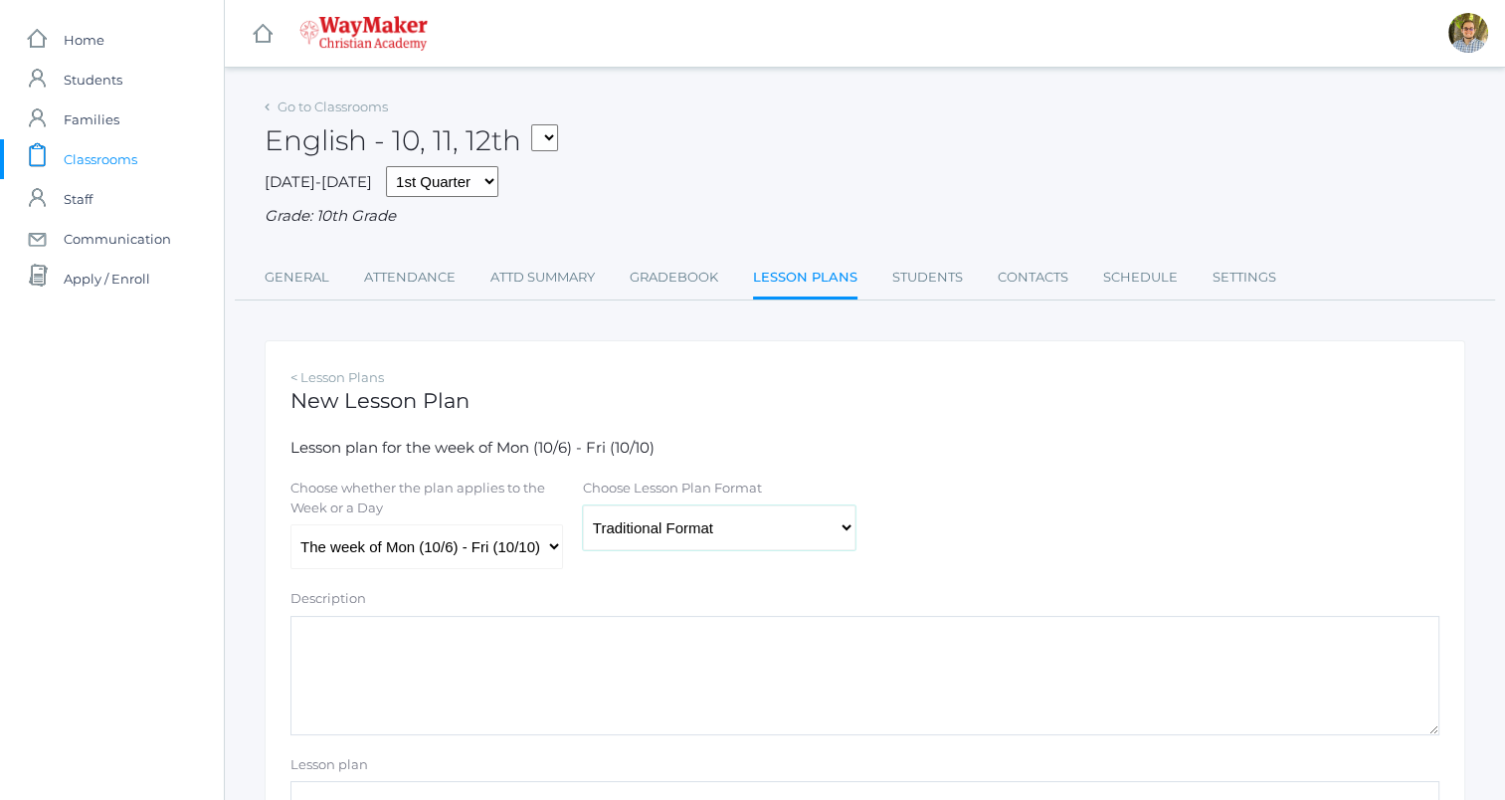
click at [583, 505] on select "Traditional Format SWBAT Format" at bounding box center [719, 527] width 273 height 45
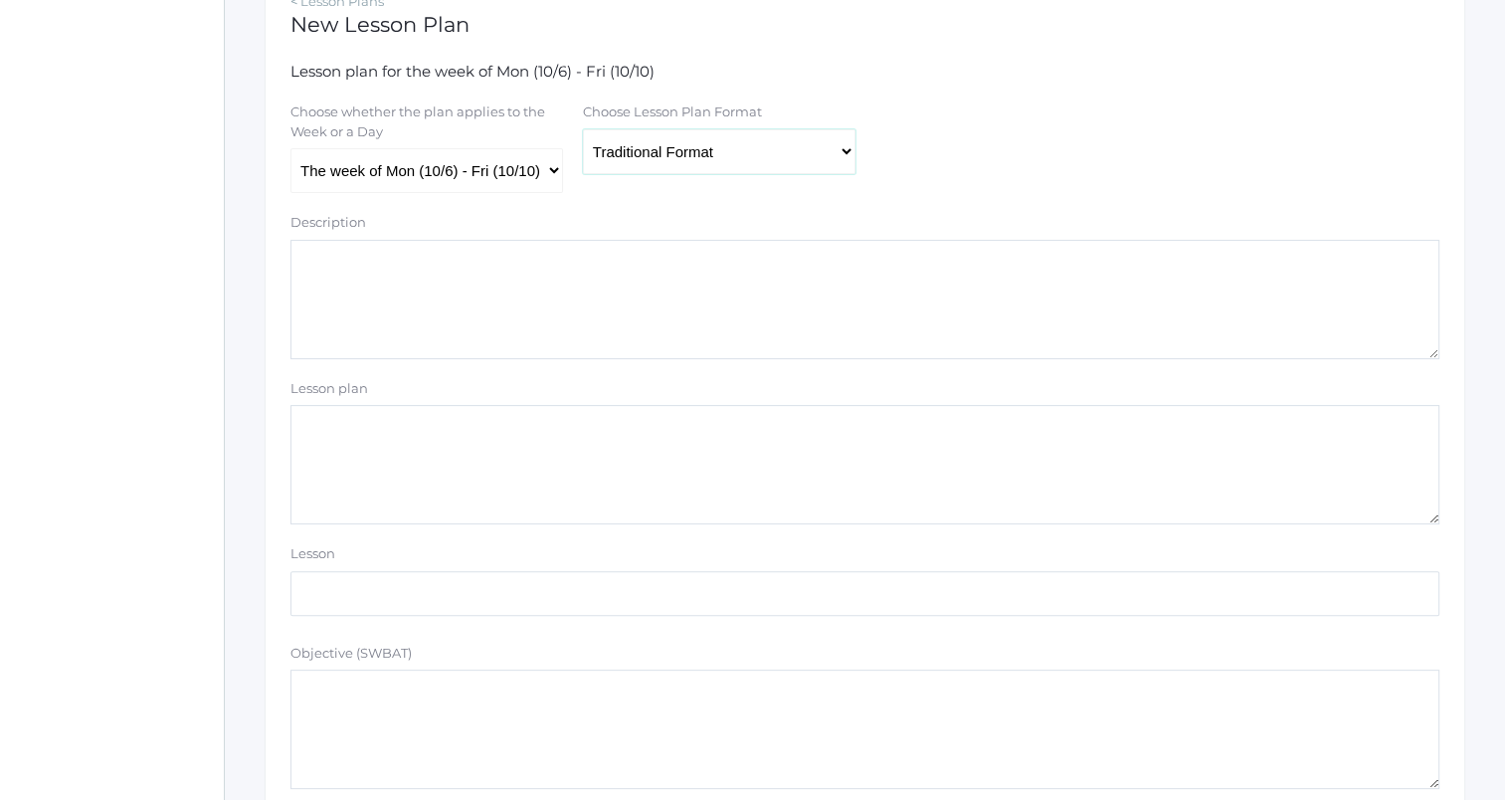
scroll to position [497, 0]
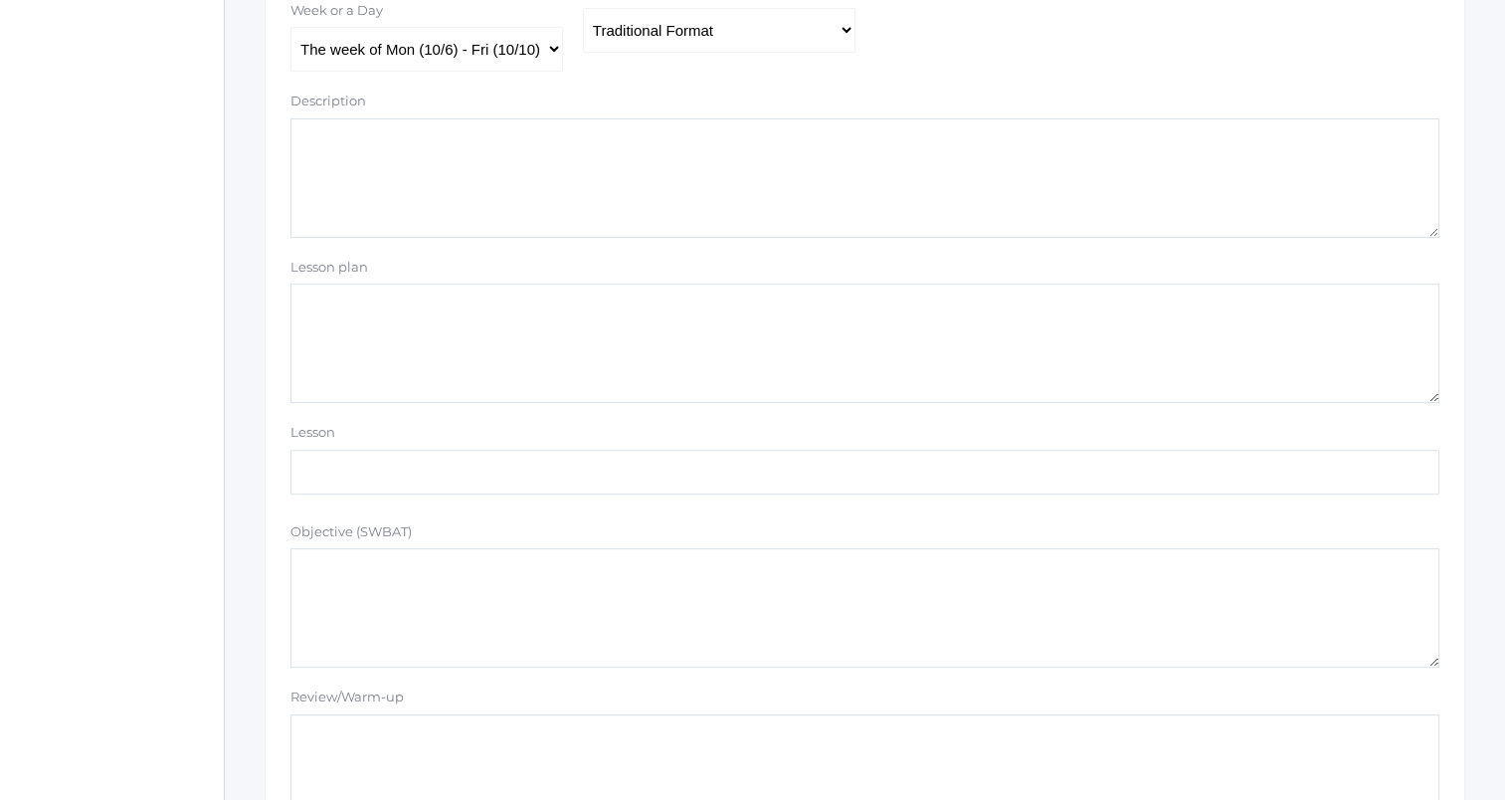
click at [520, 350] on textarea "Lesson plan" at bounding box center [864, 343] width 1149 height 119
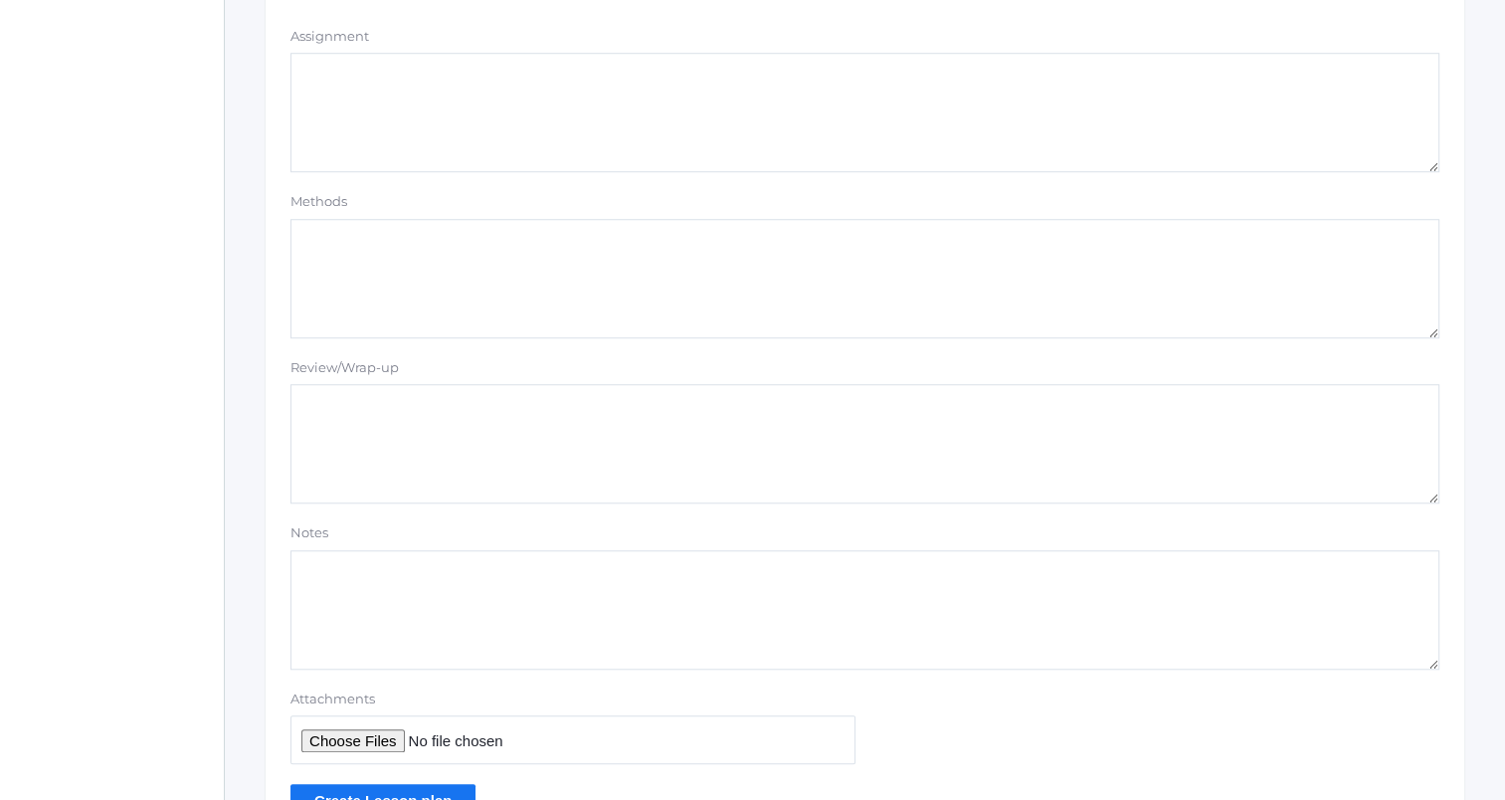
scroll to position [1682, 0]
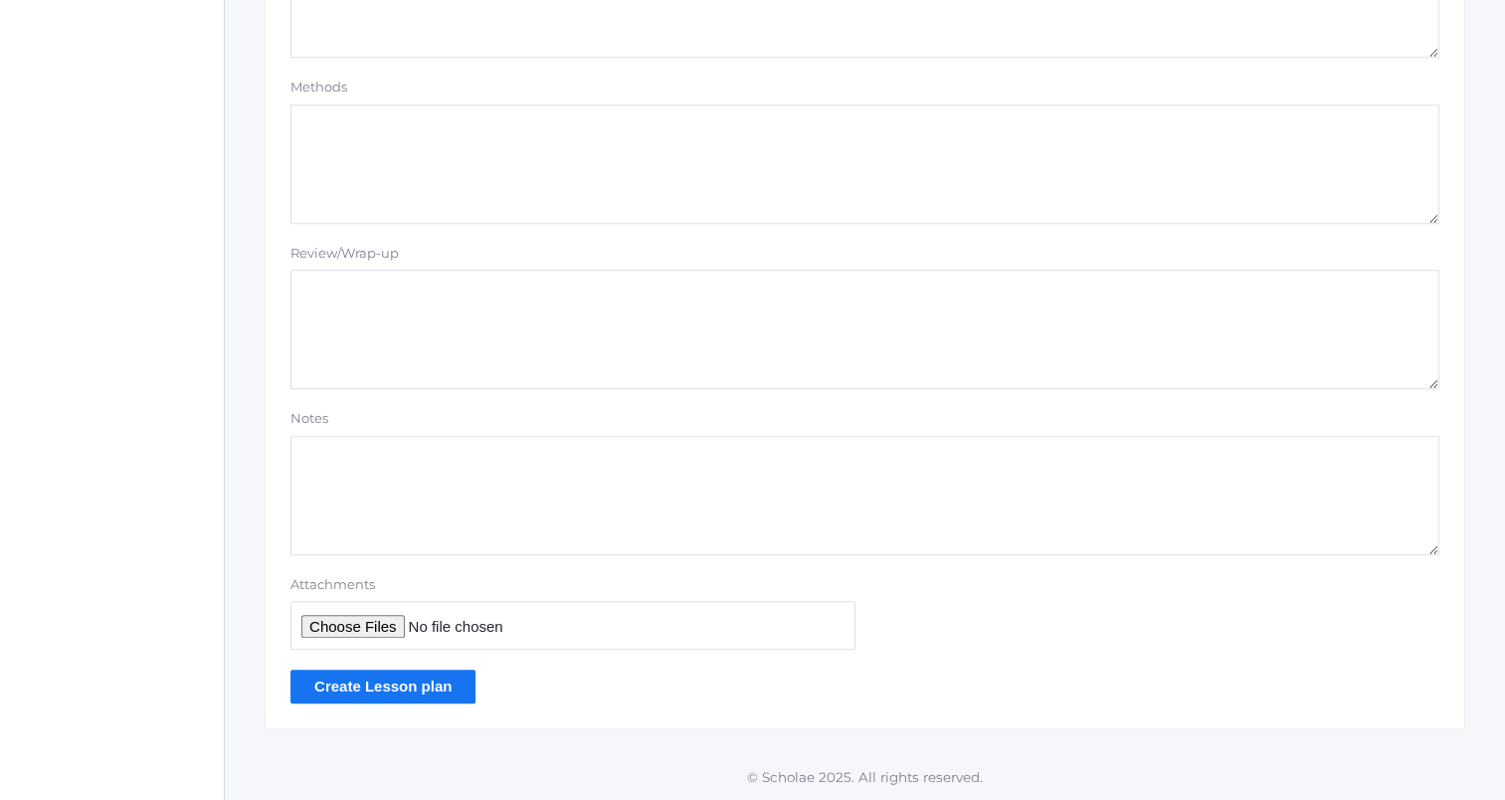
type textarea "Reminder: follow directions, or a point off (matching) Vocab quiz 2"
click at [445, 688] on input "Create Lesson plan" at bounding box center [382, 685] width 185 height 33
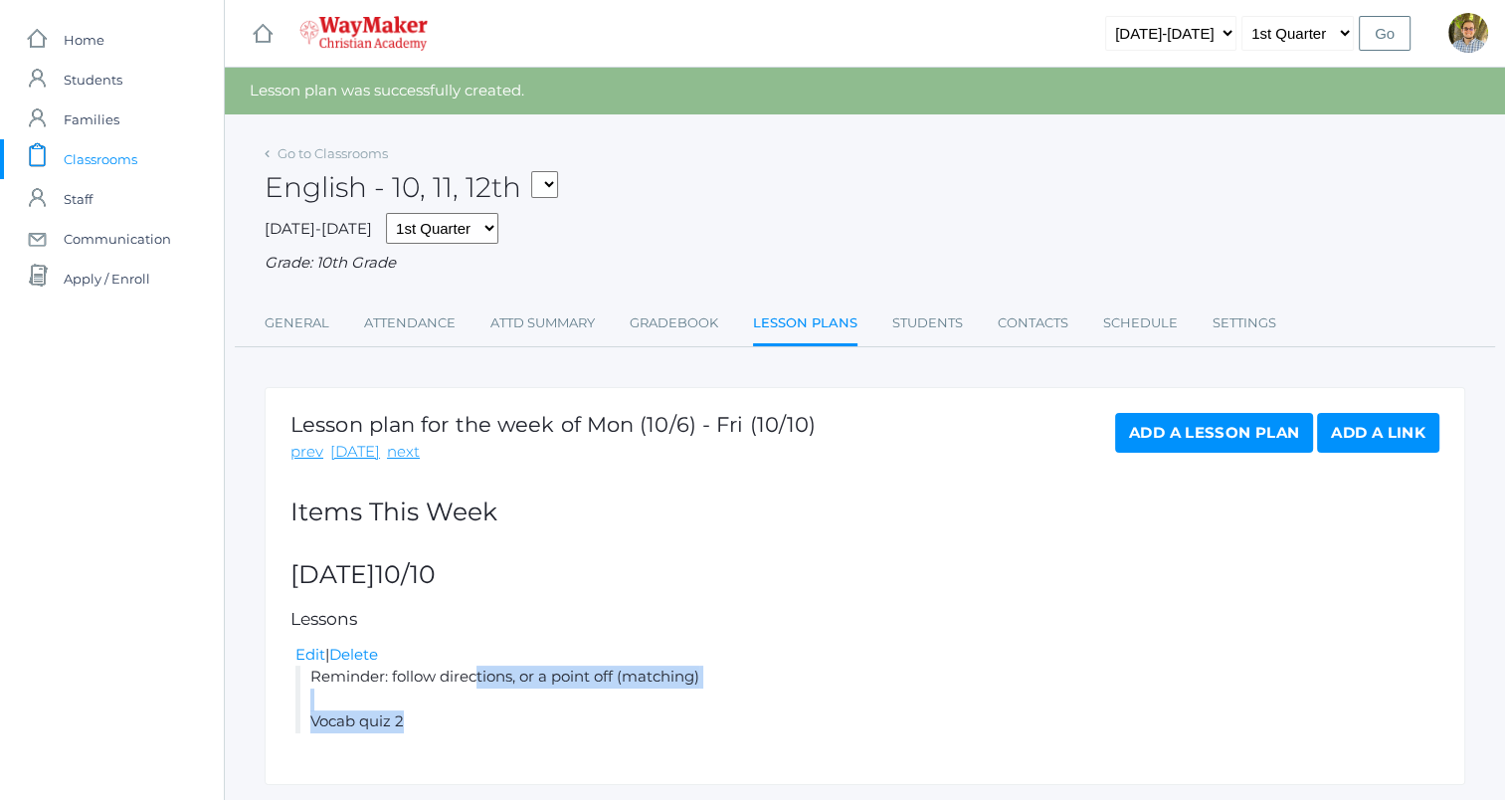
drag, startPoint x: 311, startPoint y: 677, endPoint x: 457, endPoint y: 745, distance: 160.2
click at [457, 745] on div "Lesson plan for the week of Mon (10/6) - Fri (10/10) prev [DATE] next Add a Les…" at bounding box center [865, 586] width 1201 height 398
copy li "Reminder: follow directions, or a point off (matching) Vocab quiz 2"
click at [693, 202] on div "English - 10, 11, 12th FINANCE - Personal Finance SG - Student Government THEAT…" at bounding box center [865, 176] width 1201 height 74
click at [115, 141] on span "Classrooms" at bounding box center [101, 159] width 74 height 40
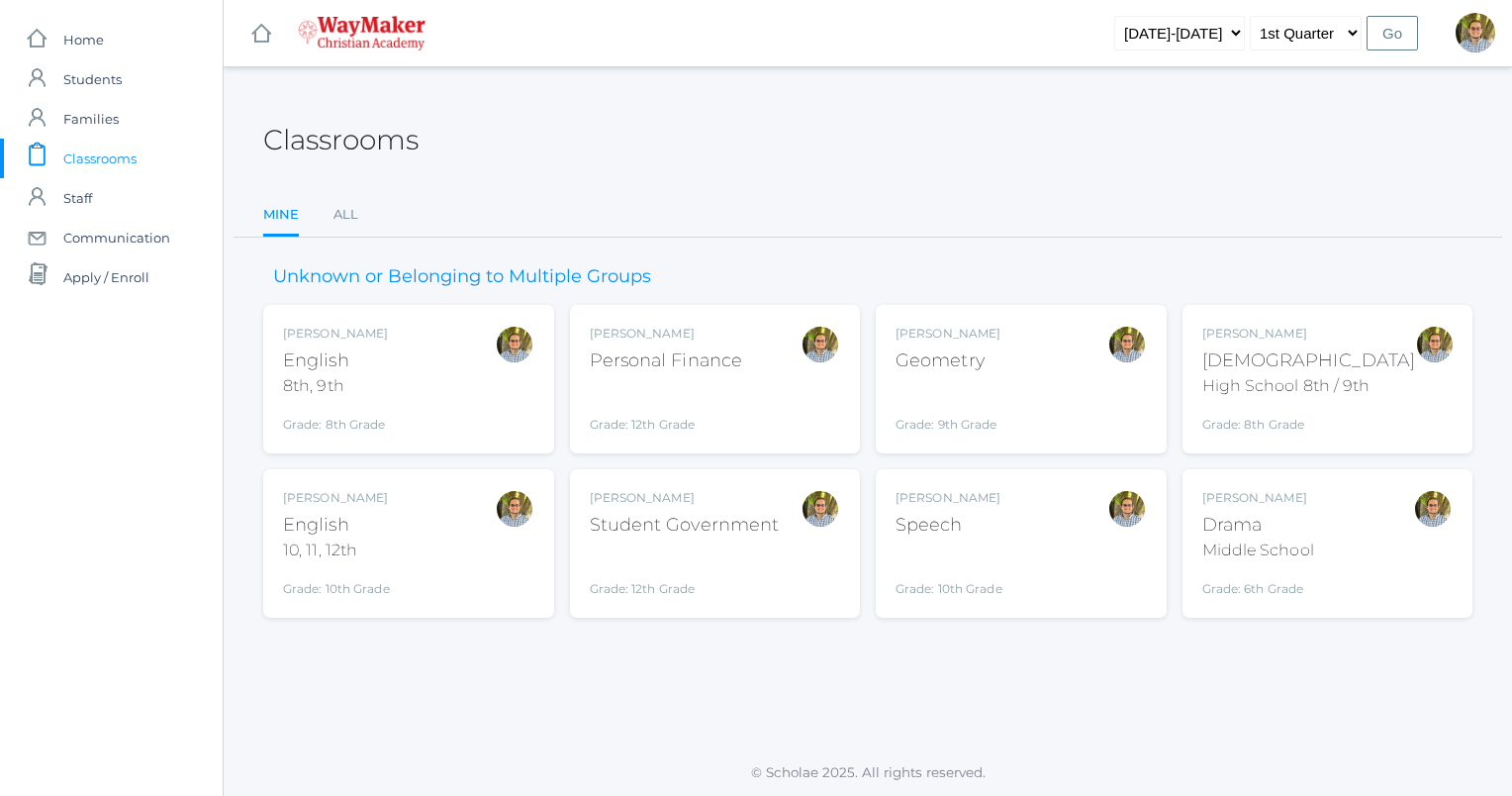
click at [460, 389] on div "Kylen Braileanu English 8th, 9th Grade: 8th Grade 08ENGLISH" at bounding box center [408, 378] width 252 height 108
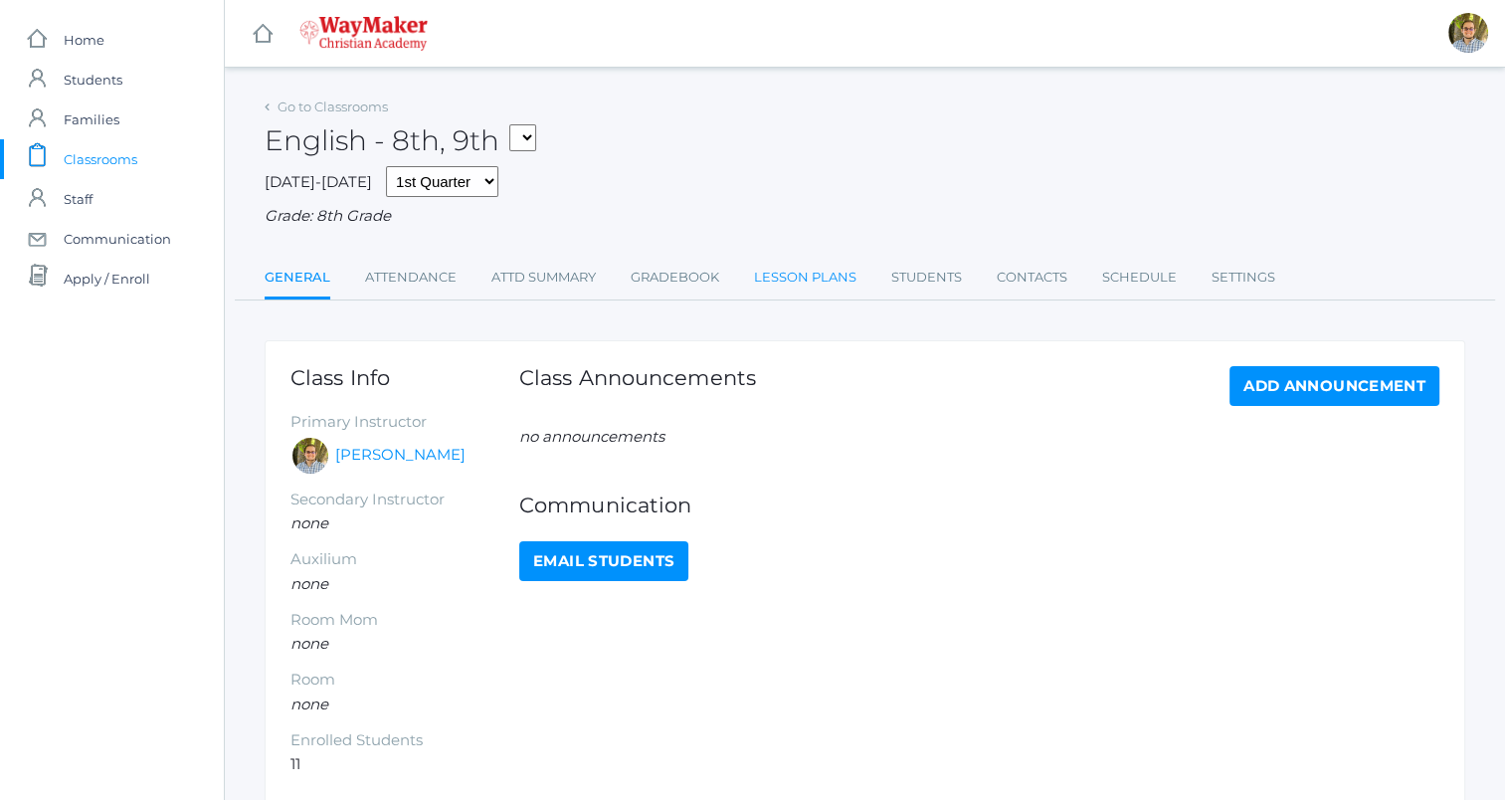
click at [788, 276] on link "Lesson Plans" at bounding box center [805, 278] width 102 height 40
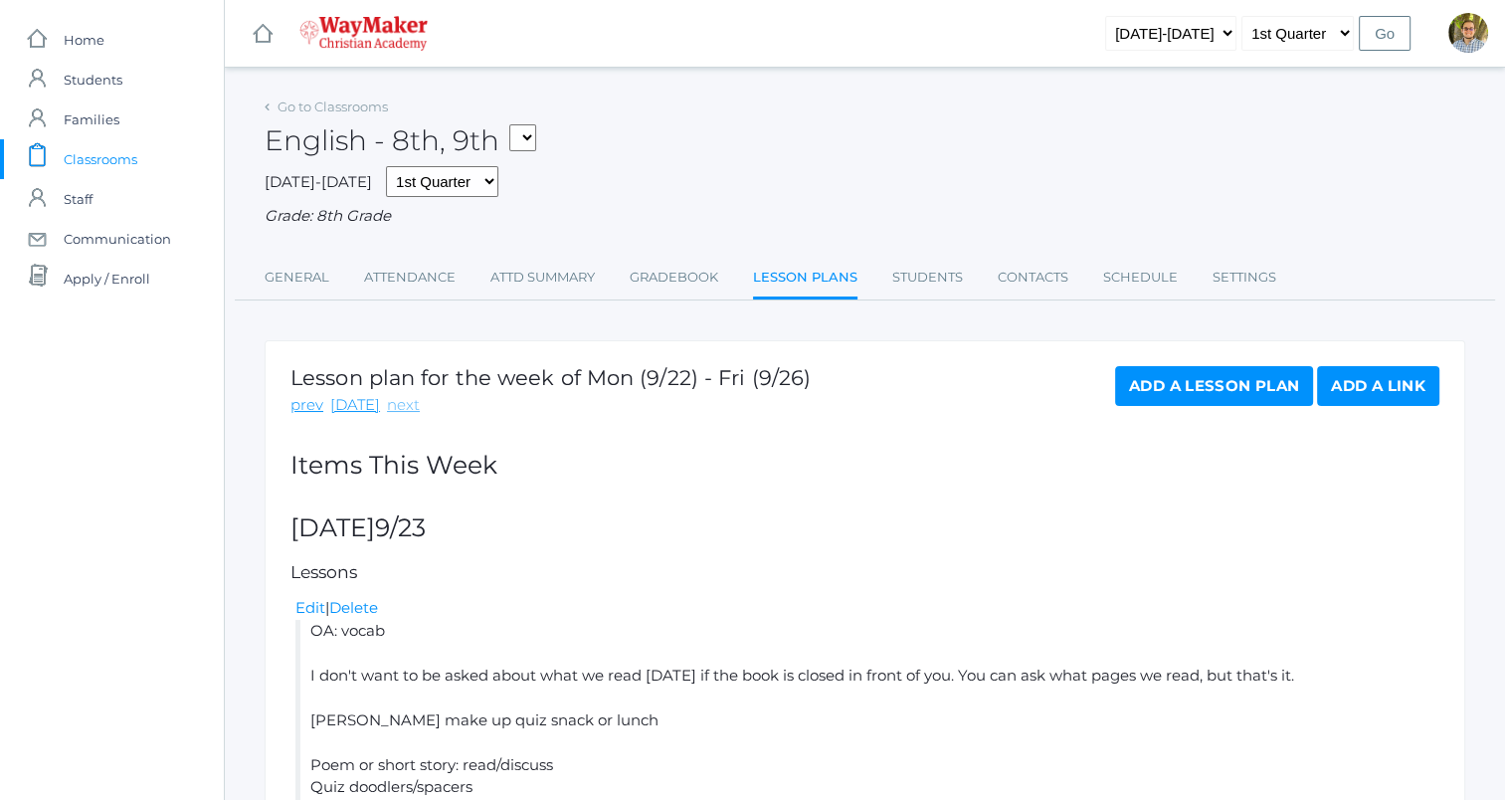
click at [389, 416] on link "next" at bounding box center [403, 405] width 33 height 23
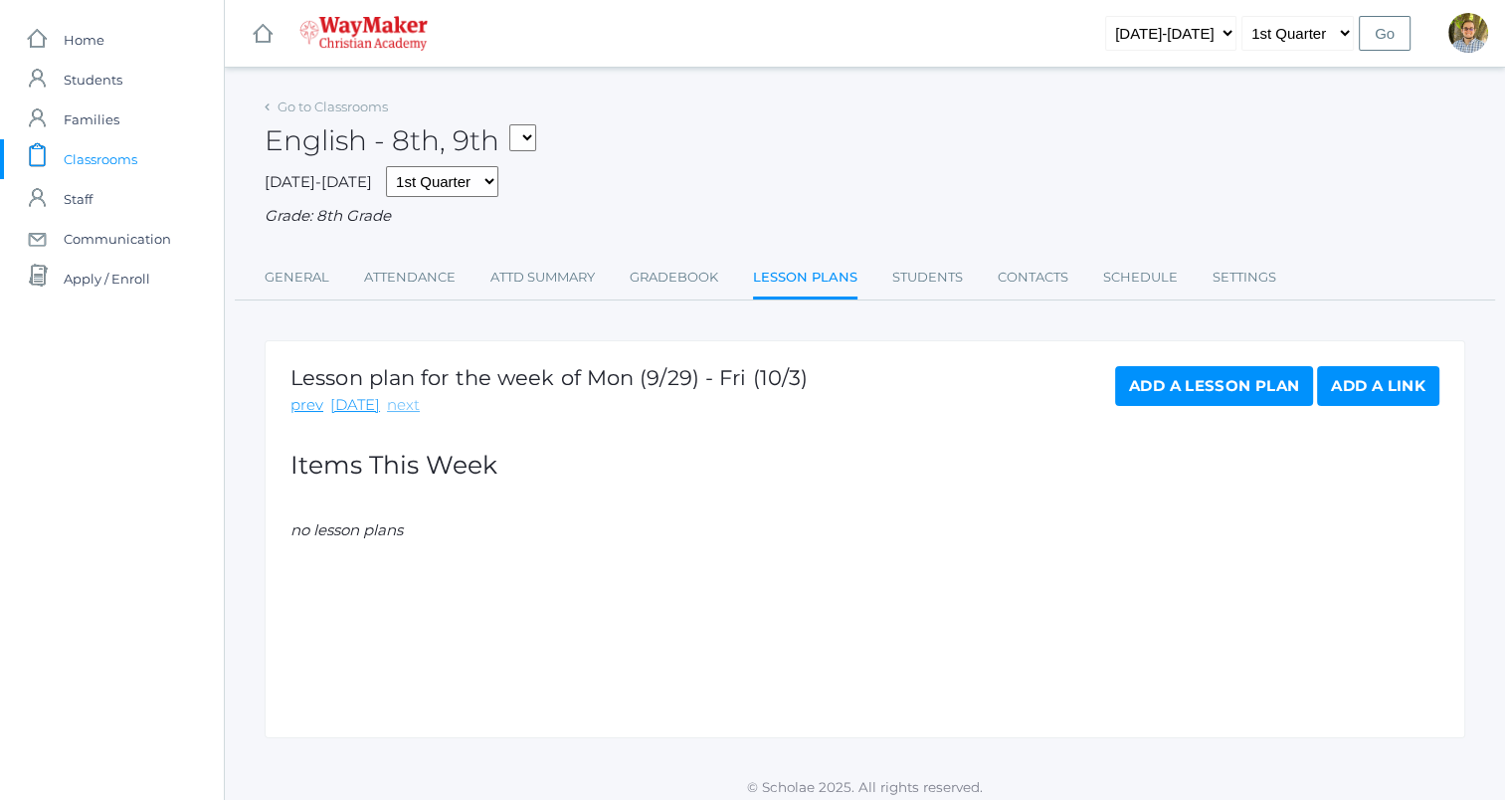
click at [396, 410] on link "next" at bounding box center [403, 405] width 33 height 23
click at [1126, 387] on link "Add a Lesson Plan" at bounding box center [1214, 386] width 198 height 40
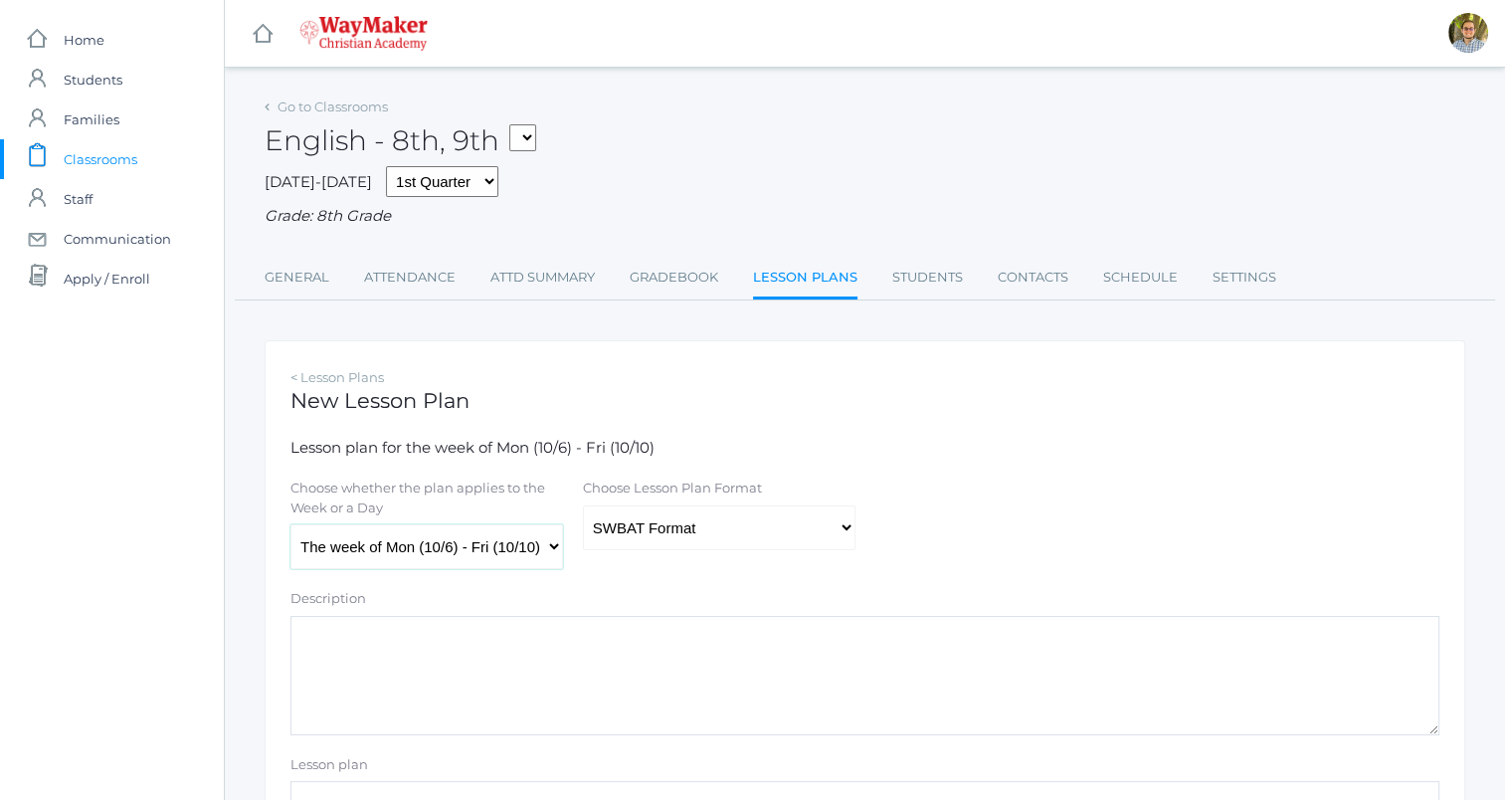
click at [490, 546] on select "The week of Mon (10/6) - Fri (10/10) [DATE] (10/6) [DATE] (10/7) [DATE] (10/8) …" at bounding box center [426, 546] width 273 height 45
select select "[DATE]"
click at [290, 525] on select "The week of Mon (10/6) - Fri (10/10) [DATE] (10/6) [DATE] (10/7) [DATE] (10/8) …" at bounding box center [426, 546] width 273 height 45
click at [653, 547] on select "Traditional Format SWBAT Format" at bounding box center [719, 527] width 273 height 45
select select "legacy"
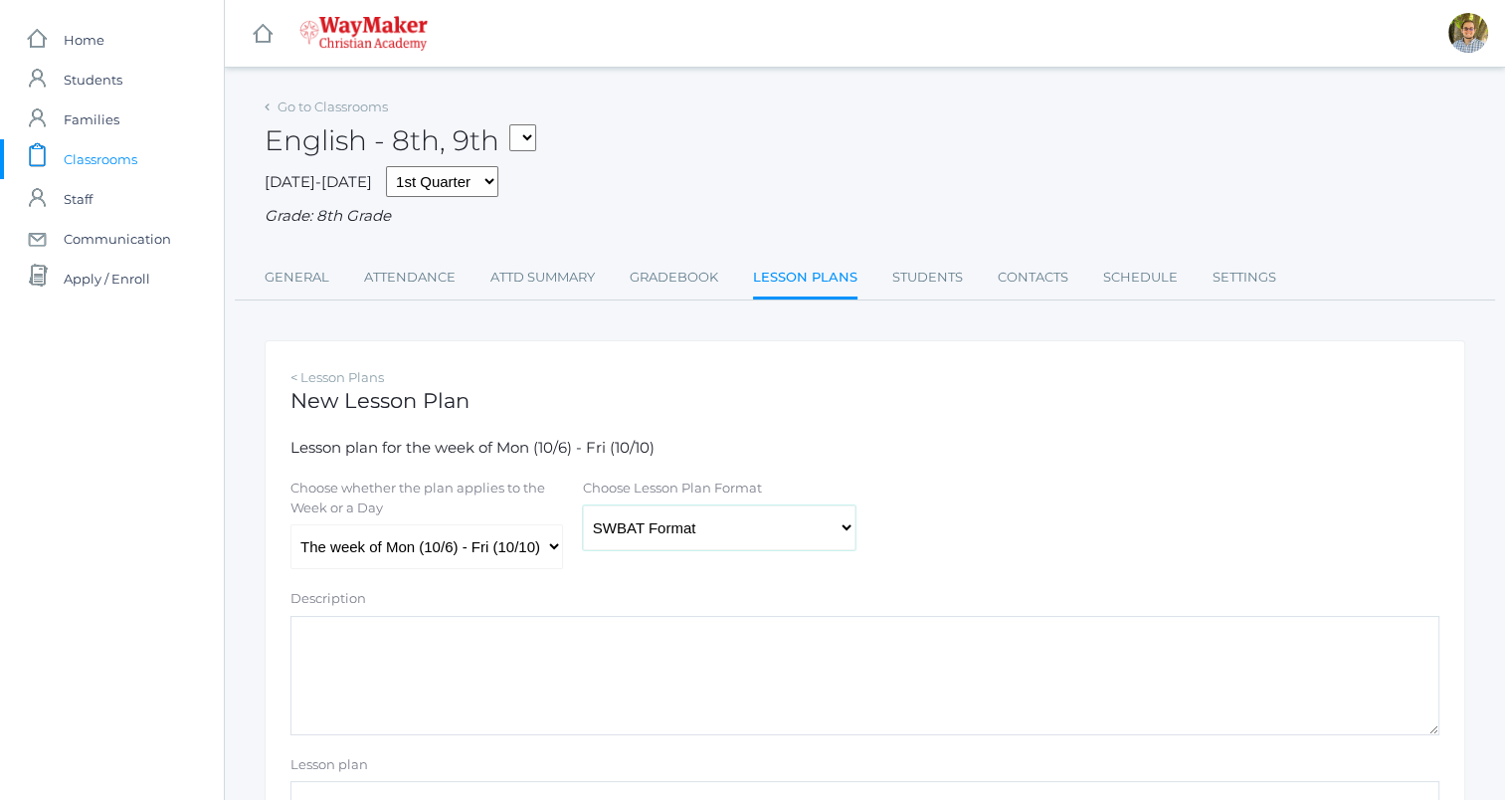
click at [583, 505] on select "Traditional Format SWBAT Format" at bounding box center [719, 527] width 273 height 45
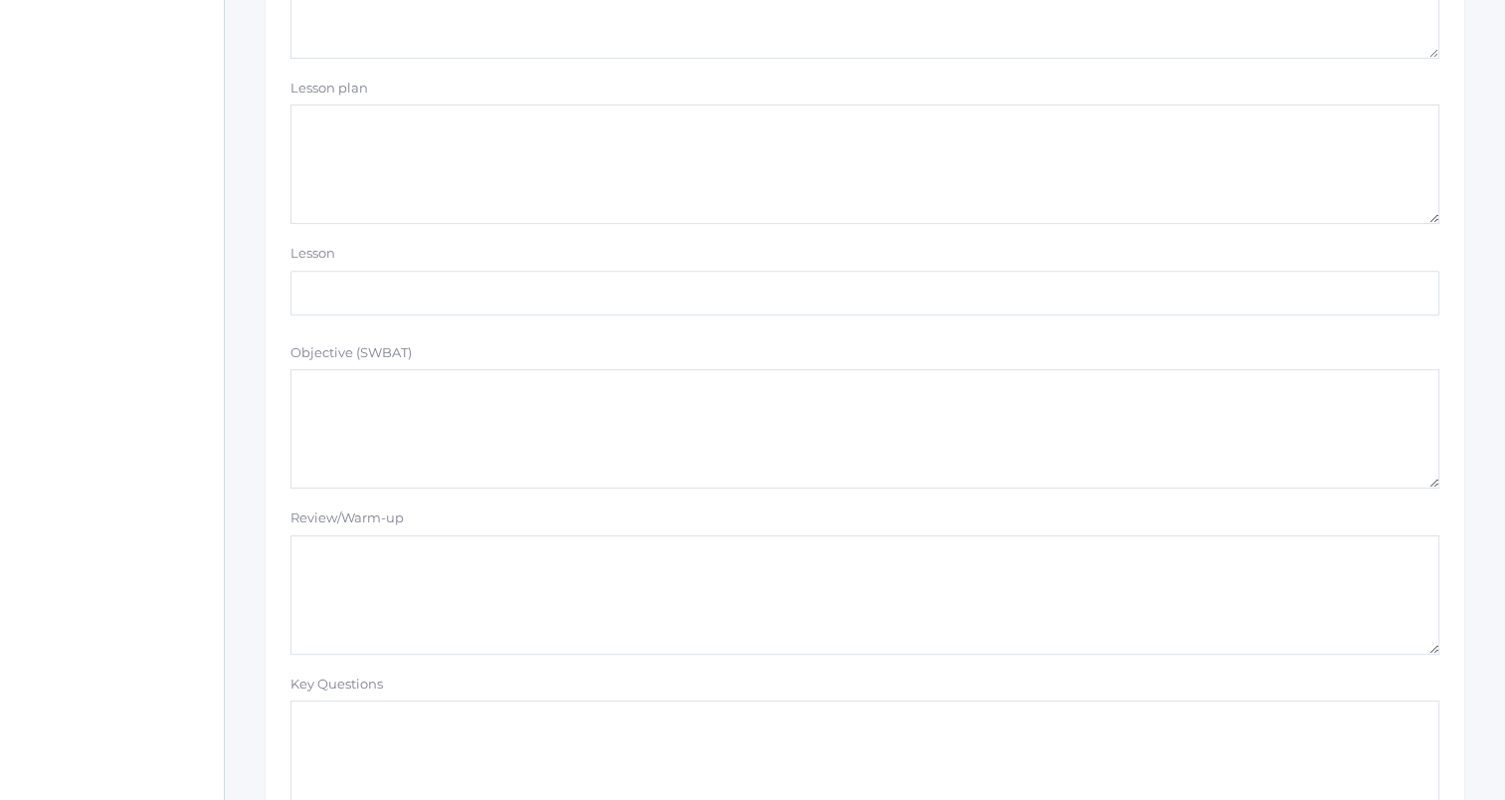
scroll to position [398, 0]
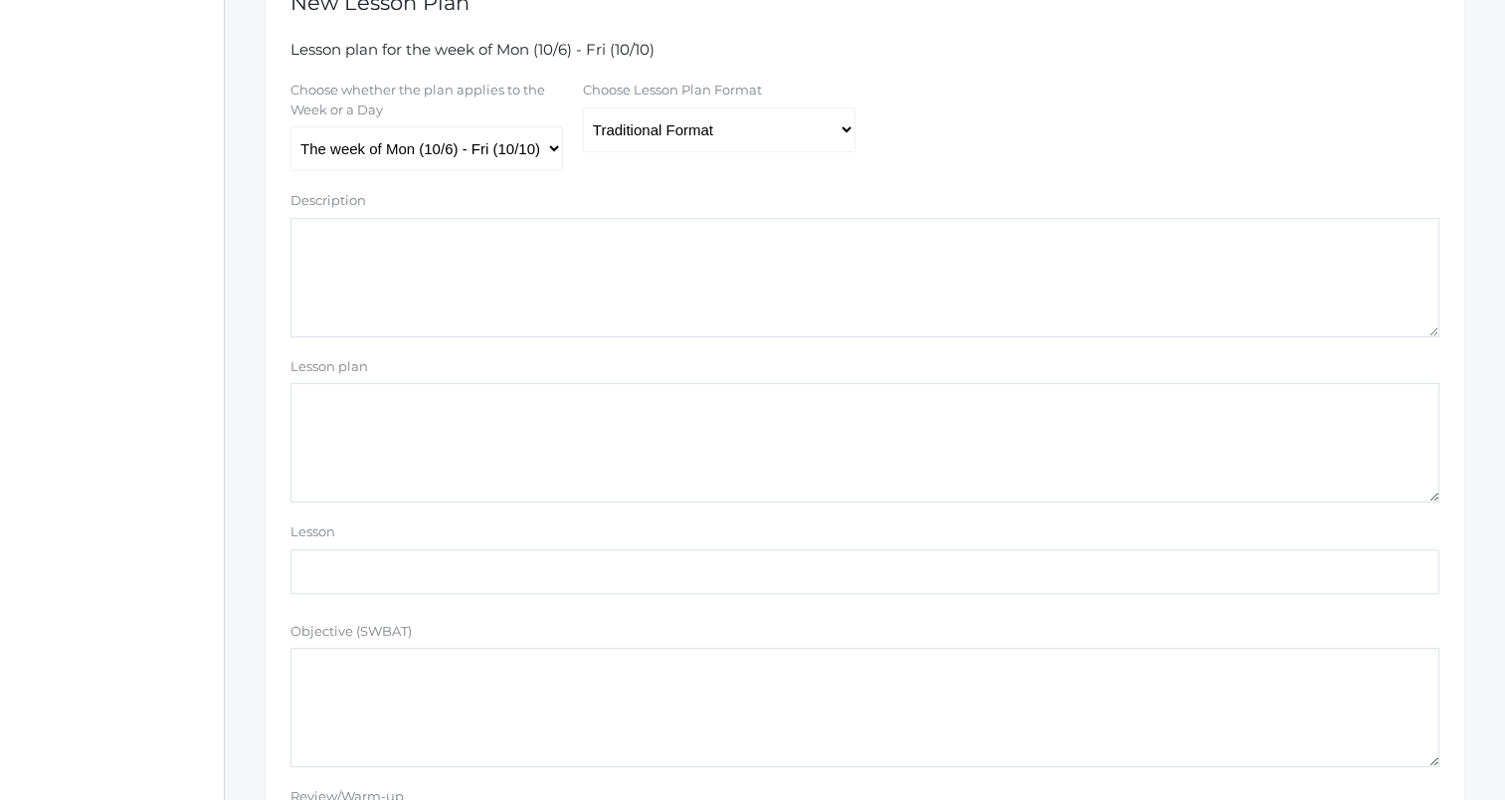
click at [569, 437] on textarea "Lesson plan" at bounding box center [864, 442] width 1149 height 119
paste textarea "Reminder: follow directions, or a point off (matching) Vocab quiz 2"
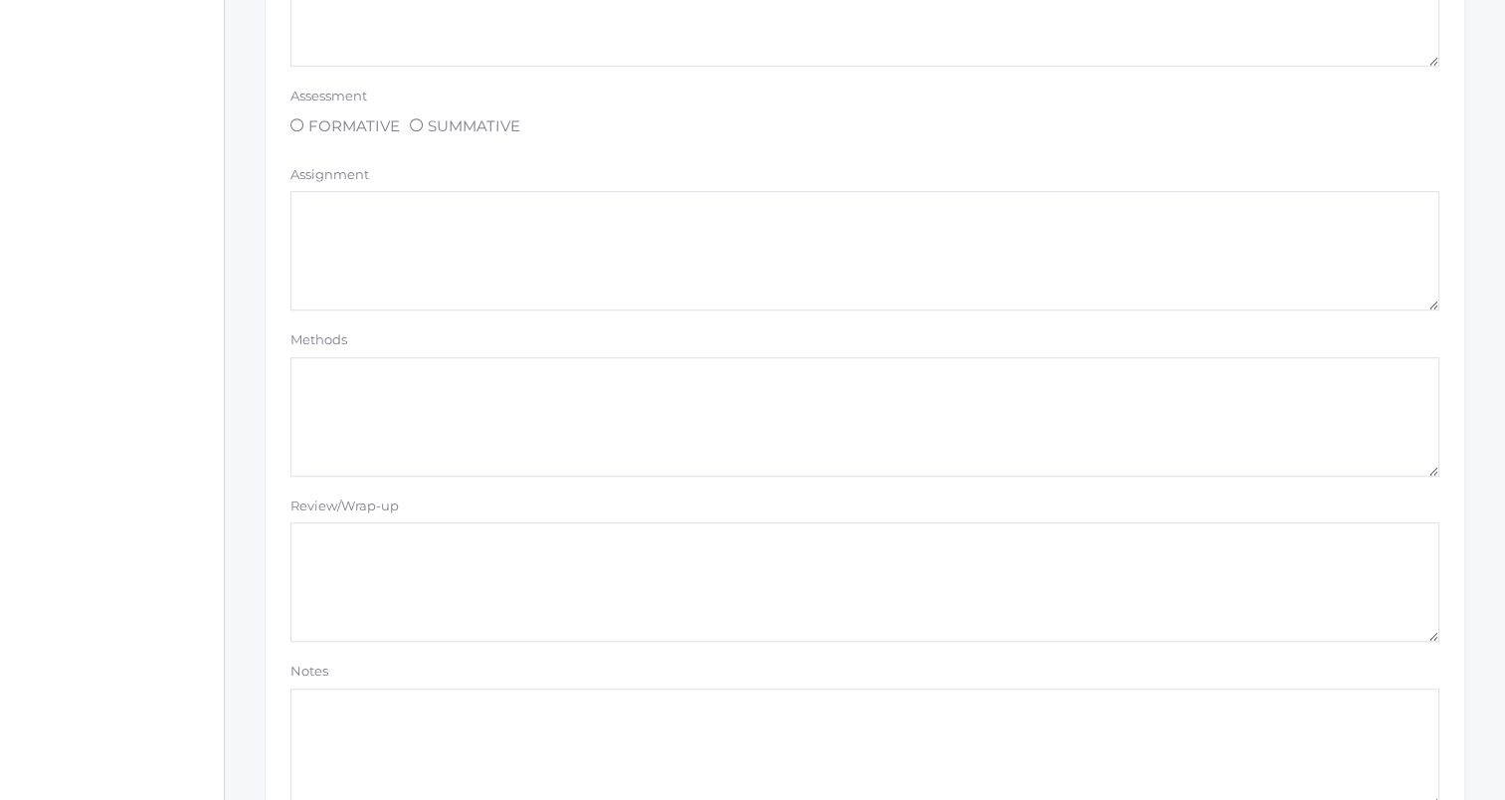
scroll to position [1682, 0]
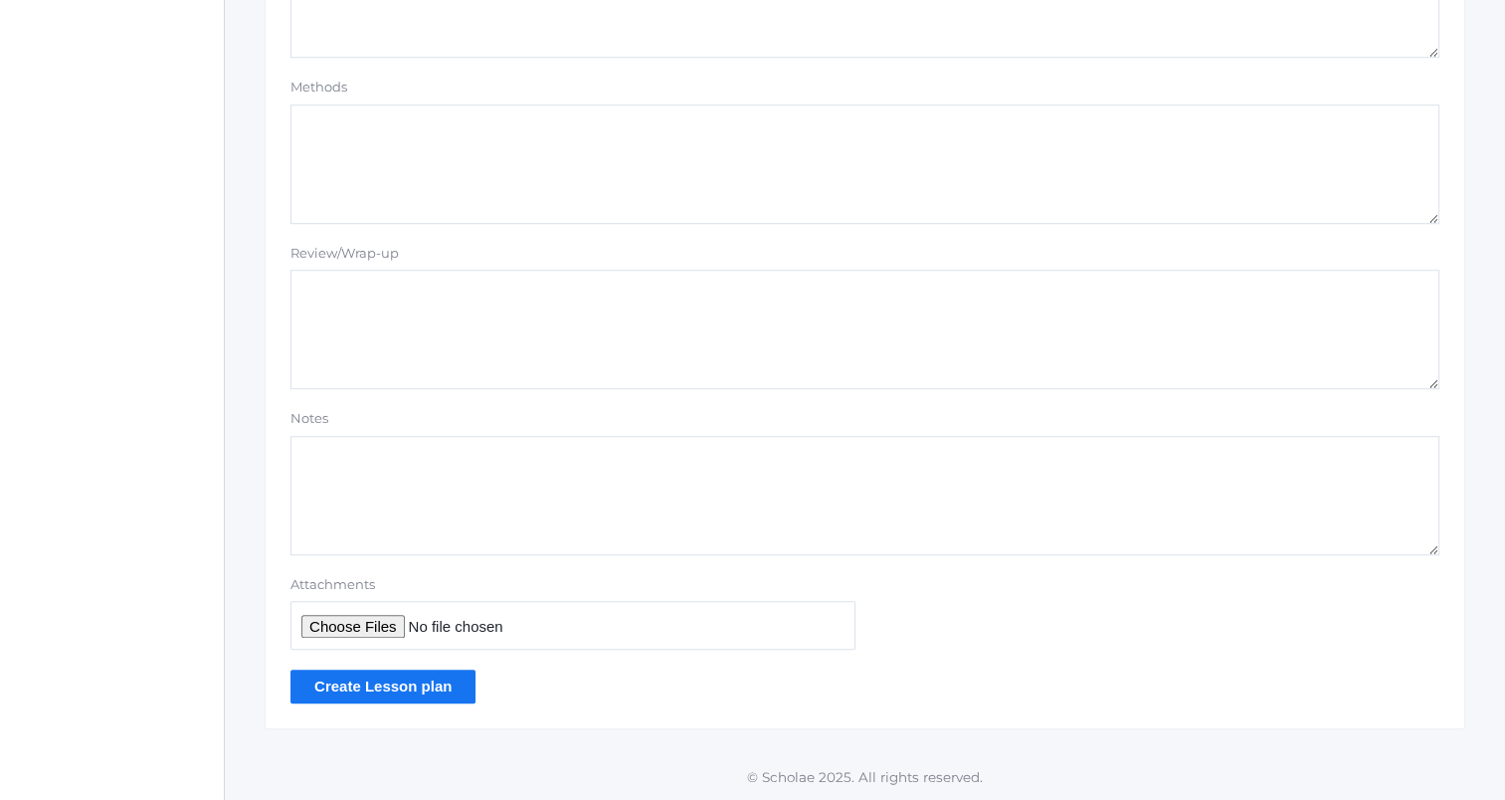
type textarea "Reminder: follow directions, or a point off (matching) Vocab quiz 2"
click at [401, 696] on input "Create Lesson plan" at bounding box center [382, 685] width 185 height 33
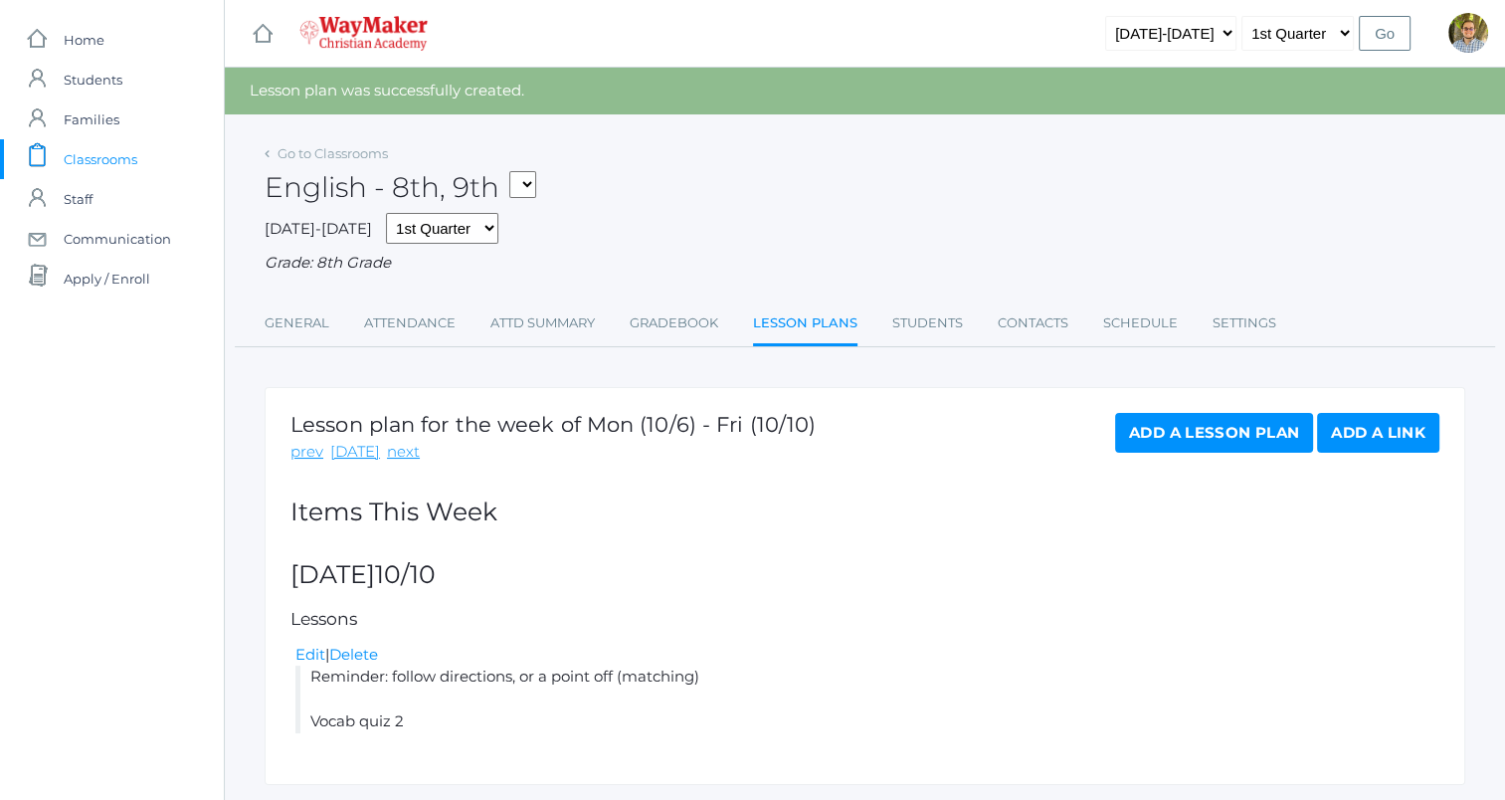
click at [95, 160] on span "Classrooms" at bounding box center [101, 159] width 74 height 40
